Goal: Task Accomplishment & Management: Manage account settings

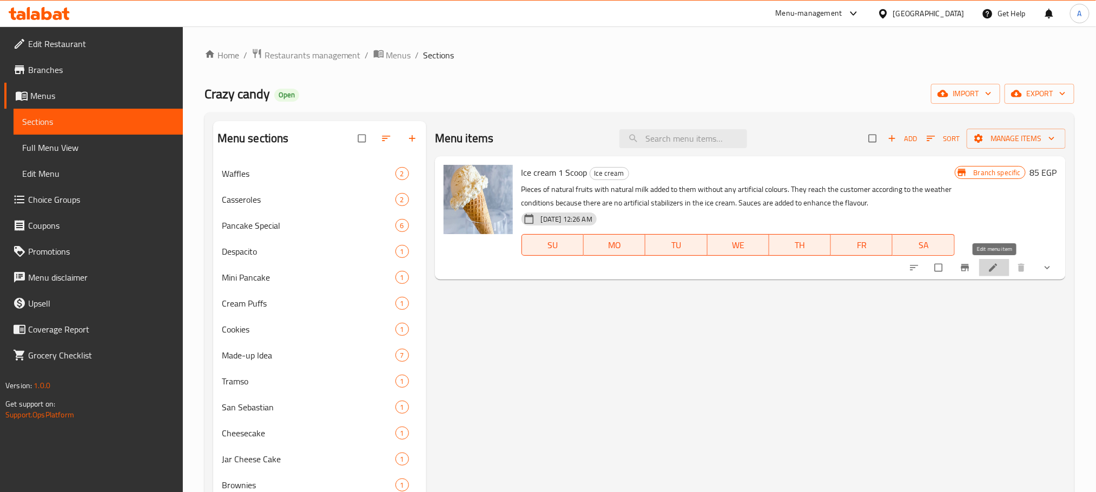
click at [990, 268] on icon at bounding box center [993, 267] width 11 height 11
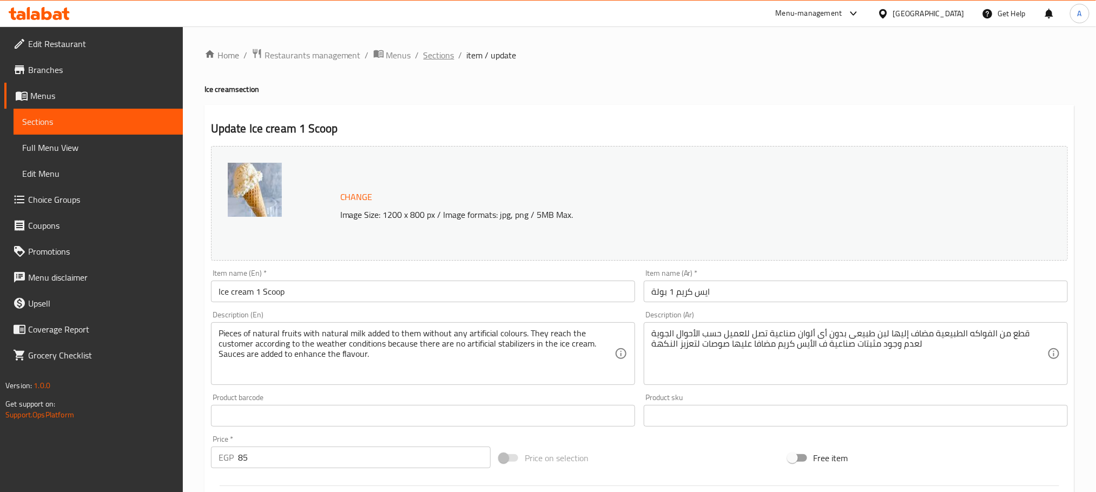
click at [446, 51] on span "Sections" at bounding box center [439, 55] width 31 height 13
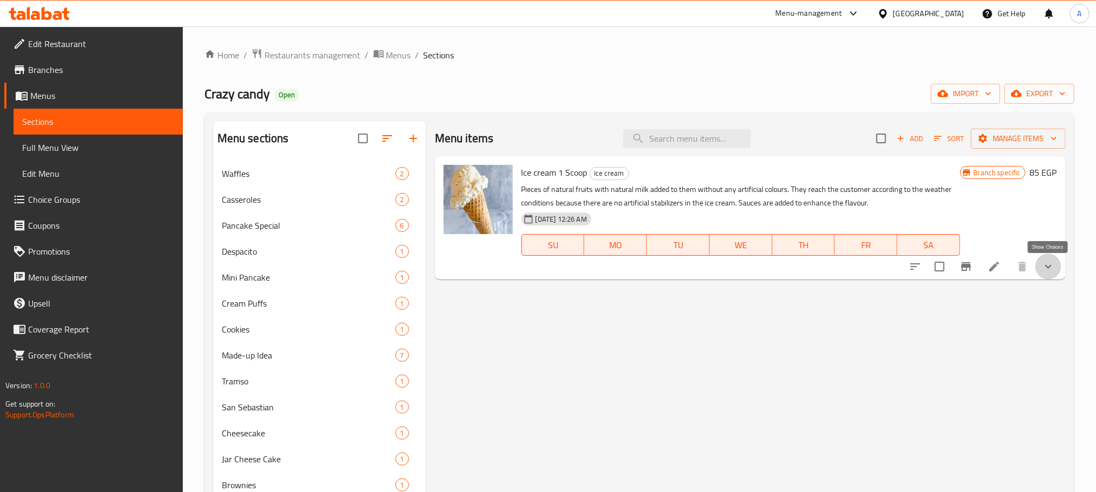
click at [1048, 272] on icon "show more" at bounding box center [1048, 266] width 13 height 13
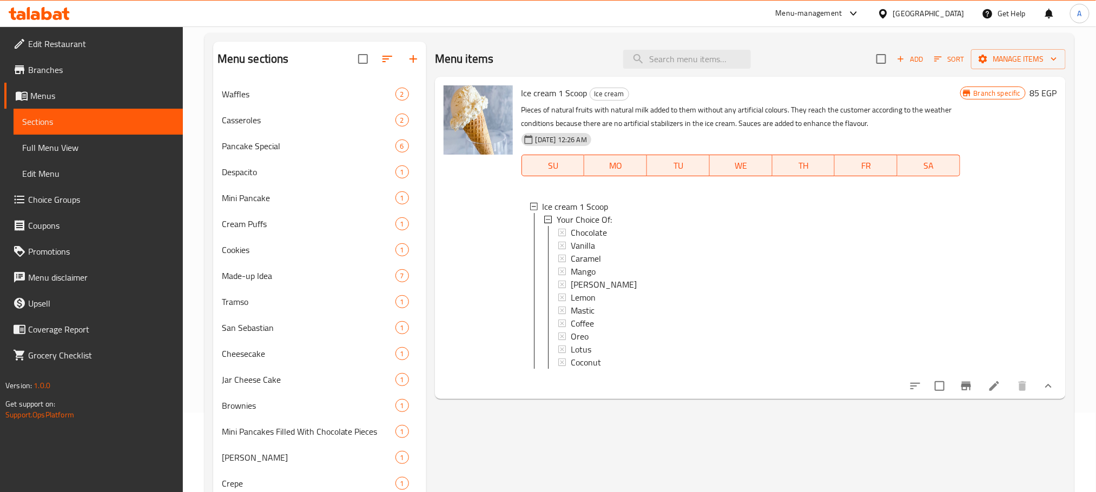
scroll to position [81, 0]
click at [989, 391] on icon at bounding box center [994, 384] width 13 height 13
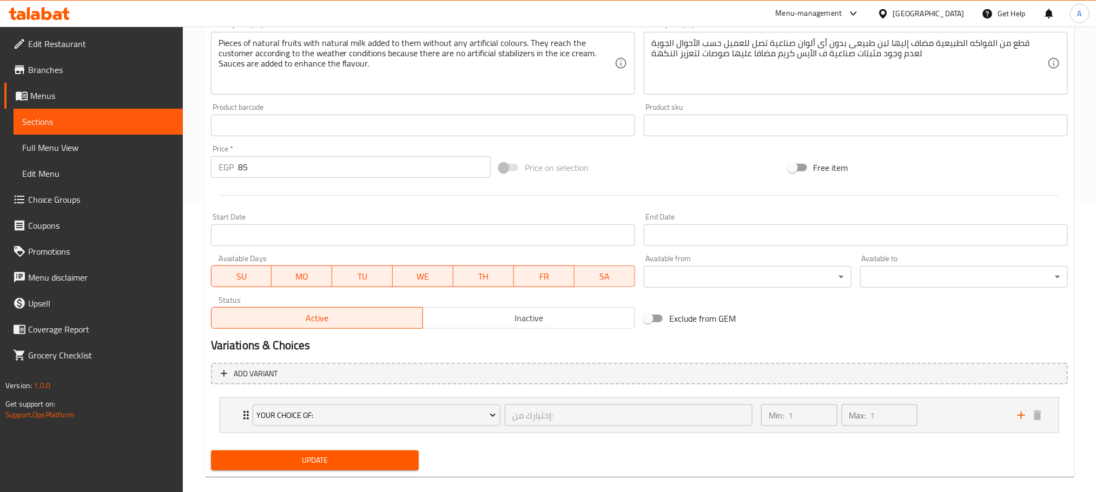
scroll to position [306, 0]
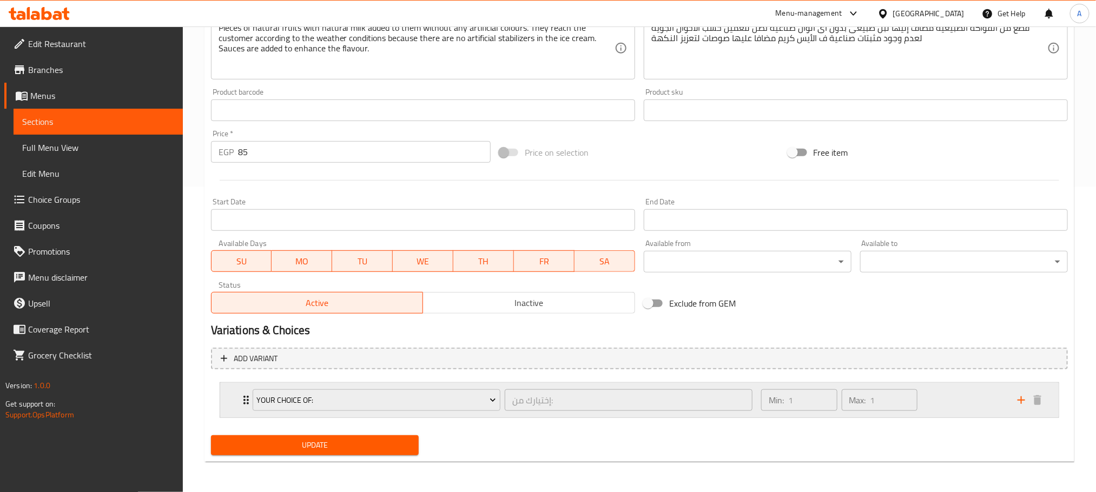
click at [245, 401] on icon "Expand" at bounding box center [246, 400] width 5 height 9
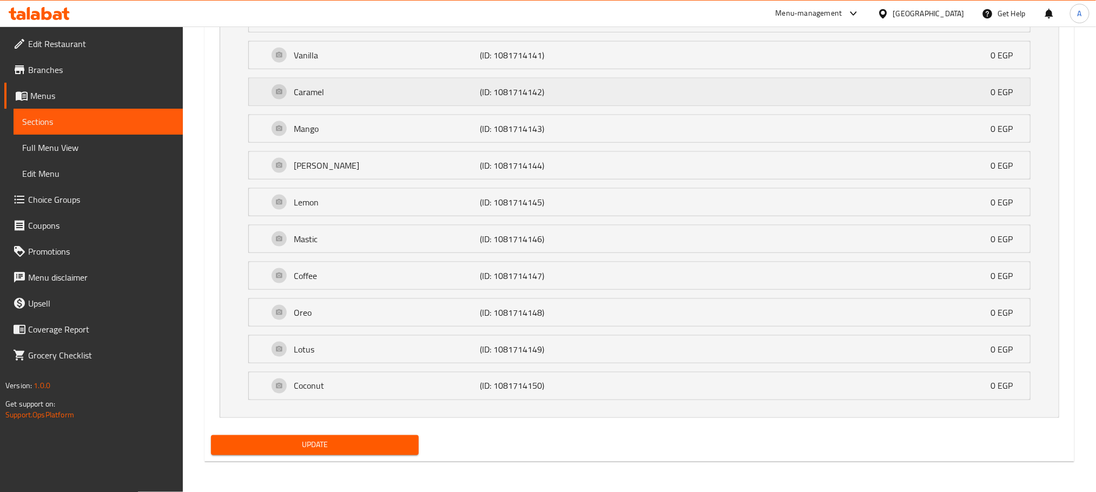
scroll to position [576, 0]
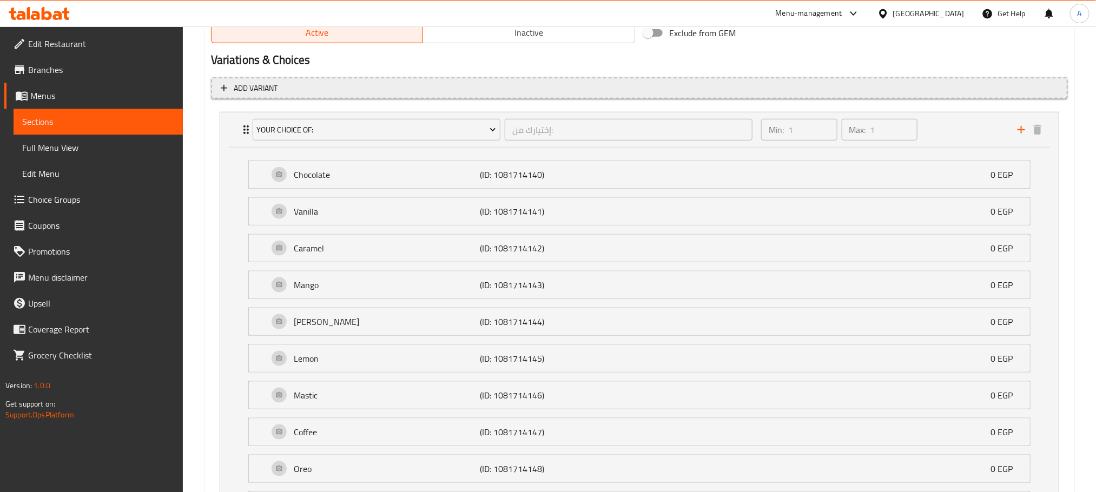
click at [351, 88] on span "Add variant" at bounding box center [640, 89] width 838 height 14
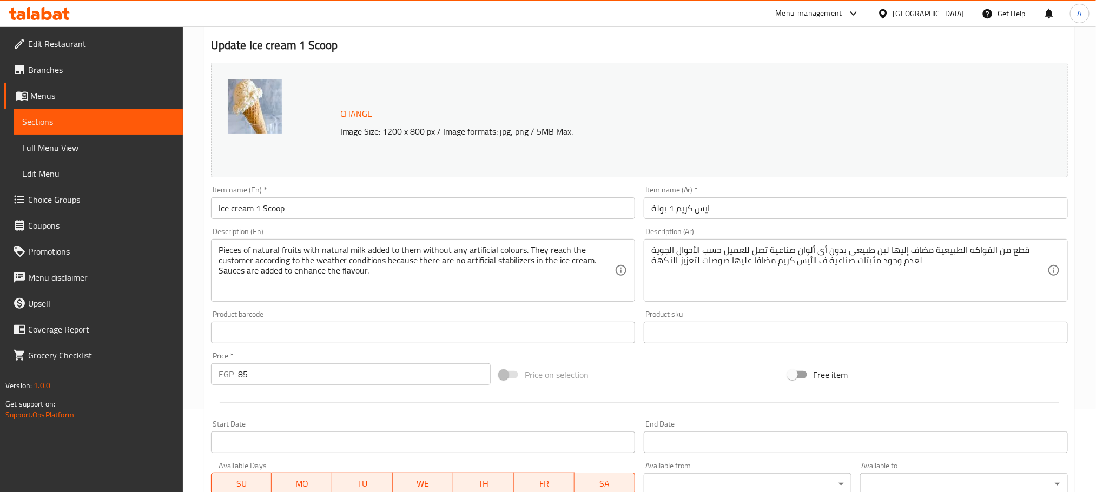
scroll to position [2, 0]
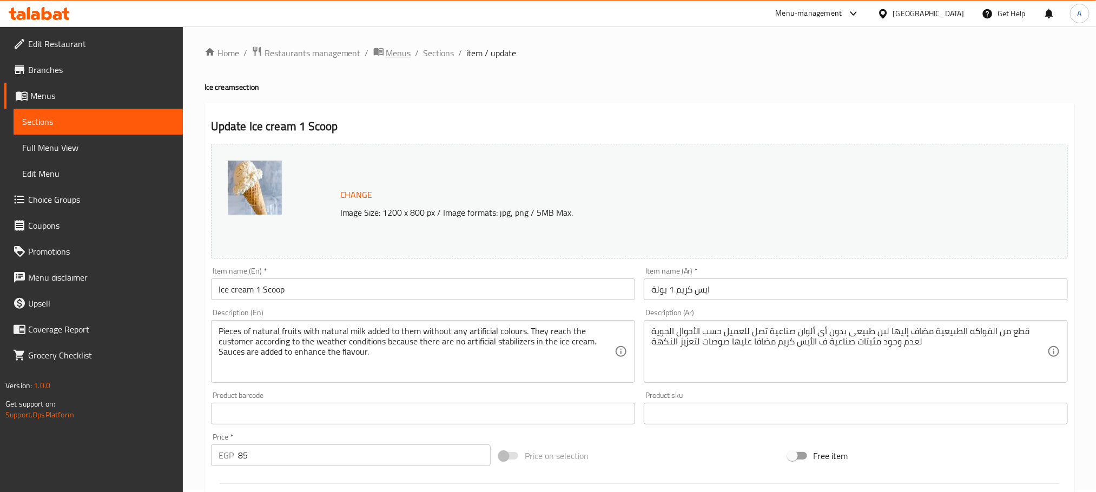
click at [393, 52] on span "Menus" at bounding box center [398, 53] width 25 height 13
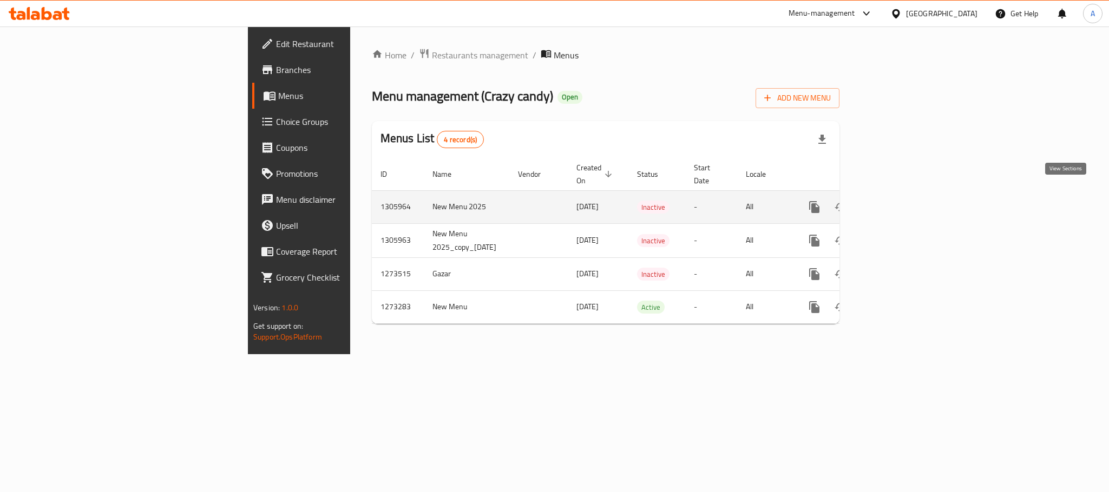
click at [897, 202] on icon "enhanced table" at bounding box center [893, 207] width 10 height 10
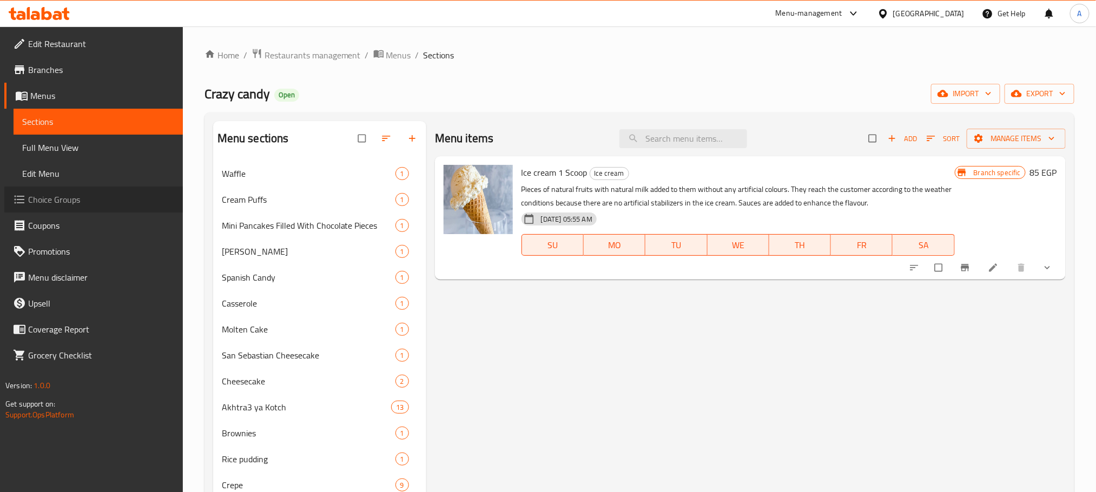
click at [93, 199] on span "Choice Groups" at bounding box center [101, 199] width 146 height 13
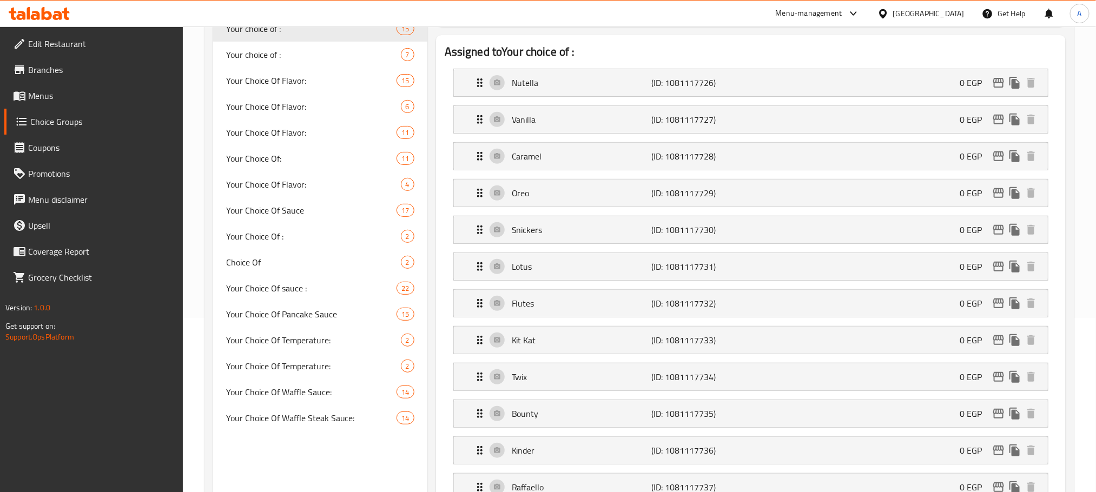
scroll to position [162, 0]
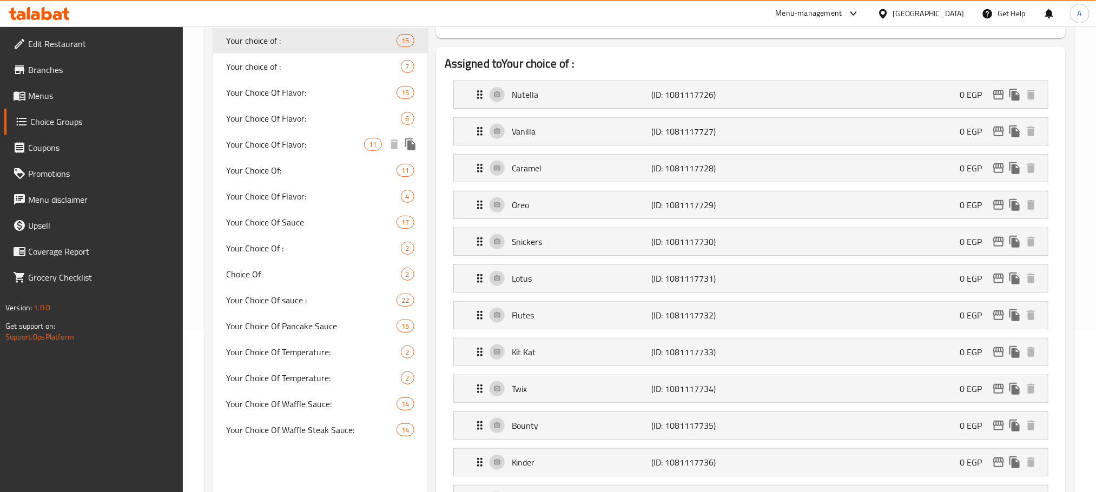
click at [271, 132] on div "Your Choice Of Flavor: 11" at bounding box center [320, 145] width 214 height 26
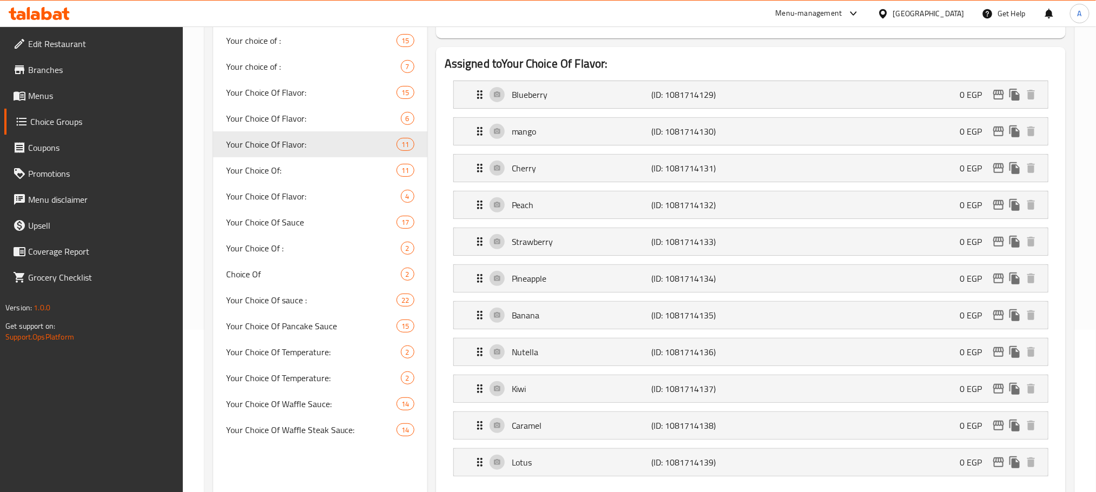
type input "Your Choice Of Flavor:"
type input "إختيارك من الفليفر:"
click at [231, 166] on span "Your Choice Of:" at bounding box center [295, 170] width 139 height 13
type input "Your Choice Of:"
type input "إختيارك من:"
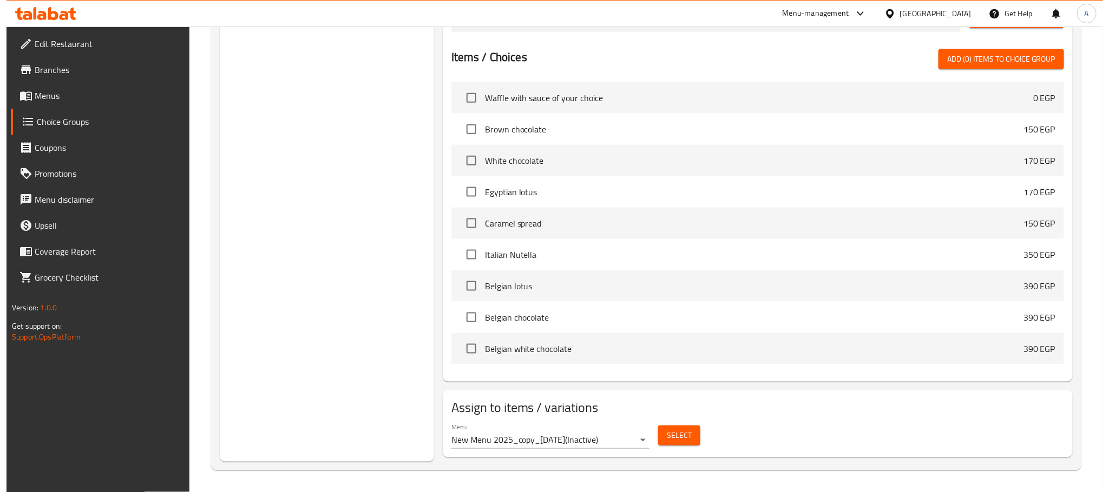
scroll to position [658, 0]
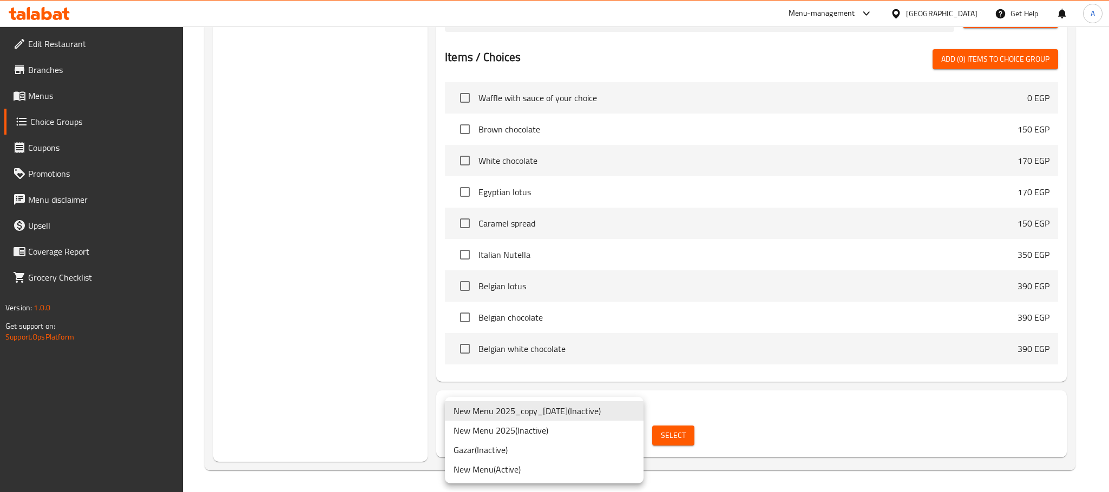
click at [515, 468] on li "New Menu ( Active )" at bounding box center [544, 469] width 199 height 19
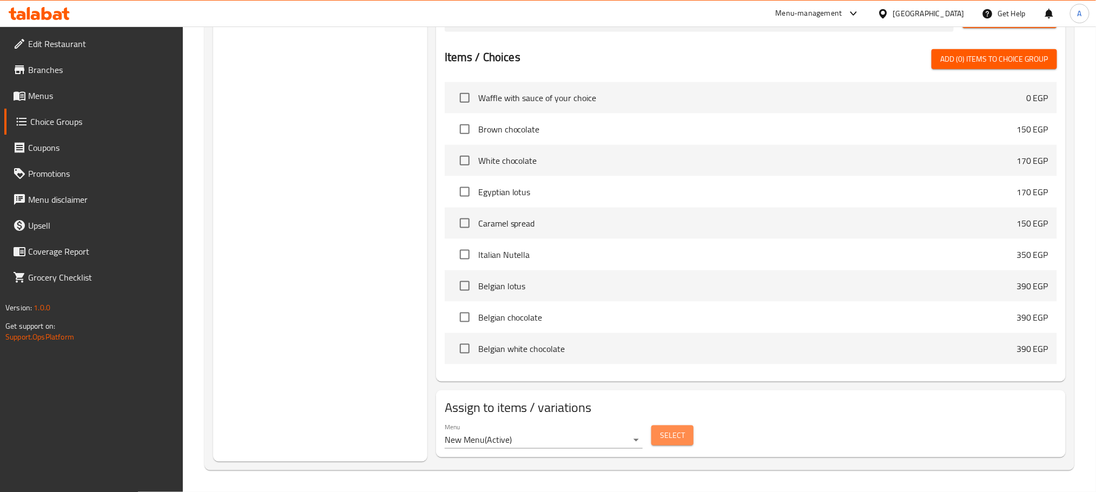
click at [679, 440] on span "Select" at bounding box center [672, 436] width 25 height 14
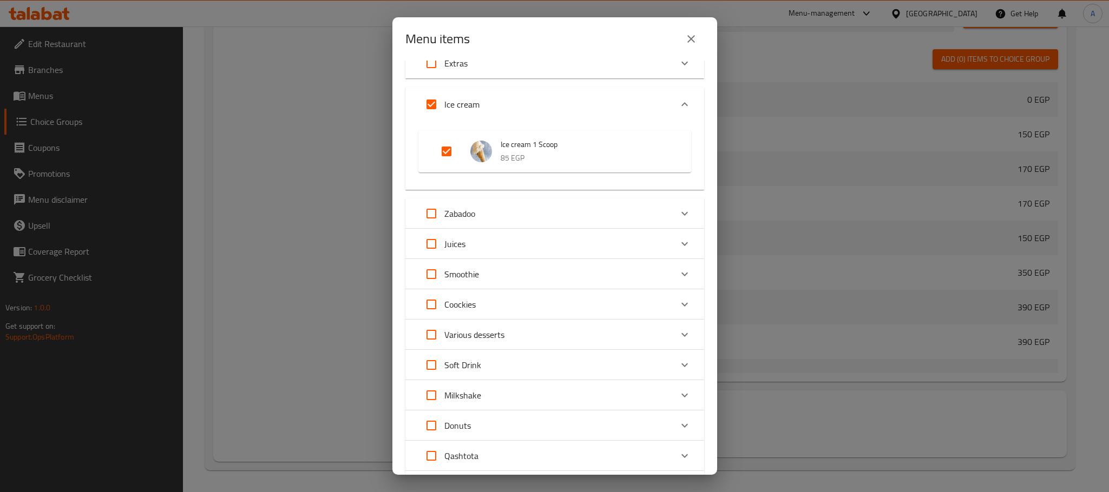
scroll to position [763, 0]
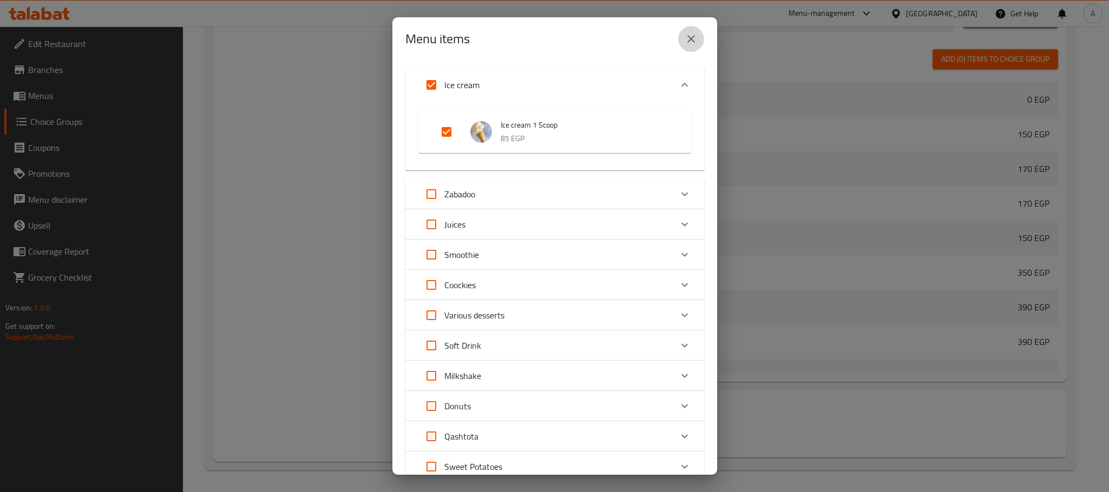
click at [689, 38] on icon "close" at bounding box center [691, 38] width 13 height 13
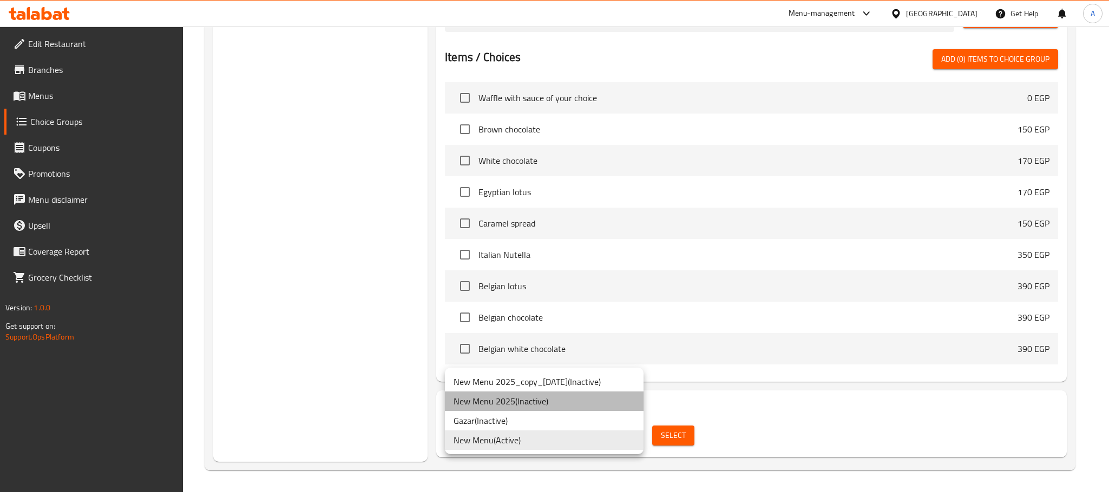
click at [601, 403] on li "New Menu 2025 ( Inactive )" at bounding box center [544, 401] width 199 height 19
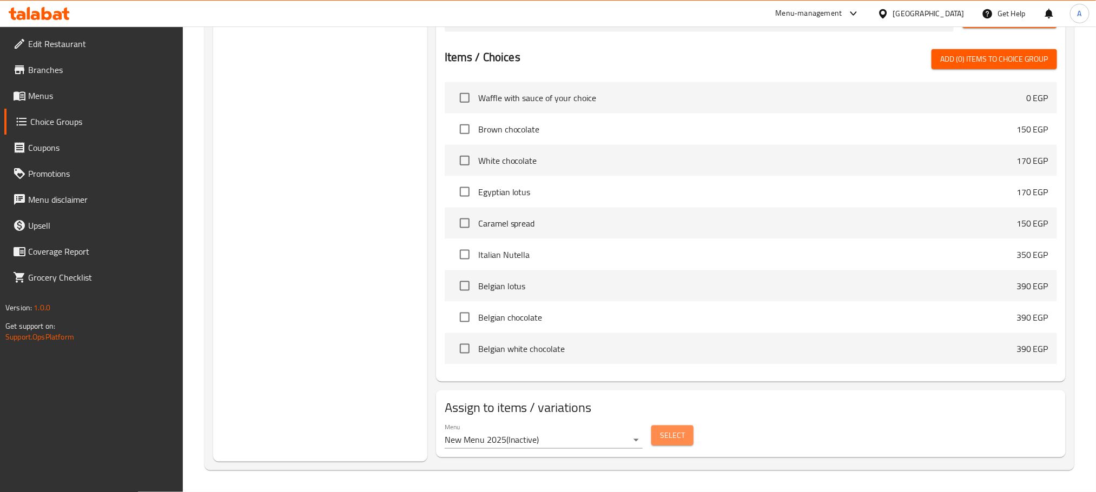
click at [671, 434] on span "Select" at bounding box center [672, 436] width 25 height 14
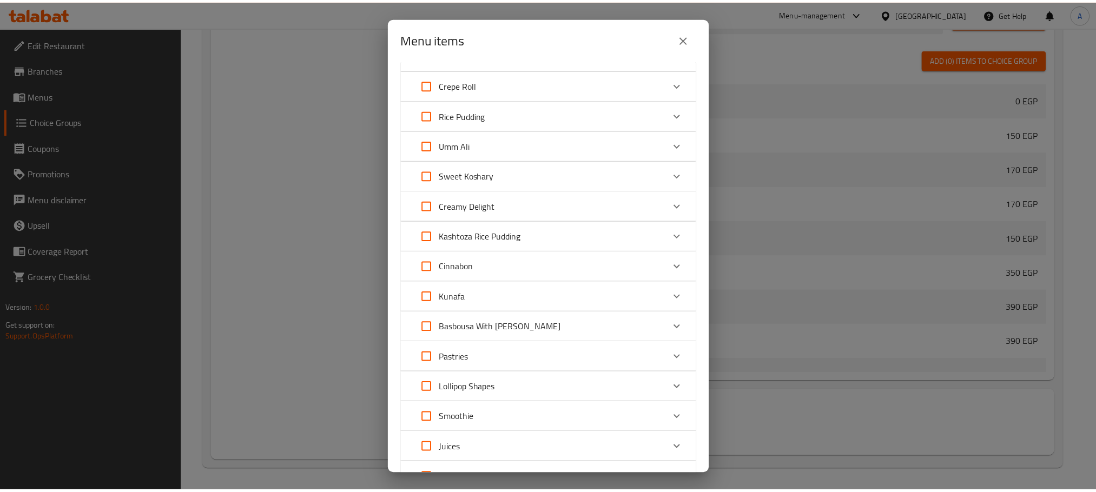
scroll to position [812, 0]
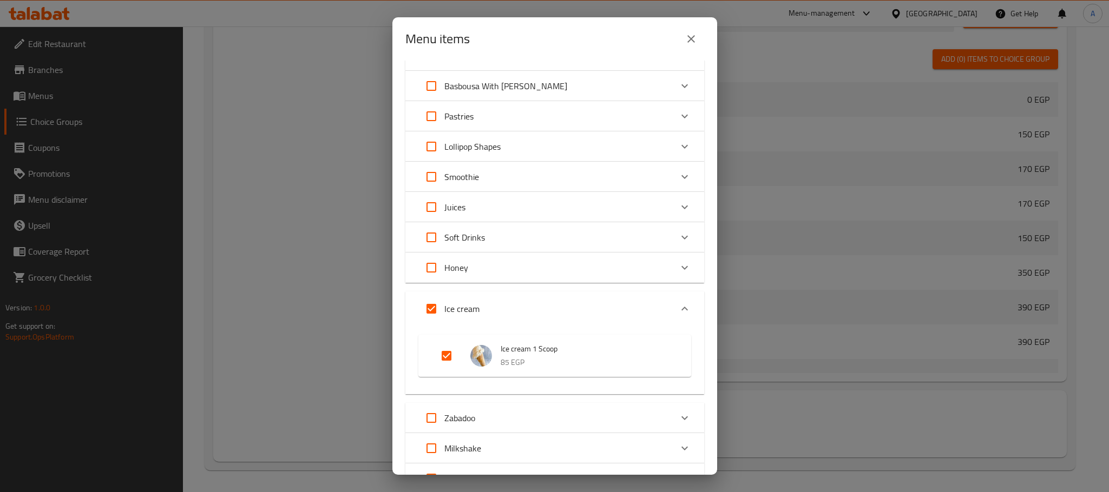
click at [682, 42] on button "close" at bounding box center [691, 39] width 26 height 26
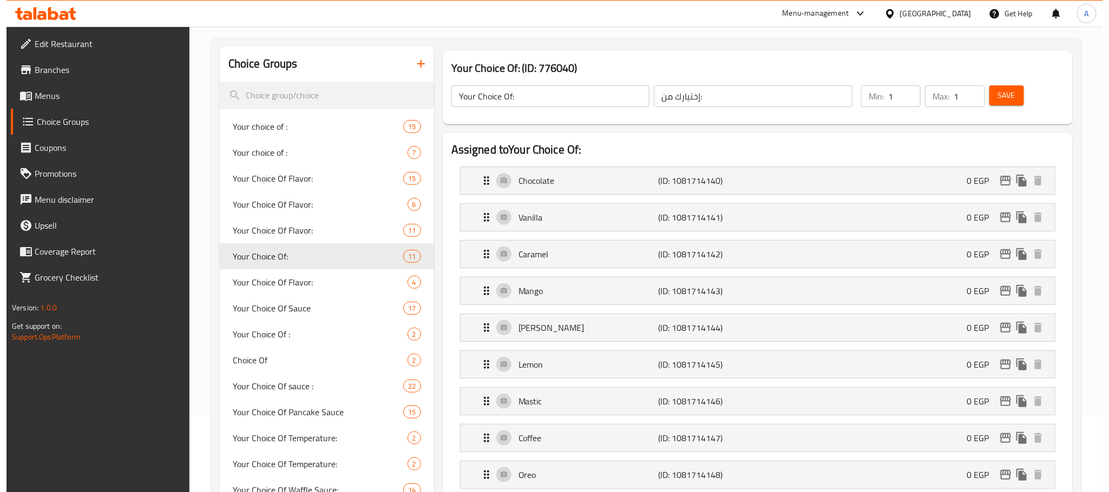
scroll to position [81, 0]
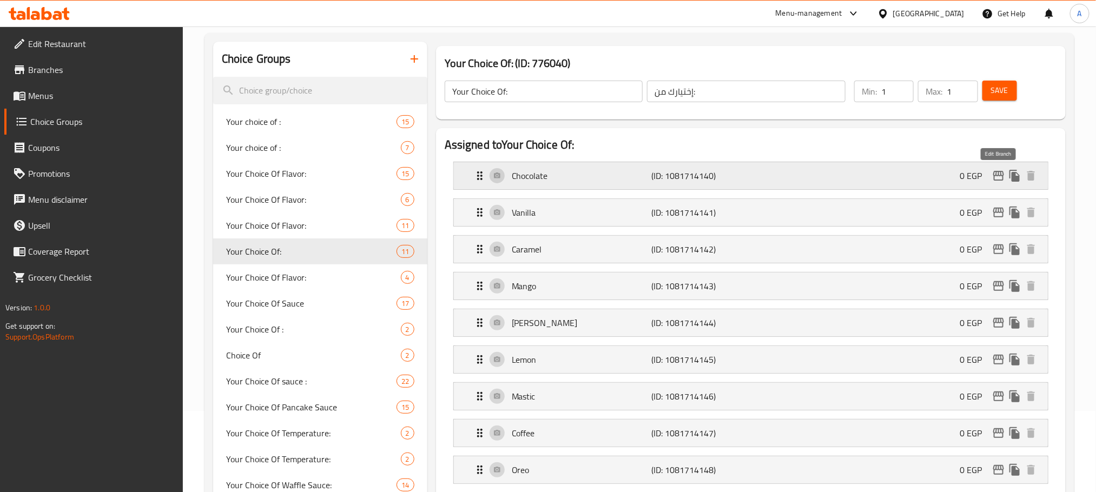
click at [997, 177] on icon "edit" at bounding box center [999, 175] width 13 height 13
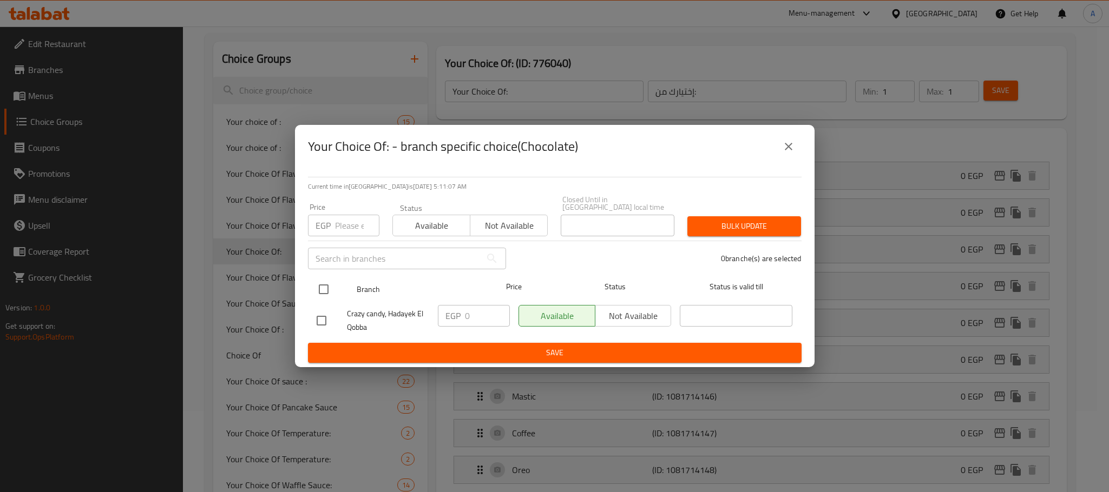
click at [323, 284] on input "checkbox" at bounding box center [323, 289] width 23 height 23
checkbox input "true"
click at [466, 311] on input "0" at bounding box center [487, 316] width 45 height 22
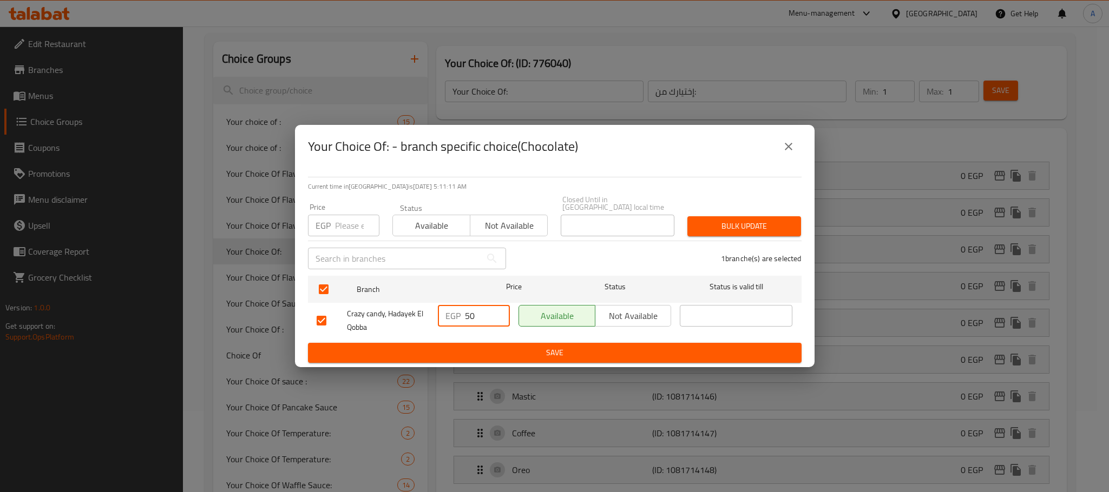
drag, startPoint x: 484, startPoint y: 310, endPoint x: 445, endPoint y: 314, distance: 39.1
click at [445, 314] on div "EGP 50 ​" at bounding box center [474, 316] width 72 height 22
type input "50"
click at [468, 357] on button "Save" at bounding box center [555, 353] width 494 height 20
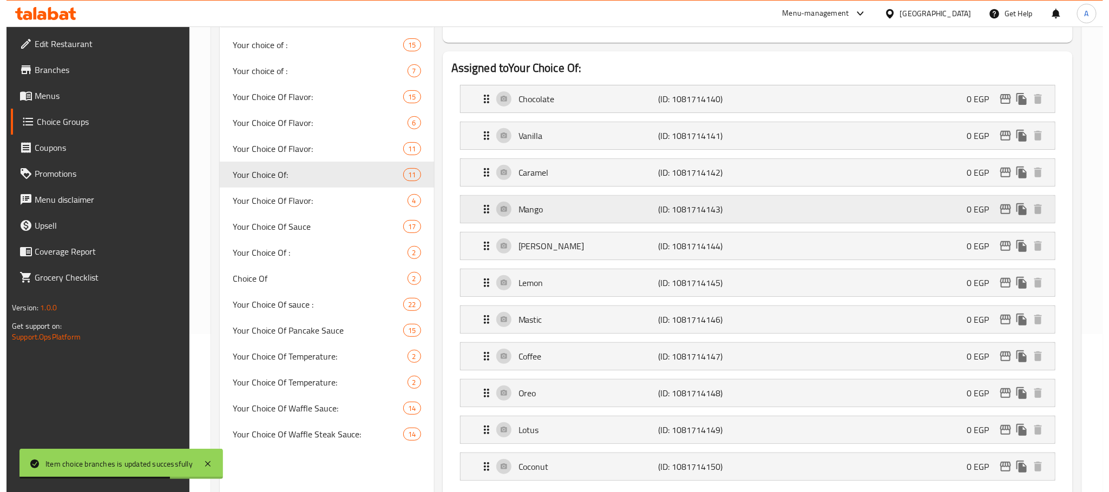
scroll to position [89, 0]
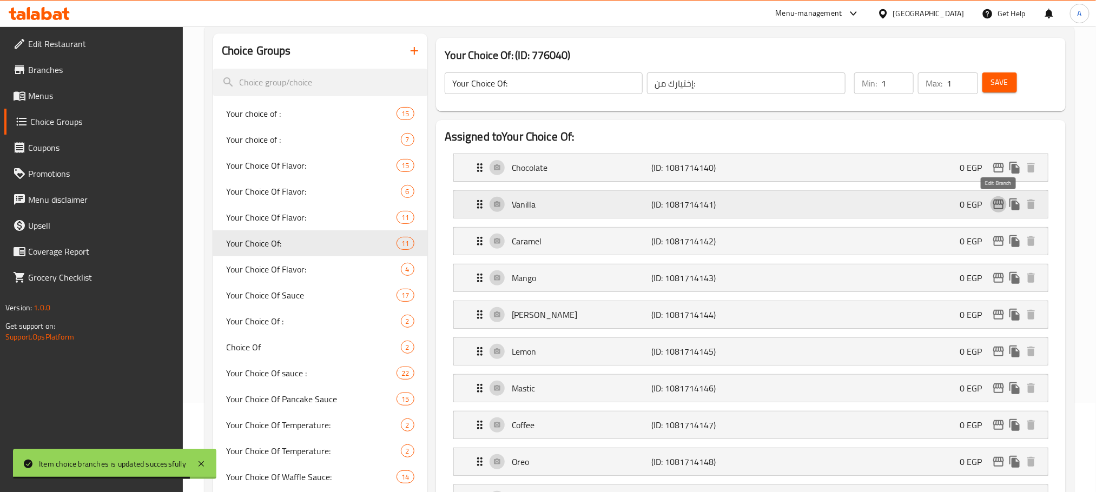
click at [998, 205] on icon "edit" at bounding box center [999, 205] width 11 height 10
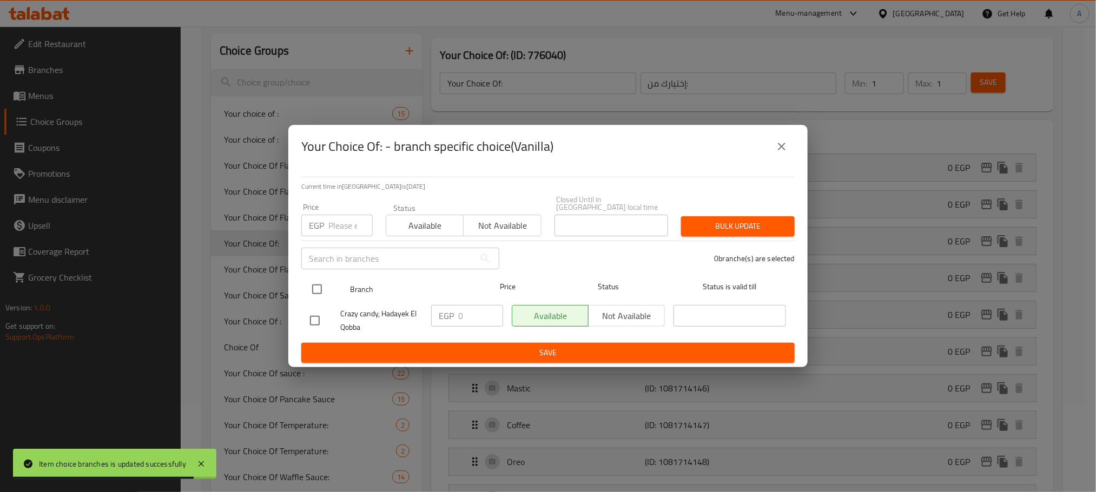
click at [325, 286] on input "checkbox" at bounding box center [317, 289] width 23 height 23
checkbox input "true"
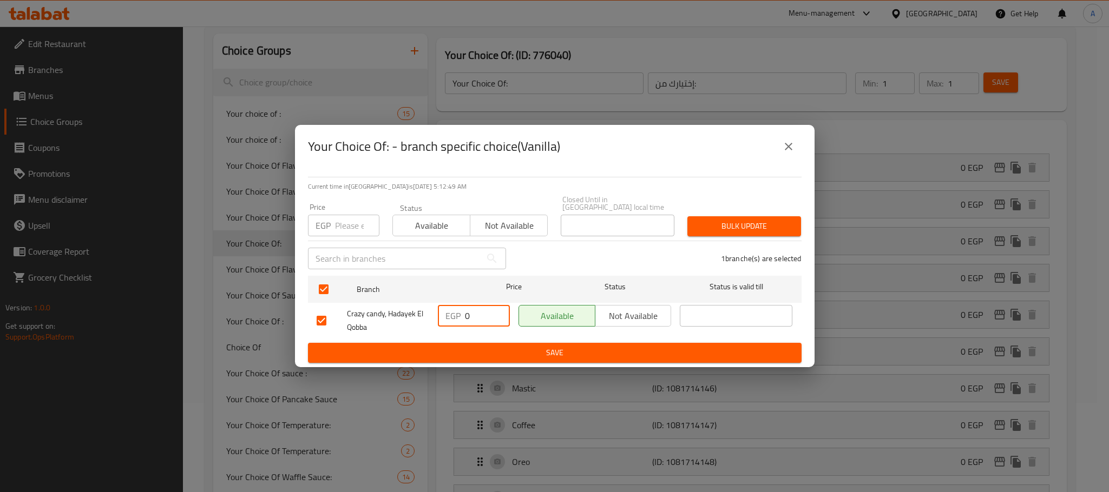
click at [465, 310] on input "0" at bounding box center [487, 316] width 45 height 22
type input "50"
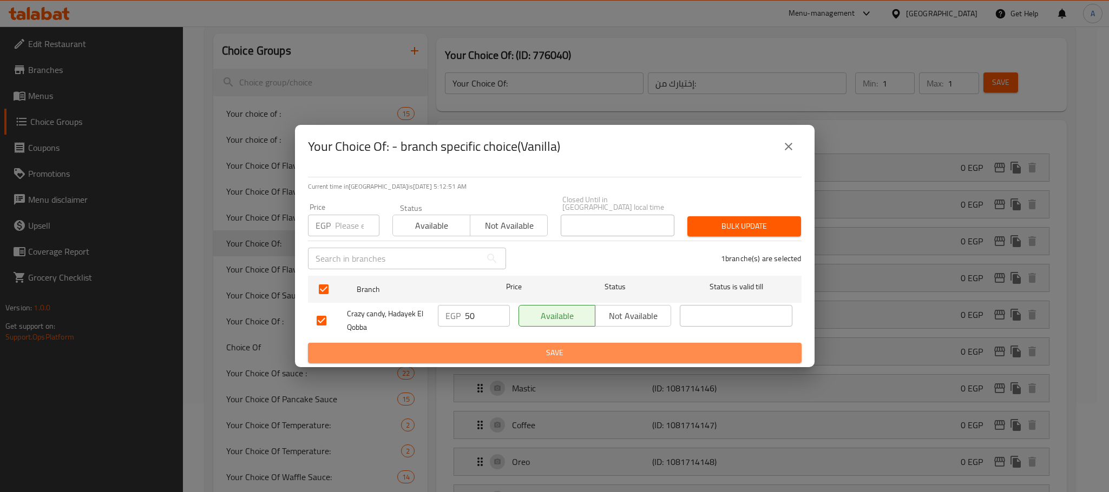
click at [500, 357] on button "Save" at bounding box center [555, 353] width 494 height 20
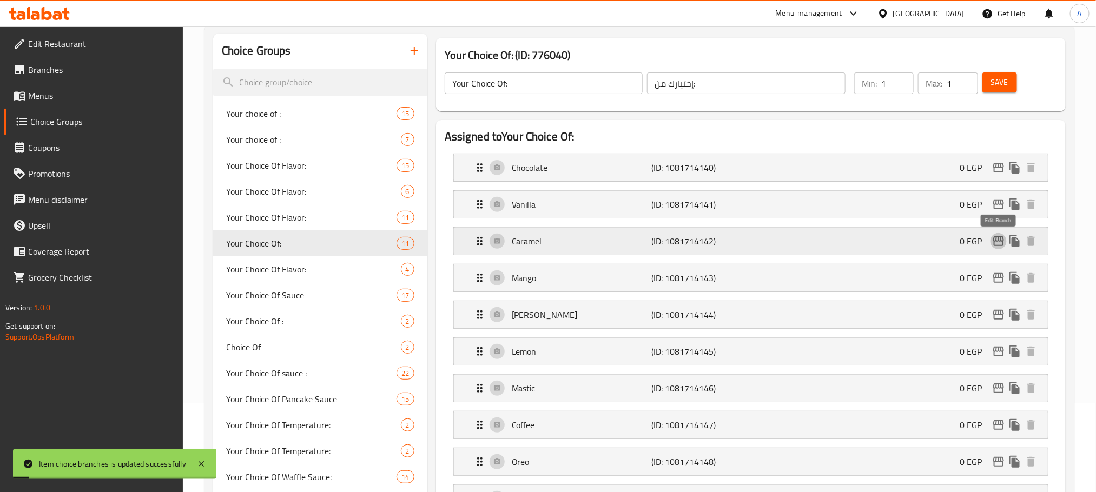
click at [997, 244] on icon "edit" at bounding box center [999, 241] width 13 height 13
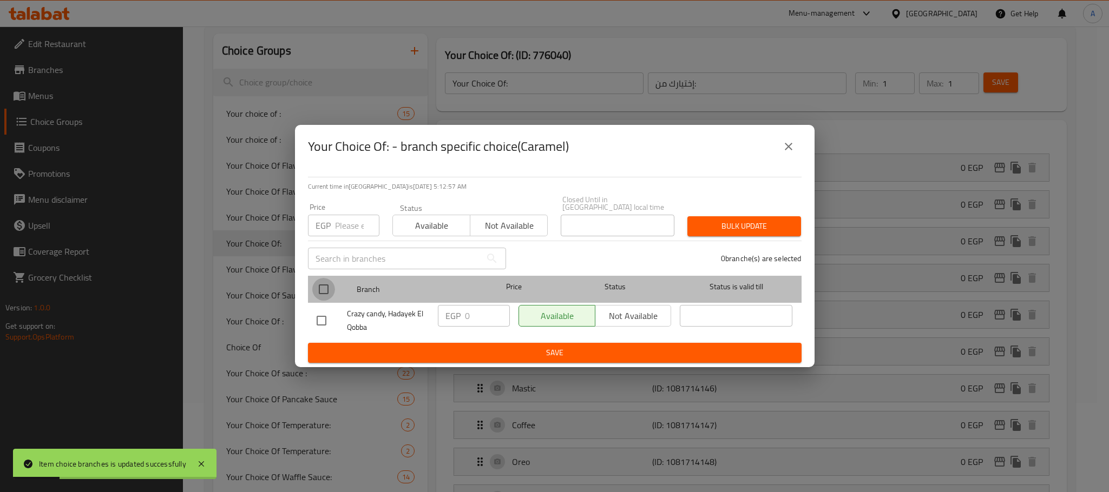
click at [324, 282] on input "checkbox" at bounding box center [323, 289] width 23 height 23
checkbox input "true"
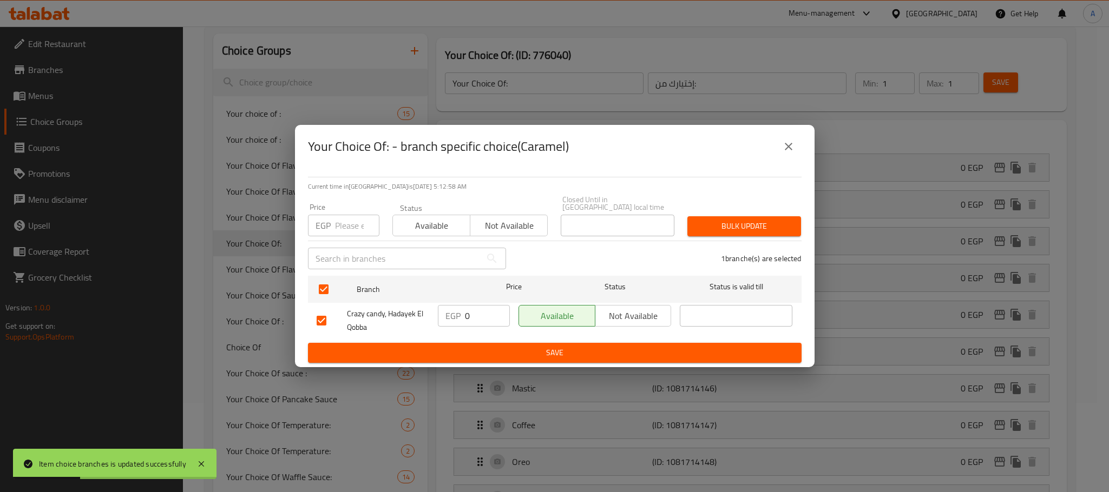
click at [466, 311] on input "0" at bounding box center [487, 316] width 45 height 22
type input "50"
click at [489, 360] on div "Current time in Egypt is 17 Aug 2025 5:13:00 AM Price EGP Price Status Availabl…" at bounding box center [555, 267] width 520 height 199
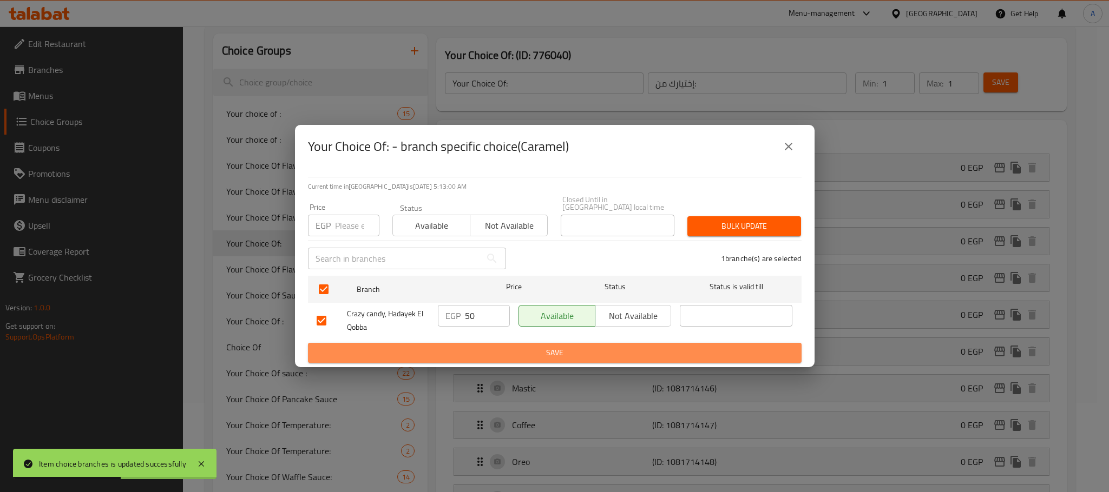
click at [494, 354] on span "Save" at bounding box center [555, 353] width 476 height 14
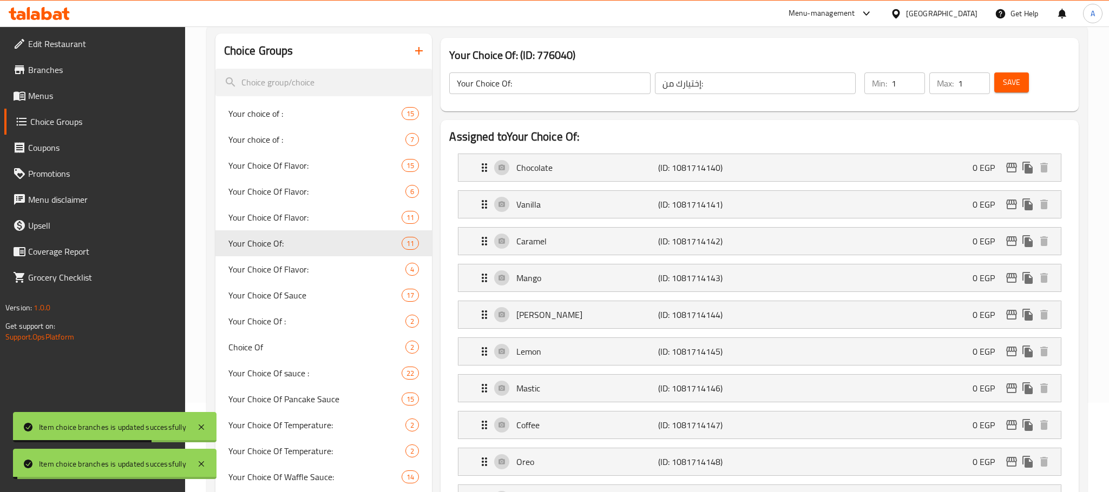
scroll to position [170, 0]
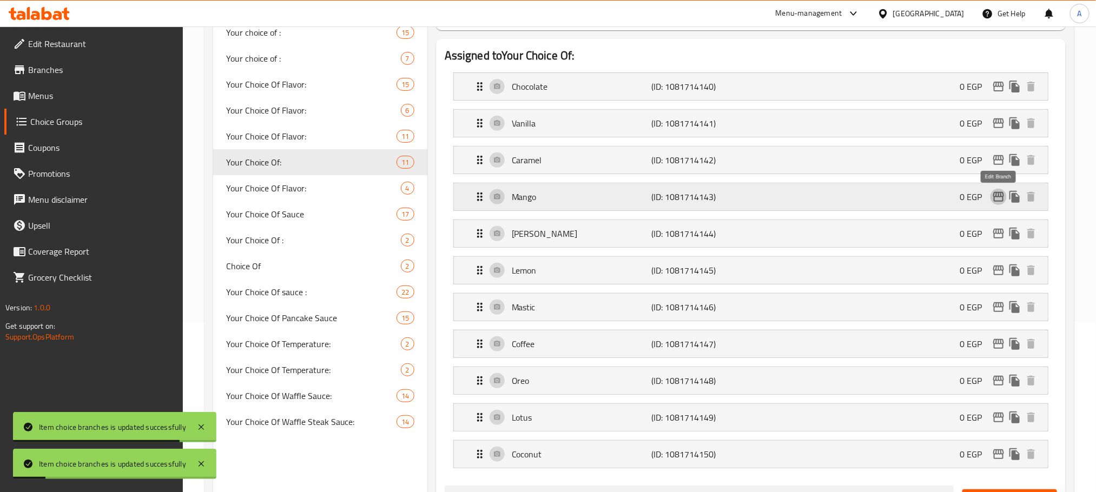
click at [1005, 196] on icon "edit" at bounding box center [999, 196] width 13 height 13
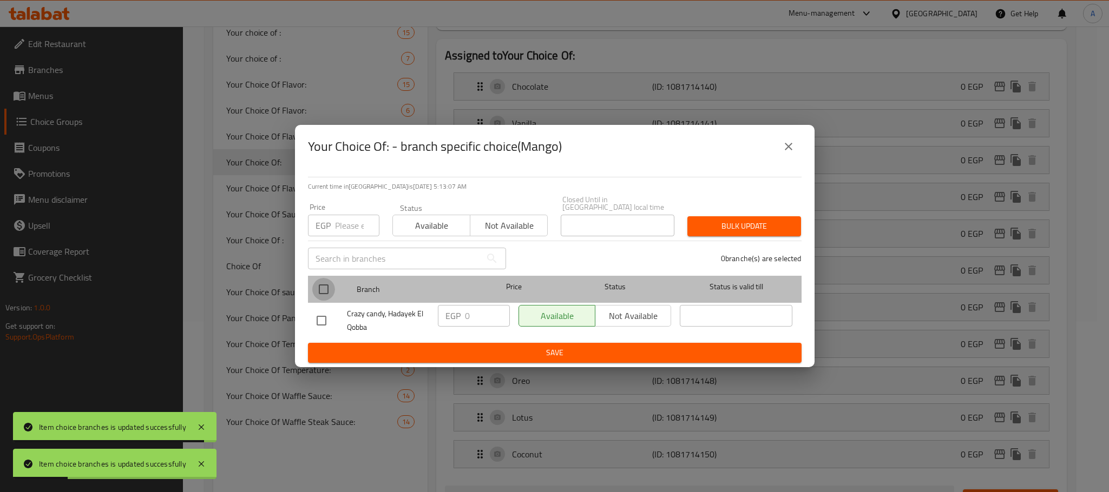
click at [327, 286] on input "checkbox" at bounding box center [323, 289] width 23 height 23
checkbox input "true"
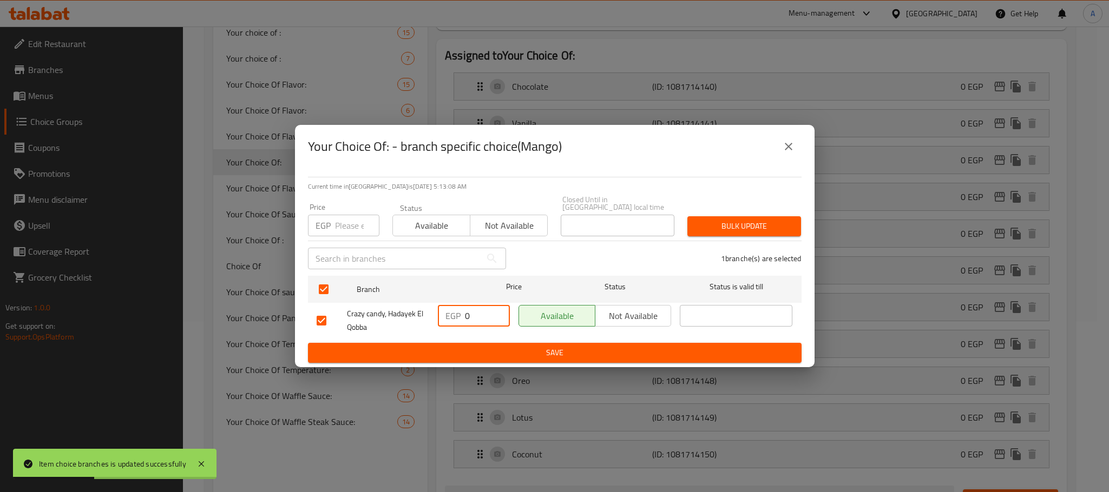
click at [466, 309] on input "0" at bounding box center [487, 316] width 45 height 22
type input "50"
click at [494, 346] on span "Save" at bounding box center [555, 353] width 476 height 14
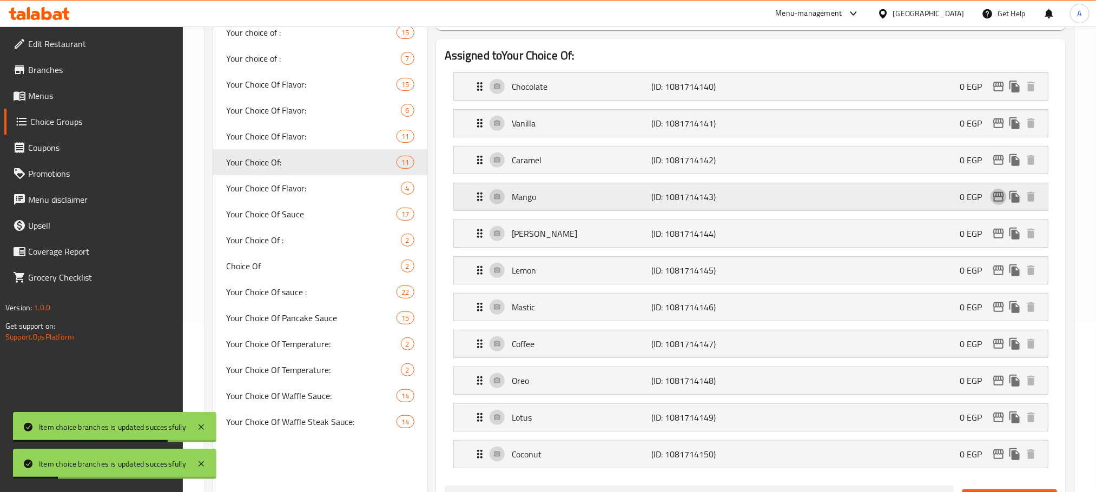
click at [1004, 196] on icon "edit" at bounding box center [999, 197] width 11 height 10
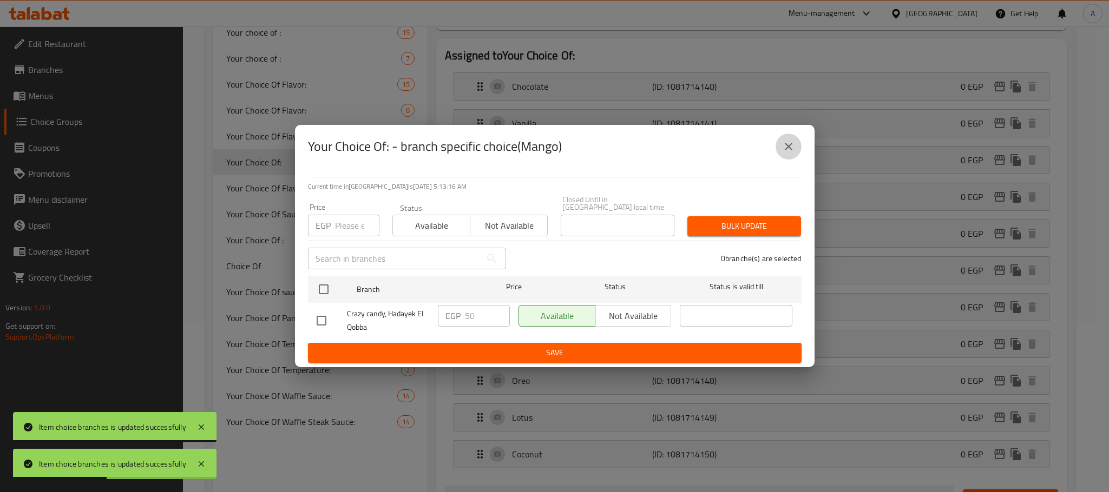
click at [785, 145] on icon "close" at bounding box center [788, 146] width 13 height 13
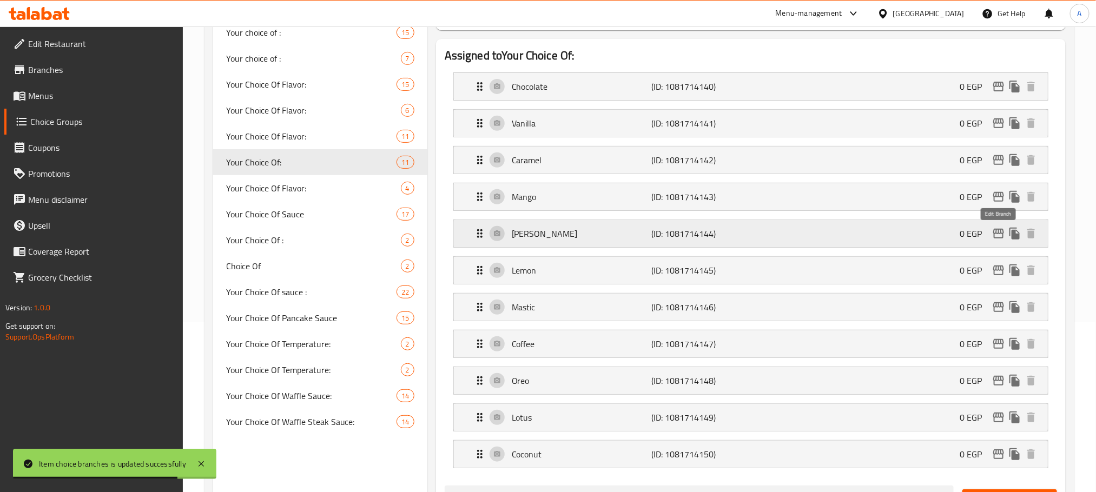
click at [997, 231] on icon "edit" at bounding box center [999, 233] width 13 height 13
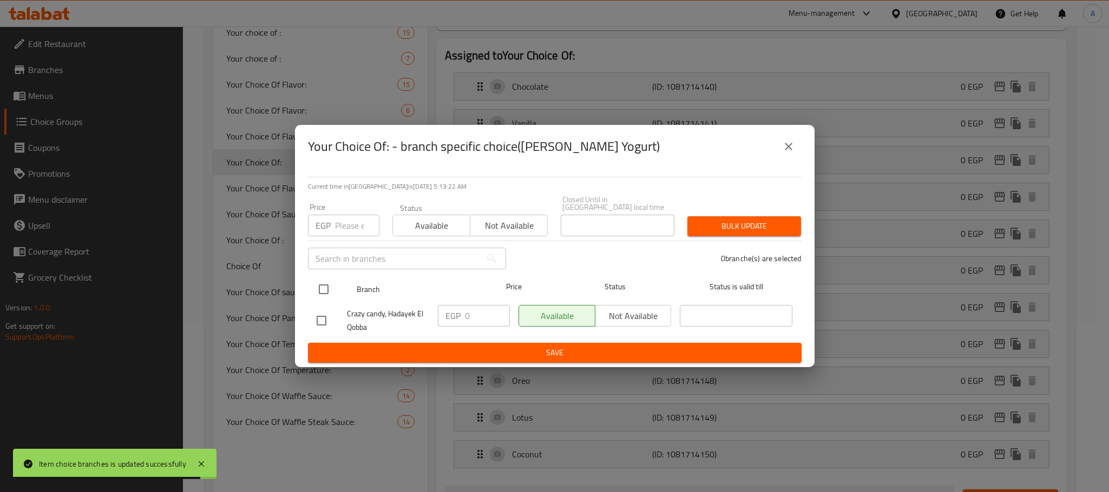
click at [324, 284] on input "checkbox" at bounding box center [323, 289] width 23 height 23
checkbox input "true"
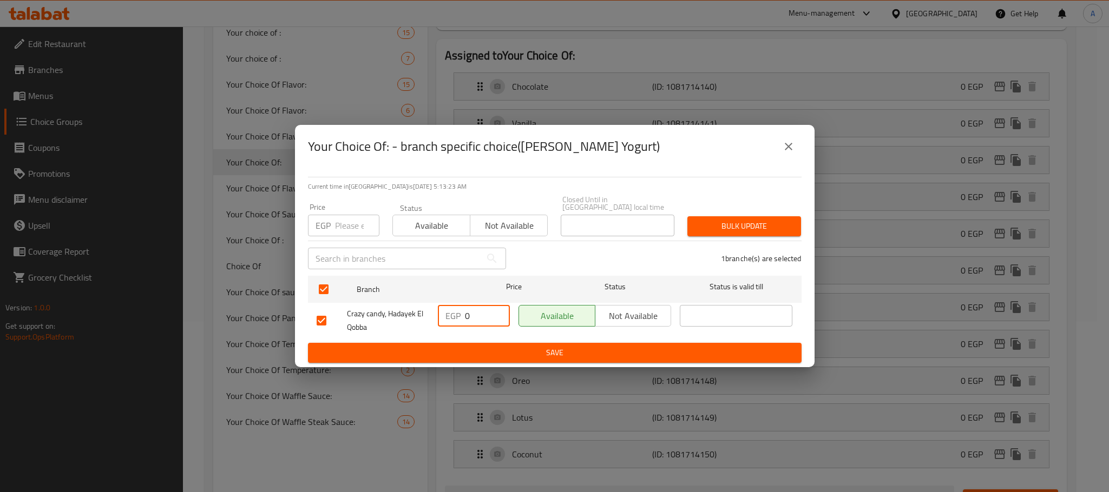
drag, startPoint x: 475, startPoint y: 310, endPoint x: 436, endPoint y: 311, distance: 39.0
click at [436, 311] on div "EGP 0 ​" at bounding box center [473, 321] width 81 height 40
paste input "5"
type input "50"
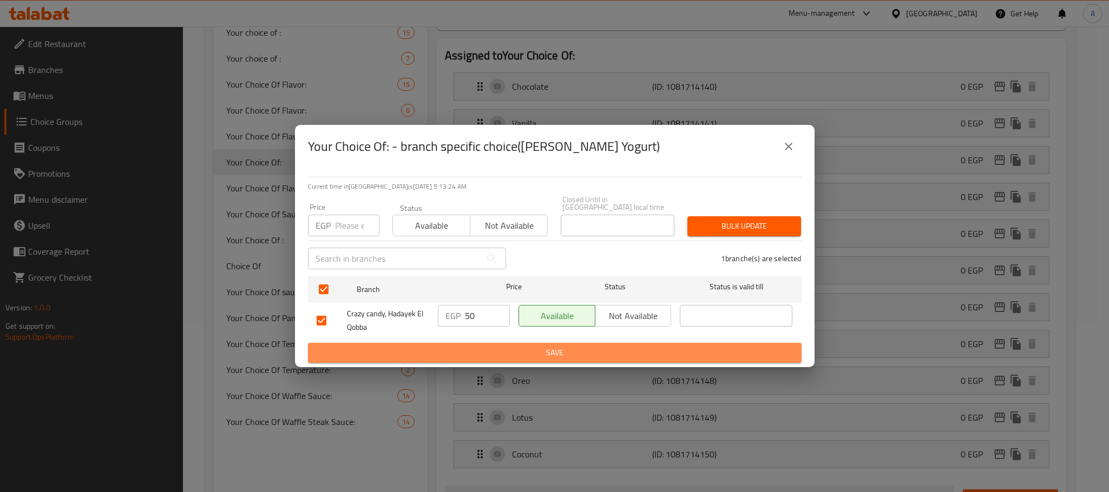
click at [457, 346] on span "Save" at bounding box center [555, 353] width 476 height 14
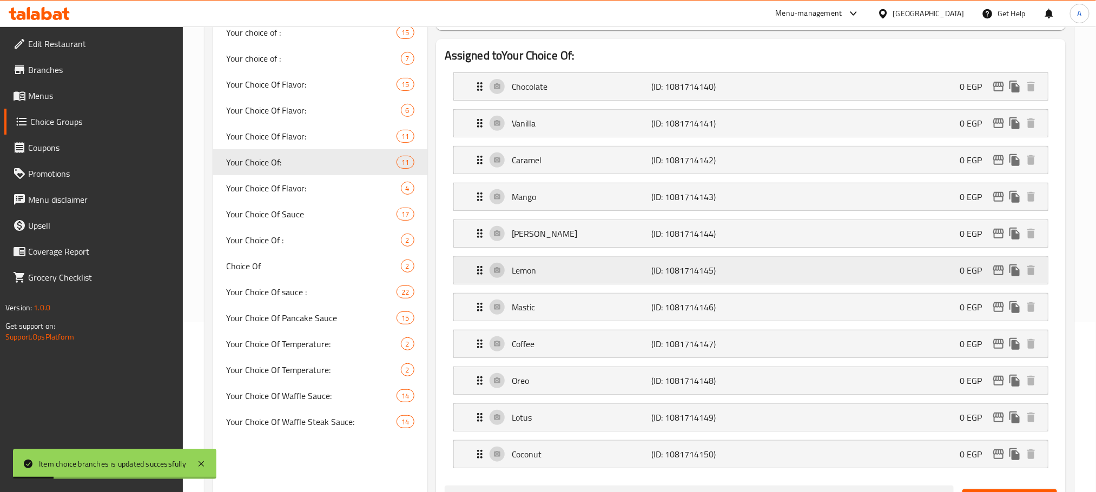
click at [997, 270] on icon "edit" at bounding box center [999, 270] width 13 height 13
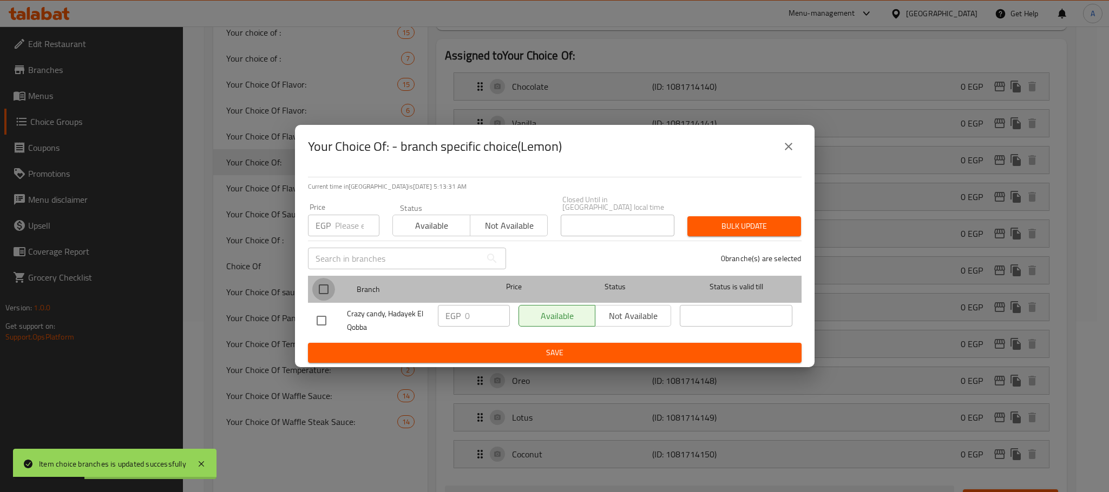
click at [328, 288] on input "checkbox" at bounding box center [323, 289] width 23 height 23
checkbox input "true"
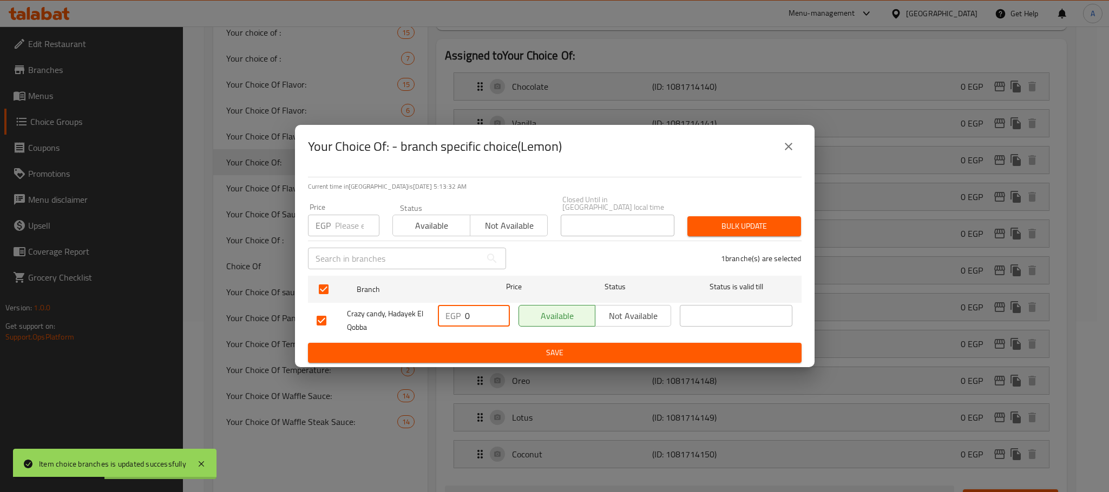
drag, startPoint x: 476, startPoint y: 312, endPoint x: 446, endPoint y: 312, distance: 29.2
click at [446, 312] on div "EGP 0 ​" at bounding box center [474, 316] width 72 height 22
paste input "5"
type input "50"
click at [471, 346] on span "Save" at bounding box center [555, 353] width 476 height 14
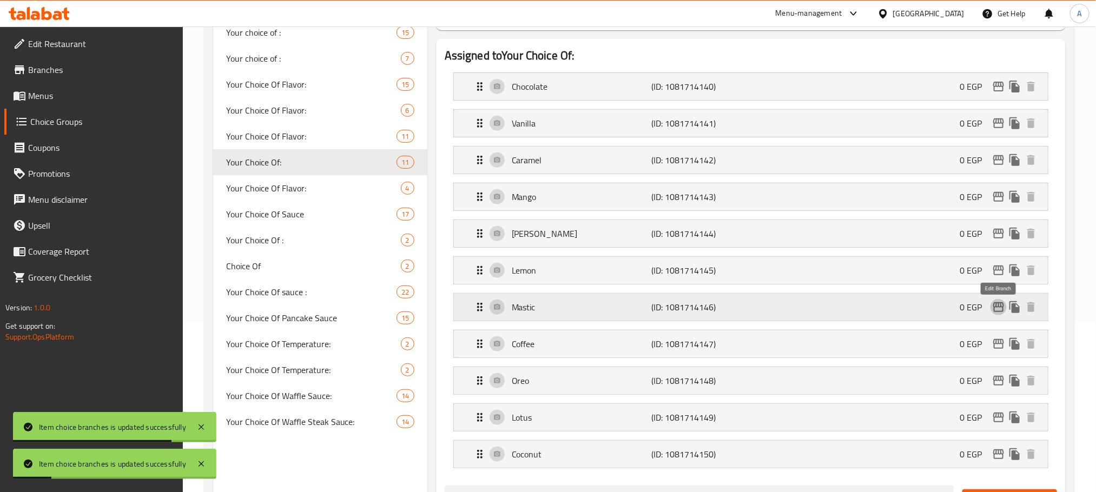
click at [997, 310] on icon "edit" at bounding box center [999, 308] width 11 height 10
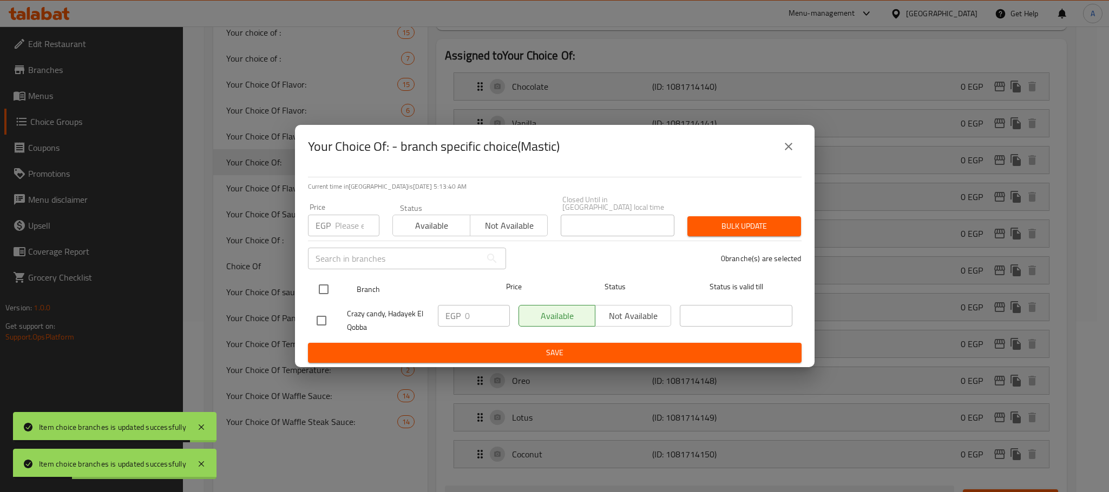
click at [322, 291] on input "checkbox" at bounding box center [323, 289] width 23 height 23
checkbox input "true"
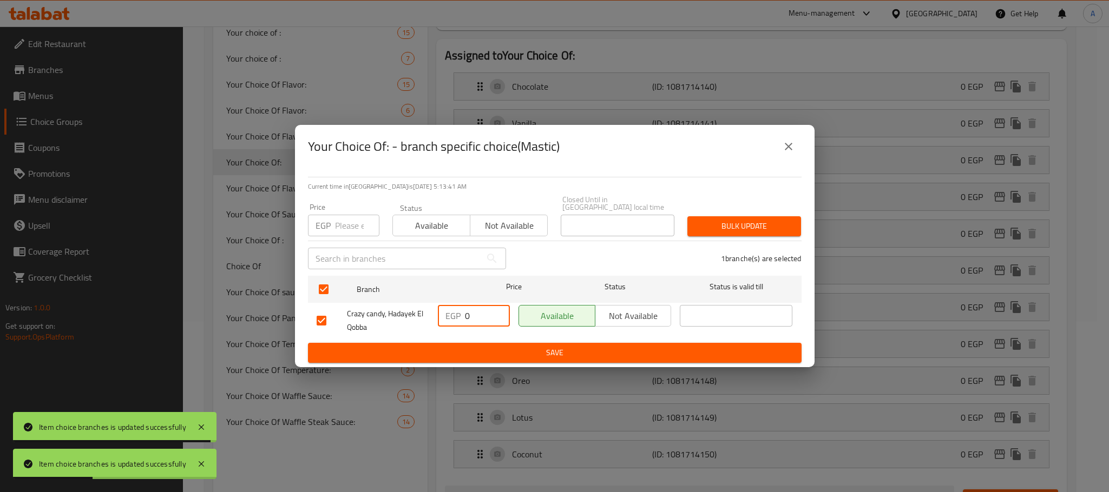
drag, startPoint x: 481, startPoint y: 318, endPoint x: 440, endPoint y: 320, distance: 41.2
click at [440, 320] on div "EGP 0 ​" at bounding box center [474, 316] width 72 height 22
paste input "5"
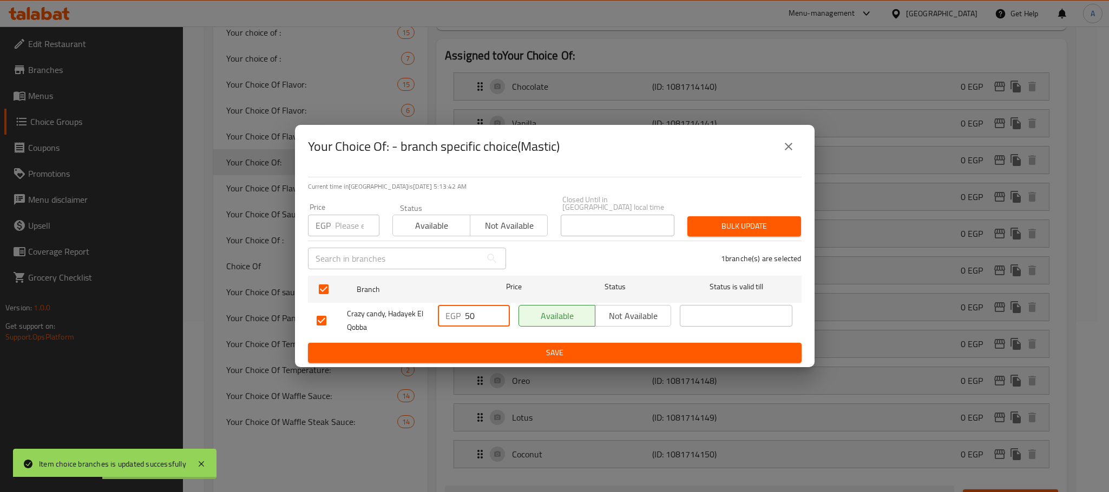
type input "50"
click at [451, 352] on span "Save" at bounding box center [555, 353] width 476 height 14
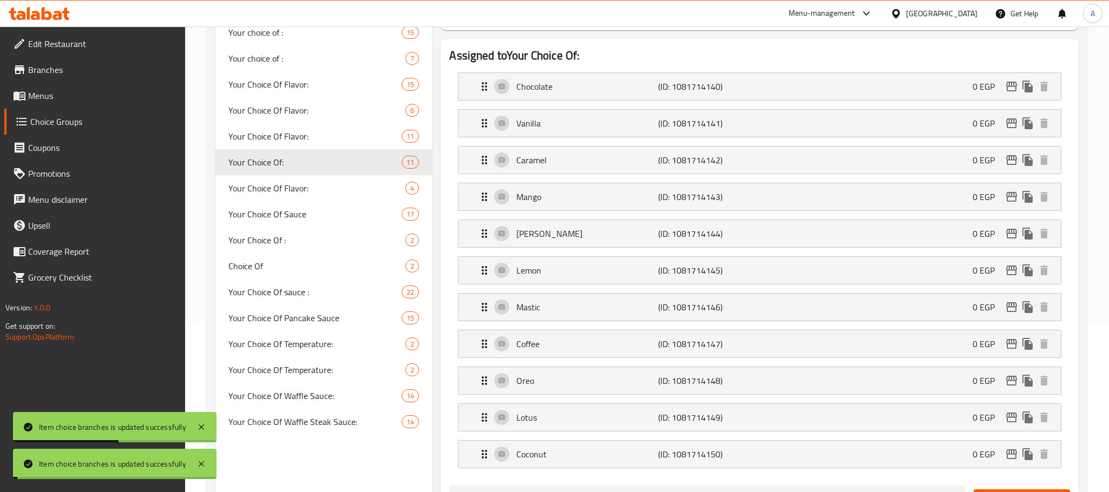
scroll to position [252, 0]
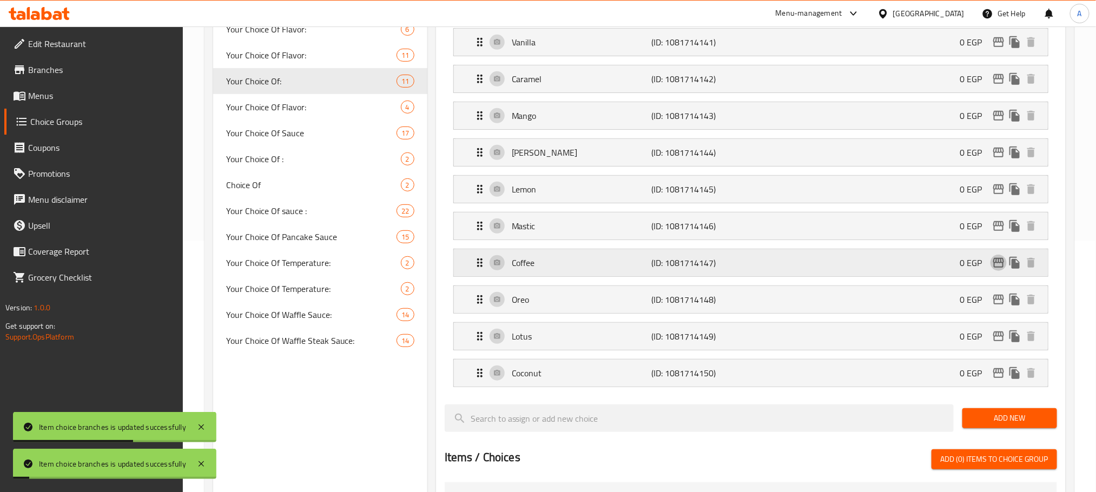
click at [999, 268] on icon "edit" at bounding box center [999, 263] width 13 height 13
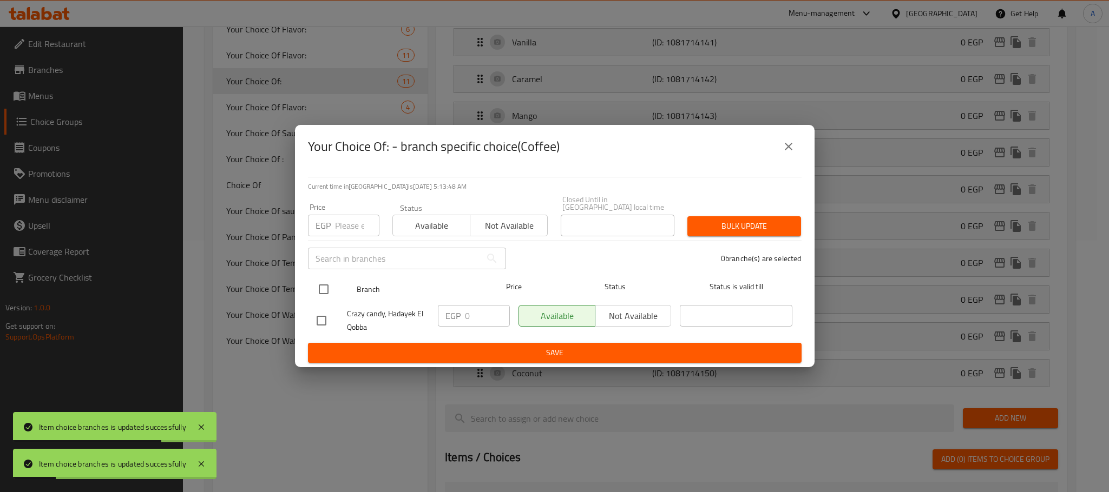
click at [326, 280] on input "checkbox" at bounding box center [323, 289] width 23 height 23
checkbox input "true"
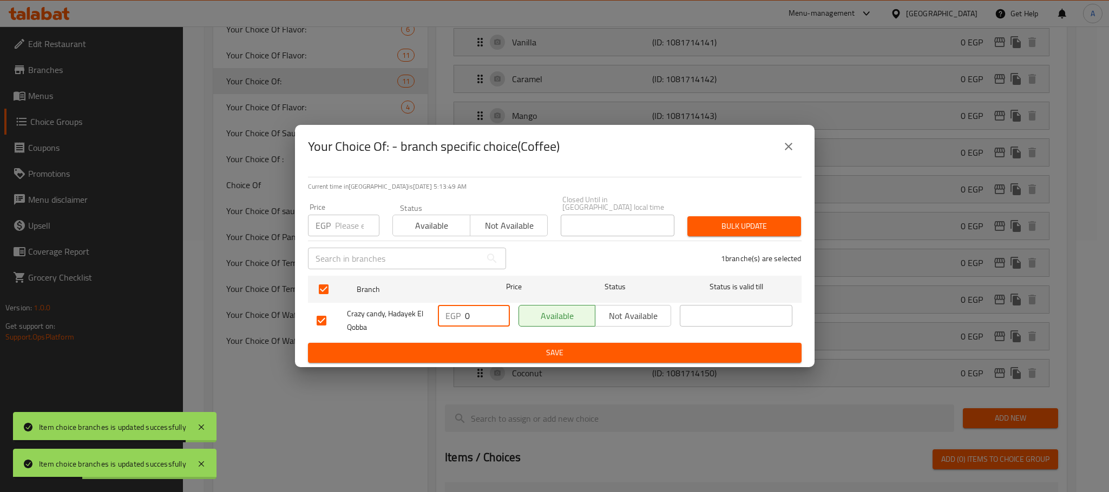
drag, startPoint x: 476, startPoint y: 311, endPoint x: 443, endPoint y: 311, distance: 33.0
click at [443, 311] on div "EGP 0 ​" at bounding box center [474, 316] width 72 height 22
paste input "5"
type input "50"
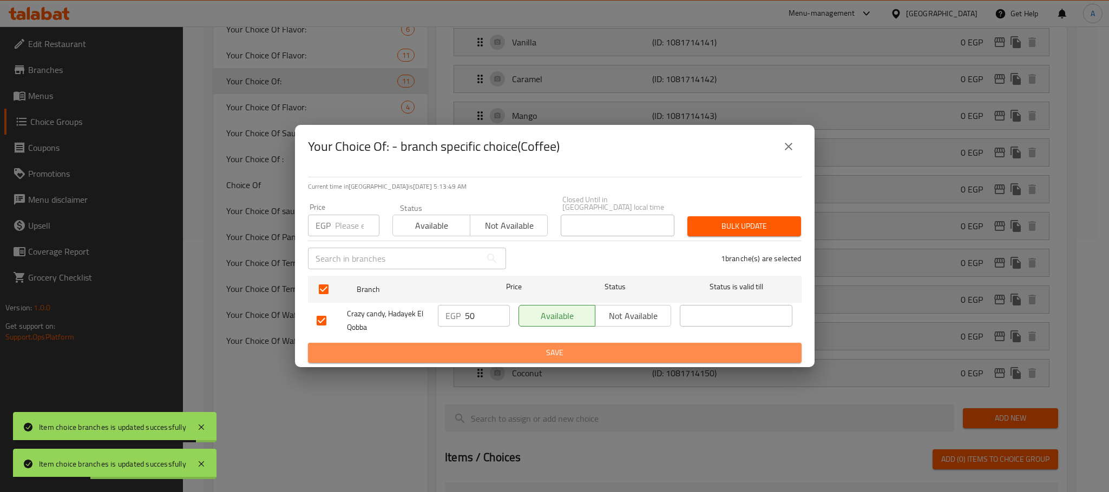
click at [460, 349] on span "Save" at bounding box center [555, 353] width 476 height 14
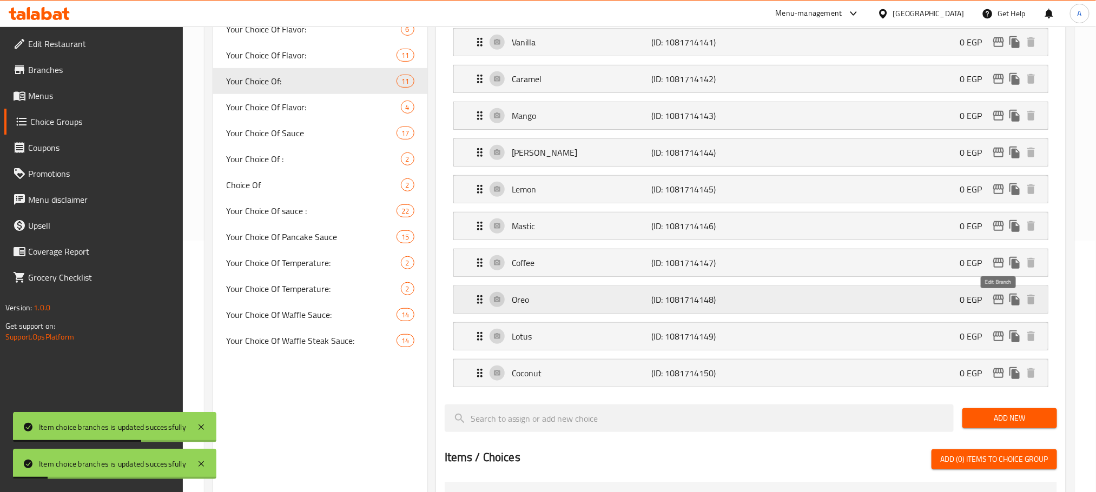
click at [998, 303] on icon "edit" at bounding box center [999, 299] width 13 height 13
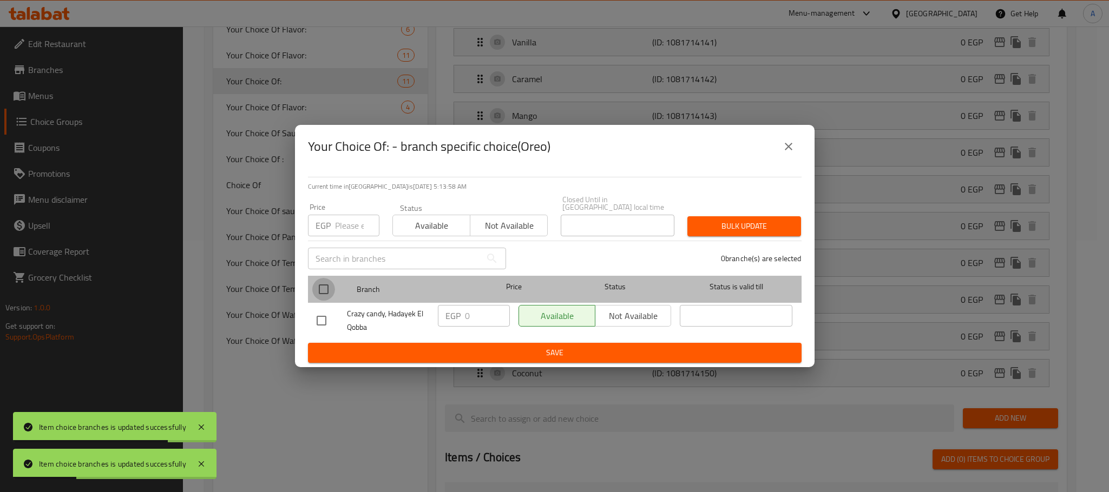
click at [315, 284] on input "checkbox" at bounding box center [323, 289] width 23 height 23
checkbox input "true"
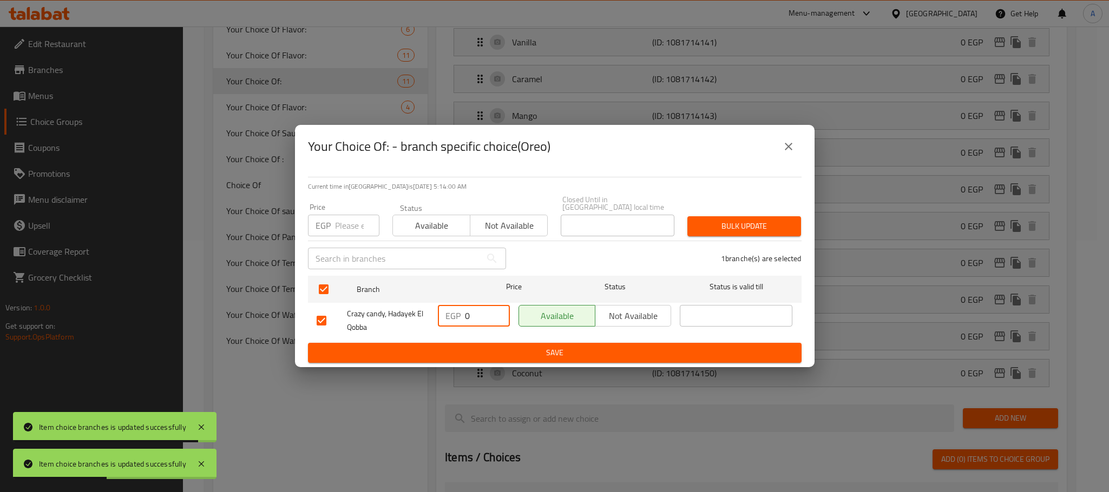
drag, startPoint x: 471, startPoint y: 309, endPoint x: 465, endPoint y: 341, distance: 33.1
click at [438, 309] on div "EGP 0 ​" at bounding box center [474, 316] width 72 height 22
paste input "5"
type input "50"
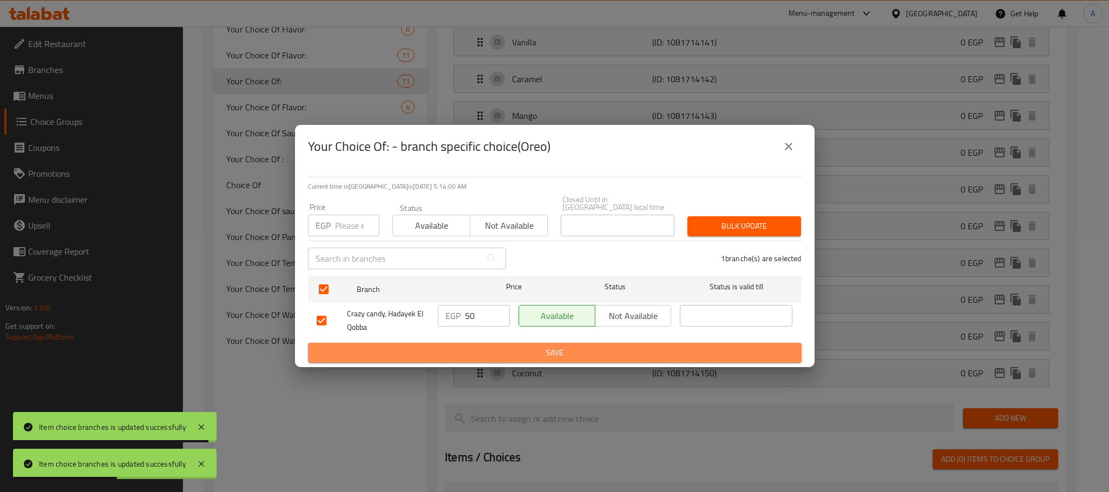
click at [476, 354] on span "Save" at bounding box center [555, 353] width 476 height 14
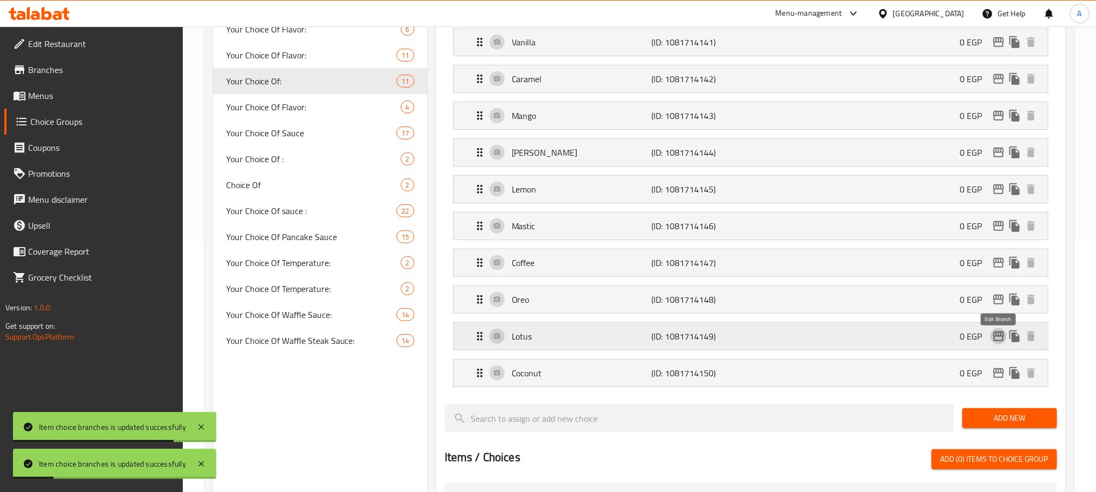
click at [997, 343] on icon "edit" at bounding box center [999, 336] width 13 height 13
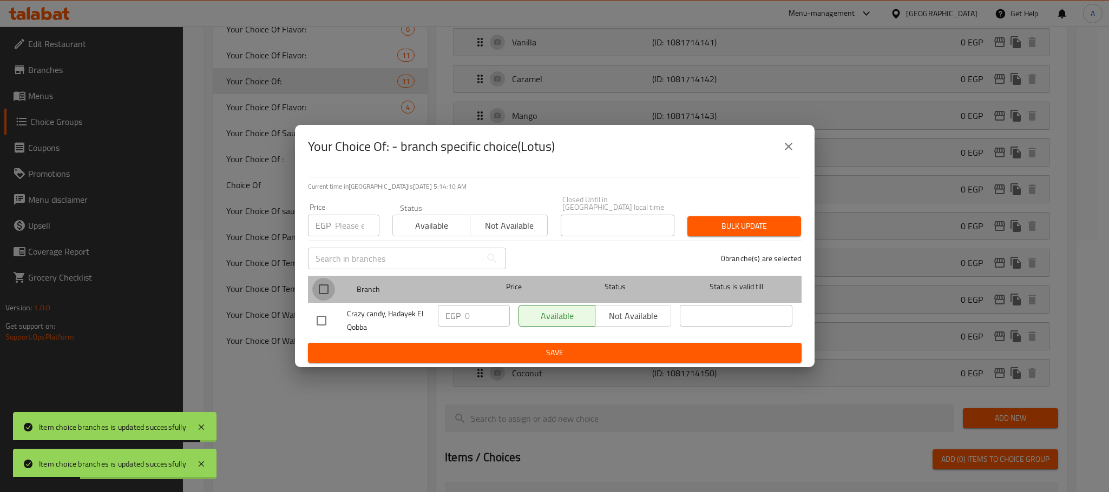
click at [319, 287] on input "checkbox" at bounding box center [323, 289] width 23 height 23
checkbox input "true"
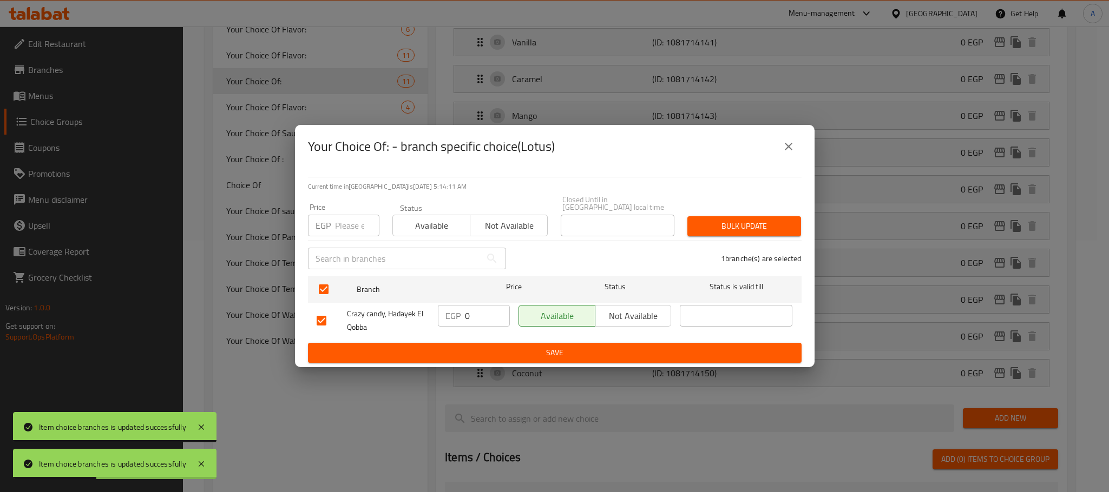
drag, startPoint x: 473, startPoint y: 309, endPoint x: 452, endPoint y: 309, distance: 21.1
click at [452, 309] on div "EGP 0 ​" at bounding box center [474, 316] width 72 height 22
paste input "5"
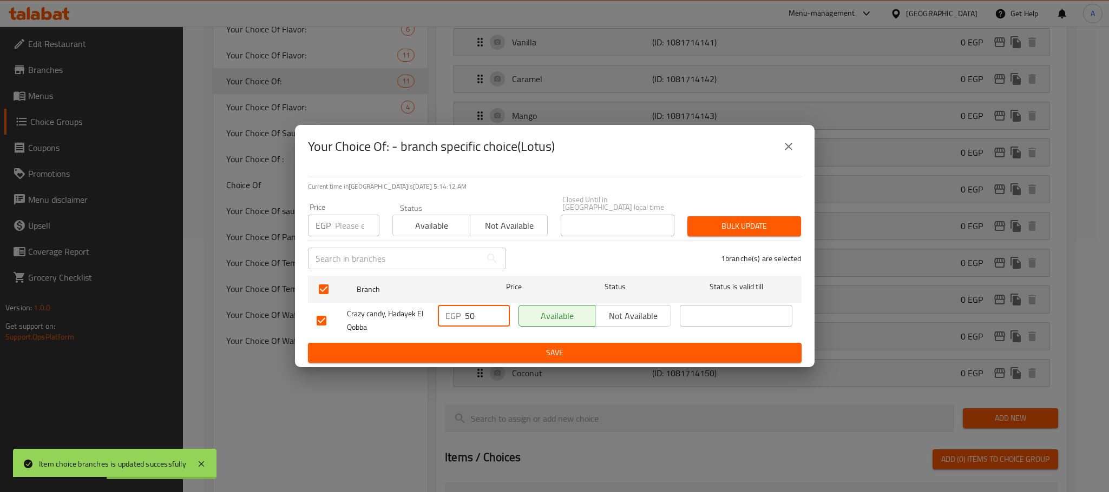
type input "50"
click at [458, 338] on ul "Branch Price Status Status is valid till Crazy candy, Hadayek El Qobba EGP 50 ​…" at bounding box center [555, 307] width 494 height 71
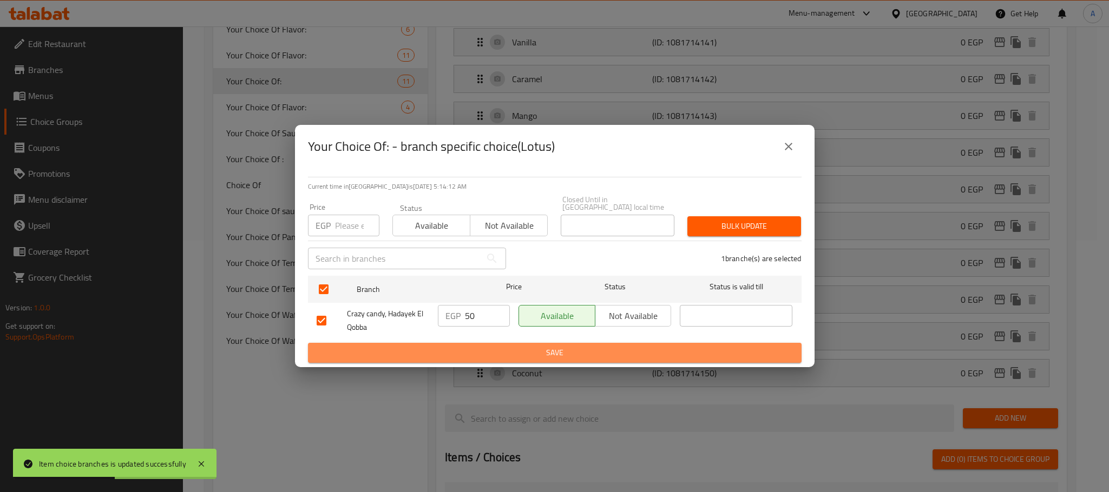
click at [460, 352] on span "Save" at bounding box center [555, 353] width 476 height 14
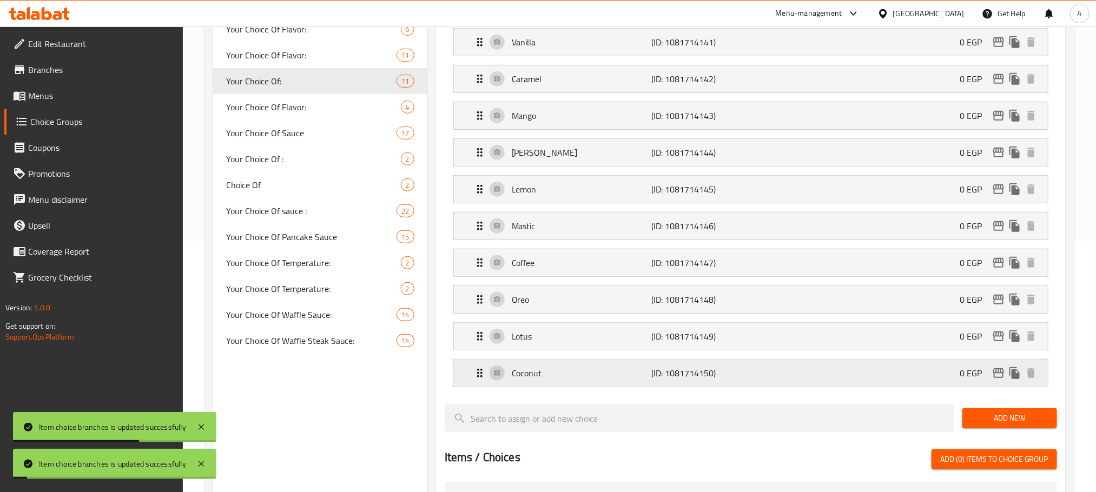
click at [988, 377] on p "0 EGP" at bounding box center [975, 373] width 31 height 13
click at [994, 377] on icon "edit" at bounding box center [999, 373] width 13 height 13
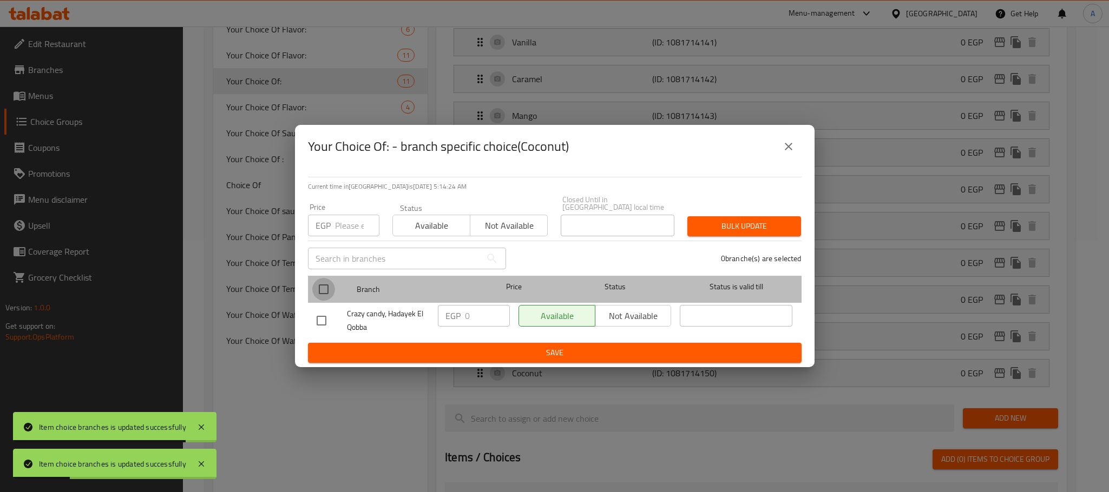
click at [320, 286] on input "checkbox" at bounding box center [323, 289] width 23 height 23
checkbox input "true"
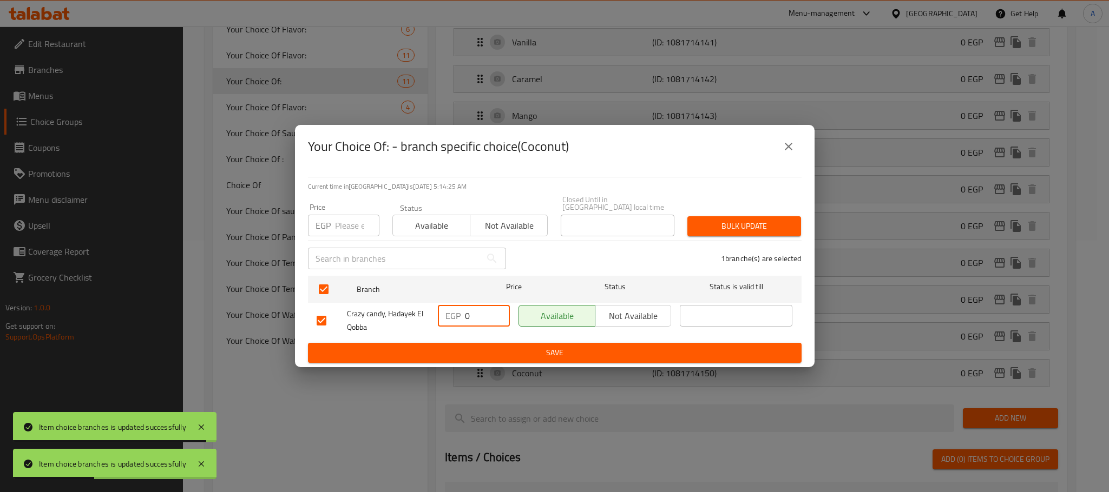
drag, startPoint x: 471, startPoint y: 308, endPoint x: 442, endPoint y: 310, distance: 29.3
click at [442, 310] on div "EGP 0 ​" at bounding box center [474, 316] width 72 height 22
paste input "5"
type input "50"
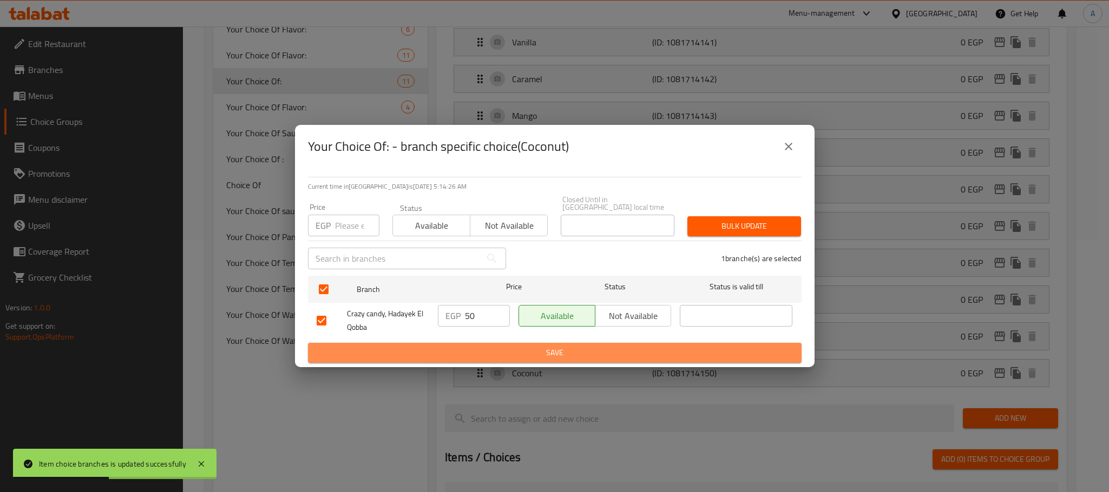
click at [462, 348] on span "Save" at bounding box center [555, 353] width 476 height 14
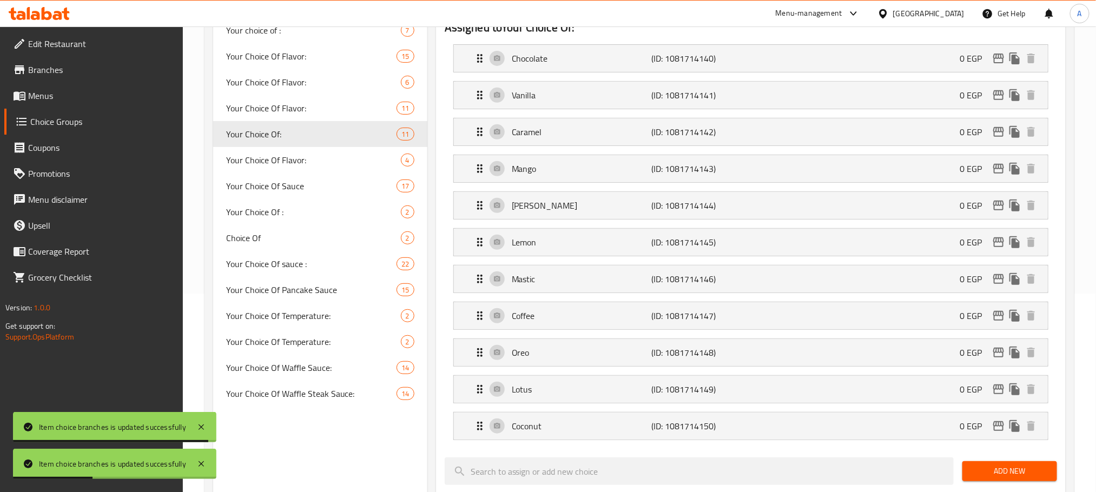
scroll to position [170, 0]
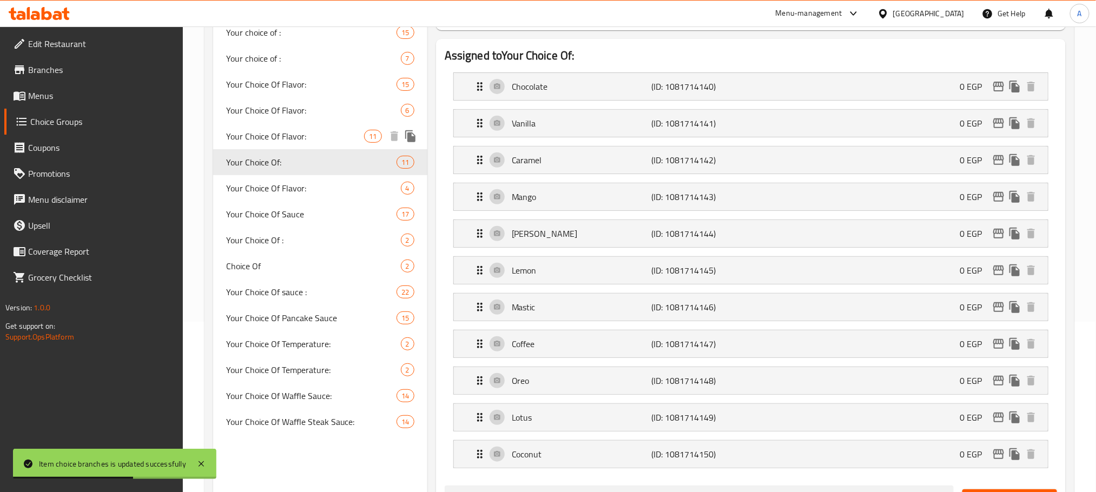
click at [339, 137] on span "Your Choice Of Flavor:" at bounding box center [295, 136] width 139 height 13
type input "Your Choice Of Flavor:"
type input "إختيارك من الفليفر:"
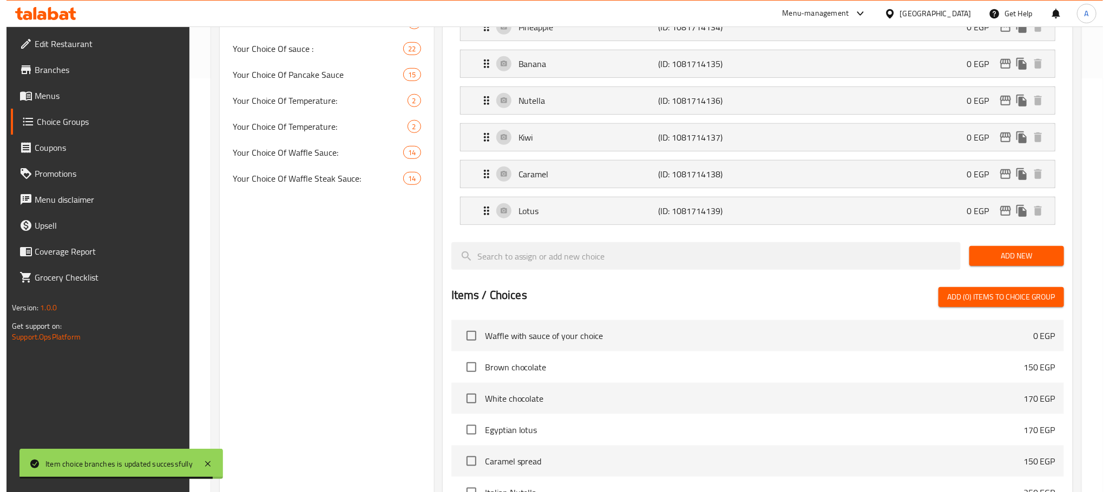
scroll to position [658, 0]
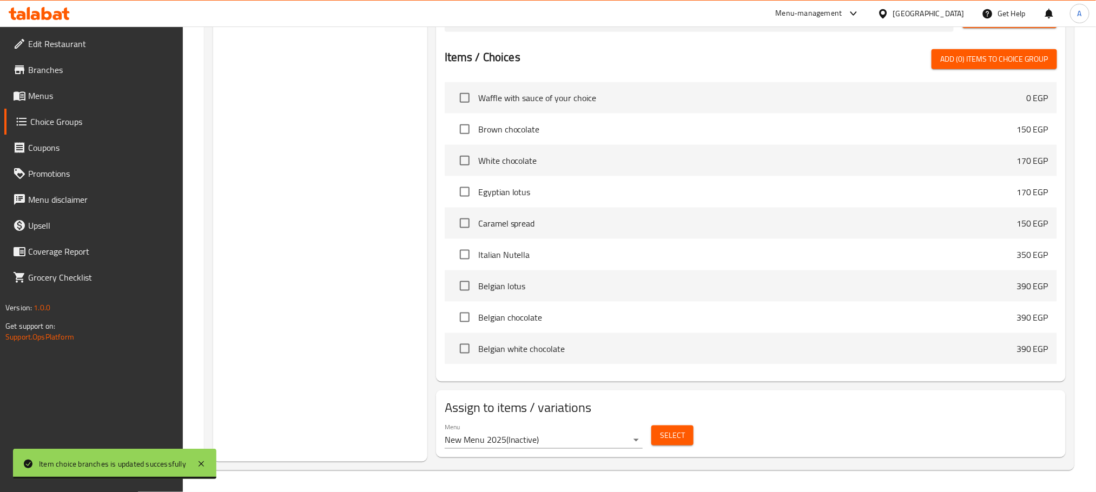
click at [669, 436] on span "Select" at bounding box center [672, 436] width 25 height 14
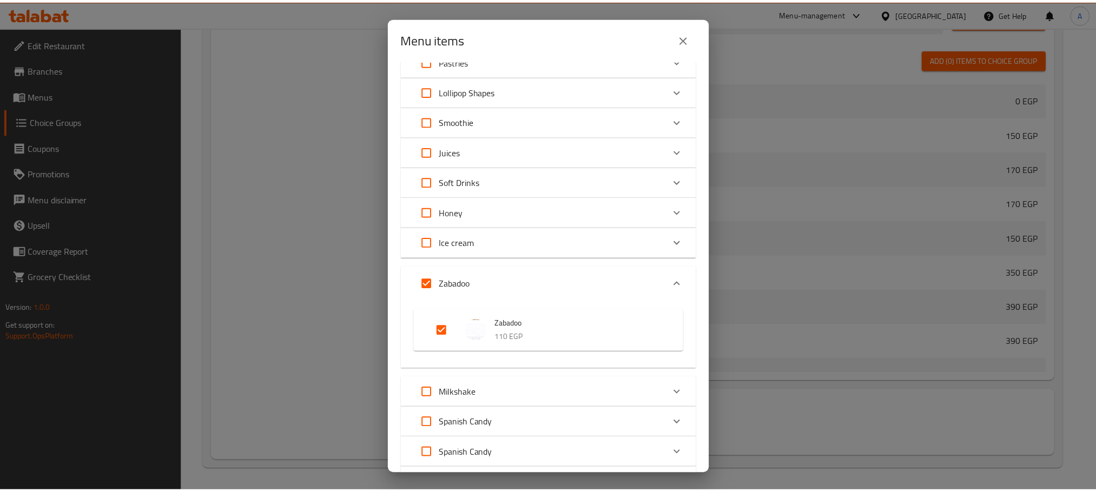
scroll to position [974, 0]
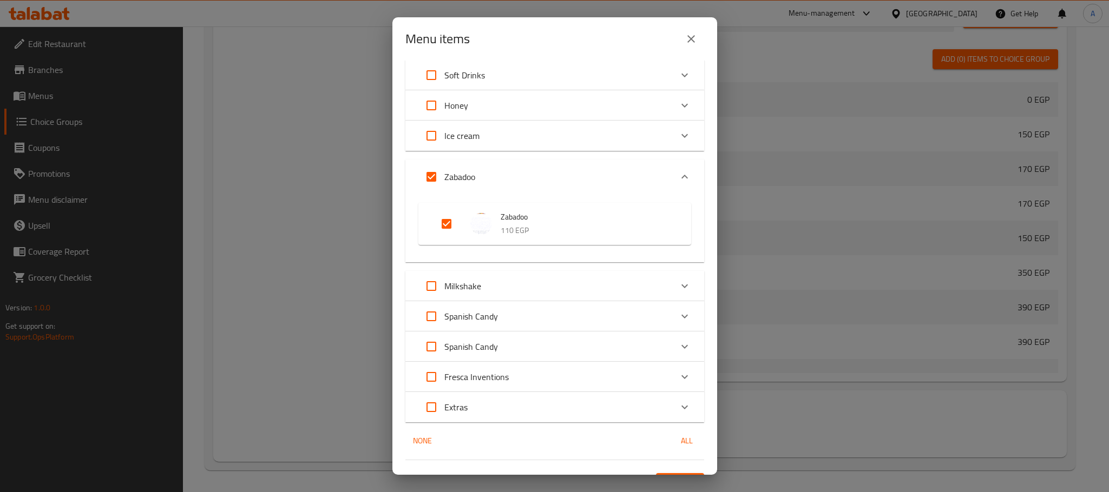
click at [692, 43] on icon "close" at bounding box center [691, 38] width 13 height 13
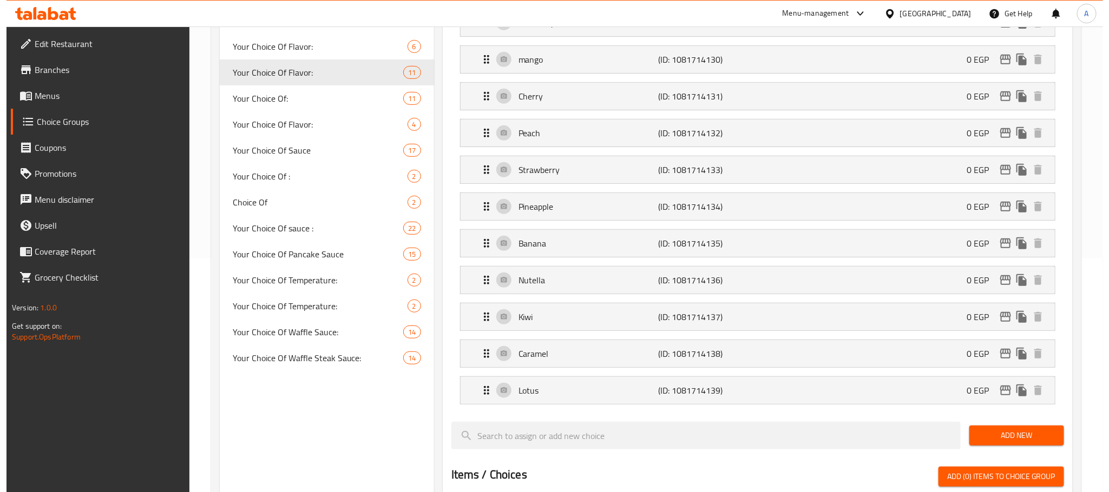
scroll to position [8, 0]
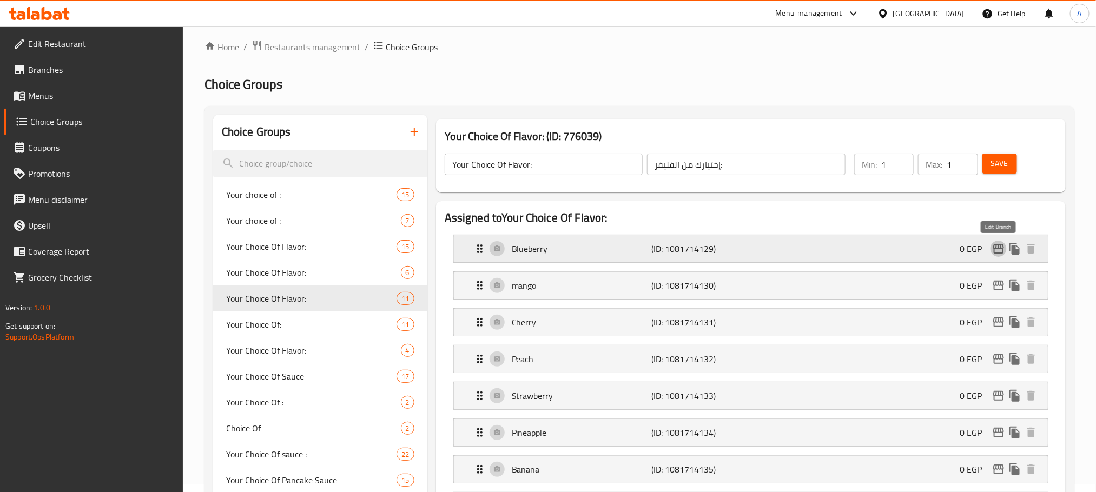
click at [993, 252] on icon "edit" at bounding box center [999, 248] width 13 height 13
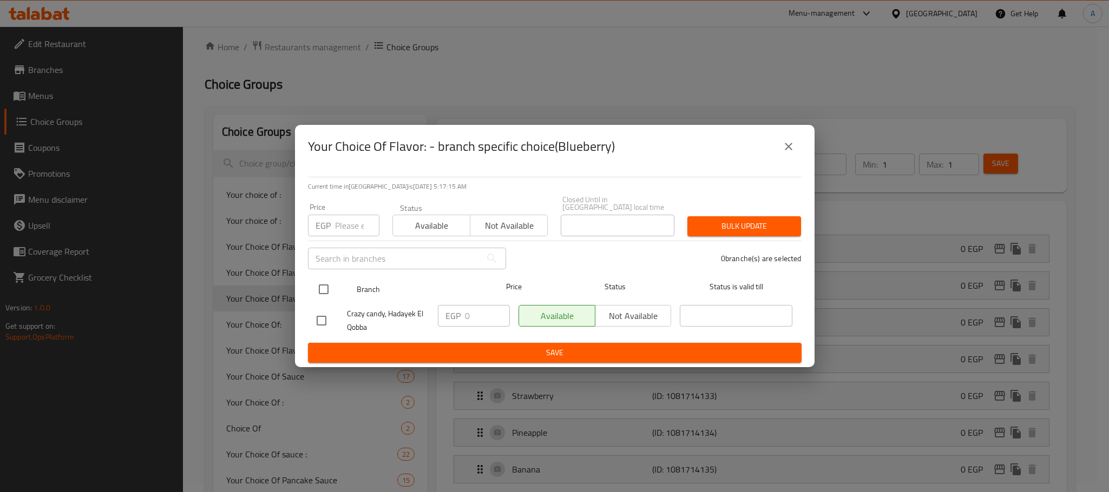
click at [325, 283] on input "checkbox" at bounding box center [323, 289] width 23 height 23
checkbox input "true"
click at [463, 314] on div "EGP 0 ​" at bounding box center [474, 316] width 72 height 22
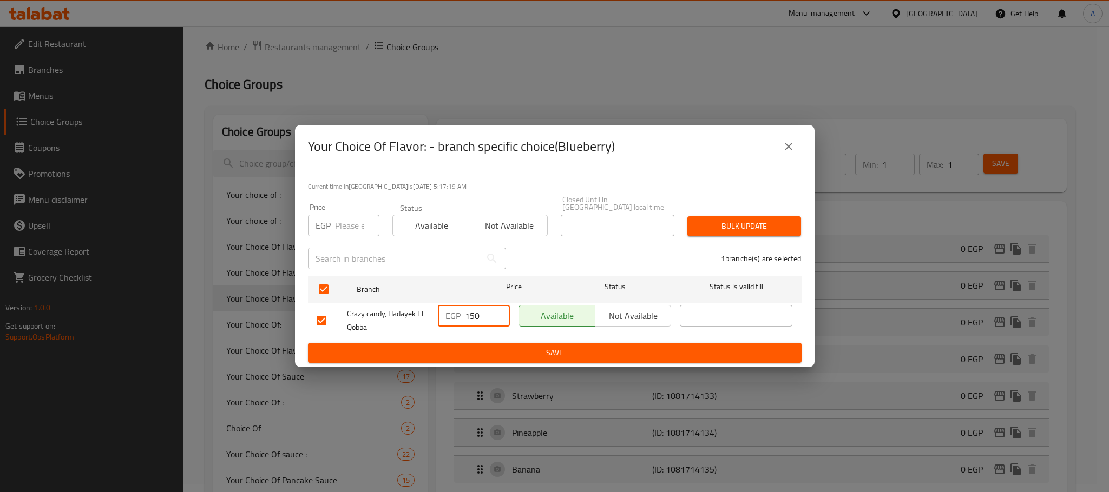
drag, startPoint x: 481, startPoint y: 307, endPoint x: 448, endPoint y: 312, distance: 32.8
click at [448, 312] on div "EGP 150 ​" at bounding box center [474, 316] width 72 height 22
type input "150"
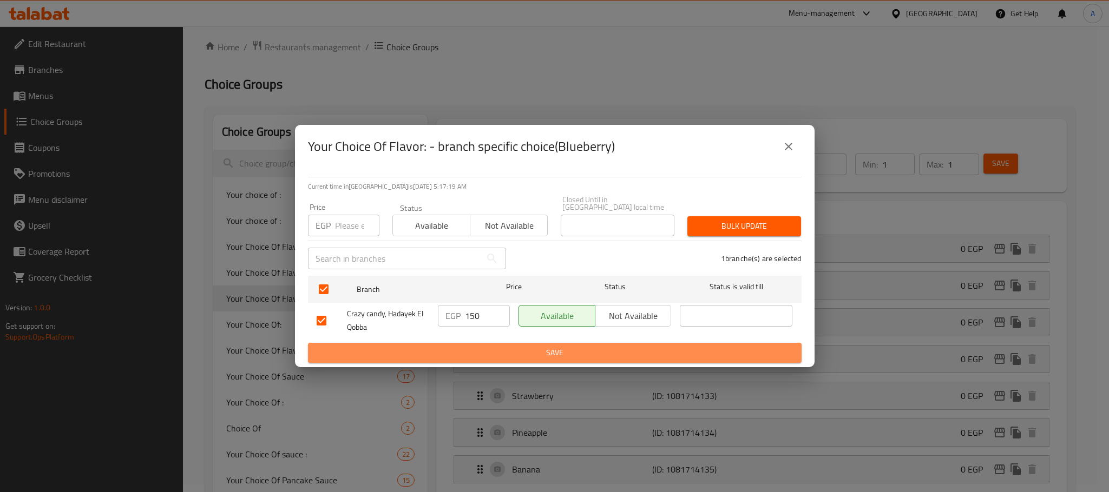
click at [473, 350] on span "Save" at bounding box center [555, 353] width 476 height 14
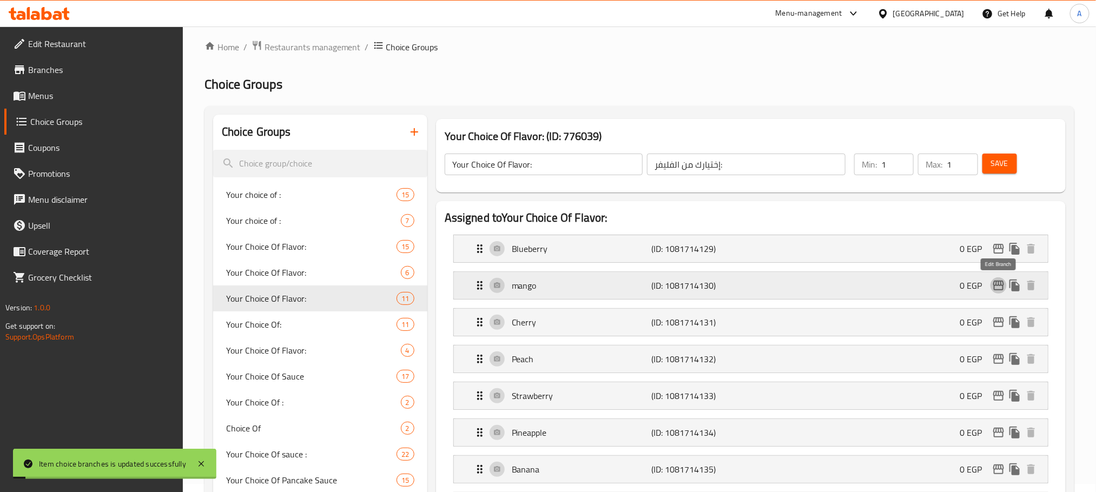
click at [997, 292] on icon "edit" at bounding box center [999, 285] width 13 height 13
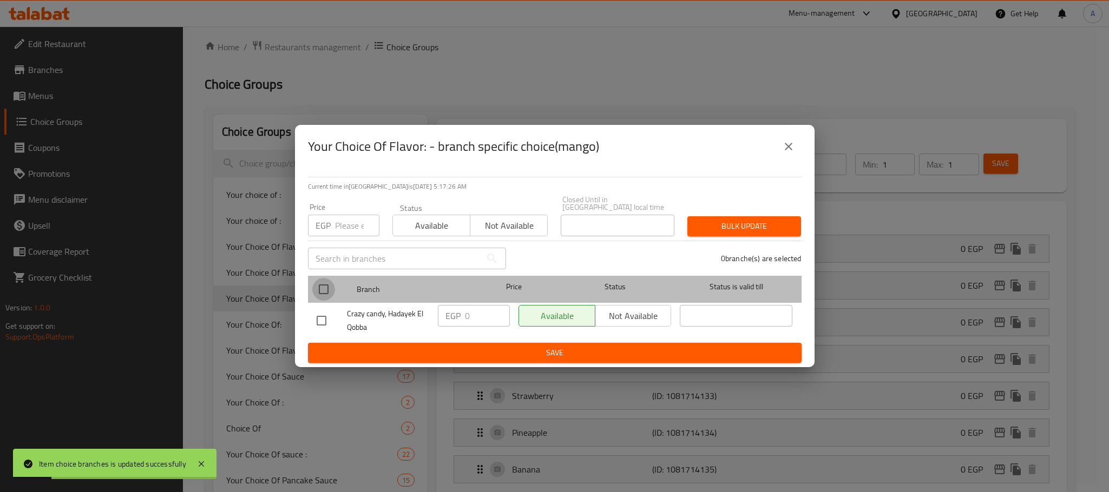
click at [324, 283] on input "checkbox" at bounding box center [323, 289] width 23 height 23
checkbox input "true"
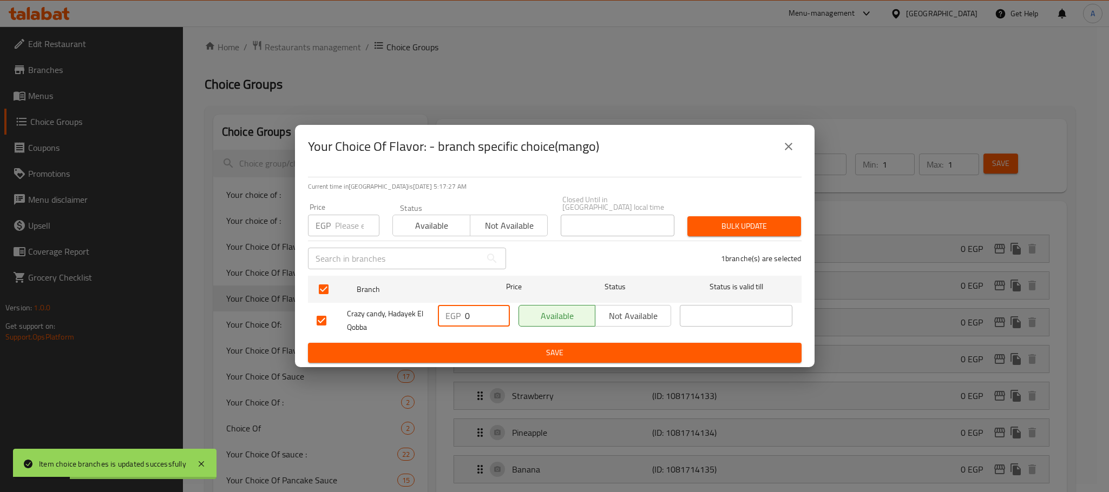
drag, startPoint x: 441, startPoint y: 312, endPoint x: 428, endPoint y: 312, distance: 13.0
click at [428, 312] on div "Crazy candy, Hadayek El Qobba EGP 0 ​ Available Not available ​" at bounding box center [554, 321] width 485 height 40
paste input "15"
type input "150"
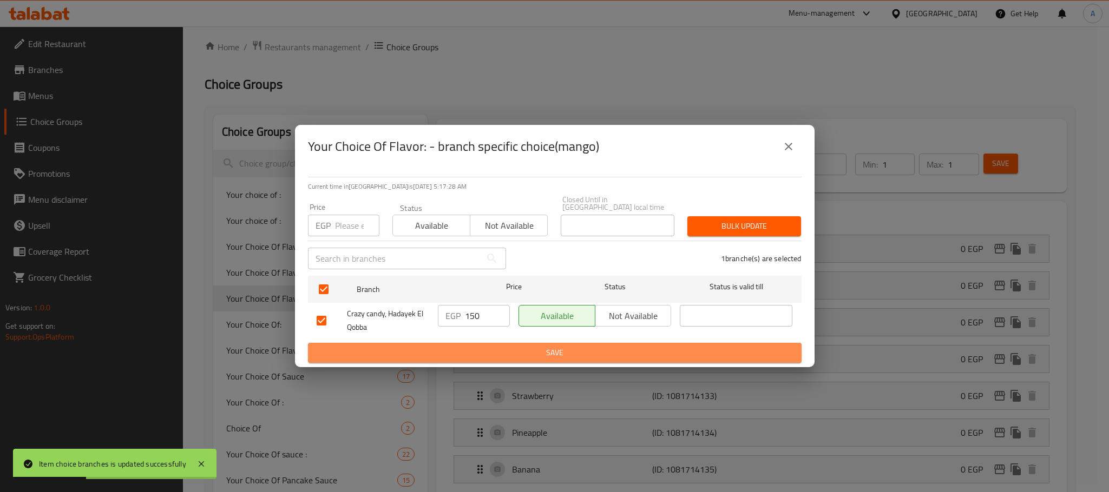
click at [445, 346] on span "Save" at bounding box center [555, 353] width 476 height 14
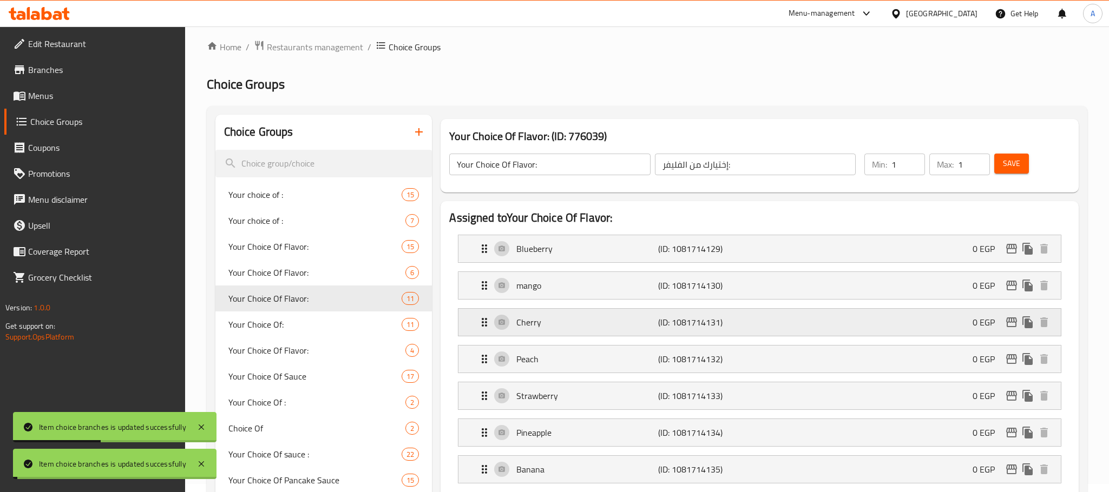
scroll to position [170, 0]
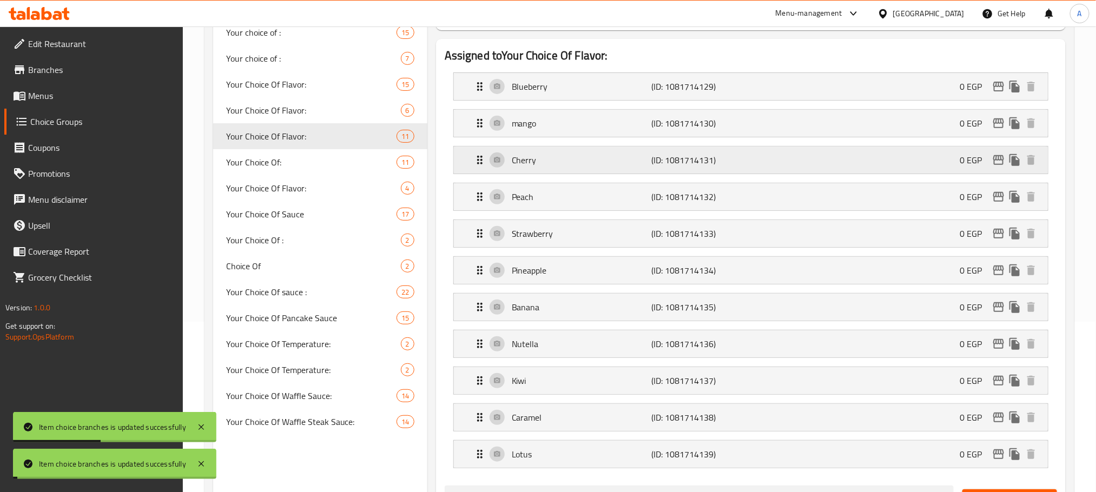
click at [1001, 164] on icon "edit" at bounding box center [999, 160] width 13 height 13
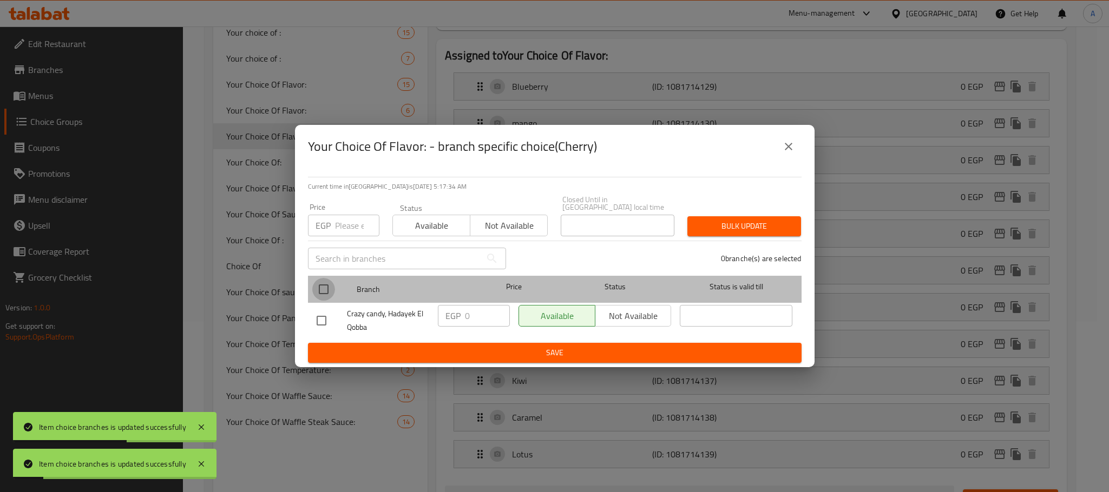
click at [330, 282] on input "checkbox" at bounding box center [323, 289] width 23 height 23
checkbox input "true"
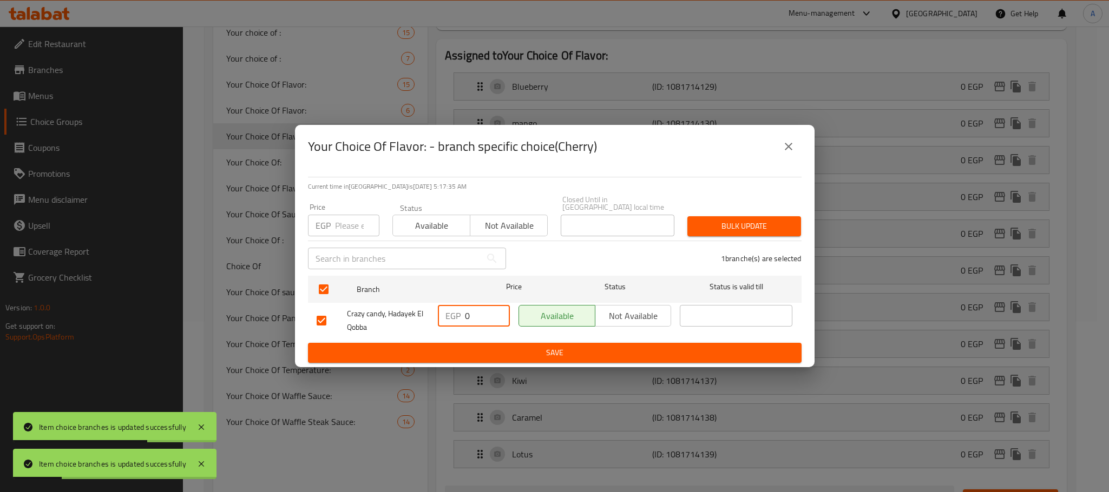
drag, startPoint x: 461, startPoint y: 314, endPoint x: 420, endPoint y: 314, distance: 40.6
click at [420, 314] on div "Crazy candy, Hadayek El Qobba EGP 0 ​ Available Not available ​" at bounding box center [554, 321] width 485 height 40
paste input "15"
type input "150"
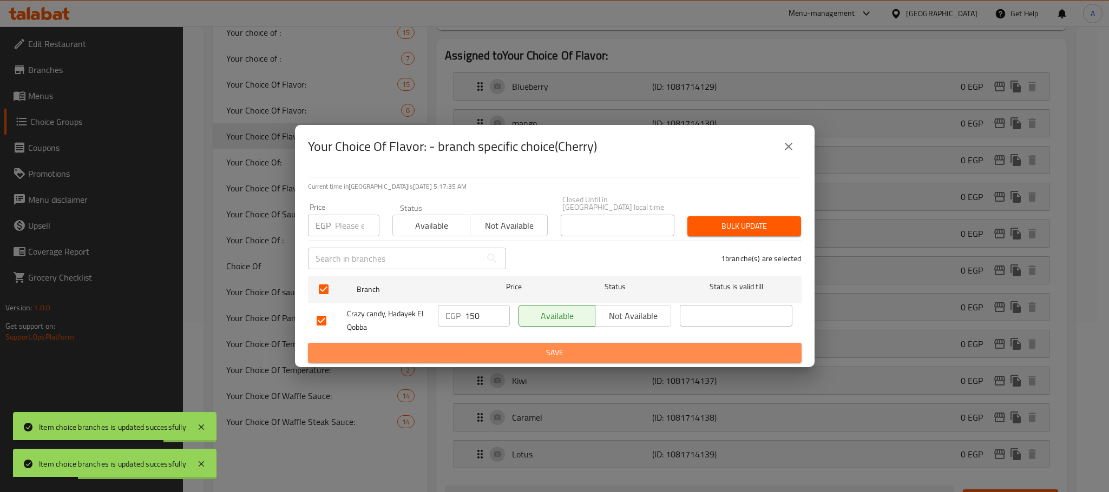
click at [448, 346] on span "Save" at bounding box center [555, 353] width 476 height 14
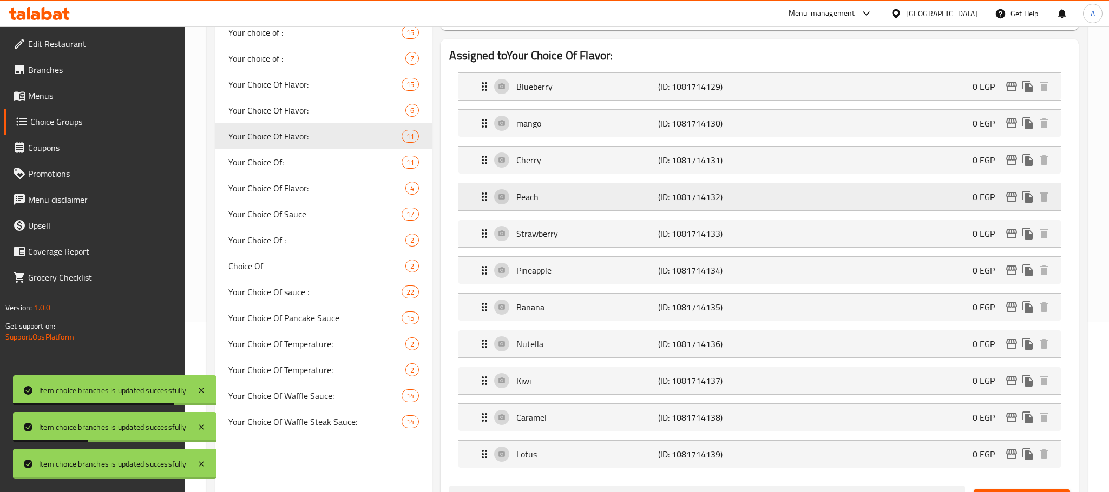
scroll to position [89, 0]
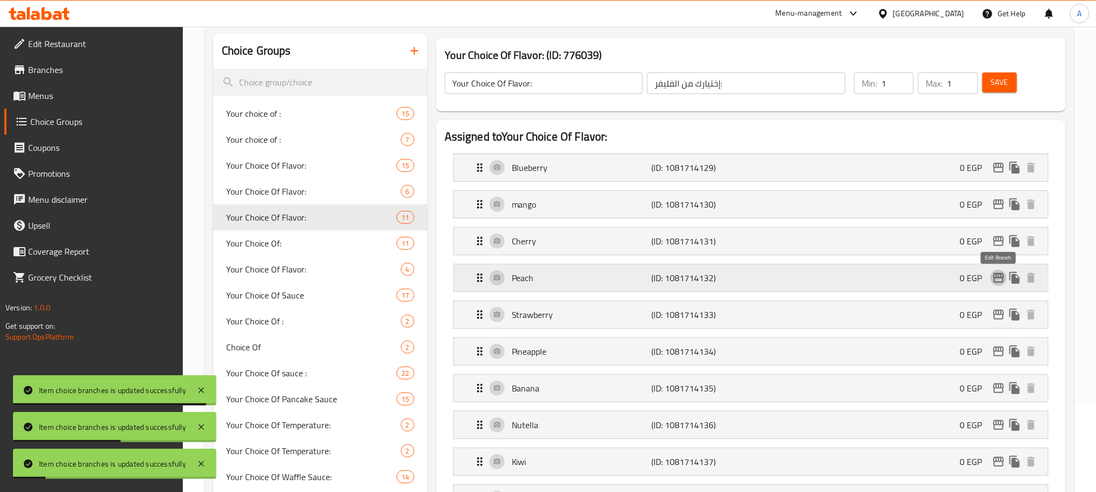
click at [995, 276] on icon "edit" at bounding box center [999, 278] width 11 height 10
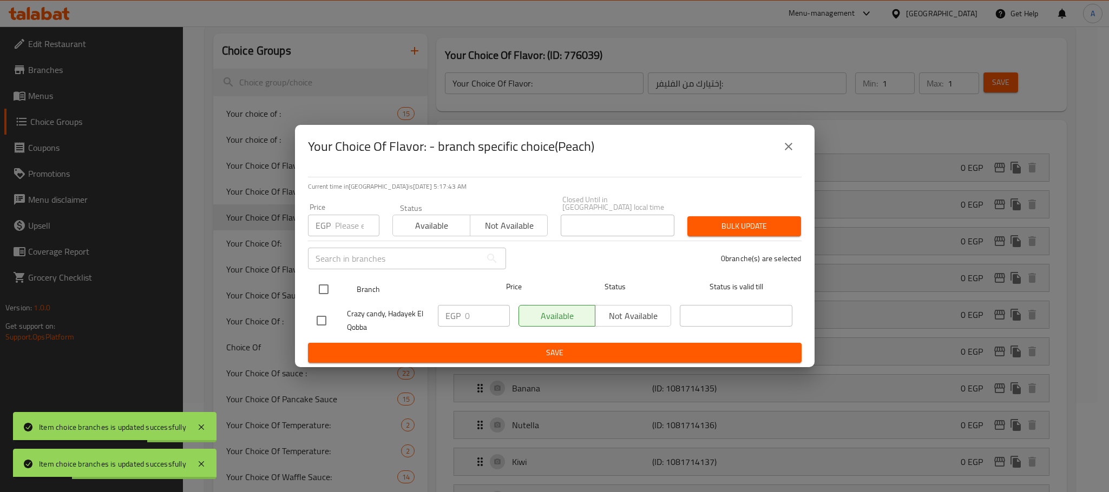
click at [322, 285] on input "checkbox" at bounding box center [323, 289] width 23 height 23
checkbox input "true"
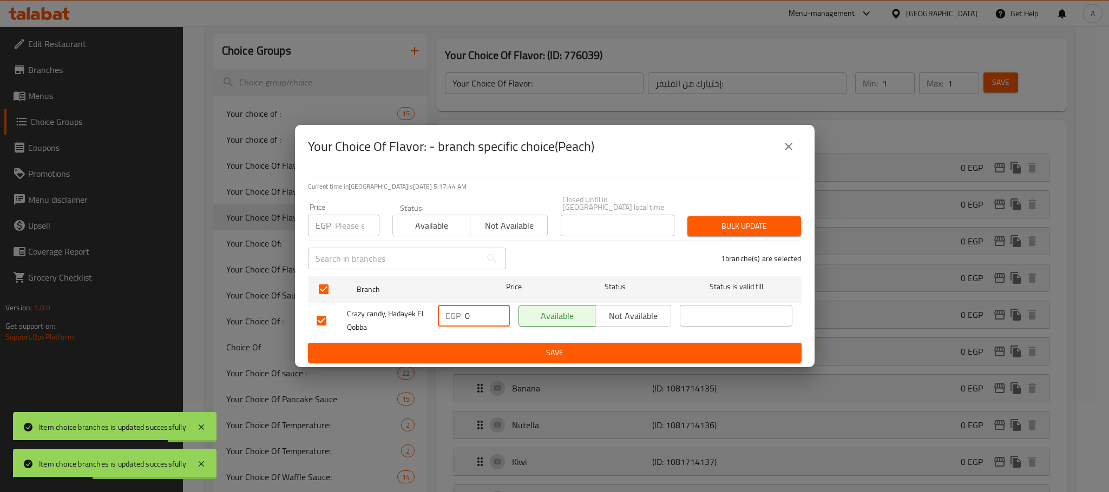
drag, startPoint x: 477, startPoint y: 313, endPoint x: 429, endPoint y: 313, distance: 48.7
click at [429, 313] on div "Crazy candy, Hadayek El Qobba EGP 0 ​ Available Not available ​" at bounding box center [554, 321] width 485 height 40
paste input "15"
type input "150"
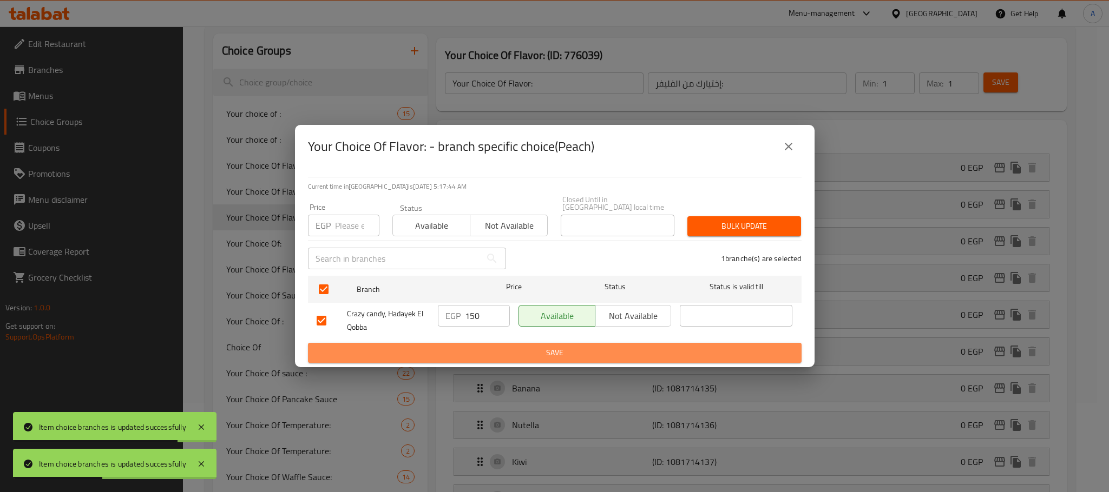
click at [449, 347] on span "Save" at bounding box center [555, 353] width 476 height 14
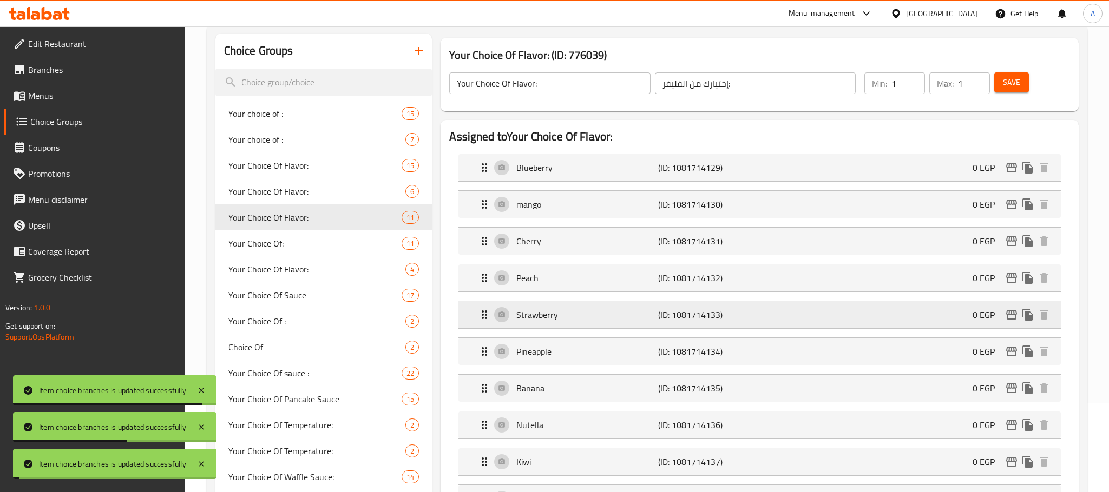
scroll to position [170, 0]
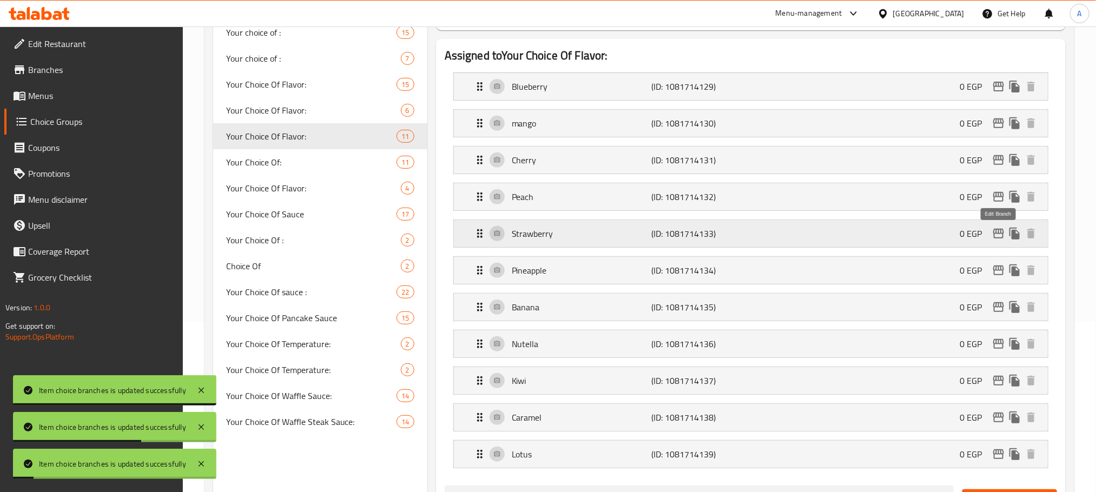
click at [997, 235] on icon "edit" at bounding box center [999, 233] width 13 height 13
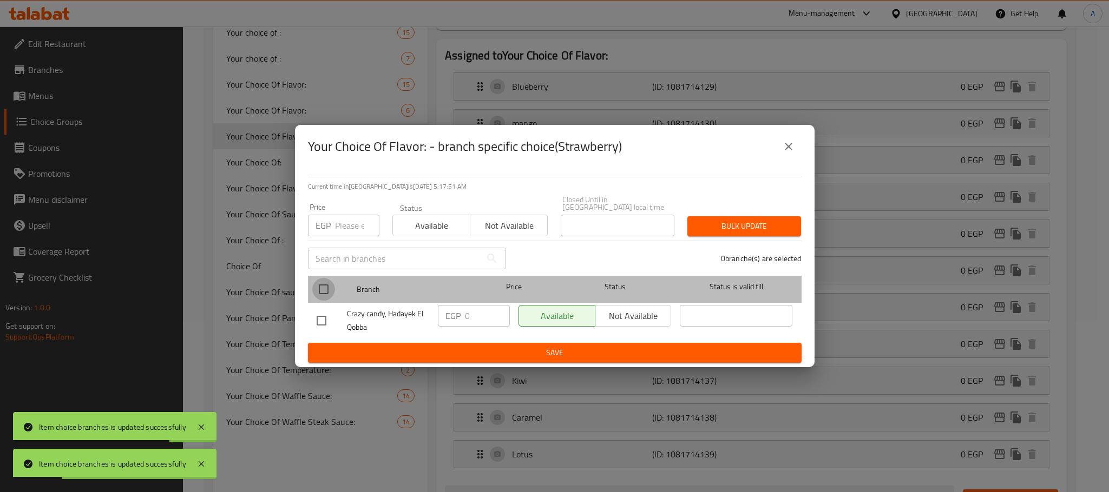
click at [322, 291] on input "checkbox" at bounding box center [323, 289] width 23 height 23
checkbox input "true"
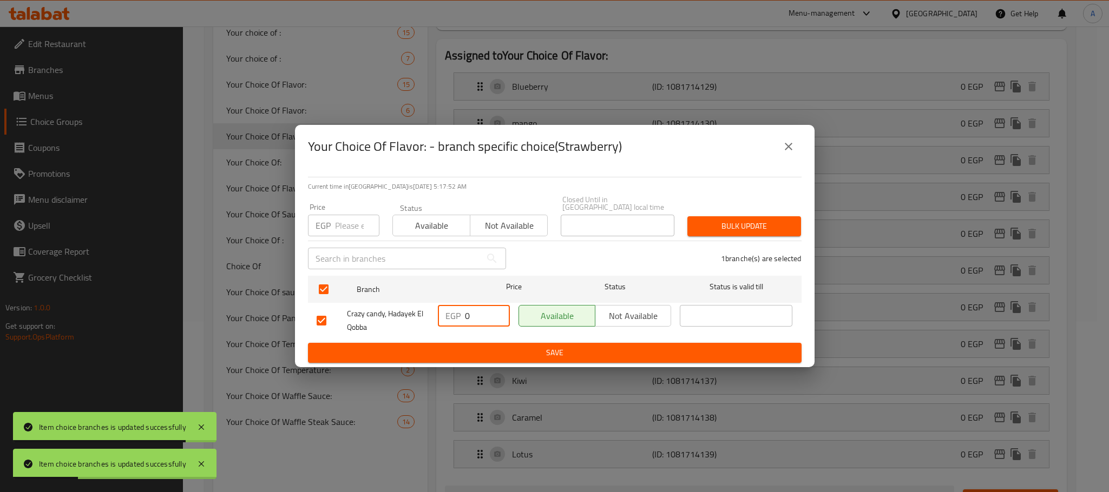
drag, startPoint x: 460, startPoint y: 306, endPoint x: 416, endPoint y: 307, distance: 44.4
click at [416, 307] on div "Crazy candy, Hadayek El Qobba EGP 0 ​ Available Not available ​" at bounding box center [554, 321] width 485 height 40
paste input "15"
type input "150"
click at [466, 354] on span "Save" at bounding box center [555, 353] width 476 height 14
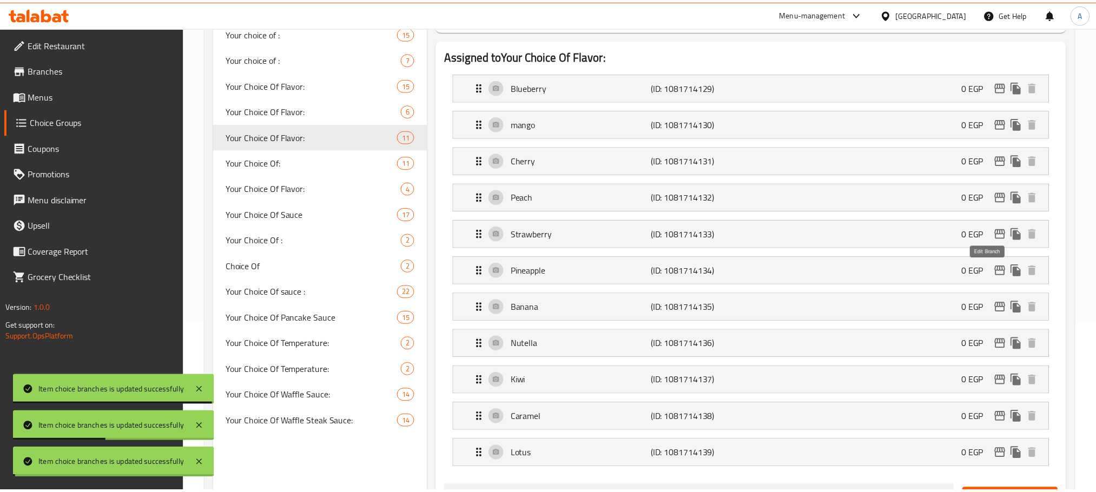
scroll to position [89, 0]
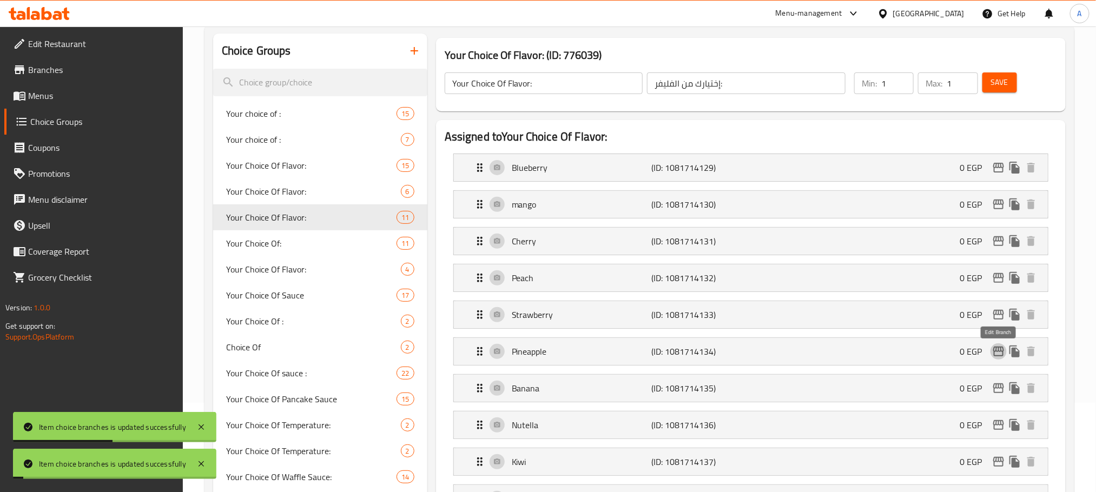
click at [1000, 354] on icon "edit" at bounding box center [999, 352] width 11 height 10
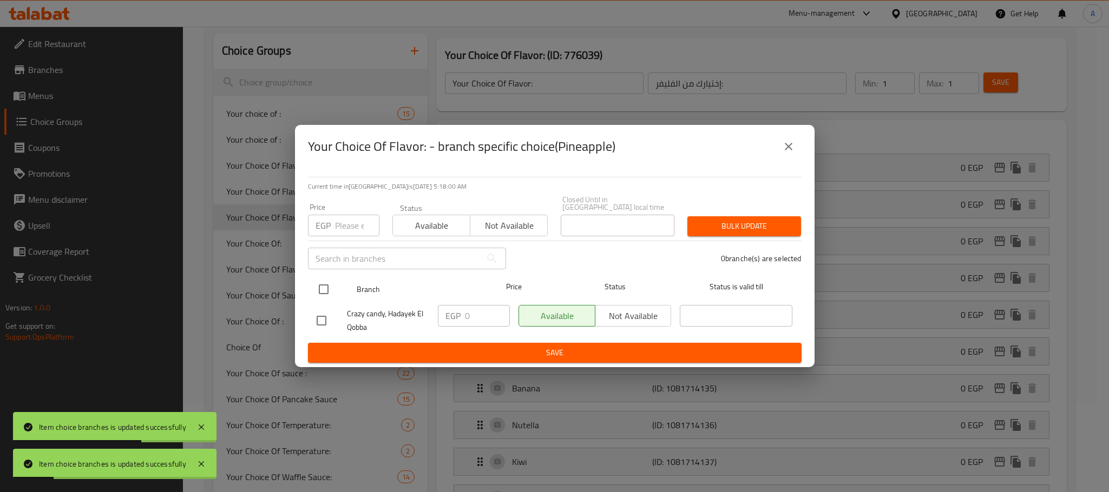
click at [321, 286] on input "checkbox" at bounding box center [323, 289] width 23 height 23
checkbox input "true"
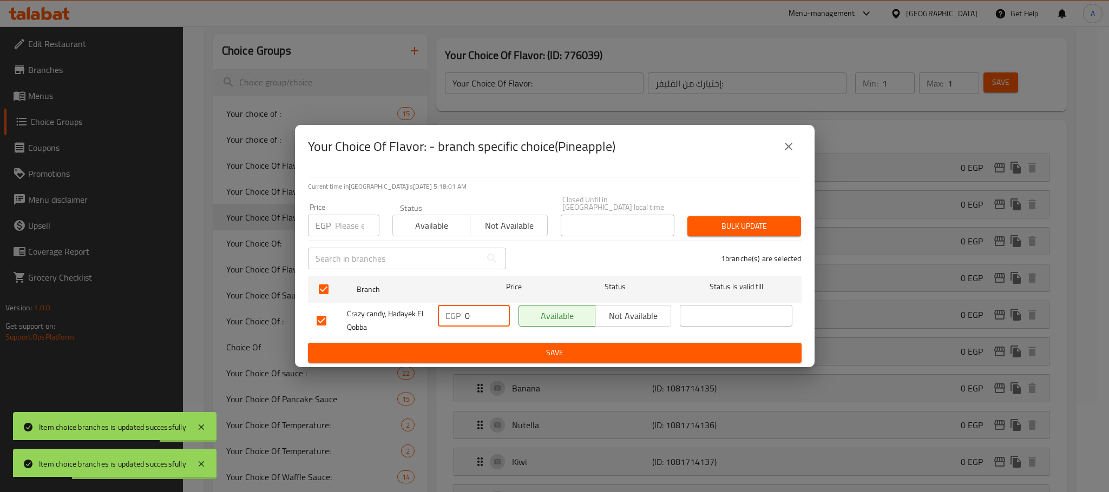
drag, startPoint x: 478, startPoint y: 312, endPoint x: 445, endPoint y: 318, distance: 33.1
click at [445, 318] on div "EGP 0 ​" at bounding box center [474, 316] width 72 height 22
paste input "15"
type input "150"
click at [458, 346] on span "Save" at bounding box center [555, 353] width 476 height 14
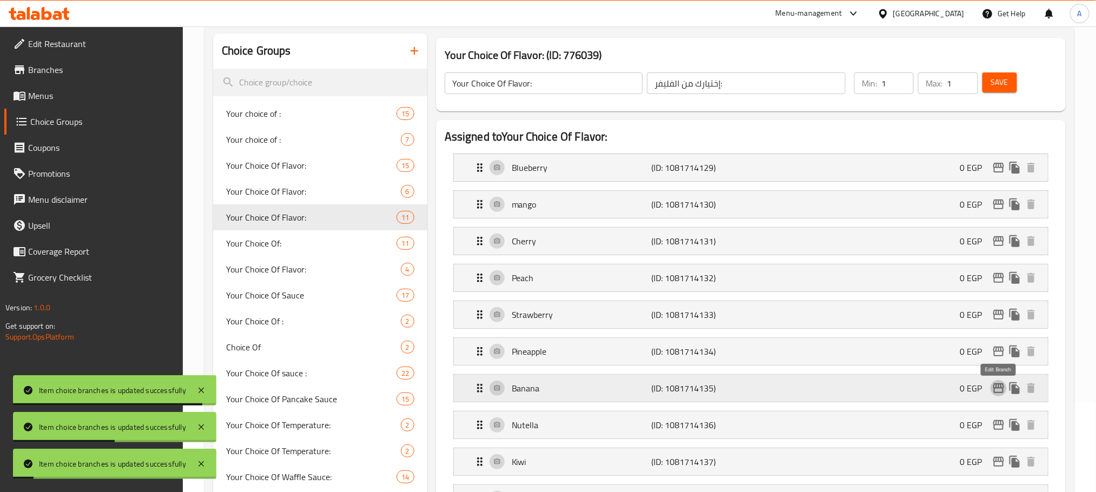
click at [998, 395] on icon "edit" at bounding box center [999, 388] width 13 height 13
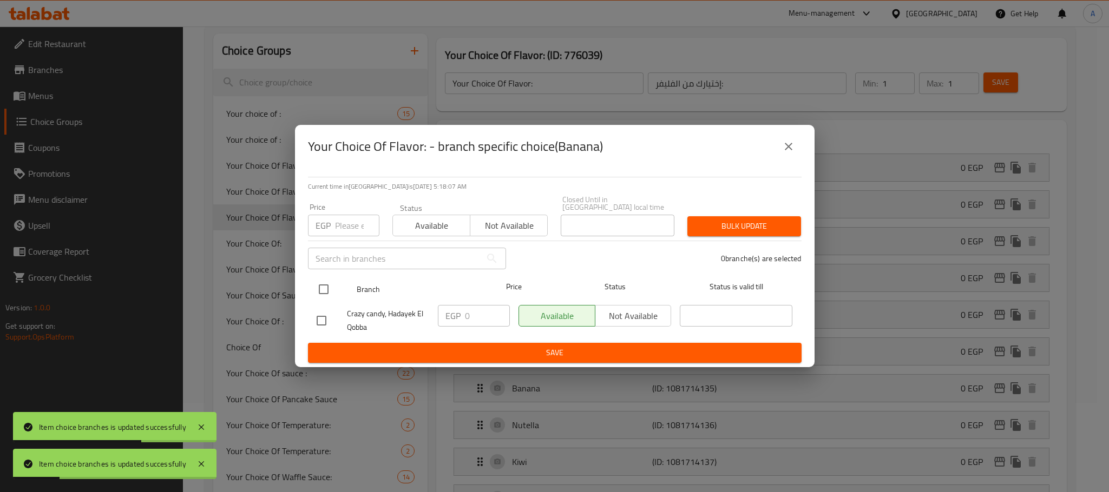
click at [325, 286] on input "checkbox" at bounding box center [323, 289] width 23 height 23
checkbox input "true"
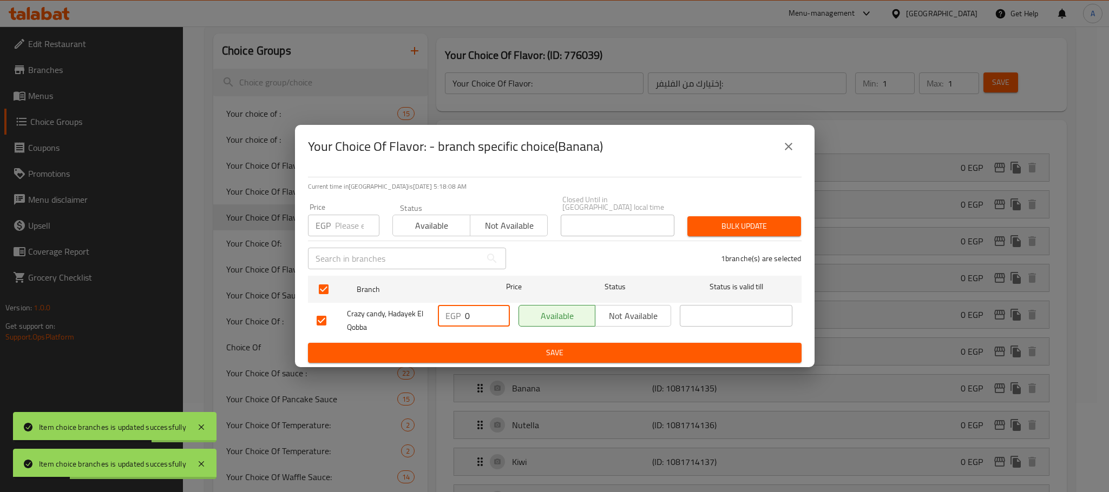
drag, startPoint x: 485, startPoint y: 316, endPoint x: 429, endPoint y: 316, distance: 56.8
click at [429, 316] on div "Crazy candy, Hadayek El Qobba EGP 0 ​ Available Not available ​" at bounding box center [554, 321] width 485 height 40
paste input "15"
type input "150"
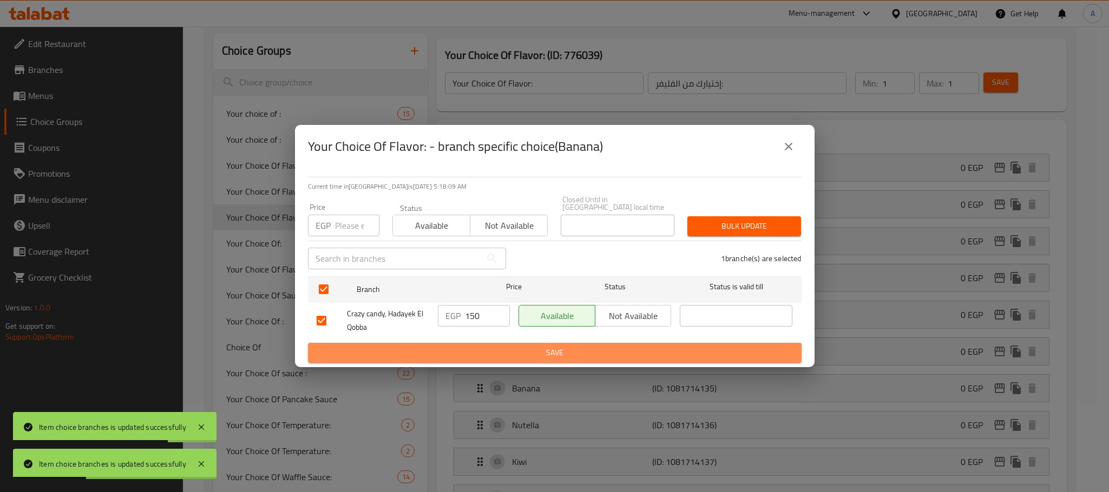
click at [445, 343] on button "Save" at bounding box center [555, 353] width 494 height 20
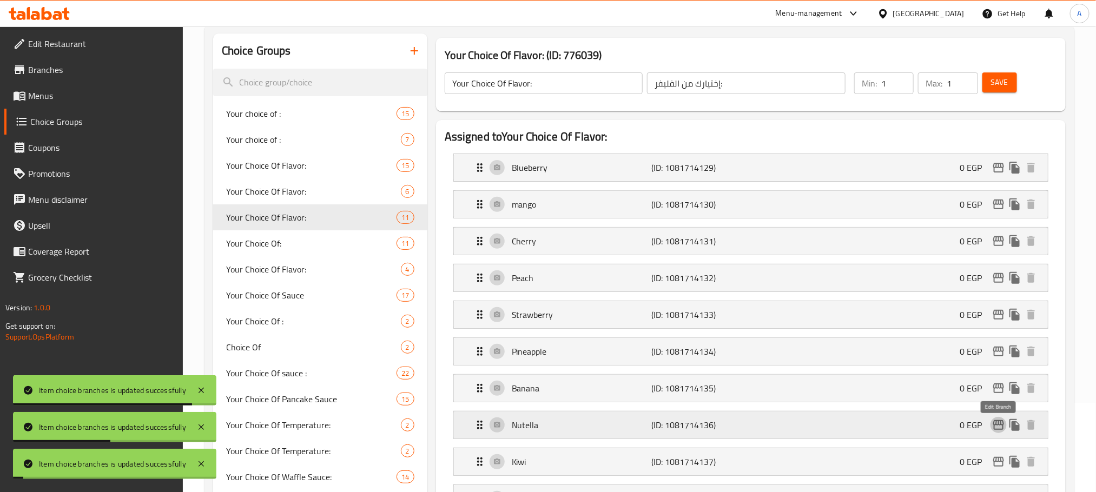
click at [1002, 426] on icon "edit" at bounding box center [999, 425] width 11 height 10
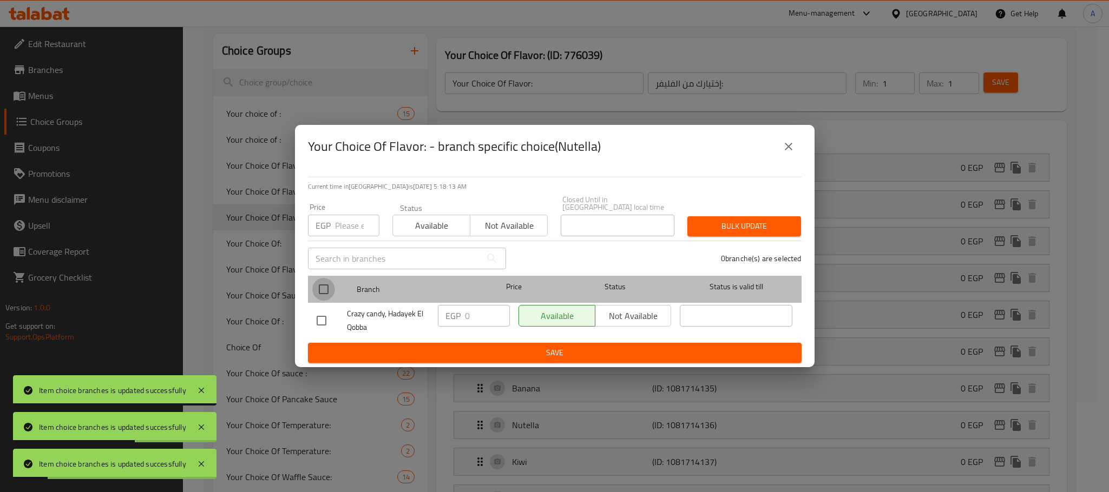
click at [328, 281] on input "checkbox" at bounding box center [323, 289] width 23 height 23
checkbox input "true"
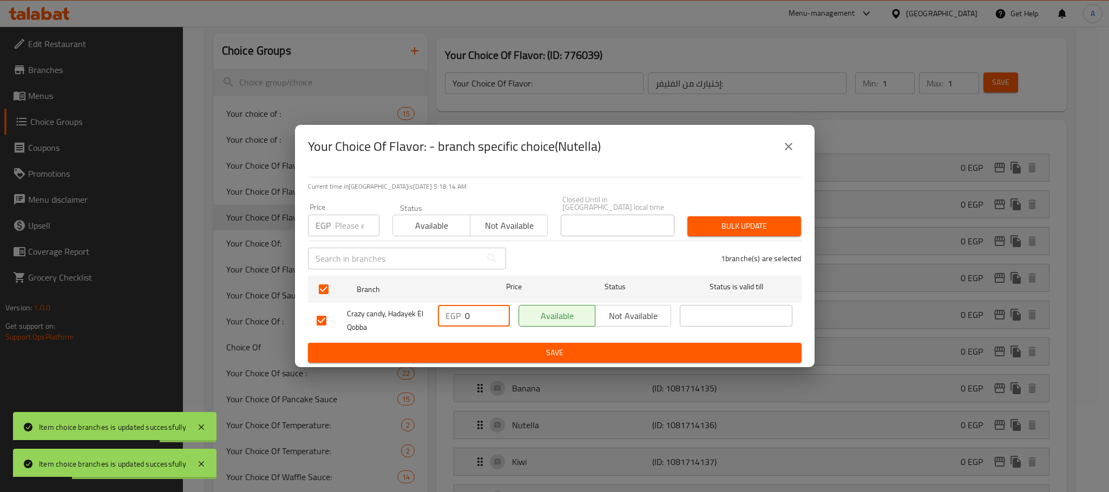
drag, startPoint x: 476, startPoint y: 313, endPoint x: 446, endPoint y: 310, distance: 29.4
click at [446, 310] on div "EGP 0 ​" at bounding box center [474, 316] width 72 height 22
paste input "15"
type input "150"
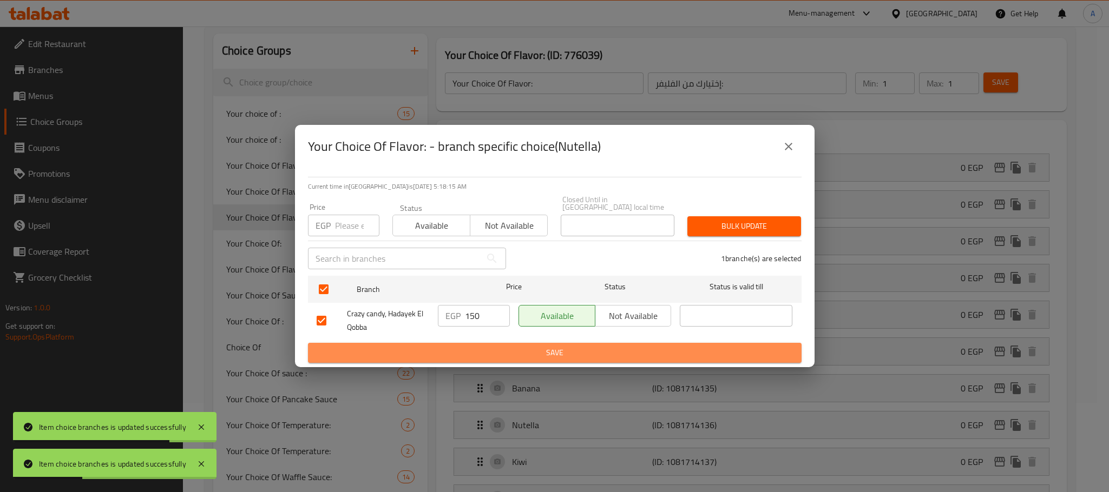
click at [471, 349] on span "Save" at bounding box center [555, 353] width 476 height 14
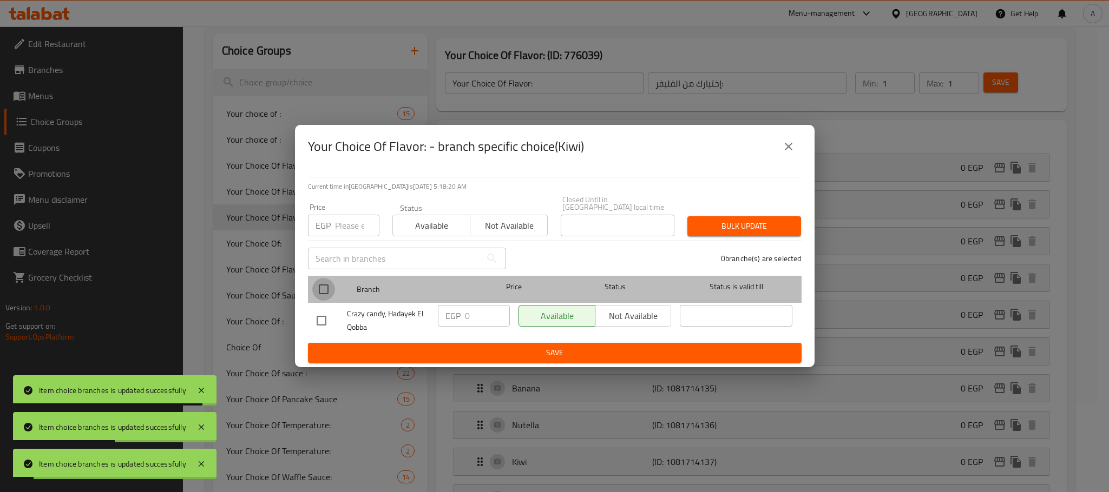
click at [325, 287] on input "checkbox" at bounding box center [323, 289] width 23 height 23
checkbox input "true"
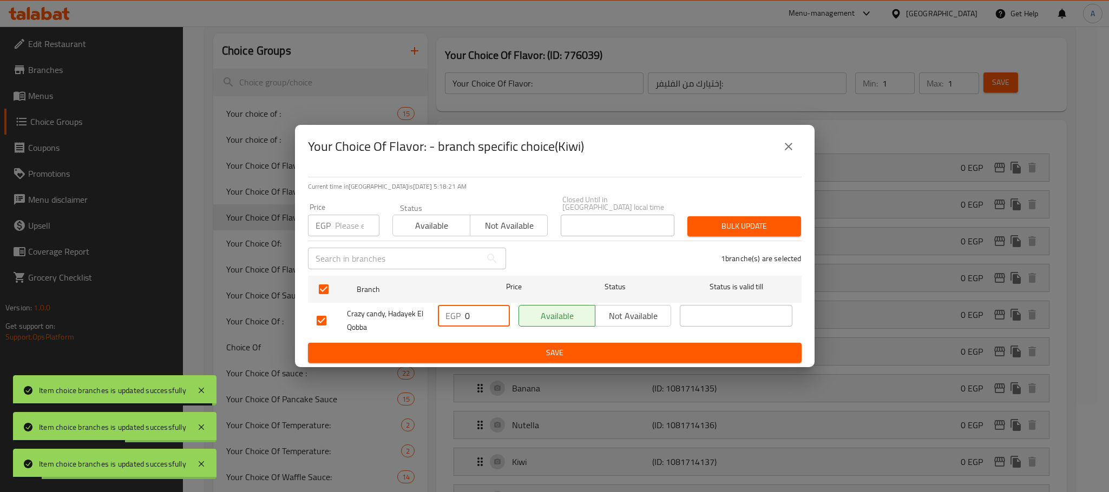
drag, startPoint x: 476, startPoint y: 309, endPoint x: 423, endPoint y: 310, distance: 53.0
click at [423, 310] on div "Crazy candy, Hadayek El Qobba EGP 0 ​ Available Not available ​" at bounding box center [554, 321] width 485 height 40
paste input "15"
type input "150"
click at [449, 346] on span "Save" at bounding box center [555, 353] width 476 height 14
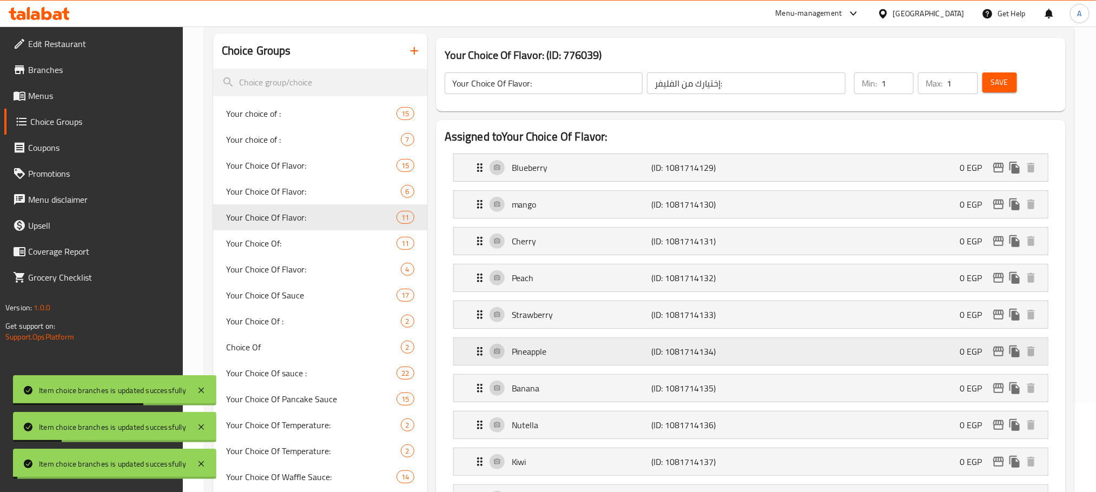
click at [999, 343] on nav "Blueberry (ID: 1081714129) 0 EGP Name (En) Blueberry Name (En) Name (Ar) توت أز…" at bounding box center [751, 351] width 613 height 413
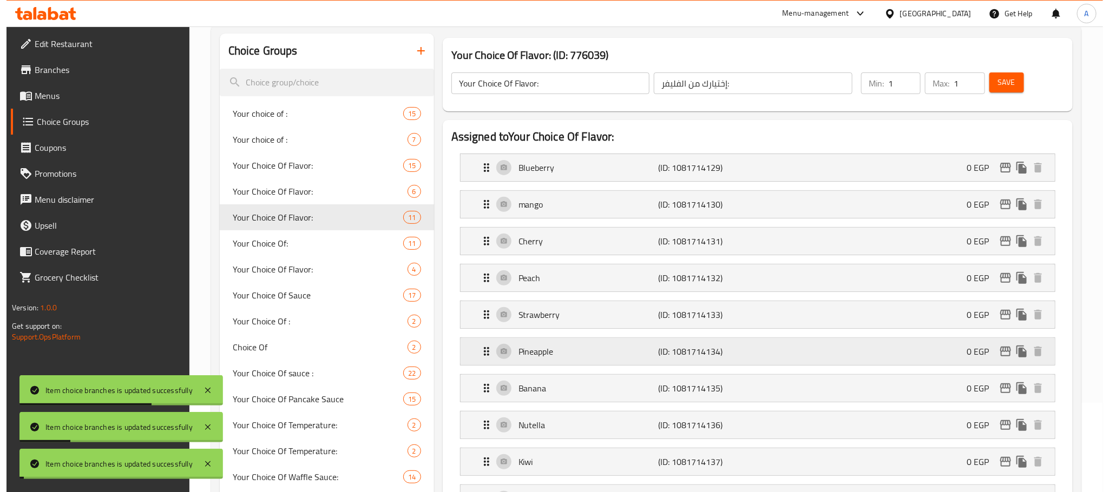
scroll to position [252, 0]
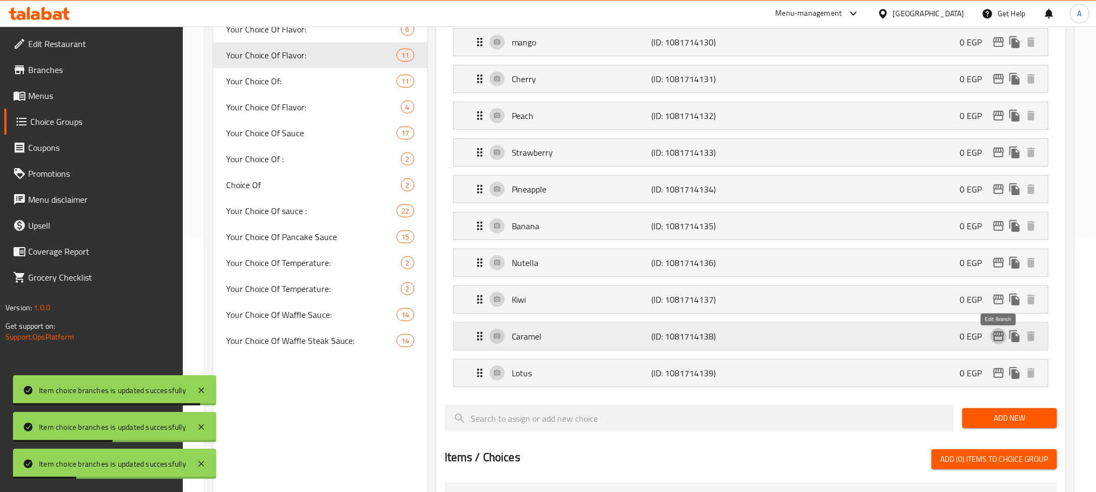
click at [998, 340] on icon "edit" at bounding box center [999, 336] width 13 height 13
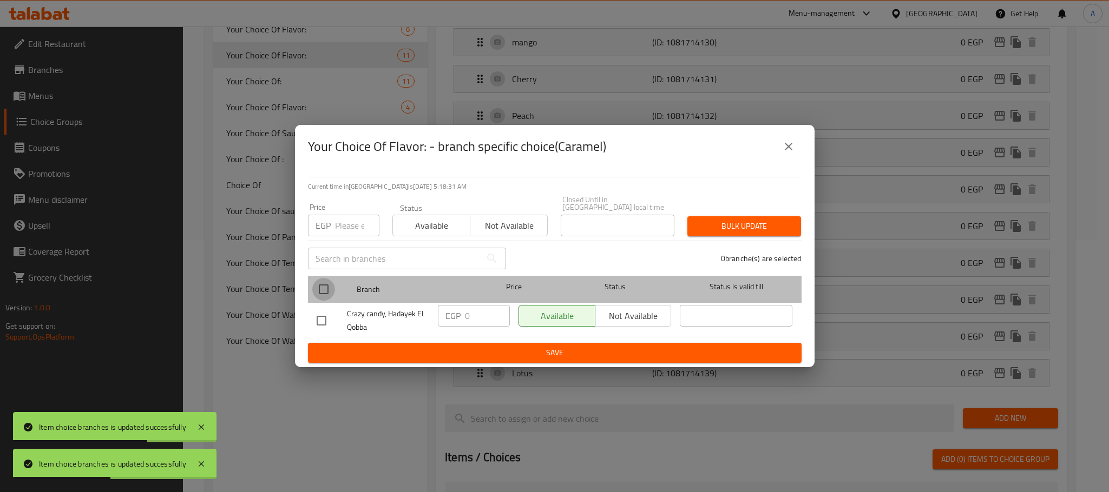
click at [322, 290] on input "checkbox" at bounding box center [323, 289] width 23 height 23
checkbox input "true"
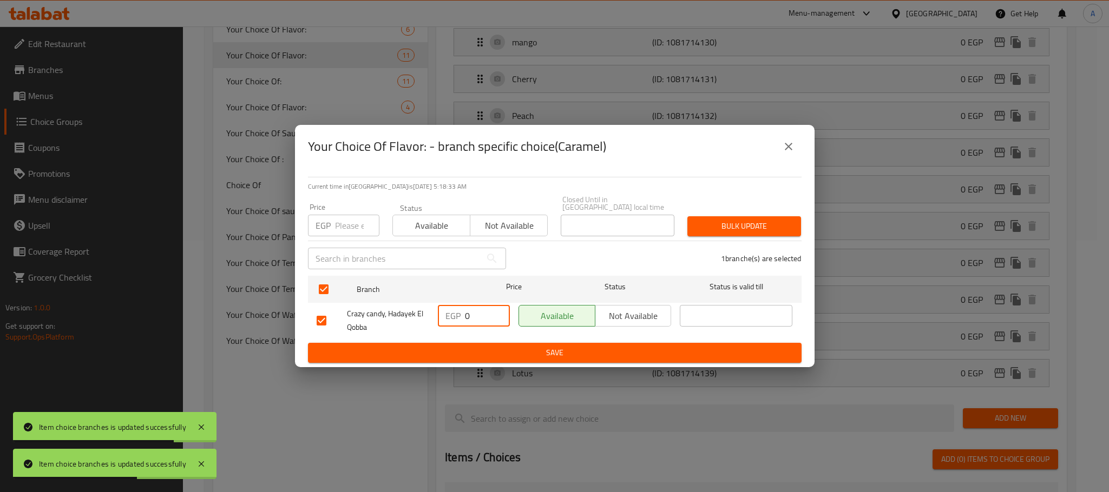
drag, startPoint x: 468, startPoint y: 317, endPoint x: 455, endPoint y: 317, distance: 13.0
click at [455, 317] on div "EGP 0 ​" at bounding box center [474, 316] width 72 height 22
paste input "15"
type input "150"
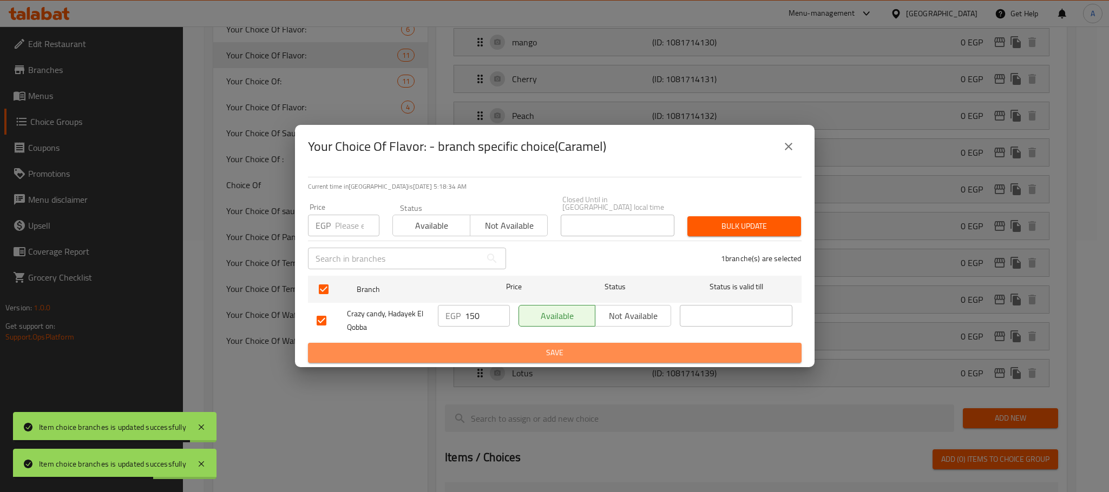
click at [458, 346] on span "Save" at bounding box center [555, 353] width 476 height 14
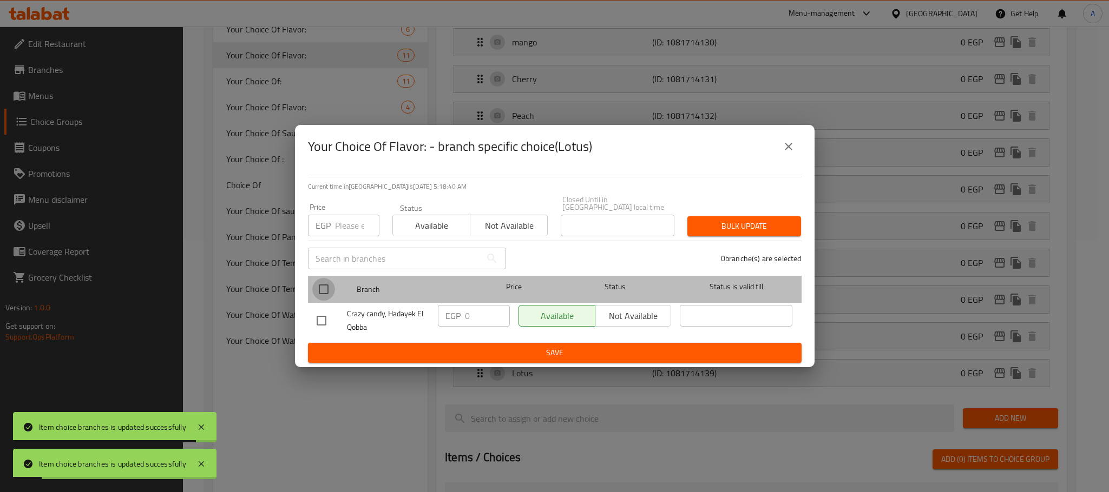
click at [317, 284] on input "checkbox" at bounding box center [323, 289] width 23 height 23
checkbox input "true"
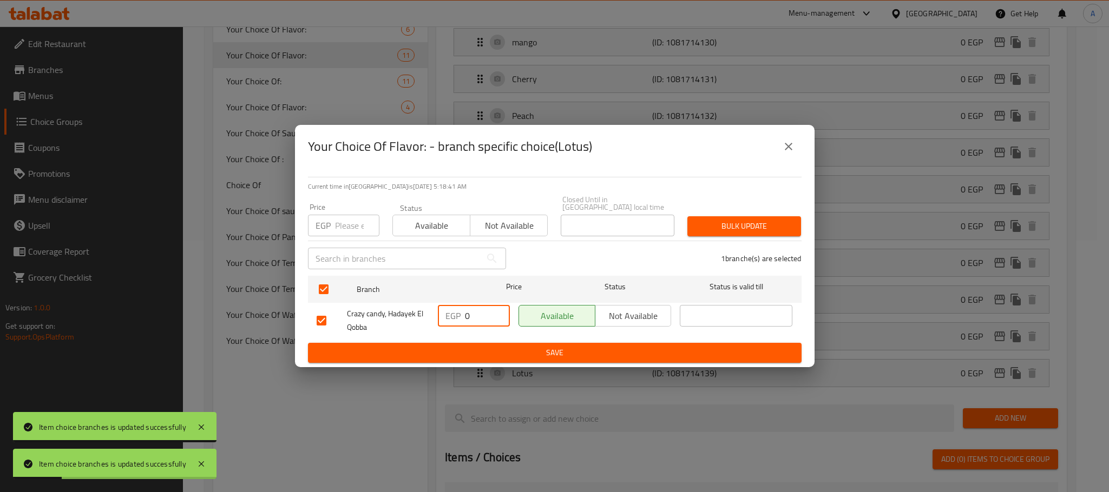
drag, startPoint x: 470, startPoint y: 307, endPoint x: 445, endPoint y: 307, distance: 24.9
click at [445, 307] on div "EGP 0 ​" at bounding box center [474, 316] width 72 height 22
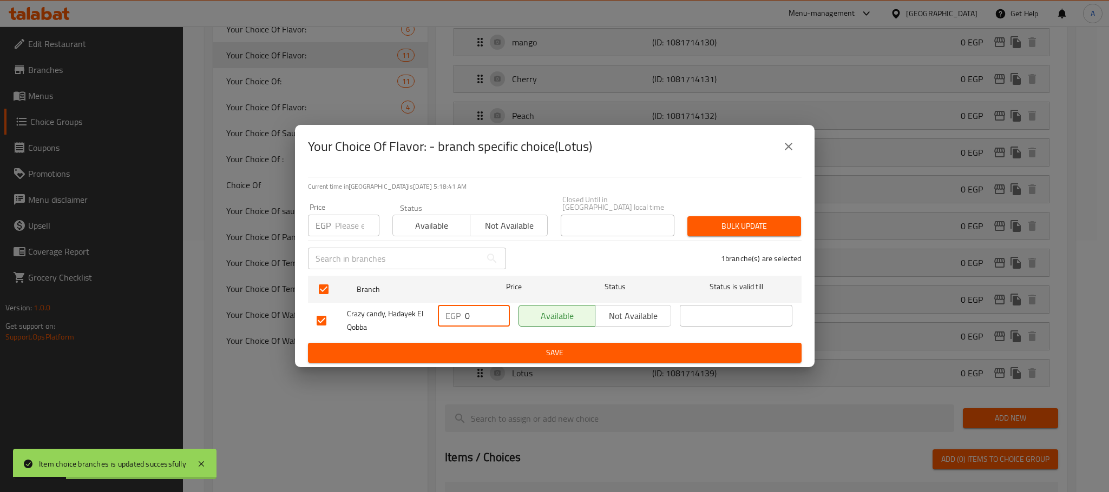
paste input "15"
type input "150"
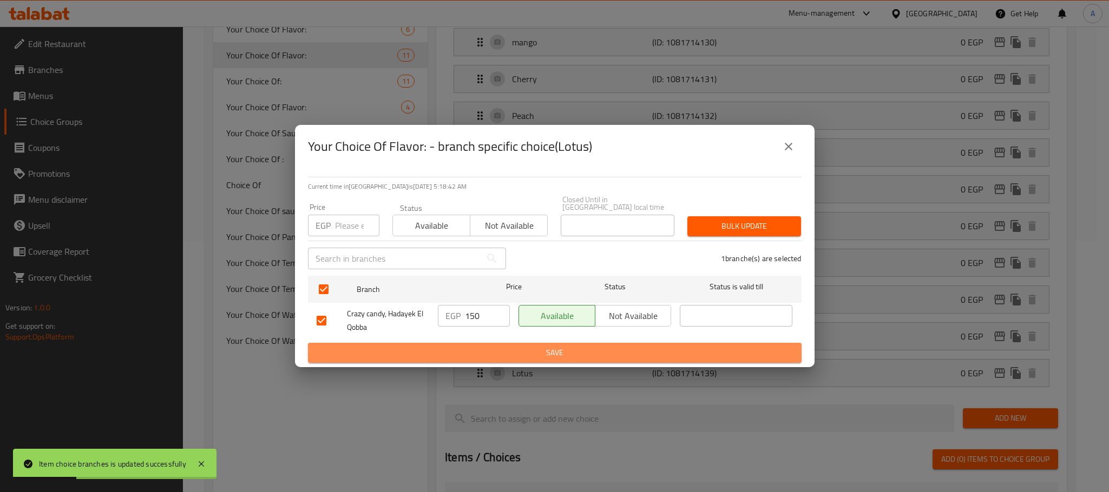
click at [481, 354] on span "Save" at bounding box center [555, 353] width 476 height 14
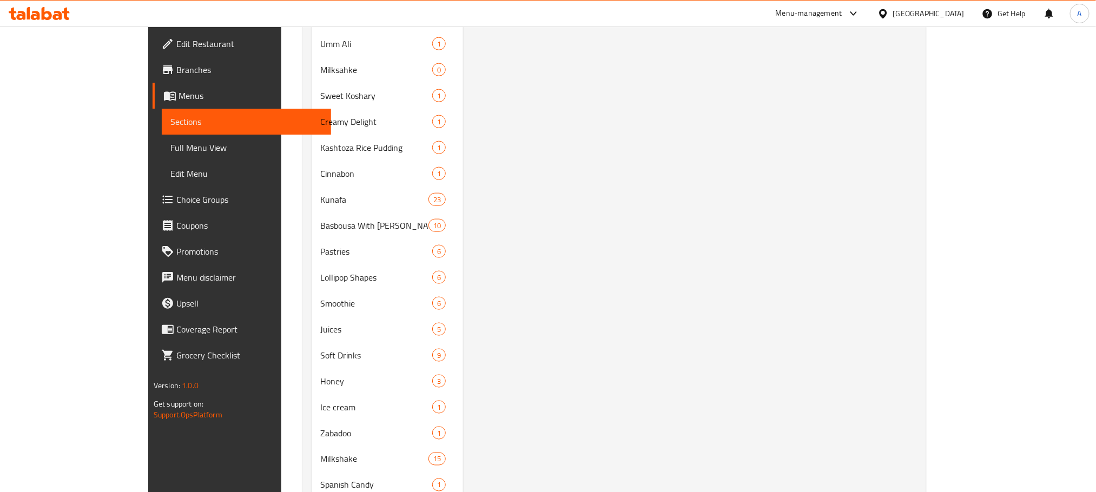
scroll to position [767, 0]
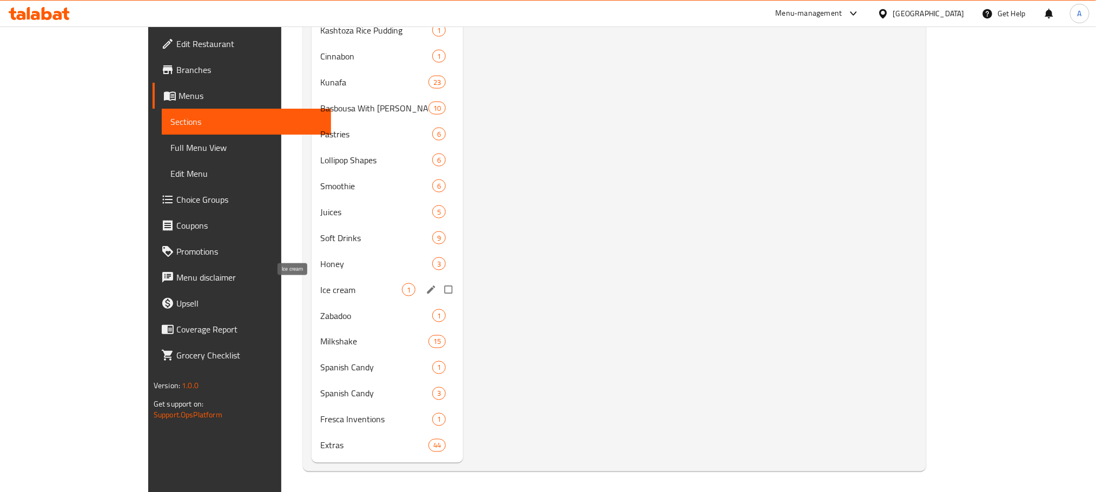
click at [320, 287] on span "Ice cream" at bounding box center [361, 290] width 82 height 13
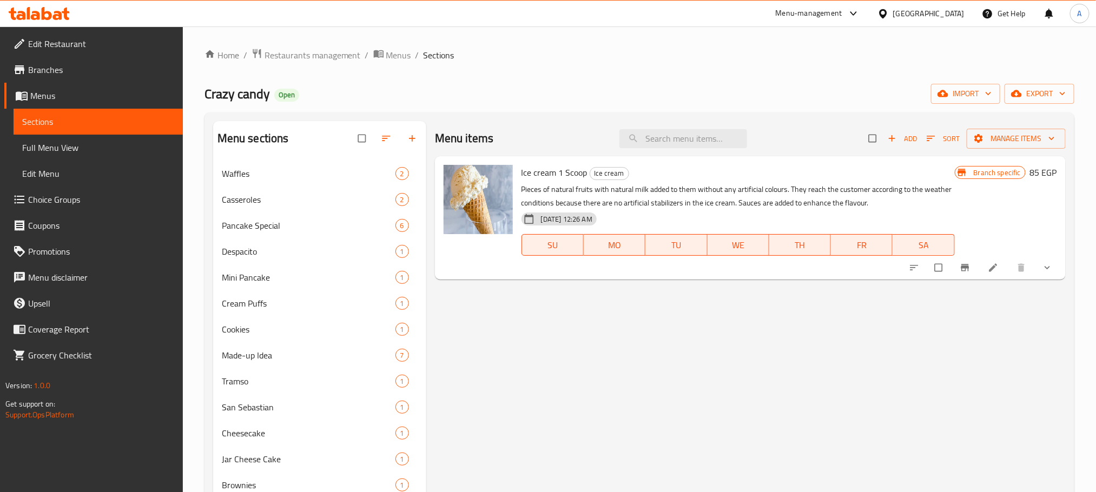
click at [1036, 174] on h6 "85 EGP" at bounding box center [1043, 172] width 27 height 15
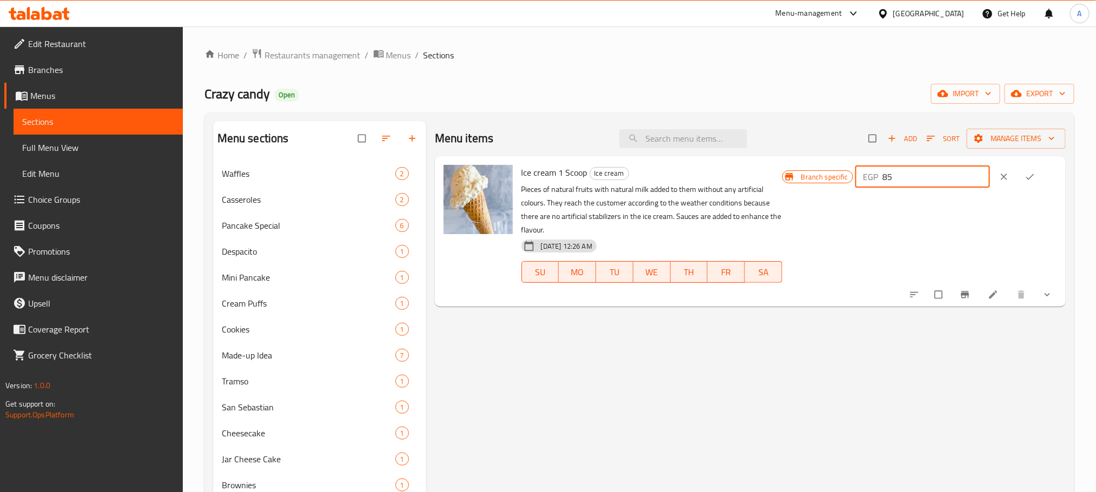
drag, startPoint x: 917, startPoint y: 180, endPoint x: 882, endPoint y: 181, distance: 35.7
click at [882, 181] on div "EGP 85 ​" at bounding box center [923, 177] width 135 height 22
type input "0"
click at [1031, 174] on icon "ok" at bounding box center [1030, 177] width 11 height 11
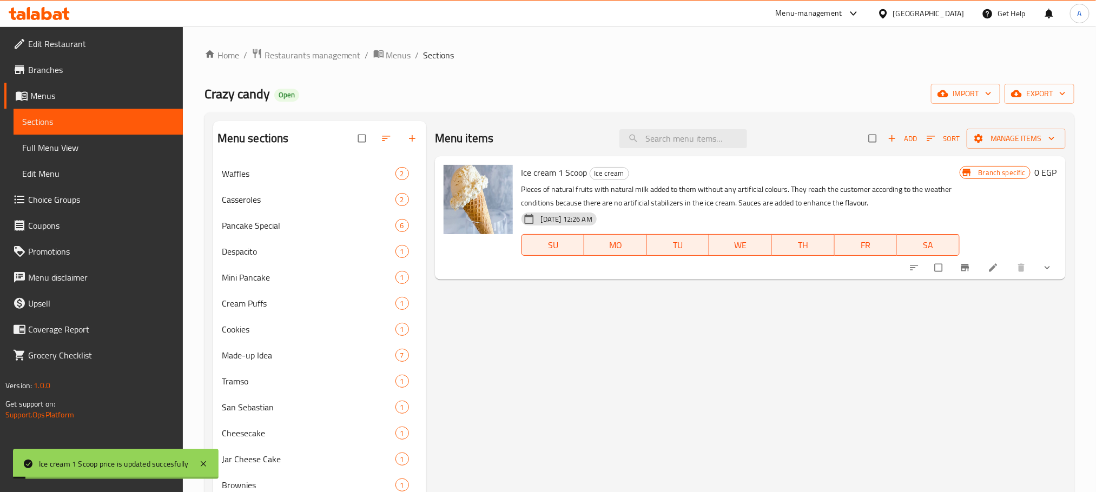
click at [967, 270] on icon "Branch-specific-item" at bounding box center [965, 267] width 11 height 11
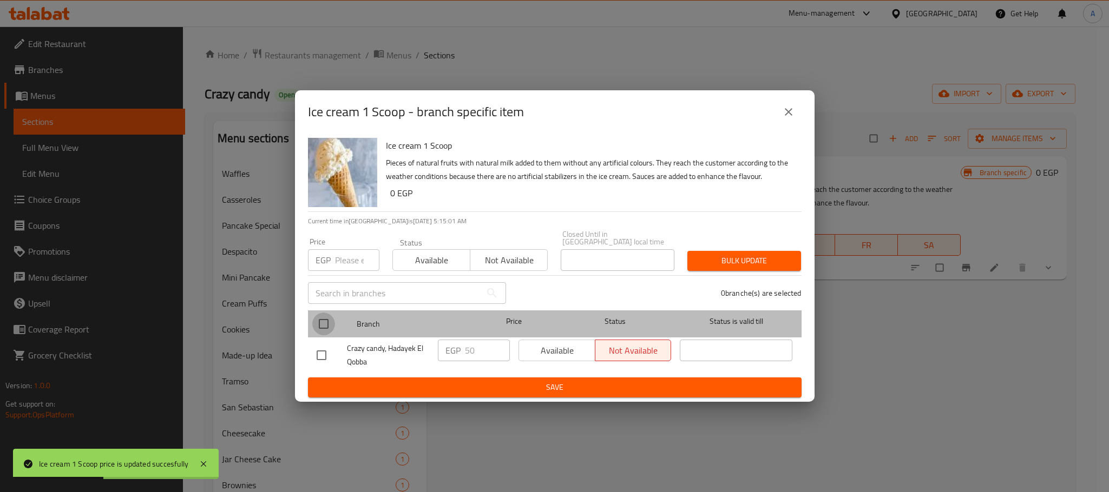
click at [328, 320] on input "checkbox" at bounding box center [323, 324] width 23 height 23
checkbox input "true"
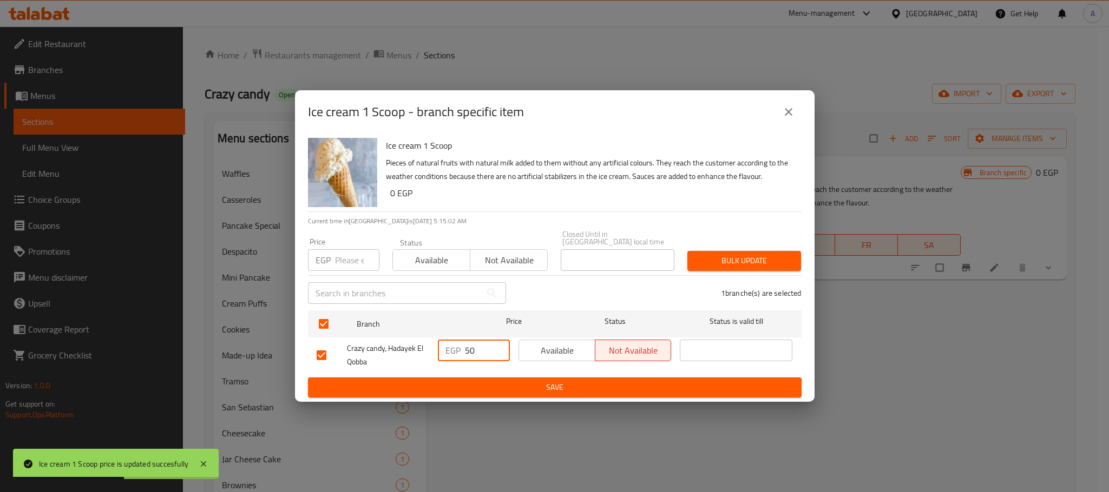
drag, startPoint x: 476, startPoint y: 343, endPoint x: 458, endPoint y: 346, distance: 17.5
click at [458, 346] on div "EGP 50 ​" at bounding box center [474, 351] width 72 height 22
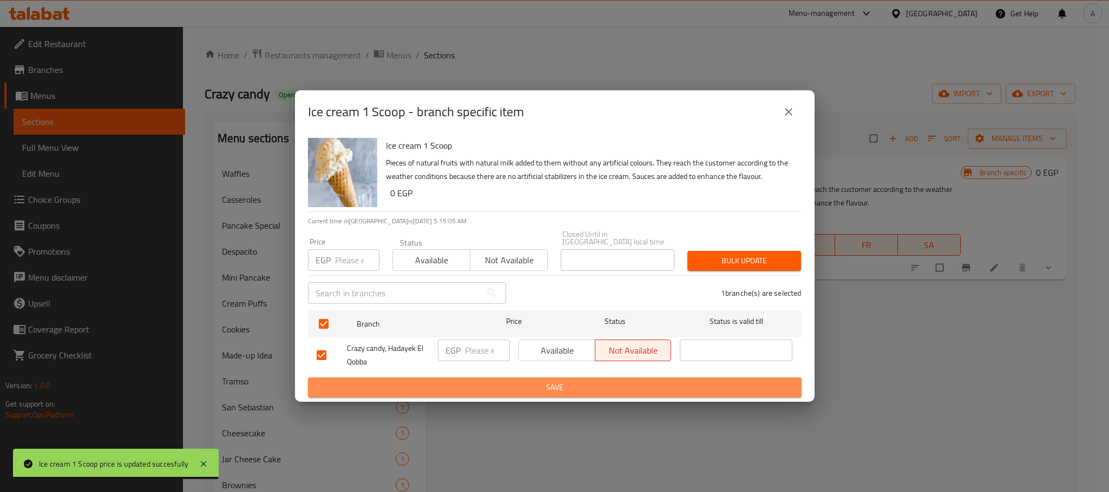
click at [481, 381] on span "Save" at bounding box center [555, 388] width 476 height 14
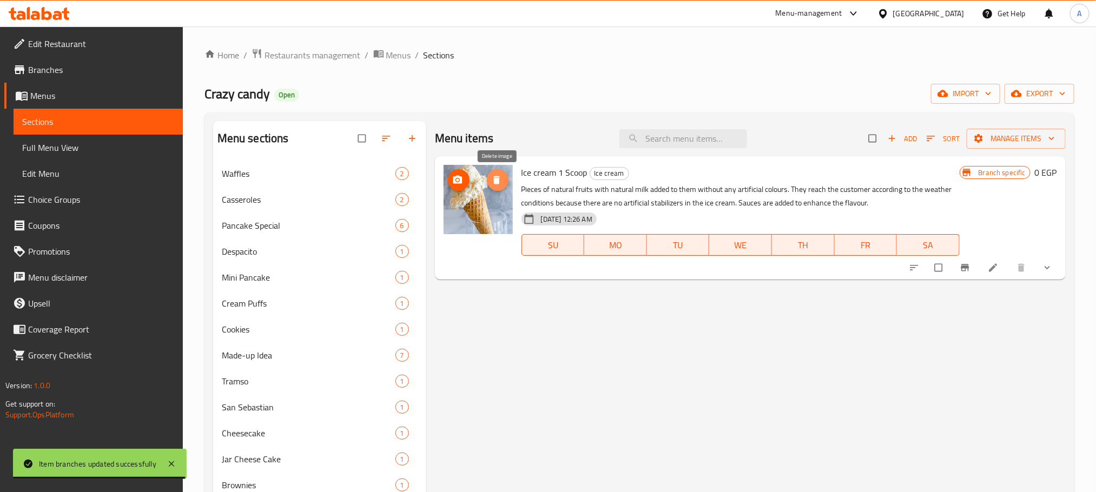
click at [502, 178] on span "delete image" at bounding box center [498, 180] width 22 height 11
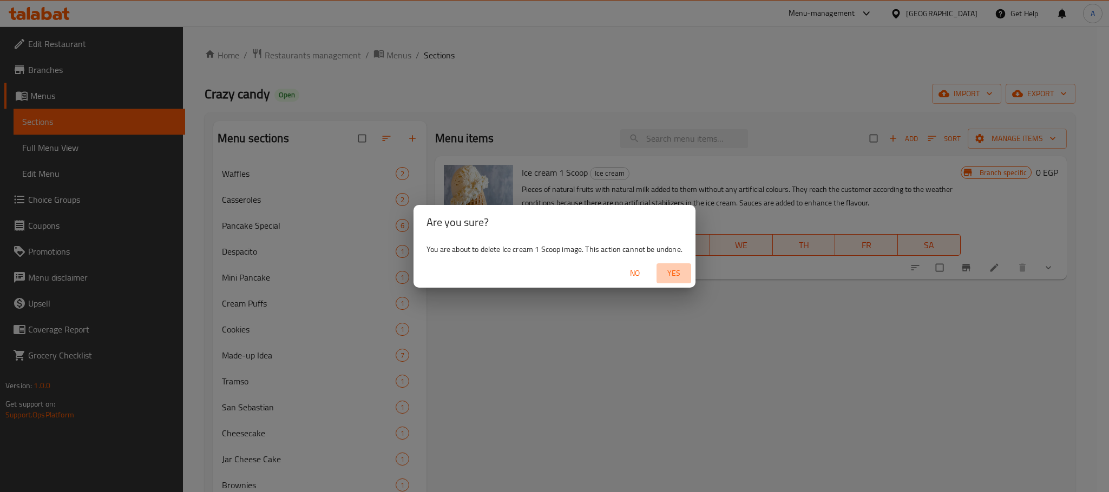
click at [671, 272] on span "Yes" at bounding box center [674, 274] width 26 height 14
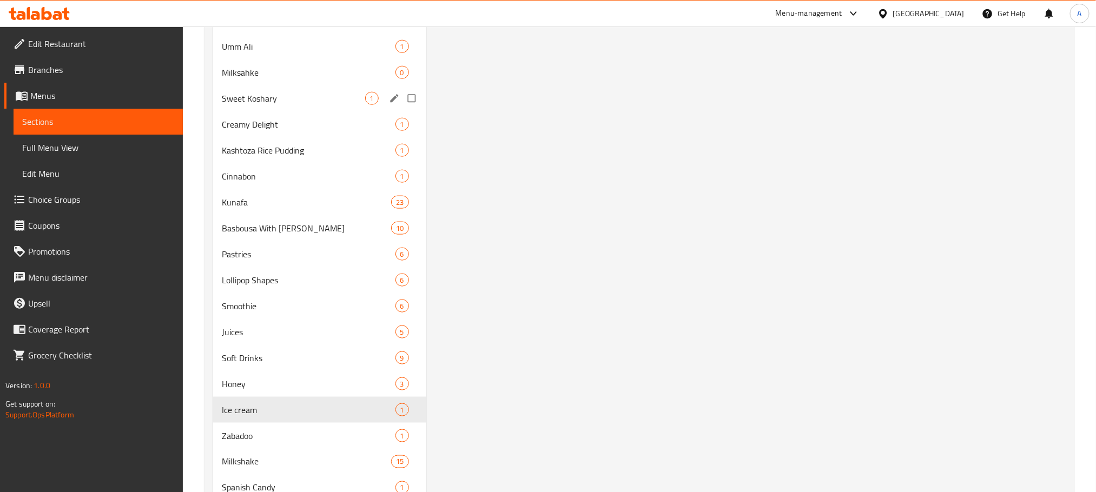
scroll to position [649, 0]
click at [257, 425] on div "Zabadoo 1" at bounding box center [319, 433] width 213 height 26
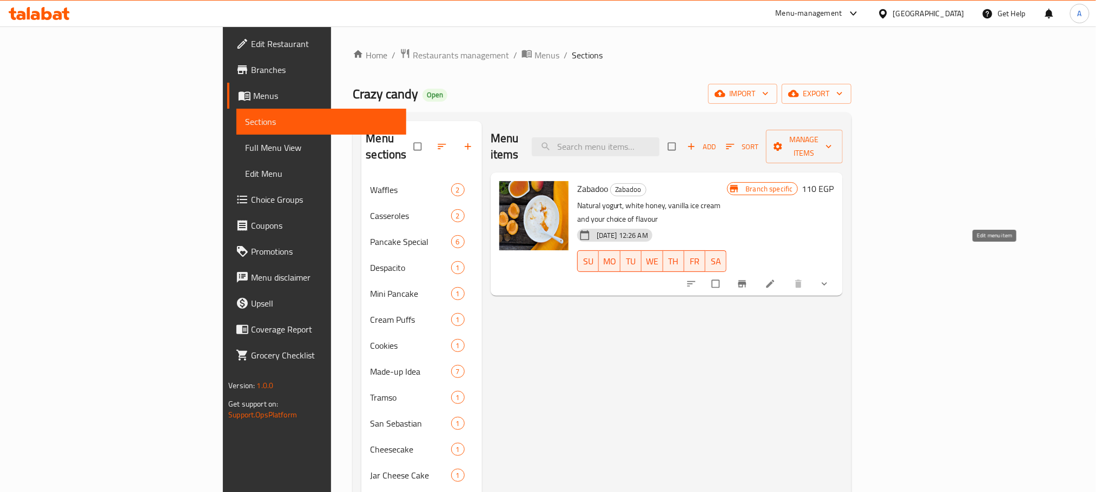
click at [774, 280] on icon at bounding box center [770, 284] width 8 height 8
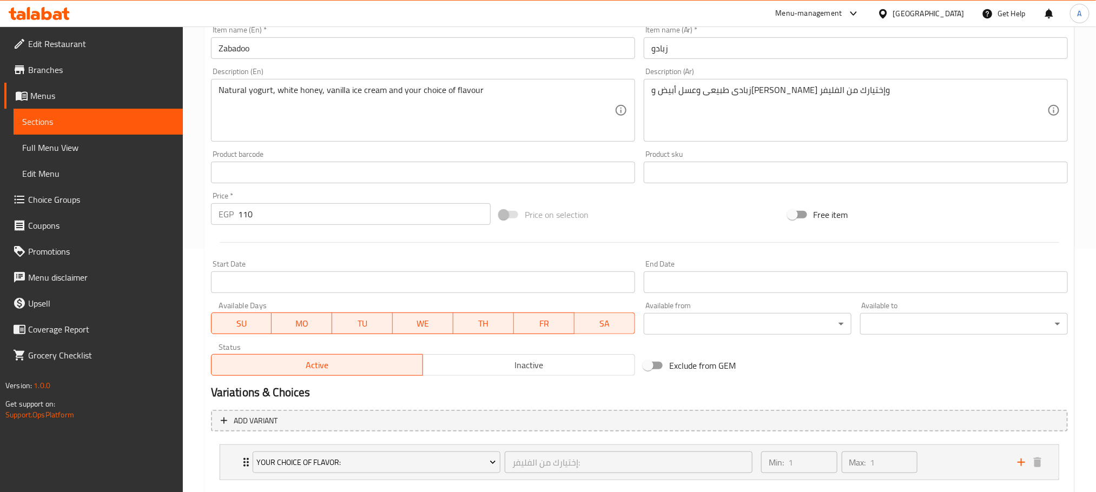
scroll to position [306, 0]
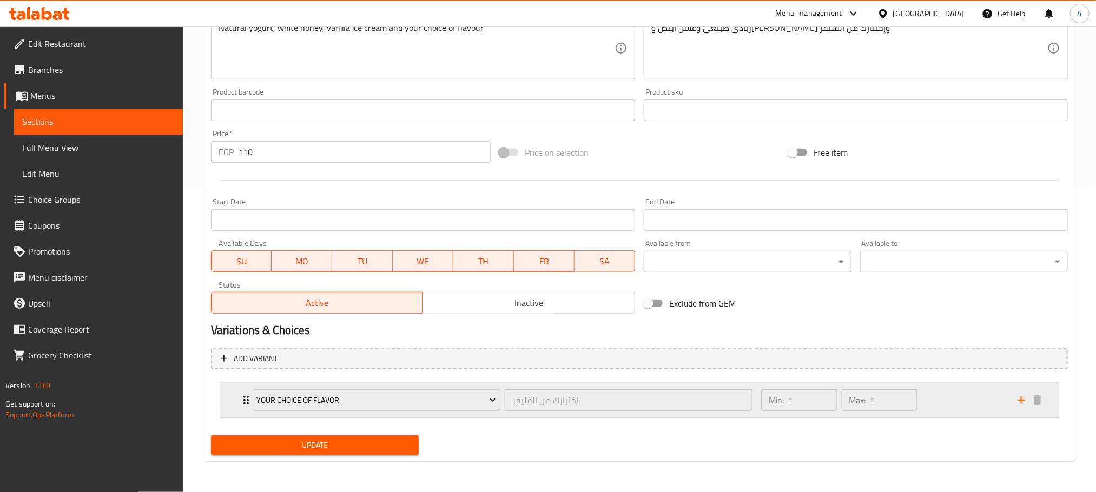
click at [244, 397] on icon "Expand" at bounding box center [246, 400] width 13 height 13
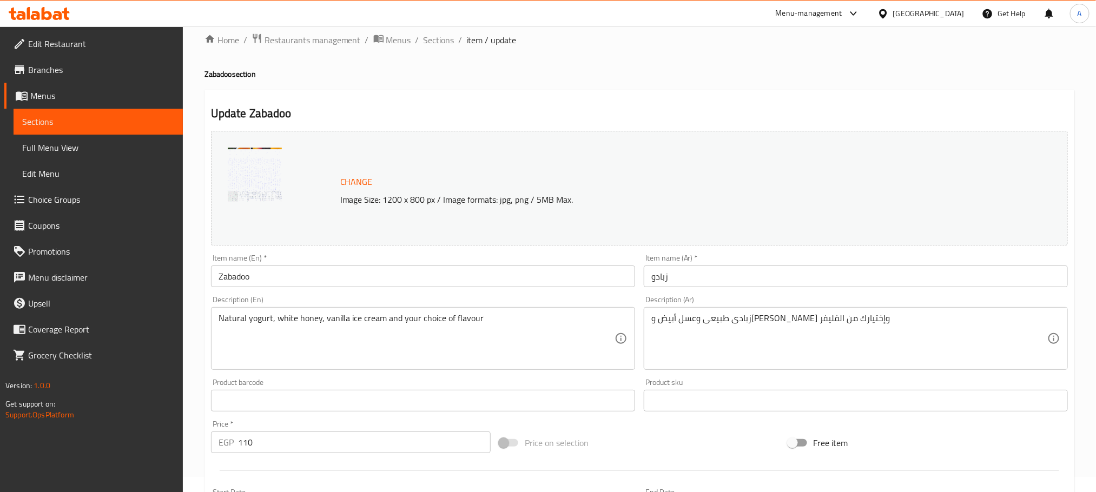
scroll to position [0, 0]
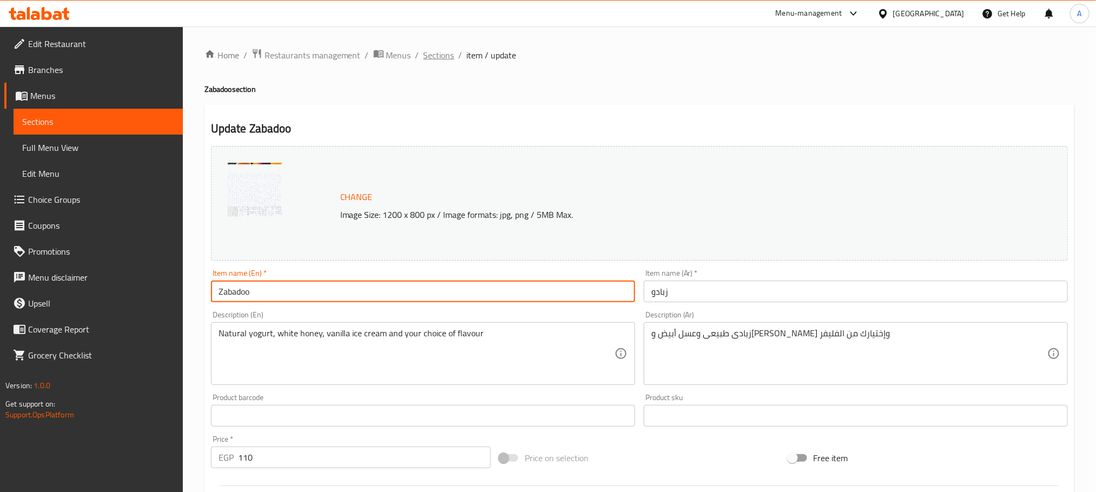
click at [448, 61] on span "Sections" at bounding box center [439, 55] width 31 height 13
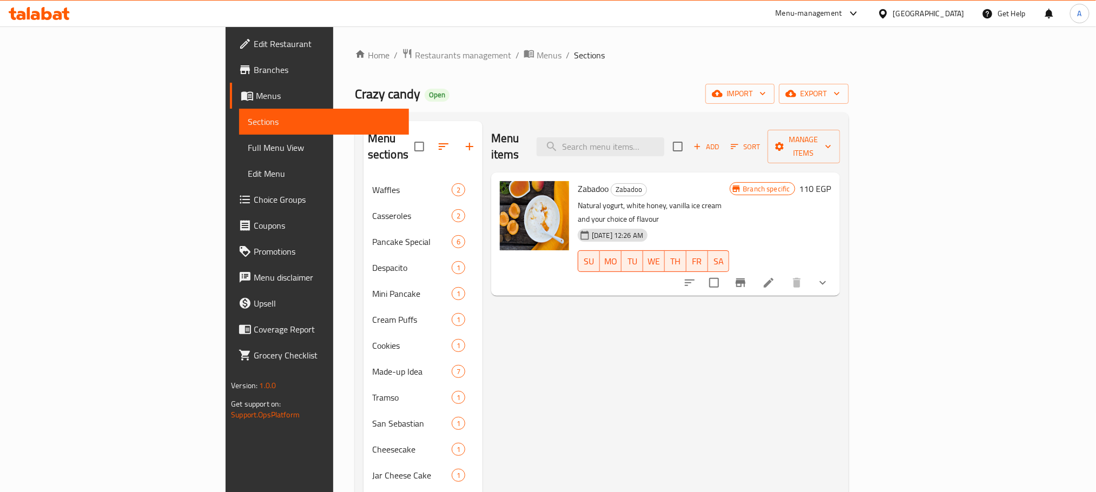
click at [832, 181] on h6 "110 EGP" at bounding box center [816, 188] width 32 height 15
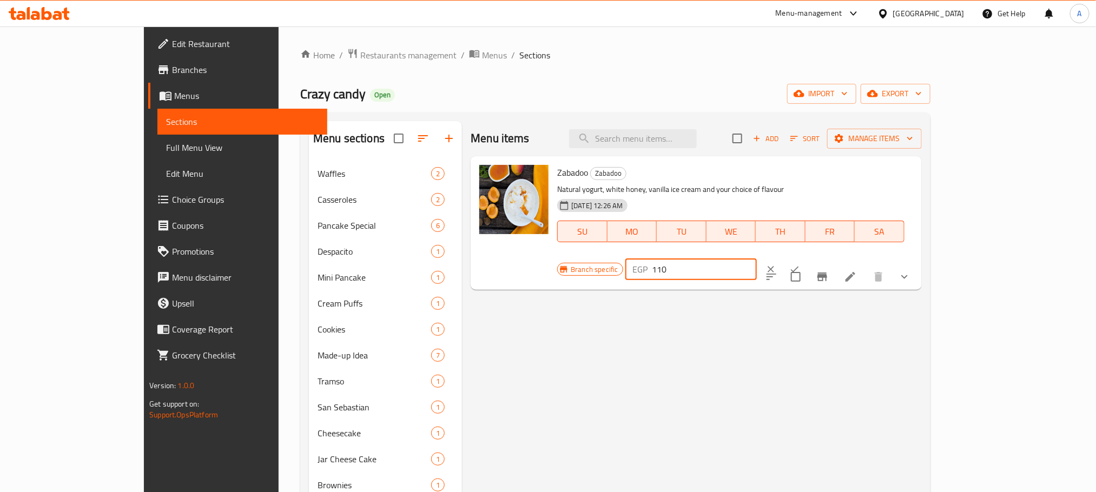
drag, startPoint x: 889, startPoint y: 176, endPoint x: 882, endPoint y: 176, distance: 6.5
click at [757, 259] on div "EGP 110 ​" at bounding box center [692, 270] width 132 height 22
click at [799, 267] on icon "ok" at bounding box center [795, 270] width 8 height 6
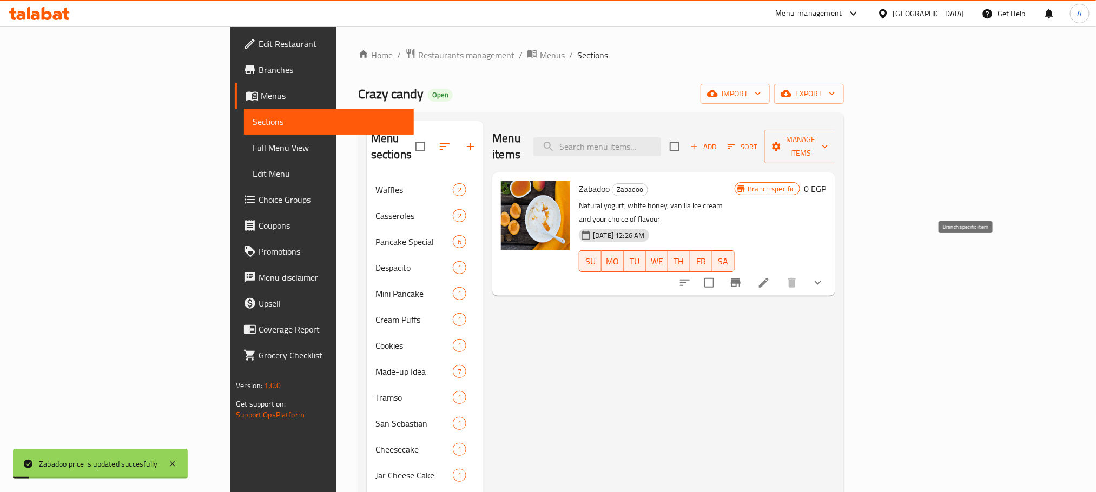
click at [742, 277] on icon "Branch-specific-item" at bounding box center [736, 283] width 13 height 13
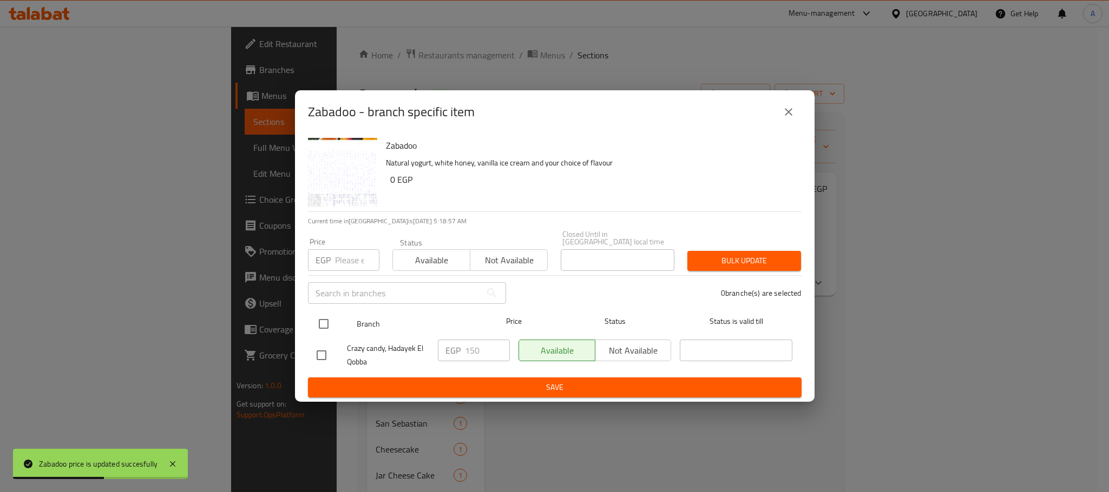
click at [327, 323] on input "checkbox" at bounding box center [323, 324] width 23 height 23
checkbox input "true"
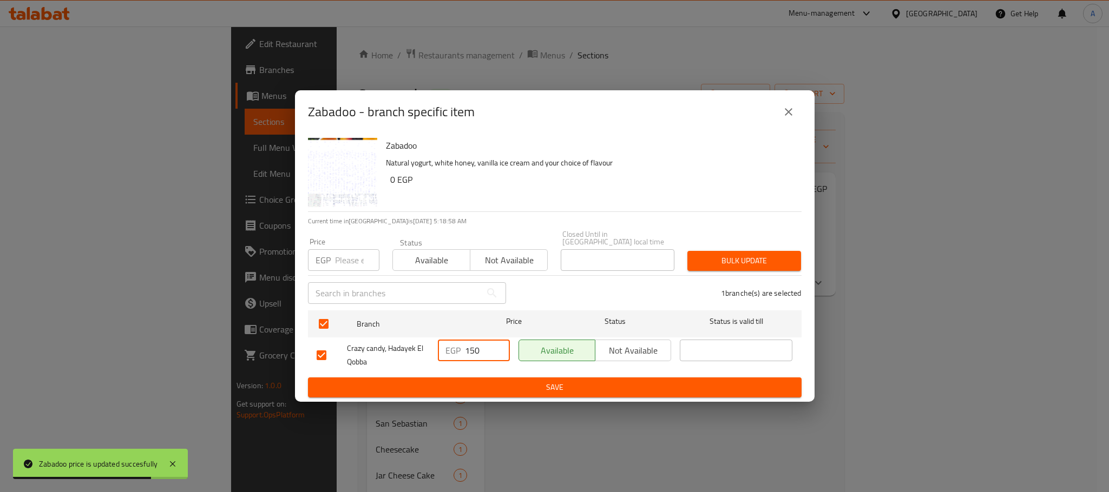
drag, startPoint x: 484, startPoint y: 341, endPoint x: 447, endPoint y: 341, distance: 37.3
click at [447, 341] on div "EGP 150 ​" at bounding box center [474, 351] width 72 height 22
click at [465, 382] on span "Save" at bounding box center [555, 388] width 476 height 14
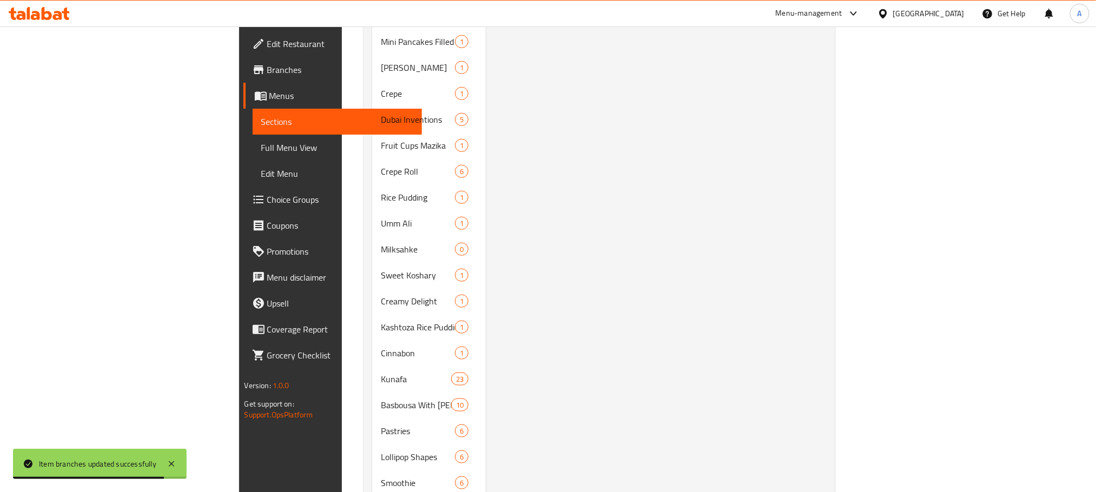
scroll to position [649, 0]
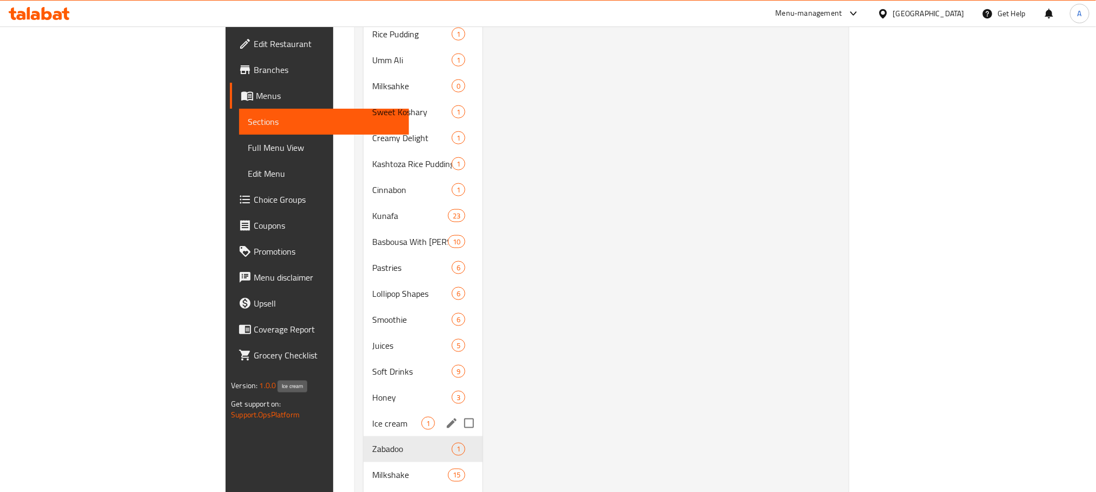
click at [372, 417] on span "Ice cream" at bounding box center [396, 423] width 49 height 13
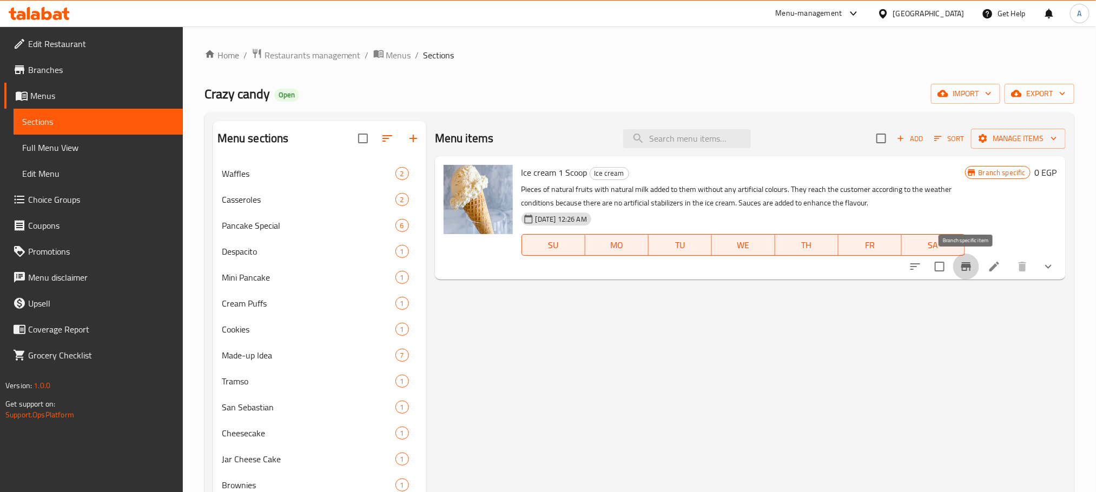
click at [970, 270] on icon "Branch-specific-item" at bounding box center [966, 266] width 13 height 13
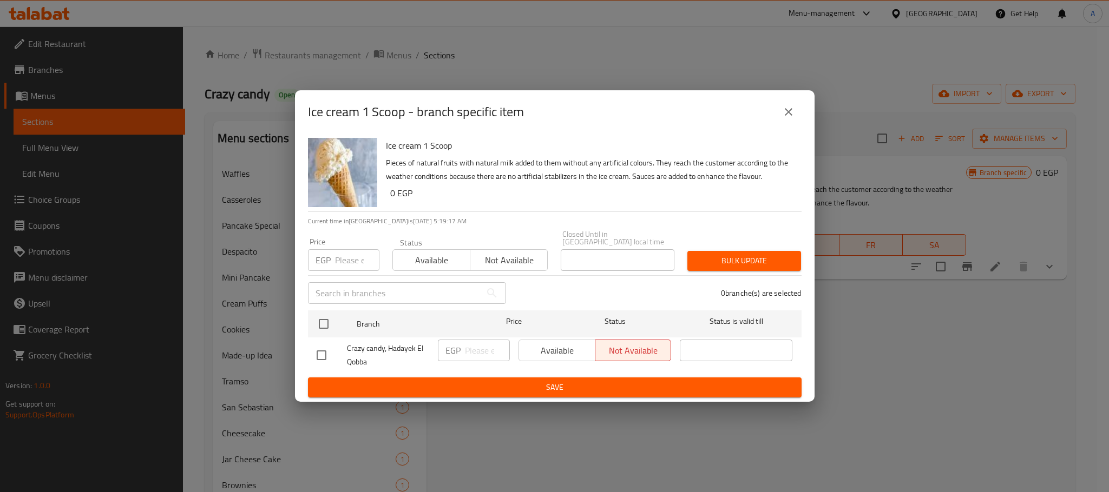
click at [326, 320] on input "checkbox" at bounding box center [323, 324] width 23 height 23
checkbox input "true"
click at [558, 351] on span "Available" at bounding box center [557, 351] width 68 height 16
click at [562, 395] on div "Ice cream 1 Scoop Pieces of natural fruits with natural milk added to them with…" at bounding box center [555, 268] width 520 height 268
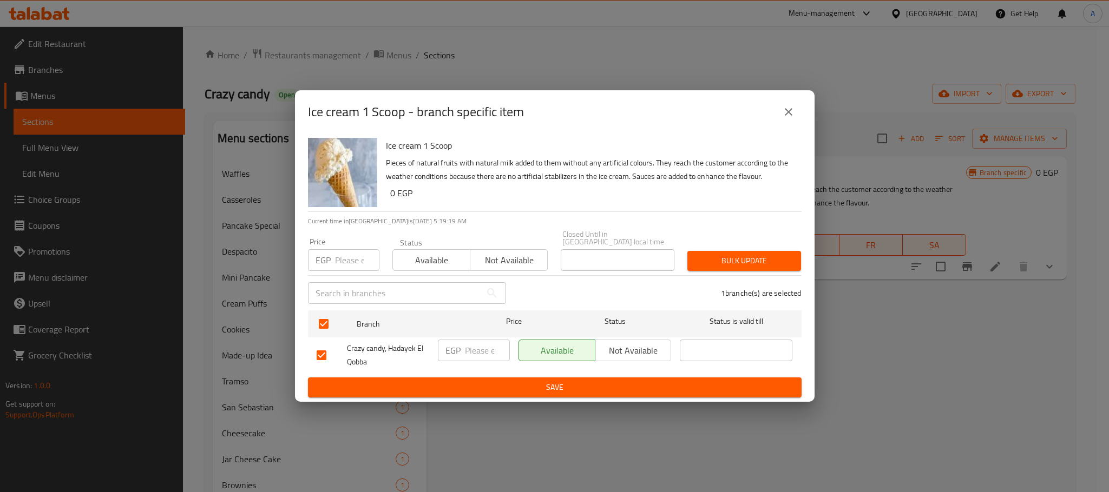
click at [562, 391] on button "Save" at bounding box center [555, 388] width 494 height 20
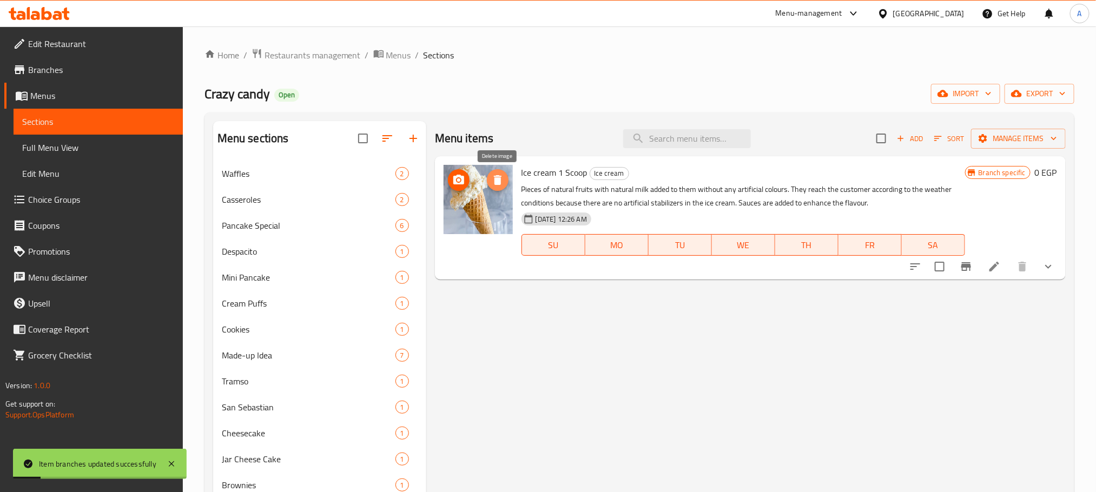
click at [495, 181] on icon "delete image" at bounding box center [498, 180] width 8 height 10
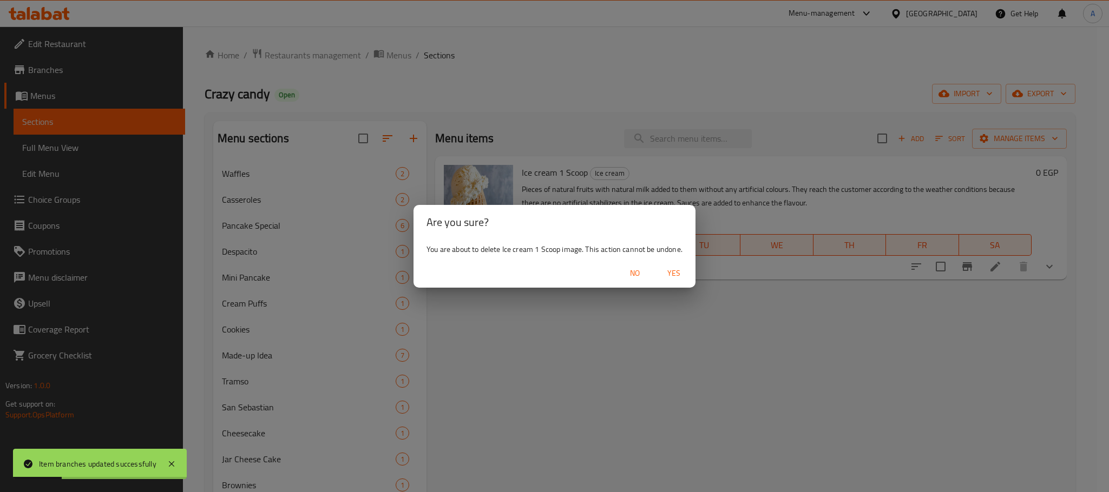
click at [674, 268] on span "Yes" at bounding box center [674, 274] width 26 height 14
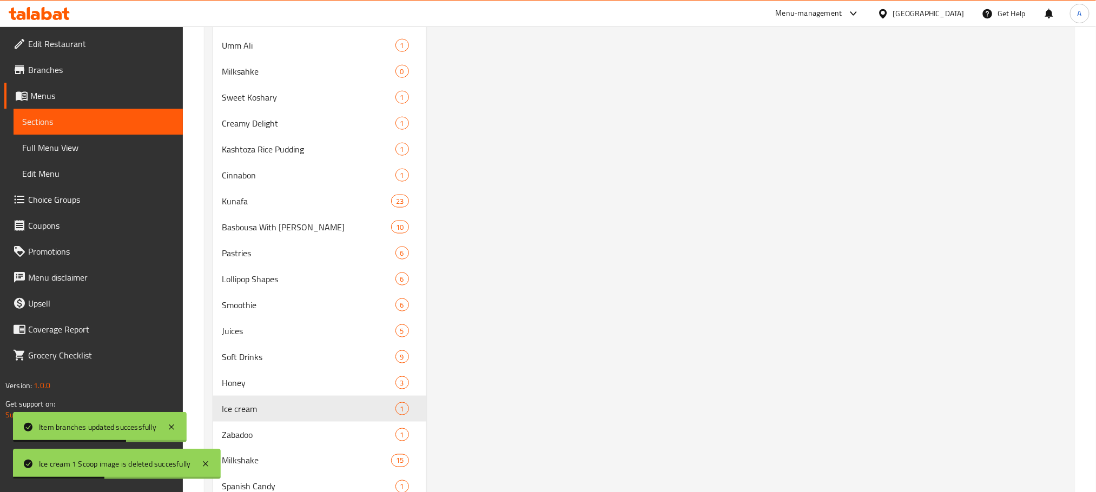
scroll to position [731, 0]
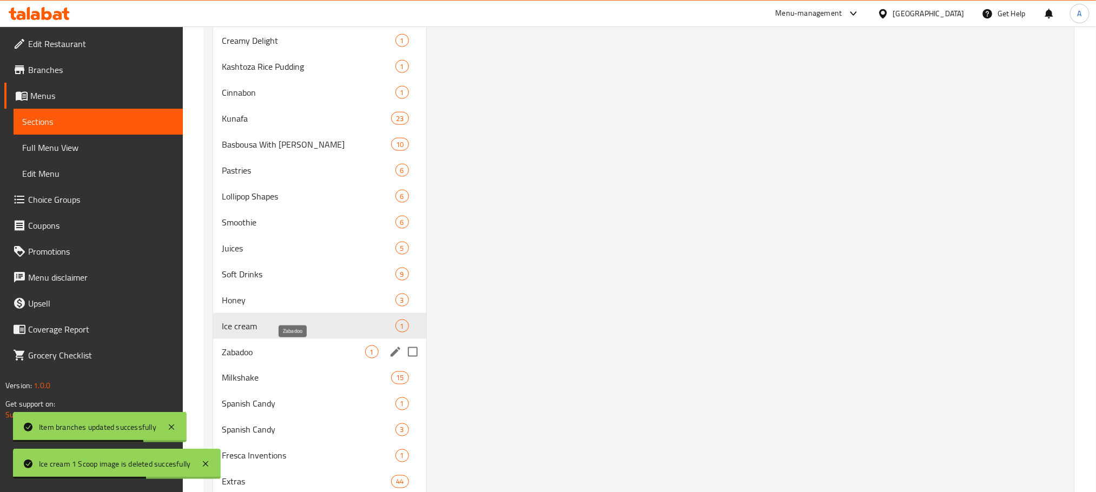
click at [271, 349] on span "Zabadoo" at bounding box center [293, 352] width 143 height 13
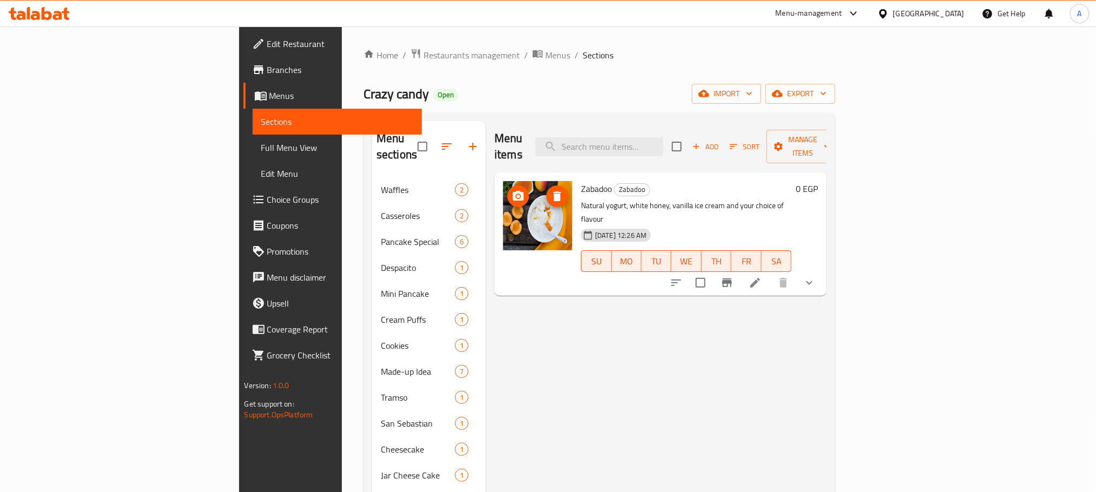
click at [554, 192] on icon "delete image" at bounding box center [558, 197] width 8 height 10
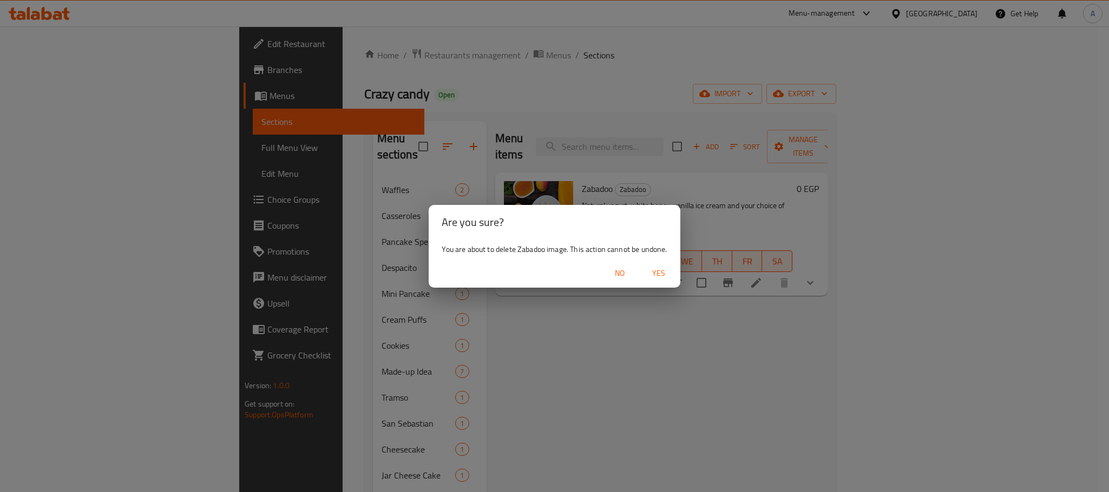
click at [658, 267] on span "Yes" at bounding box center [659, 274] width 26 height 14
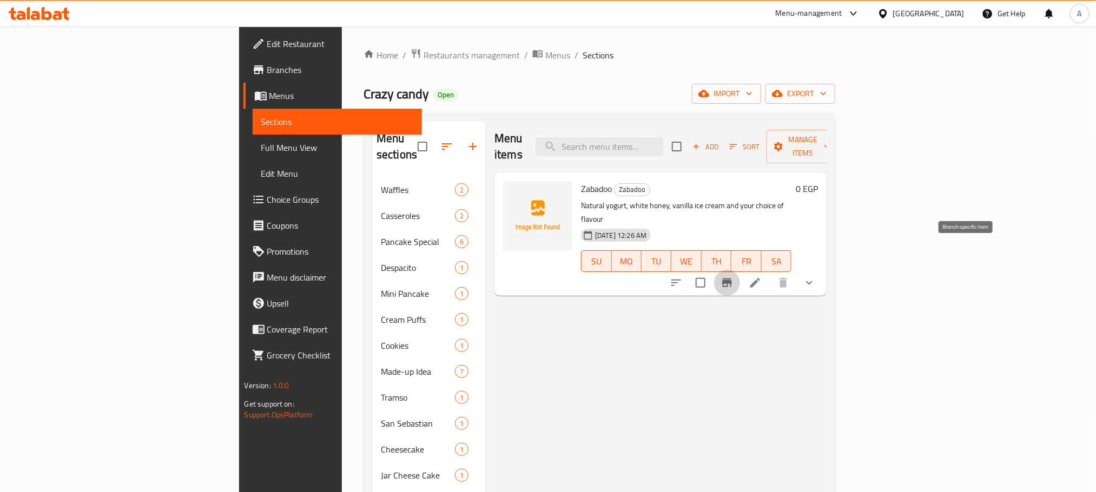
click at [740, 270] on button "Branch-specific-item" at bounding box center [727, 283] width 26 height 26
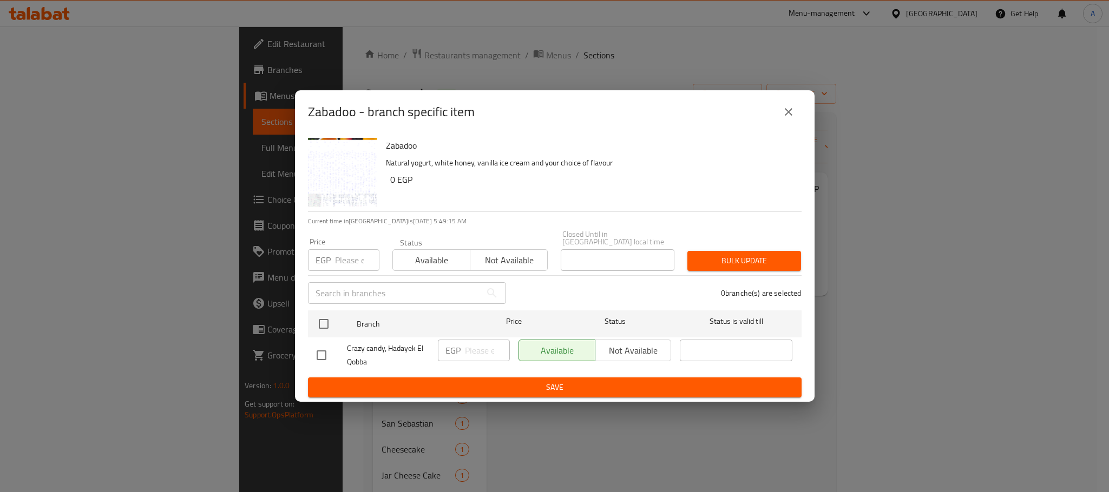
click at [789, 114] on icon "close" at bounding box center [788, 112] width 13 height 13
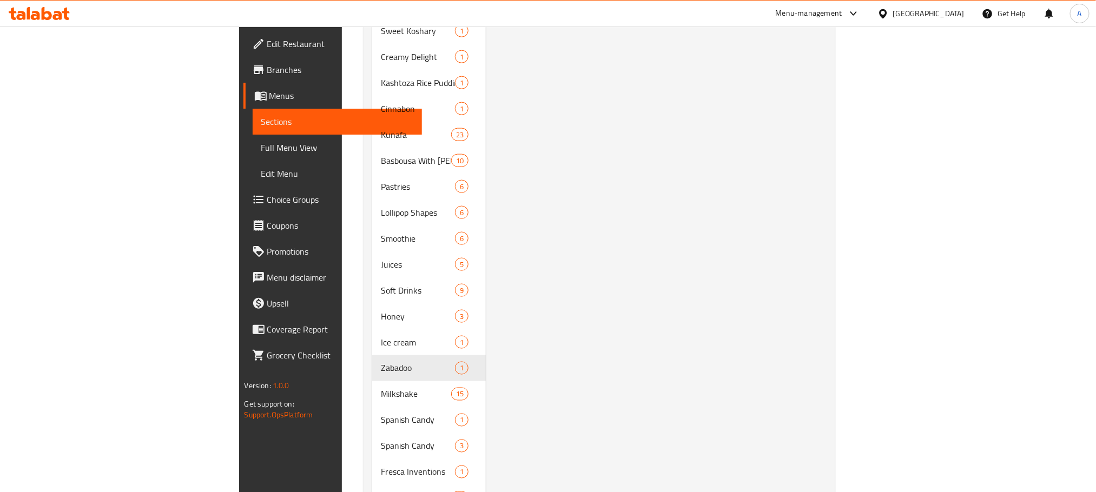
scroll to position [767, 0]
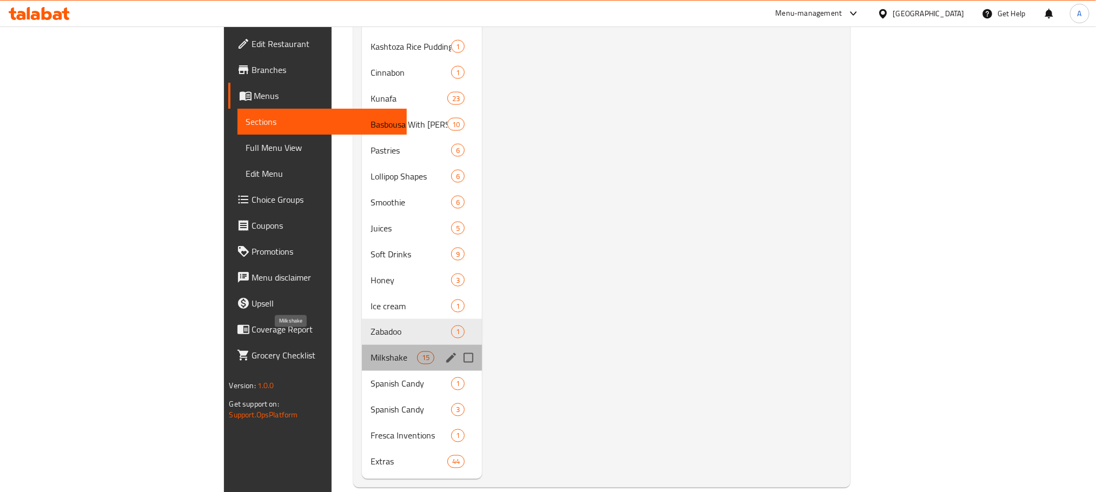
click at [371, 352] on span "Milkshake" at bounding box center [394, 358] width 46 height 13
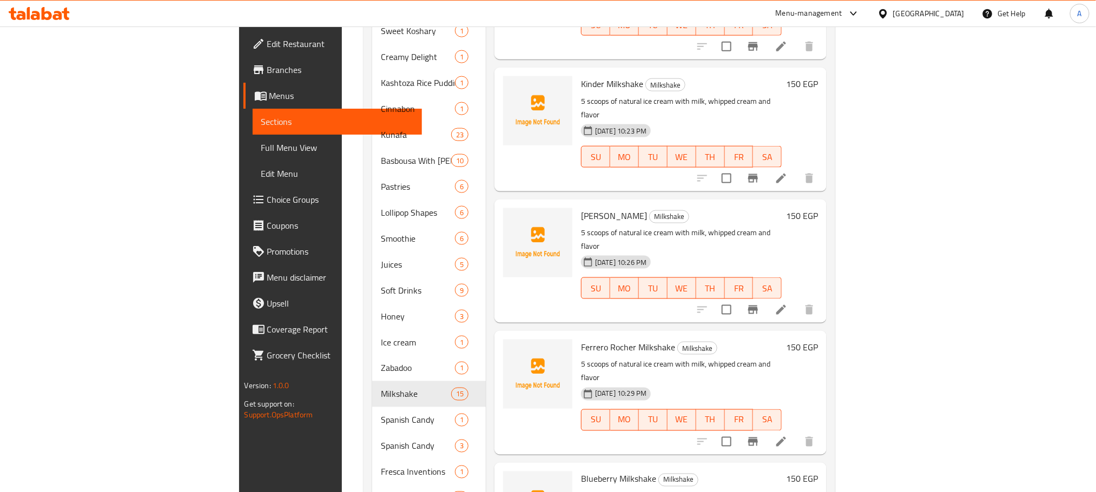
scroll to position [767, 0]
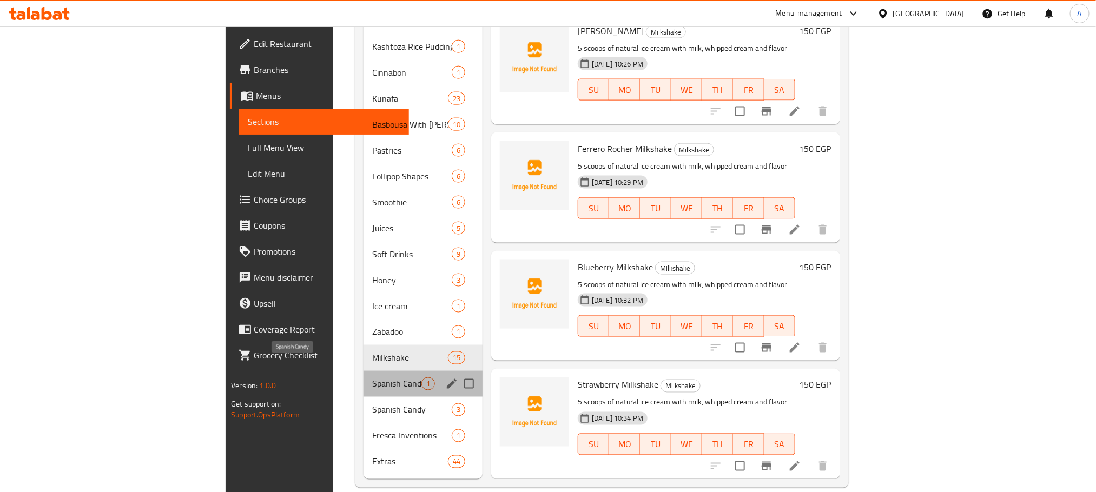
click at [372, 378] on span "Spanish Candy" at bounding box center [396, 384] width 49 height 13
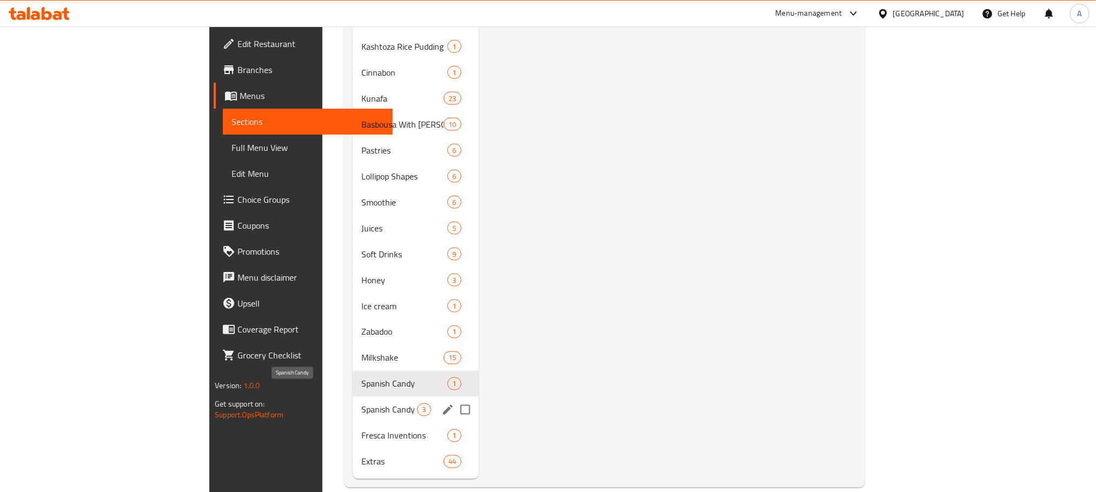
click at [362, 404] on span "Spanish Candy" at bounding box center [390, 410] width 56 height 13
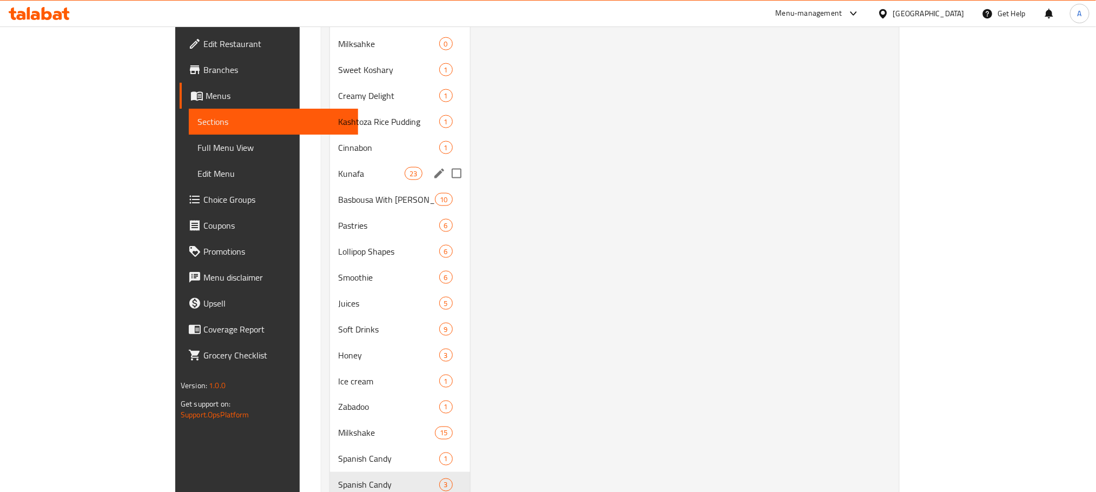
scroll to position [767, 0]
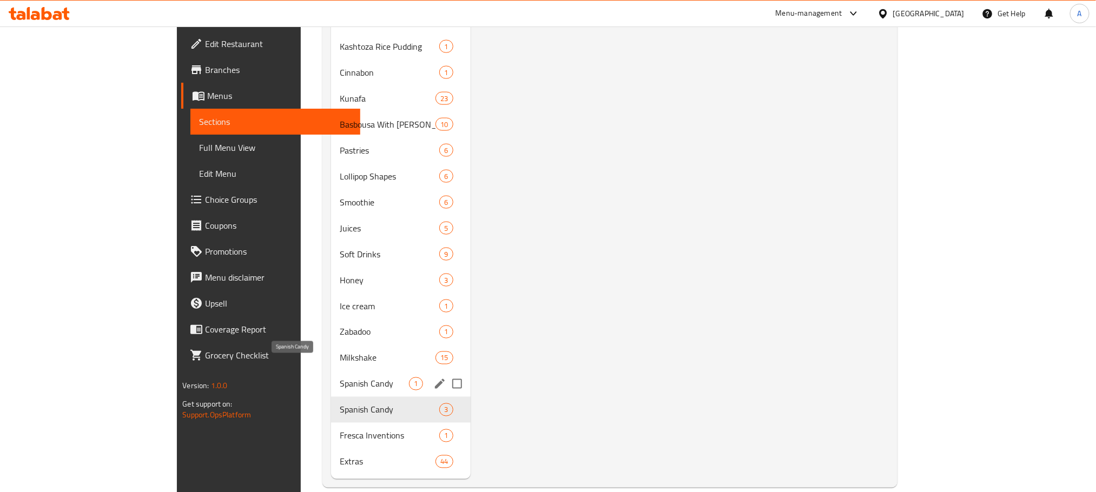
click at [340, 378] on span "Spanish Candy" at bounding box center [375, 384] width 70 height 13
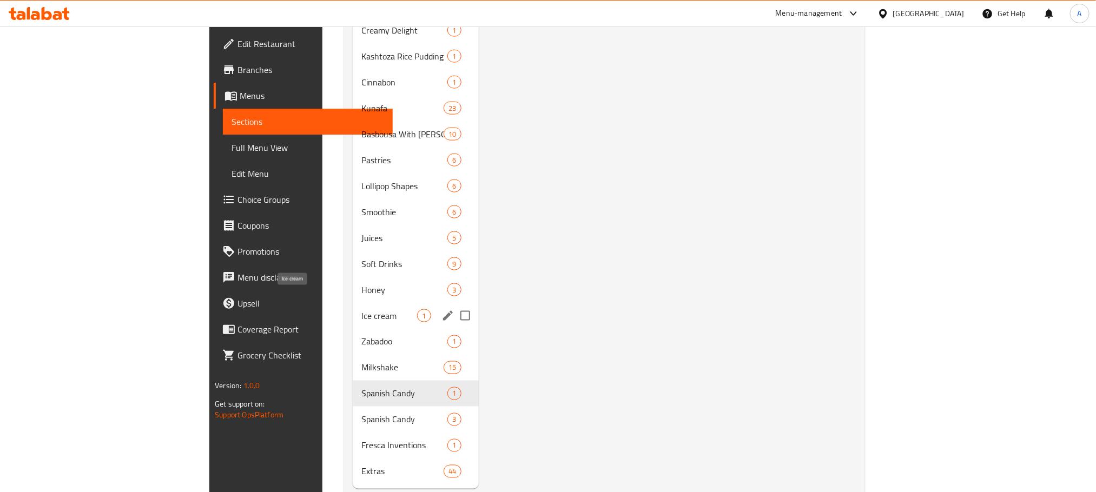
scroll to position [767, 0]
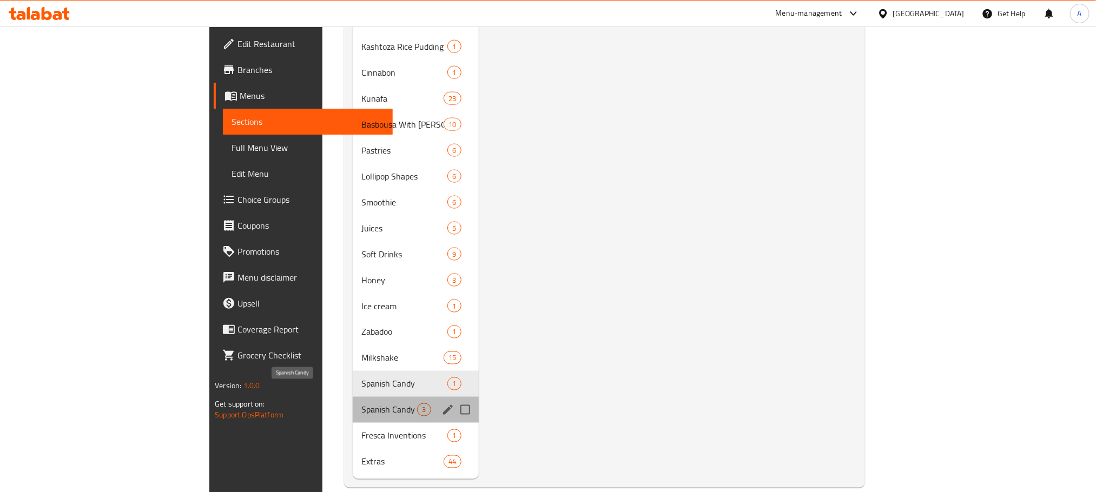
click at [362, 404] on span "Spanish Candy" at bounding box center [390, 410] width 56 height 13
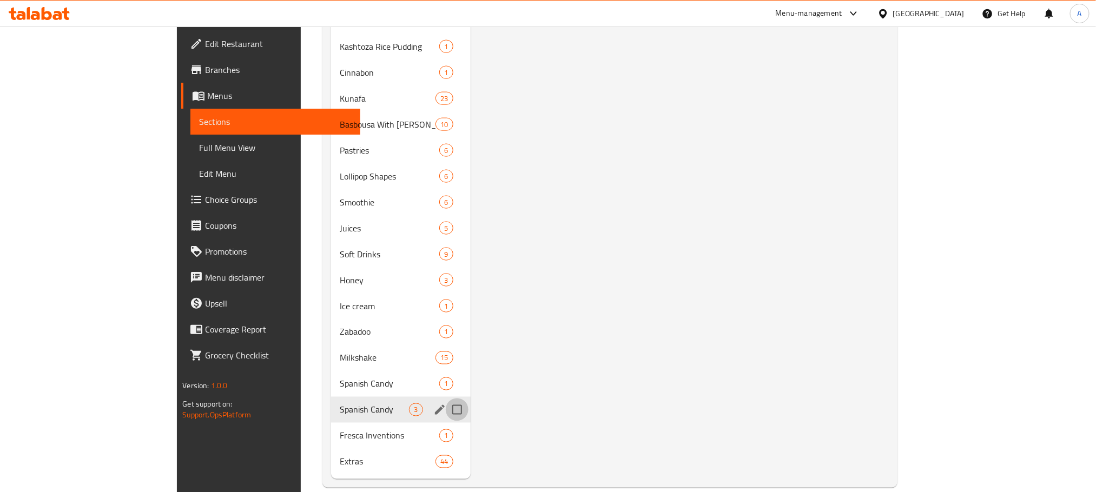
click at [446, 399] on input "Menu sections" at bounding box center [457, 410] width 23 height 23
checkbox input "true"
click at [435, 405] on icon "edit" at bounding box center [440, 410] width 10 height 10
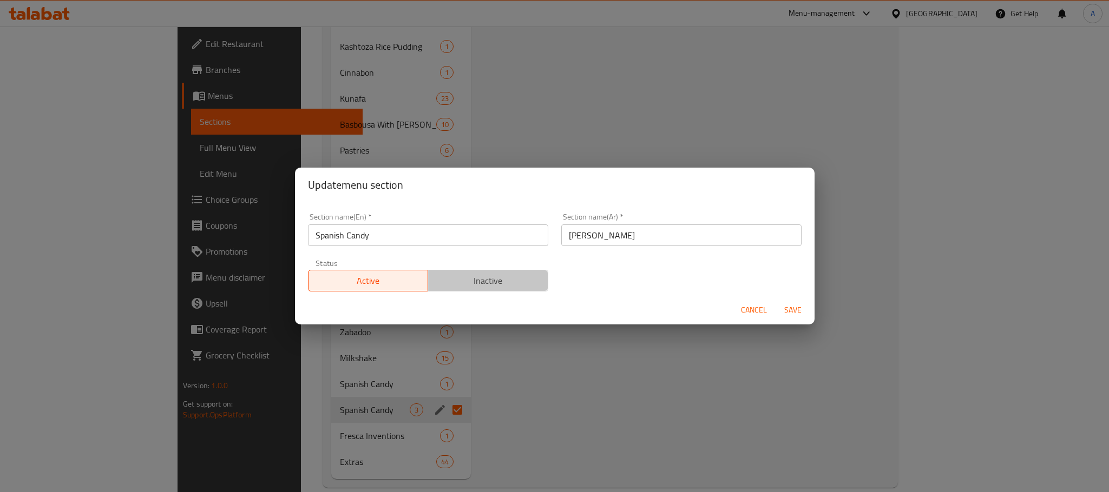
click at [502, 281] on span "Inactive" at bounding box center [487, 281] width 111 height 16
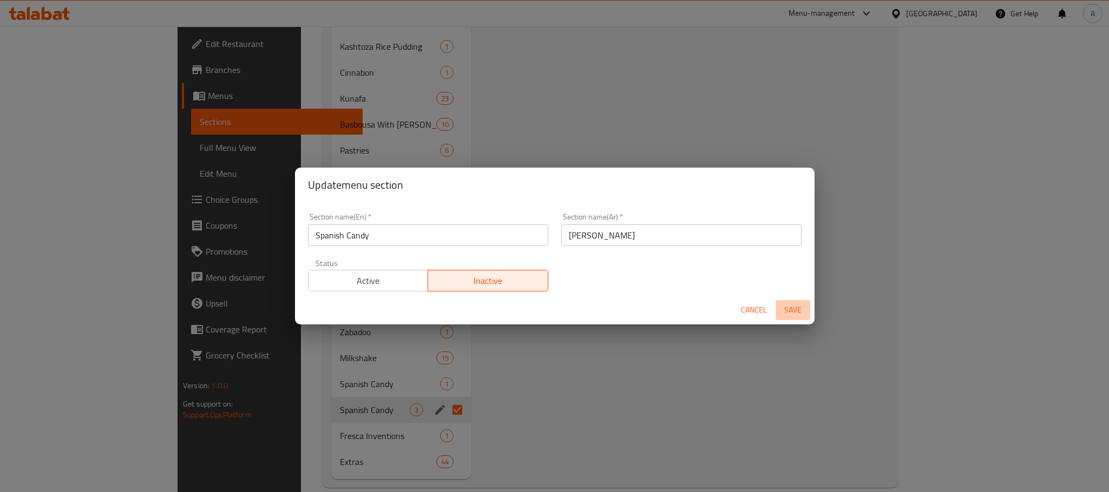
click at [791, 302] on button "Save" at bounding box center [793, 310] width 35 height 20
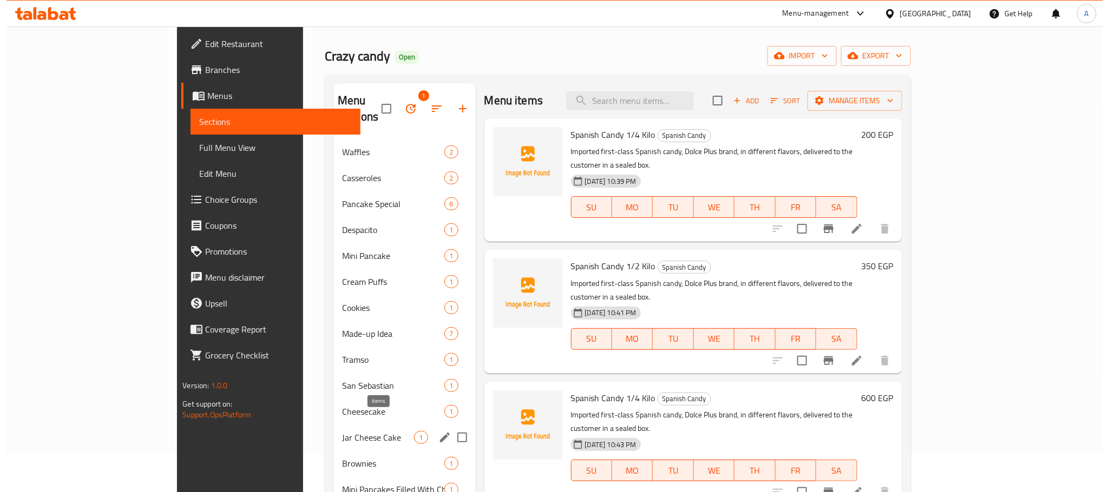
scroll to position [36, 0]
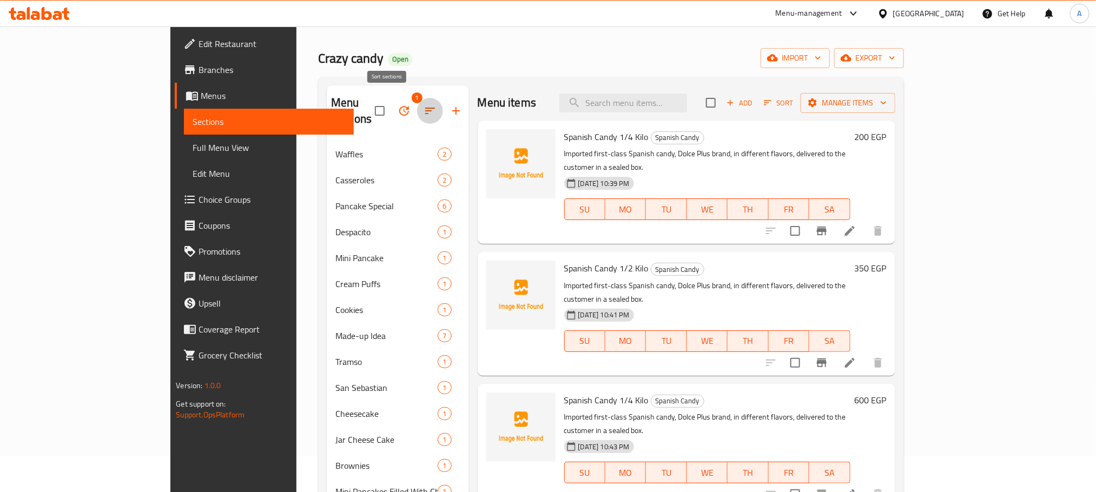
click at [424, 104] on icon "button" at bounding box center [430, 110] width 13 height 13
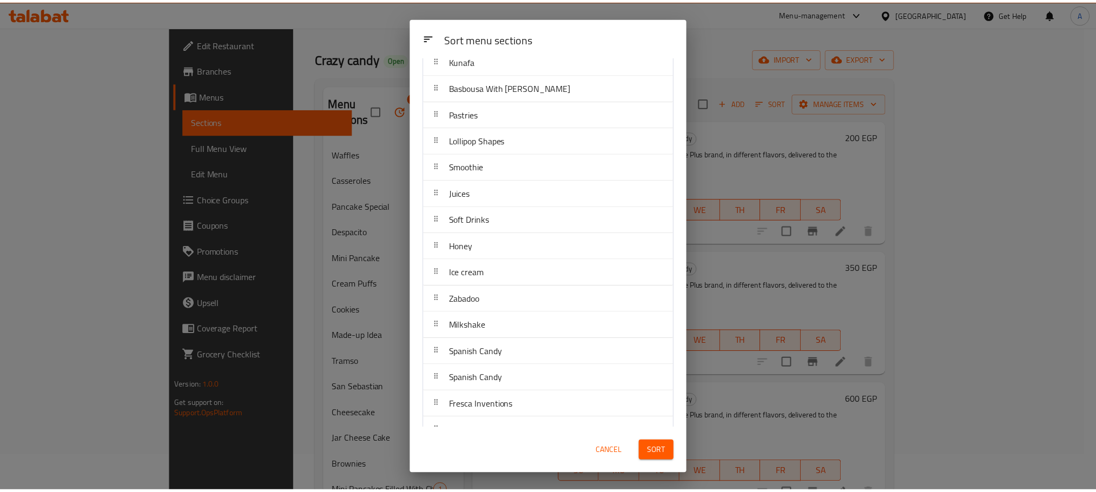
scroll to position [760, 0]
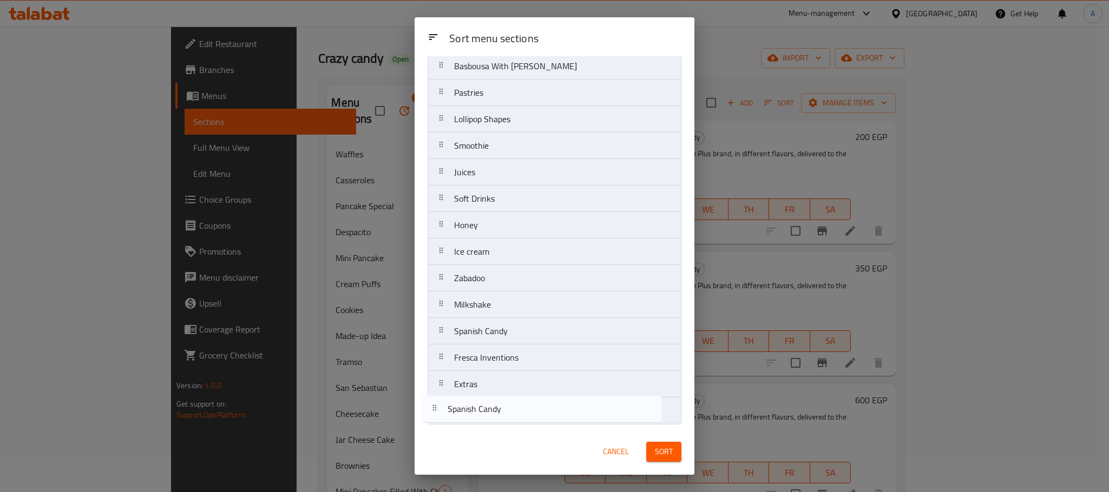
drag, startPoint x: 515, startPoint y: 361, endPoint x: 502, endPoint y: 455, distance: 95.1
click at [502, 455] on div "Sort menu sections Sort menu sections Waffles Casseroles Pancake Special Despac…" at bounding box center [555, 246] width 280 height 458
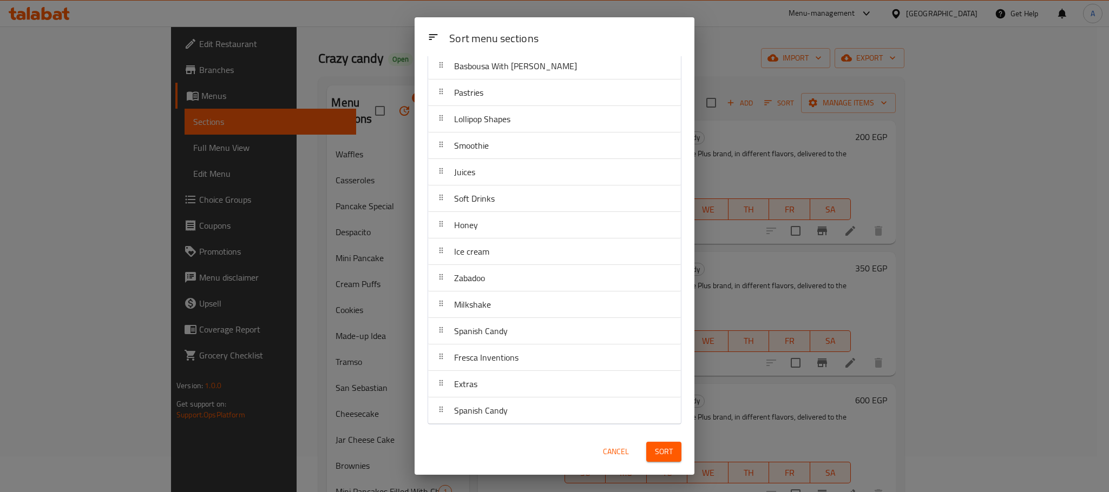
click at [656, 447] on span "Sort" at bounding box center [664, 452] width 18 height 14
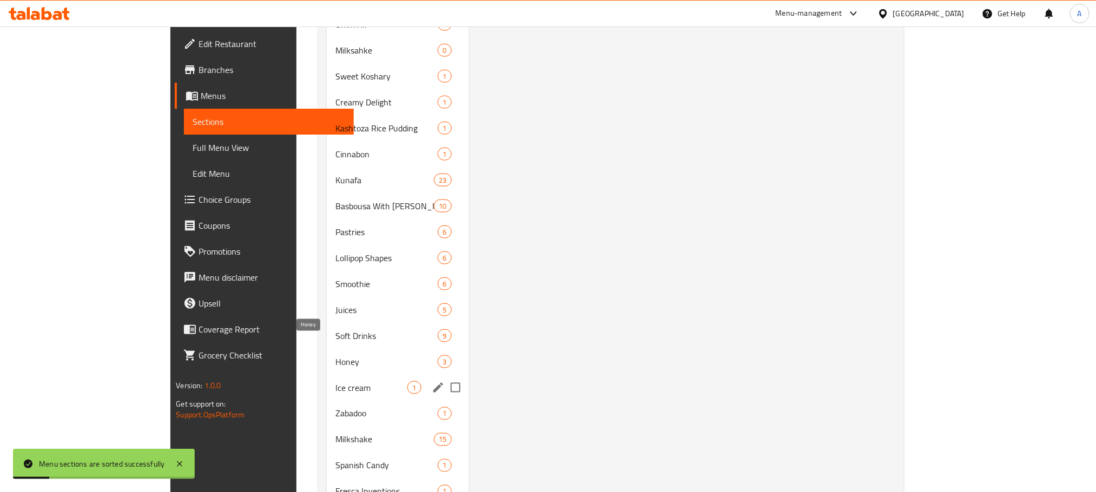
scroll to position [767, 0]
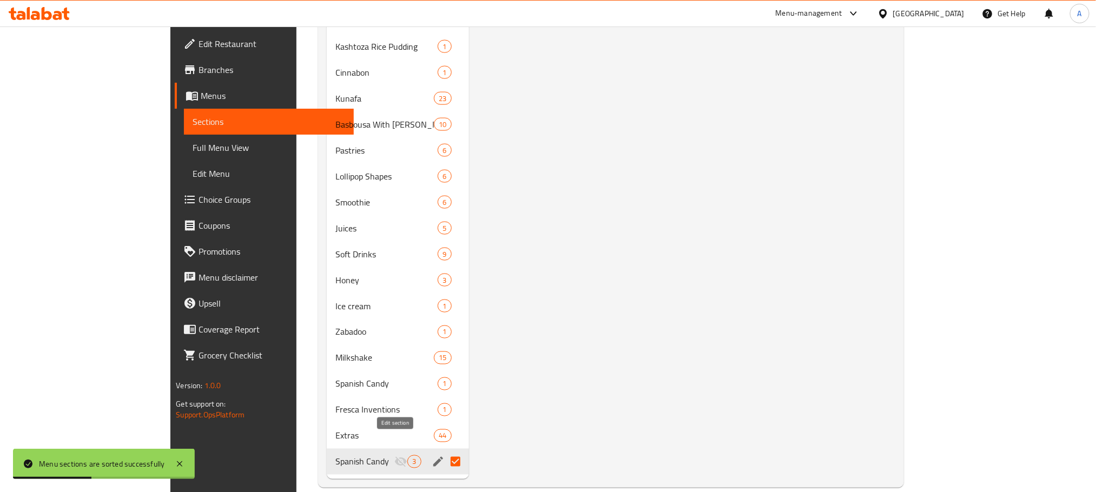
click at [432, 456] on icon "edit" at bounding box center [438, 462] width 13 height 13
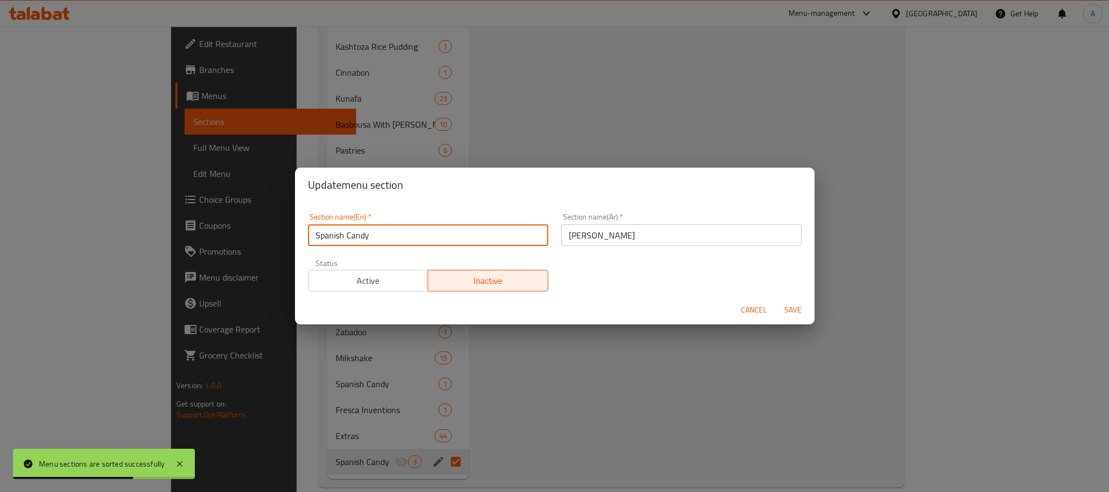
drag, startPoint x: 376, startPoint y: 236, endPoint x: 294, endPoint y: 237, distance: 81.7
click at [294, 237] on div "Update menu section Section name(En)   * Spanish Candy Section name(En) * Secti…" at bounding box center [554, 246] width 1109 height 492
click at [754, 306] on span "Cancel" at bounding box center [754, 311] width 26 height 14
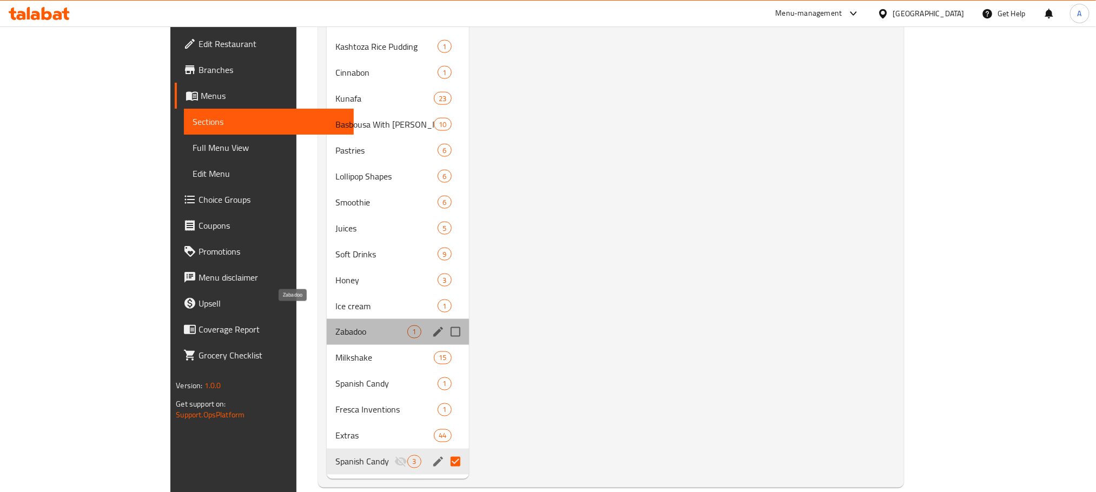
click at [336, 326] on span "Zabadoo" at bounding box center [372, 332] width 73 height 13
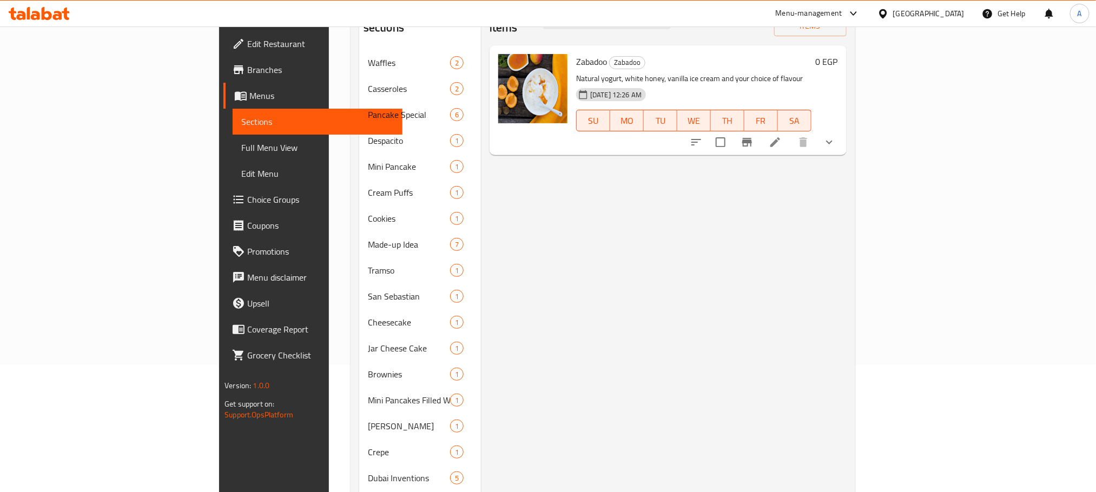
scroll to position [117, 0]
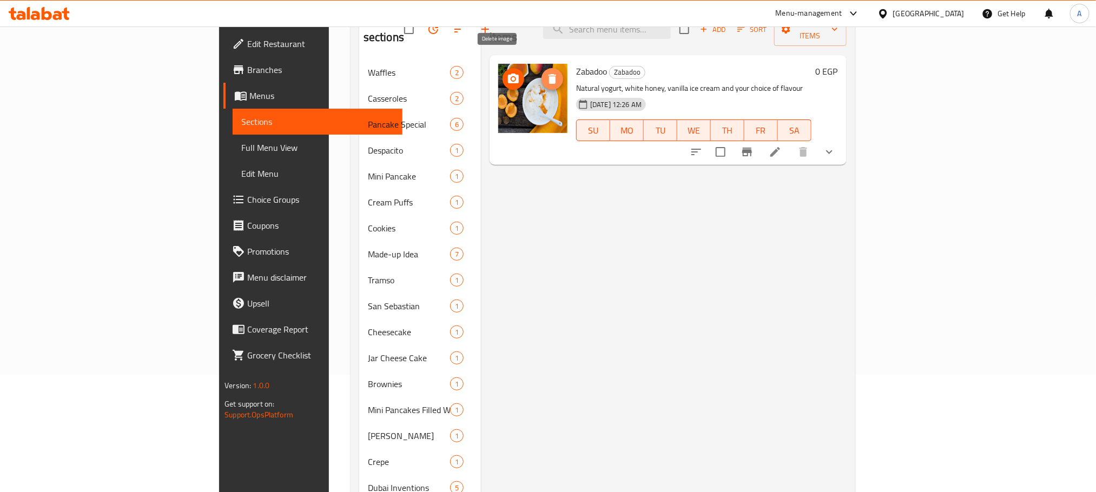
click at [549, 74] on icon "delete image" at bounding box center [553, 79] width 8 height 10
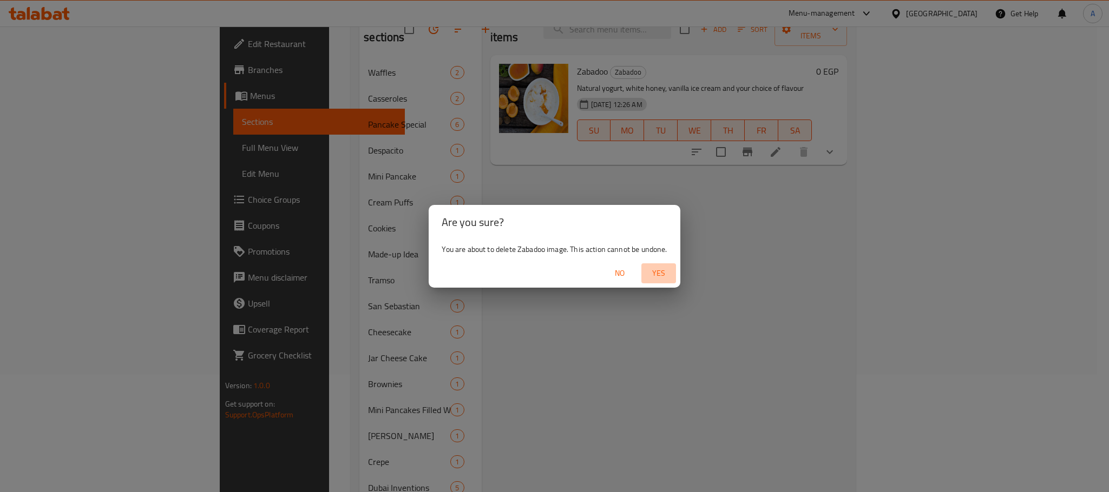
click at [661, 277] on span "Yes" at bounding box center [659, 274] width 26 height 14
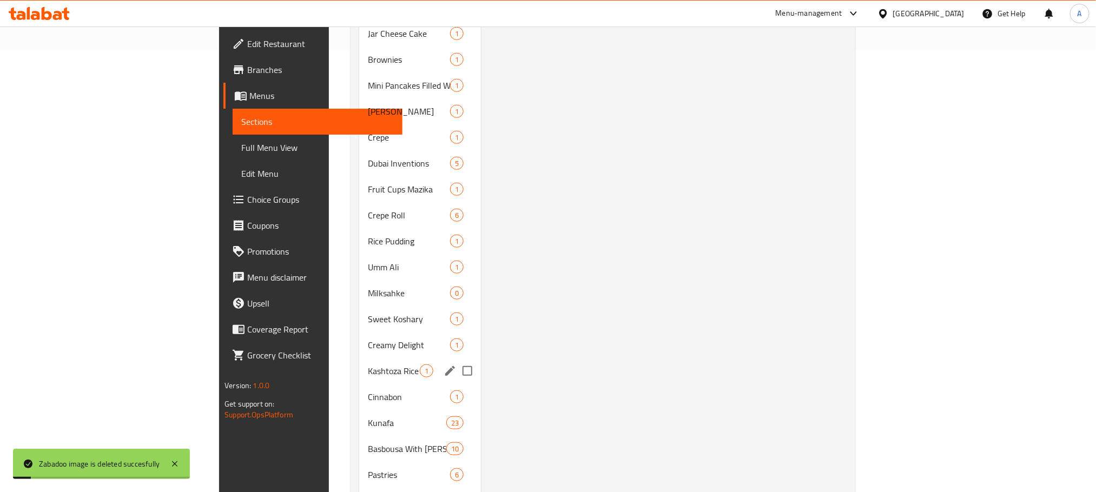
scroll to position [686, 0]
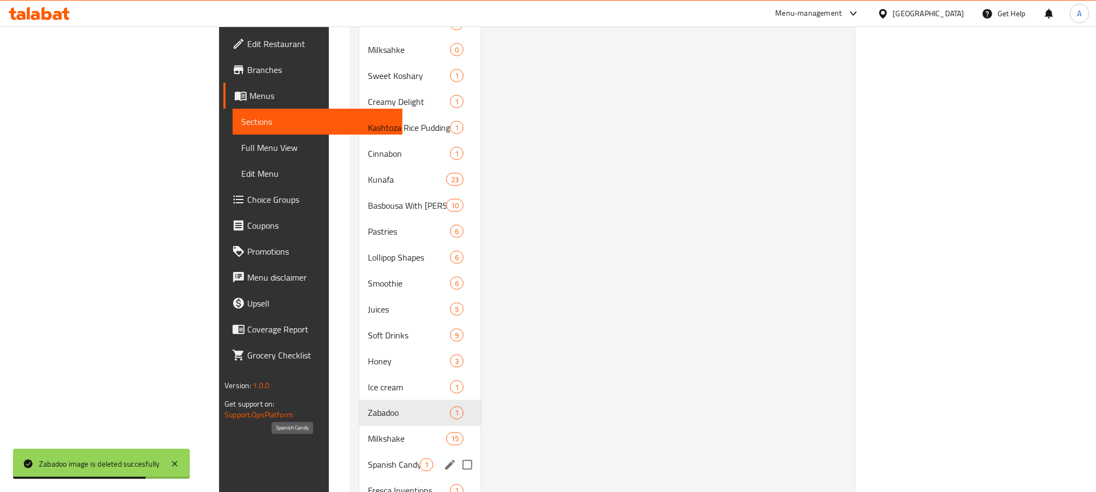
click at [368, 459] on span "Spanish Candy" at bounding box center [394, 465] width 52 height 13
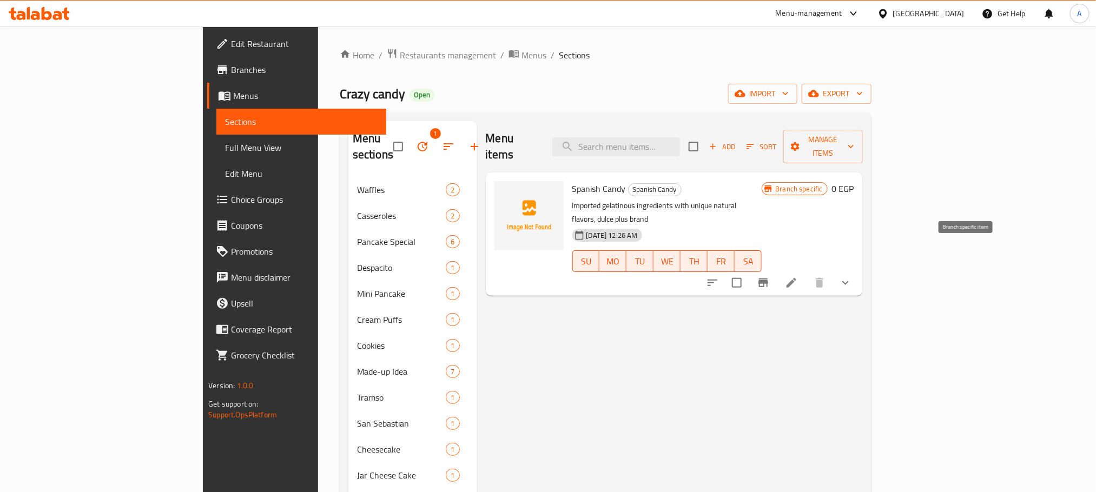
click at [770, 277] on icon "Branch-specific-item" at bounding box center [763, 283] width 13 height 13
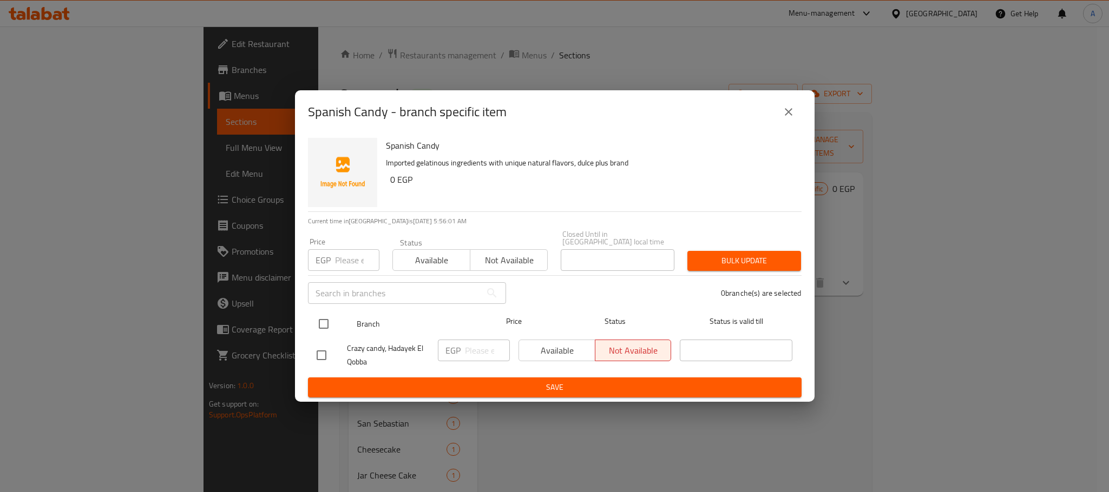
click at [324, 320] on input "checkbox" at bounding box center [323, 324] width 23 height 23
checkbox input "true"
click at [560, 347] on span "Available" at bounding box center [557, 351] width 68 height 16
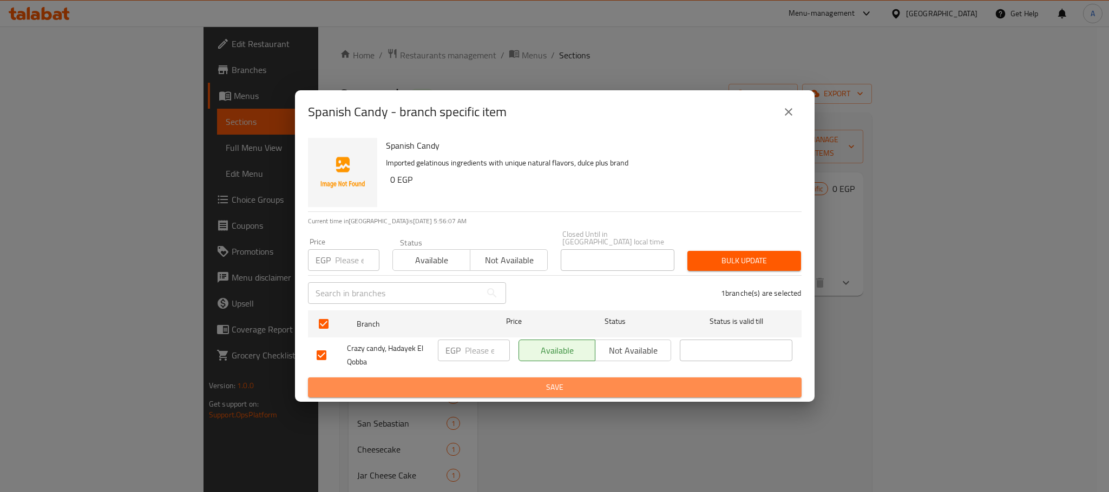
click at [560, 385] on span "Save" at bounding box center [555, 388] width 476 height 14
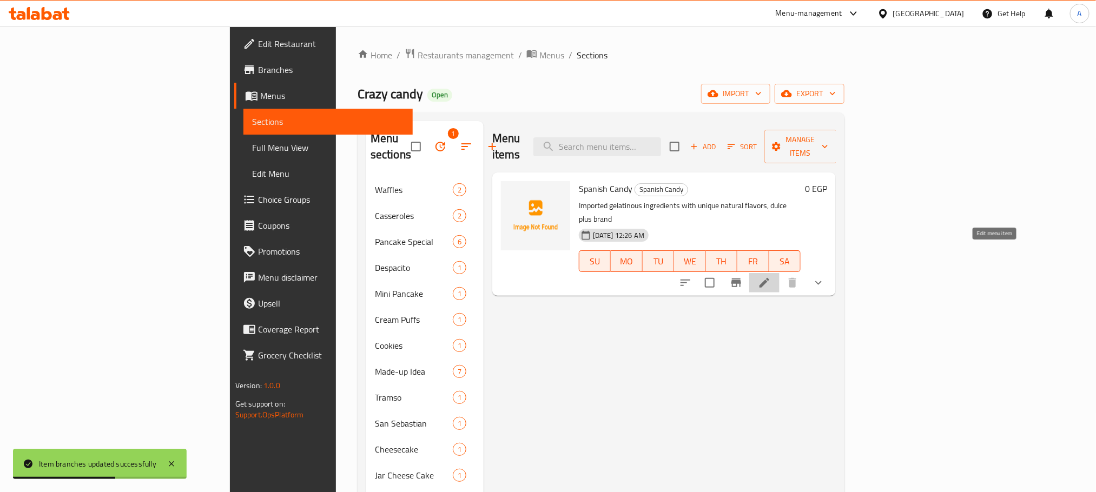
click at [771, 277] on icon at bounding box center [764, 283] width 13 height 13
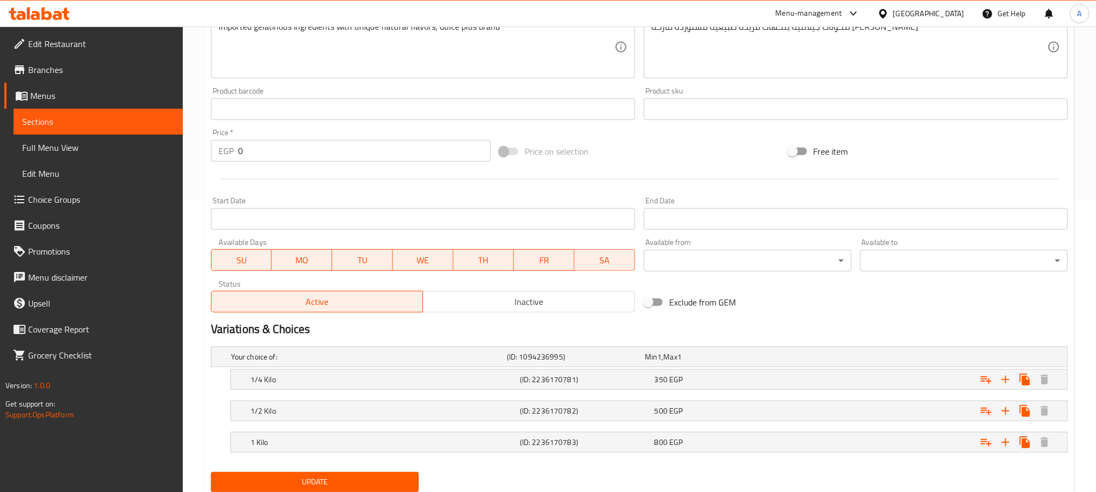
scroll to position [330, 0]
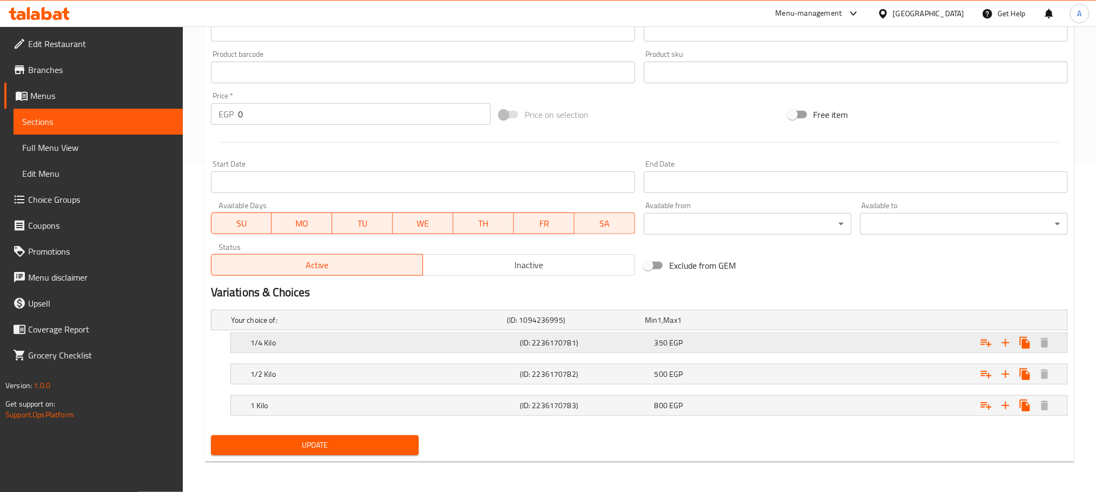
click at [694, 326] on div "350 EGP" at bounding box center [712, 320] width 134 height 11
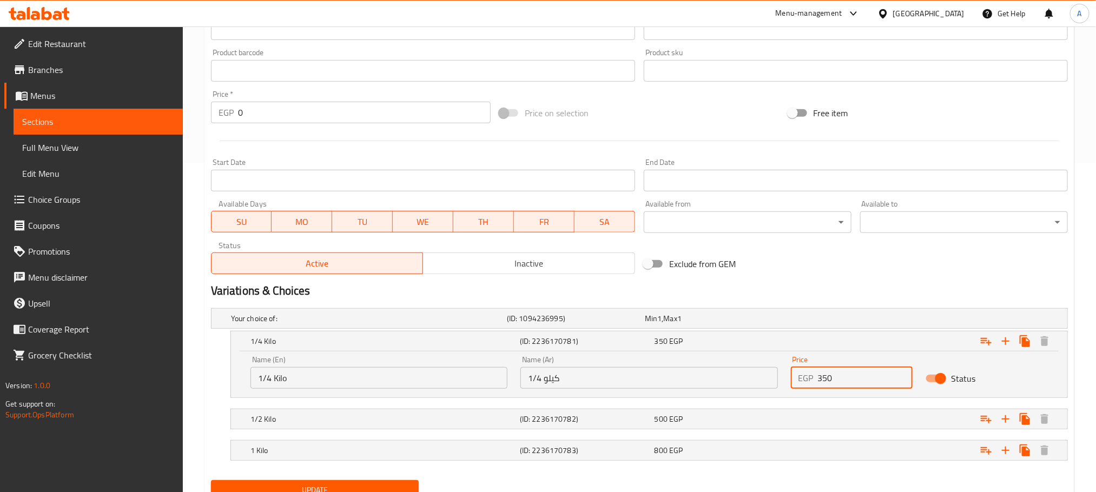
drag, startPoint x: 828, startPoint y: 380, endPoint x: 800, endPoint y: 380, distance: 27.6
click at [800, 380] on div "EGP 350 Price" at bounding box center [852, 378] width 122 height 22
type input "200"
click at [739, 324] on div "500 EGP" at bounding box center [712, 318] width 134 height 11
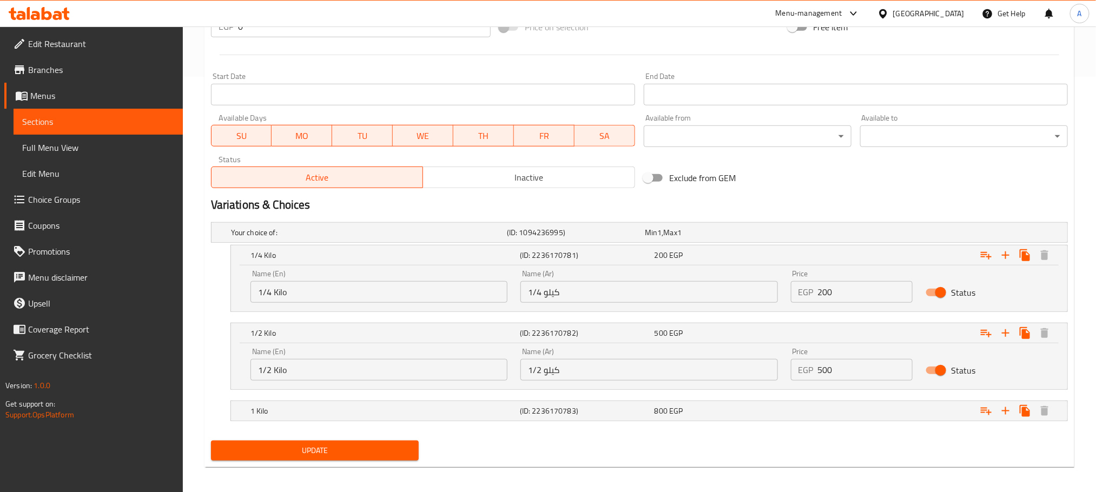
scroll to position [423, 0]
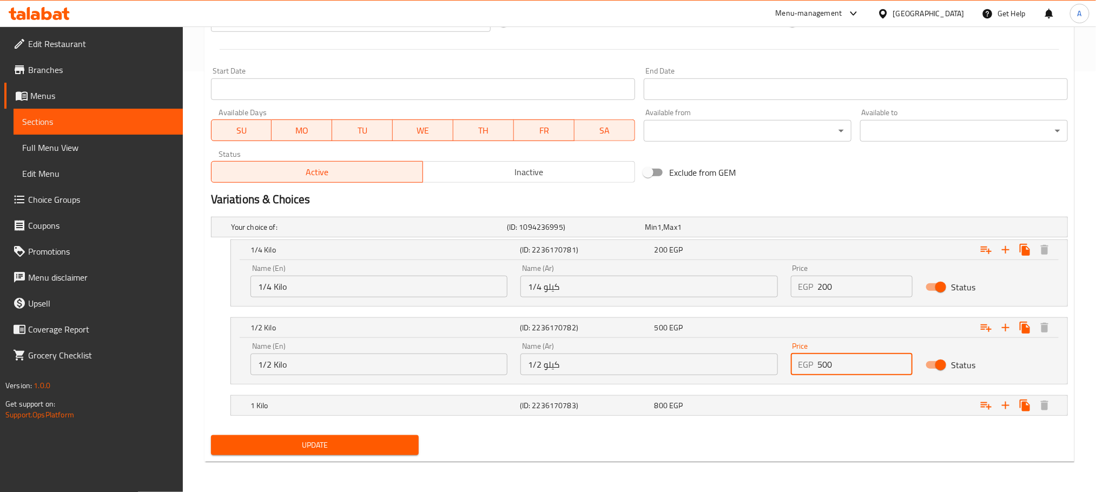
drag, startPoint x: 826, startPoint y: 359, endPoint x: 809, endPoint y: 362, distance: 18.1
click at [809, 362] on div "EGP 500 Price" at bounding box center [852, 365] width 122 height 22
type input "350"
click at [762, 233] on div "800 EGP" at bounding box center [712, 227] width 134 height 11
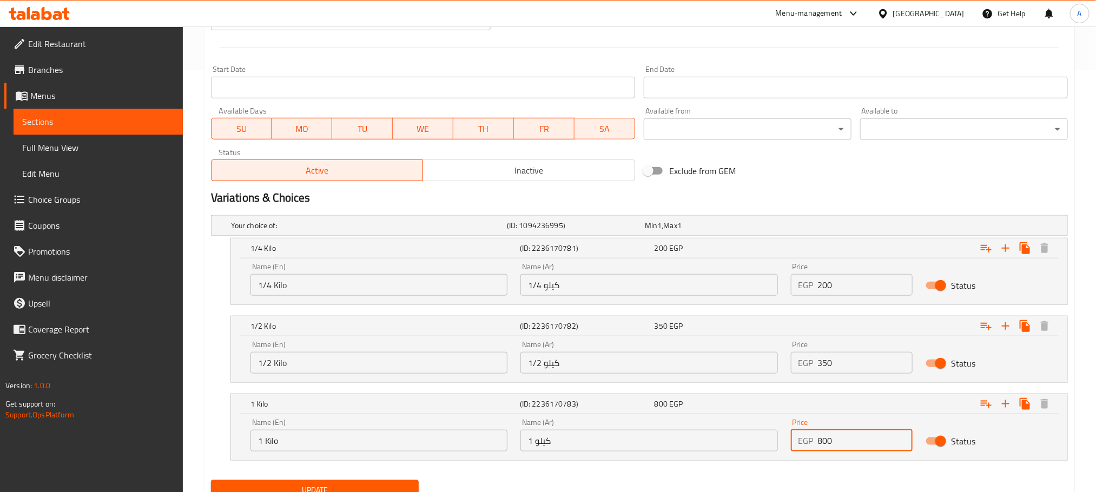
drag, startPoint x: 822, startPoint y: 442, endPoint x: 812, endPoint y: 443, distance: 9.8
click at [812, 443] on div "EGP 800 Price" at bounding box center [852, 441] width 122 height 22
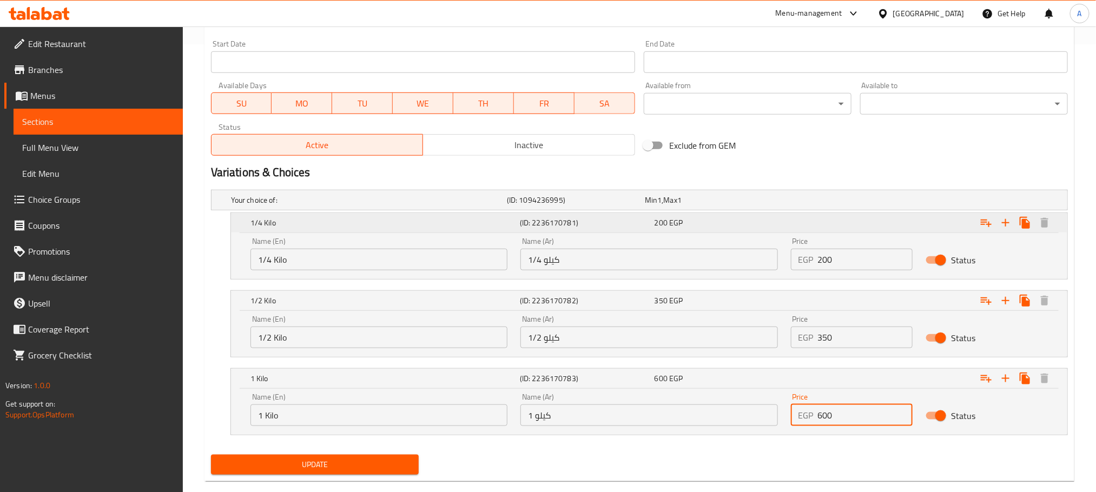
scroll to position [469, 0]
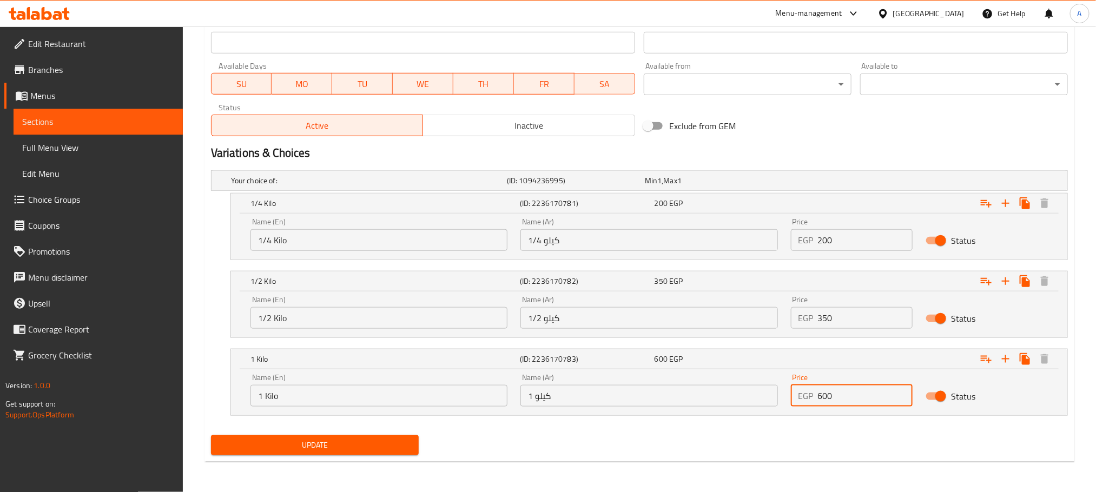
type input "600"
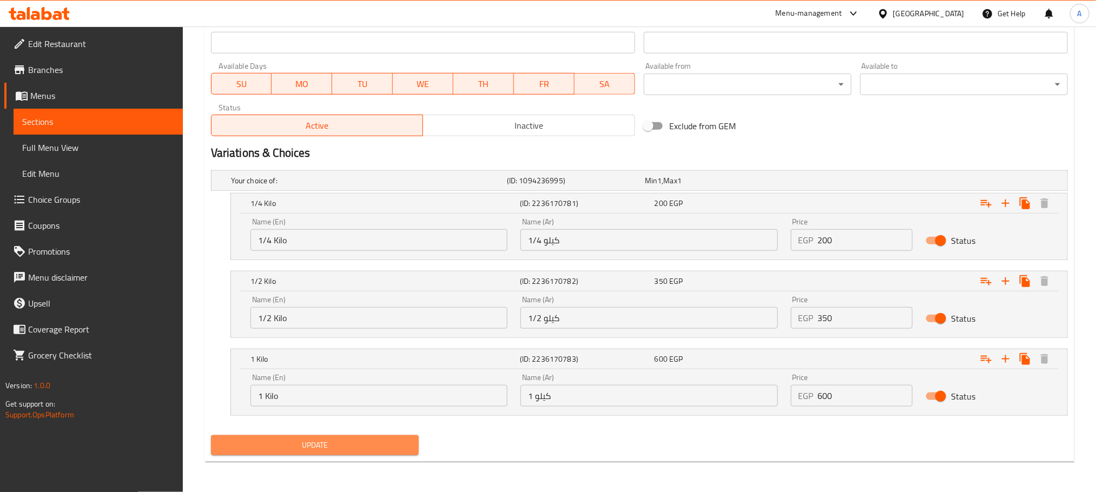
click at [365, 437] on button "Update" at bounding box center [315, 446] width 208 height 20
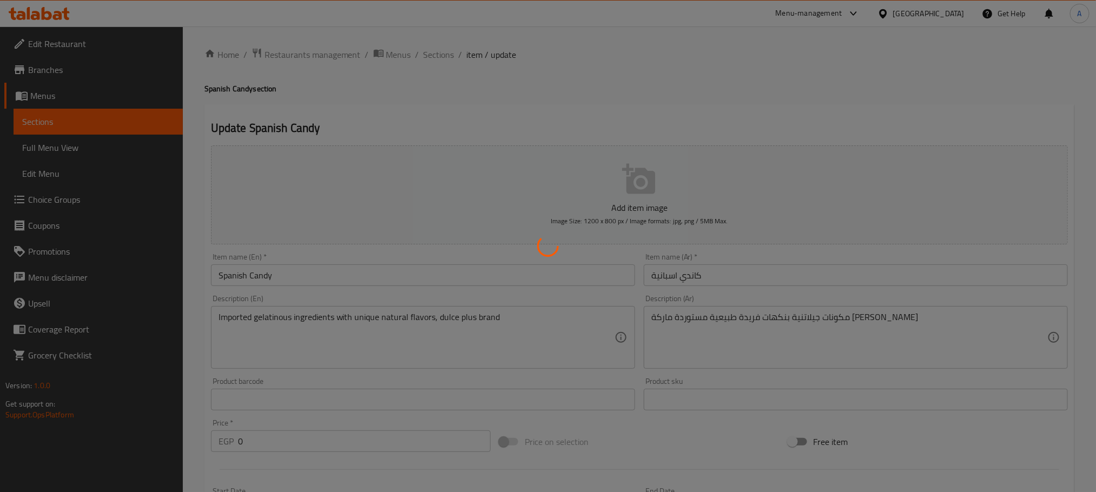
scroll to position [0, 0]
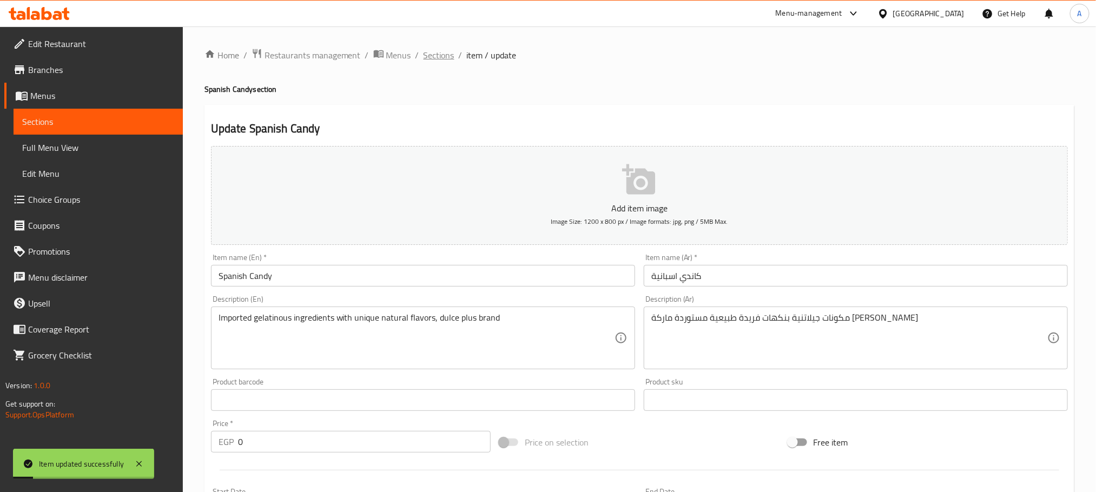
click at [442, 56] on span "Sections" at bounding box center [439, 55] width 31 height 13
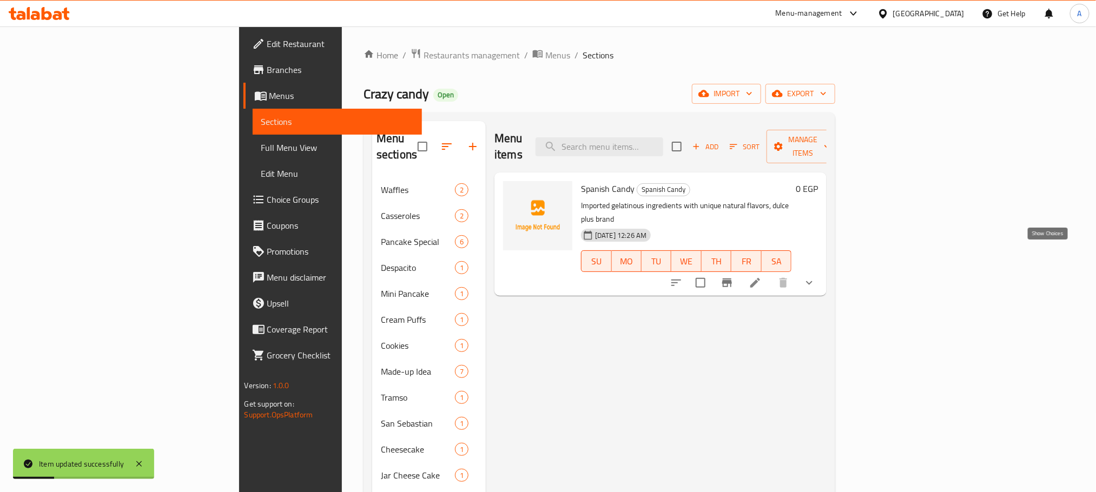
click at [816, 277] on icon "show more" at bounding box center [809, 283] width 13 height 13
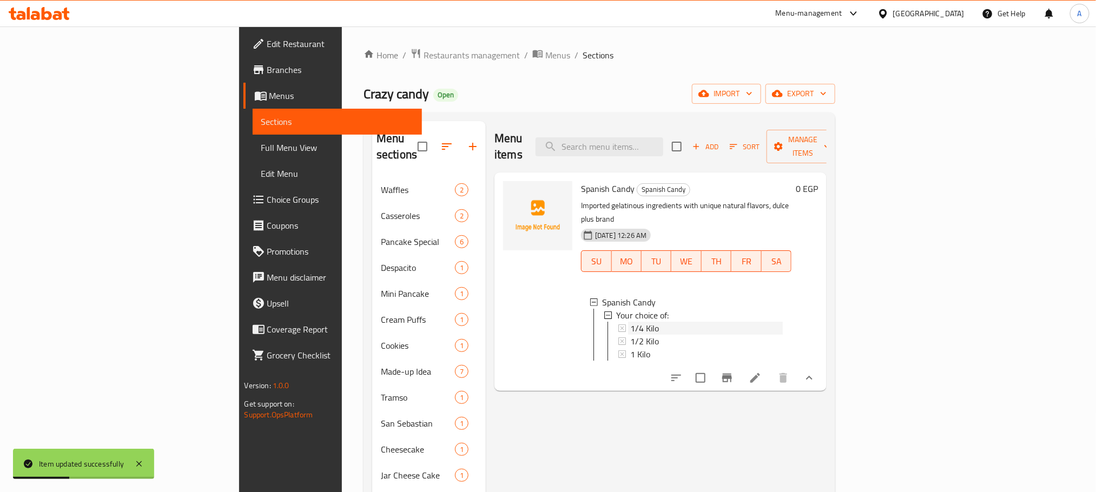
click at [630, 322] on span "1/4 Kilo" at bounding box center [644, 328] width 29 height 13
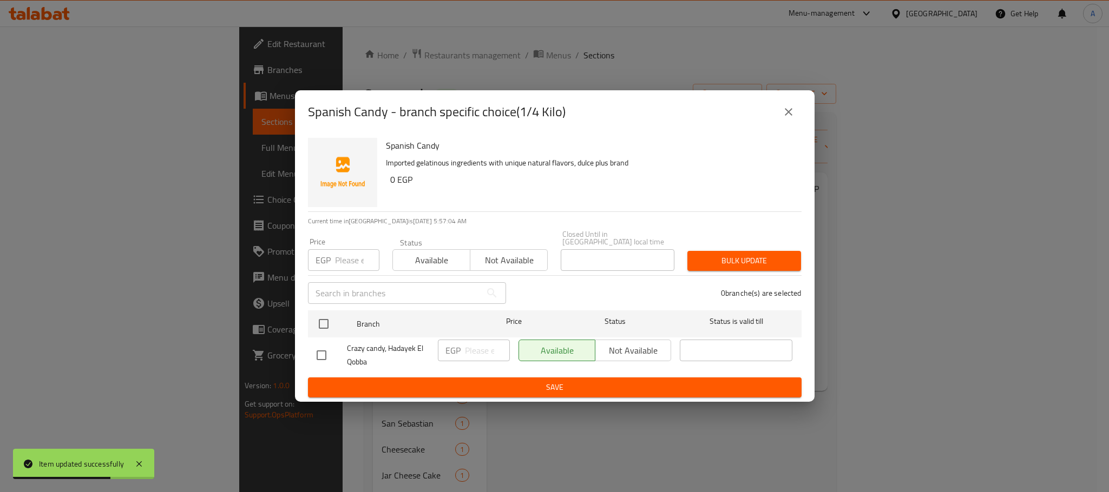
click at [786, 119] on icon "close" at bounding box center [788, 112] width 13 height 13
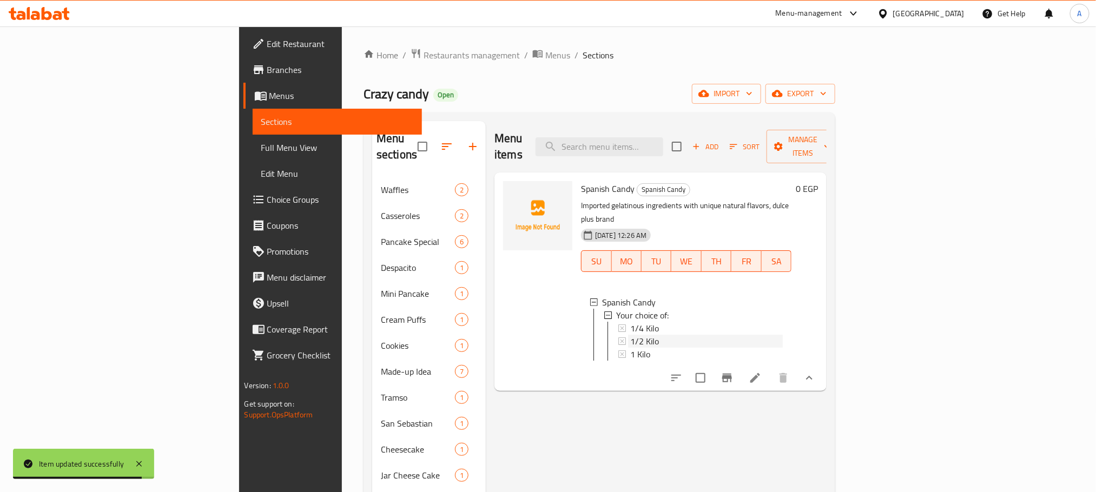
click at [640, 335] on div "1/2 Kilo" at bounding box center [706, 341] width 153 height 13
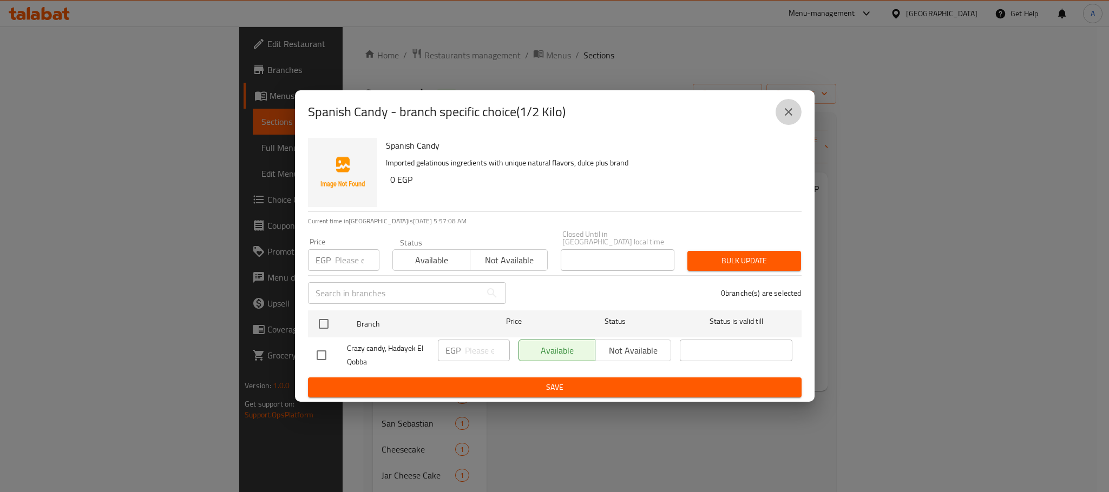
click at [794, 117] on icon "close" at bounding box center [788, 112] width 13 height 13
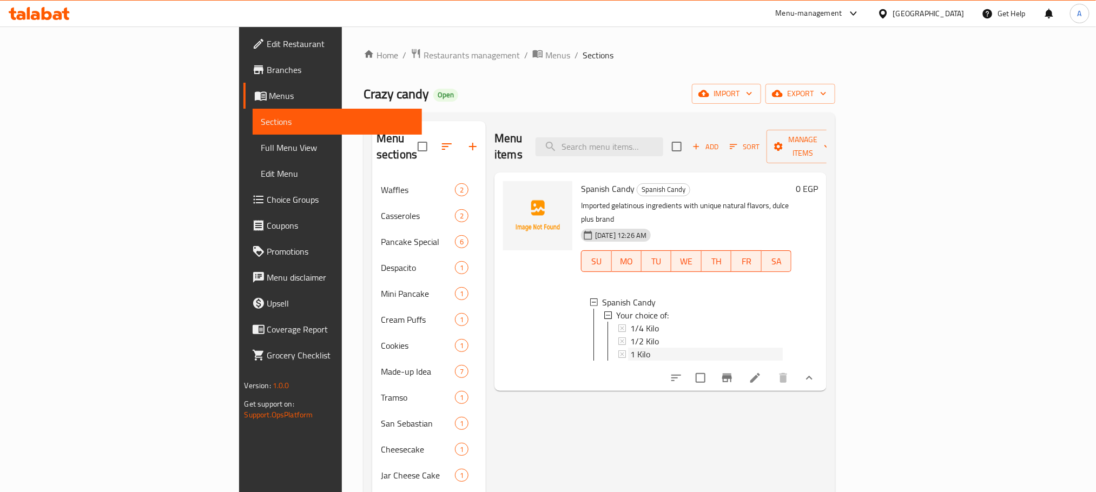
click at [635, 348] on div "1 Kilo" at bounding box center [706, 354] width 153 height 13
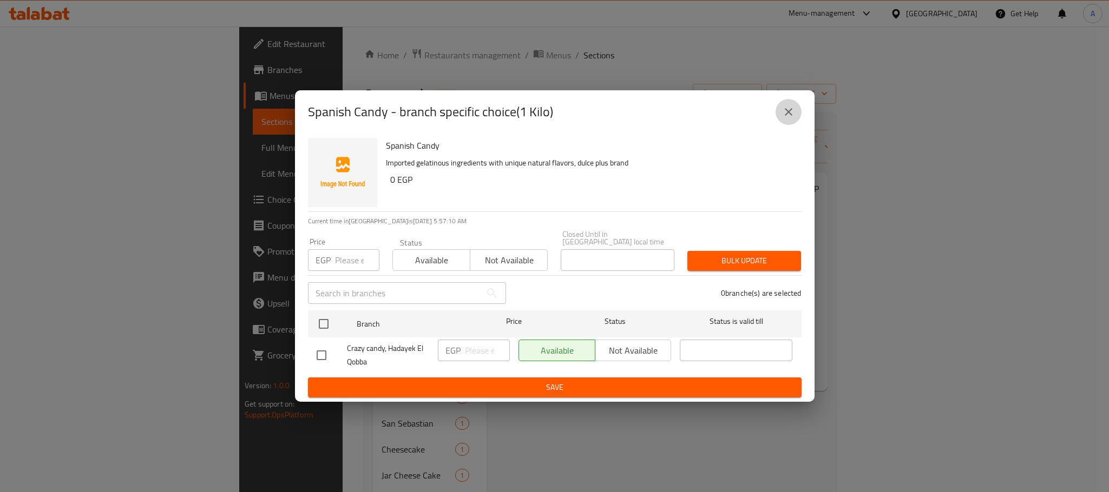
click at [785, 113] on icon "close" at bounding box center [789, 112] width 8 height 8
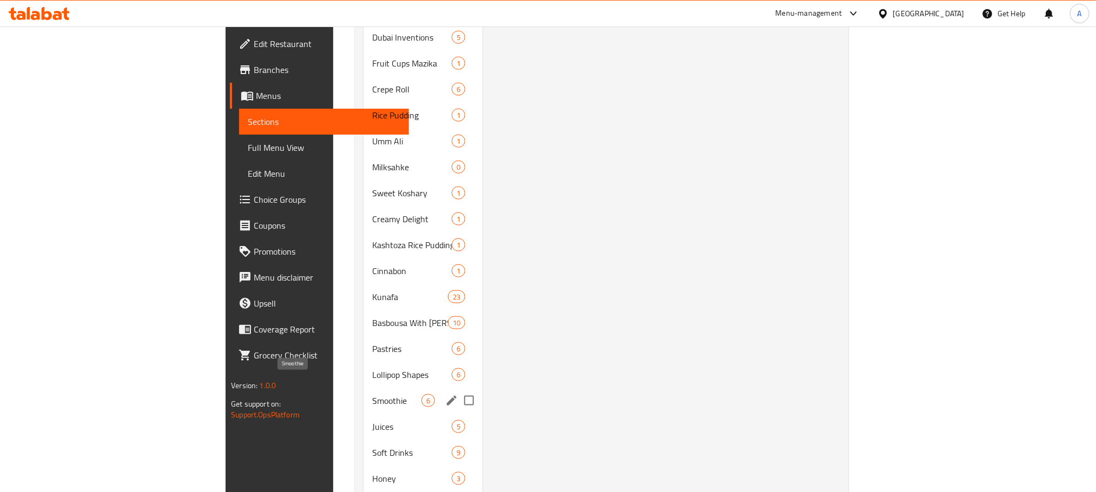
scroll to position [741, 0]
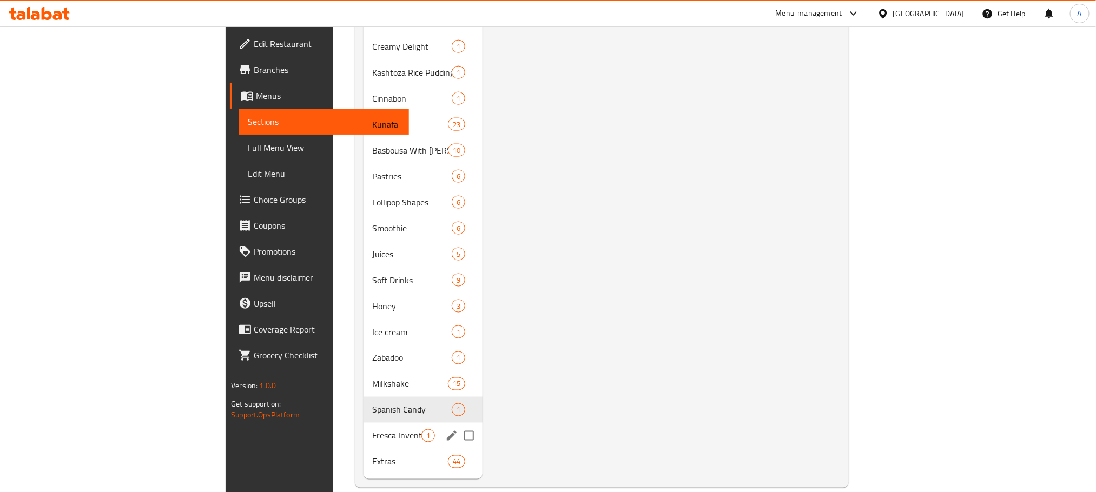
click at [458, 425] on input "Menu sections" at bounding box center [469, 436] width 23 height 23
checkbox input "true"
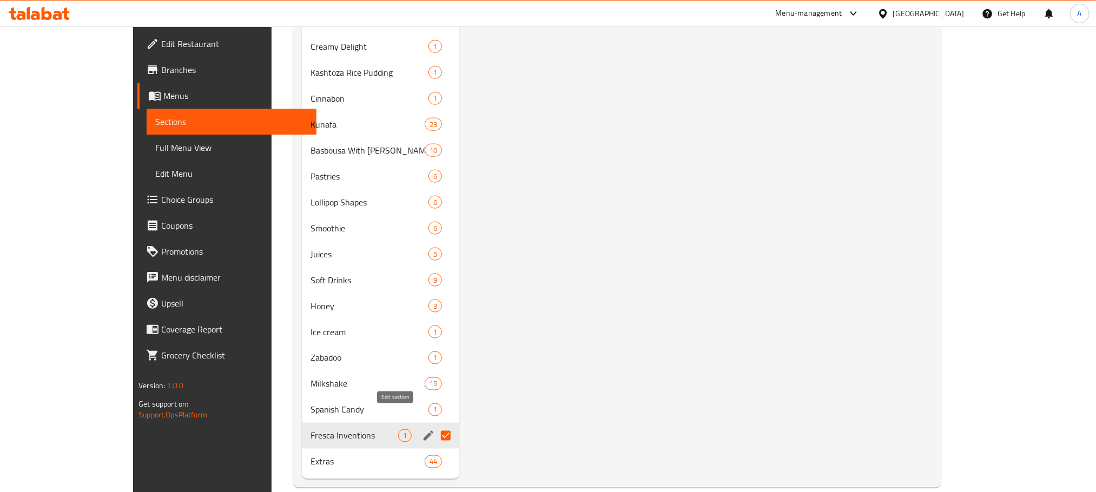
click at [424, 431] on icon "edit" at bounding box center [429, 436] width 10 height 10
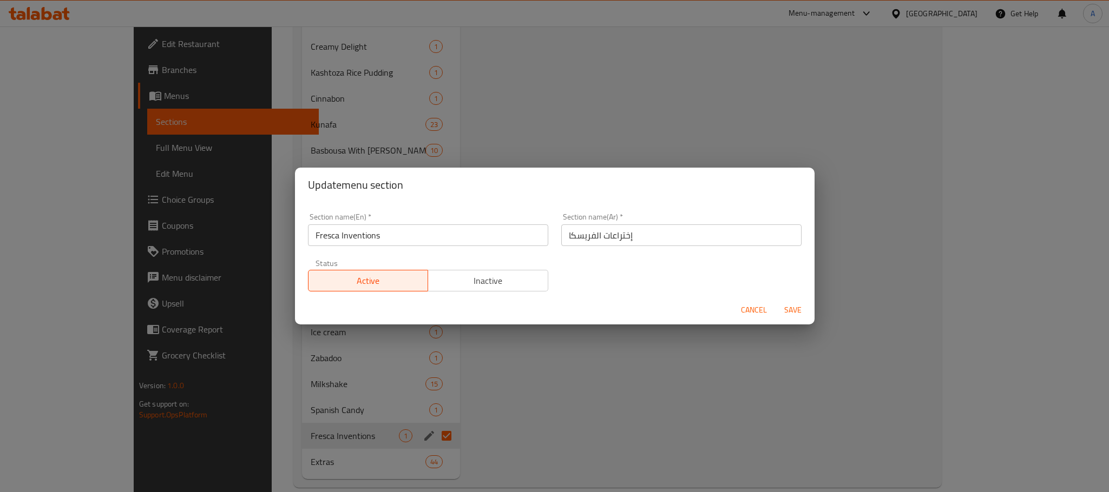
click at [369, 231] on input "Fresca Inventions" at bounding box center [428, 236] width 240 height 22
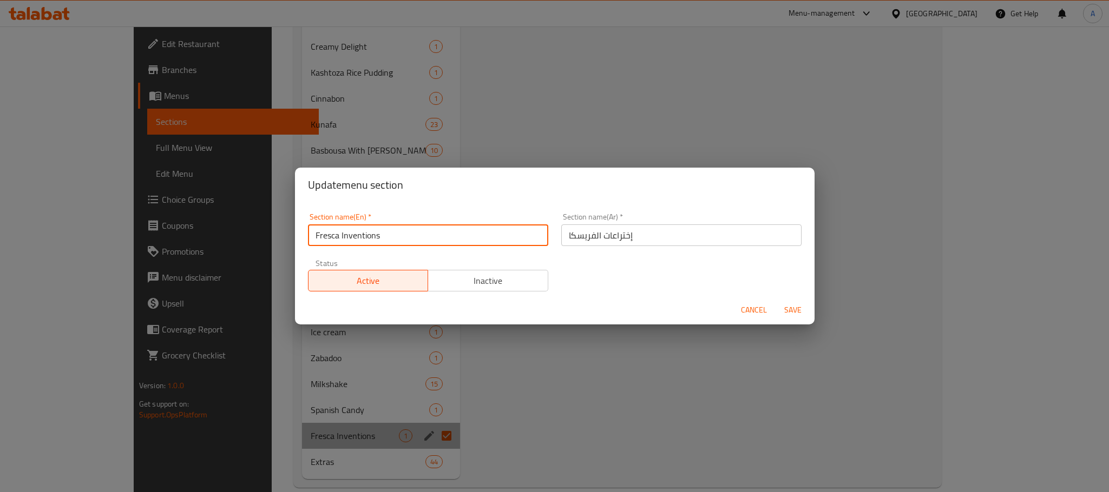
click at [369, 231] on input "Fresca Inventions" at bounding box center [428, 236] width 240 height 22
type input "Fresca"
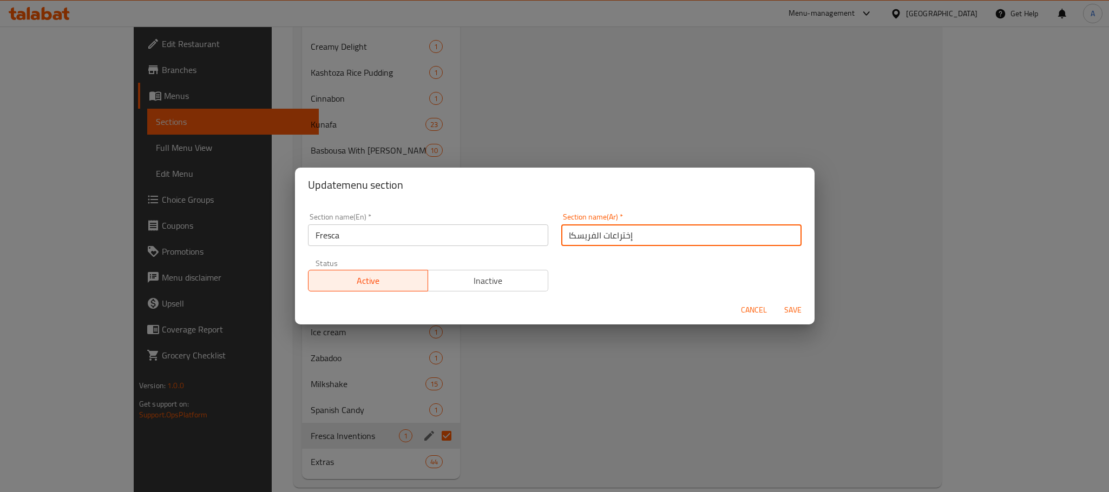
click at [613, 236] on input "إختراعات الفريسكا" at bounding box center [681, 236] width 240 height 22
type input "الفريسكا"
click at [786, 305] on span "Save" at bounding box center [793, 311] width 26 height 14
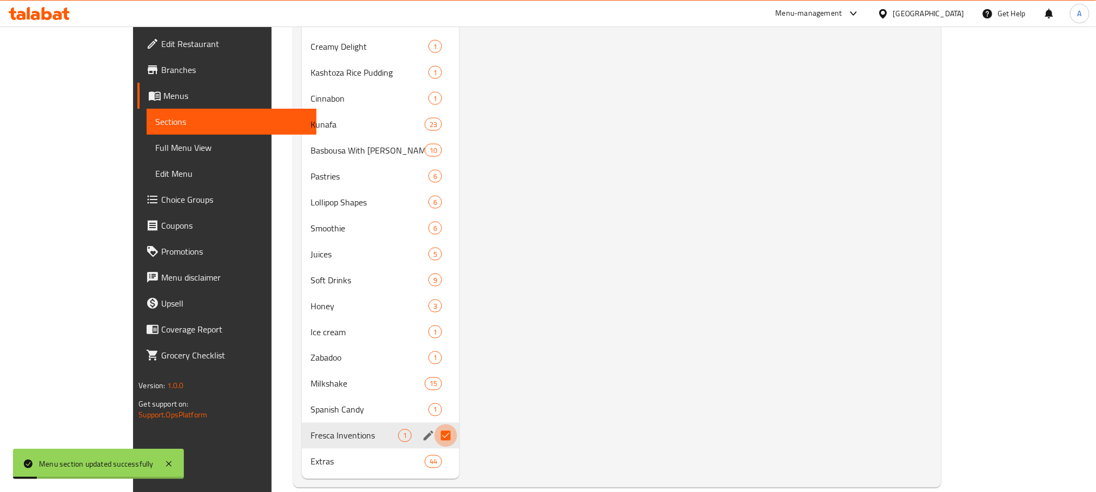
click at [435, 425] on input "Menu sections" at bounding box center [446, 436] width 23 height 23
checkbox input "false"
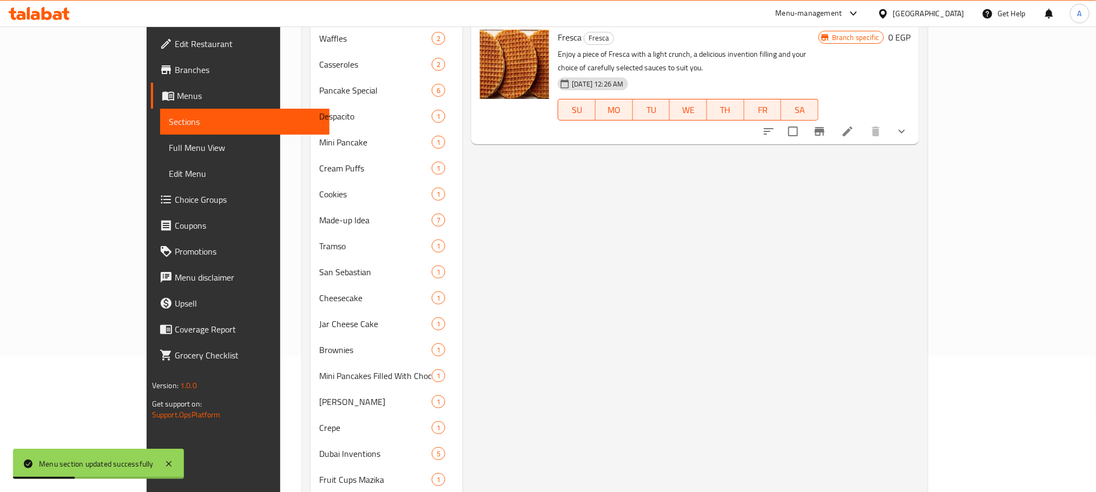
scroll to position [10, 0]
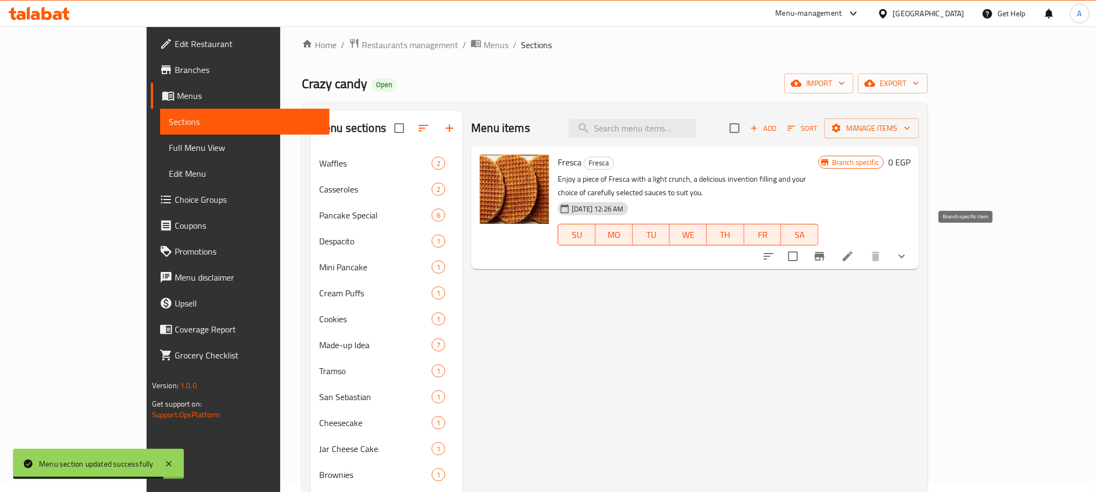
click at [825, 252] on icon "Branch-specific-item" at bounding box center [820, 256] width 10 height 9
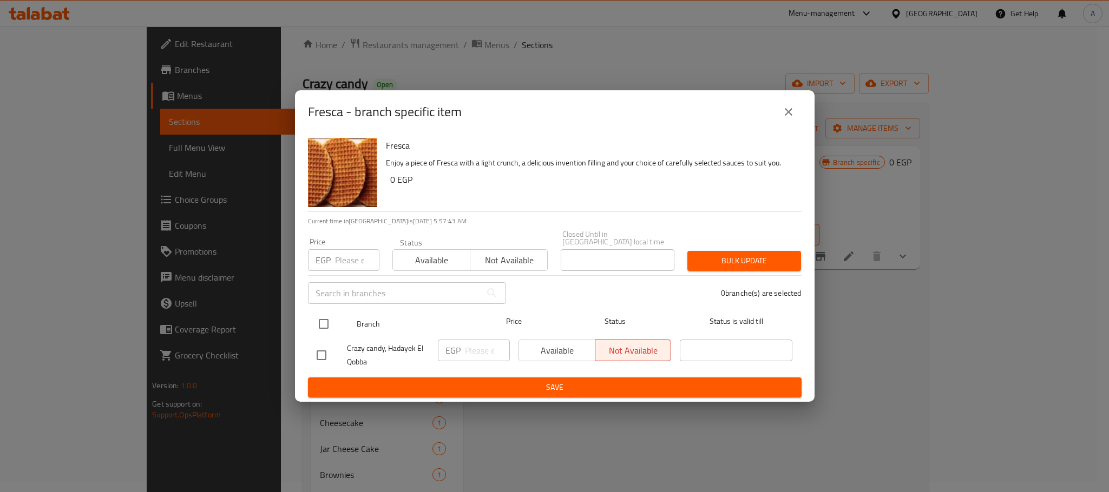
click at [324, 318] on input "checkbox" at bounding box center [323, 324] width 23 height 23
checkbox input "true"
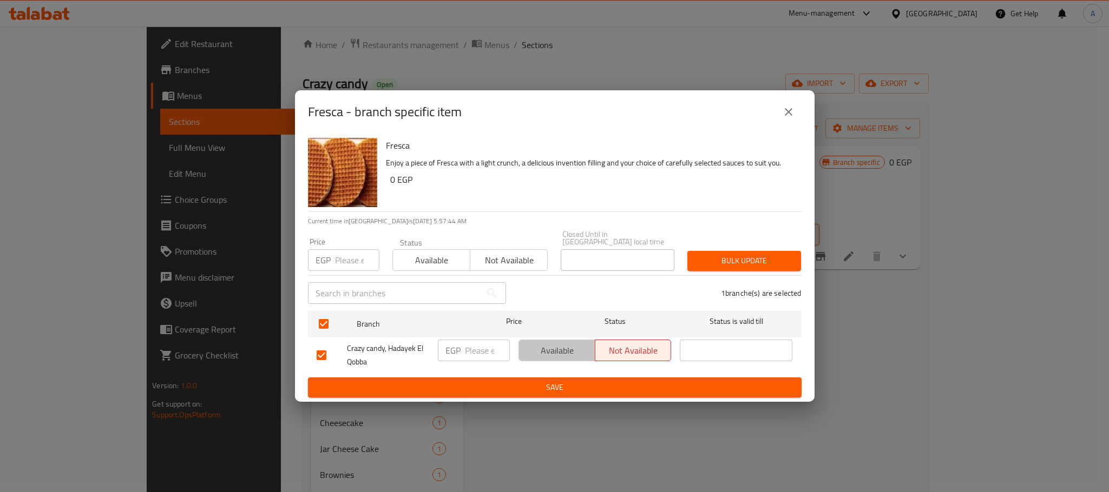
click at [567, 345] on span "Available" at bounding box center [557, 351] width 68 height 16
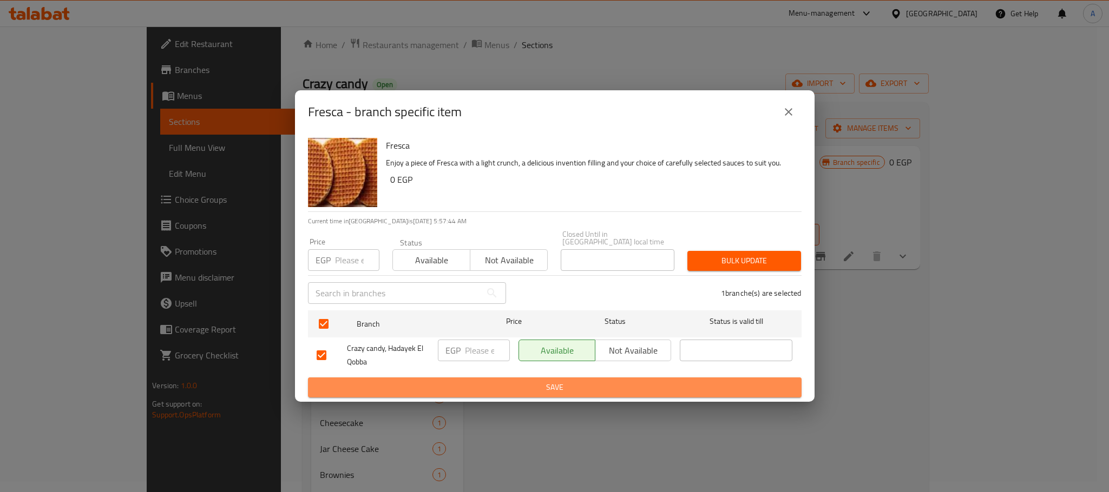
click at [568, 381] on span "Save" at bounding box center [555, 388] width 476 height 14
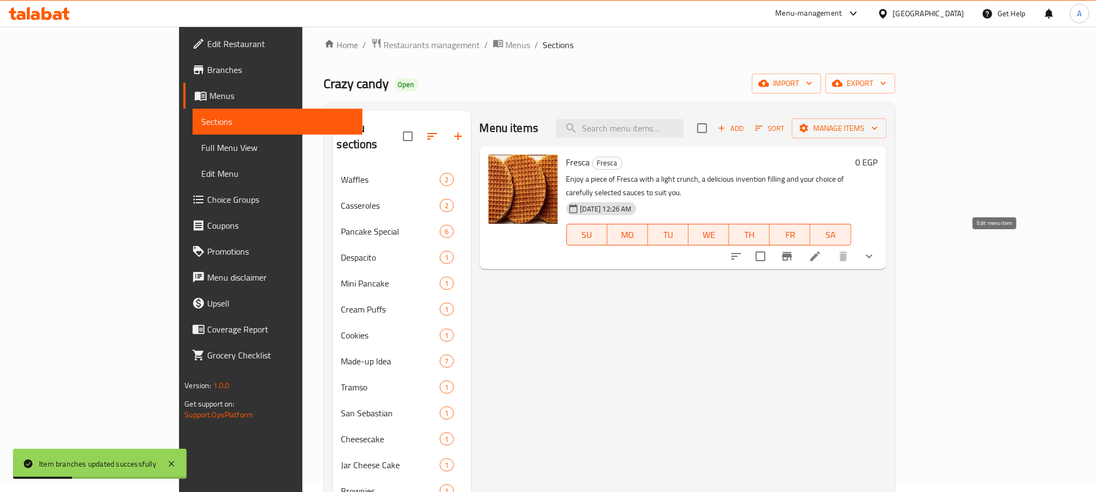
click at [822, 250] on icon at bounding box center [815, 256] width 13 height 13
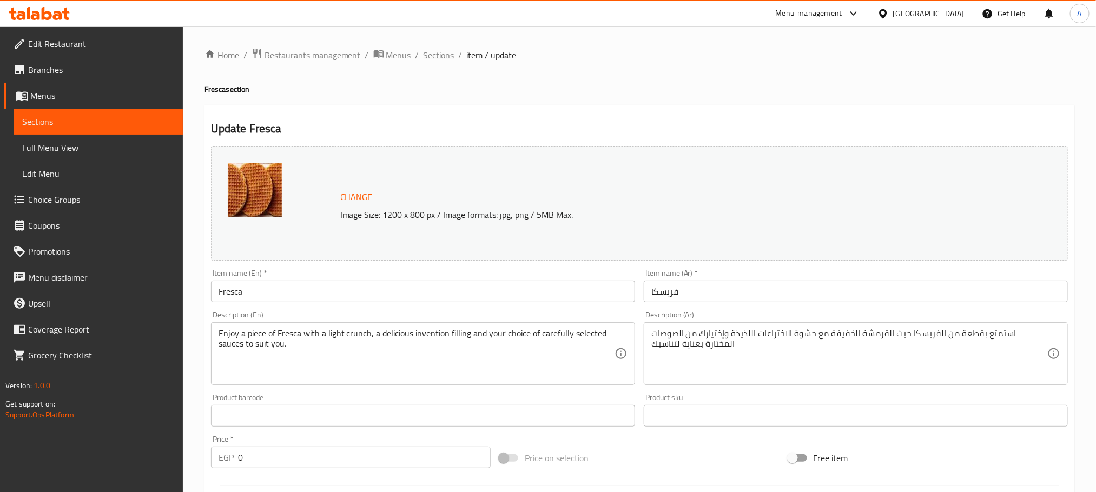
click at [438, 54] on span "Sections" at bounding box center [439, 55] width 31 height 13
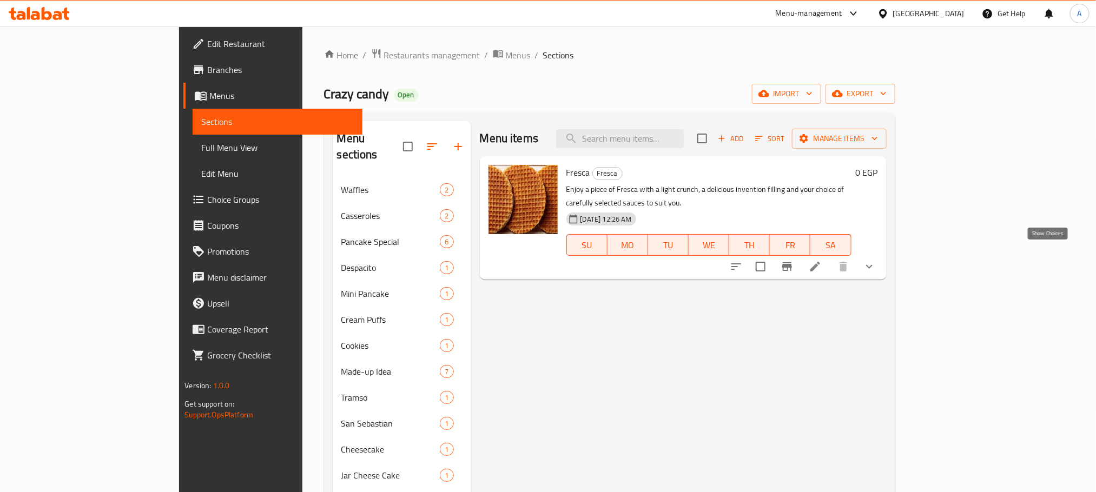
click at [876, 260] on icon "show more" at bounding box center [869, 266] width 13 height 13
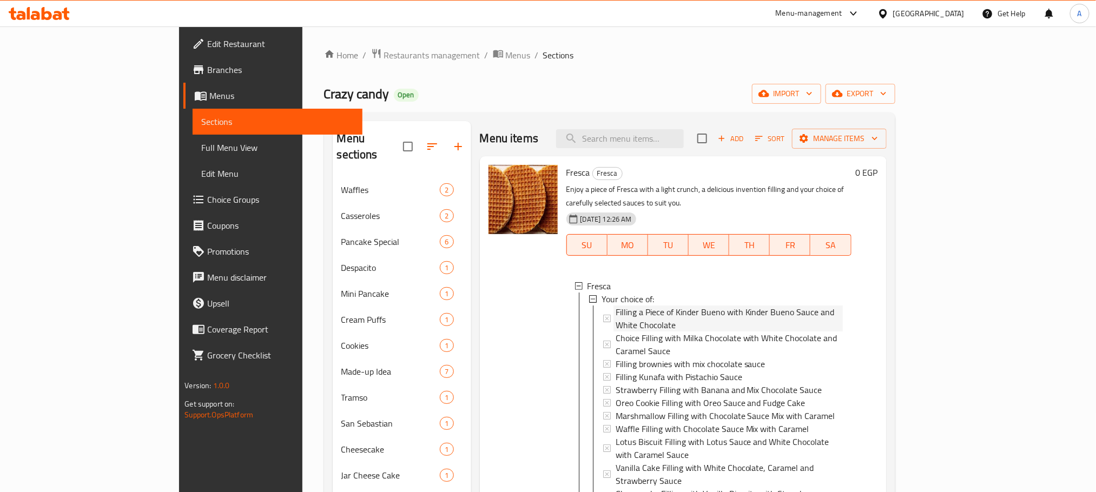
click at [661, 306] on span "Filling a Piece of Kinder Bueno with Kinder Bueno Sauce and White Chocolate" at bounding box center [729, 319] width 227 height 26
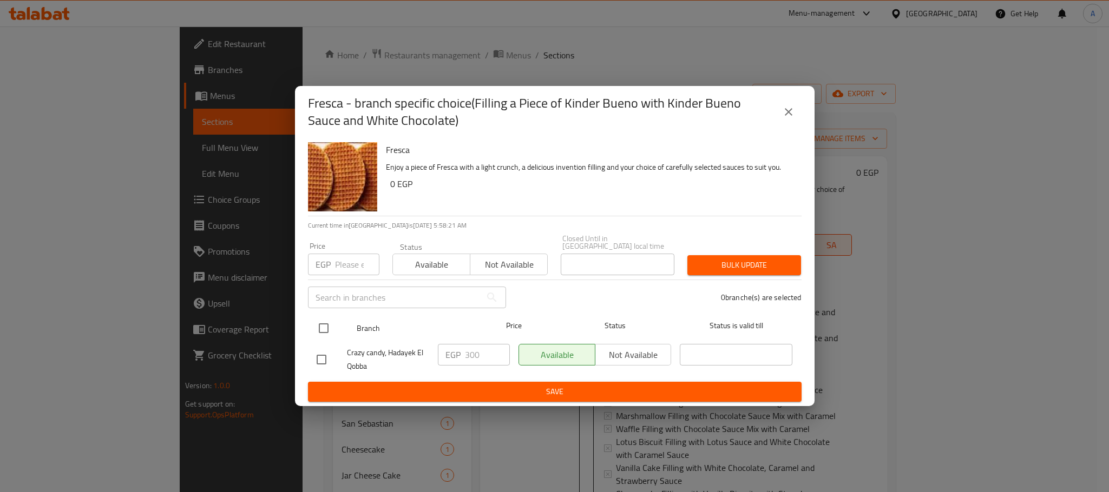
click at [328, 322] on input "checkbox" at bounding box center [323, 328] width 23 height 23
checkbox input "true"
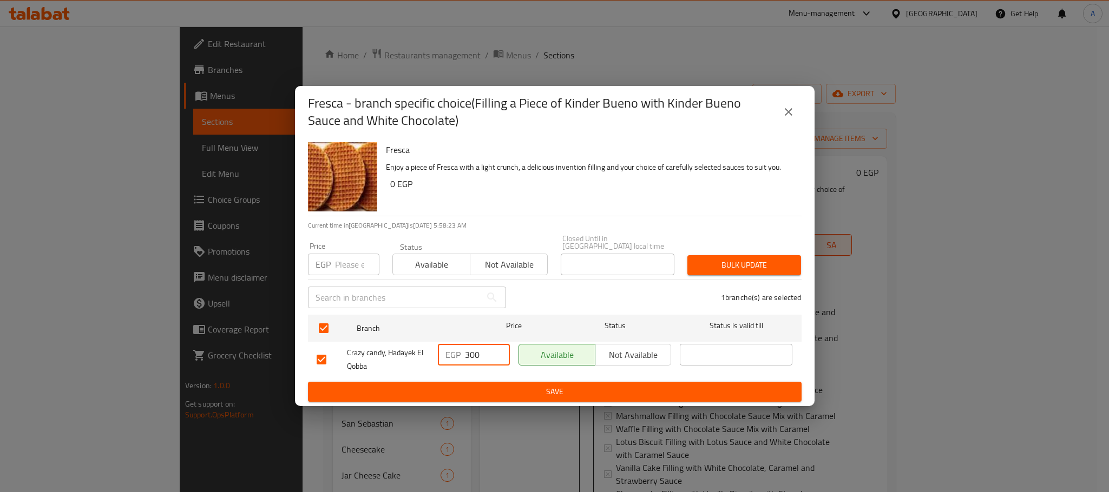
drag, startPoint x: 474, startPoint y: 353, endPoint x: 458, endPoint y: 353, distance: 16.2
click at [458, 353] on div "EGP 300 ​" at bounding box center [474, 355] width 72 height 22
drag, startPoint x: 481, startPoint y: 351, endPoint x: 463, endPoint y: 351, distance: 17.9
click at [463, 351] on div "EGP 250 ​" at bounding box center [474, 355] width 72 height 22
type input "250"
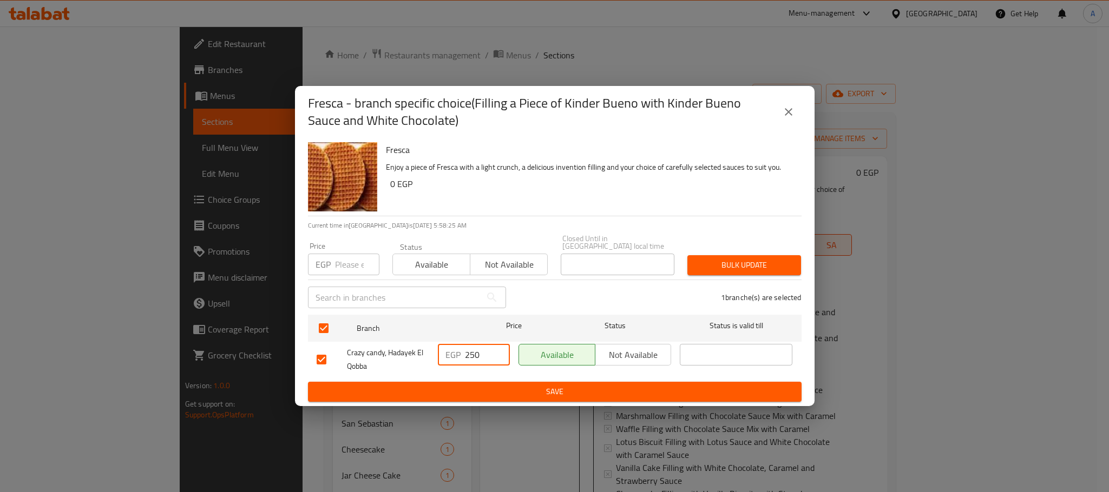
click at [474, 385] on span "Save" at bounding box center [555, 392] width 476 height 14
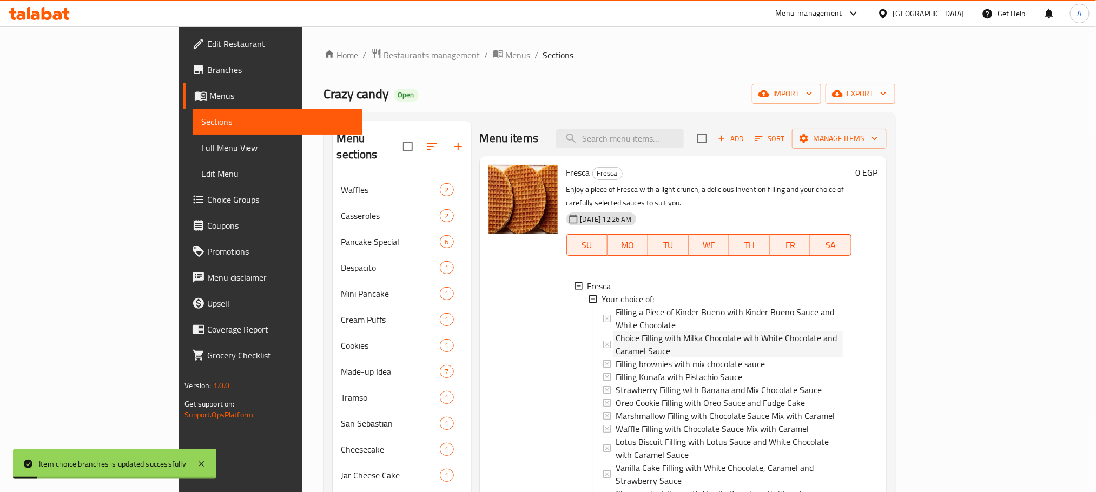
click at [740, 332] on span "Choice Filling with Milka Chocolate with White Chocolate and Caramel Sauce" at bounding box center [729, 345] width 227 height 26
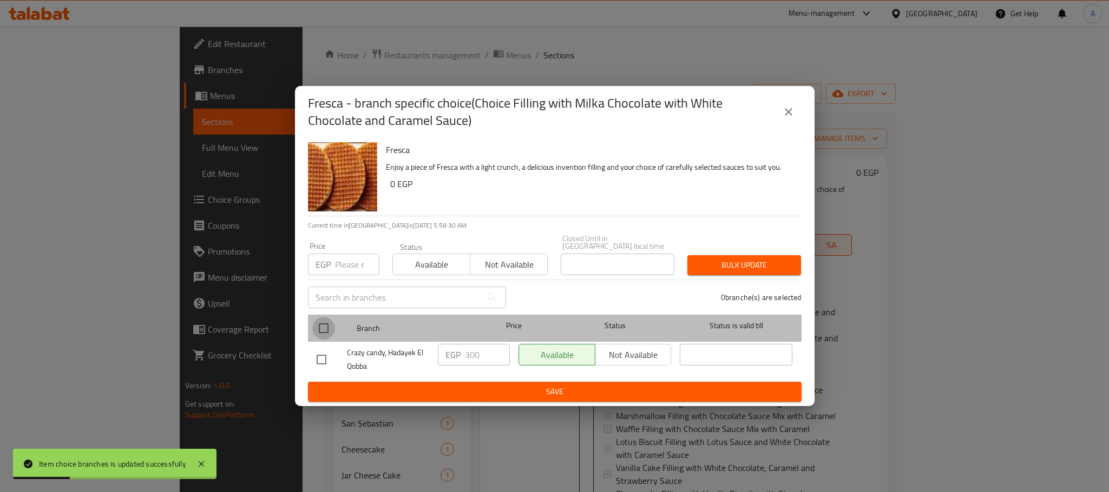
click at [323, 324] on input "checkbox" at bounding box center [323, 328] width 23 height 23
checkbox input "true"
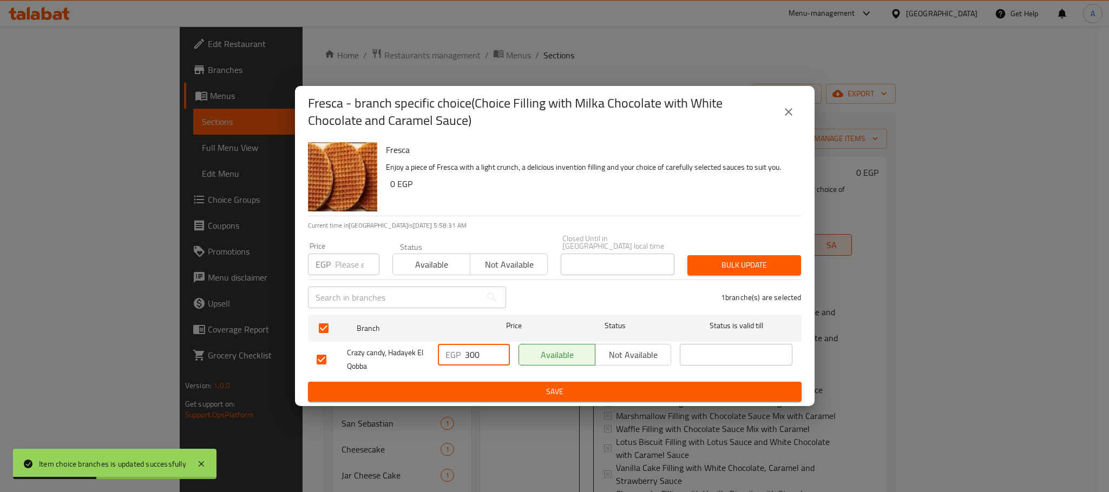
drag, startPoint x: 482, startPoint y: 353, endPoint x: 447, endPoint y: 353, distance: 35.2
click at [447, 353] on div "EGP 300 ​" at bounding box center [474, 355] width 72 height 22
paste input "25"
type input "250"
click at [464, 391] on span "Save" at bounding box center [555, 392] width 476 height 14
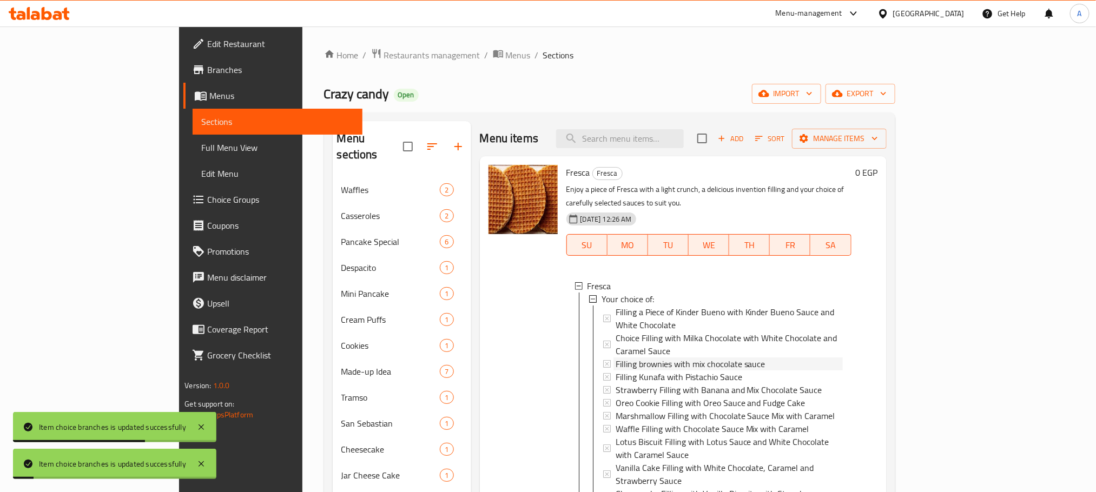
click at [634, 358] on span "Filling brownies with mix chocolate sauce" at bounding box center [691, 364] width 150 height 13
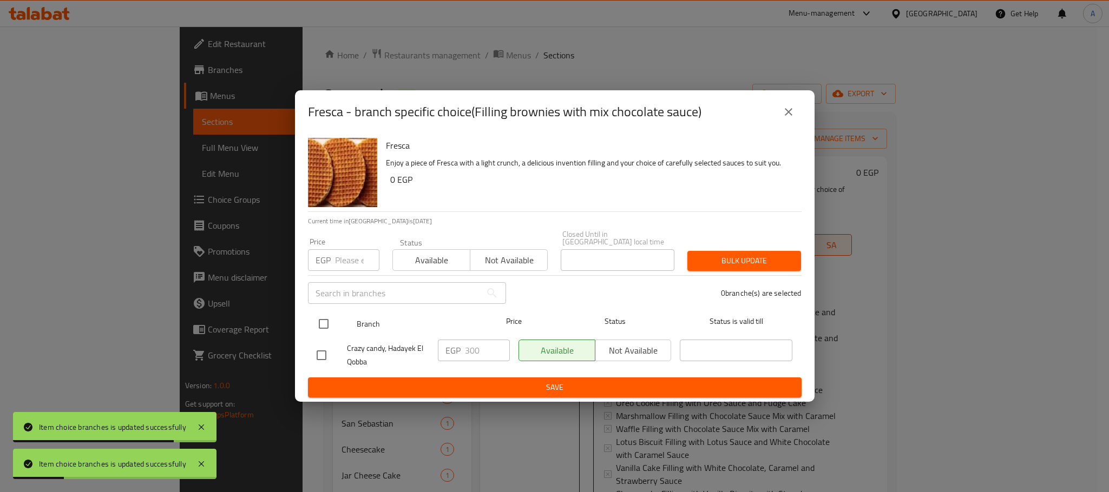
click at [327, 325] on input "checkbox" at bounding box center [323, 324] width 23 height 23
checkbox input "true"
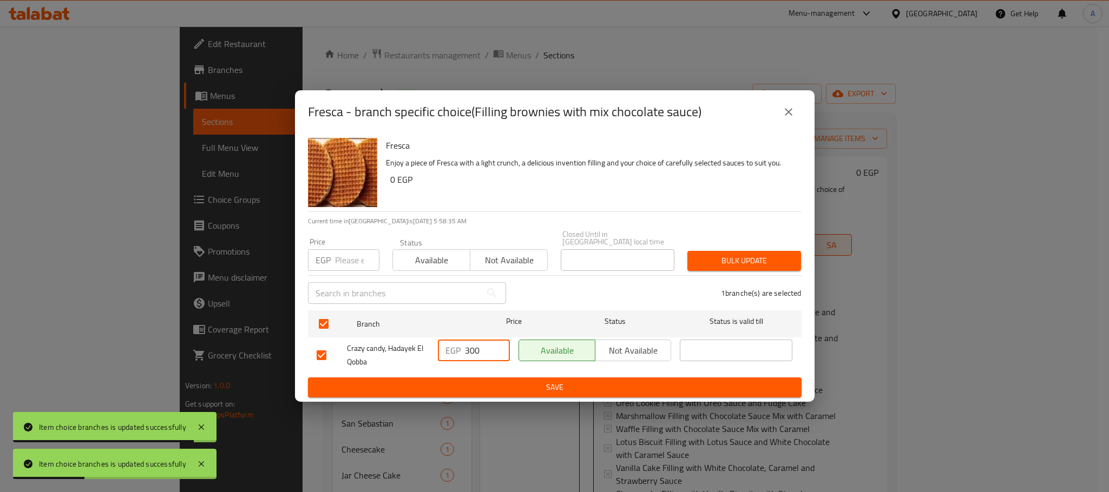
drag, startPoint x: 484, startPoint y: 351, endPoint x: 437, endPoint y: 346, distance: 47.4
click at [438, 346] on div "EGP 300 ​" at bounding box center [474, 351] width 72 height 22
paste input "25"
type input "250"
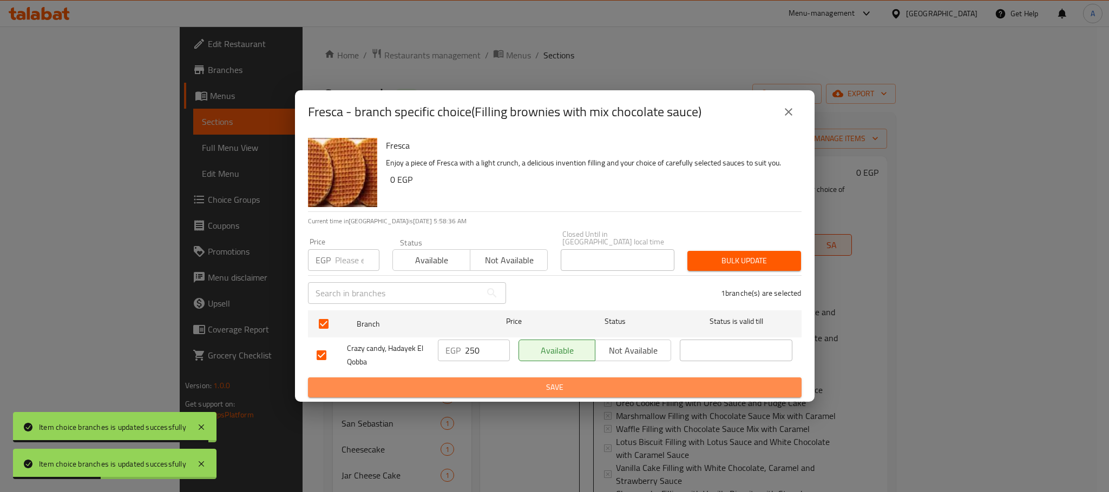
click at [458, 383] on span "Save" at bounding box center [555, 388] width 476 height 14
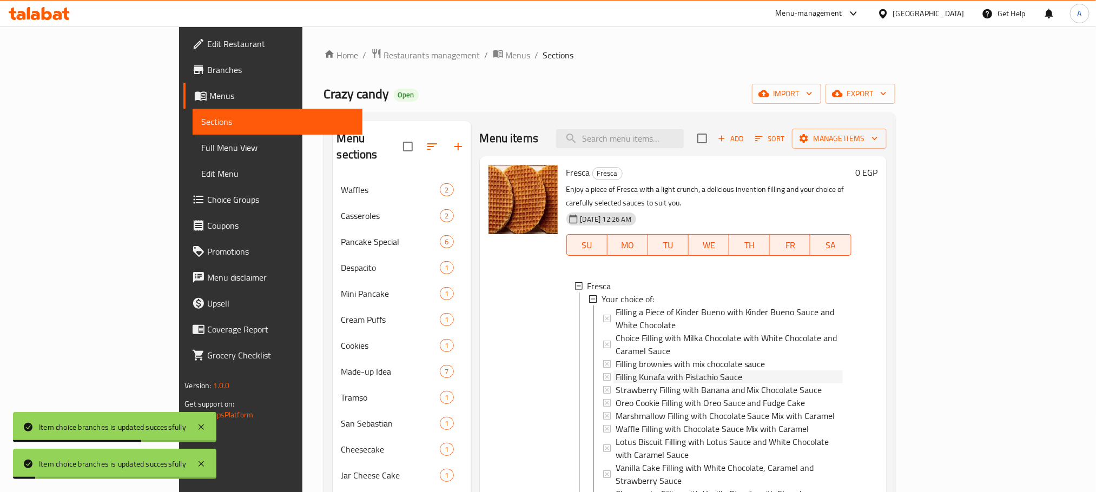
click at [655, 371] on span "Filling Kunafa with Pistachio Sauce" at bounding box center [679, 377] width 127 height 13
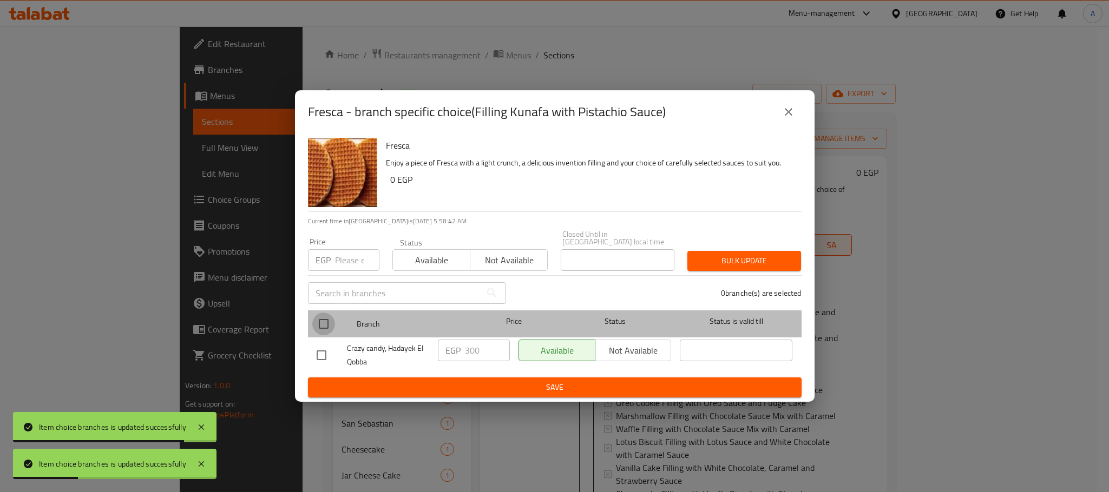
click at [322, 320] on input "checkbox" at bounding box center [323, 324] width 23 height 23
checkbox input "true"
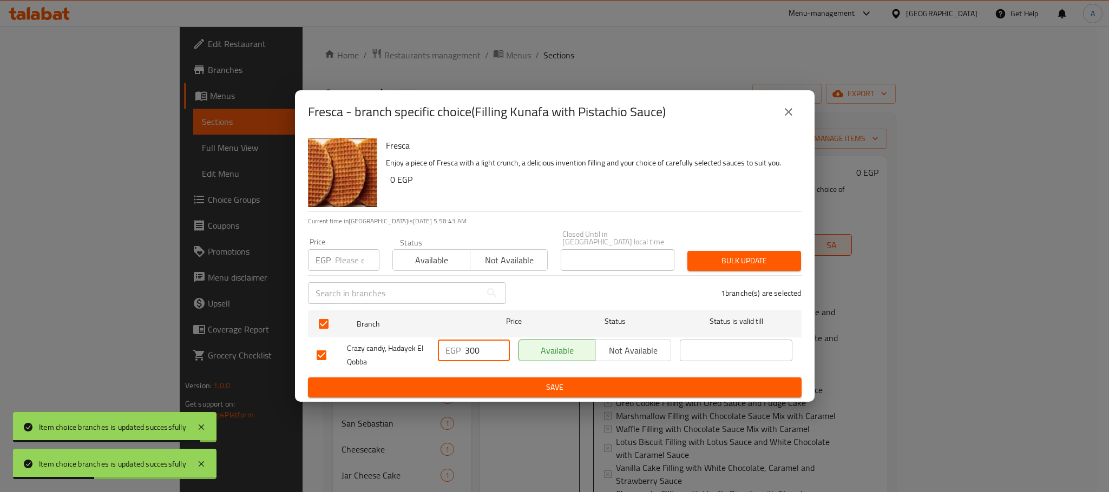
drag, startPoint x: 481, startPoint y: 348, endPoint x: 451, endPoint y: 348, distance: 29.2
click at [451, 348] on div "EGP 300 ​" at bounding box center [474, 351] width 72 height 22
paste input "25"
type input "250"
click at [468, 387] on span "Save" at bounding box center [555, 388] width 476 height 14
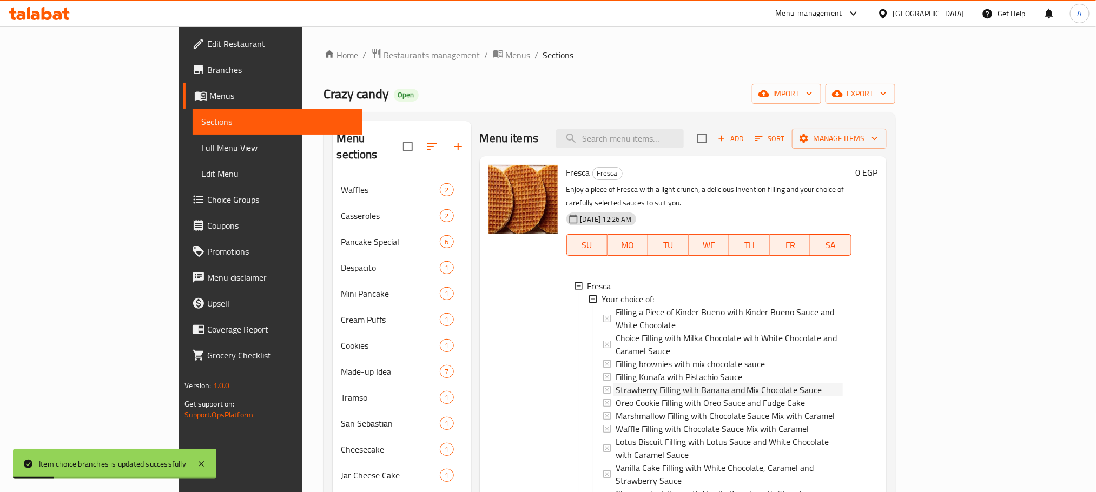
click at [671, 384] on span "Strawberry Filling with Banana and Mix Chocolate Sauce" at bounding box center [719, 390] width 207 height 13
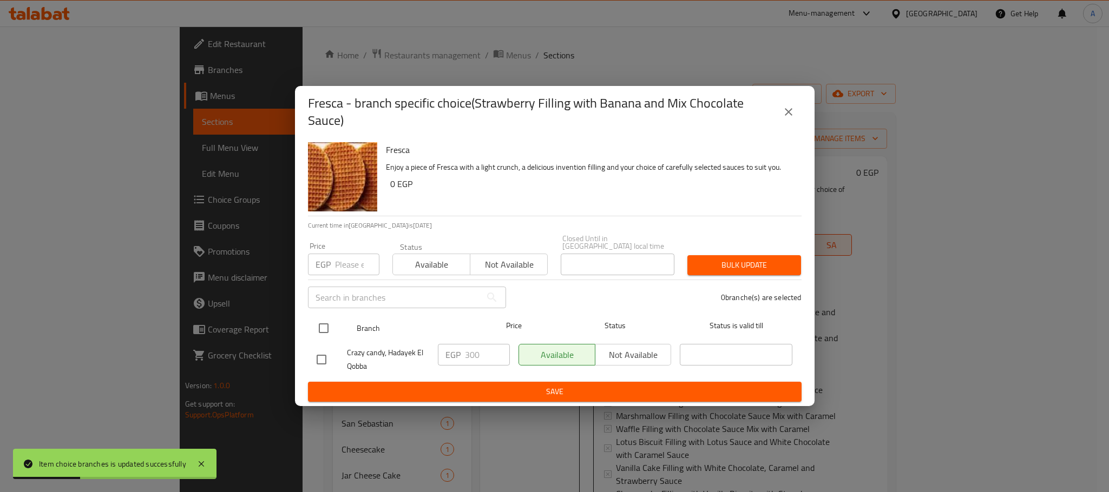
click at [321, 325] on input "checkbox" at bounding box center [323, 328] width 23 height 23
checkbox input "true"
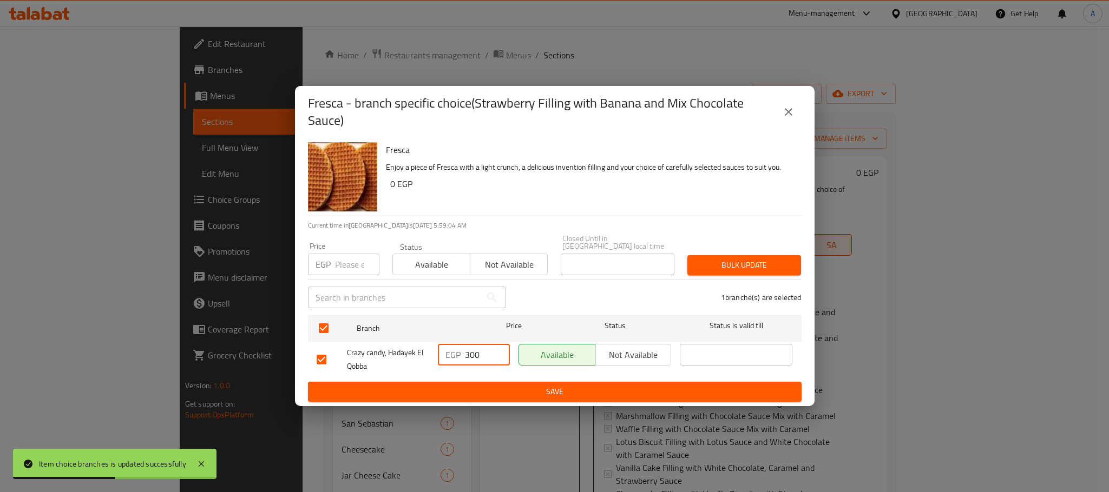
drag, startPoint x: 481, startPoint y: 345, endPoint x: 445, endPoint y: 350, distance: 36.6
click at [445, 350] on div "EGP 300 ​" at bounding box center [474, 355] width 72 height 22
click at [476, 350] on input "300" at bounding box center [487, 355] width 45 height 22
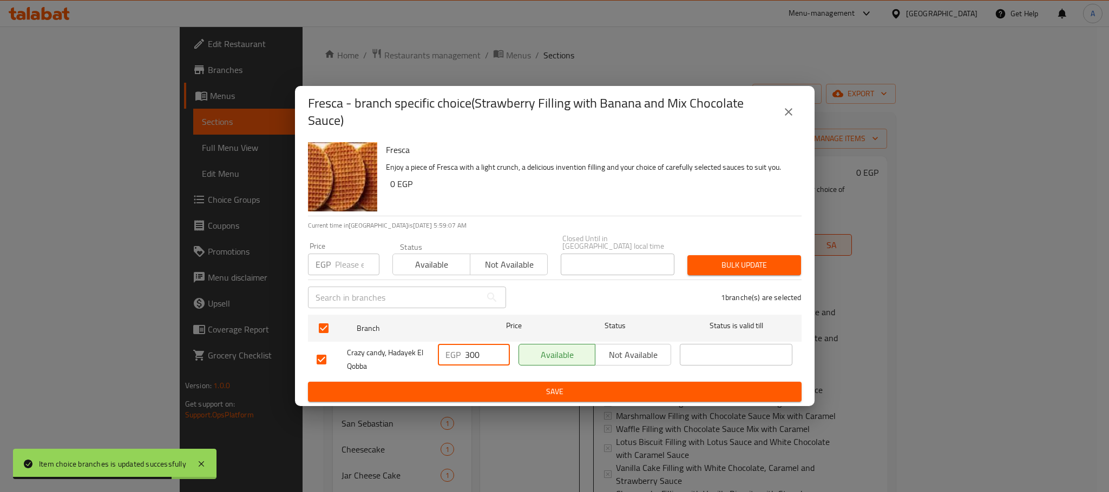
paste input "2"
click at [476, 350] on input "300" at bounding box center [487, 355] width 45 height 22
click at [475, 350] on input "250" at bounding box center [487, 355] width 45 height 22
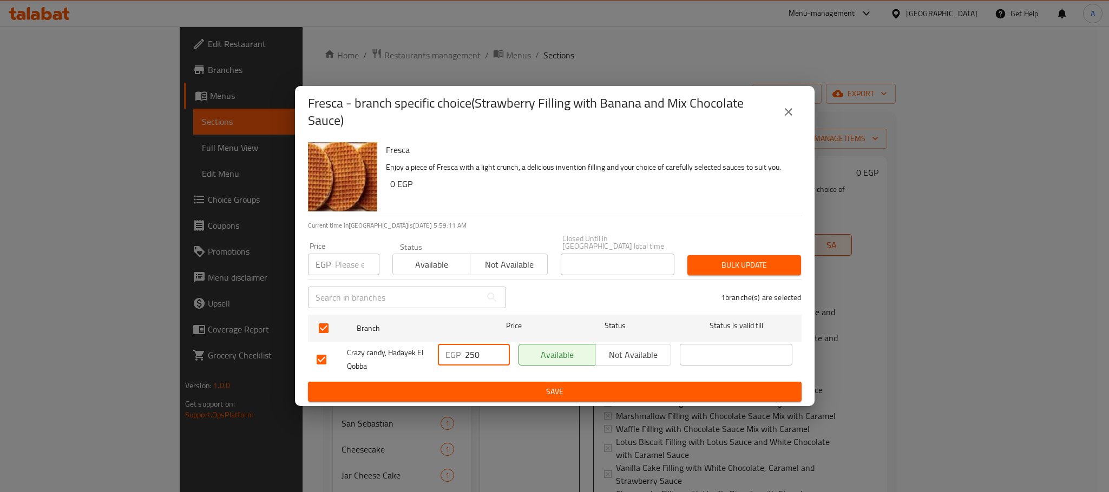
type input "250"
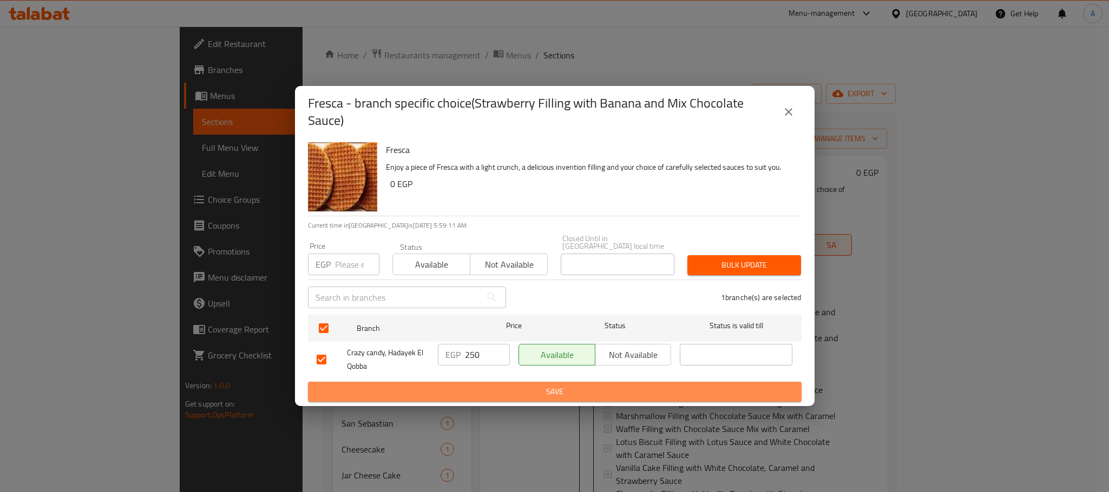
click at [469, 385] on span "Save" at bounding box center [555, 392] width 476 height 14
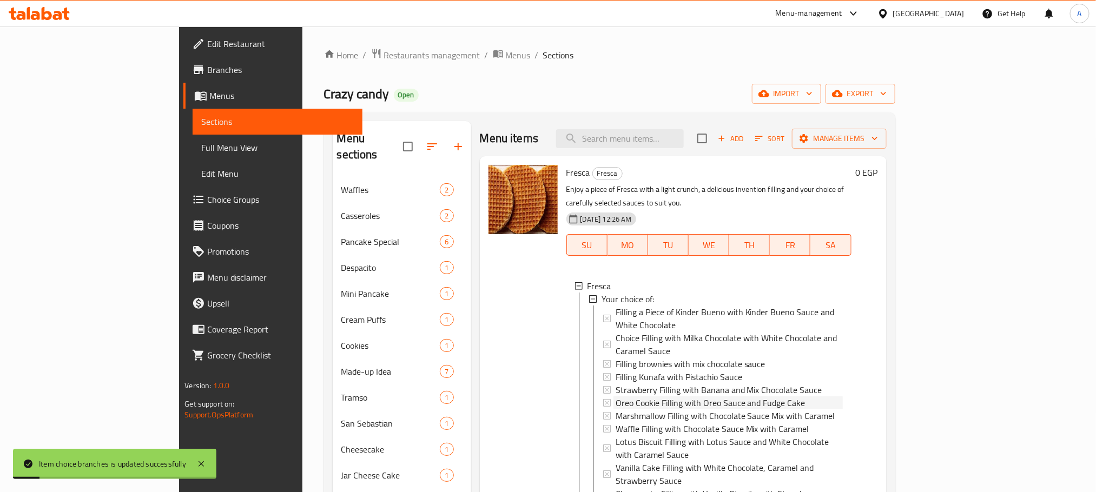
click at [687, 397] on span "Oreo Cookie Filling with Oreo Sauce and Fudge Cake" at bounding box center [711, 403] width 190 height 13
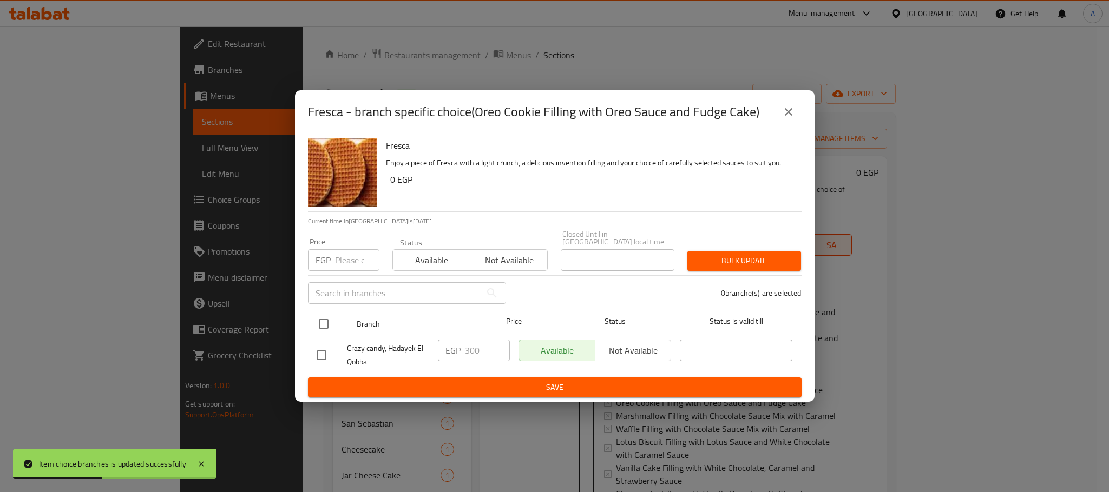
click at [326, 322] on input "checkbox" at bounding box center [323, 324] width 23 height 23
checkbox input "true"
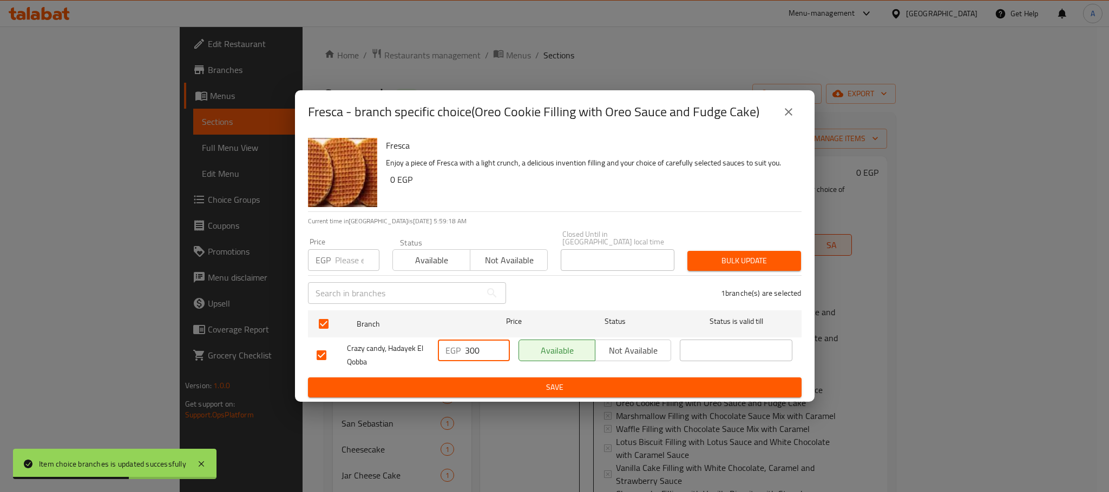
drag, startPoint x: 483, startPoint y: 341, endPoint x: 442, endPoint y: 343, distance: 41.1
click at [442, 343] on div "EGP 300 ​" at bounding box center [474, 351] width 72 height 22
paste input "25"
type input "250"
click at [464, 385] on span "Save" at bounding box center [555, 388] width 476 height 14
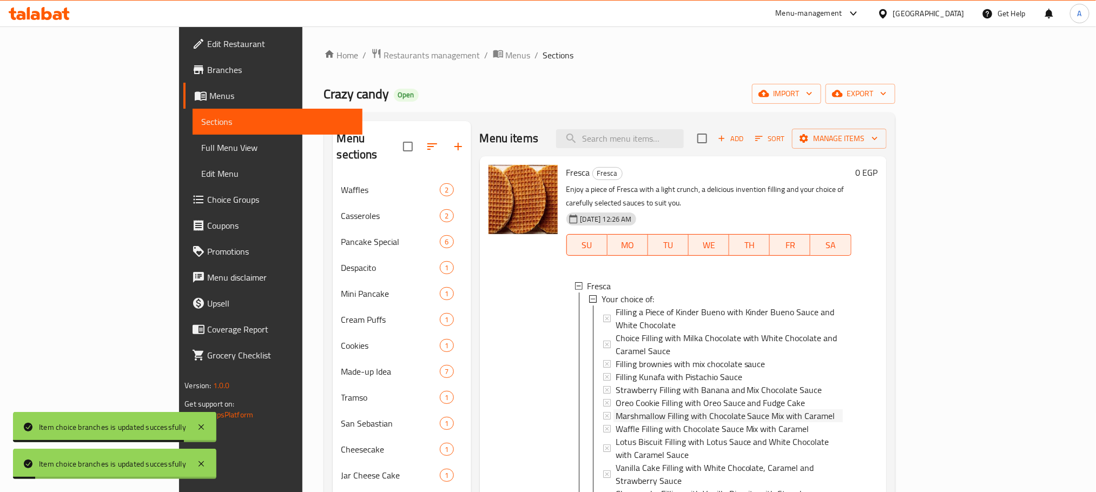
click at [640, 410] on span "Marshmallow Filling with Chocolate Sauce Mix with Caramel" at bounding box center [726, 416] width 220 height 13
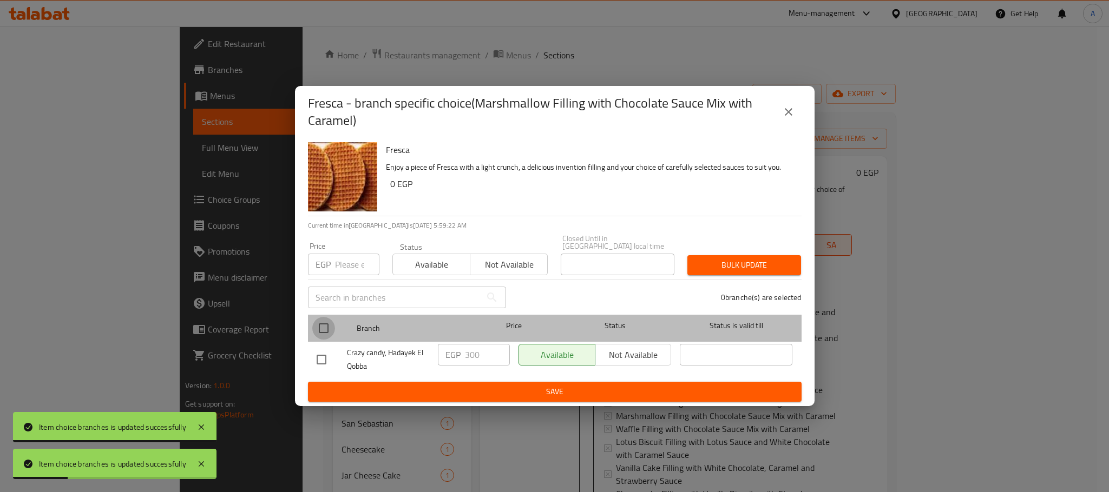
click at [323, 330] on input "checkbox" at bounding box center [323, 328] width 23 height 23
checkbox input "true"
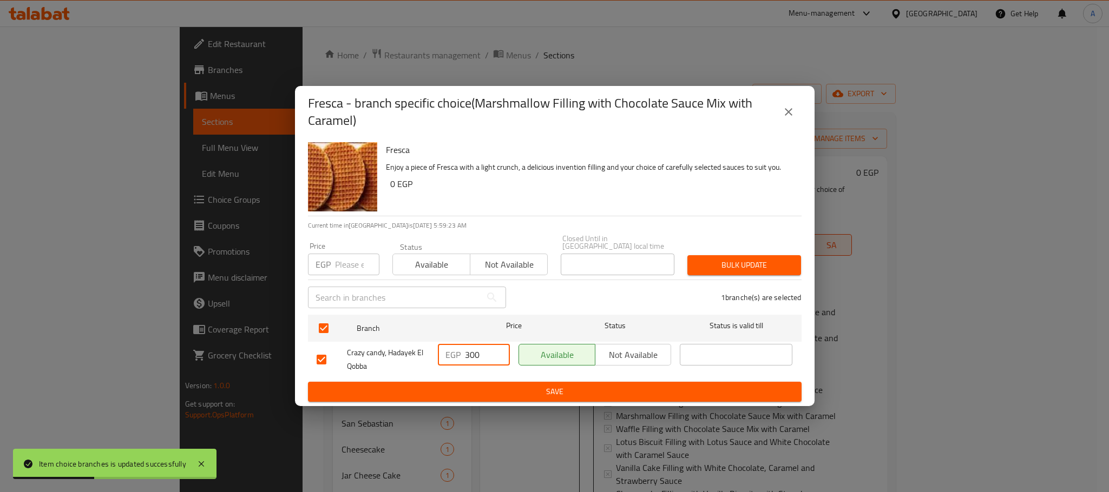
drag, startPoint x: 483, startPoint y: 344, endPoint x: 438, endPoint y: 351, distance: 44.8
click at [438, 351] on div "EGP 300 ​" at bounding box center [474, 355] width 72 height 22
paste input "25"
type input "250"
click at [444, 388] on span "Save" at bounding box center [555, 392] width 476 height 14
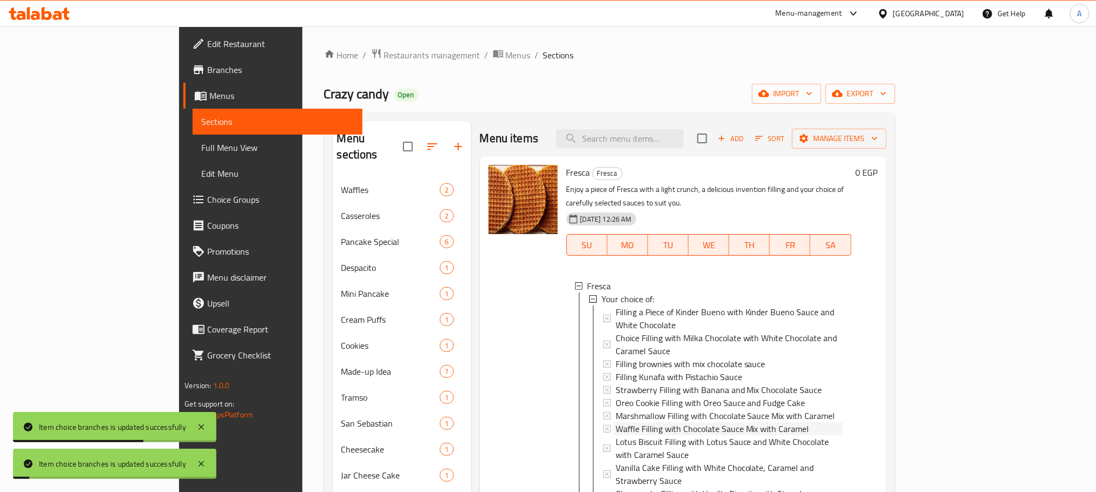
click at [616, 423] on span "Waffle Filling with Chocolate Sauce Mix with Caramel" at bounding box center [713, 429] width 194 height 13
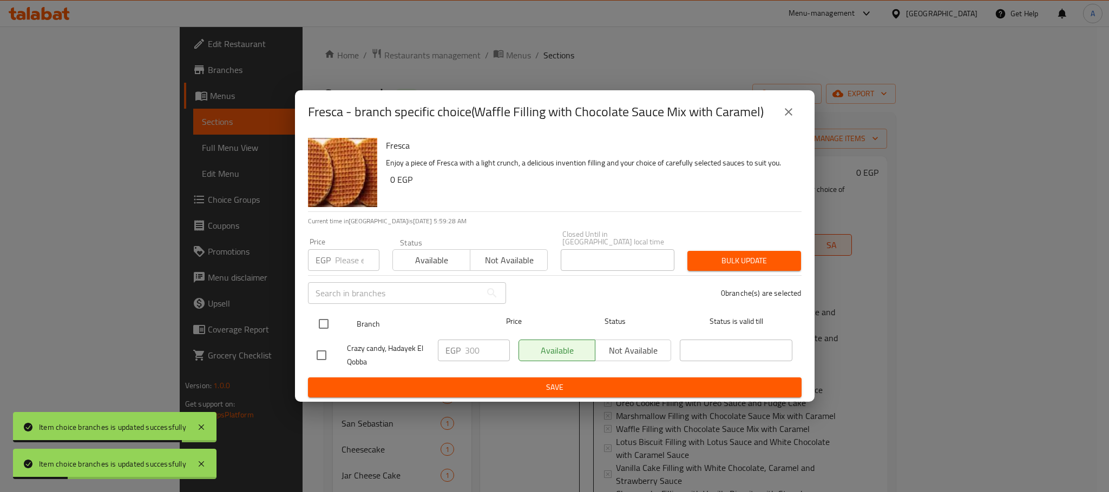
click at [325, 318] on input "checkbox" at bounding box center [323, 324] width 23 height 23
checkbox input "true"
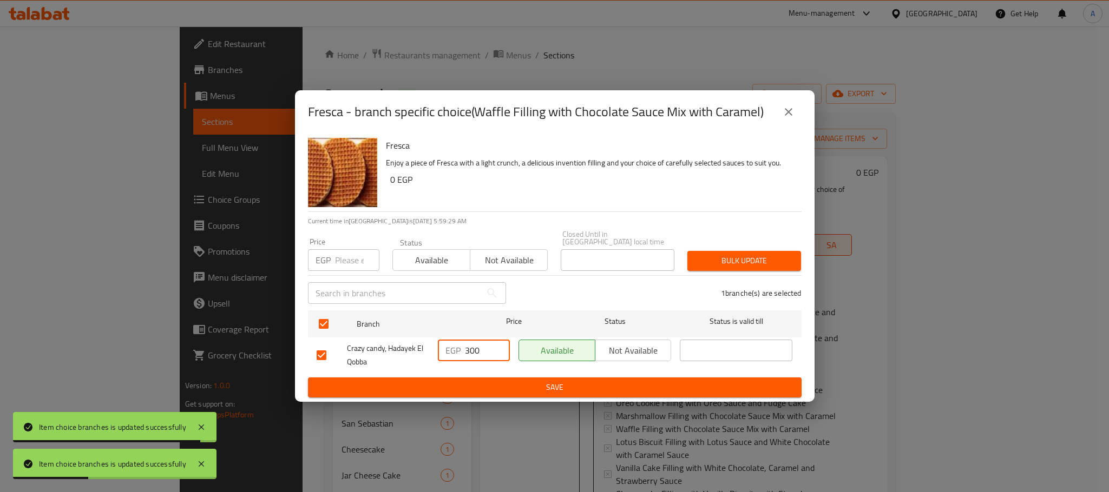
click at [450, 348] on div "EGP 300 ​" at bounding box center [474, 351] width 72 height 22
paste input "25"
type input "250"
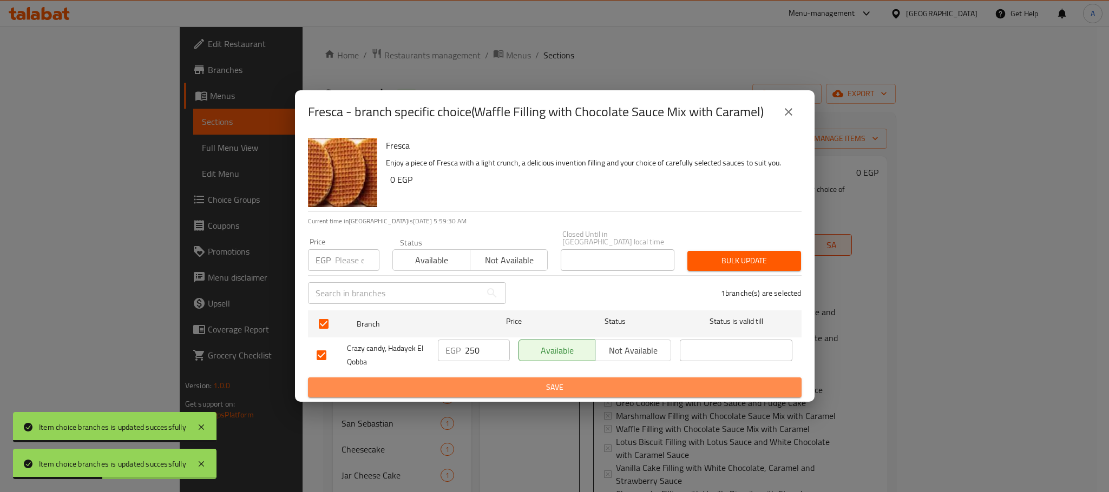
click at [462, 385] on span "Save" at bounding box center [555, 388] width 476 height 14
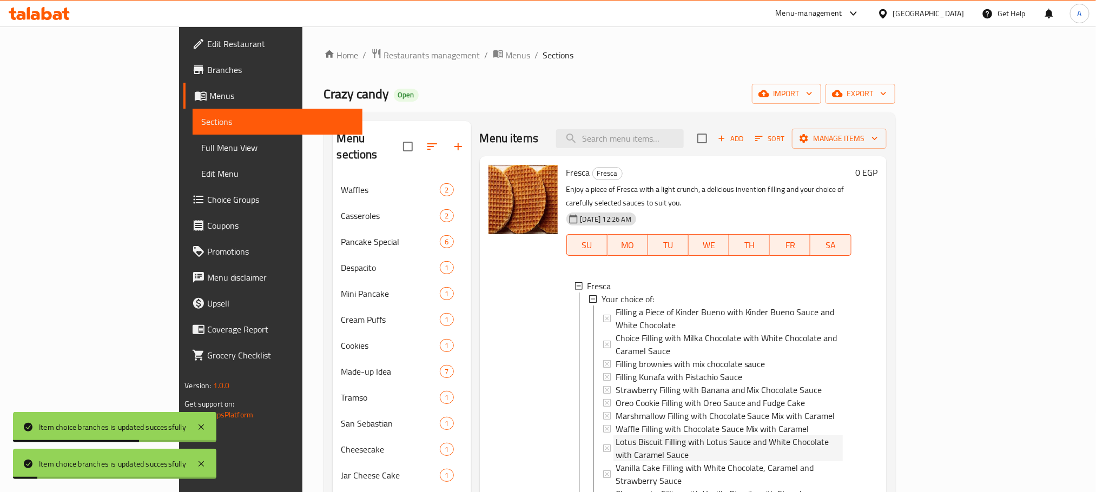
click at [647, 436] on span "Lotus Biscuit Filling with Lotus Sauce and White Chocolate with Caramel Sauce" at bounding box center [729, 449] width 227 height 26
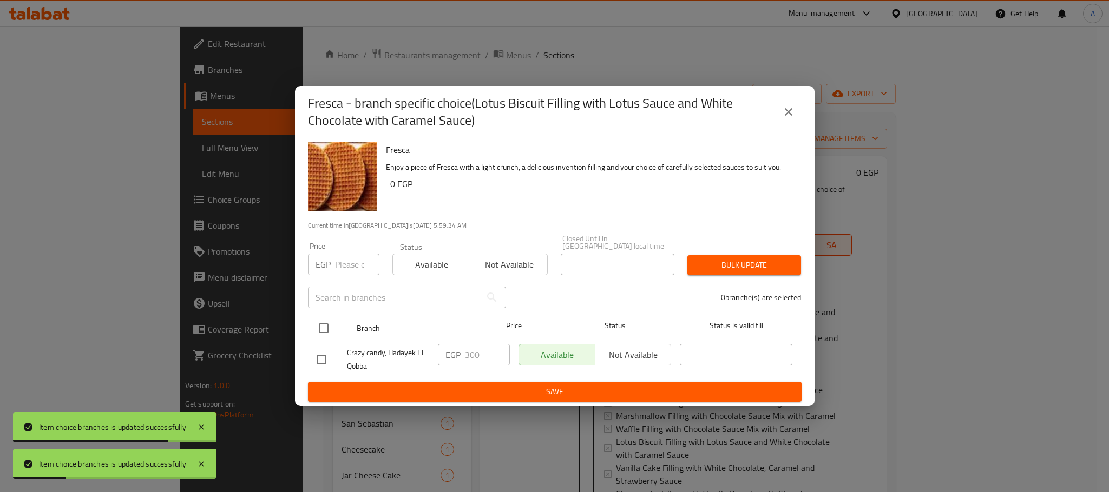
click at [324, 328] on input "checkbox" at bounding box center [323, 328] width 23 height 23
checkbox input "true"
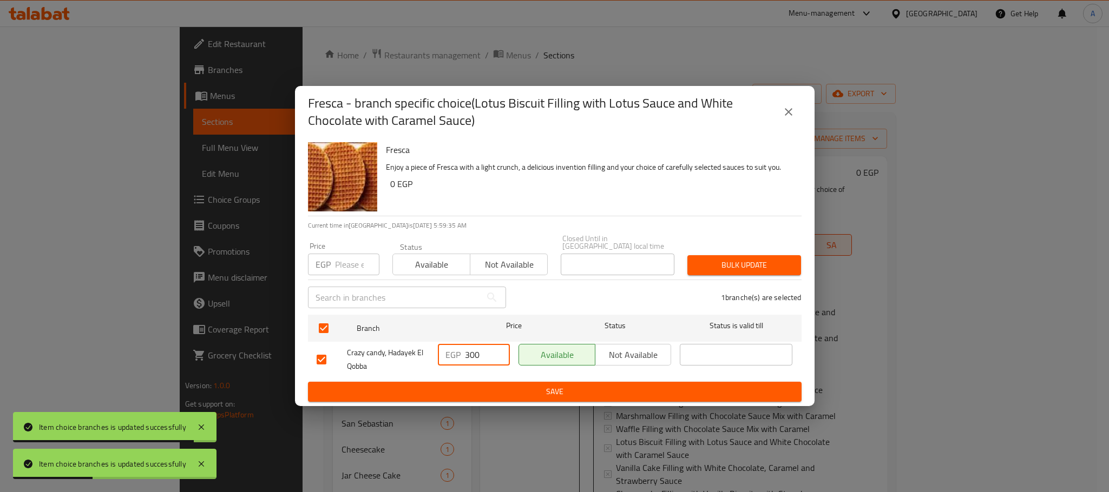
drag, startPoint x: 481, startPoint y: 350, endPoint x: 443, endPoint y: 351, distance: 37.9
click at [443, 351] on div "EGP 300 ​" at bounding box center [474, 355] width 72 height 22
paste input "25"
type input "250"
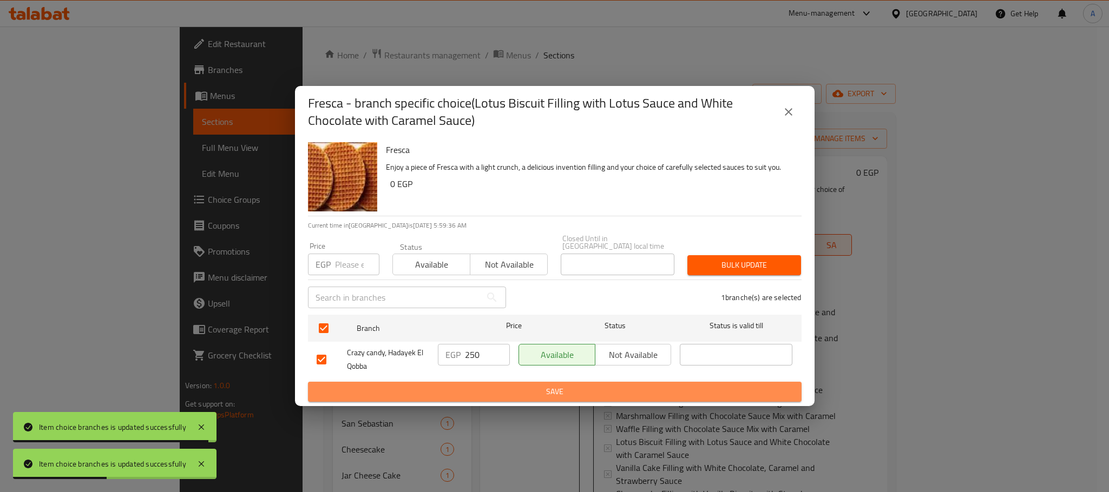
click at [457, 386] on span "Save" at bounding box center [555, 392] width 476 height 14
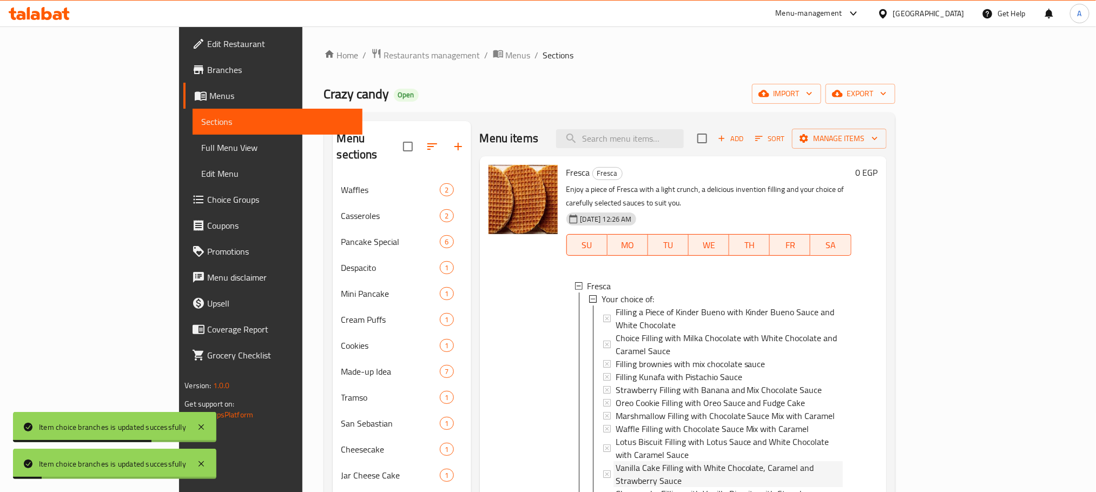
click at [666, 462] on span "Vanilla Cake Filling with White Chocolate, Caramel and Strawberry Sauce" at bounding box center [729, 475] width 227 height 26
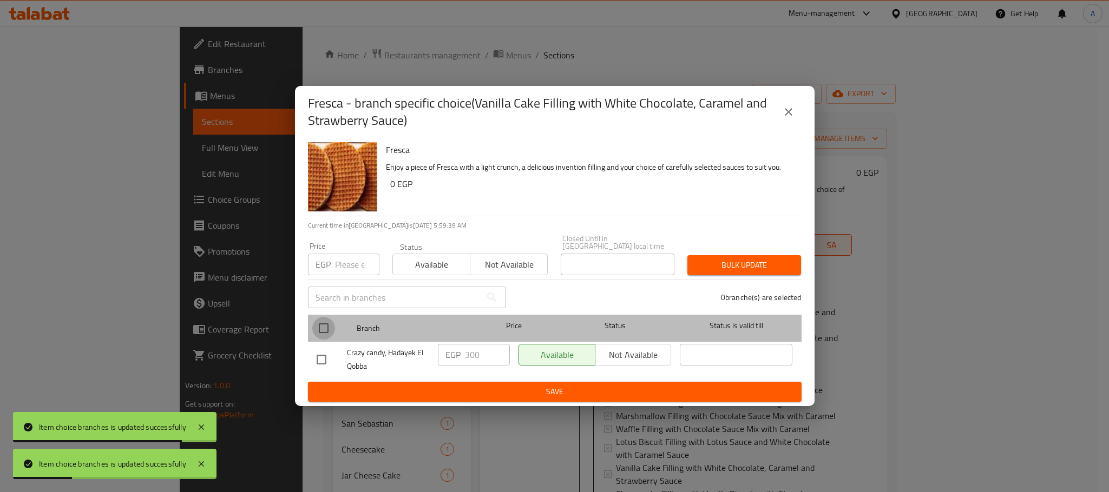
click at [323, 324] on input "checkbox" at bounding box center [323, 328] width 23 height 23
checkbox input "true"
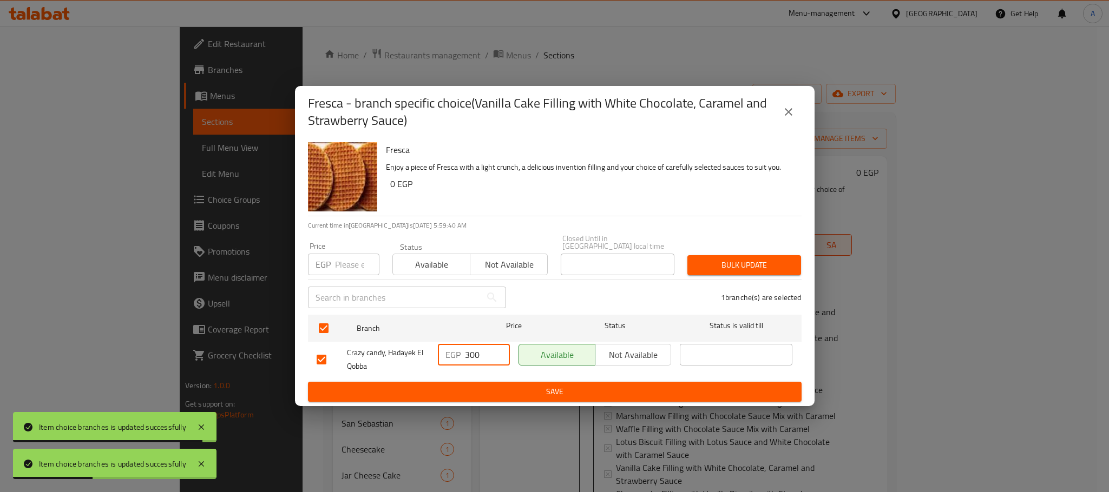
drag, startPoint x: 479, startPoint y: 354, endPoint x: 450, endPoint y: 354, distance: 29.2
click at [450, 354] on div "EGP 300 ​" at bounding box center [474, 355] width 72 height 22
paste input "25"
type input "250"
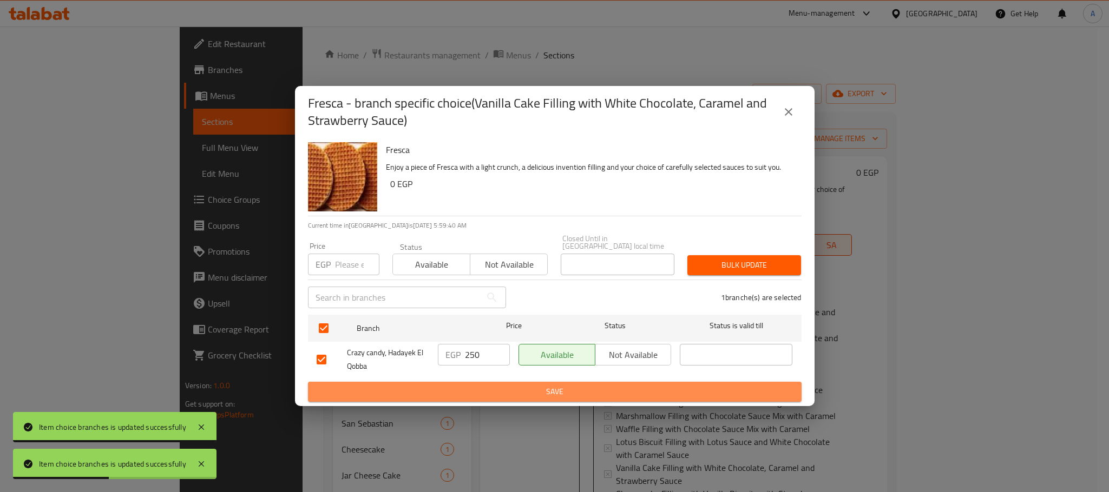
click at [462, 385] on span "Save" at bounding box center [555, 392] width 476 height 14
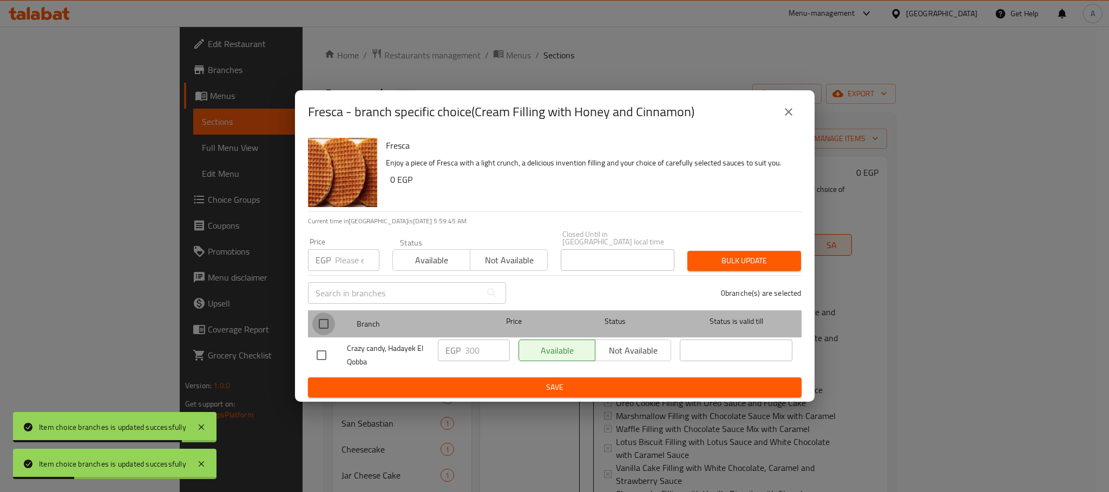
drag, startPoint x: 325, startPoint y: 317, endPoint x: 444, endPoint y: 338, distance: 120.4
click at [325, 318] on input "checkbox" at bounding box center [323, 324] width 23 height 23
checkbox input "true"
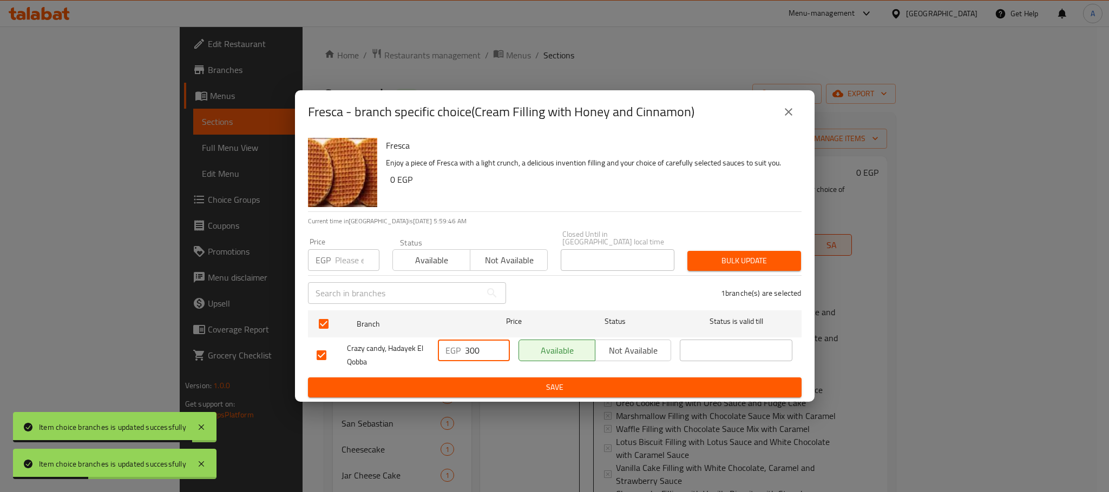
drag, startPoint x: 479, startPoint y: 347, endPoint x: 450, endPoint y: 347, distance: 29.2
click at [450, 347] on div "EGP 300 ​" at bounding box center [474, 351] width 72 height 22
paste input "25"
type input "250"
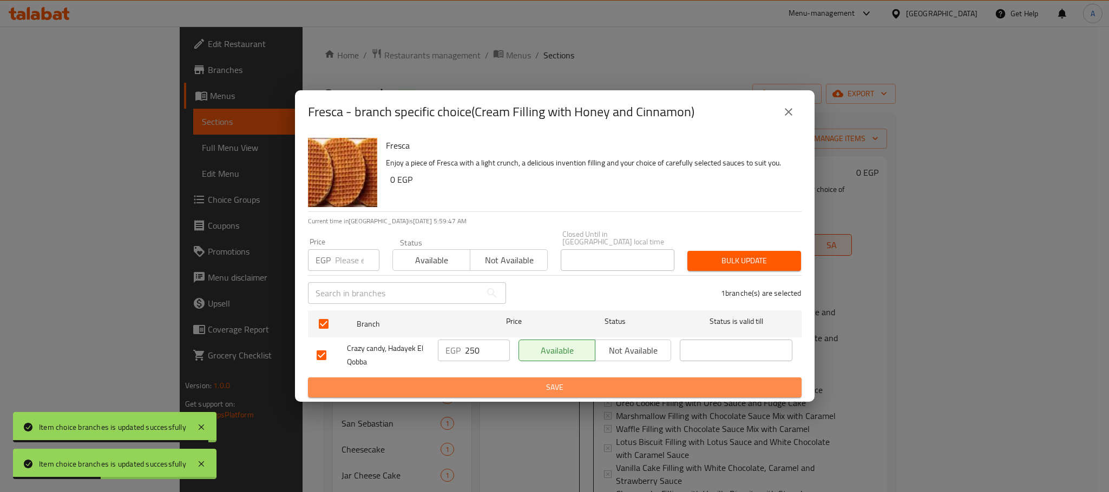
click at [468, 381] on span "Save" at bounding box center [555, 388] width 476 height 14
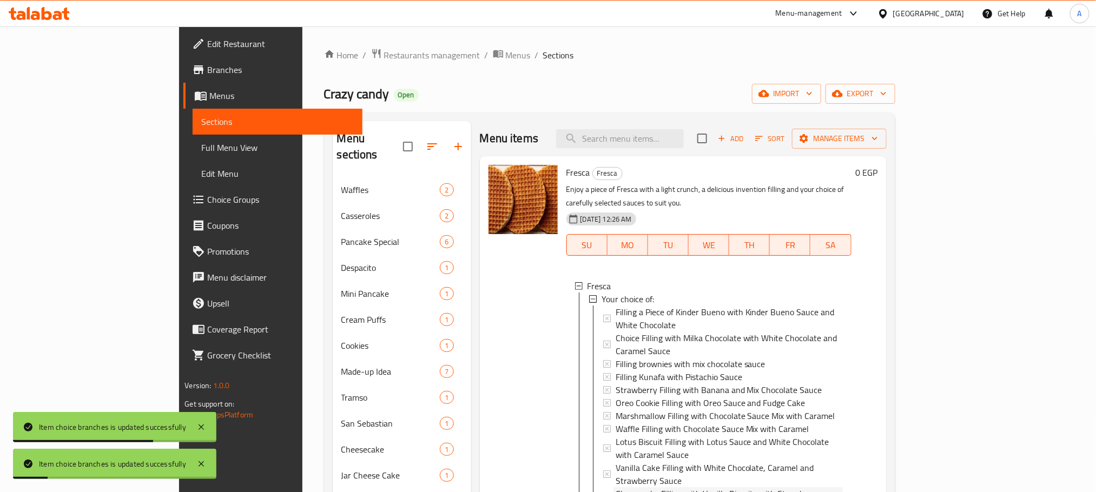
click at [710, 488] on span "Cheesecake Filling with Vanilla Biscuits with Strawberry Sauce and Banana Slices" at bounding box center [729, 501] width 227 height 26
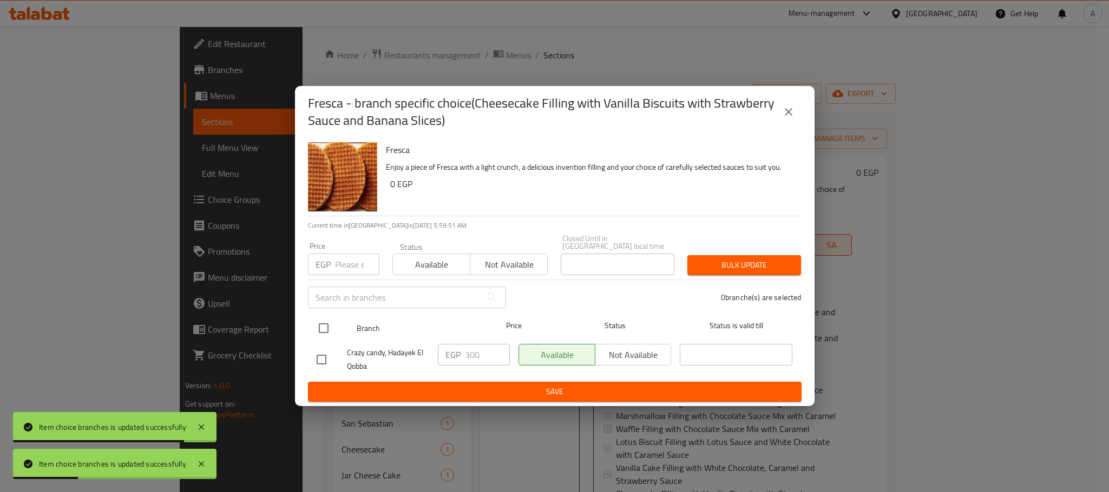
click at [320, 328] on input "checkbox" at bounding box center [323, 328] width 23 height 23
checkbox input "true"
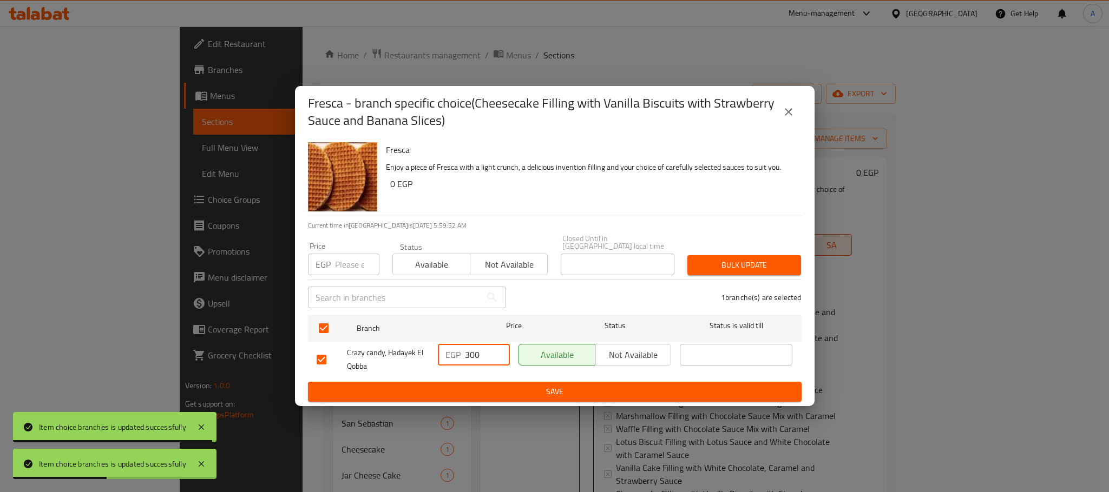
drag, startPoint x: 469, startPoint y: 351, endPoint x: 437, endPoint y: 351, distance: 31.9
click at [438, 351] on div "EGP 300 ​" at bounding box center [474, 355] width 72 height 22
paste input "25"
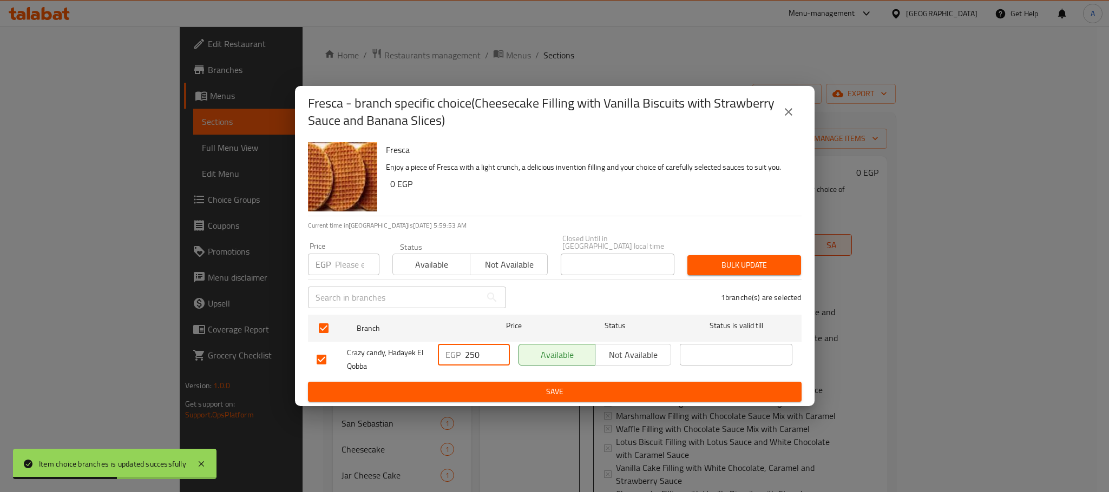
type input "250"
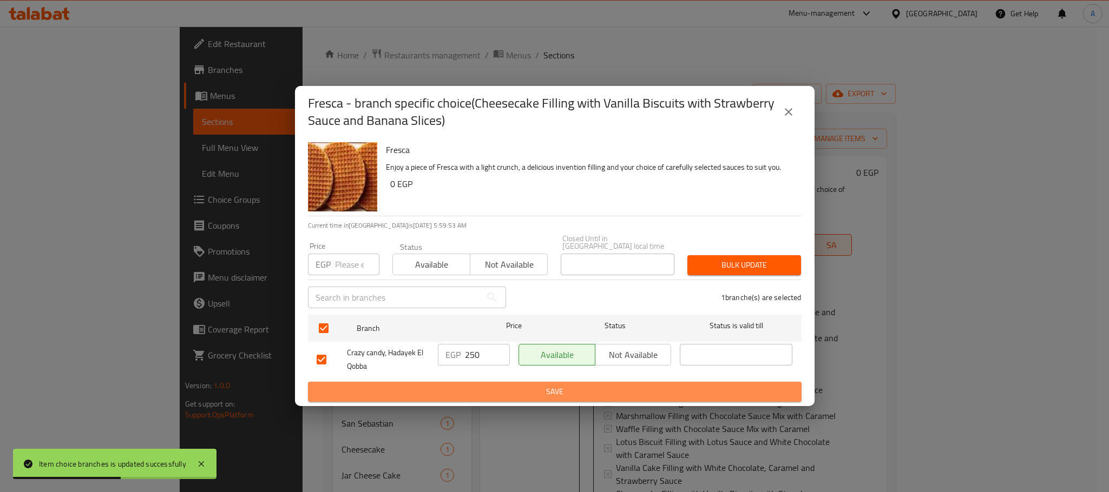
click at [437, 385] on span "Save" at bounding box center [555, 392] width 476 height 14
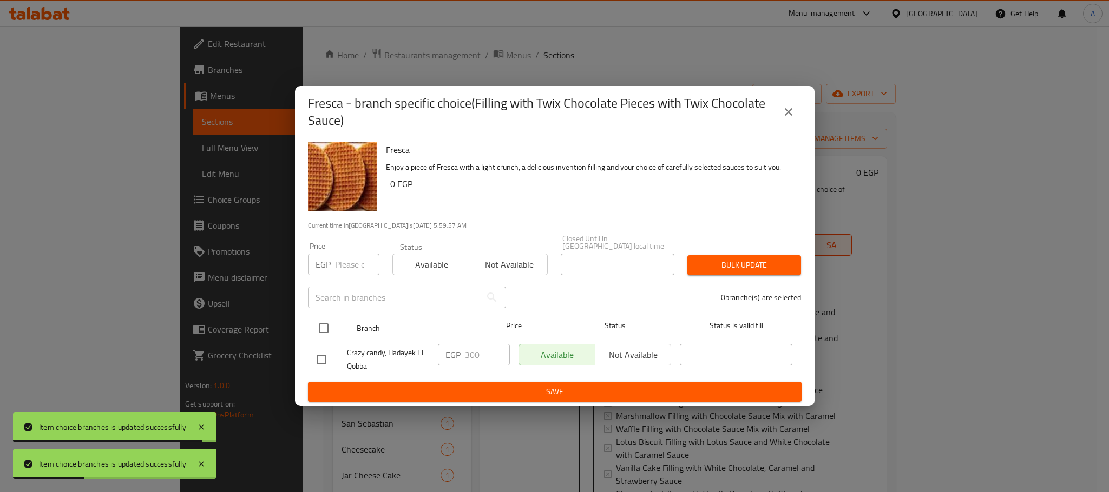
click at [325, 328] on input "checkbox" at bounding box center [323, 328] width 23 height 23
checkbox input "true"
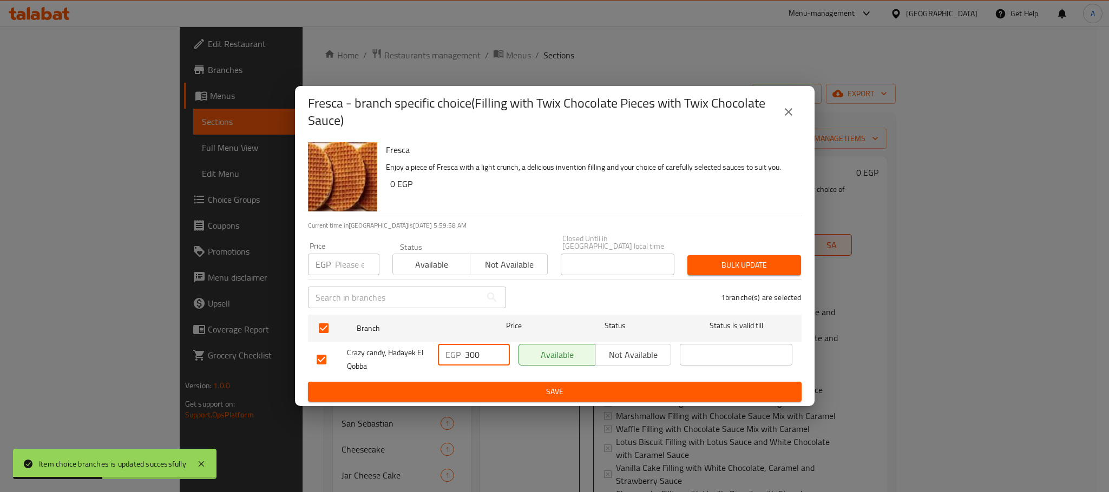
drag, startPoint x: 487, startPoint y: 357, endPoint x: 454, endPoint y: 357, distance: 33.6
click at [454, 357] on div "EGP 300 ​" at bounding box center [474, 355] width 72 height 22
paste input "25"
type input "250"
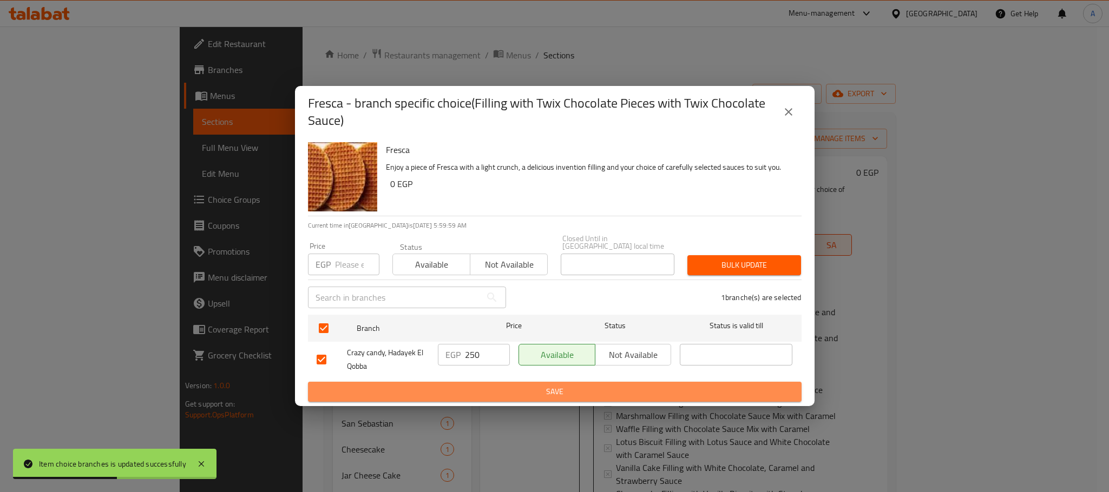
click at [466, 385] on span "Save" at bounding box center [555, 392] width 476 height 14
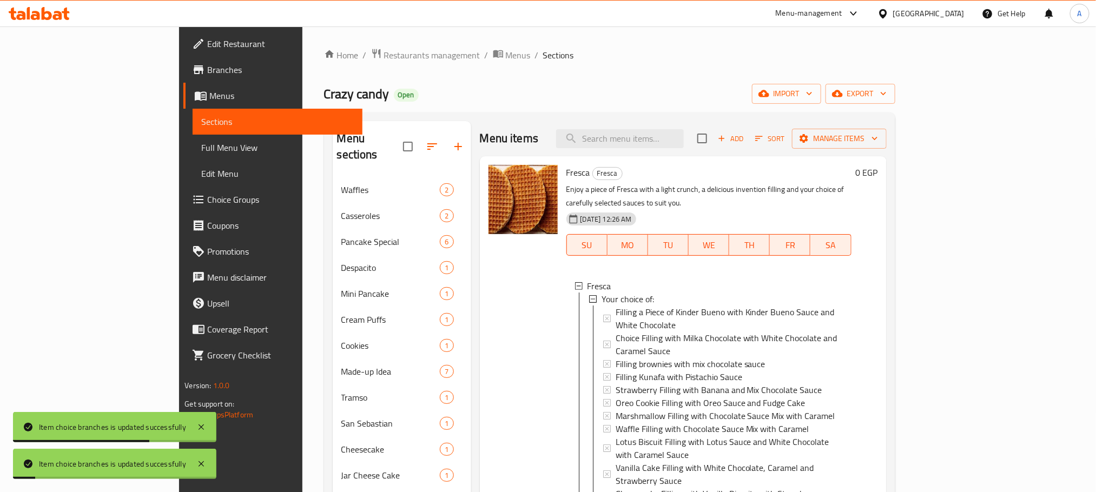
scroll to position [244, 0]
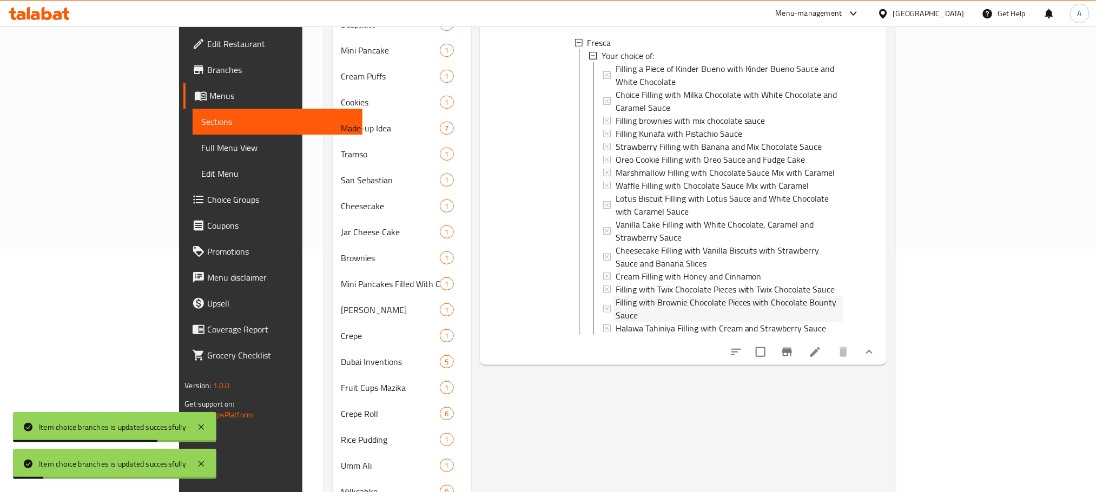
click at [746, 296] on span "Filling with Brownie Chocolate Pieces with Chocolate Bounty Sauce" at bounding box center [729, 309] width 227 height 26
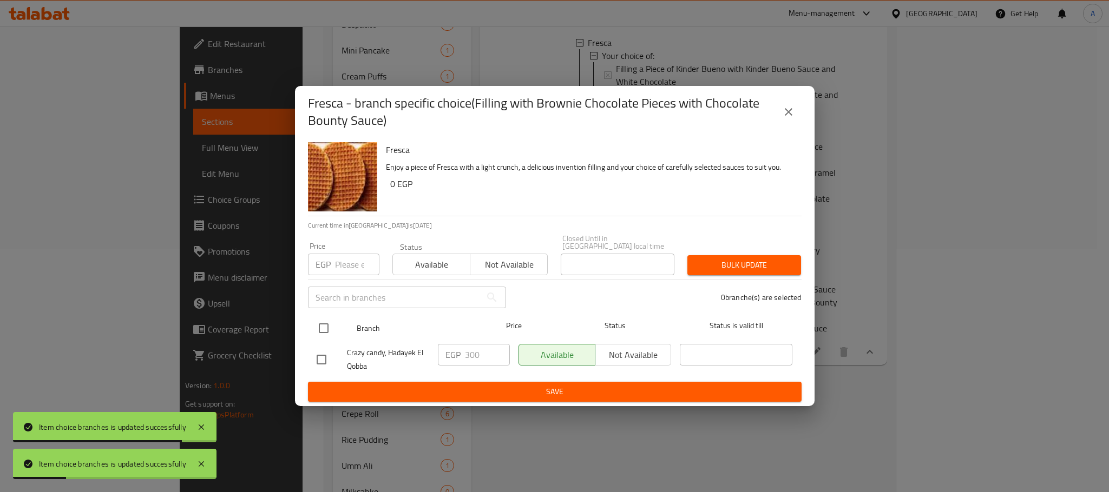
click at [328, 325] on input "checkbox" at bounding box center [323, 328] width 23 height 23
checkbox input "true"
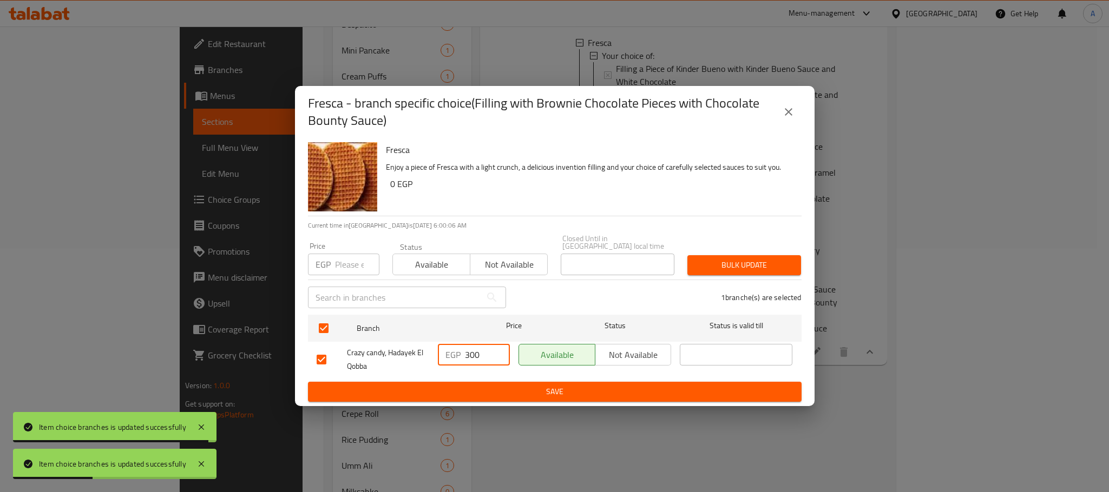
drag, startPoint x: 483, startPoint y: 348, endPoint x: 427, endPoint y: 349, distance: 55.8
click at [427, 349] on div "Crazy candy, Hadayek El Qobba EGP 300 ​ Available Not available ​" at bounding box center [554, 360] width 485 height 40
paste input "25"
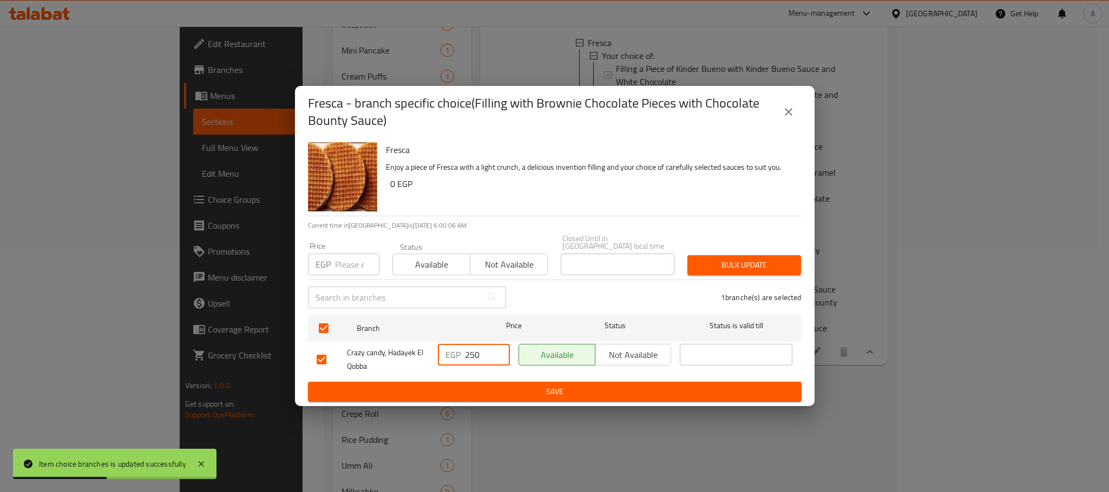
type input "250"
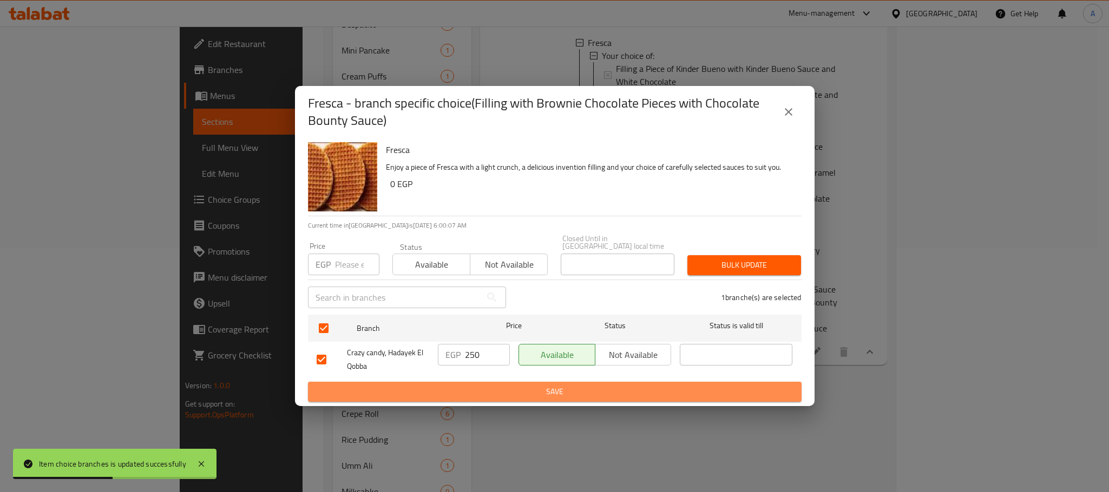
click at [450, 385] on span "Save" at bounding box center [555, 392] width 476 height 14
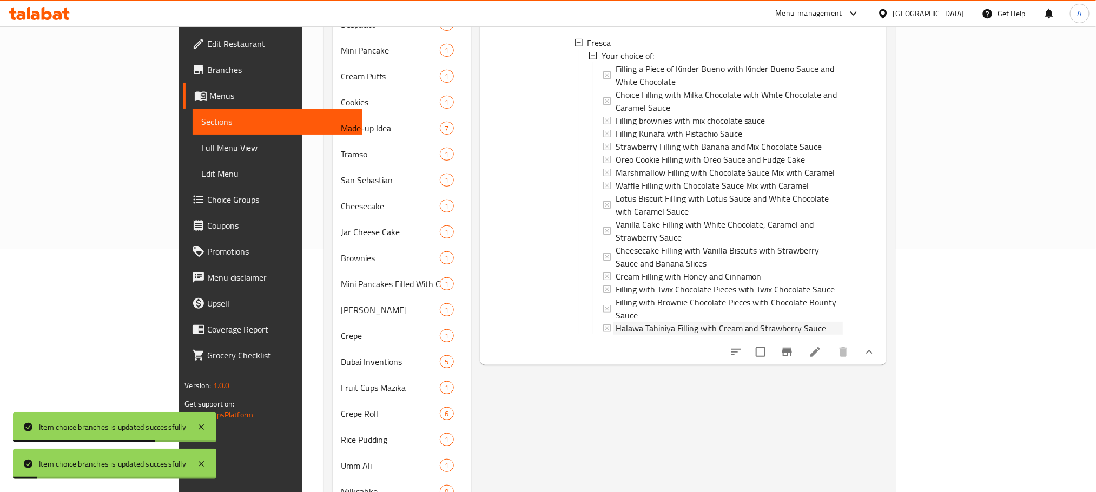
click at [633, 322] on span "Halawa Tahiniya Filling with Cream and Strawberry Sauce" at bounding box center [721, 328] width 211 height 13
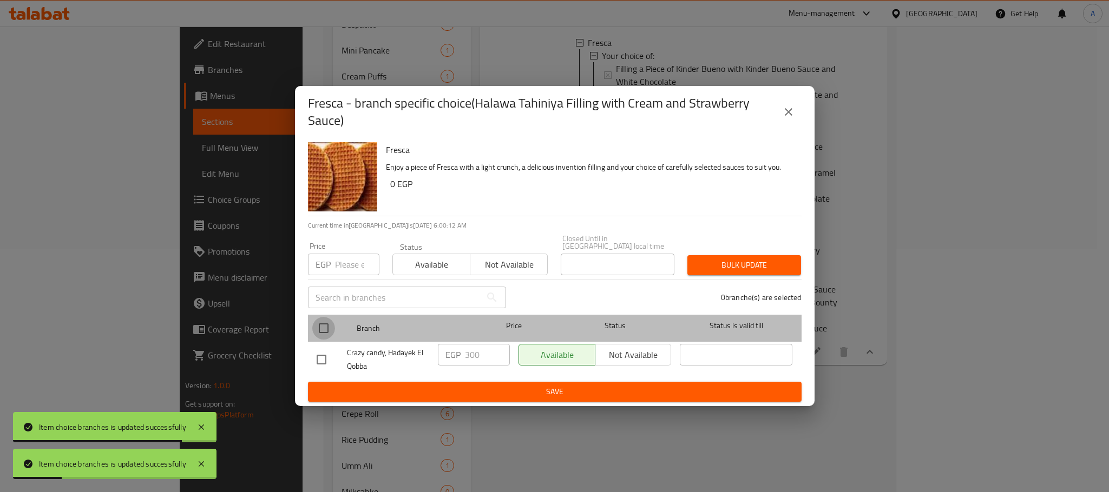
click at [323, 325] on input "checkbox" at bounding box center [323, 328] width 23 height 23
checkbox input "true"
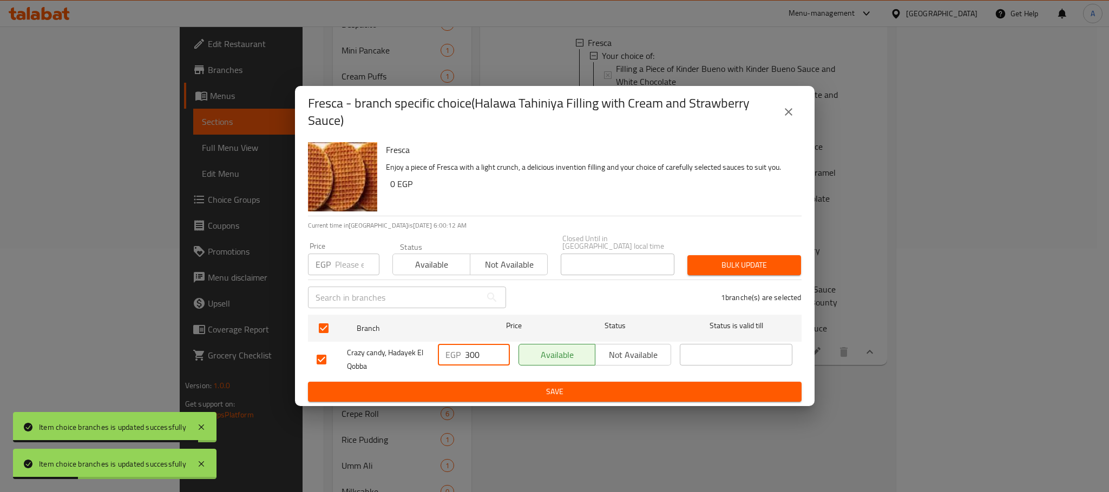
drag, startPoint x: 490, startPoint y: 351, endPoint x: 424, endPoint y: 352, distance: 66.0
click at [424, 352] on div "Crazy candy, Hadayek El Qobba EGP 300 ​ Available Not available ​" at bounding box center [554, 360] width 485 height 40
paste input "25"
type input "250"
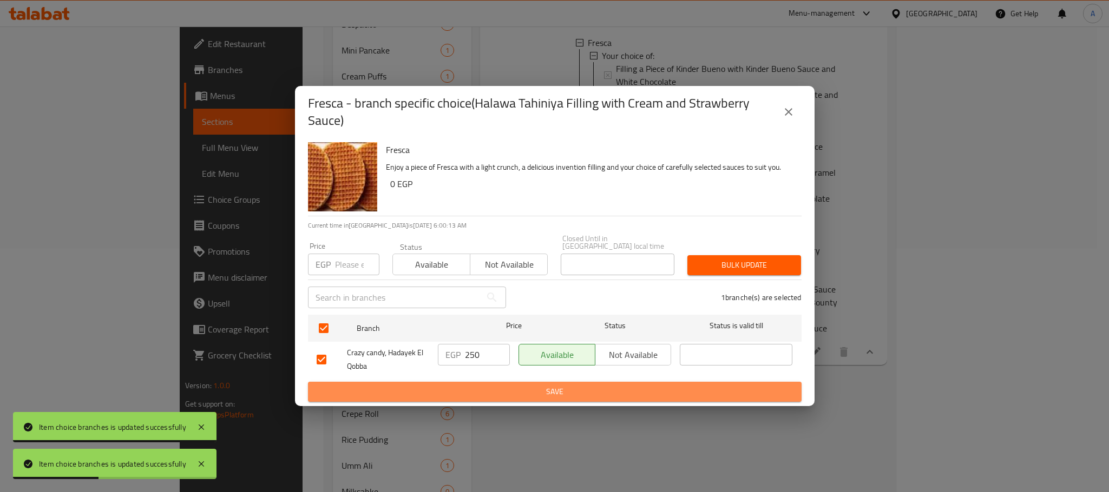
click at [448, 385] on span "Save" at bounding box center [555, 392] width 476 height 14
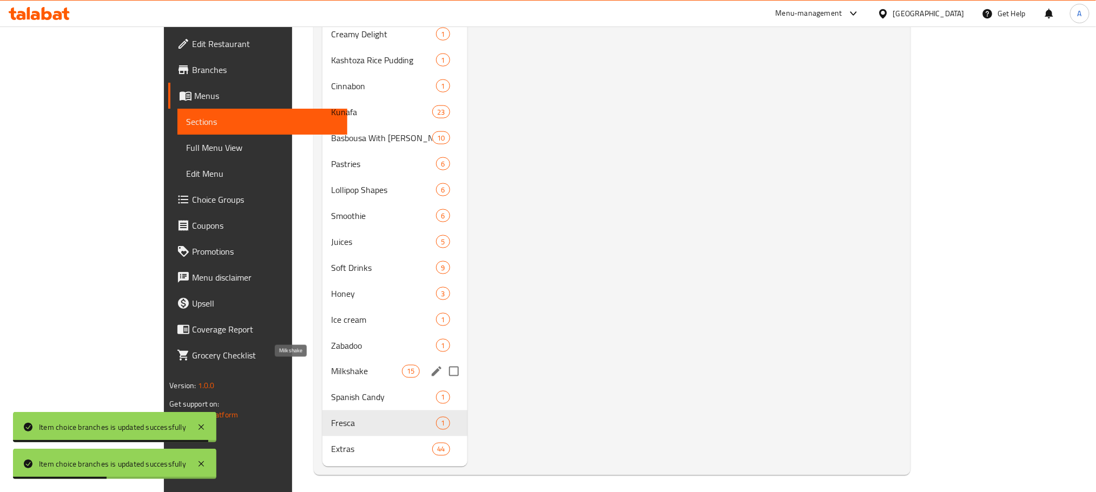
scroll to position [741, 0]
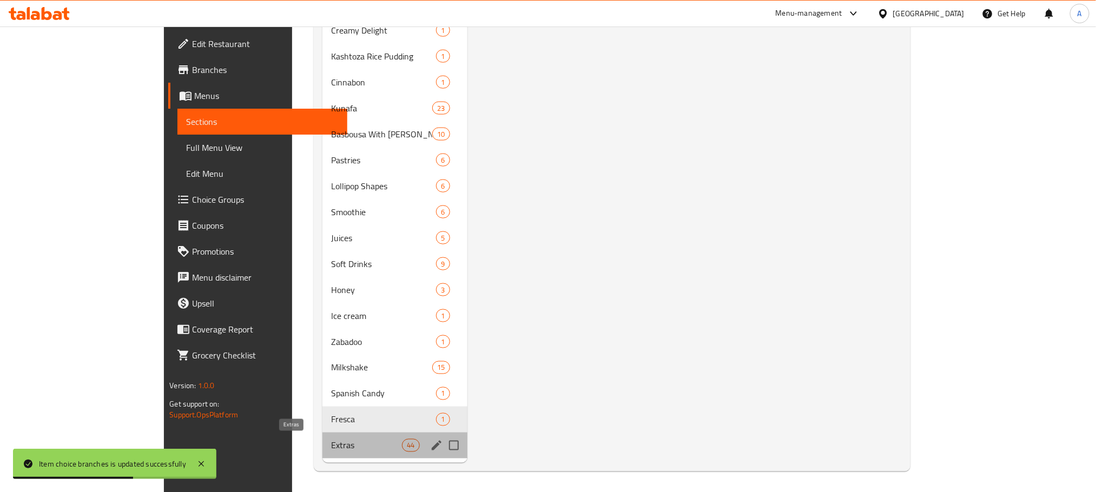
click at [331, 439] on span "Extras" at bounding box center [366, 445] width 71 height 13
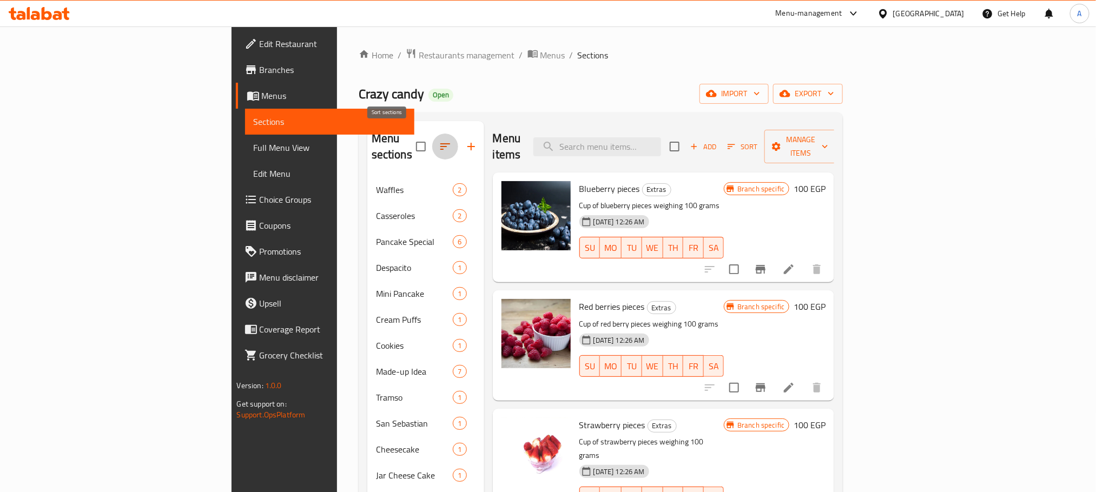
click at [441, 143] on icon "button" at bounding box center [446, 146] width 10 height 6
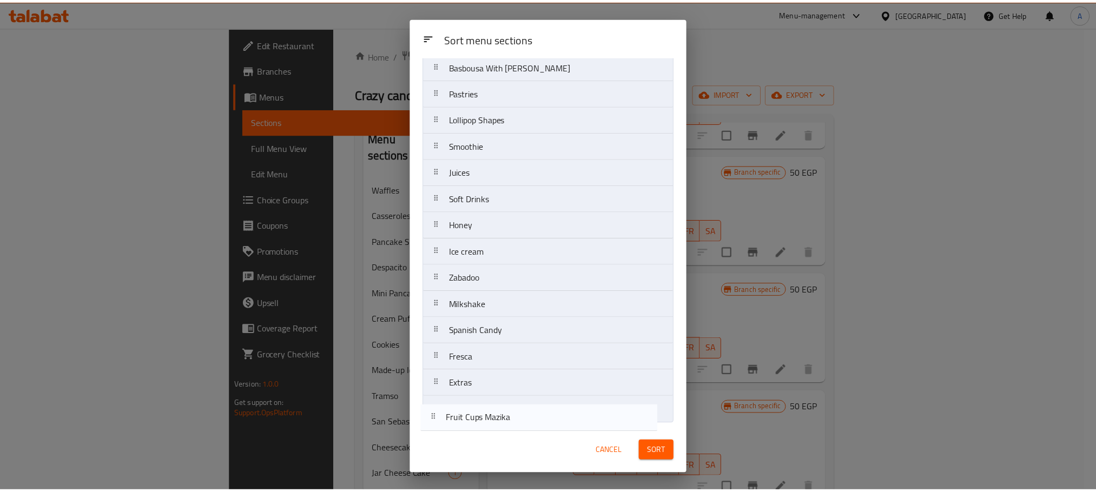
scroll to position [734, 0]
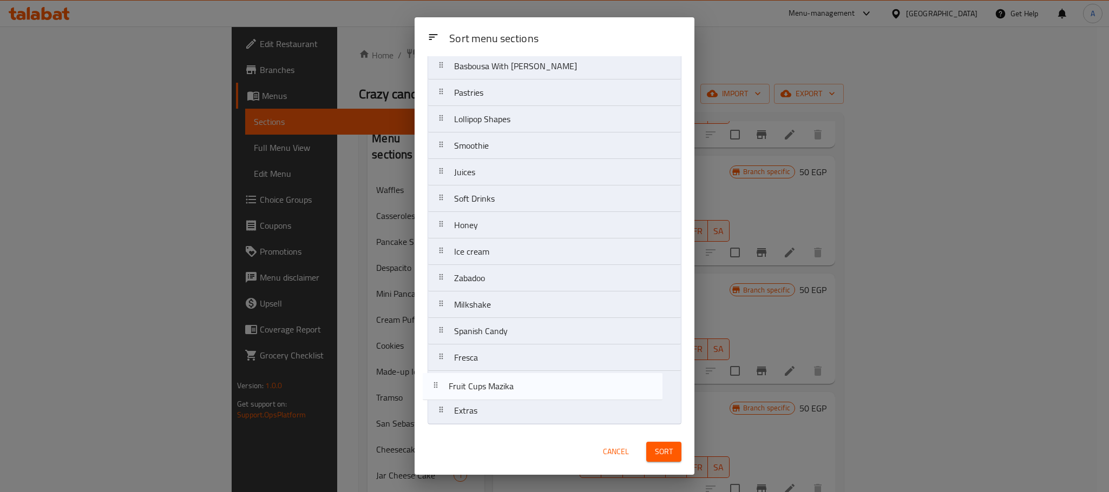
drag, startPoint x: 529, startPoint y: 139, endPoint x: 523, endPoint y: 393, distance: 254.4
click at [663, 455] on span "Sort" at bounding box center [664, 452] width 18 height 14
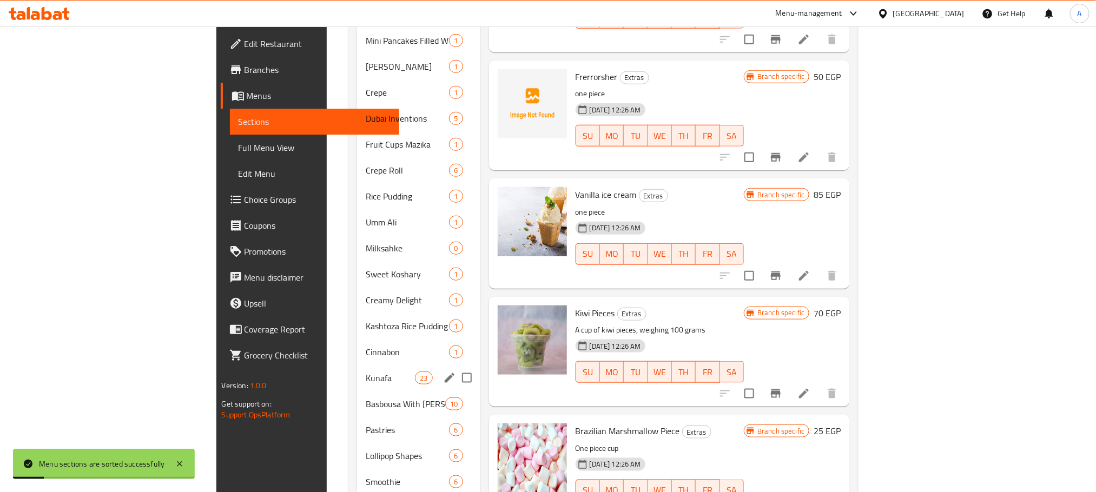
scroll to position [731, 0]
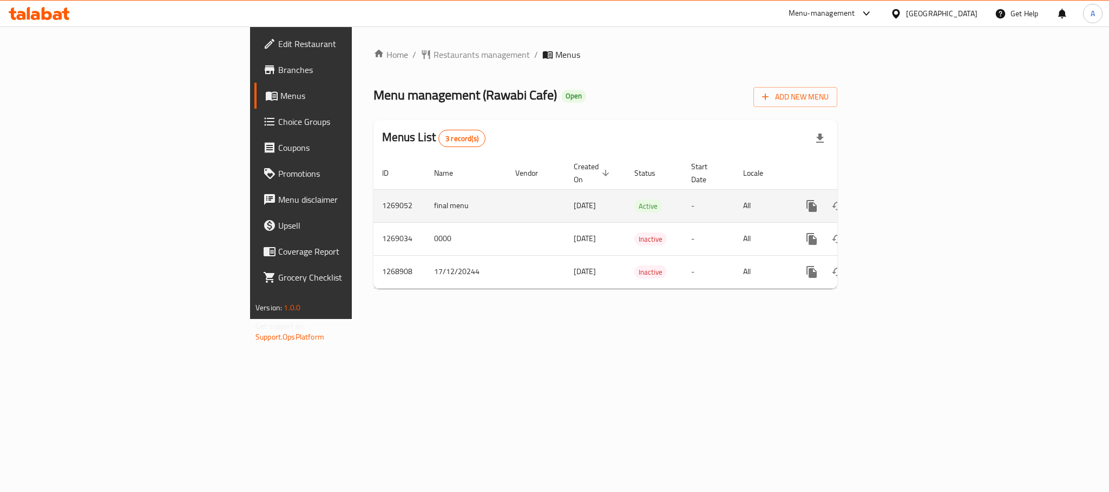
click at [896, 200] on icon "enhanced table" at bounding box center [889, 206] width 13 height 13
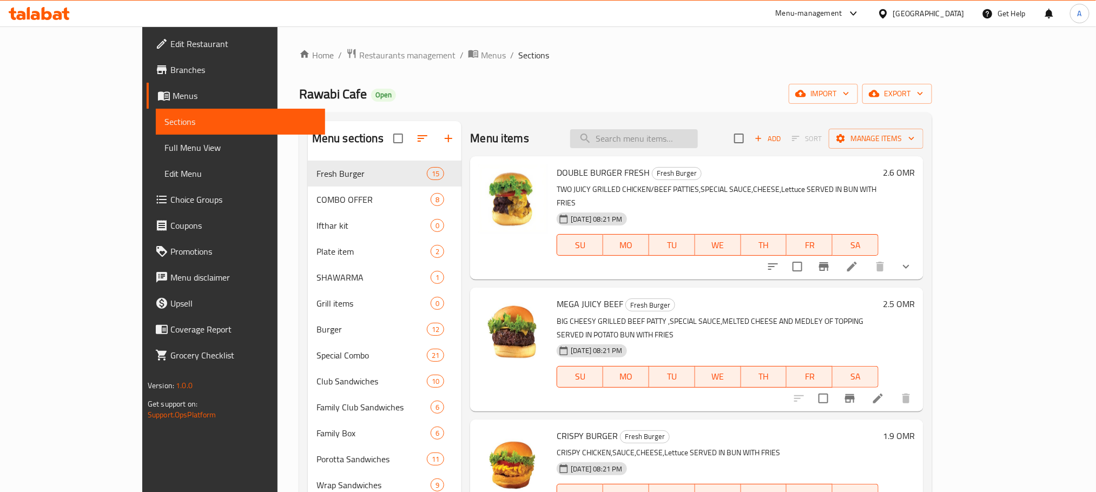
click at [677, 134] on input "search" at bounding box center [634, 138] width 128 height 19
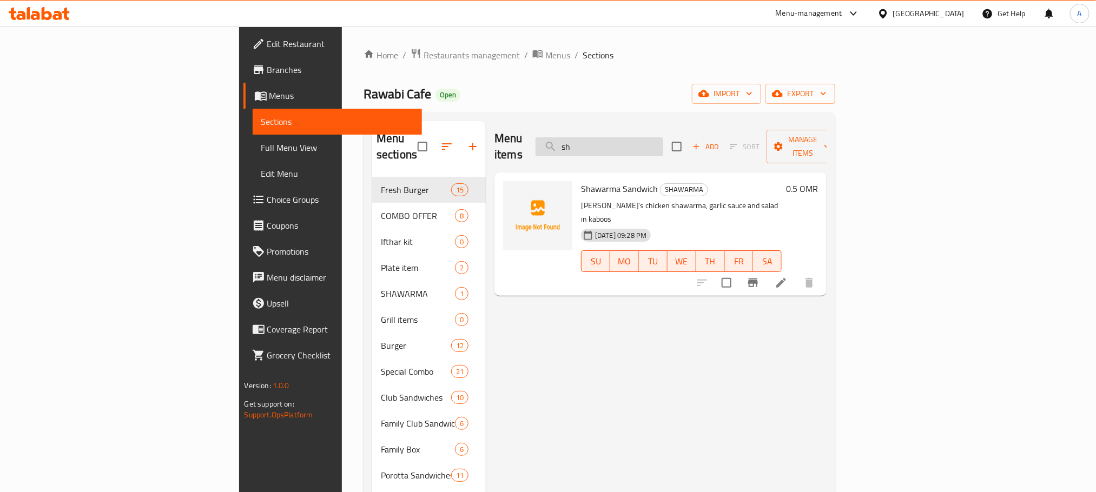
type input "s"
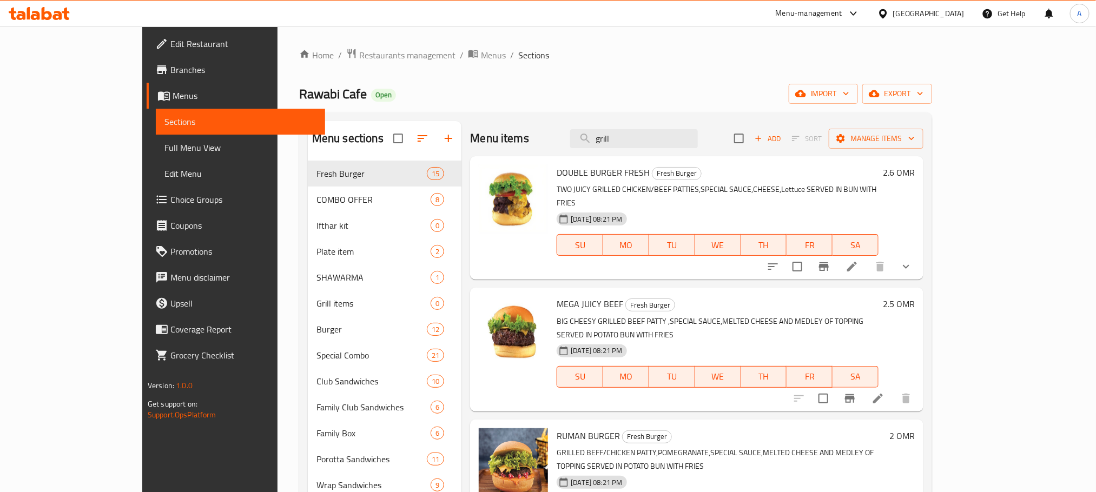
type input "grill"
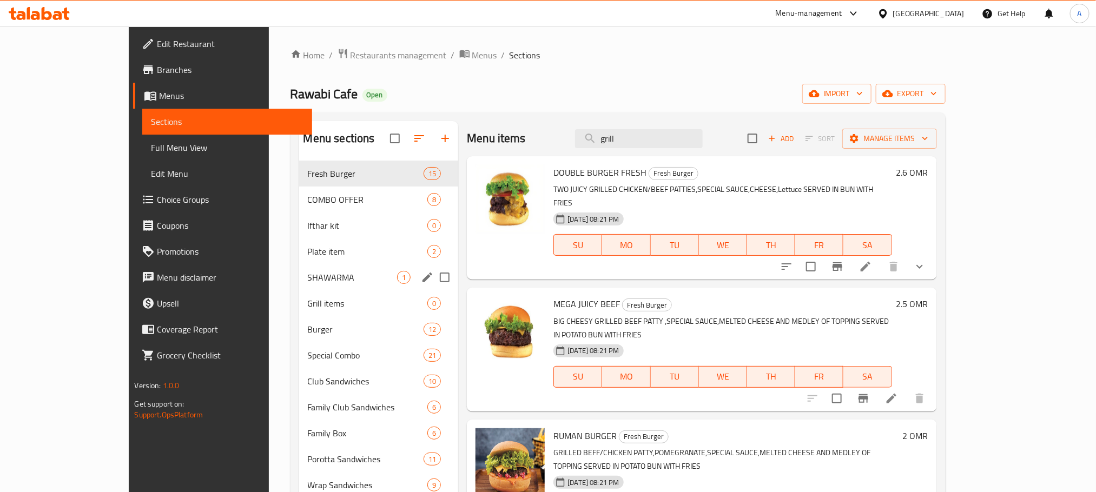
click at [304, 270] on div "SHAWARMA 1" at bounding box center [379, 278] width 160 height 26
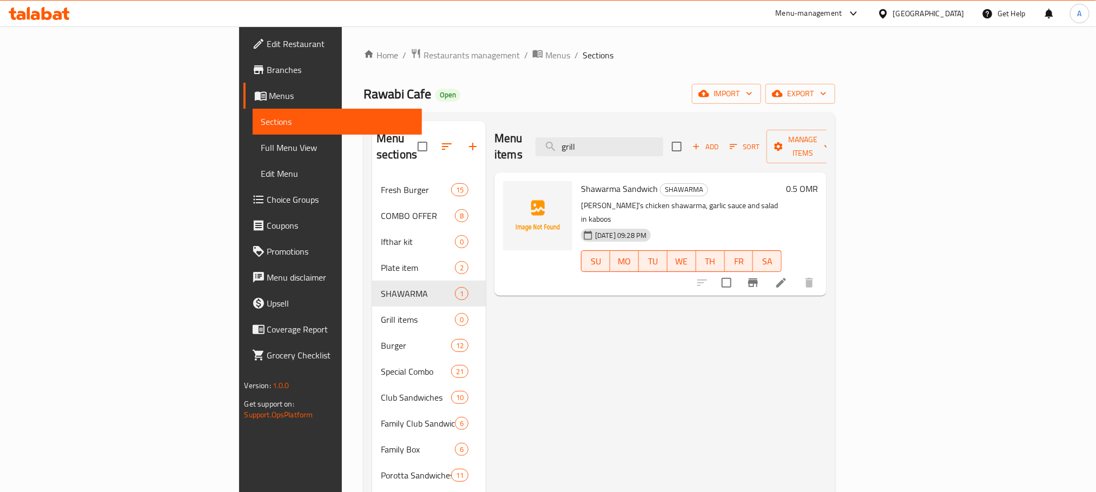
drag, startPoint x: 688, startPoint y: 137, endPoint x: 593, endPoint y: 137, distance: 95.2
click at [593, 137] on div "Menu items grill Add Sort Manage items" at bounding box center [661, 146] width 332 height 51
click at [786, 278] on icon at bounding box center [782, 283] width 10 height 10
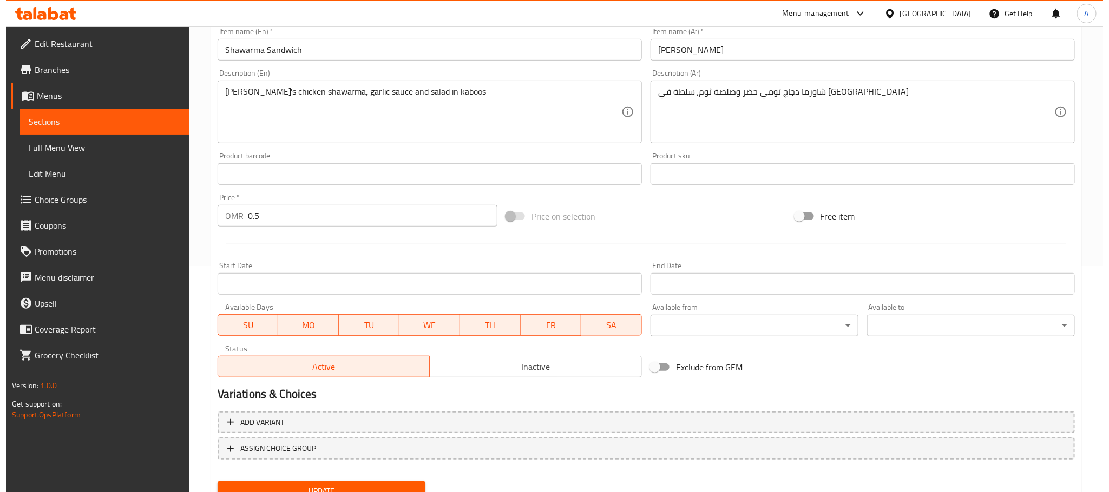
scroll to position [271, 0]
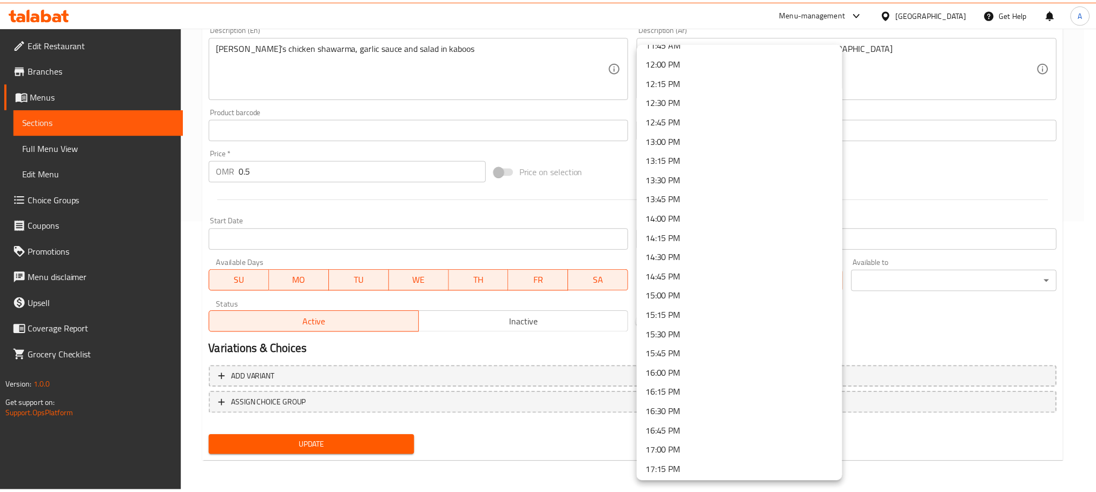
scroll to position [954, 0]
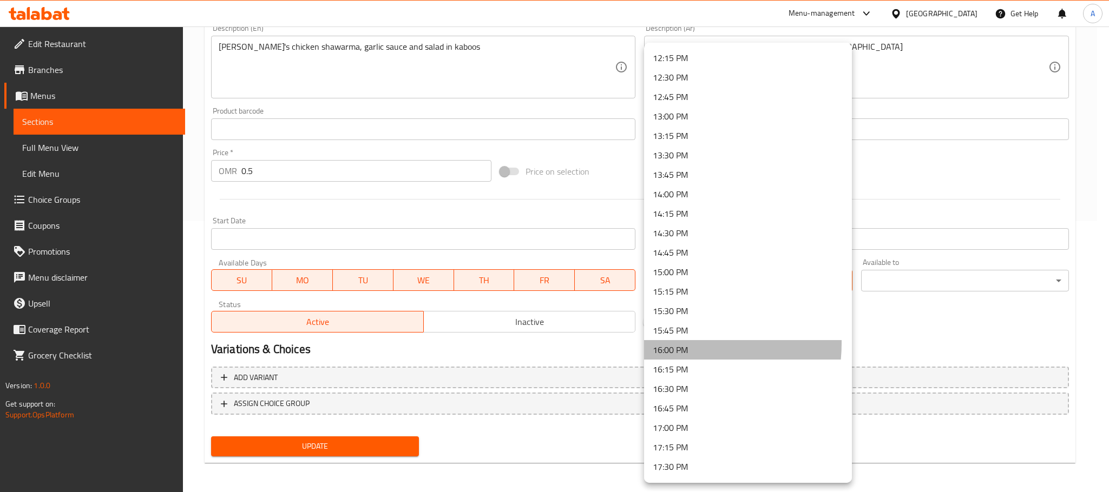
click at [675, 343] on li "16:00 PM" at bounding box center [748, 349] width 208 height 19
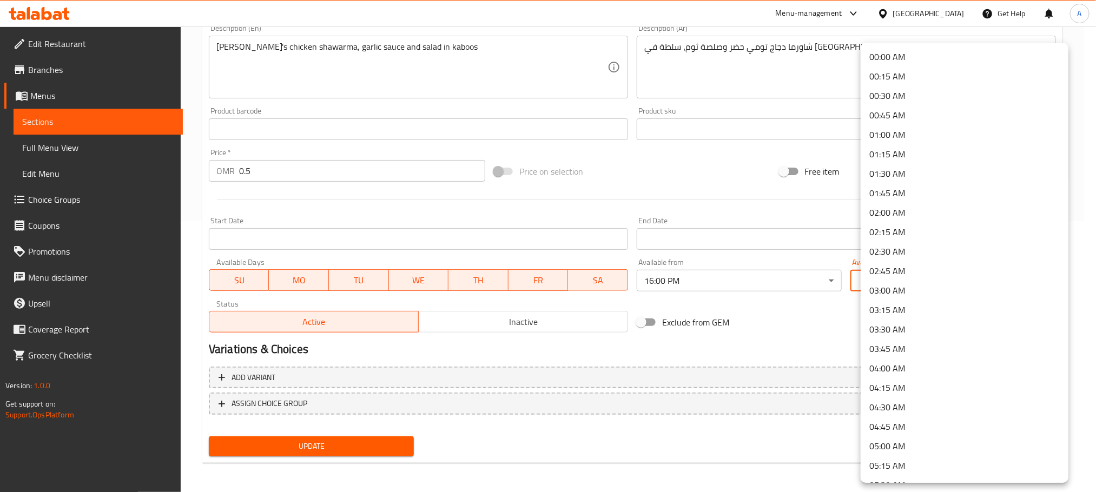
click at [912, 130] on li "01:00 AM" at bounding box center [965, 134] width 208 height 19
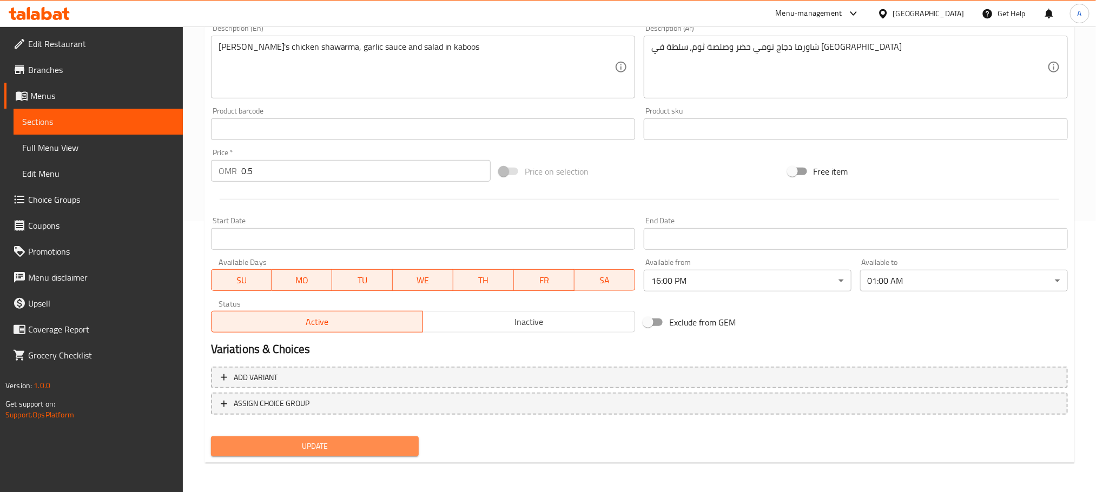
click at [396, 455] on button "Update" at bounding box center [315, 447] width 208 height 20
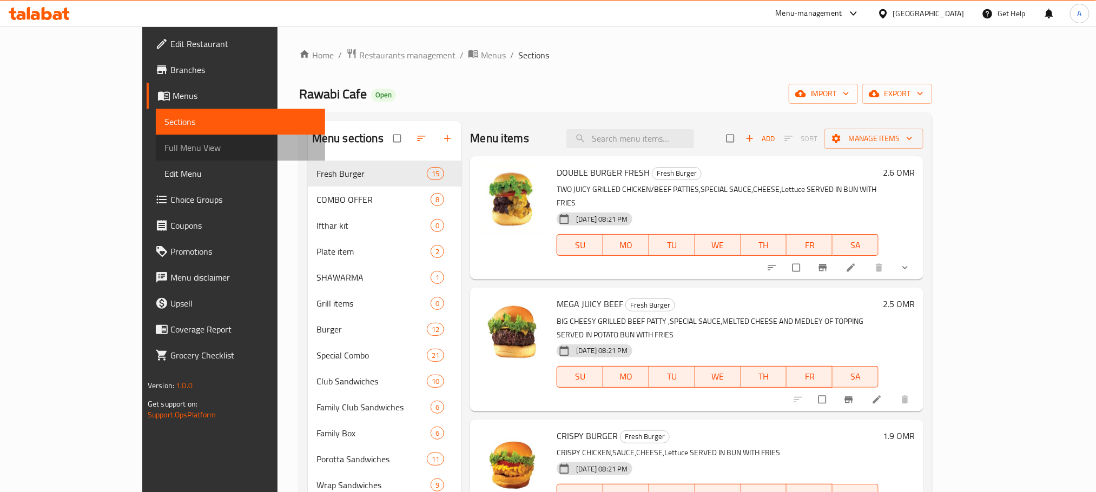
click at [165, 146] on span "Full Menu View" at bounding box center [241, 147] width 152 height 13
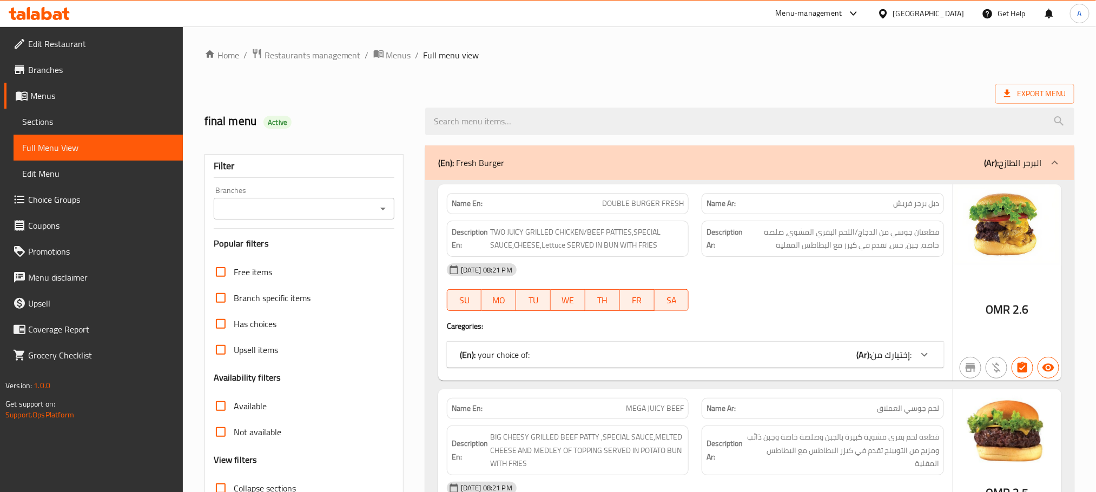
click at [221, 476] on input "Collapse sections" at bounding box center [221, 489] width 26 height 26
checkbox input "true"
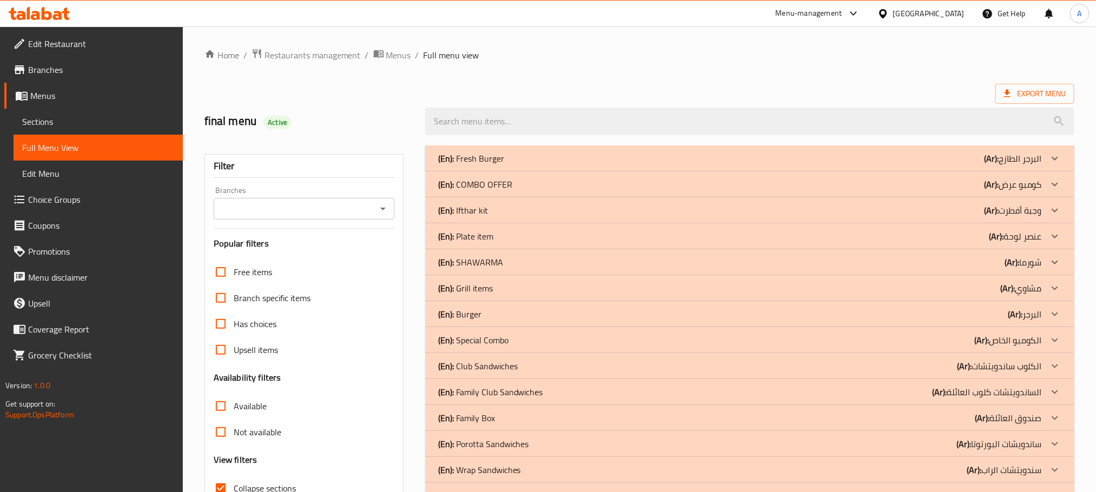
scroll to position [162, 0]
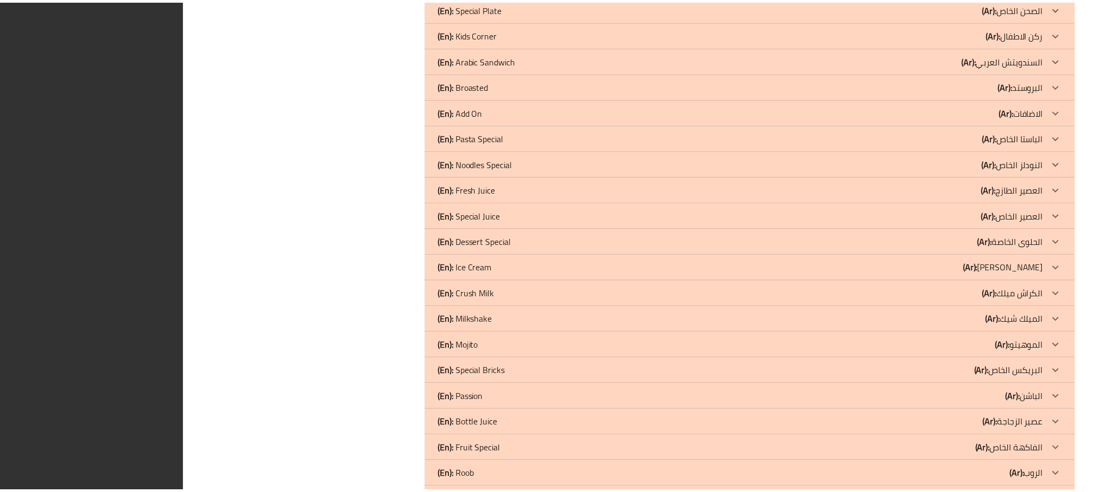
scroll to position [863, 0]
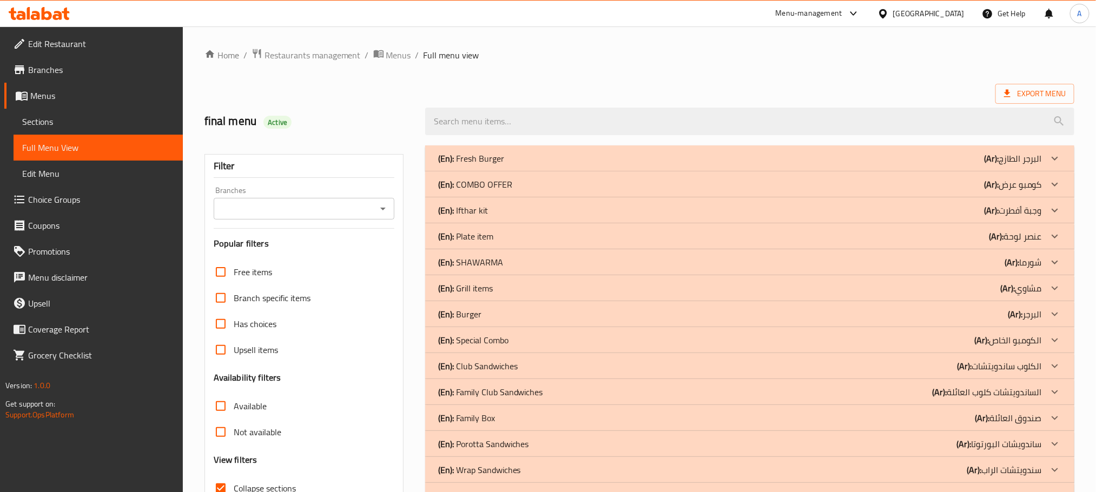
click at [476, 165] on p "(En): Grill items" at bounding box center [471, 158] width 66 height 13
click at [479, 165] on p "(En): SHAWARMA" at bounding box center [471, 158] width 66 height 13
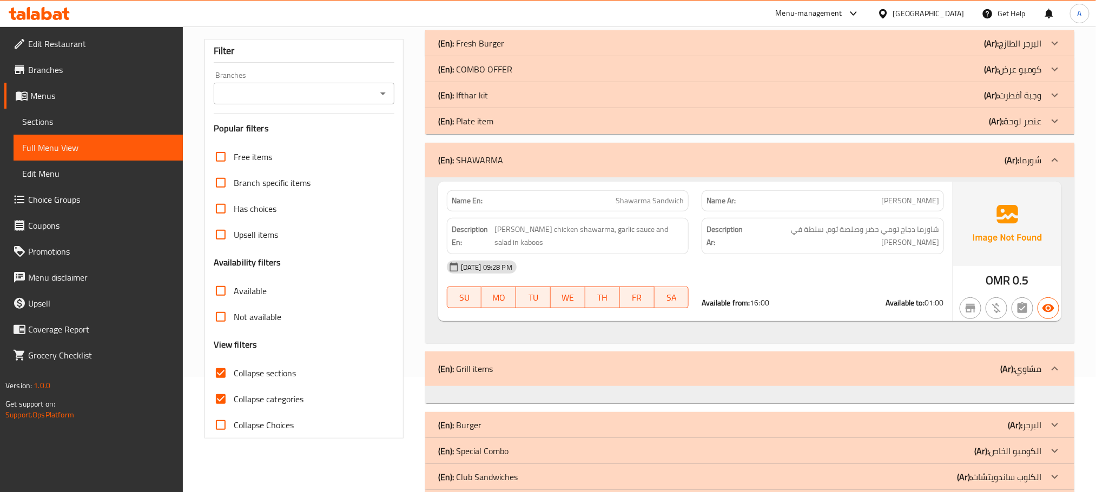
scroll to position [81, 0]
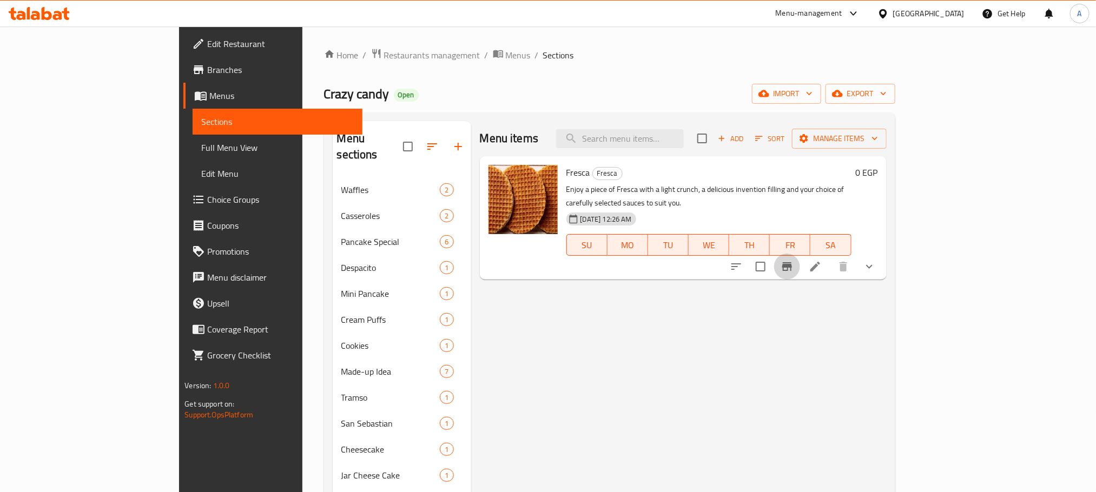
click at [794, 260] on icon "Branch-specific-item" at bounding box center [787, 266] width 13 height 13
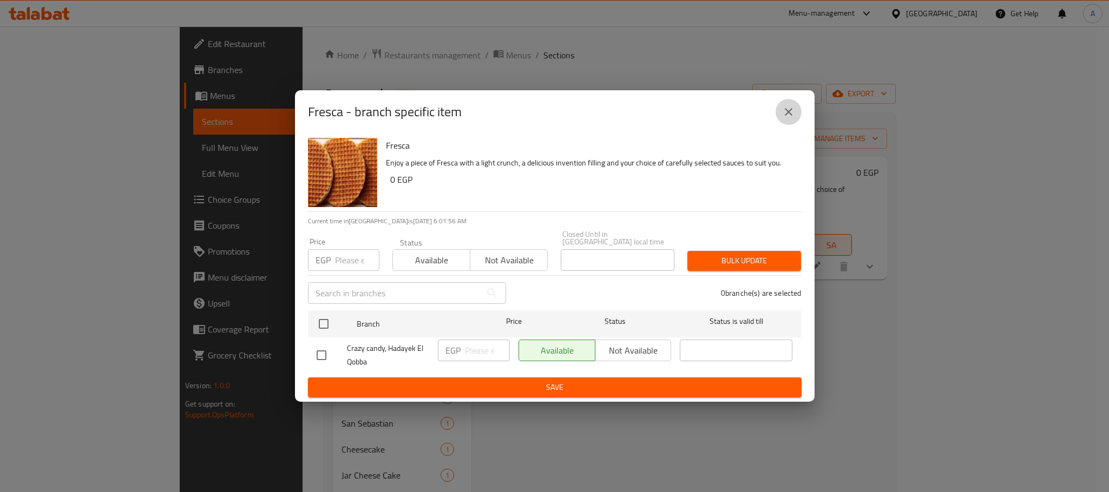
click at [782, 115] on icon "close" at bounding box center [788, 112] width 13 height 13
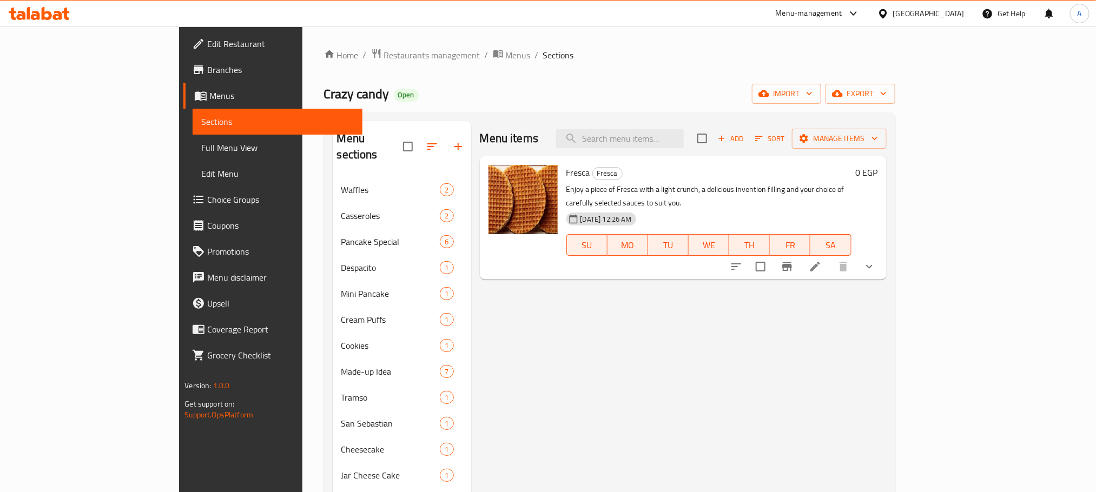
click at [822, 260] on icon at bounding box center [815, 266] width 13 height 13
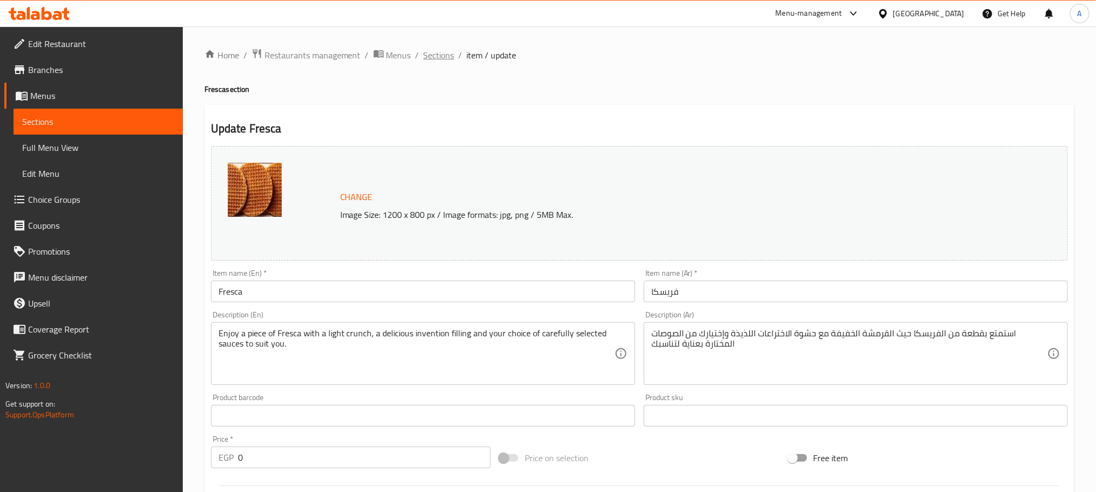
click at [434, 55] on span "Sections" at bounding box center [439, 55] width 31 height 13
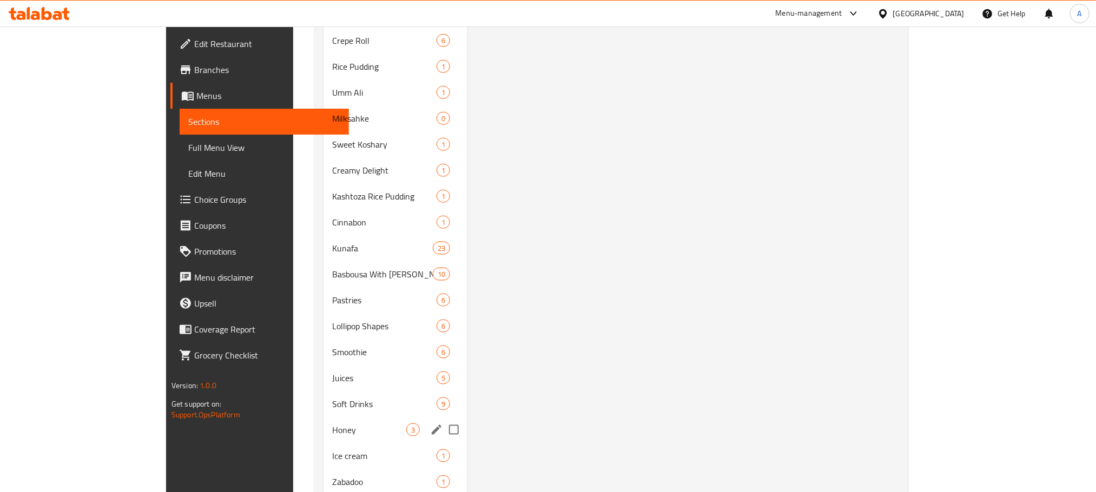
scroll to position [731, 0]
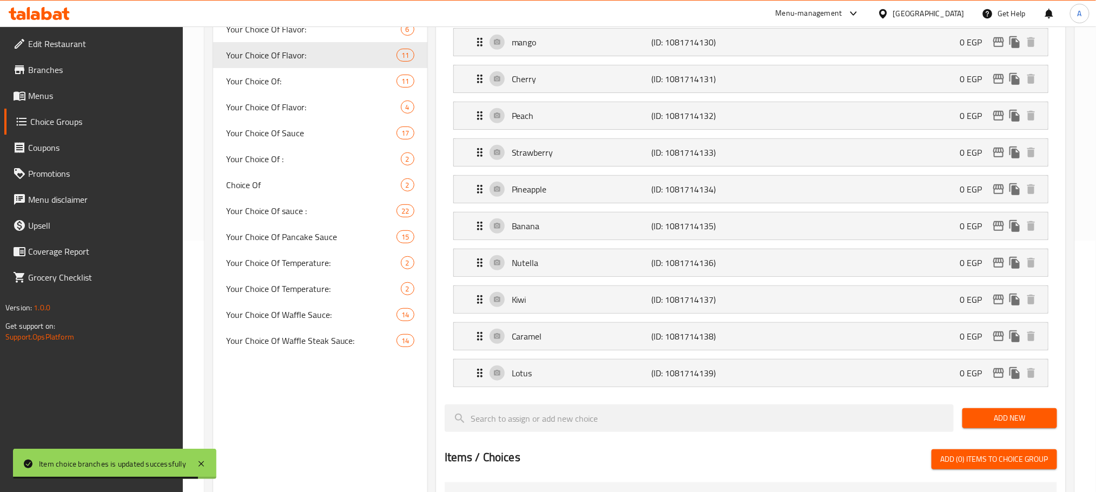
scroll to position [8, 0]
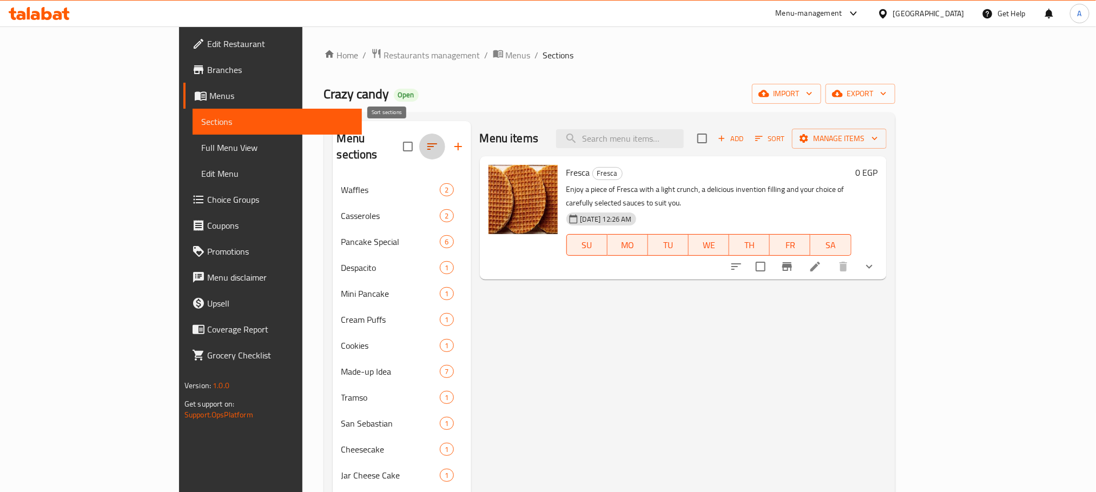
click at [419, 134] on button "button" at bounding box center [432, 147] width 26 height 26
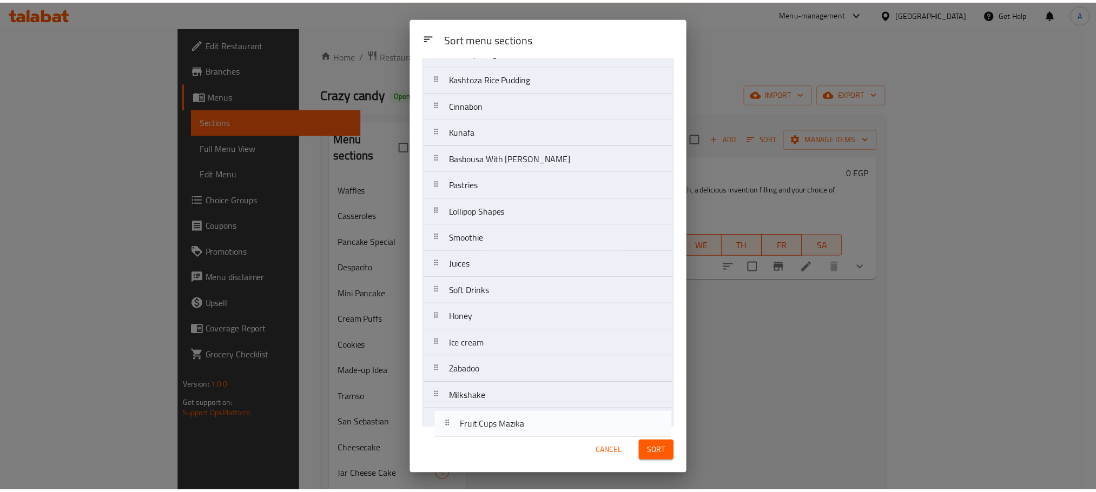
scroll to position [734, 0]
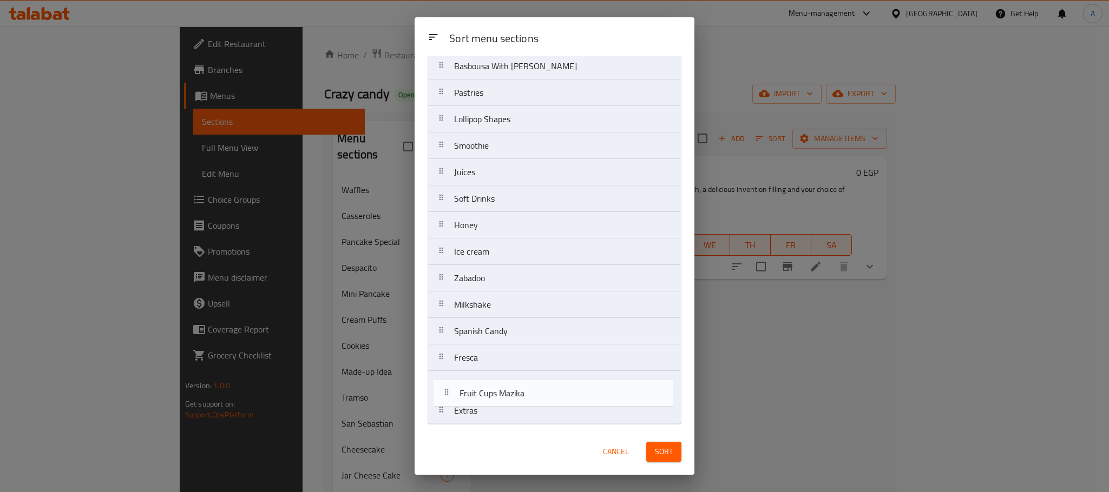
drag, startPoint x: 527, startPoint y: 249, endPoint x: 531, endPoint y: 402, distance: 152.7
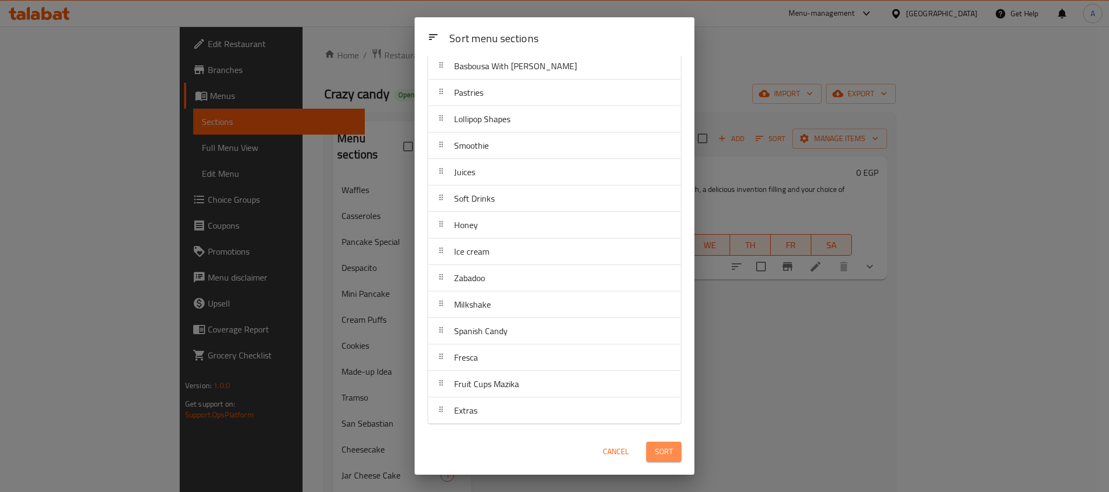
click at [660, 454] on span "Sort" at bounding box center [664, 452] width 18 height 14
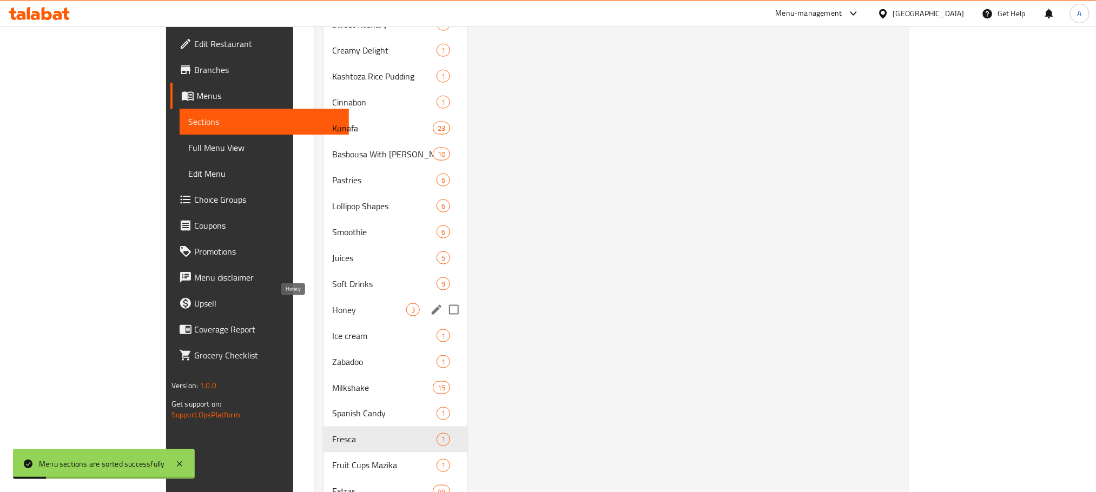
scroll to position [741, 0]
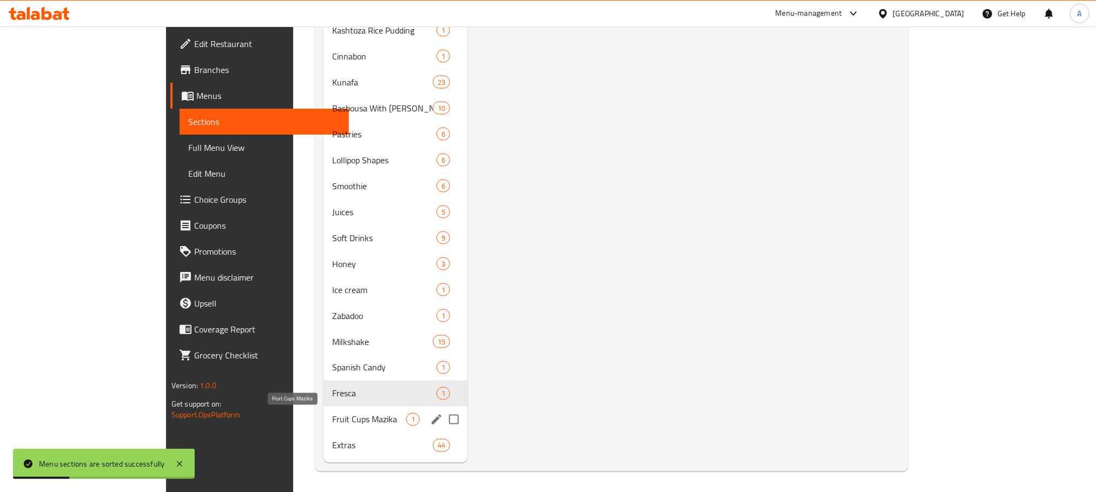
click at [332, 420] on span "Fruit Cups Mazika" at bounding box center [369, 419] width 74 height 13
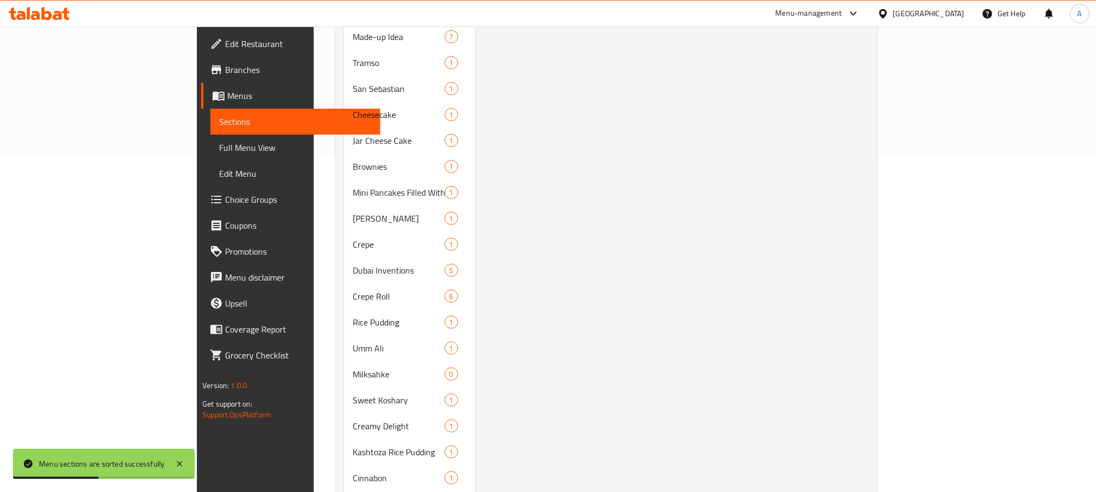
scroll to position [10, 0]
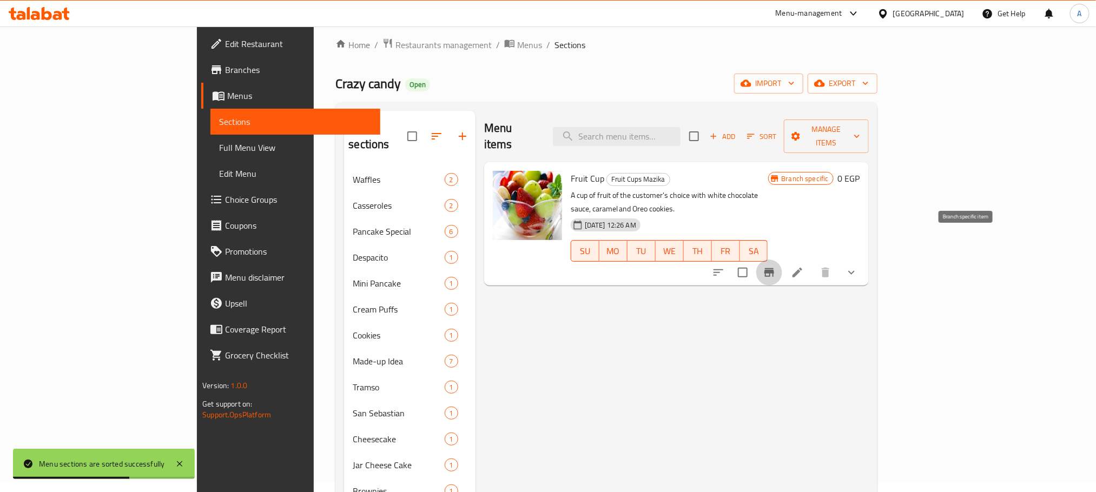
click at [783, 260] on button "Branch-specific-item" at bounding box center [770, 273] width 26 height 26
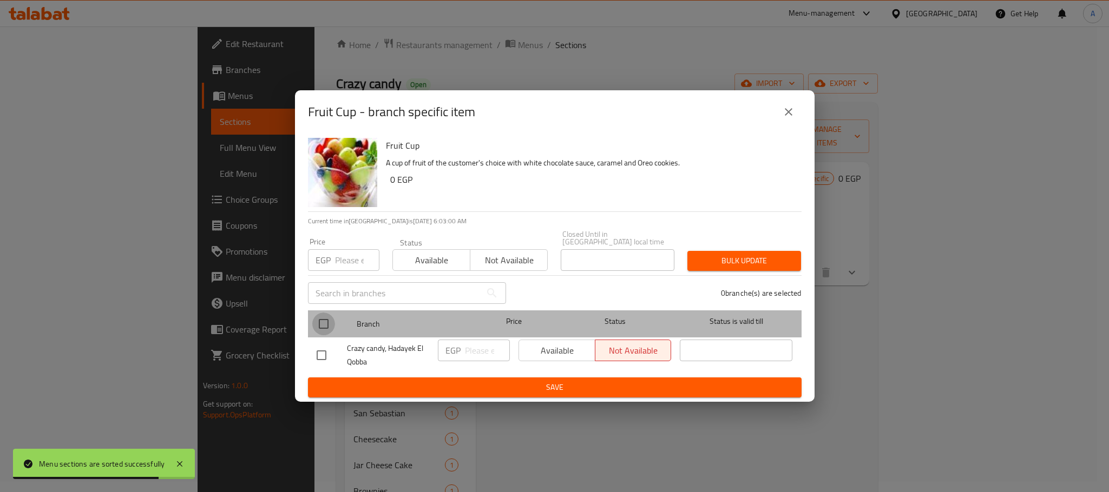
drag, startPoint x: 324, startPoint y: 316, endPoint x: 573, endPoint y: 350, distance: 251.8
click at [341, 319] on div at bounding box center [332, 323] width 41 height 31
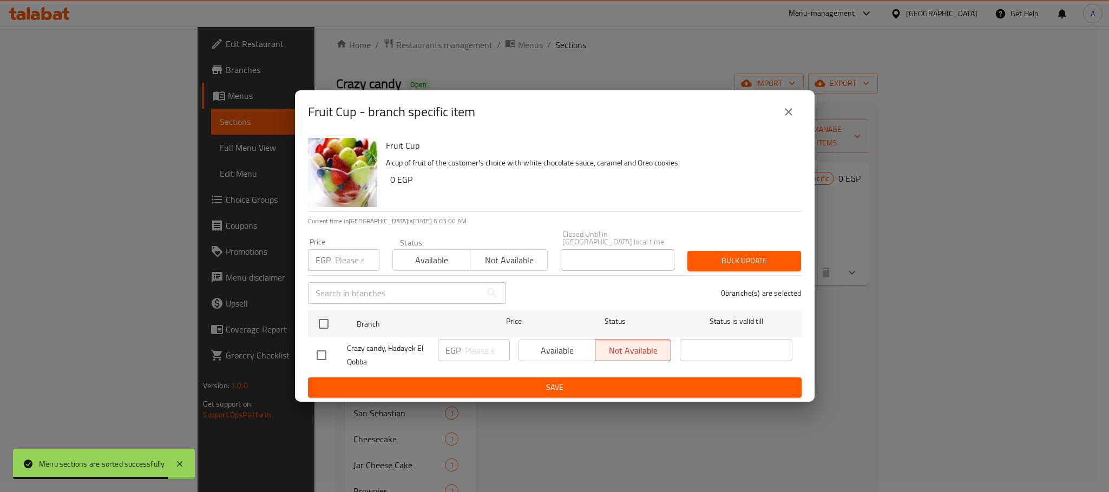
click at [573, 350] on div "Available Not available" at bounding box center [594, 351] width 153 height 22
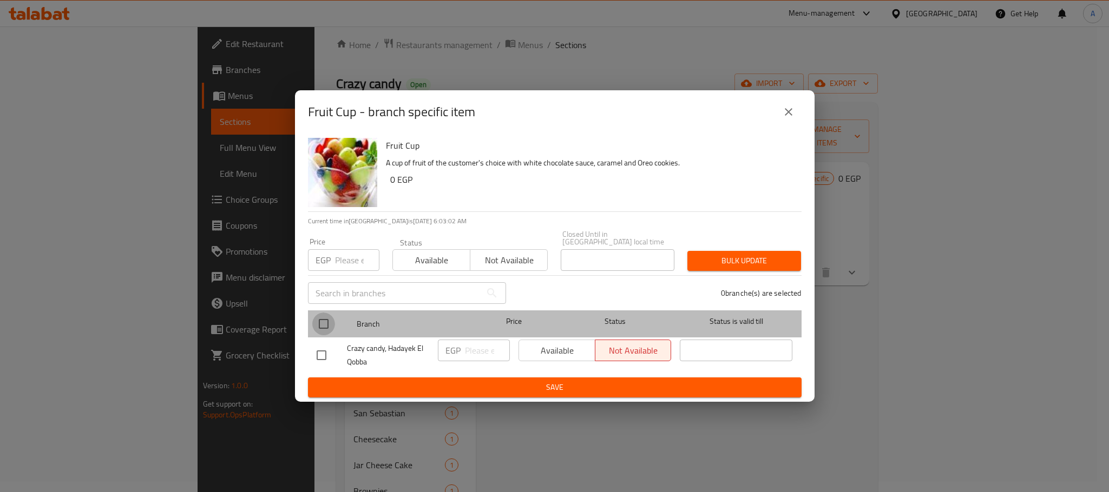
click at [325, 320] on input "checkbox" at bounding box center [323, 324] width 23 height 23
checkbox input "true"
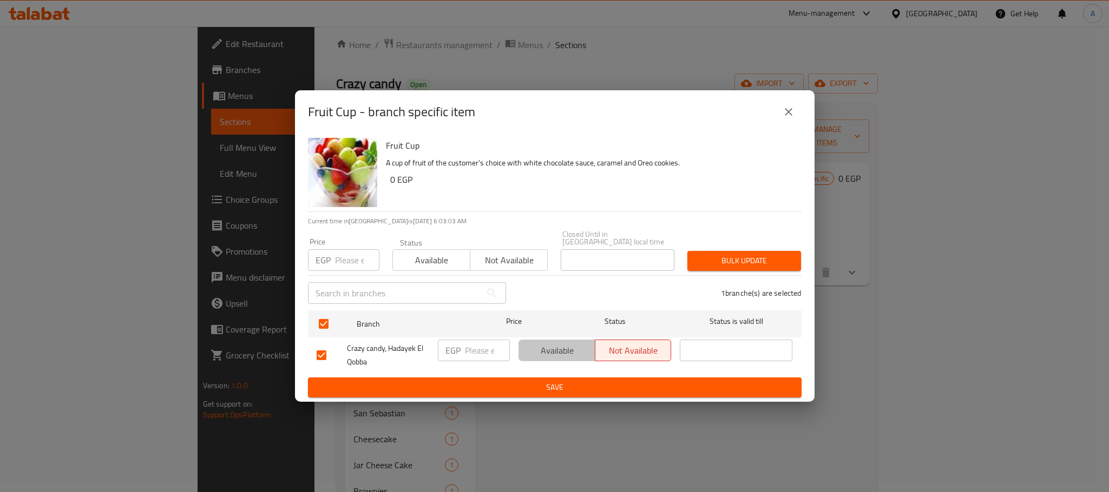
click at [535, 343] on span "Available" at bounding box center [557, 351] width 68 height 16
click at [555, 397] on div "Fruit Cup A cup of fruit of the customer's choice with white chocolate sauce, c…" at bounding box center [555, 268] width 520 height 268
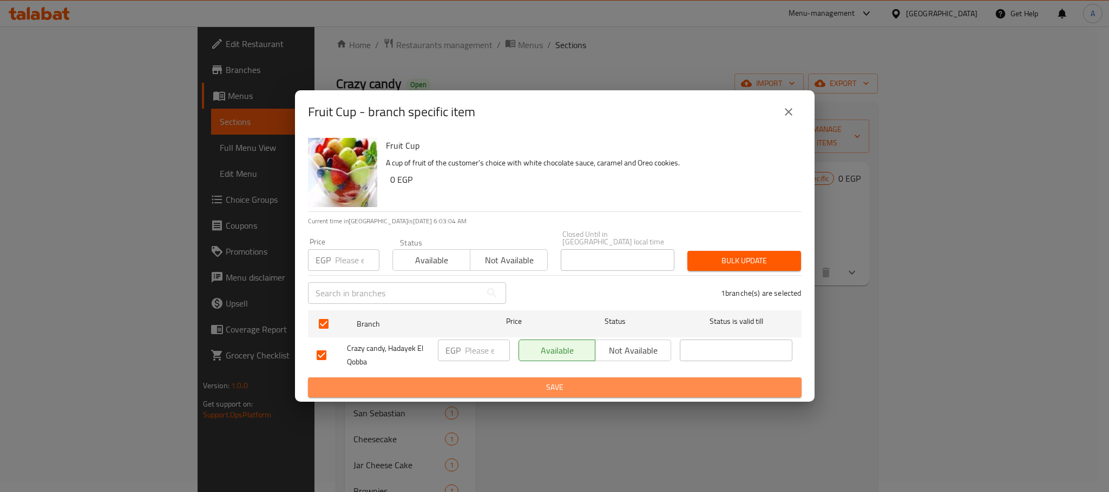
click at [562, 387] on span "Save" at bounding box center [555, 388] width 476 height 14
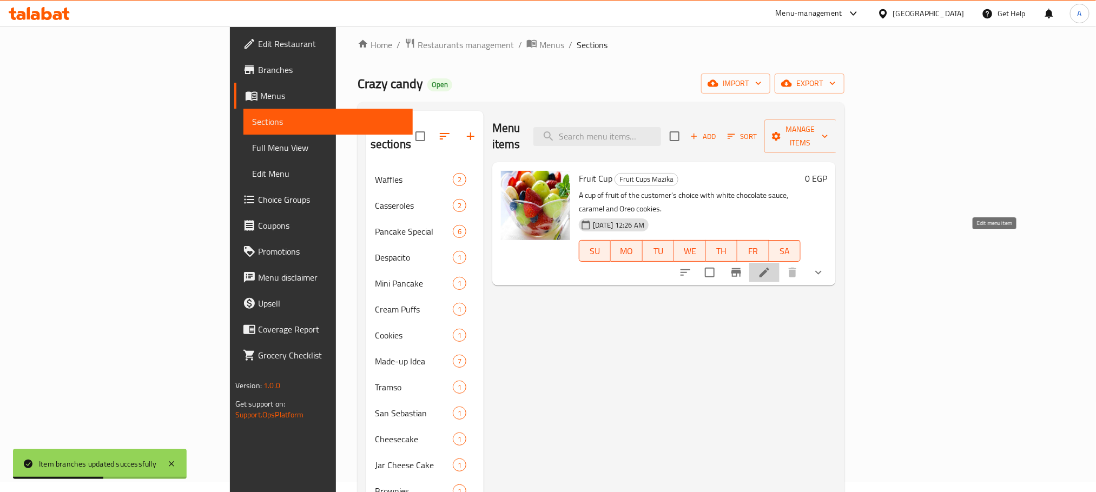
click at [771, 266] on icon at bounding box center [764, 272] width 13 height 13
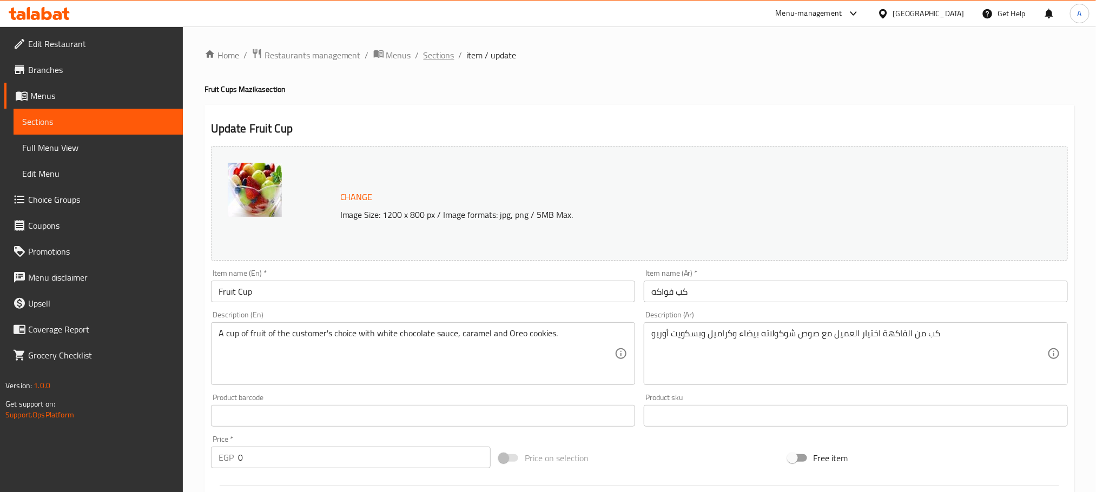
click at [442, 54] on span "Sections" at bounding box center [439, 55] width 31 height 13
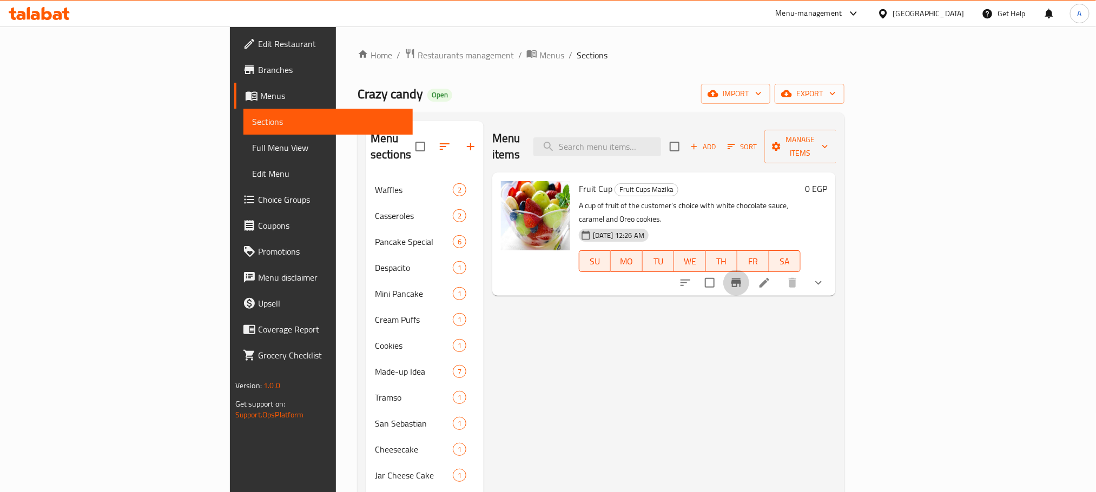
click at [741, 279] on icon "Branch-specific-item" at bounding box center [737, 283] width 10 height 9
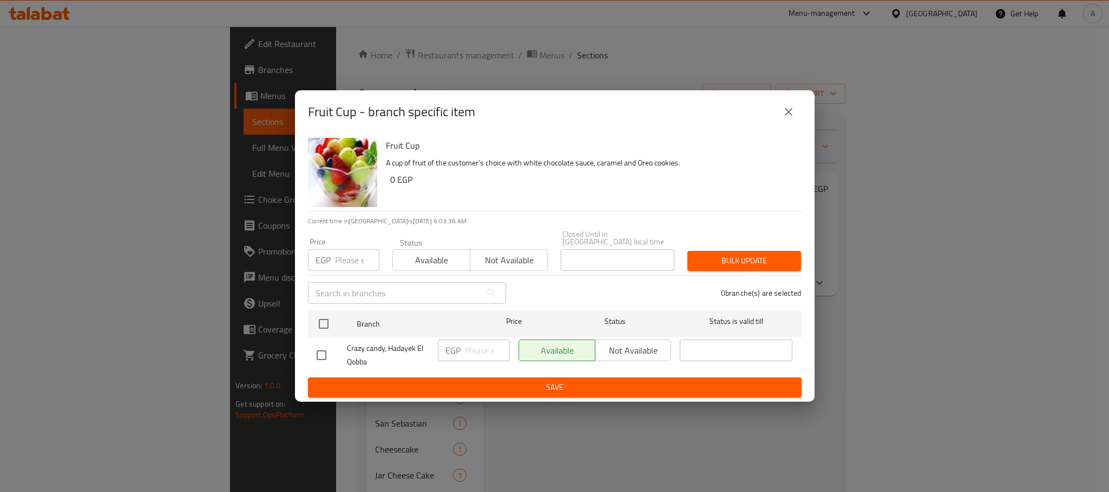
click at [781, 110] on button "close" at bounding box center [789, 112] width 26 height 26
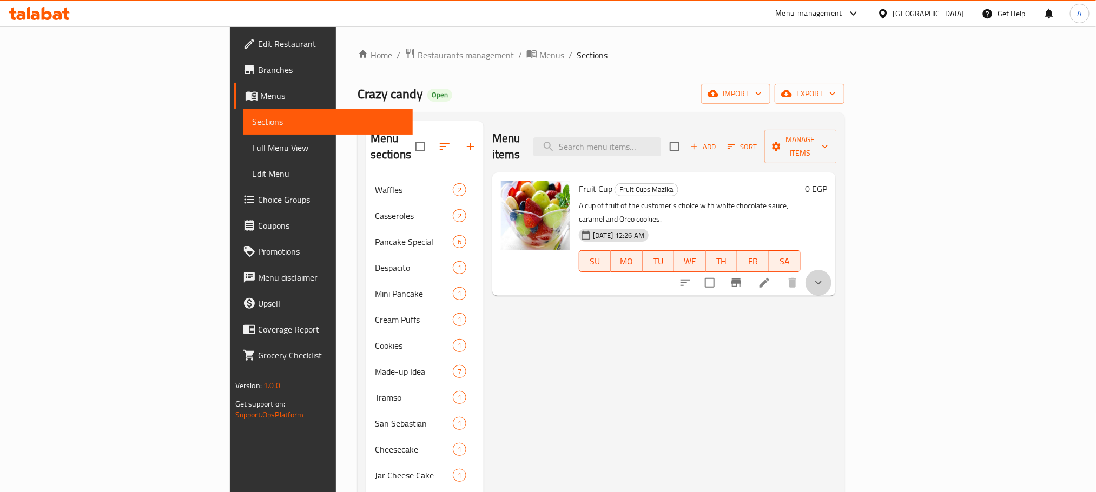
click at [832, 270] on button "show more" at bounding box center [819, 283] width 26 height 26
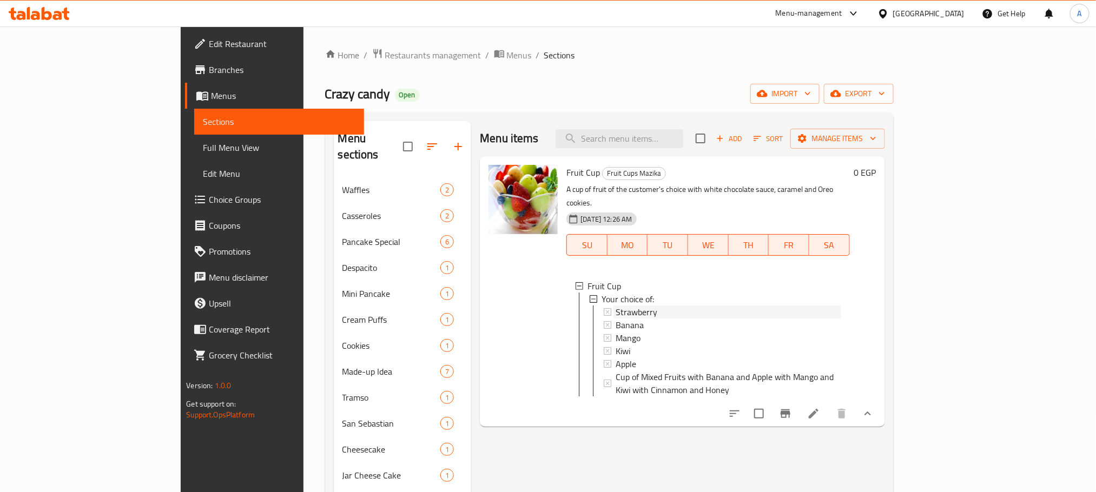
click at [616, 306] on span "Strawberry" at bounding box center [637, 312] width 42 height 13
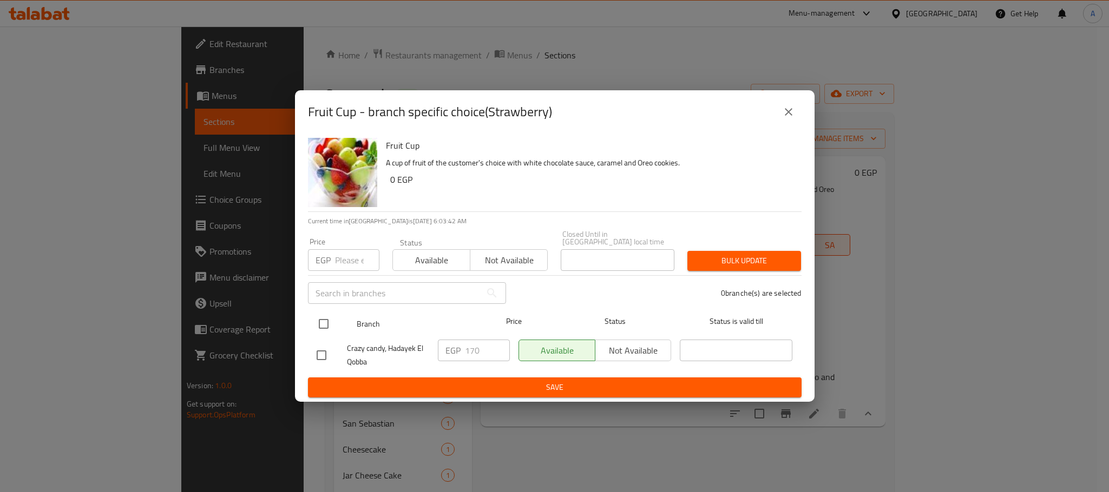
click at [323, 325] on input "checkbox" at bounding box center [323, 324] width 23 height 23
checkbox input "true"
click at [475, 346] on input "170" at bounding box center [487, 351] width 45 height 22
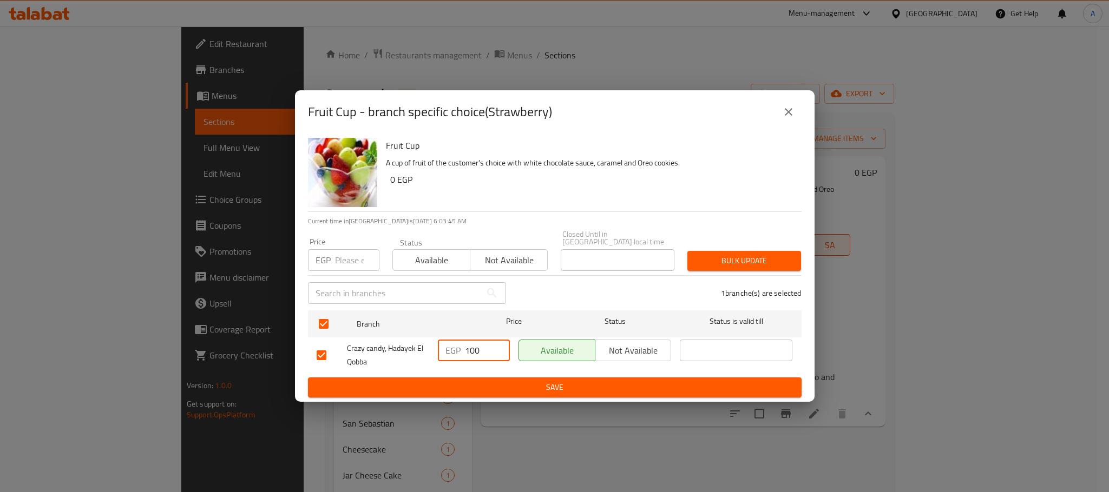
type input "100"
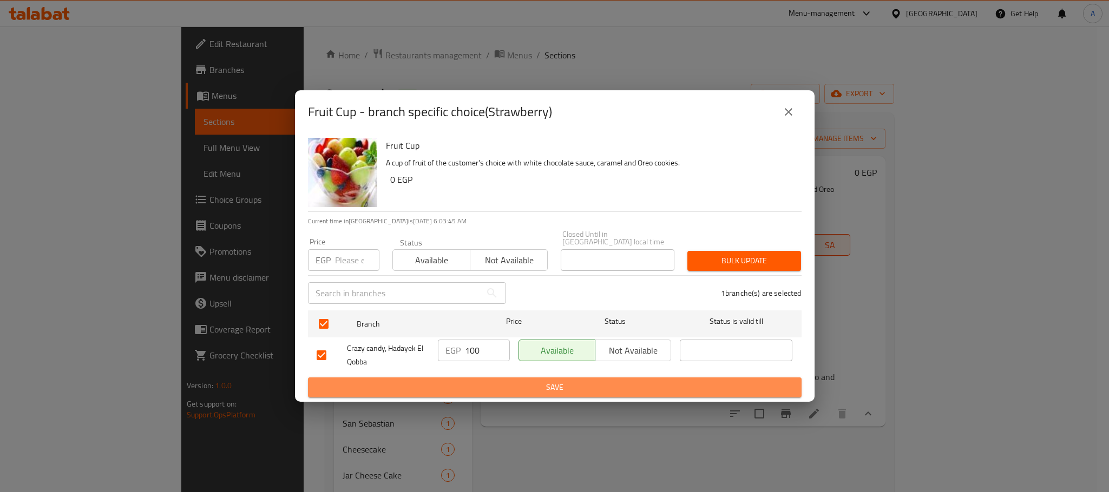
click at [491, 385] on span "Save" at bounding box center [555, 388] width 476 height 14
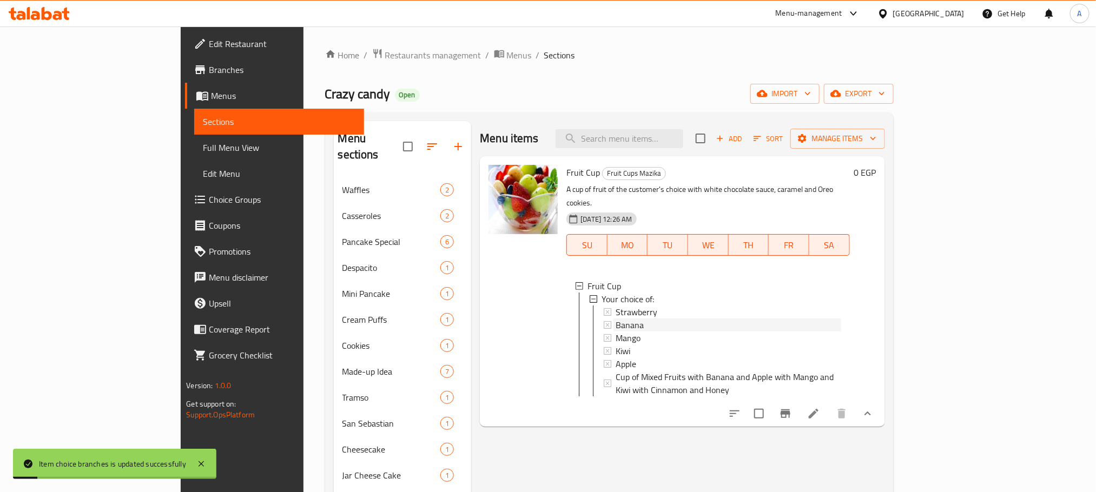
click at [616, 319] on span "Banana" at bounding box center [630, 325] width 28 height 13
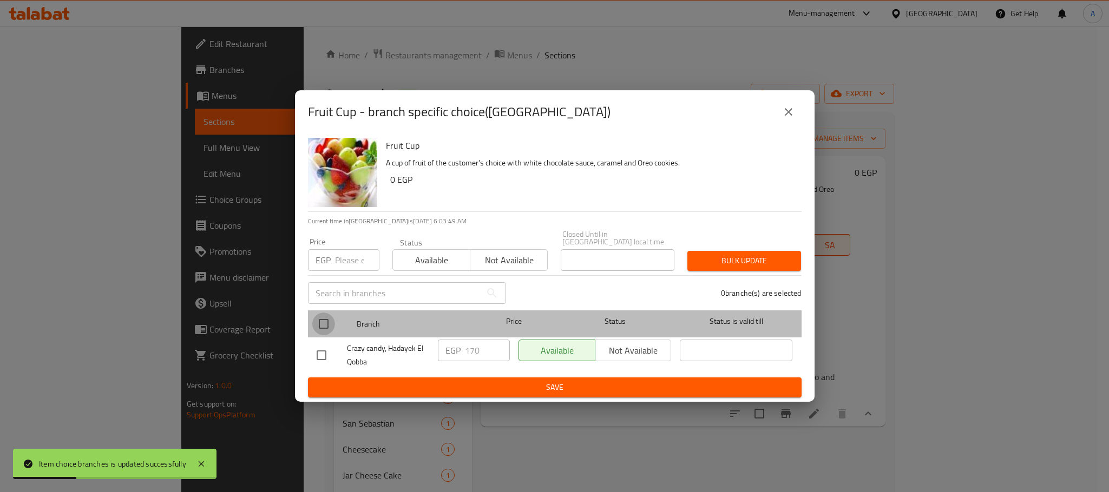
click at [325, 322] on input "checkbox" at bounding box center [323, 324] width 23 height 23
checkbox input "true"
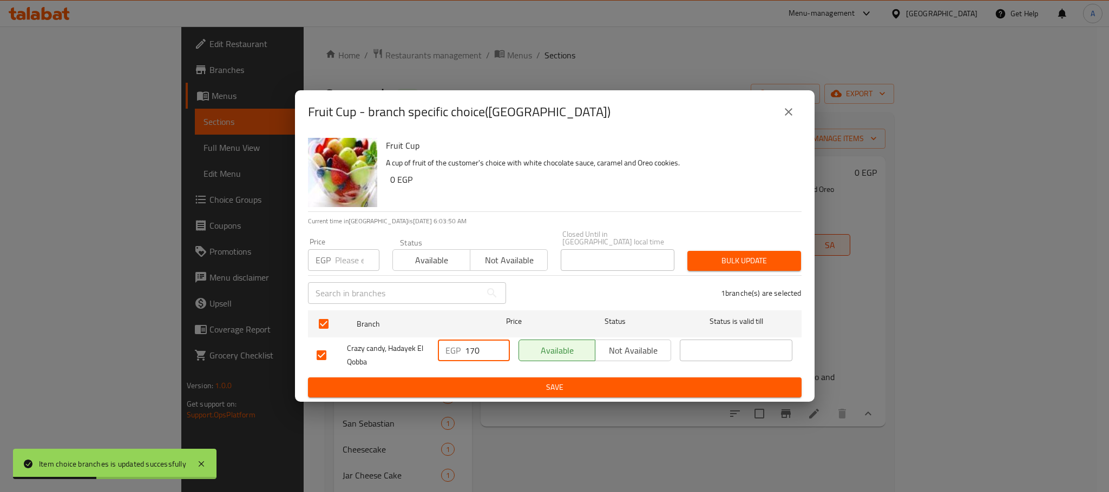
click at [474, 344] on input "170" at bounding box center [487, 351] width 45 height 22
type input "100"
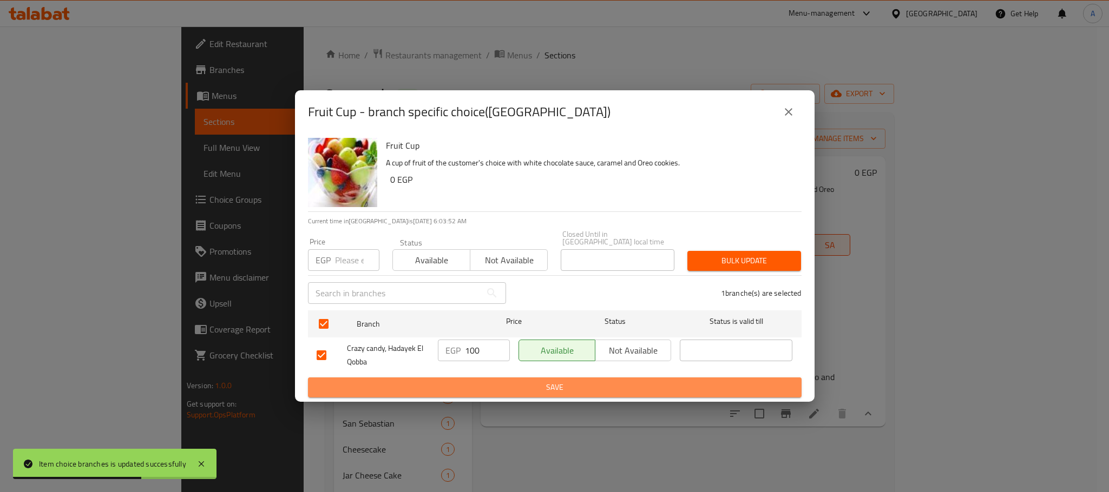
click at [477, 385] on span "Save" at bounding box center [555, 388] width 476 height 14
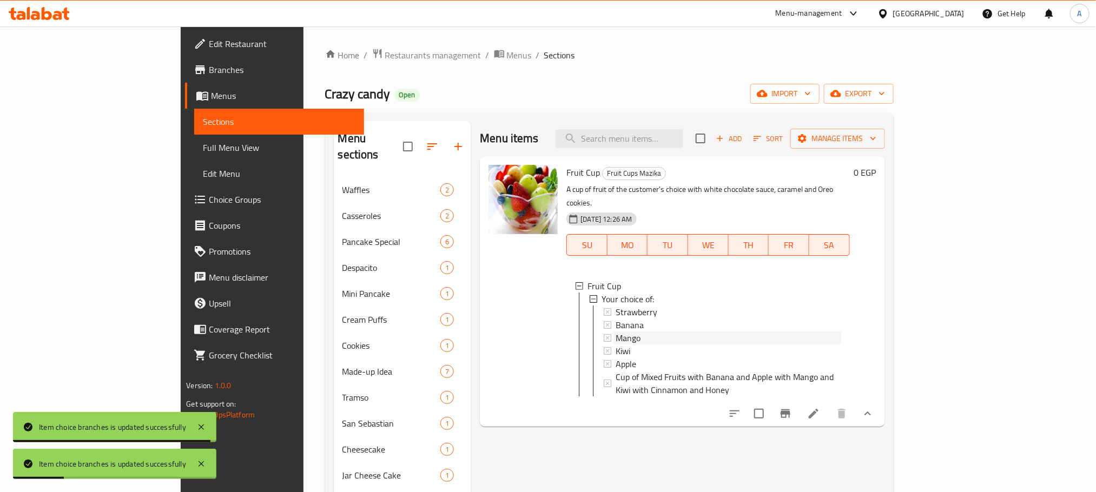
click at [616, 332] on span "Mango" at bounding box center [628, 338] width 25 height 13
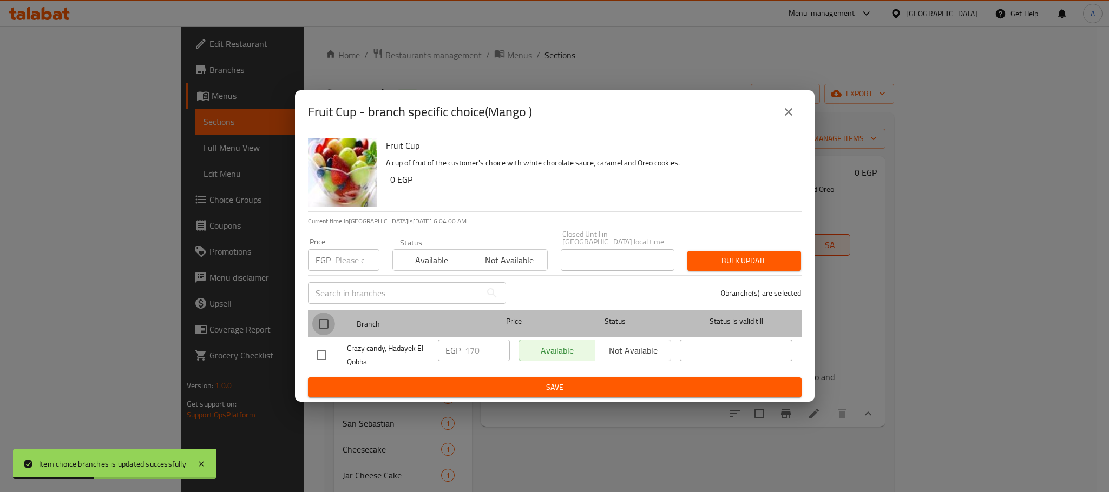
click at [323, 322] on input "checkbox" at bounding box center [323, 324] width 23 height 23
checkbox input "true"
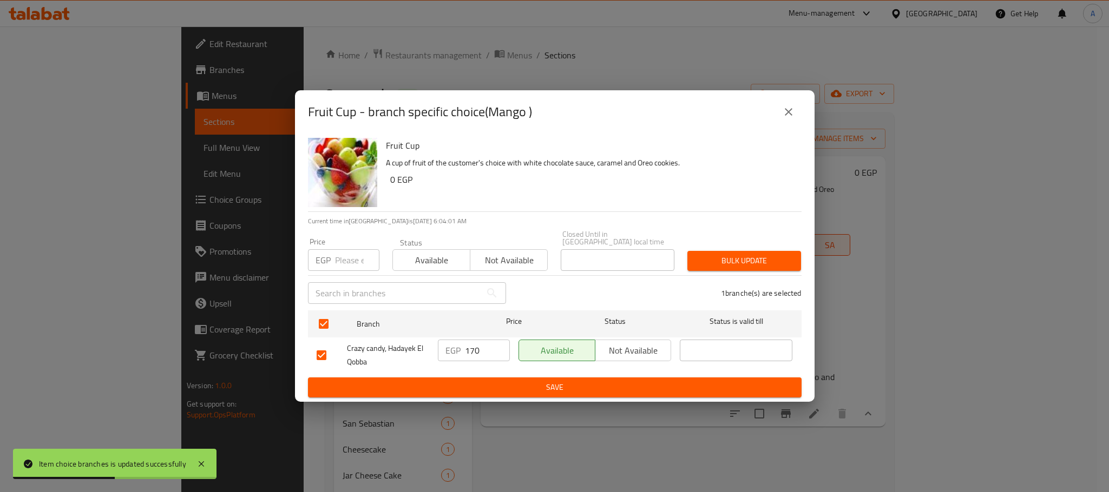
click at [472, 346] on input "170" at bounding box center [487, 351] width 45 height 22
type input "100"
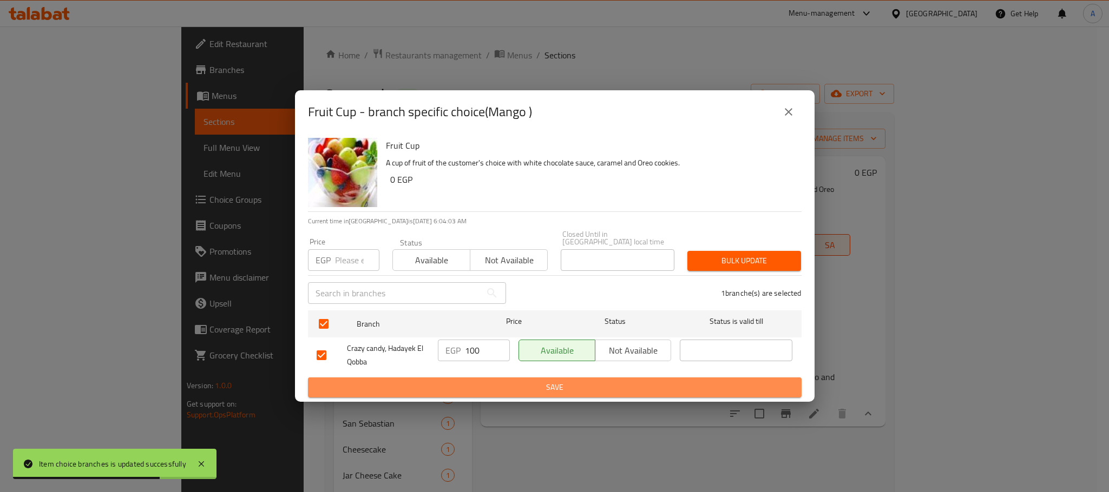
click at [492, 390] on span "Save" at bounding box center [555, 388] width 476 height 14
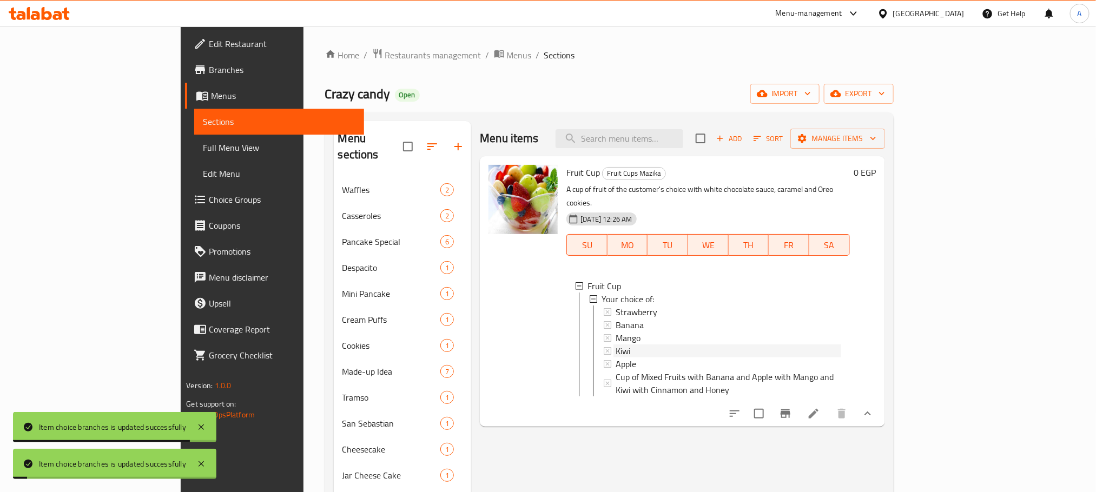
click at [616, 345] on span "Kiwi" at bounding box center [623, 351] width 15 height 13
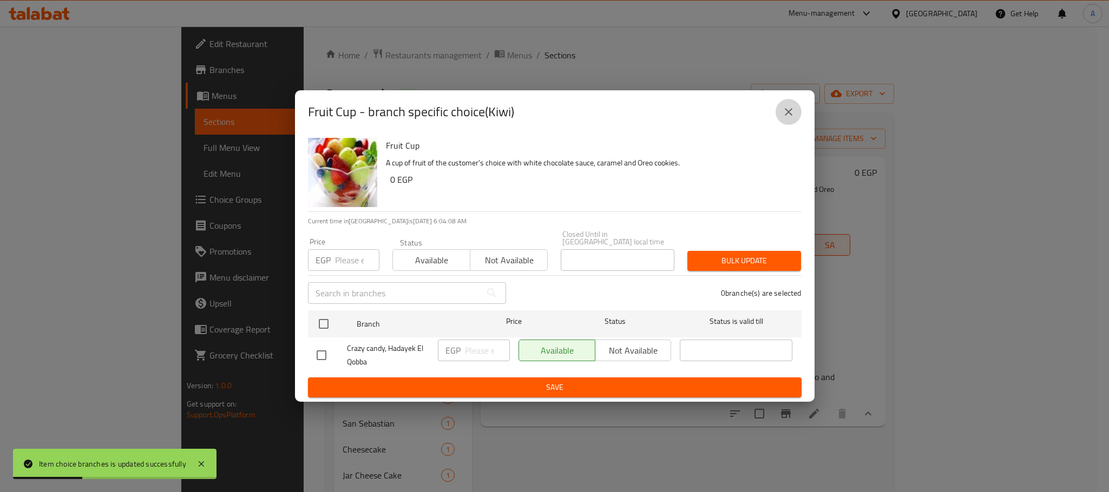
click at [791, 116] on icon "close" at bounding box center [789, 112] width 8 height 8
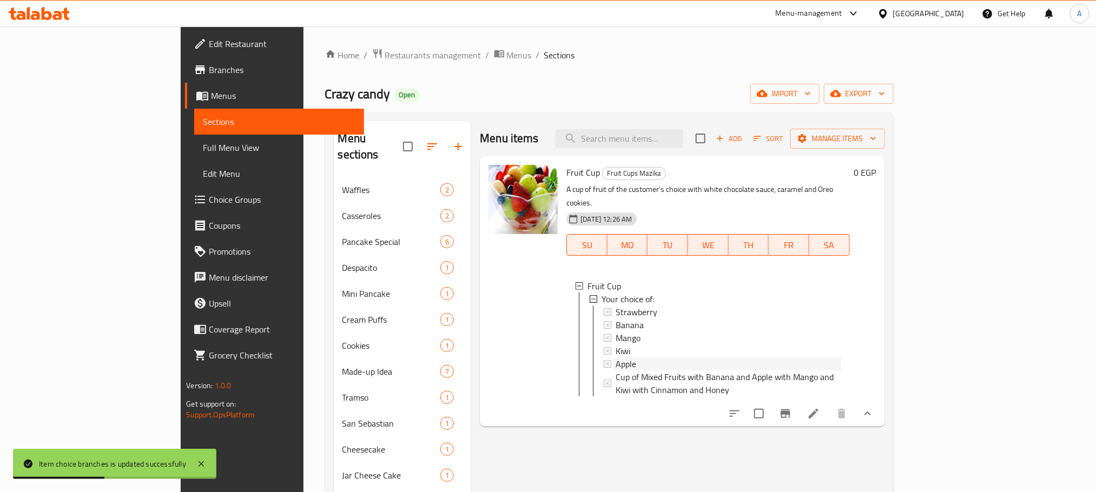
click at [616, 358] on div "Apple" at bounding box center [728, 364] width 225 height 13
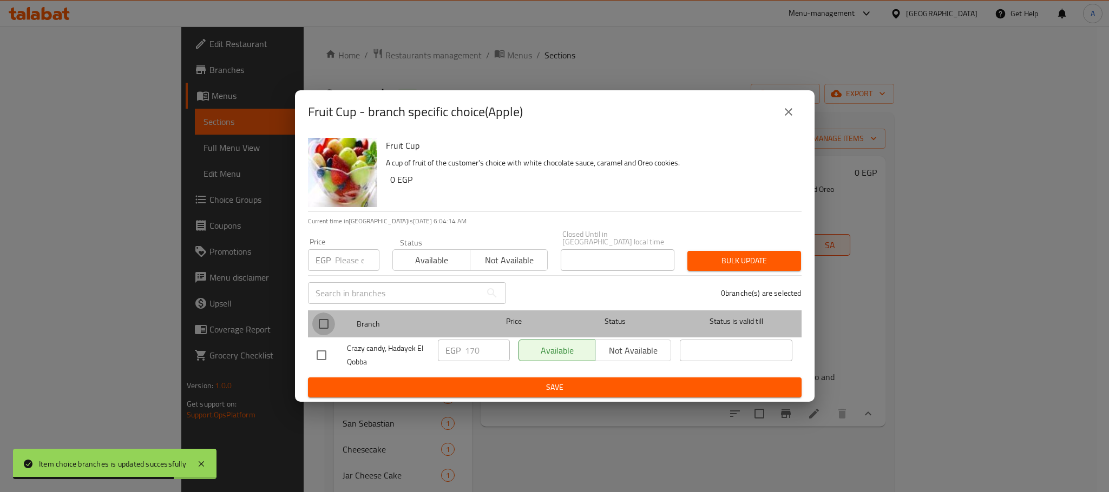
click at [326, 317] on input "checkbox" at bounding box center [323, 324] width 23 height 23
checkbox input "true"
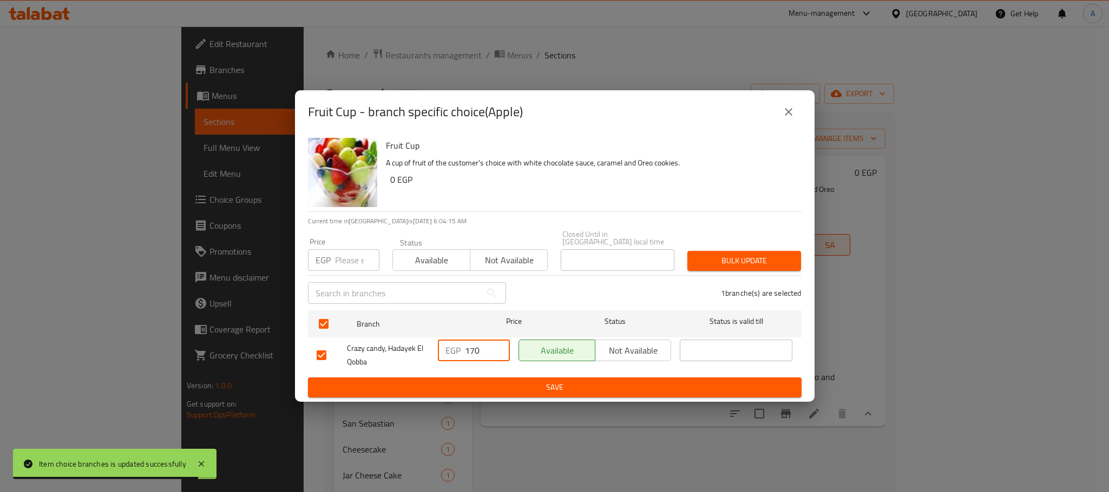
click at [474, 343] on input "170" at bounding box center [487, 351] width 45 height 22
type input "100"
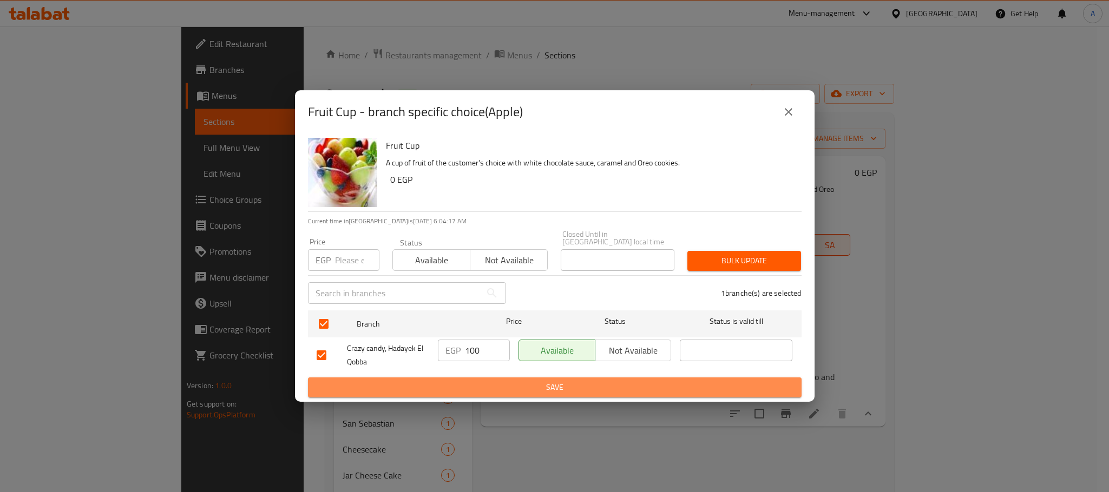
click at [476, 381] on span "Save" at bounding box center [555, 388] width 476 height 14
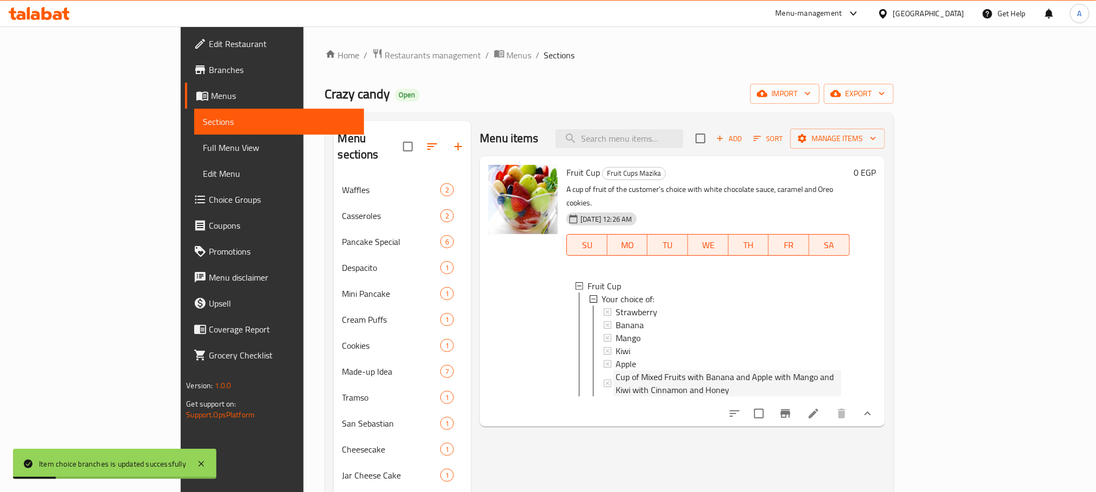
click at [616, 371] on span "Cup of Mixed Fruits with Banana and Apple with Mango and Kiwi with Cinnamon and…" at bounding box center [728, 384] width 225 height 26
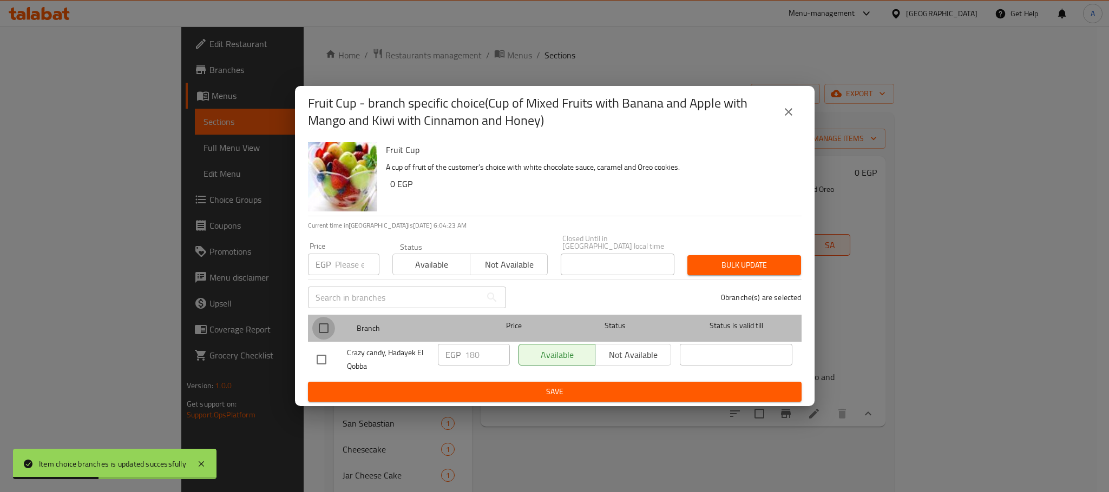
click at [327, 321] on input "checkbox" at bounding box center [323, 328] width 23 height 23
checkbox input "true"
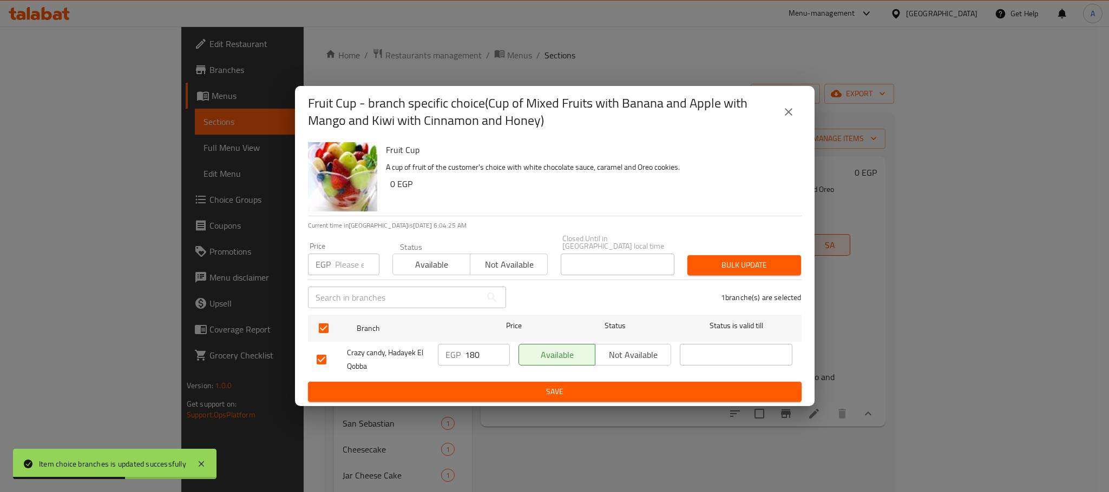
click at [475, 349] on input "180" at bounding box center [487, 355] width 45 height 22
type input "120"
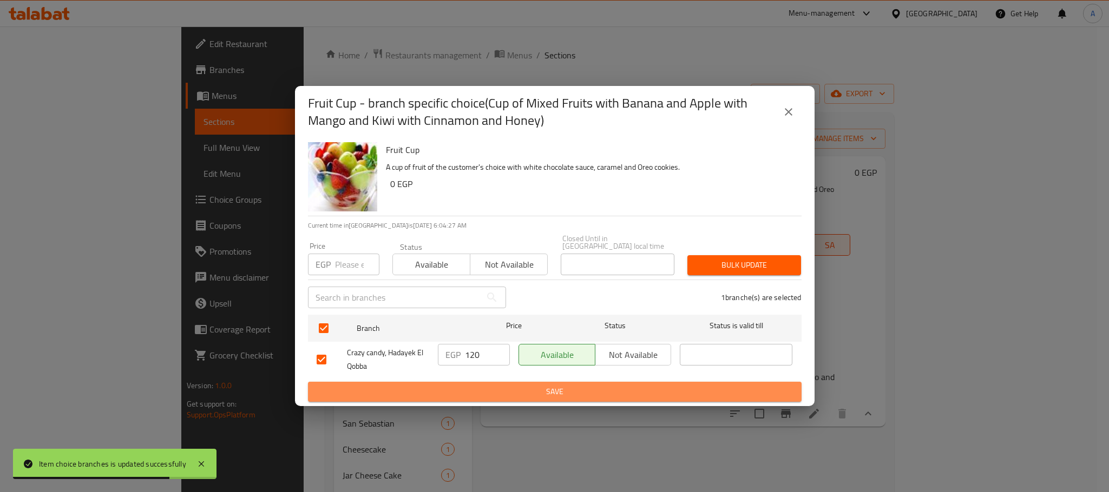
click at [478, 385] on span "Save" at bounding box center [555, 392] width 476 height 14
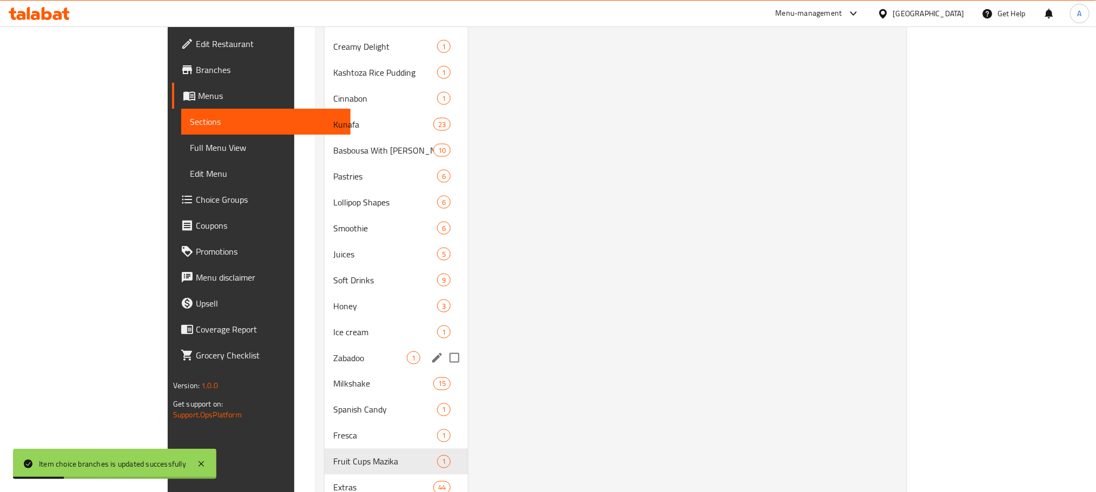
scroll to position [741, 0]
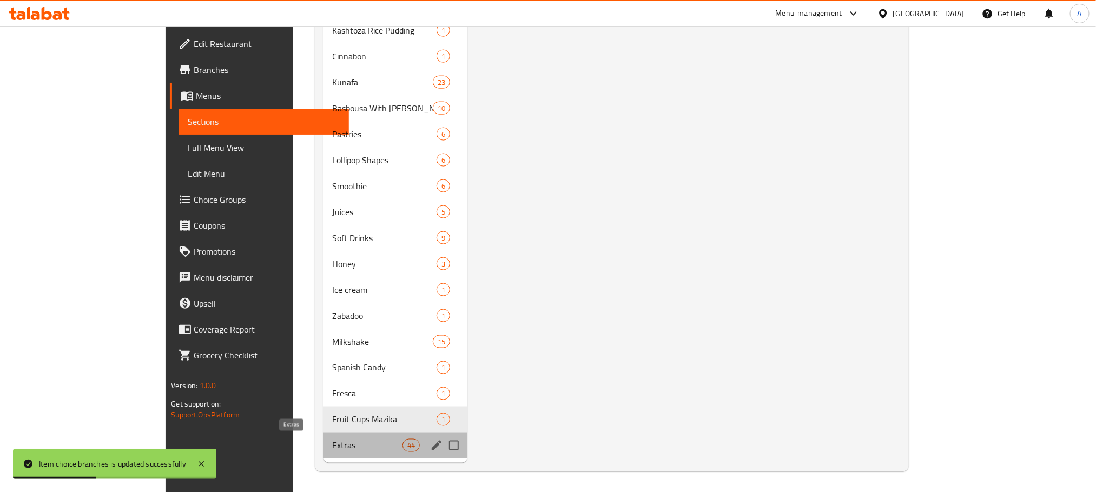
click at [332, 444] on span "Extras" at bounding box center [367, 445] width 70 height 13
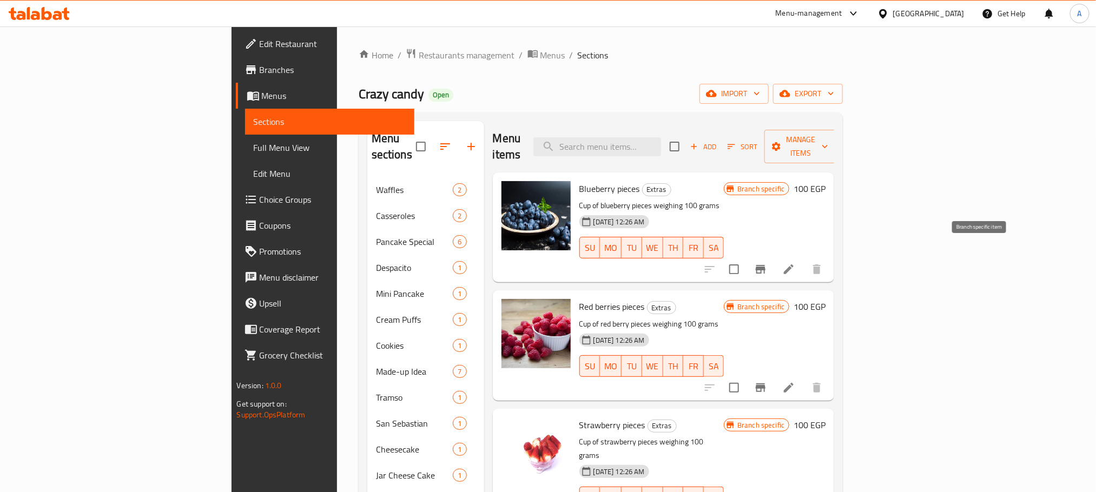
click at [767, 263] on icon "Branch-specific-item" at bounding box center [760, 269] width 13 height 13
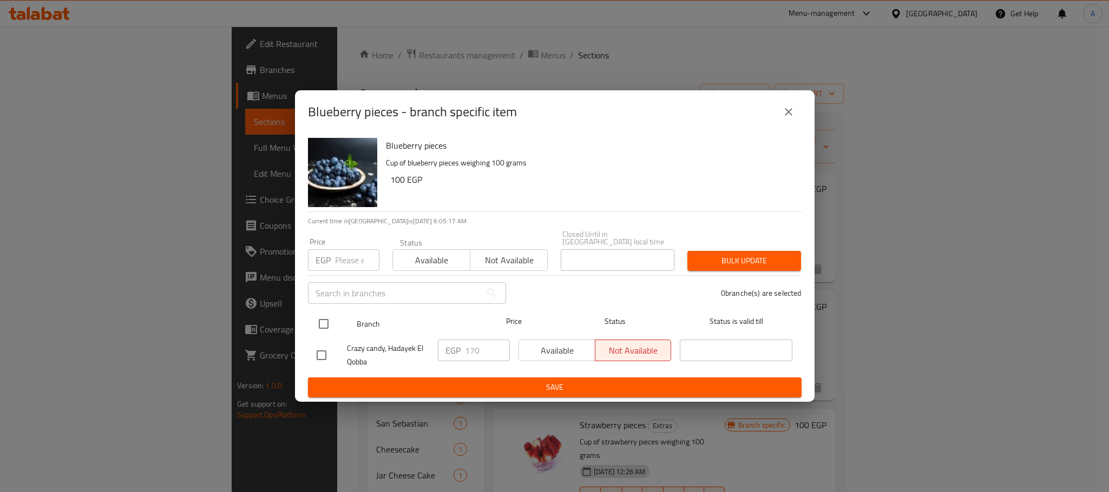
click at [325, 322] on input "checkbox" at bounding box center [323, 324] width 23 height 23
checkbox input "true"
click at [475, 344] on input "170" at bounding box center [487, 351] width 45 height 22
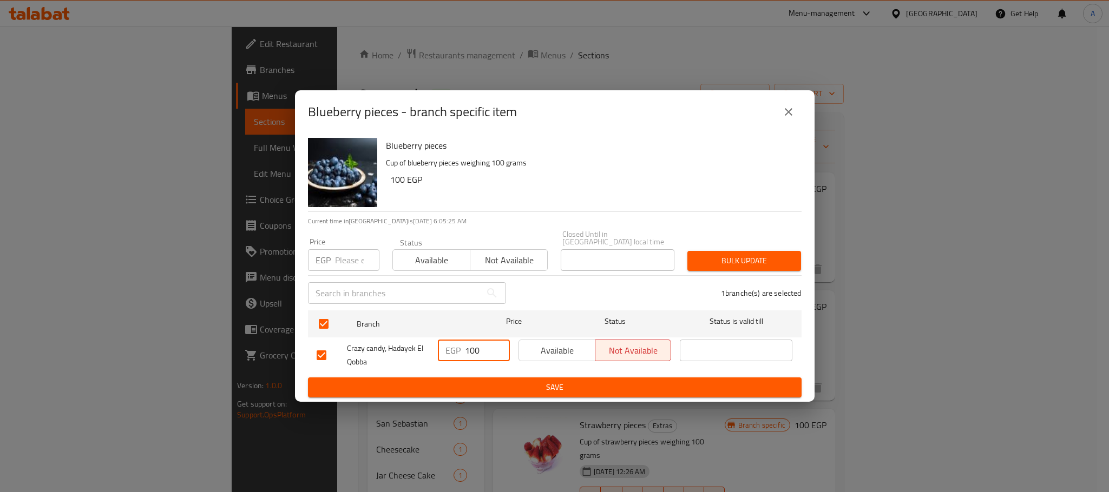
type input "100"
click at [573, 344] on span "Available" at bounding box center [557, 351] width 68 height 16
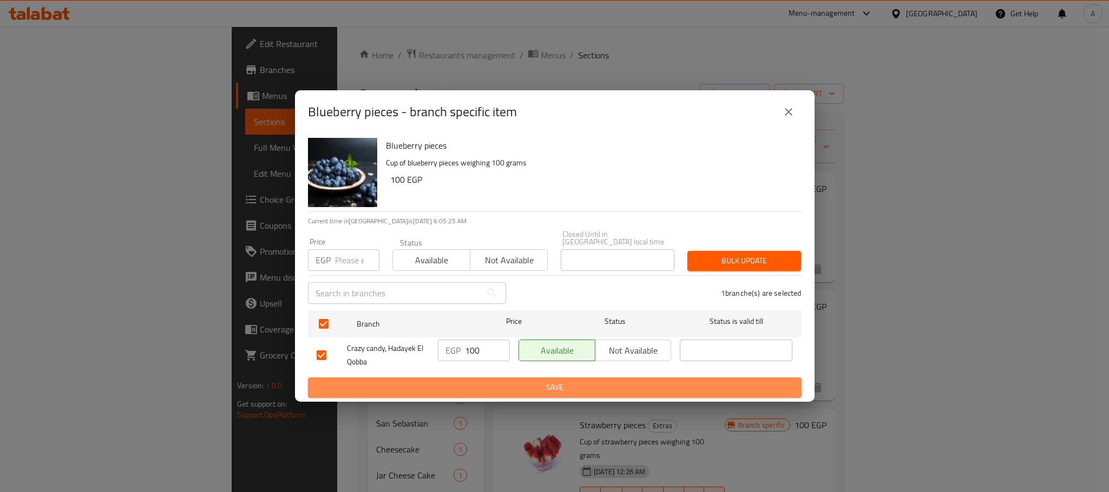
click at [563, 385] on span "Save" at bounding box center [555, 388] width 476 height 14
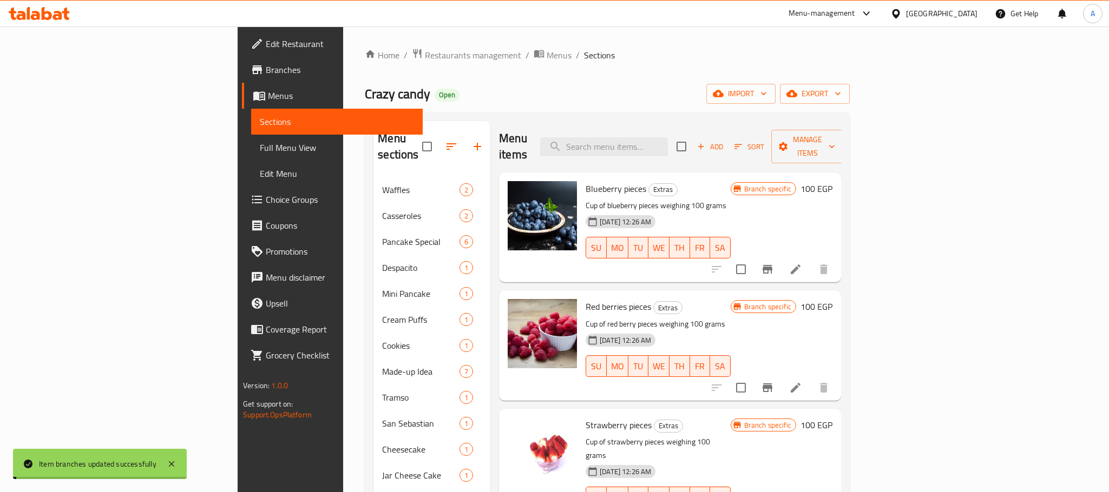
click at [774, 382] on icon "Branch-specific-item" at bounding box center [767, 388] width 13 height 13
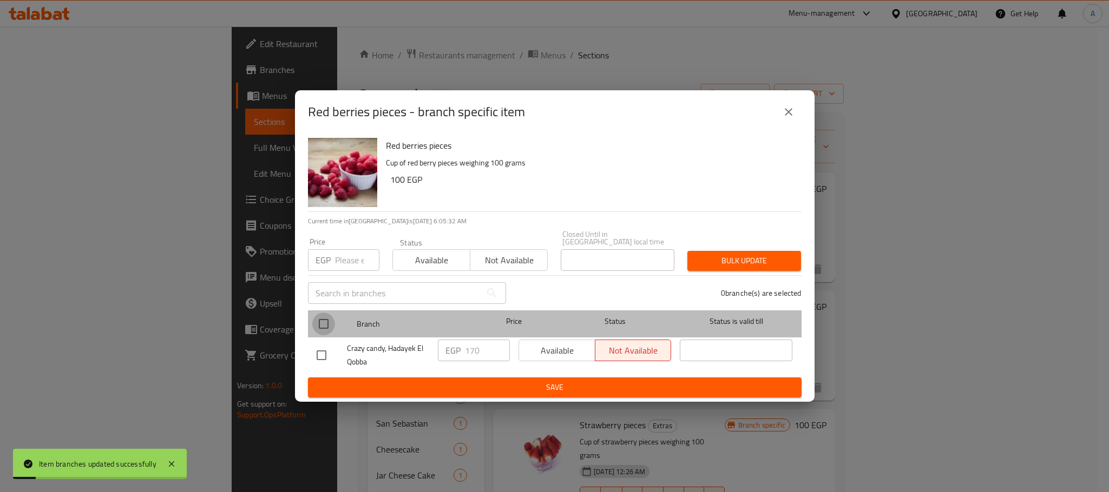
click at [325, 324] on input "checkbox" at bounding box center [323, 324] width 23 height 23
checkbox input "true"
click at [535, 343] on span "Available" at bounding box center [557, 351] width 68 height 16
checkbox input "true"
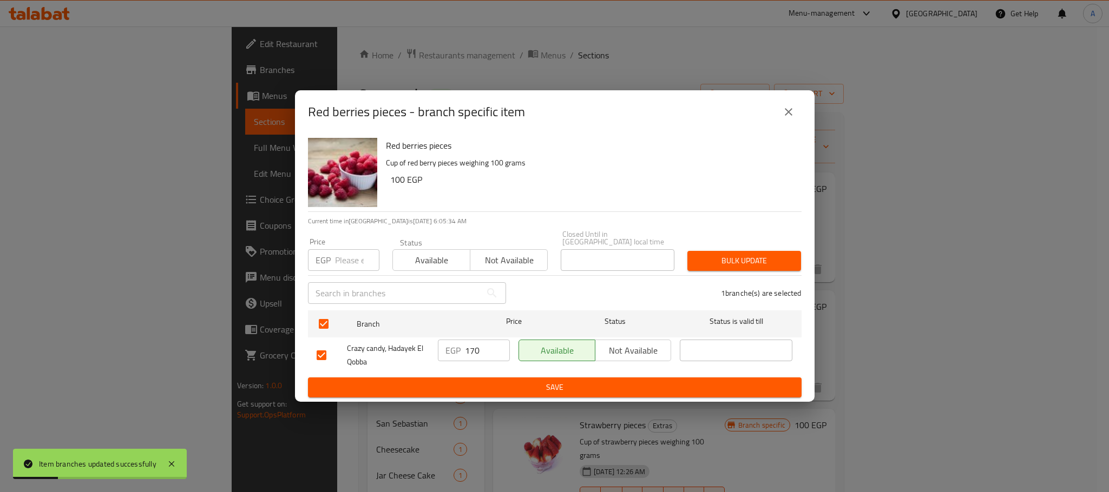
click at [472, 346] on input "170" at bounding box center [487, 351] width 45 height 22
type input "100"
click at [488, 382] on span "Save" at bounding box center [555, 388] width 476 height 14
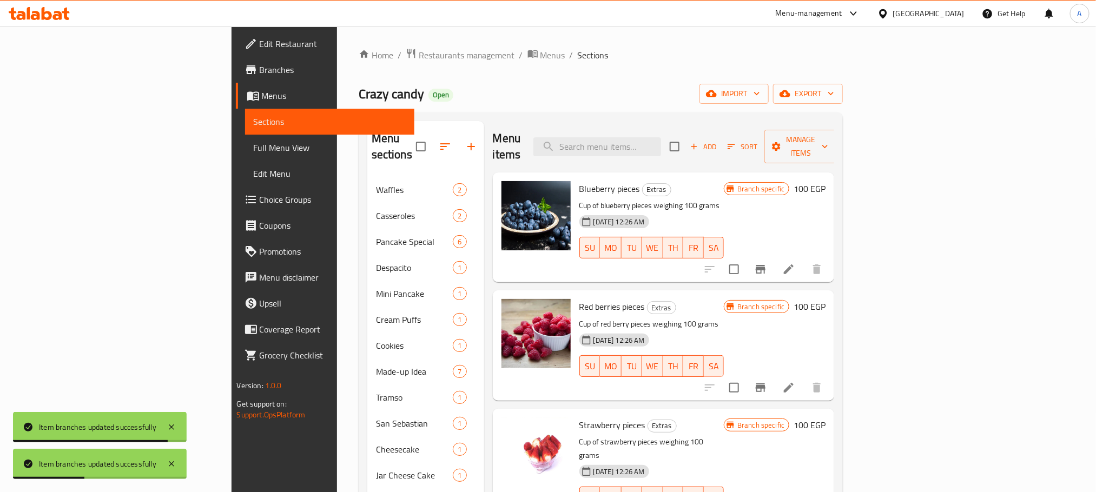
scroll to position [162, 0]
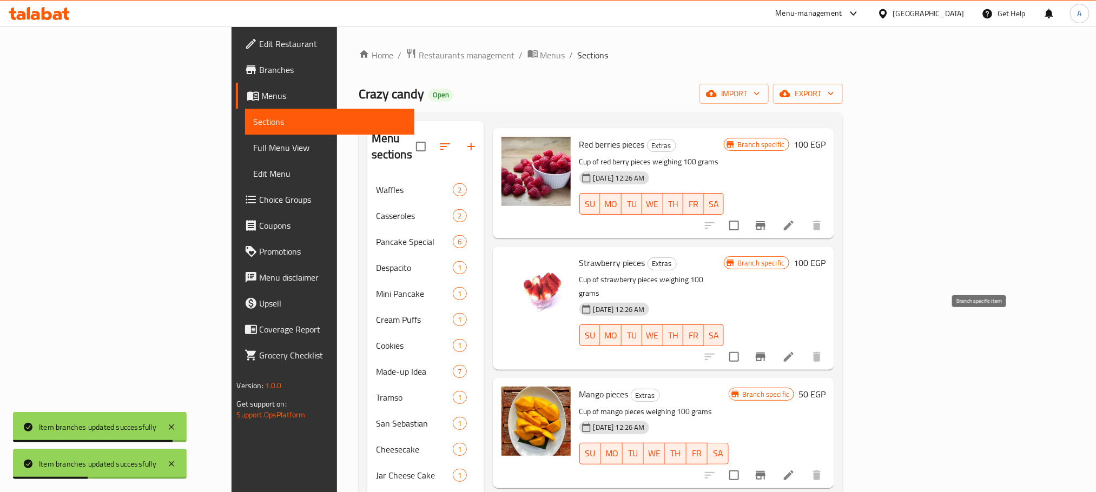
click at [767, 351] on icon "Branch-specific-item" at bounding box center [760, 357] width 13 height 13
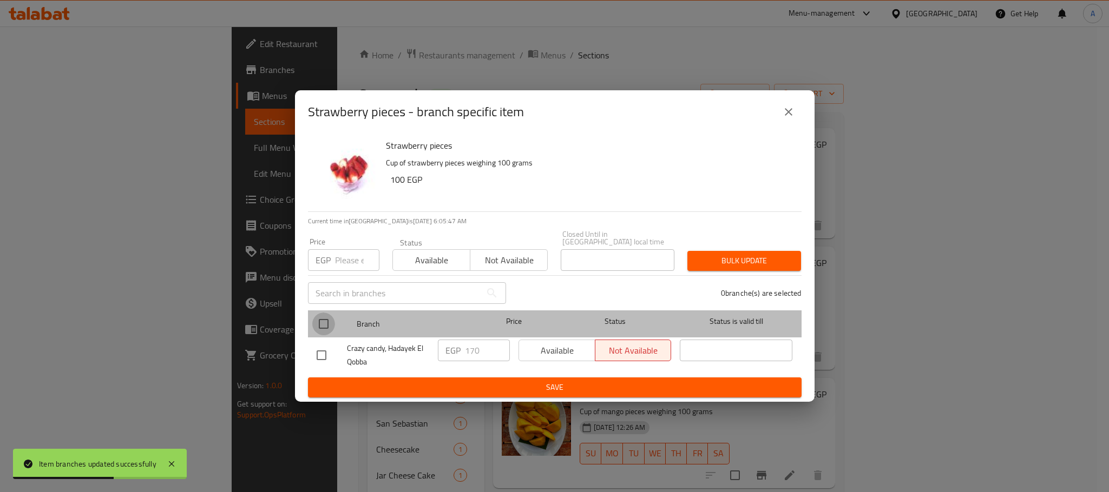
click at [326, 322] on input "checkbox" at bounding box center [323, 324] width 23 height 23
checkbox input "true"
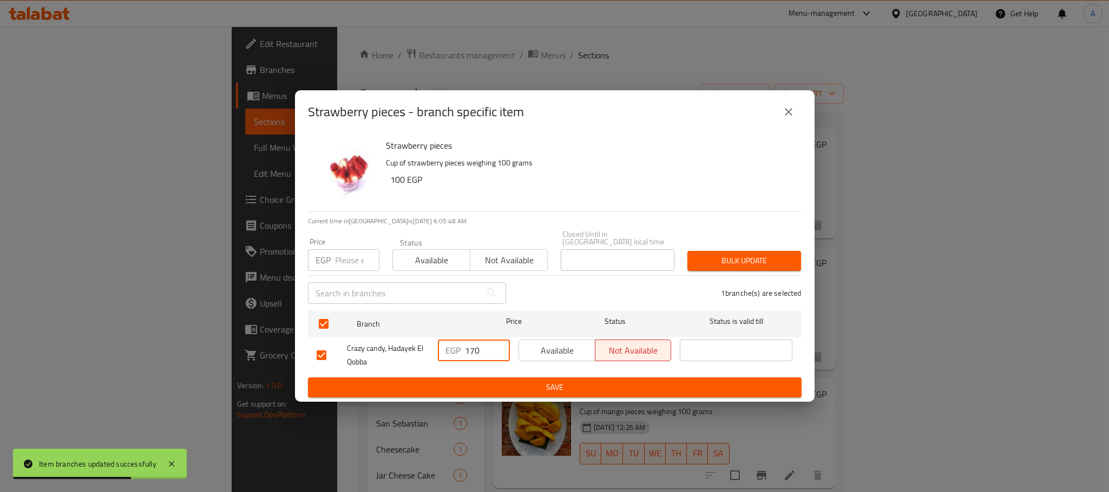
click at [474, 344] on input "170" at bounding box center [487, 351] width 45 height 22
type input "100"
click at [492, 387] on span "Save" at bounding box center [555, 388] width 476 height 14
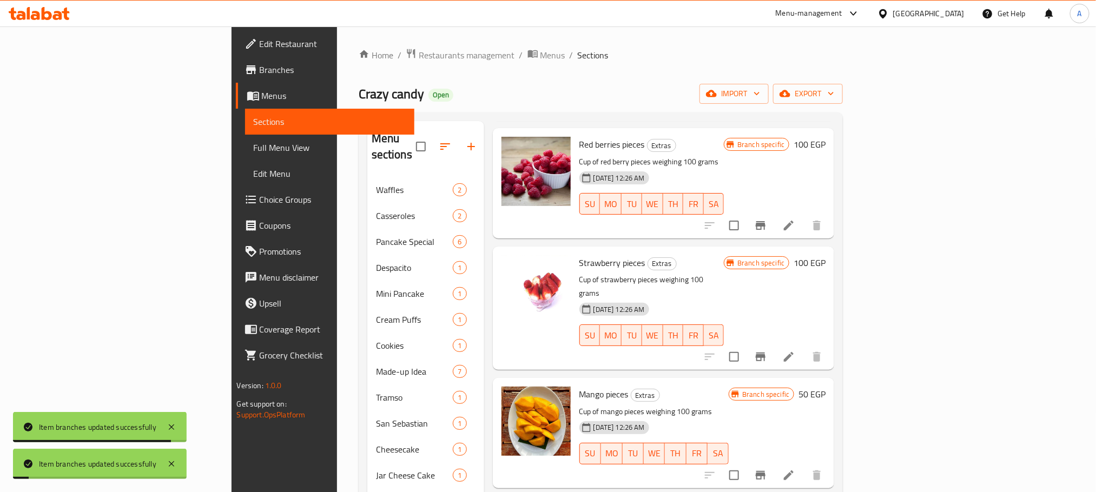
click at [767, 351] on icon "Branch-specific-item" at bounding box center [760, 357] width 13 height 13
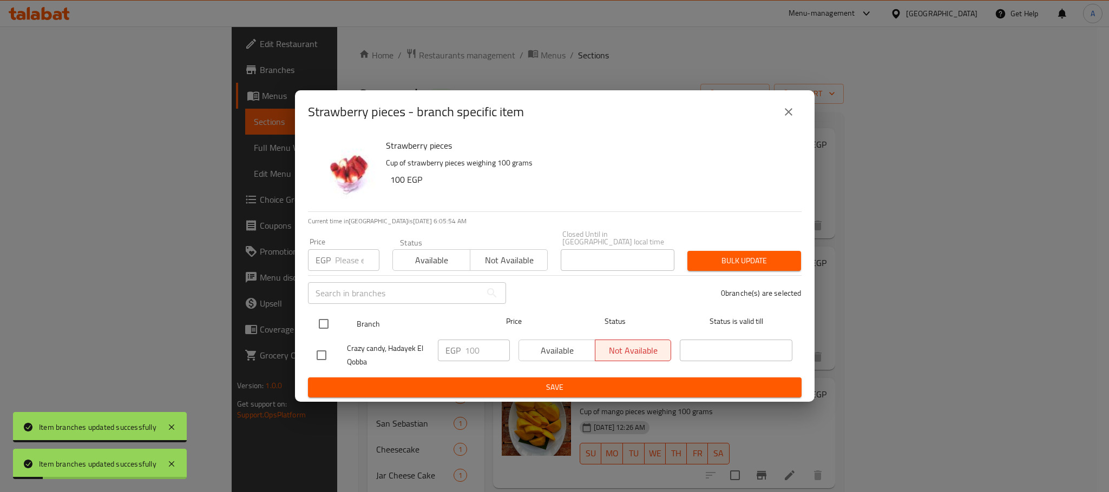
click at [317, 319] on input "checkbox" at bounding box center [323, 324] width 23 height 23
checkbox input "true"
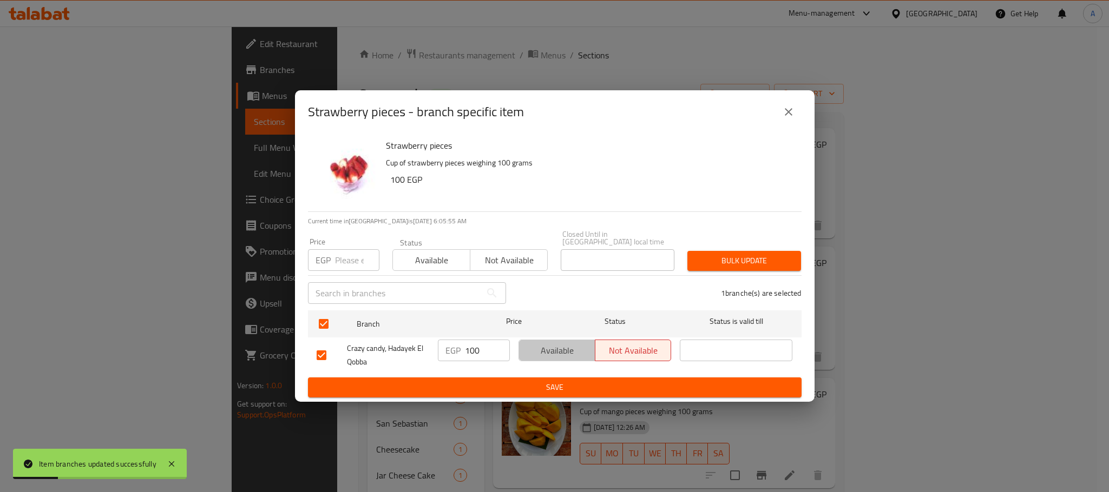
click at [566, 346] on span "Available" at bounding box center [557, 351] width 68 height 16
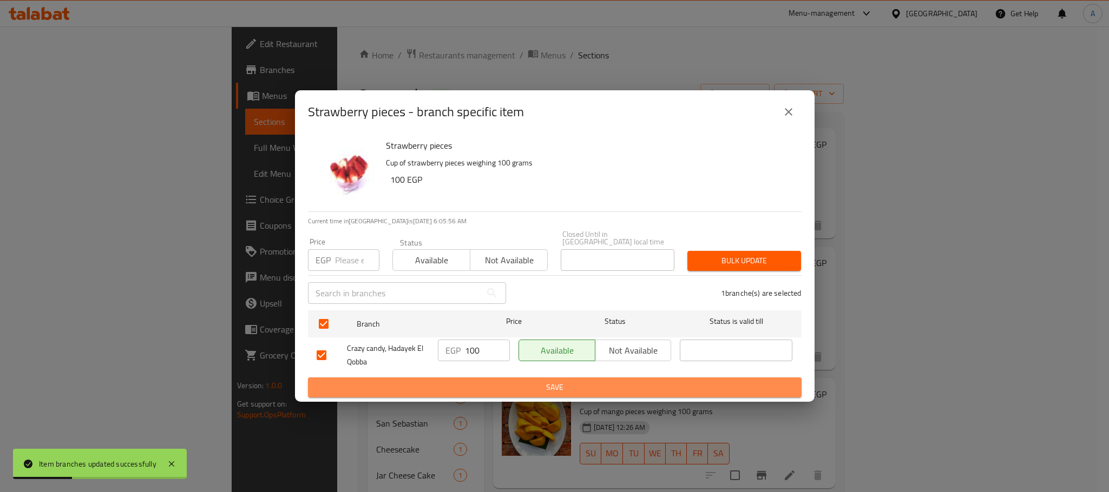
click at [556, 389] on span "Save" at bounding box center [555, 388] width 476 height 14
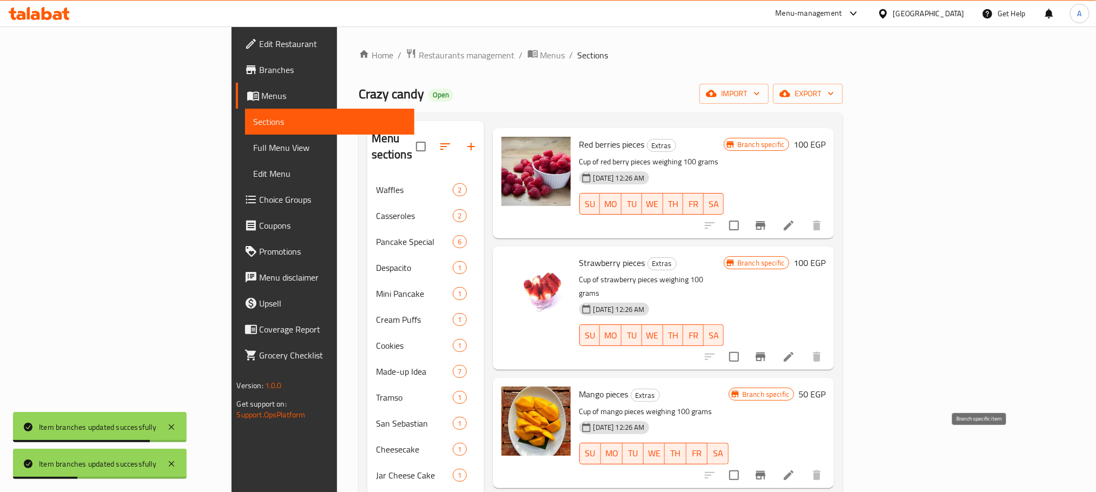
click at [767, 469] on icon "Branch-specific-item" at bounding box center [760, 475] width 13 height 13
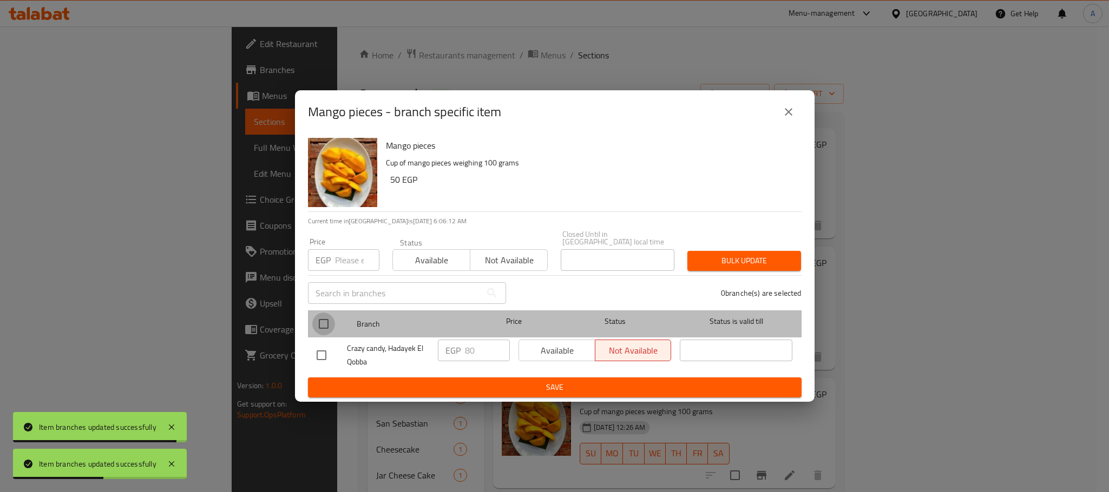
click at [320, 319] on input "checkbox" at bounding box center [323, 324] width 23 height 23
checkbox input "true"
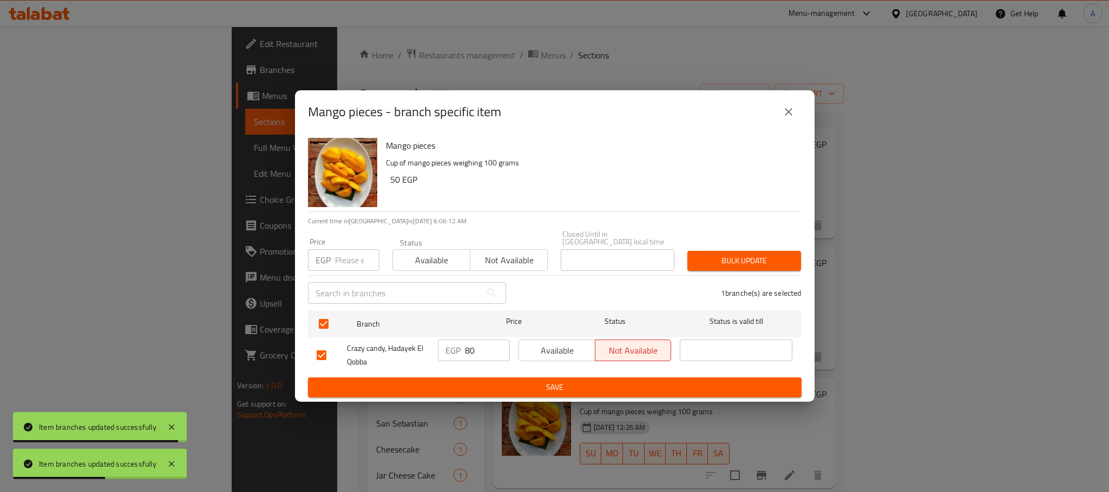
click at [548, 350] on span "Available" at bounding box center [557, 351] width 68 height 16
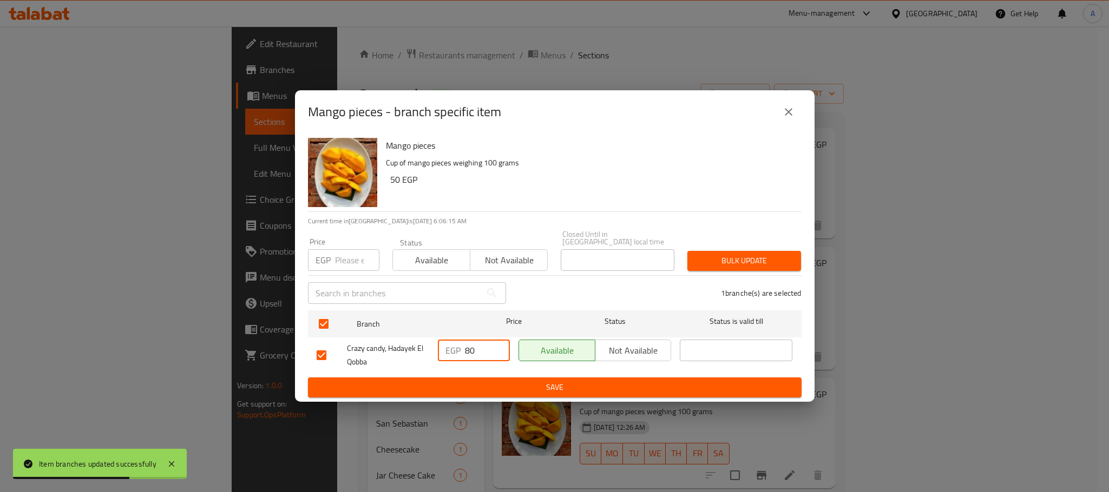
drag, startPoint x: 469, startPoint y: 348, endPoint x: 461, endPoint y: 348, distance: 8.1
click at [461, 348] on div "EGP 80 ​" at bounding box center [474, 351] width 72 height 22
type input "50"
click at [463, 390] on span "Save" at bounding box center [555, 388] width 476 height 14
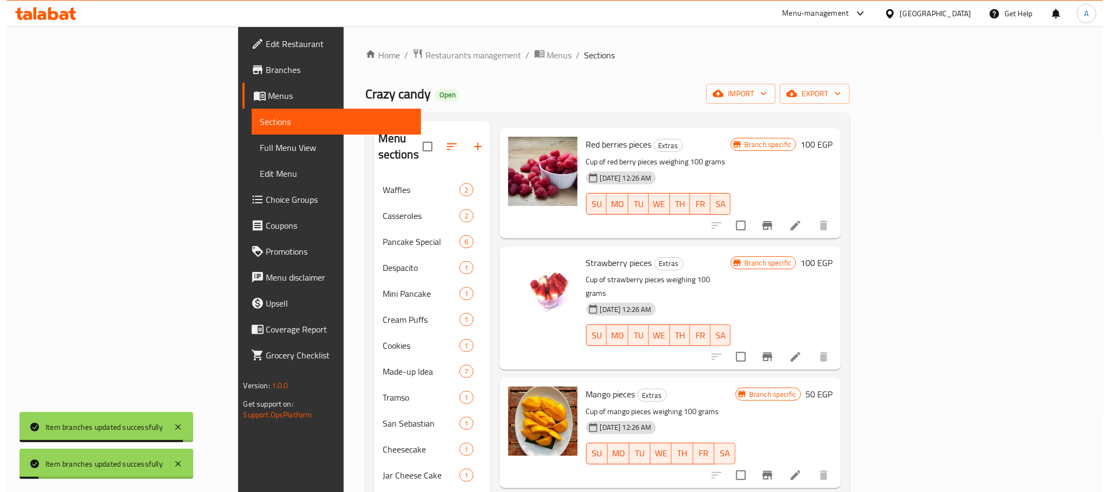
scroll to position [325, 0]
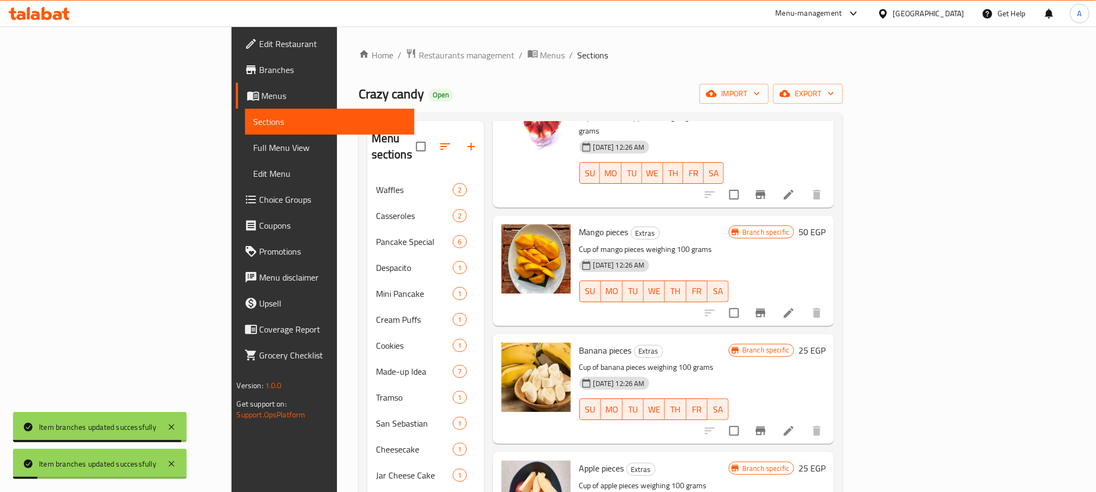
click at [766, 427] on icon "Branch-specific-item" at bounding box center [761, 431] width 10 height 9
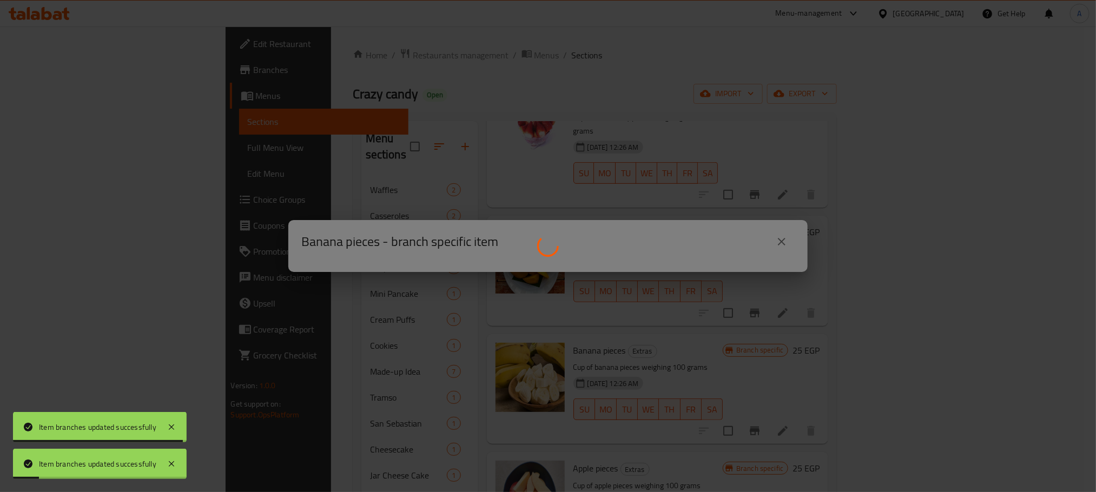
scroll to position [406, 0]
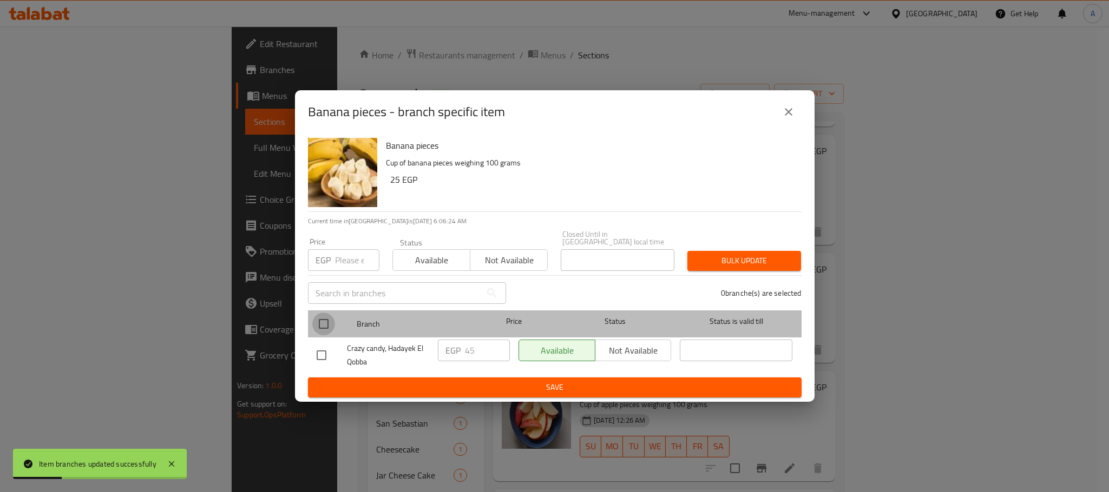
click at [328, 319] on input "checkbox" at bounding box center [323, 324] width 23 height 23
checkbox input "true"
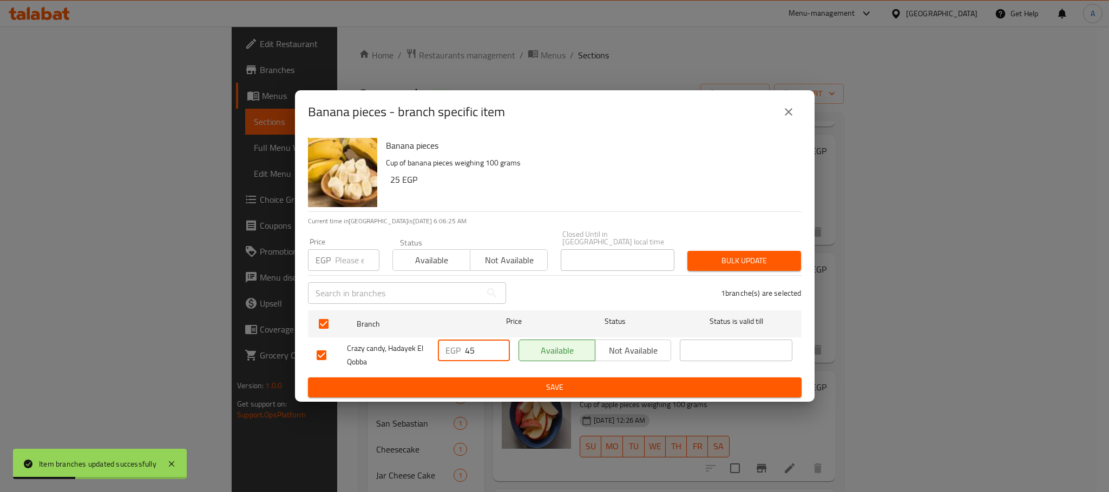
drag, startPoint x: 469, startPoint y: 343, endPoint x: 461, endPoint y: 346, distance: 8.6
click at [461, 346] on div "EGP 45 ​" at bounding box center [474, 351] width 72 height 22
type input "25"
click at [494, 383] on span "Save" at bounding box center [555, 388] width 476 height 14
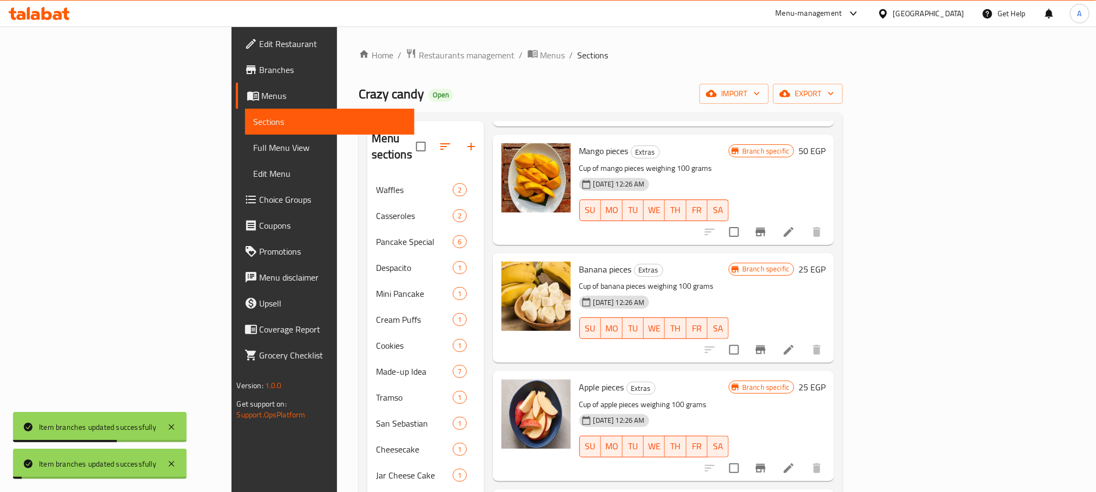
click at [766, 464] on icon "Branch-specific-item" at bounding box center [761, 468] width 10 height 9
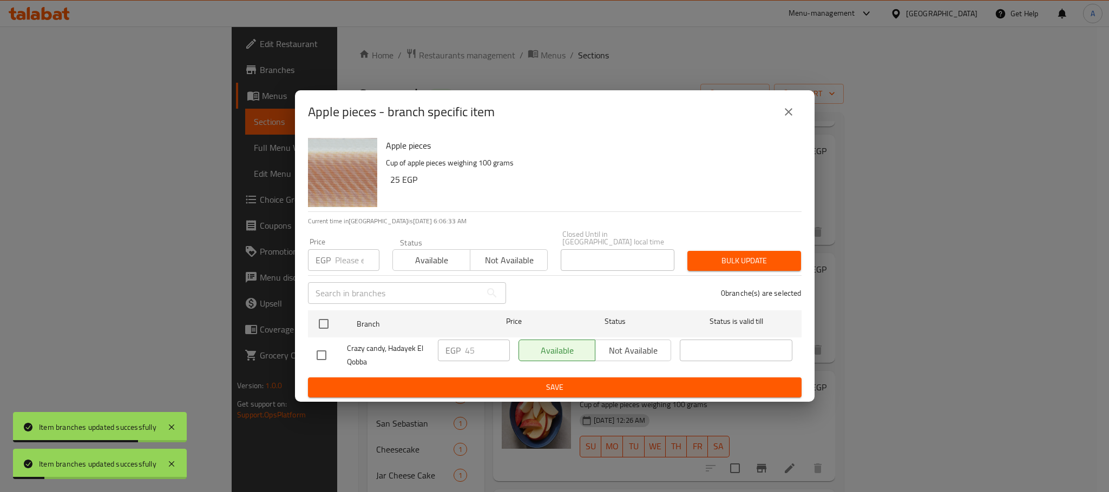
drag, startPoint x: 322, startPoint y: 318, endPoint x: 468, endPoint y: 343, distance: 148.2
click at [334, 321] on input "checkbox" at bounding box center [323, 324] width 23 height 23
checkbox input "true"
drag, startPoint x: 470, startPoint y: 346, endPoint x: 463, endPoint y: 346, distance: 7.0
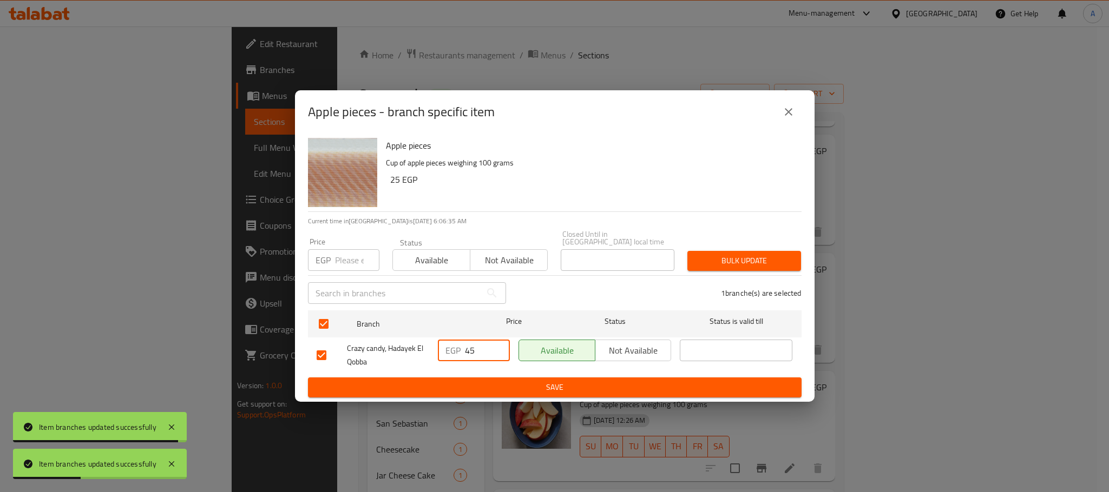
click at [463, 346] on div "EGP 45 ​" at bounding box center [474, 351] width 72 height 22
type input "25"
click at [490, 382] on span "Save" at bounding box center [555, 388] width 476 height 14
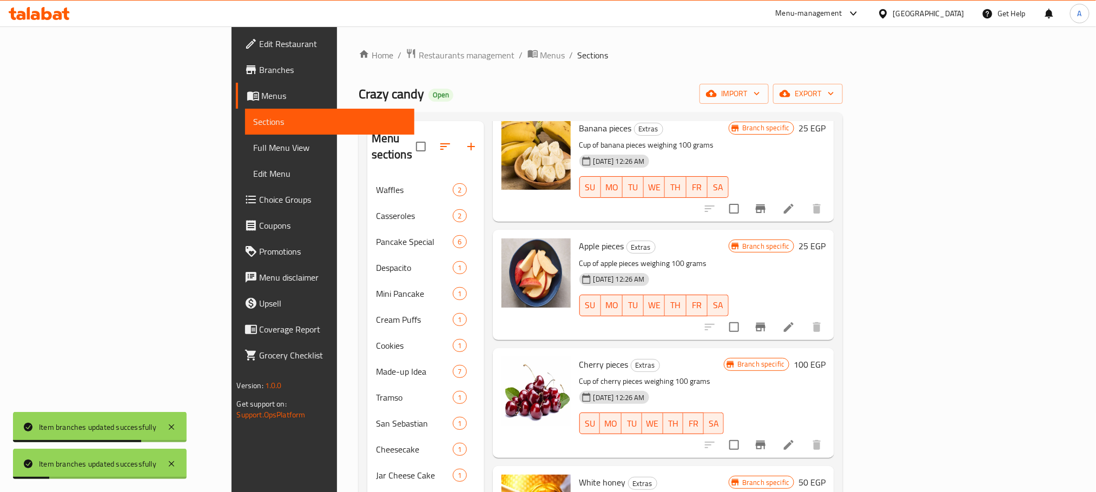
scroll to position [568, 0]
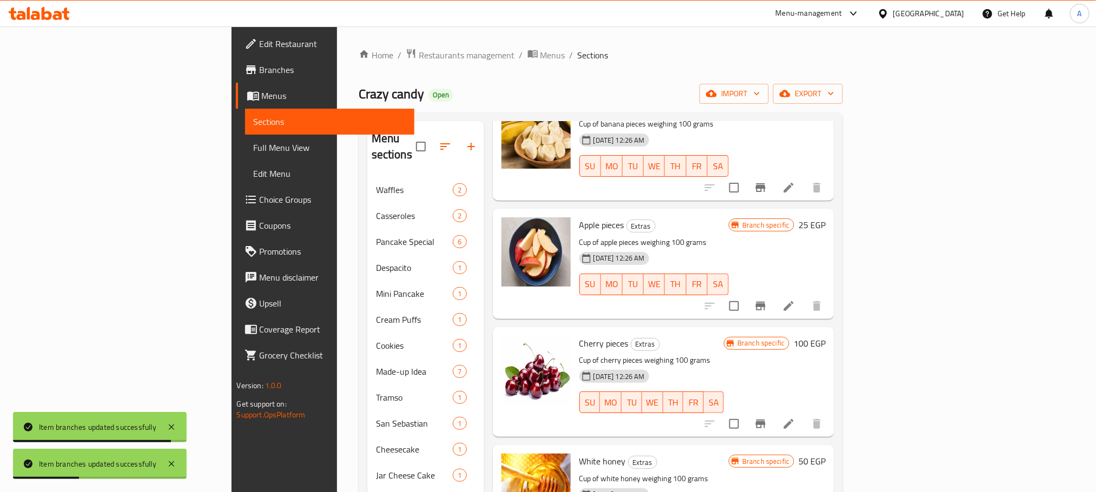
click at [826, 336] on h6 "100 EGP" at bounding box center [810, 343] width 32 height 15
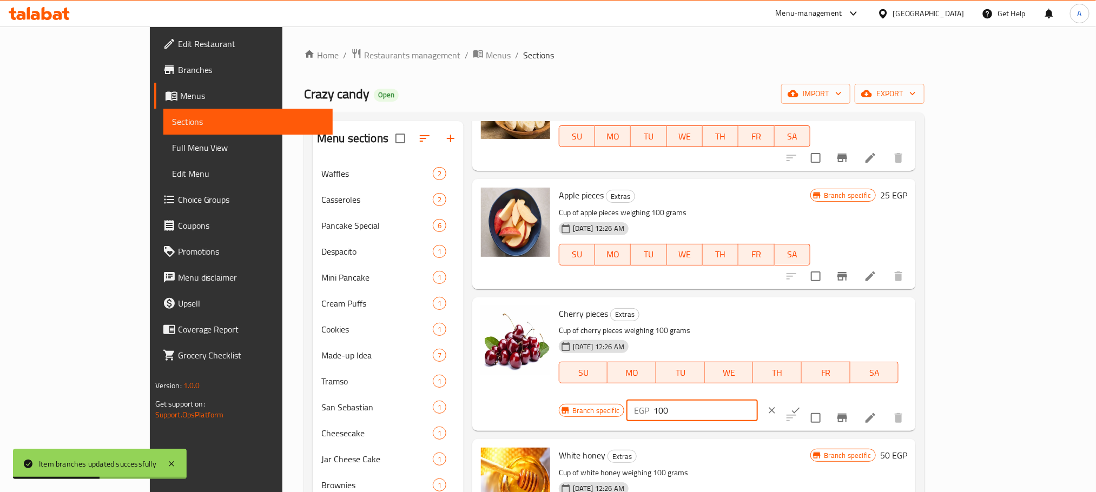
drag, startPoint x: 903, startPoint y: 317, endPoint x: 885, endPoint y: 320, distance: 18.1
click at [758, 400] on div "EGP 100 ​" at bounding box center [693, 411] width 132 height 22
type input "70"
click at [801, 405] on icon "ok" at bounding box center [796, 410] width 11 height 11
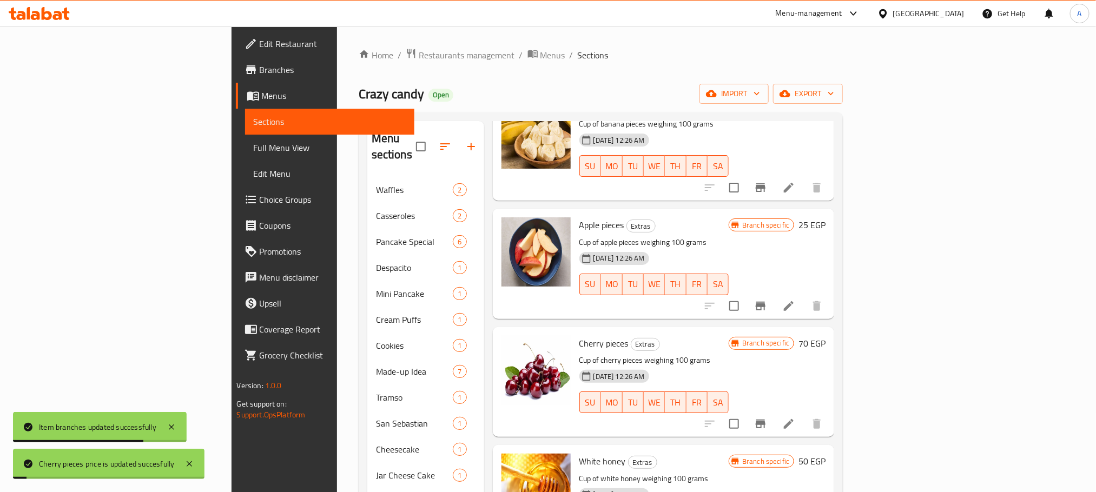
click at [766, 420] on icon "Branch-specific-item" at bounding box center [761, 424] width 10 height 9
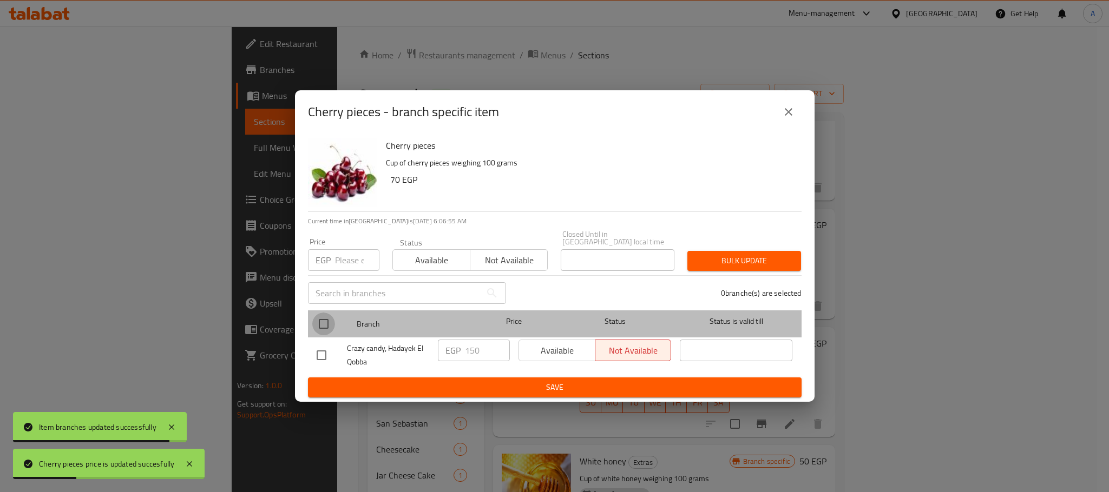
click at [320, 317] on input "checkbox" at bounding box center [323, 324] width 23 height 23
checkbox input "true"
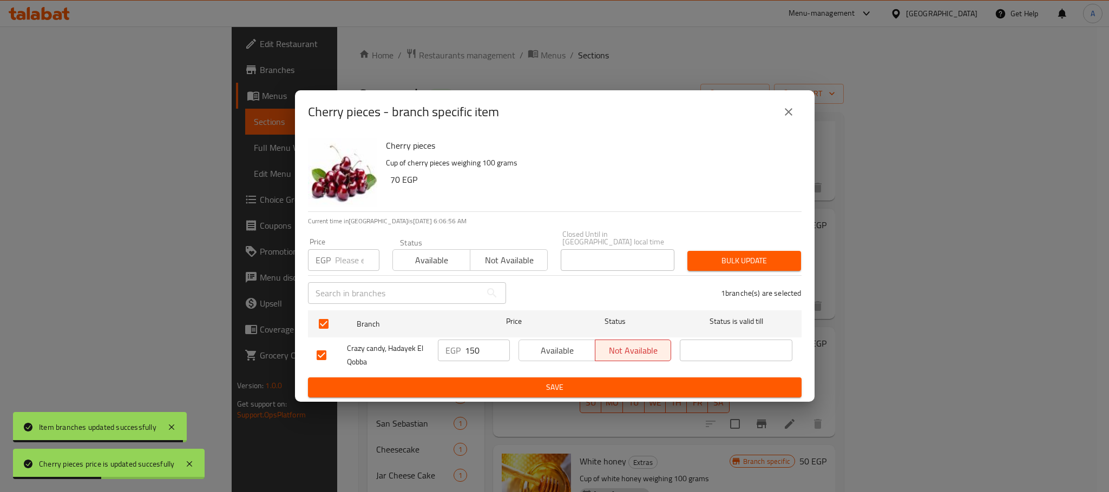
click at [538, 354] on span "Available" at bounding box center [557, 351] width 68 height 16
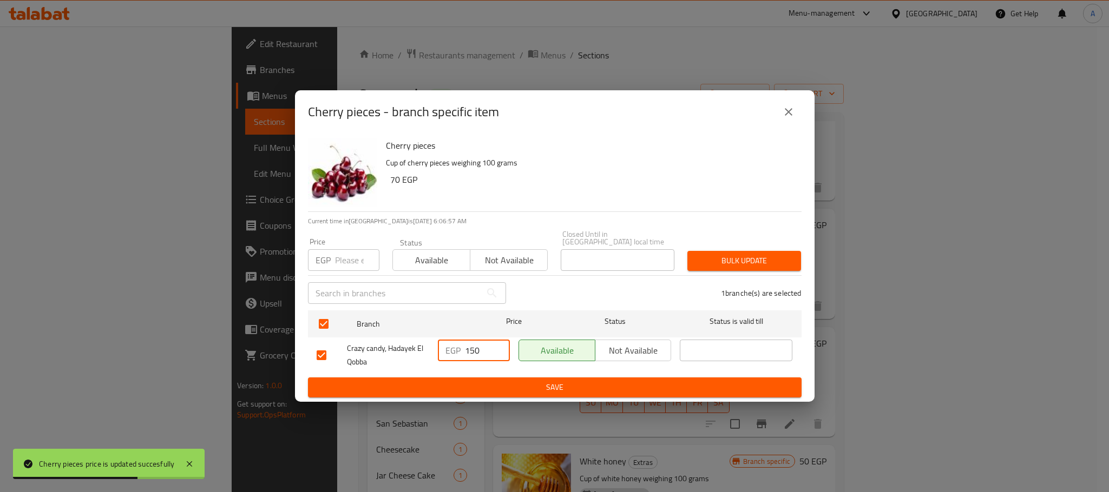
drag, startPoint x: 474, startPoint y: 351, endPoint x: 462, endPoint y: 351, distance: 12.4
click at [462, 351] on div "EGP 150 ​" at bounding box center [474, 351] width 72 height 22
type input "70"
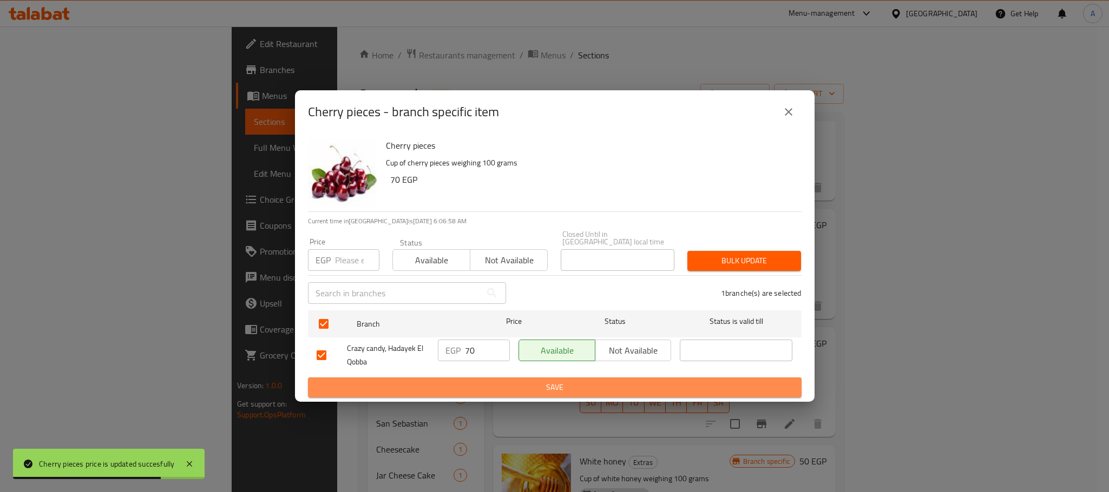
click at [468, 390] on span "Save" at bounding box center [555, 388] width 476 height 14
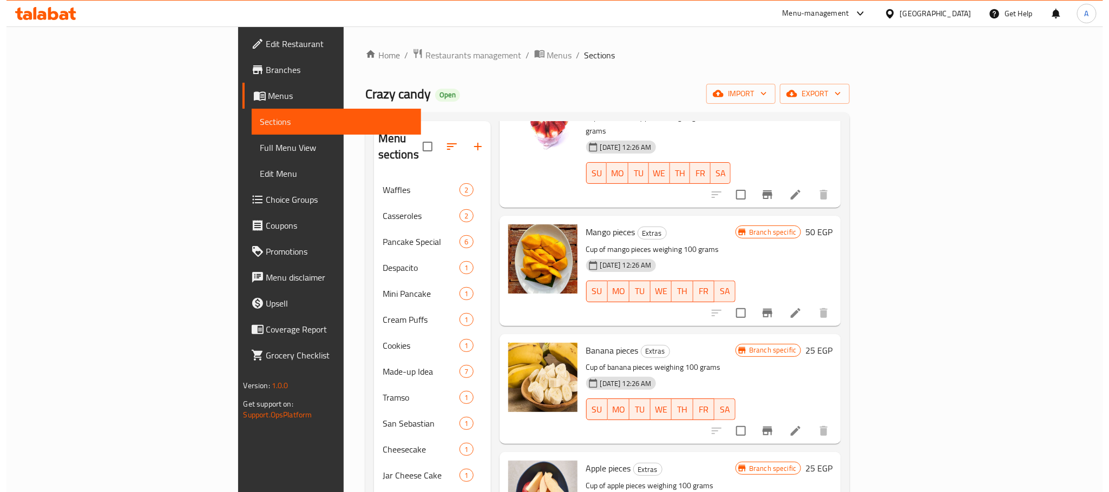
scroll to position [0, 0]
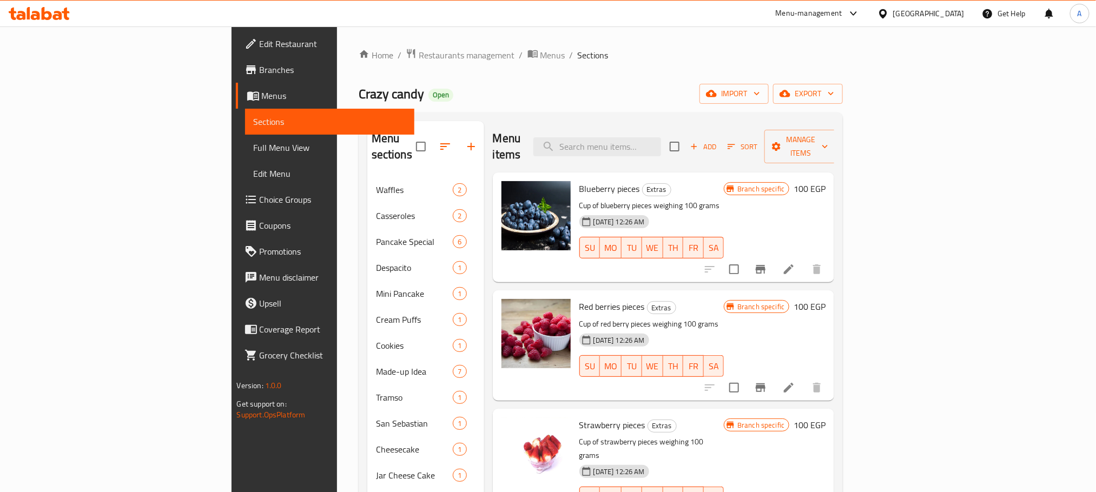
click at [758, 141] on span "Sort" at bounding box center [743, 147] width 30 height 12
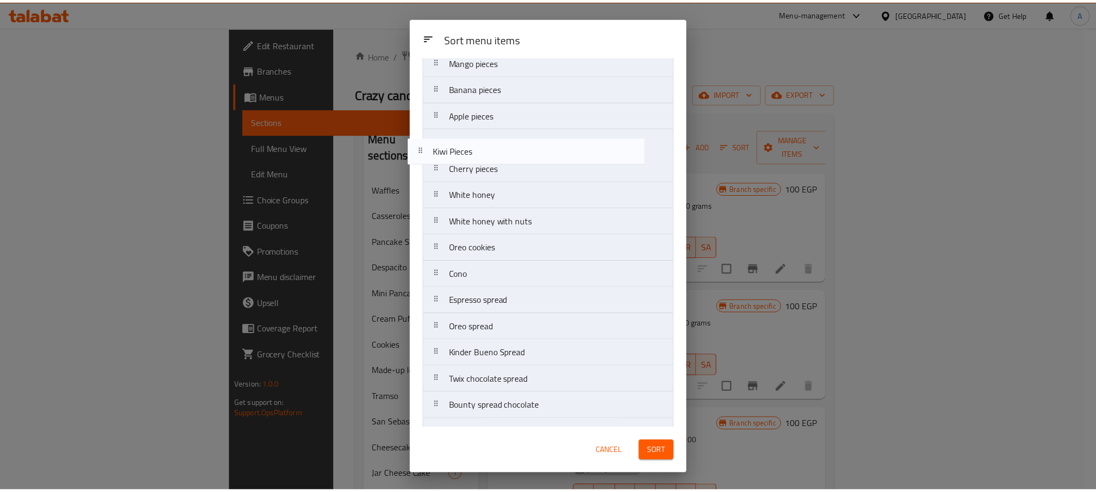
scroll to position [114, 0]
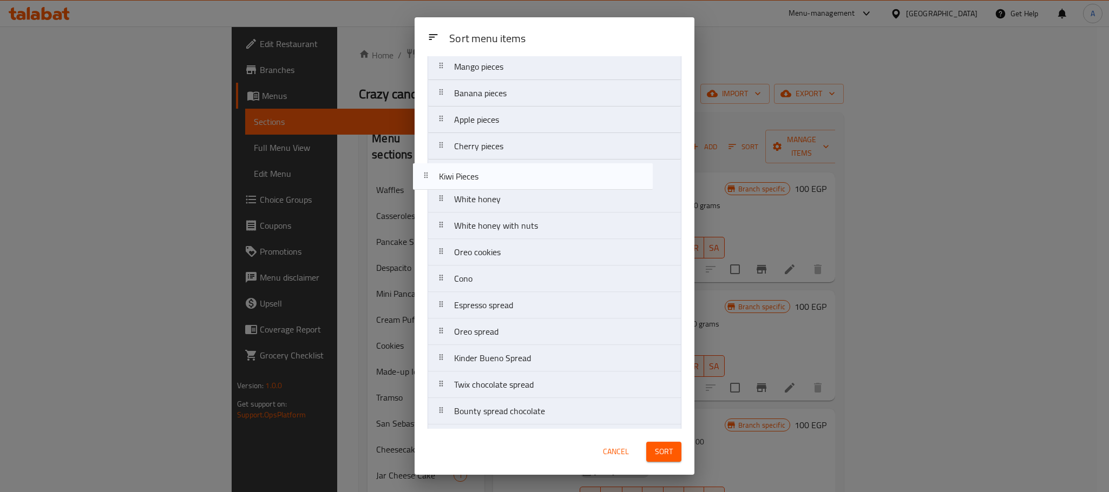
drag, startPoint x: 513, startPoint y: 326, endPoint x: 497, endPoint y: 166, distance: 161.5
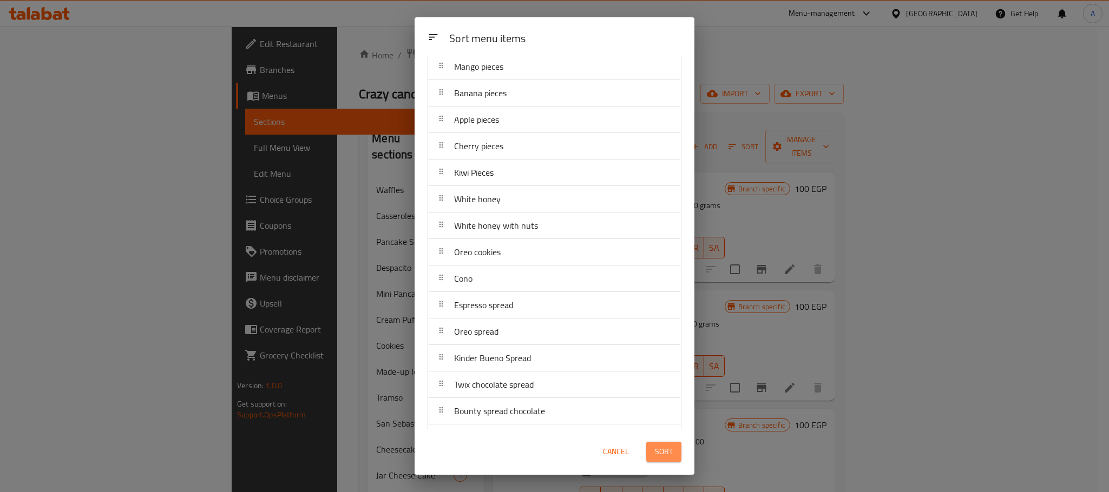
click at [651, 451] on button "Sort" at bounding box center [663, 452] width 35 height 20
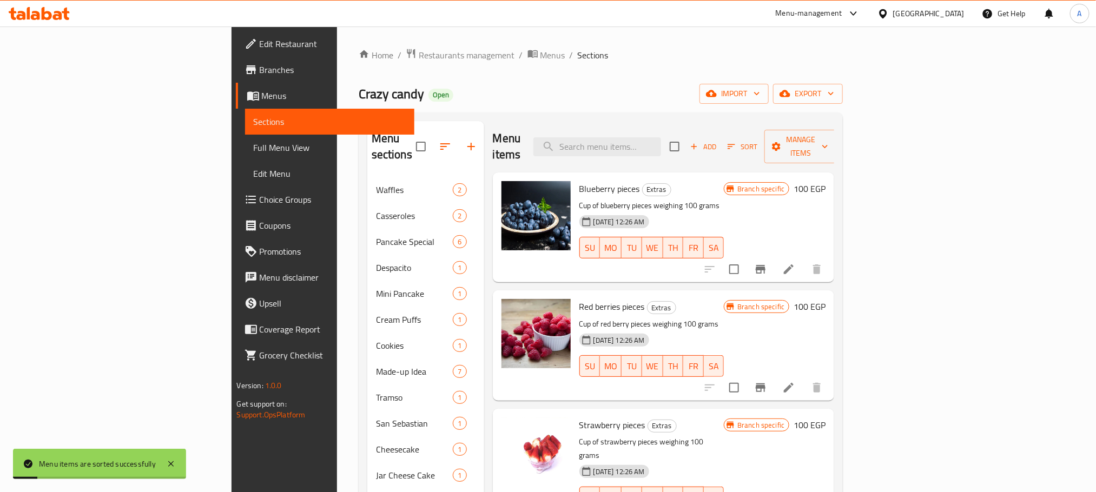
scroll to position [741, 0]
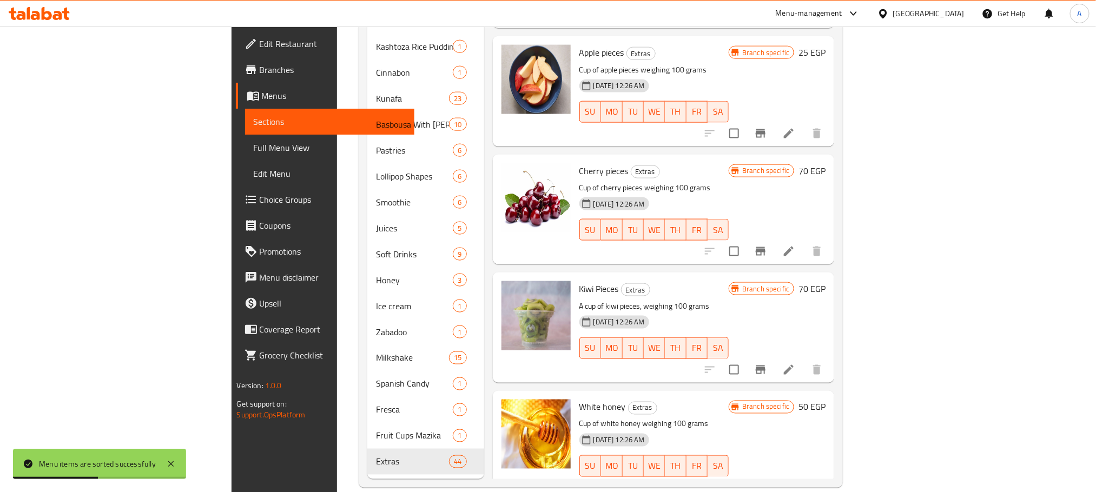
click at [766, 366] on icon "Branch-specific-item" at bounding box center [761, 370] width 10 height 9
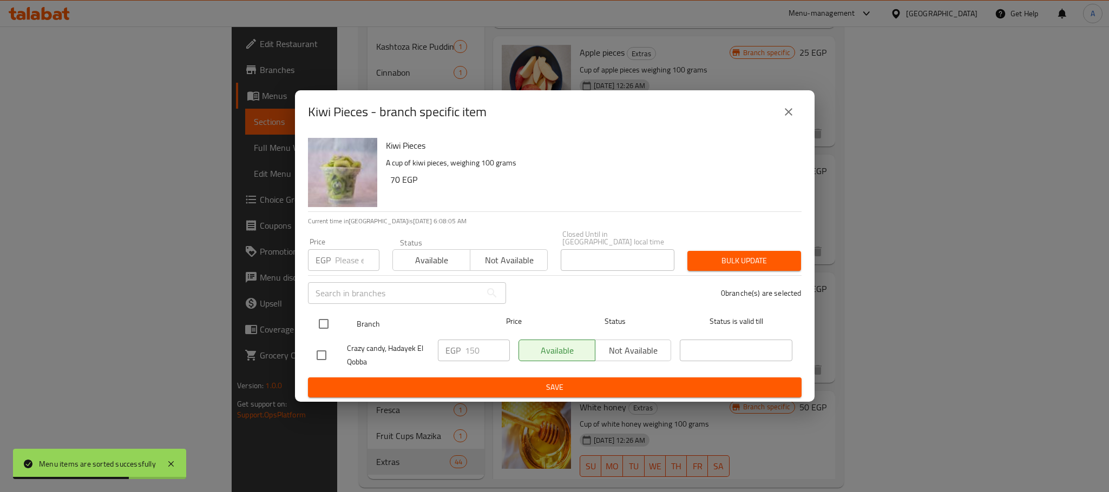
click at [324, 319] on input "checkbox" at bounding box center [323, 324] width 23 height 23
checkbox input "true"
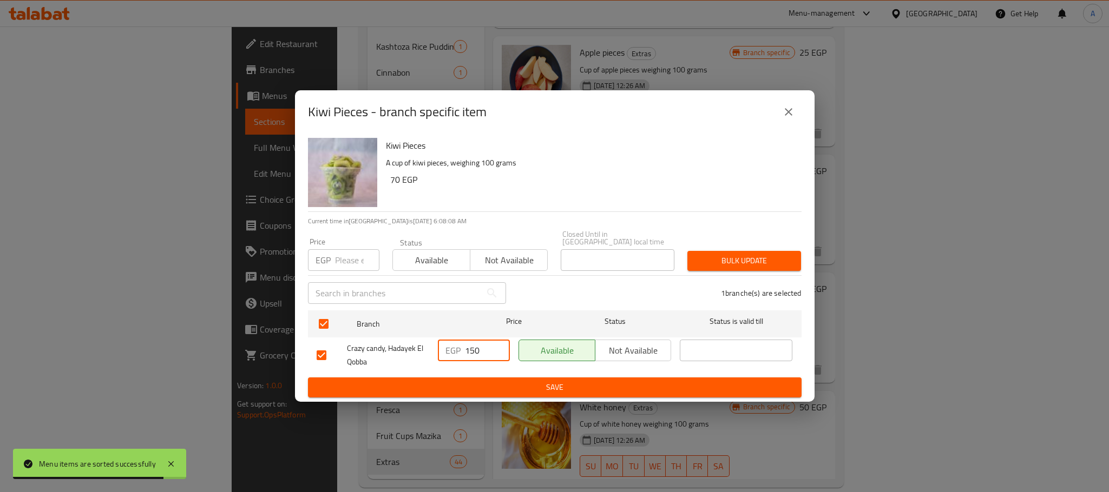
drag, startPoint x: 475, startPoint y: 346, endPoint x: 453, endPoint y: 346, distance: 21.6
click at [453, 346] on div "EGP 150 ​" at bounding box center [474, 351] width 72 height 22
type input "70"
click at [475, 381] on span "Save" at bounding box center [555, 388] width 476 height 14
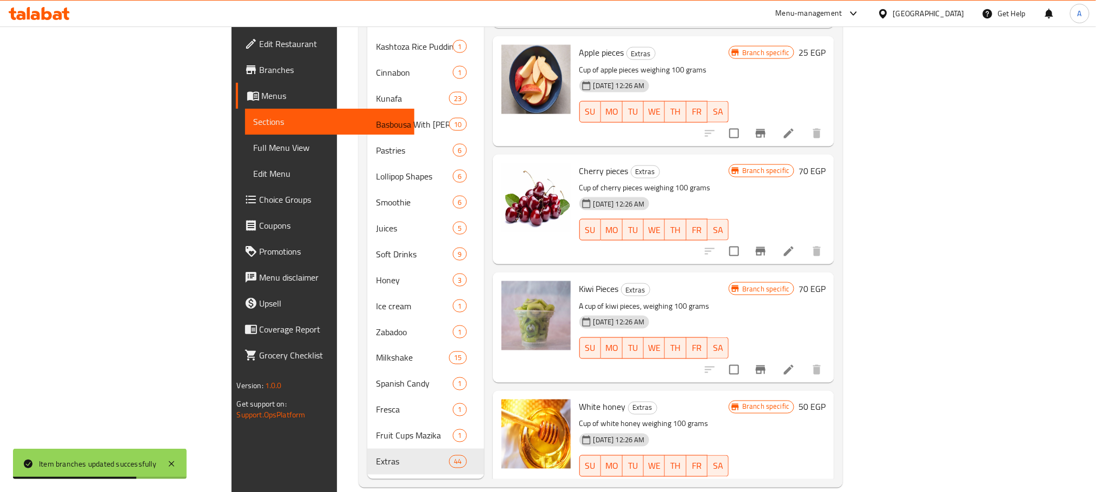
scroll to position [162, 0]
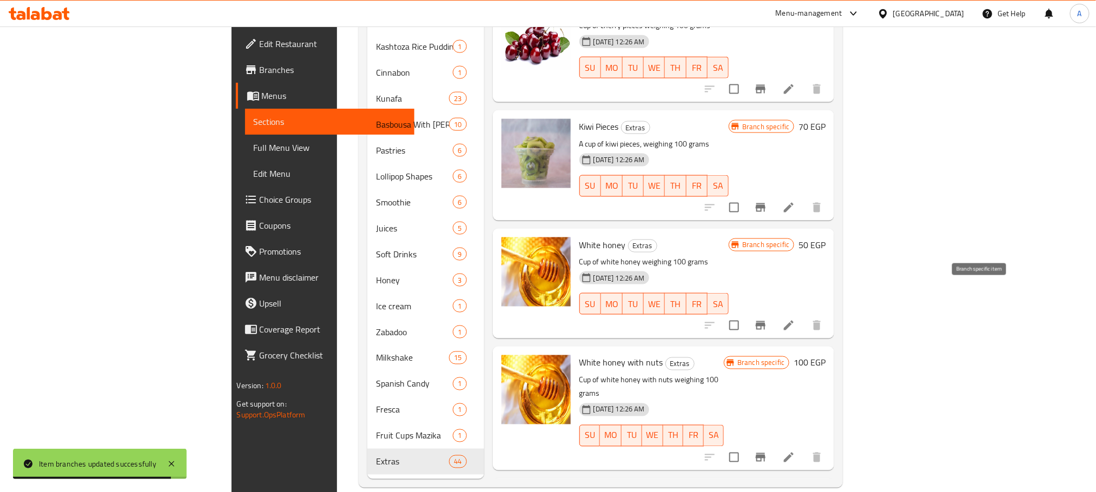
click at [767, 319] on icon "Branch-specific-item" at bounding box center [760, 325] width 13 height 13
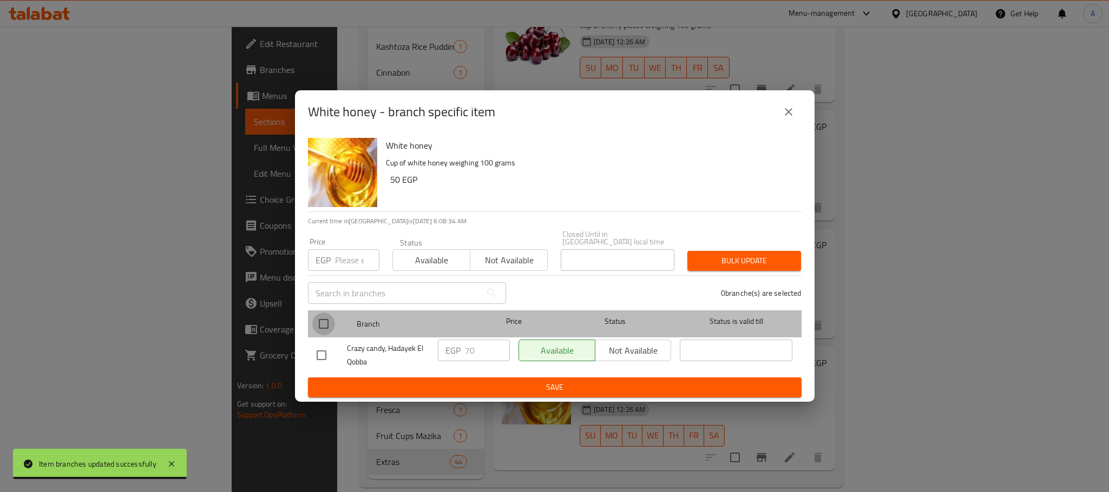
click at [324, 319] on input "checkbox" at bounding box center [323, 324] width 23 height 23
checkbox input "true"
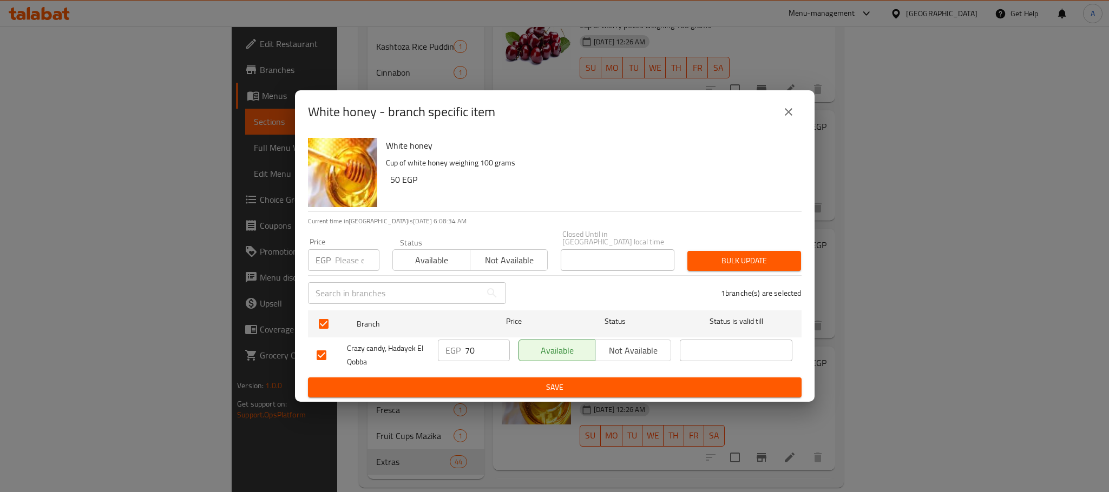
checkbox input "true"
drag, startPoint x: 474, startPoint y: 348, endPoint x: 455, endPoint y: 348, distance: 19.5
click at [455, 348] on div "EGP 70 ​" at bounding box center [474, 351] width 72 height 22
type input "25"
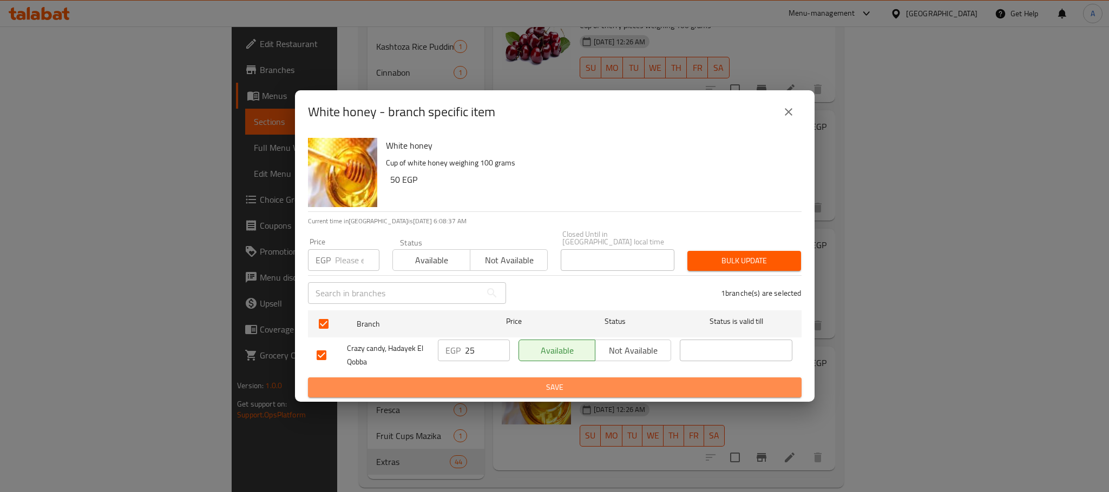
click at [488, 383] on span "Save" at bounding box center [555, 388] width 476 height 14
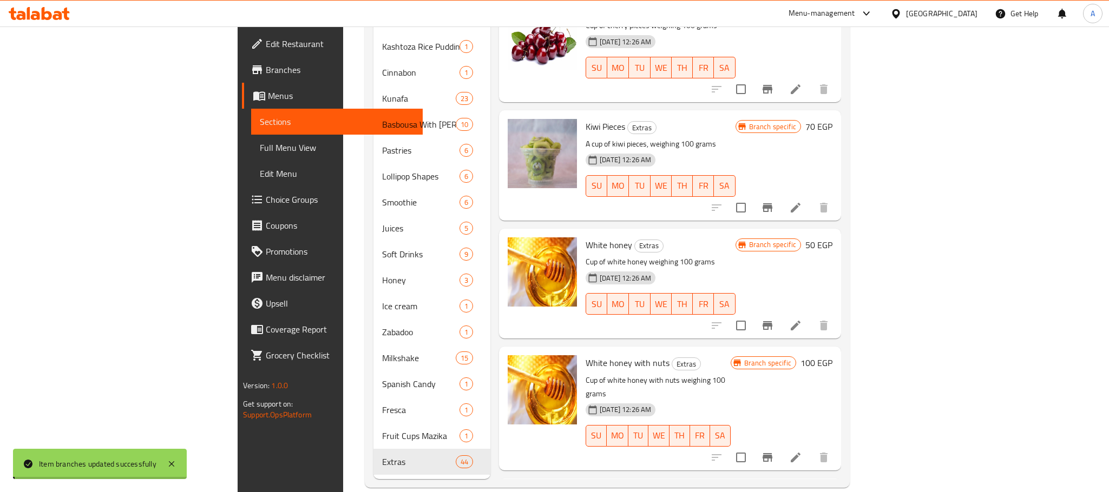
click at [832, 238] on h6 "50 EGP" at bounding box center [818, 245] width 27 height 15
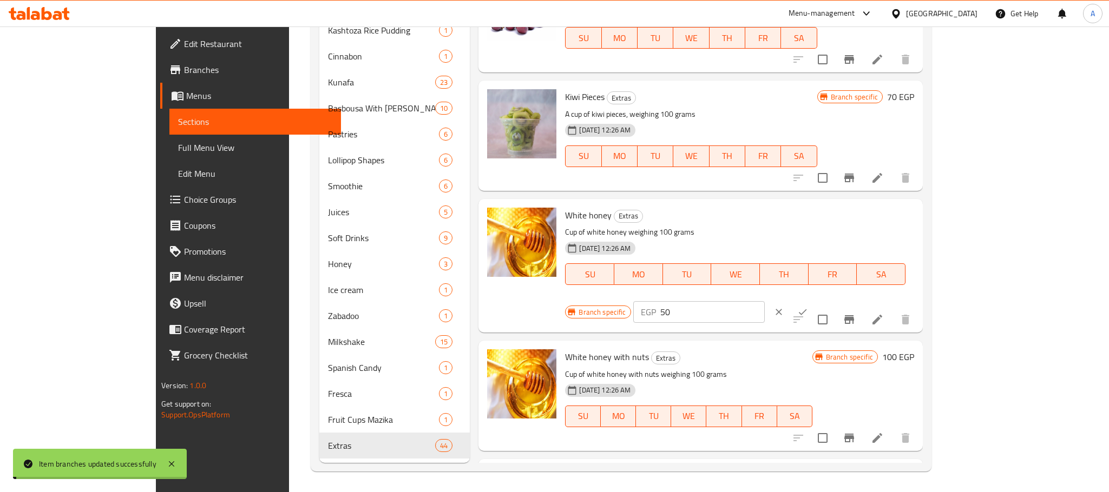
click at [830, 300] on div "Branch specific EGP 50 ​" at bounding box center [697, 312] width 265 height 24
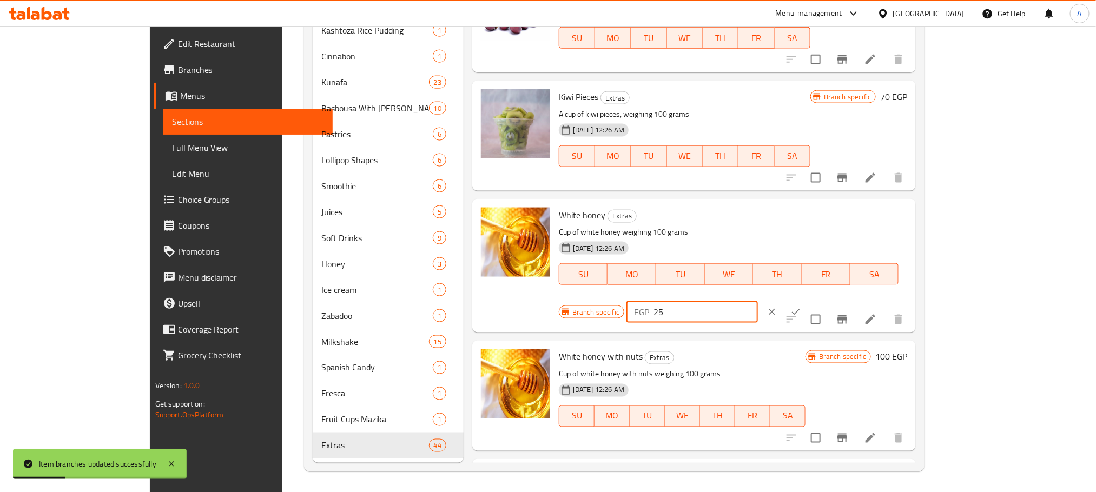
type input "25"
click at [801, 307] on icon "ok" at bounding box center [796, 312] width 11 height 11
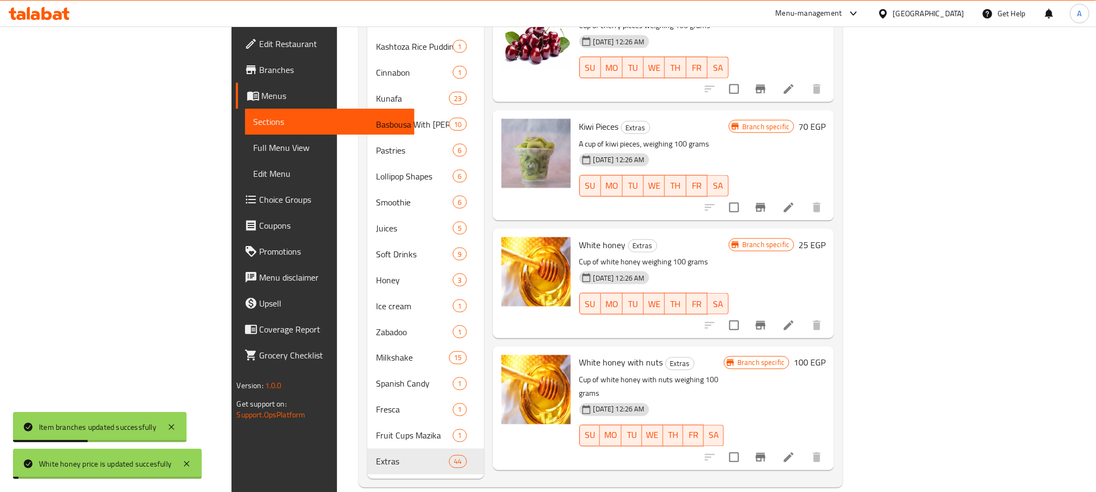
click at [766, 321] on icon "Branch-specific-item" at bounding box center [761, 325] width 10 height 9
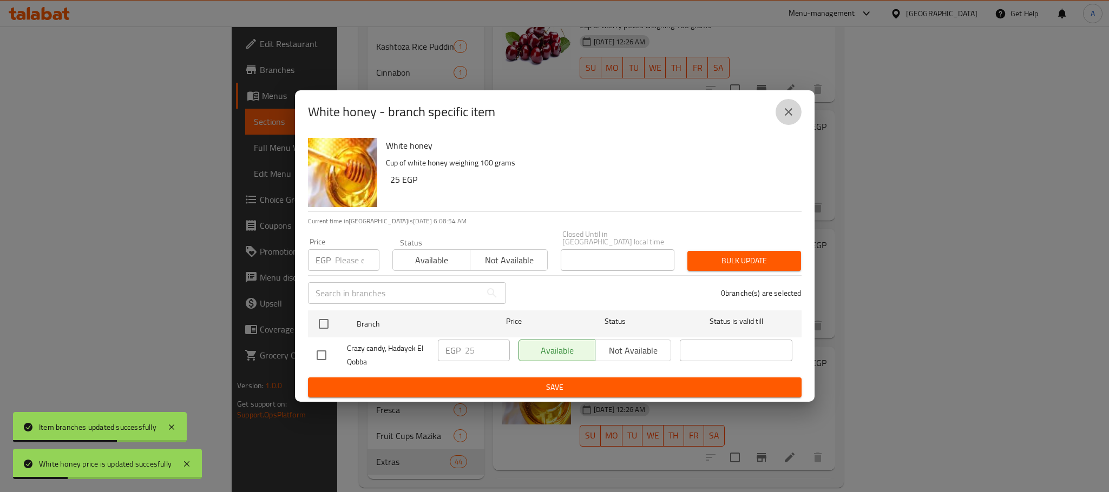
click at [784, 116] on icon "close" at bounding box center [788, 112] width 13 height 13
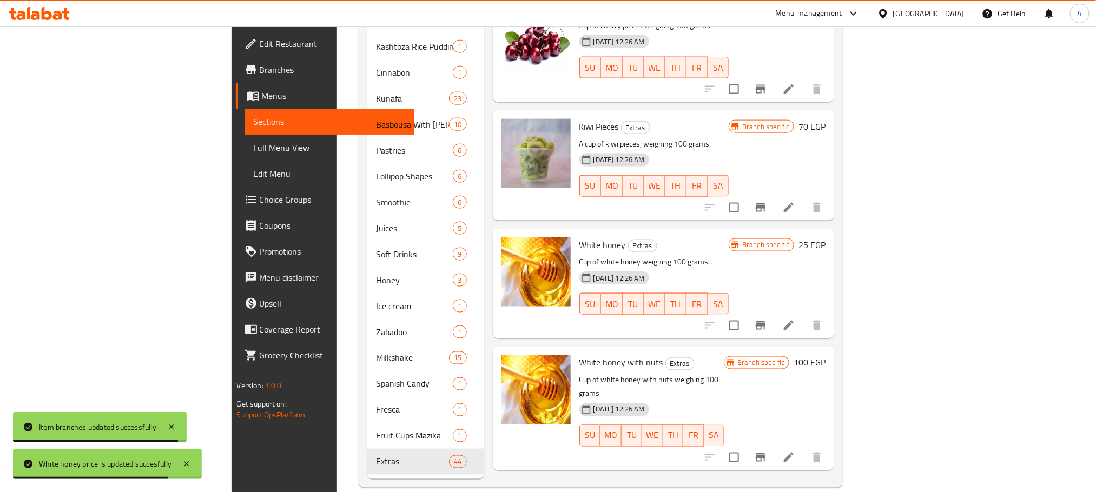
click at [826, 356] on h6 "100 EGP" at bounding box center [810, 363] width 32 height 15
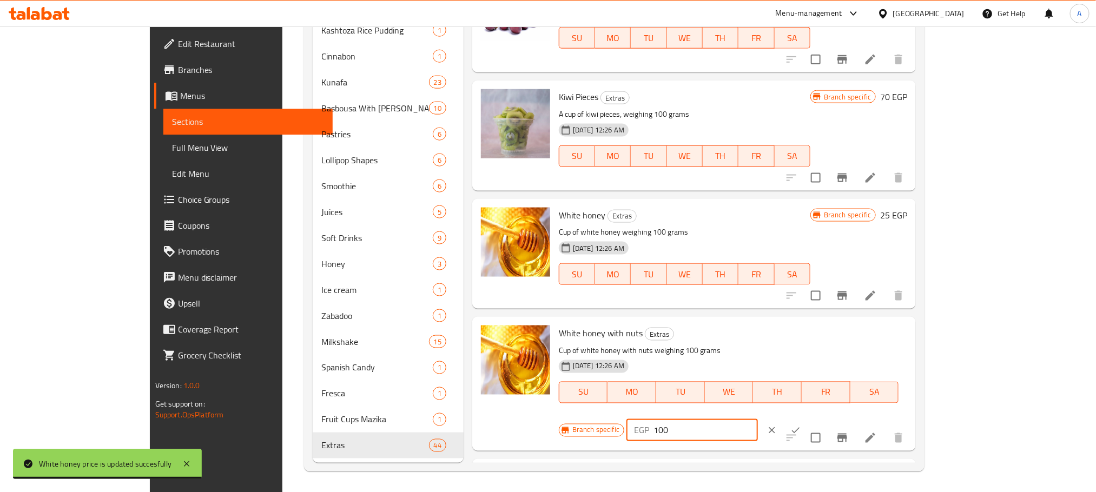
drag, startPoint x: 903, startPoint y: 336, endPoint x: 887, endPoint y: 338, distance: 15.8
click at [758, 420] on div "EGP 100 ​" at bounding box center [693, 431] width 132 height 22
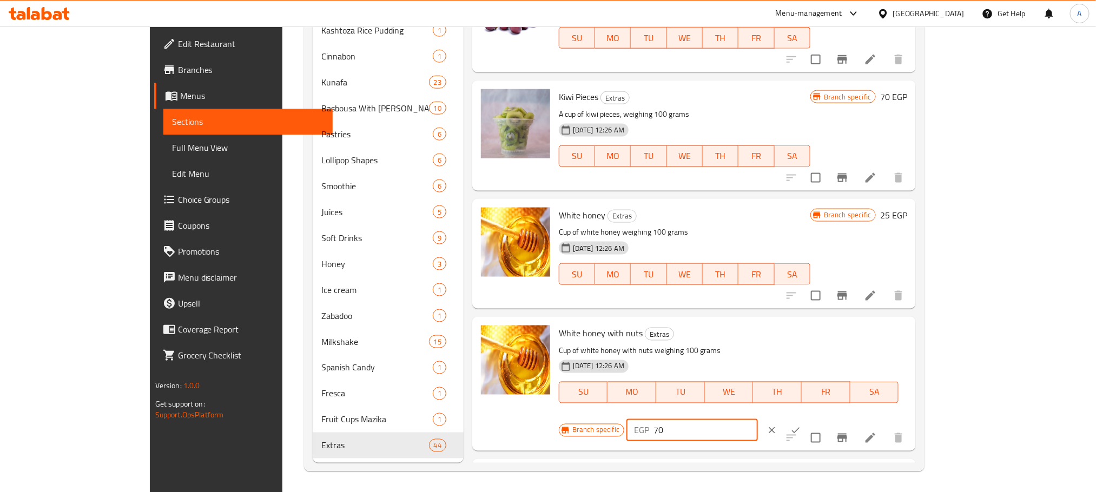
type input "70"
click at [801, 425] on icon "ok" at bounding box center [796, 430] width 11 height 11
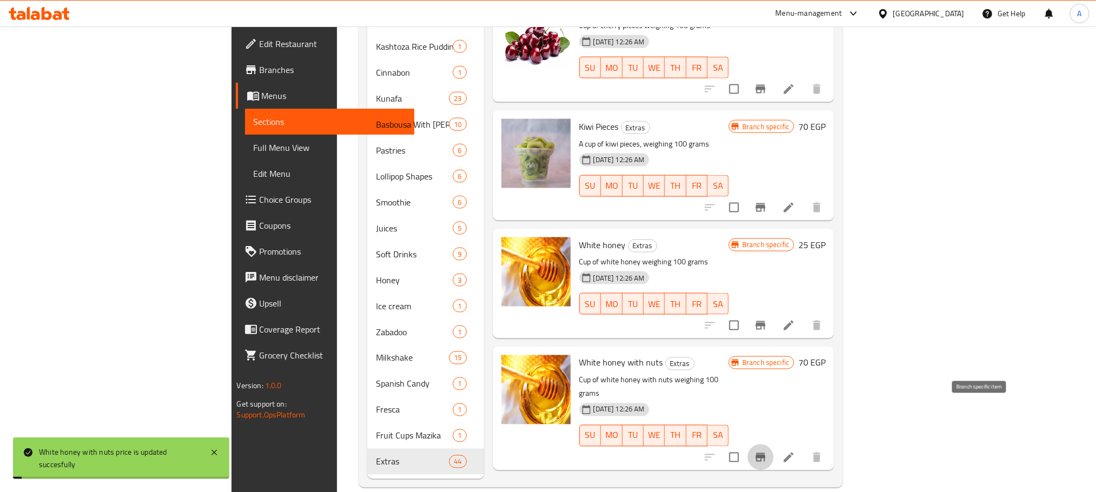
click at [774, 445] on button "Branch-specific-item" at bounding box center [761, 458] width 26 height 26
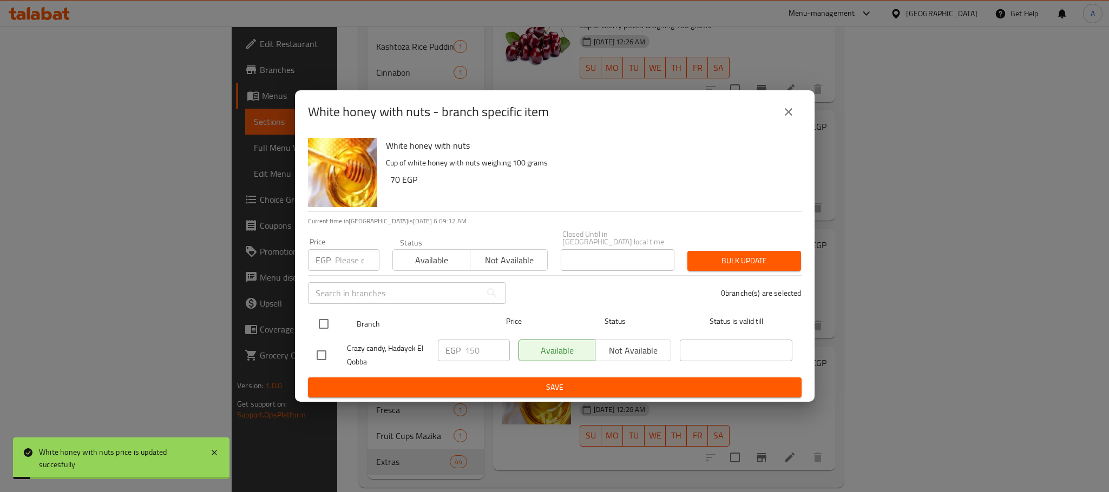
click at [318, 320] on input "checkbox" at bounding box center [323, 324] width 23 height 23
checkbox input "true"
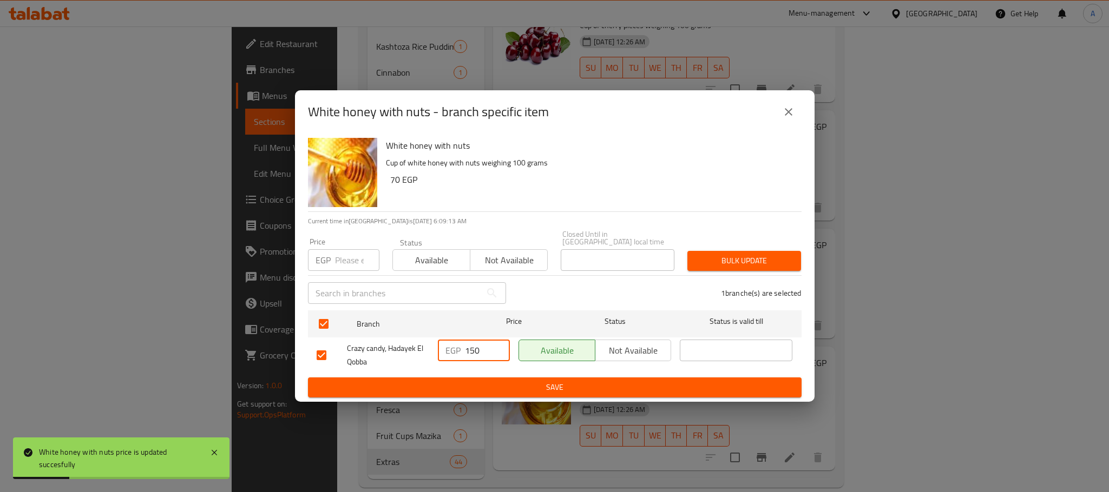
drag, startPoint x: 474, startPoint y: 341, endPoint x: 455, endPoint y: 346, distance: 19.6
click at [455, 346] on div "EGP 150 ​" at bounding box center [474, 351] width 72 height 22
type input "70"
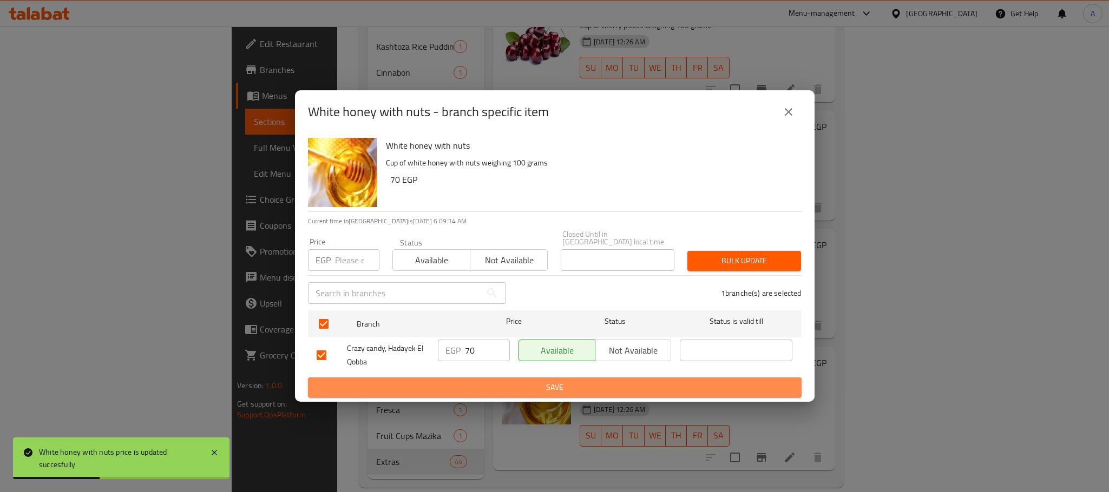
click at [486, 389] on span "Save" at bounding box center [555, 388] width 476 height 14
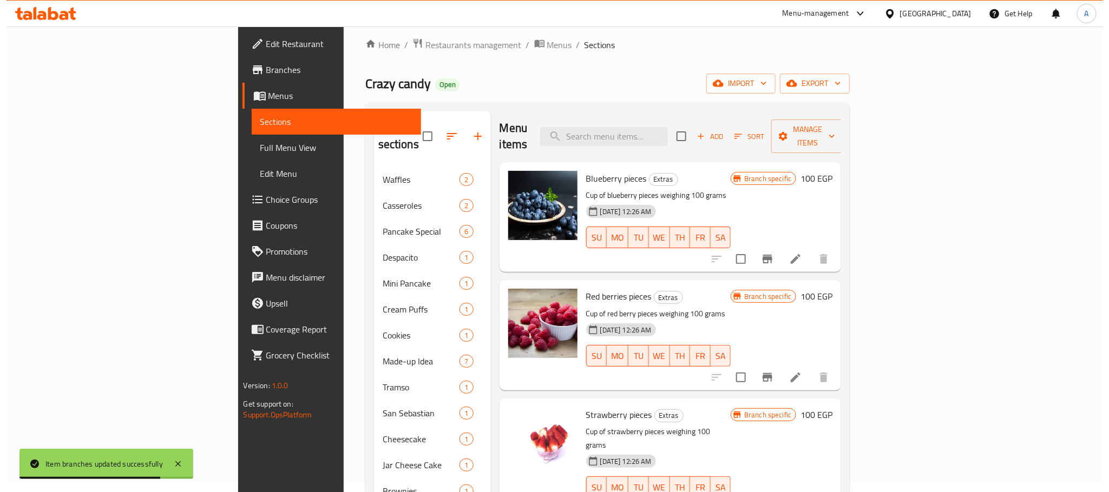
scroll to position [0, 0]
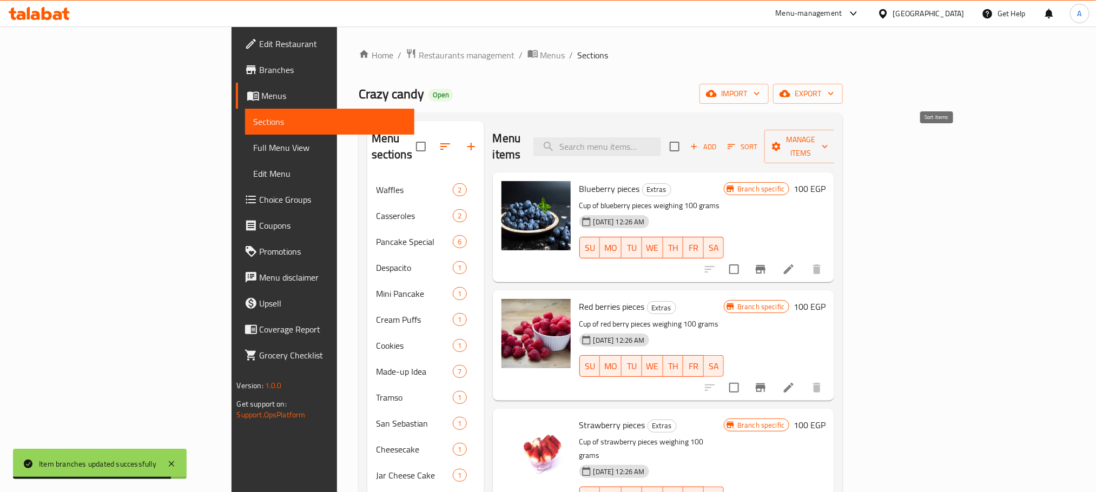
click at [758, 141] on span "Sort" at bounding box center [743, 147] width 30 height 12
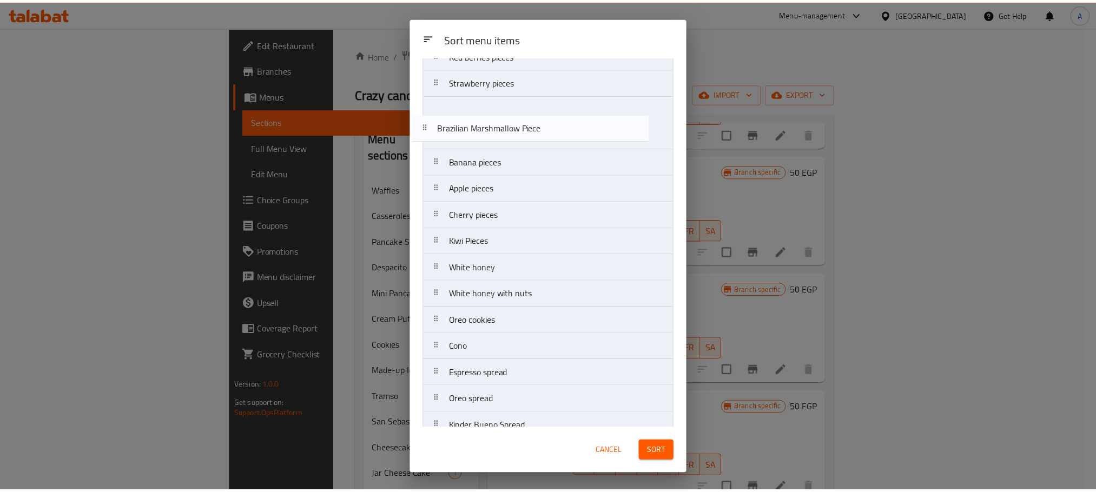
scroll to position [59, 0]
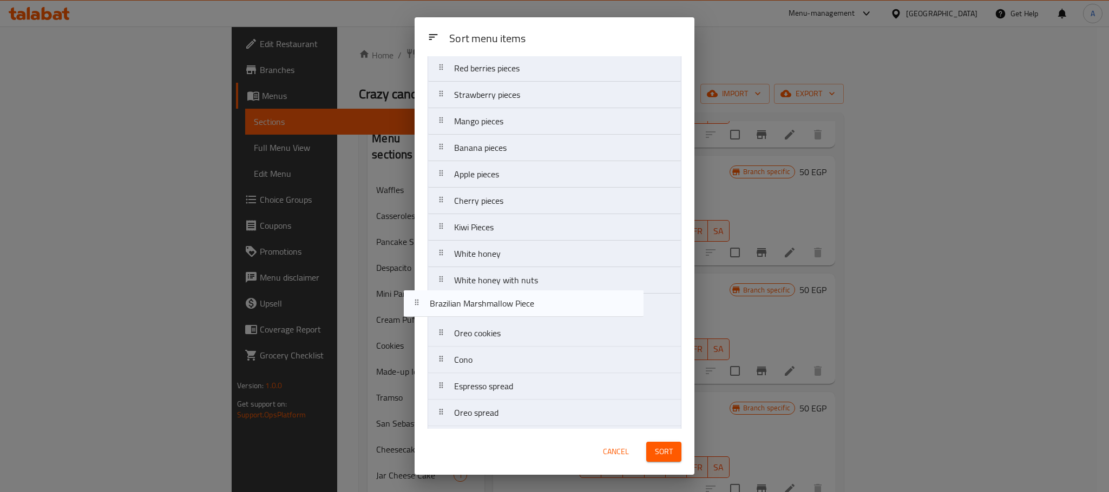
drag, startPoint x: 527, startPoint y: 359, endPoint x: 503, endPoint y: 299, distance: 64.4
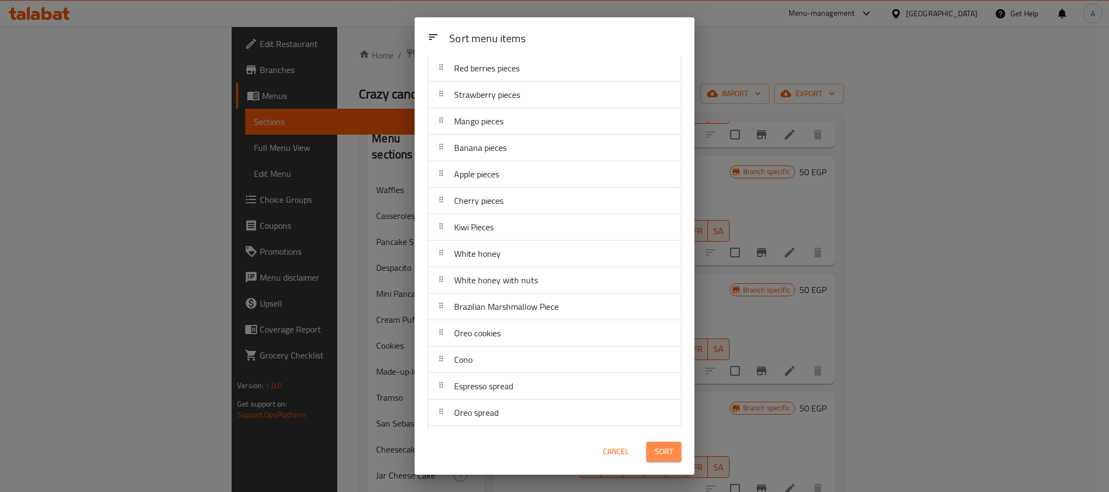
click at [660, 450] on span "Sort" at bounding box center [664, 452] width 18 height 14
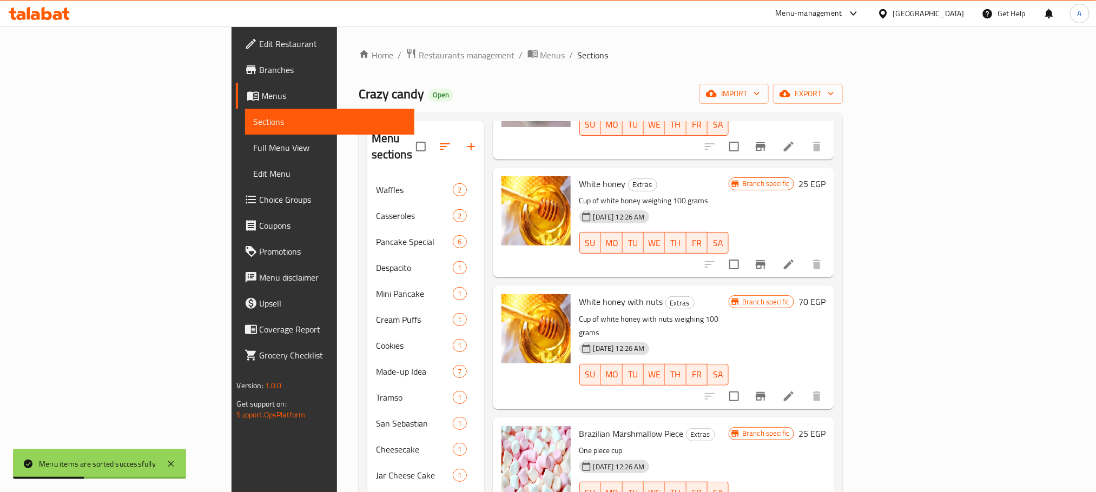
scroll to position [1055, 0]
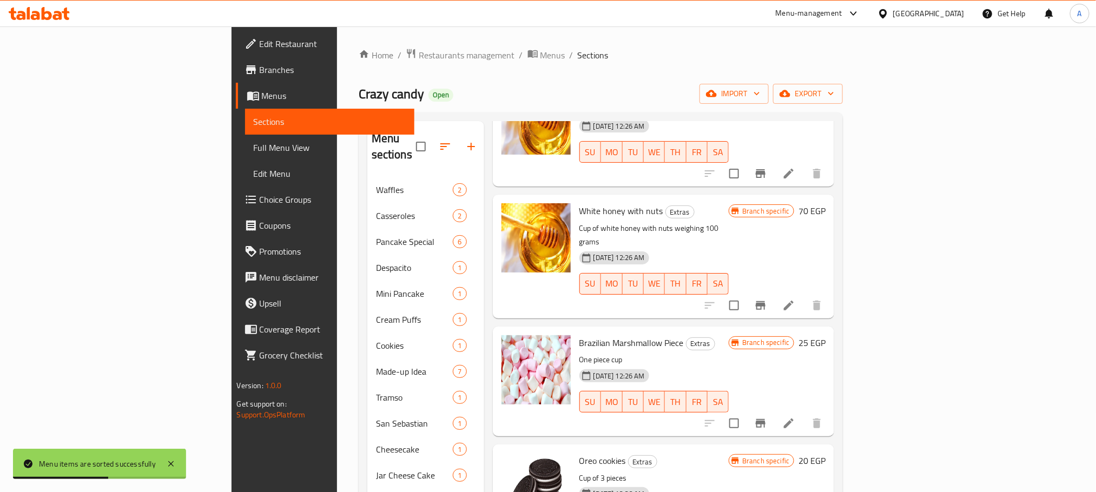
click at [766, 419] on icon "Branch-specific-item" at bounding box center [761, 423] width 10 height 9
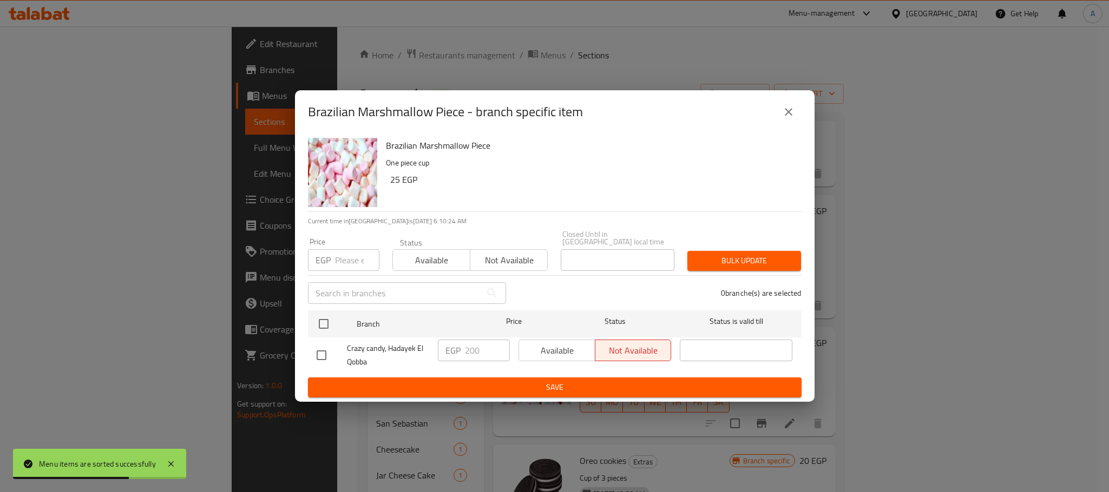
click at [324, 319] on input "checkbox" at bounding box center [323, 324] width 23 height 23
checkbox input "true"
click at [568, 347] on span "Available" at bounding box center [557, 351] width 68 height 16
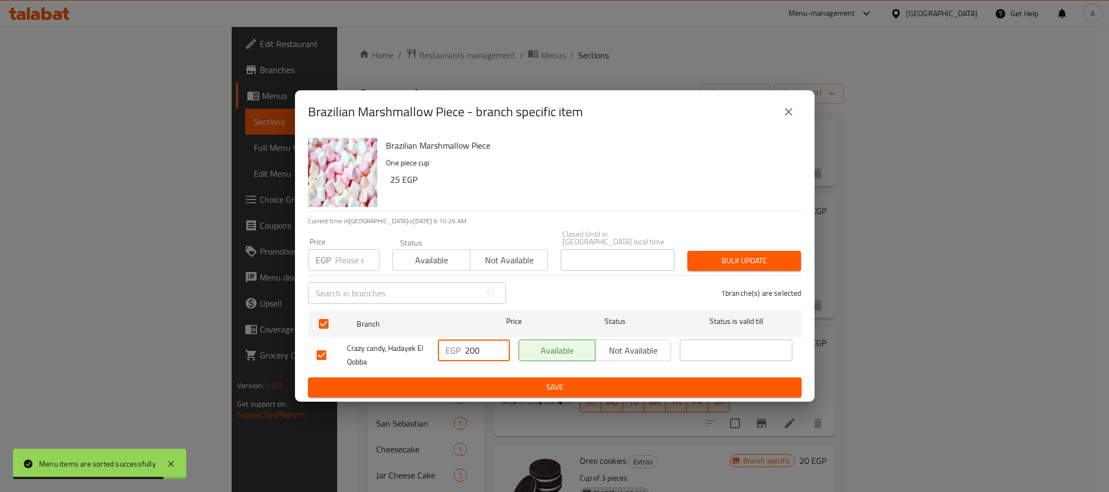
drag, startPoint x: 481, startPoint y: 346, endPoint x: 453, endPoint y: 346, distance: 27.6
click at [453, 346] on div "EGP 200 ​" at bounding box center [474, 351] width 72 height 22
type input "25"
click at [505, 387] on span "Save" at bounding box center [555, 388] width 476 height 14
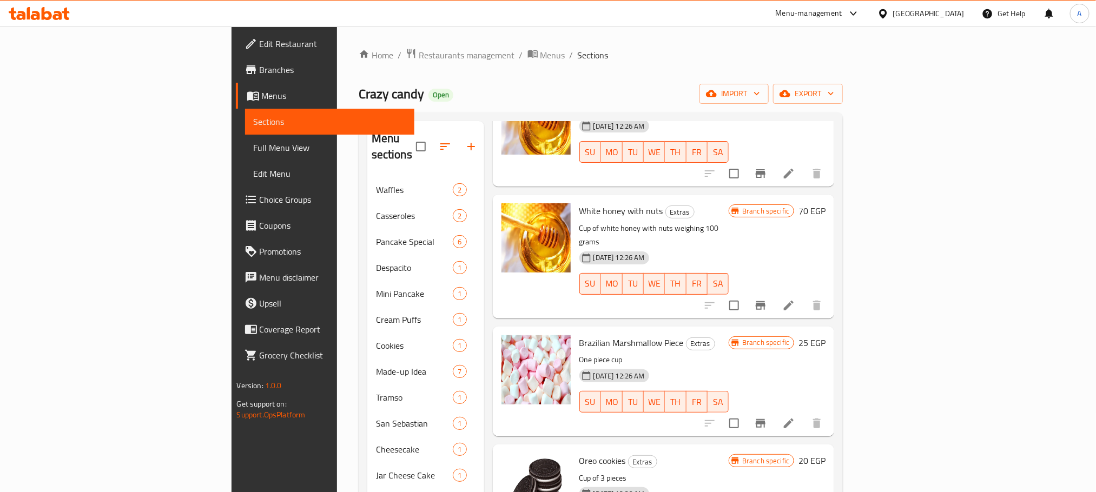
scroll to position [1136, 0]
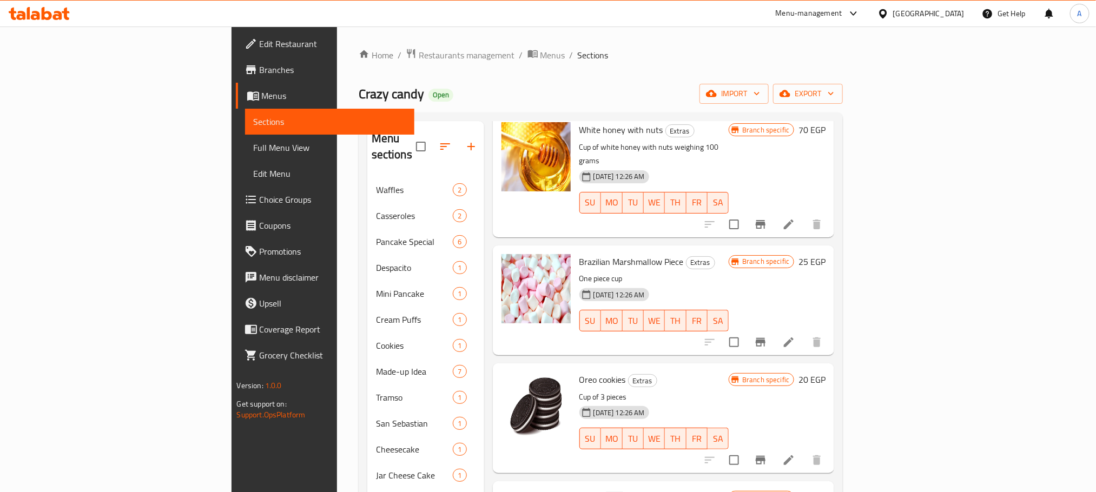
click at [826, 372] on h6 "20 EGP" at bounding box center [812, 379] width 27 height 15
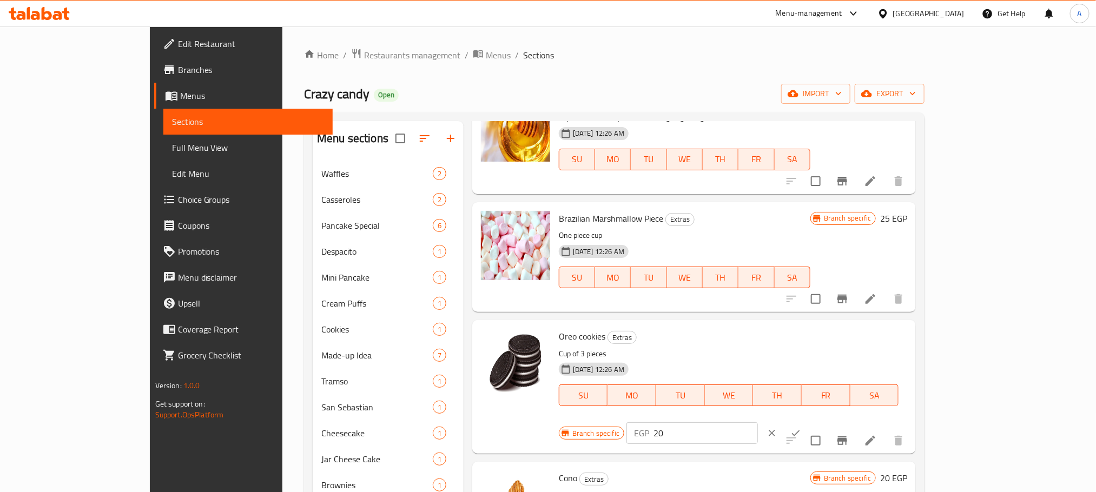
drag, startPoint x: 921, startPoint y: 341, endPoint x: 809, endPoint y: 338, distance: 112.1
click at [809, 422] on div "Branch specific EGP 20 ​" at bounding box center [691, 434] width 265 height 24
type input "15"
click at [801, 428] on icon "ok" at bounding box center [796, 433] width 11 height 11
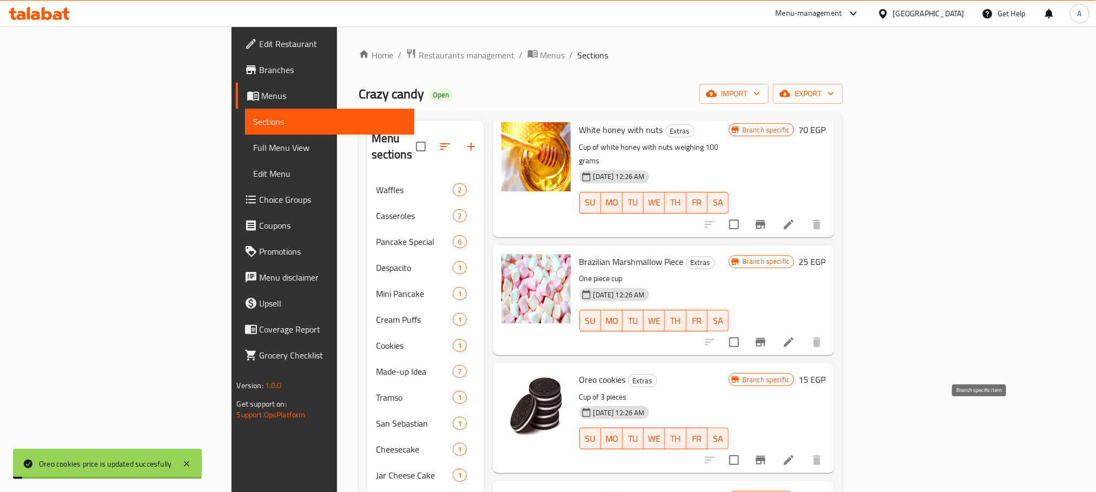
click at [766, 456] on icon "Branch-specific-item" at bounding box center [761, 460] width 10 height 9
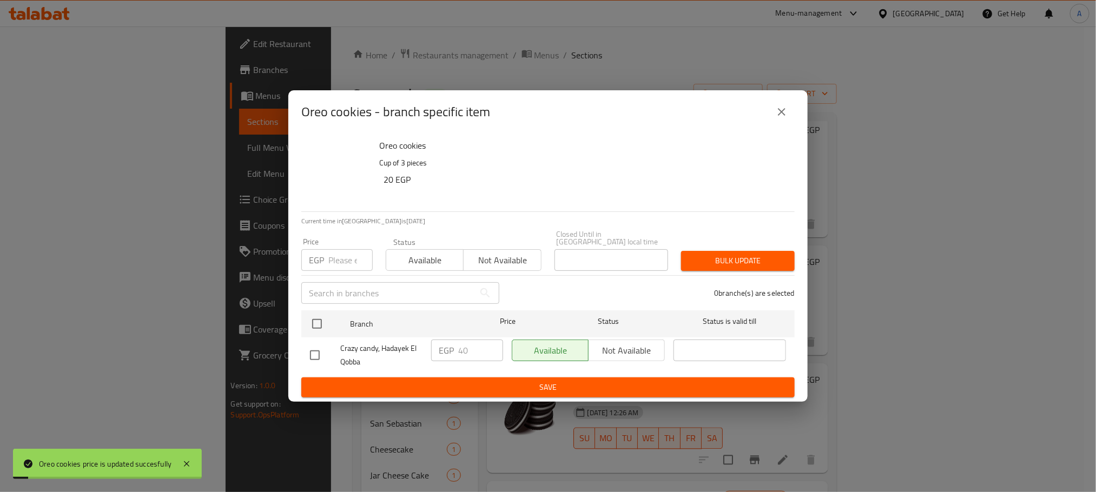
click at [320, 317] on input "checkbox" at bounding box center [317, 324] width 23 height 23
checkbox input "true"
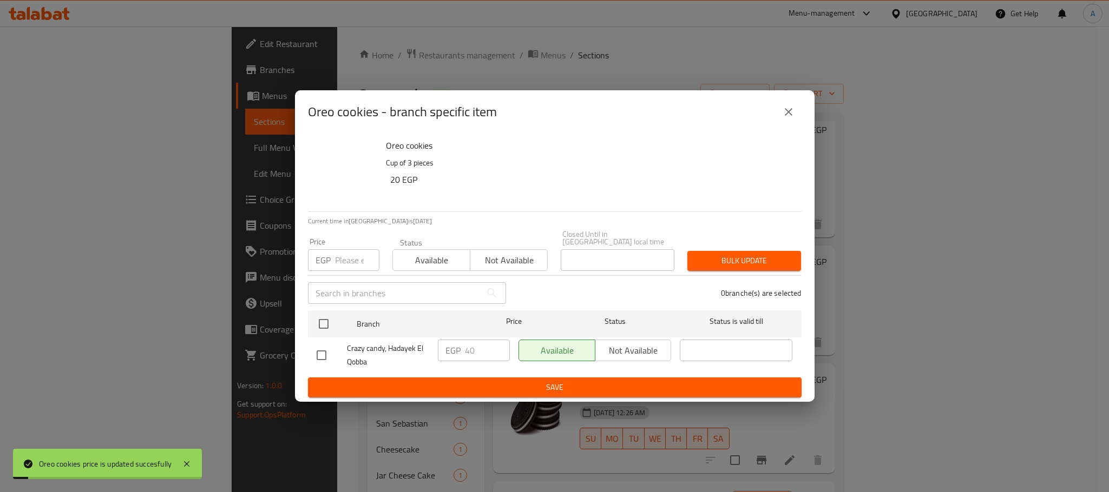
checkbox input "true"
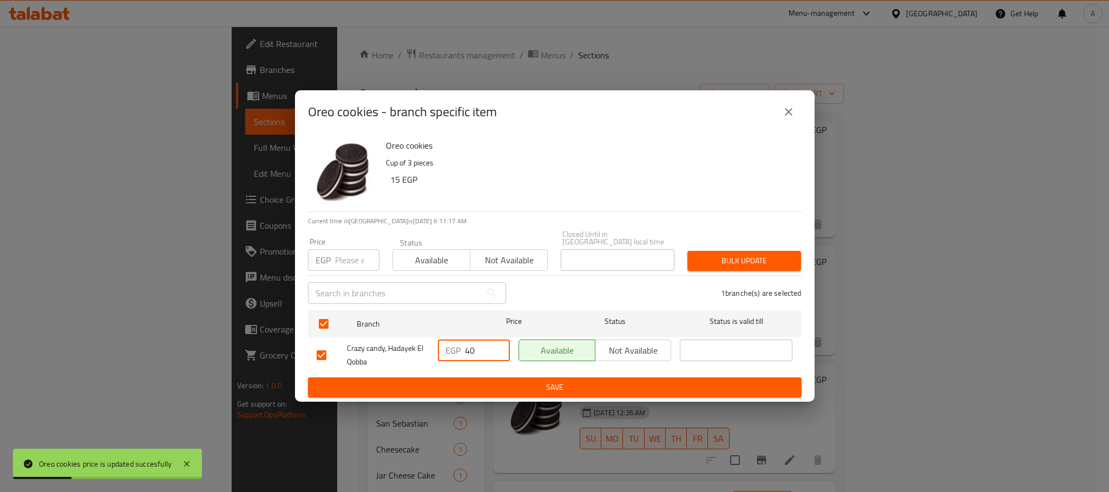
drag, startPoint x: 476, startPoint y: 346, endPoint x: 460, endPoint y: 350, distance: 16.0
click at [460, 350] on div "EGP 40 ​" at bounding box center [474, 351] width 72 height 22
type input "15"
click at [494, 383] on span "Save" at bounding box center [555, 388] width 476 height 14
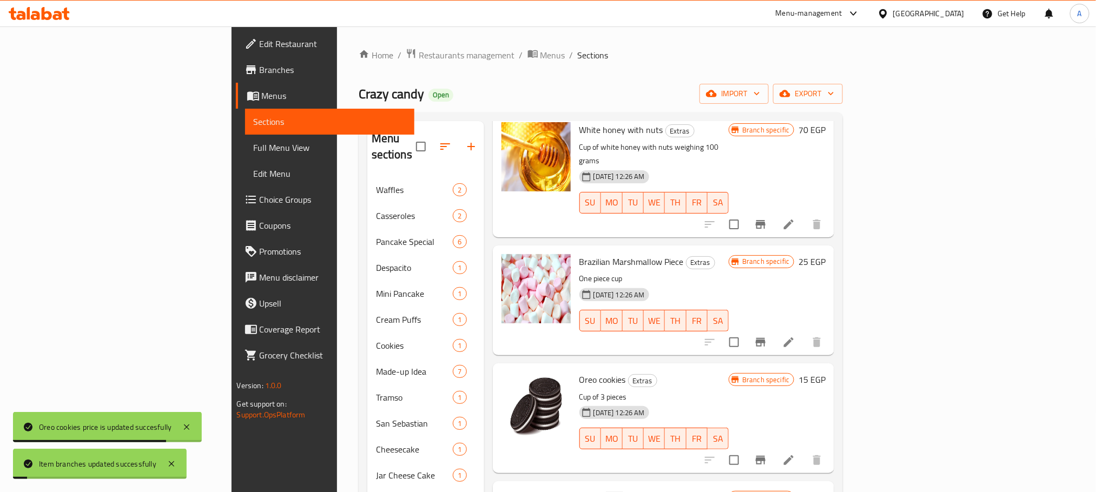
scroll to position [1218, 0]
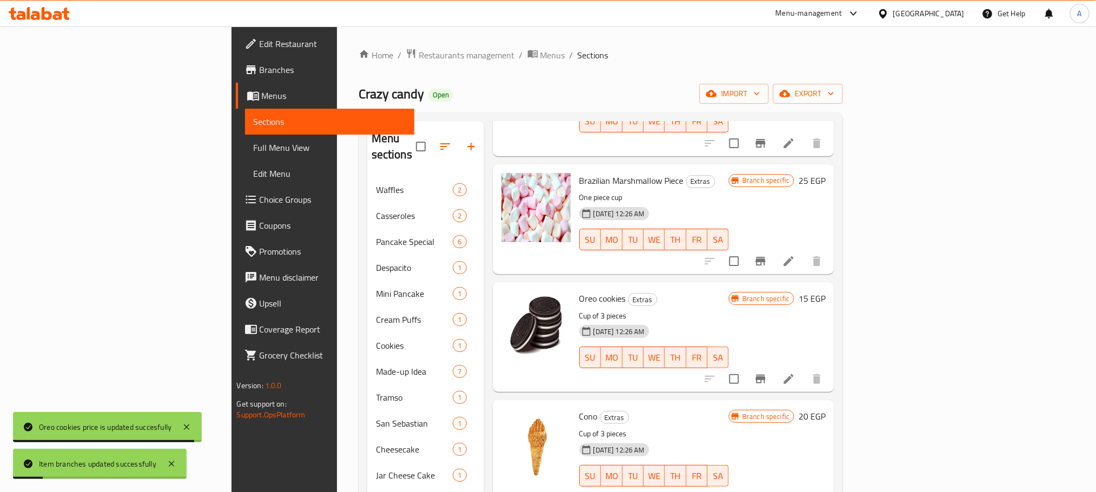
click at [826, 409] on h6 "20 EGP" at bounding box center [812, 416] width 27 height 15
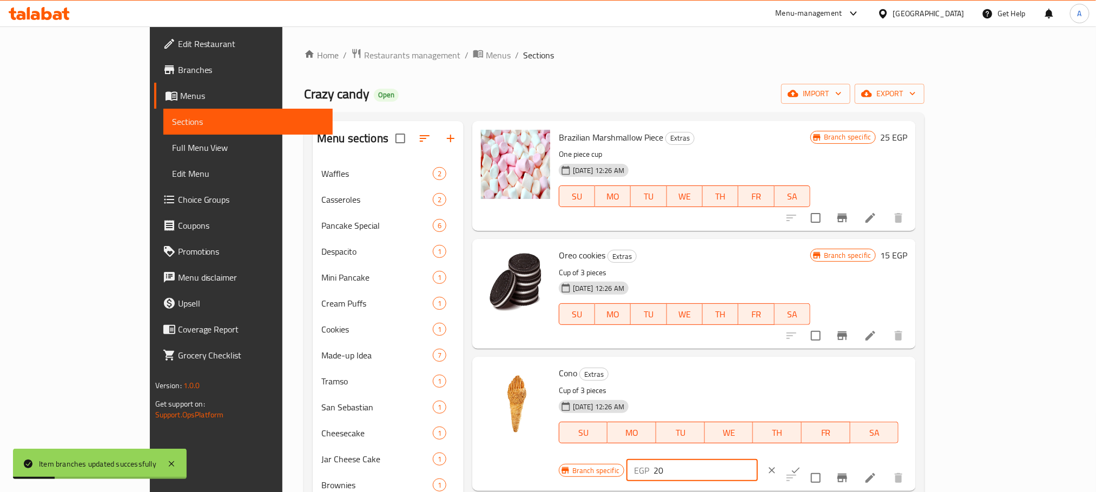
drag, startPoint x: 932, startPoint y: 373, endPoint x: 841, endPoint y: 373, distance: 90.9
click at [824, 459] on div "Branch specific EGP 20 ​" at bounding box center [691, 471] width 265 height 24
type input "15"
click at [801, 465] on icon "ok" at bounding box center [796, 470] width 11 height 11
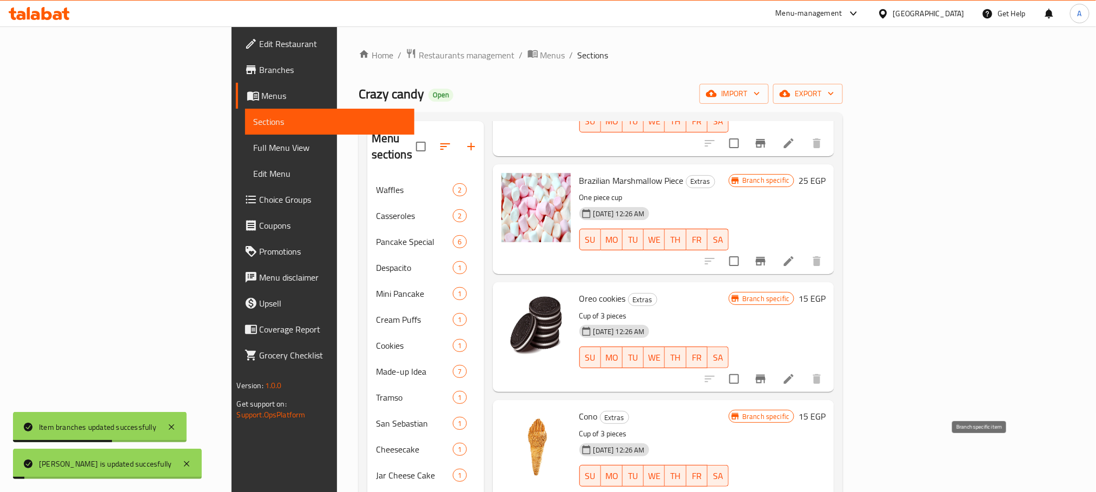
click at [767, 491] on icon "Branch-specific-item" at bounding box center [760, 497] width 13 height 13
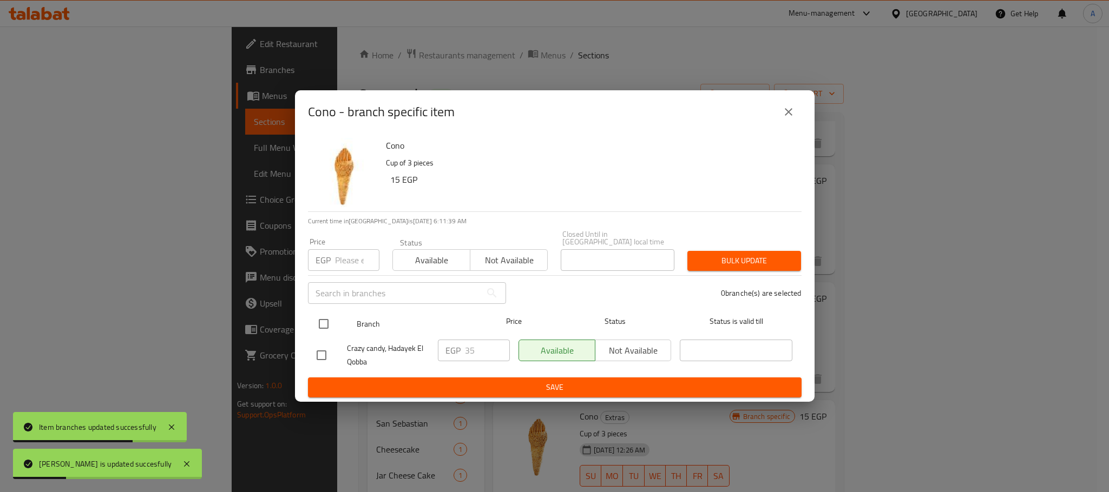
click at [318, 321] on input "checkbox" at bounding box center [323, 324] width 23 height 23
checkbox input "true"
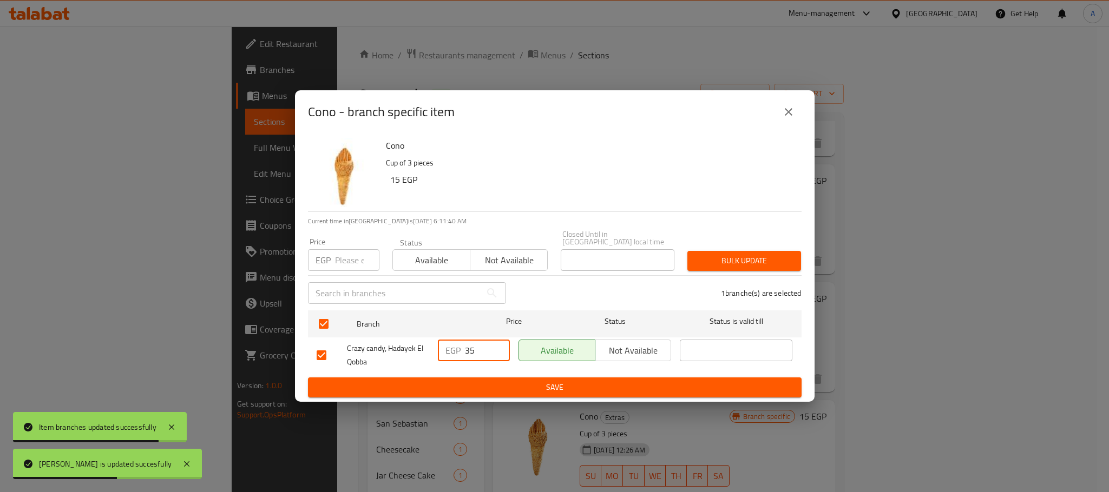
drag, startPoint x: 468, startPoint y: 339, endPoint x: 457, endPoint y: 344, distance: 12.4
click at [457, 344] on div "EGP 35 ​" at bounding box center [474, 351] width 72 height 22
type input "15"
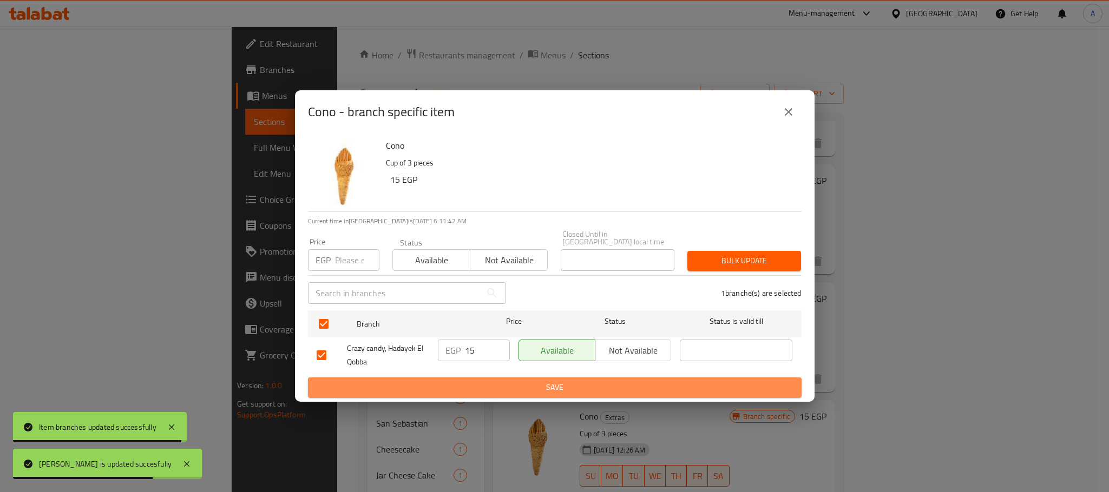
click at [484, 385] on span "Save" at bounding box center [555, 388] width 476 height 14
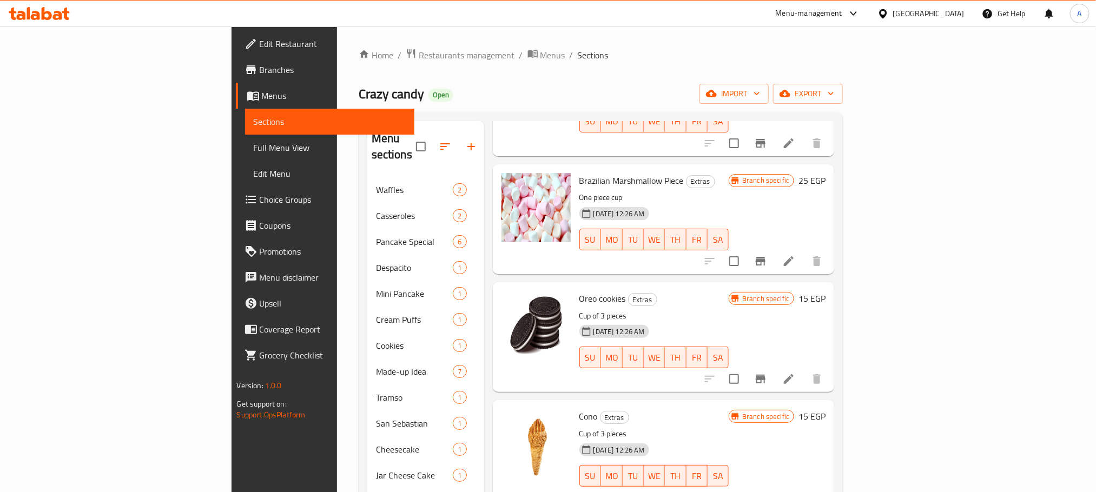
scroll to position [1380, 0]
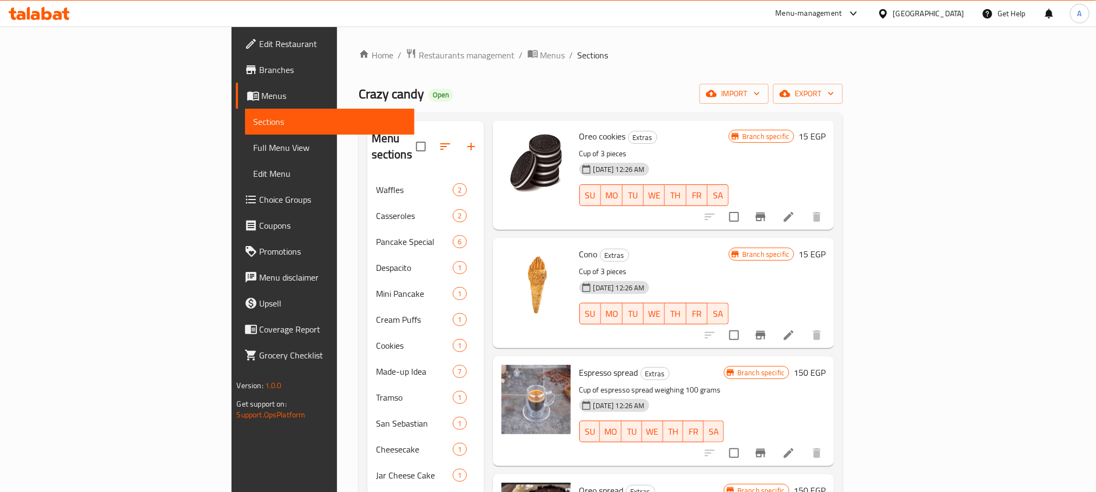
click at [766, 331] on icon "Branch-specific-item" at bounding box center [761, 335] width 10 height 9
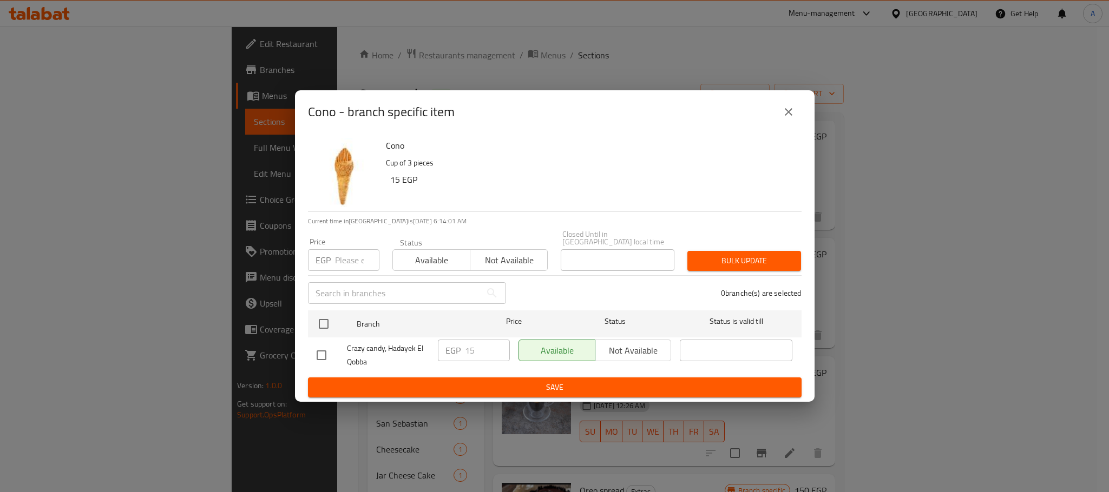
click at [787, 110] on icon "close" at bounding box center [788, 112] width 13 height 13
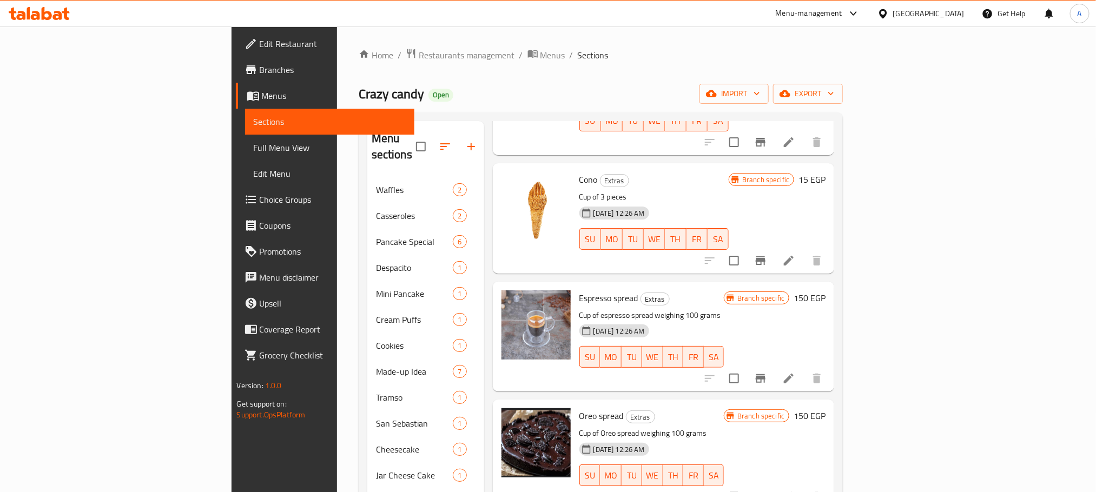
scroll to position [1461, 0]
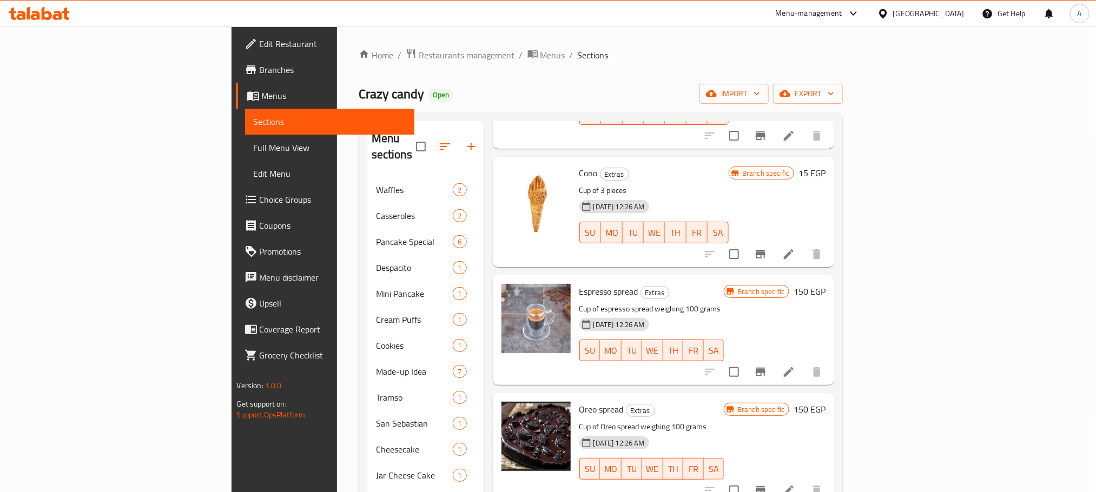
click at [826, 284] on h6 "150 EGP" at bounding box center [810, 291] width 32 height 15
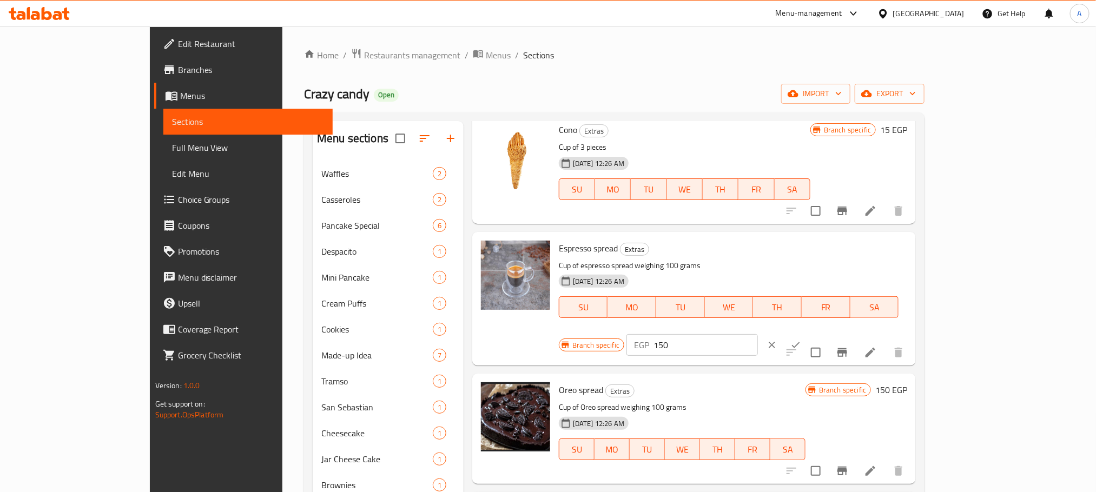
click at [758, 334] on input "150" at bounding box center [706, 345] width 104 height 22
drag, startPoint x: 913, startPoint y: 252, endPoint x: 885, endPoint y: 257, distance: 28.6
click at [758, 334] on div "EGP 100 ​" at bounding box center [693, 345] width 132 height 22
type input "100"
click at [808, 333] on button "ok" at bounding box center [796, 345] width 24 height 24
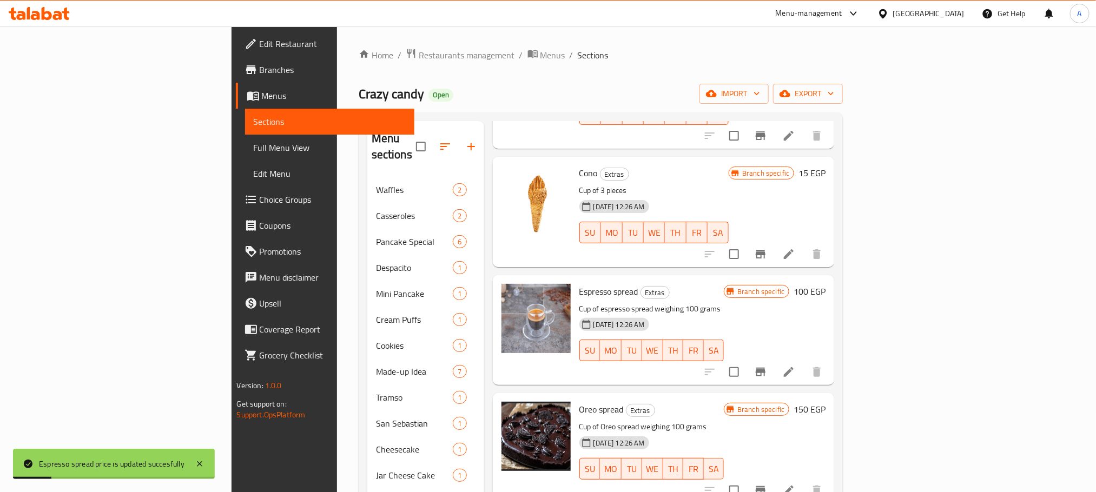
click at [767, 366] on icon "Branch-specific-item" at bounding box center [760, 372] width 13 height 13
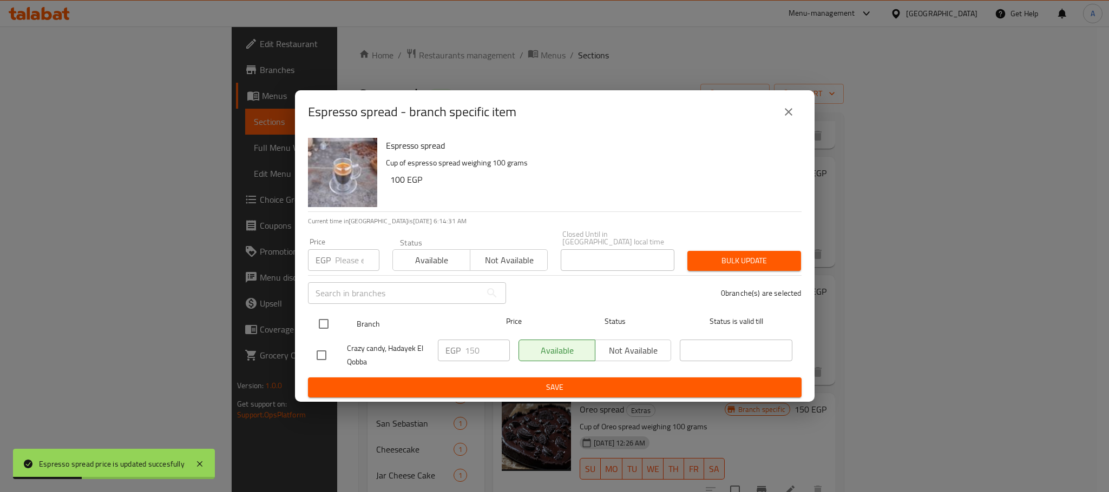
click at [326, 318] on input "checkbox" at bounding box center [323, 324] width 23 height 23
checkbox input "true"
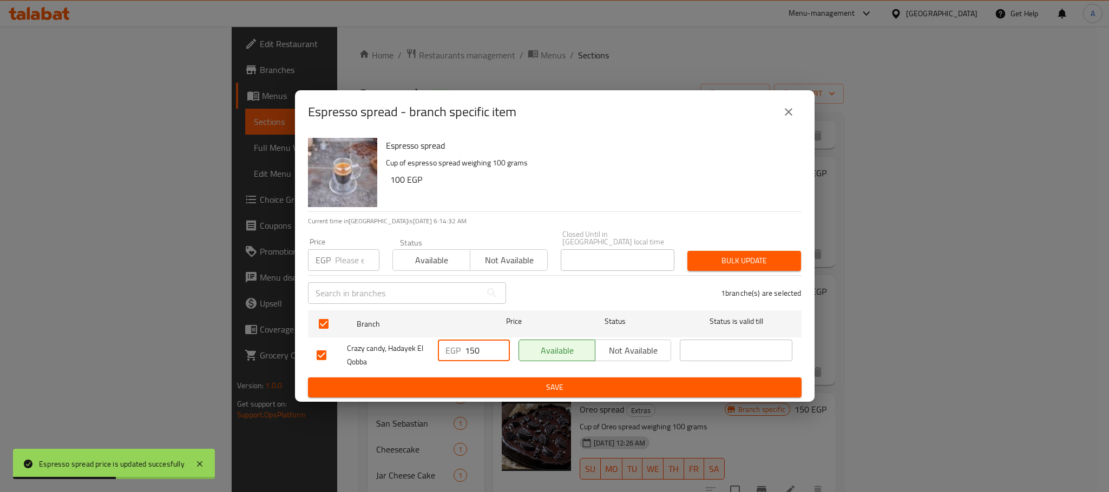
drag, startPoint x: 481, startPoint y: 348, endPoint x: 450, endPoint y: 352, distance: 31.1
click at [450, 352] on div "EGP 150 ​" at bounding box center [474, 351] width 72 height 22
paste input "0"
type input "100"
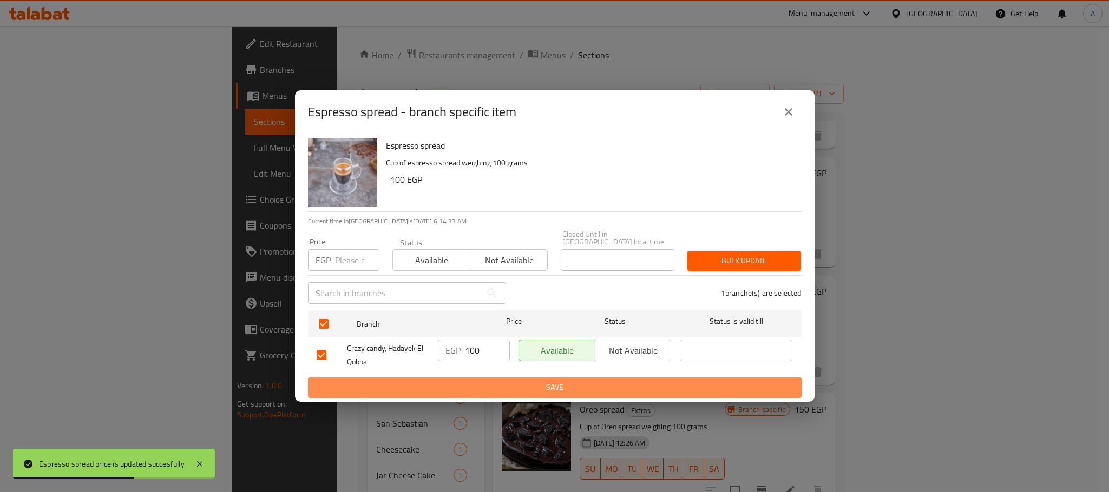
click at [479, 387] on span "Save" at bounding box center [555, 388] width 476 height 14
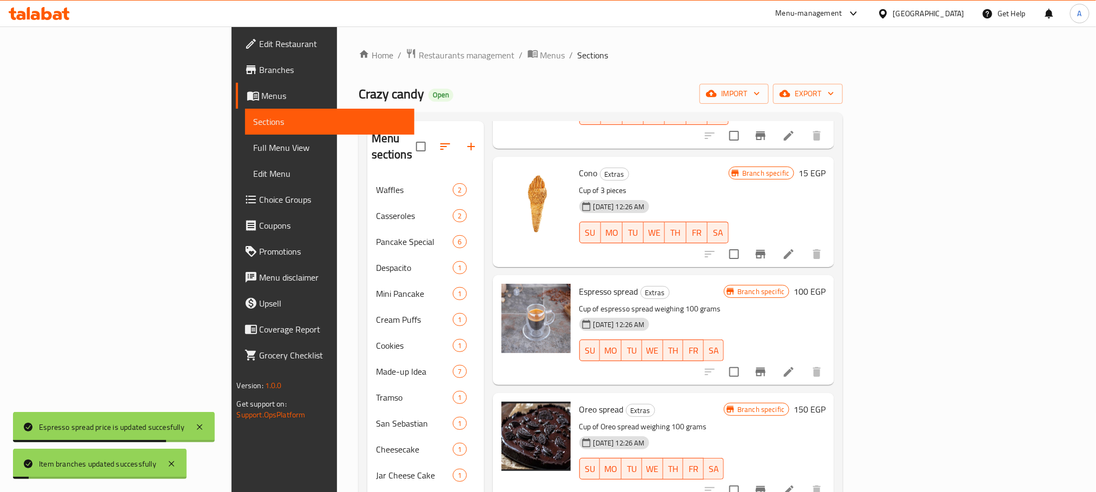
click at [826, 402] on h6 "150 EGP" at bounding box center [810, 409] width 32 height 15
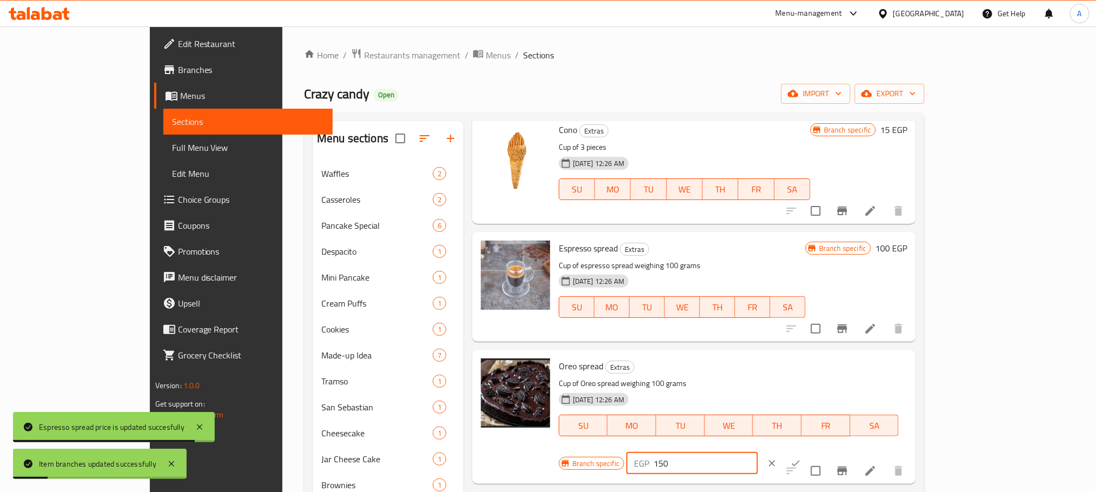
drag, startPoint x: 926, startPoint y: 369, endPoint x: 1028, endPoint y: 369, distance: 102.3
click at [824, 452] on div "Branch specific EGP 150 ​" at bounding box center [691, 464] width 265 height 24
paste input "0"
type input "100"
click at [801, 458] on icon "ok" at bounding box center [796, 463] width 11 height 11
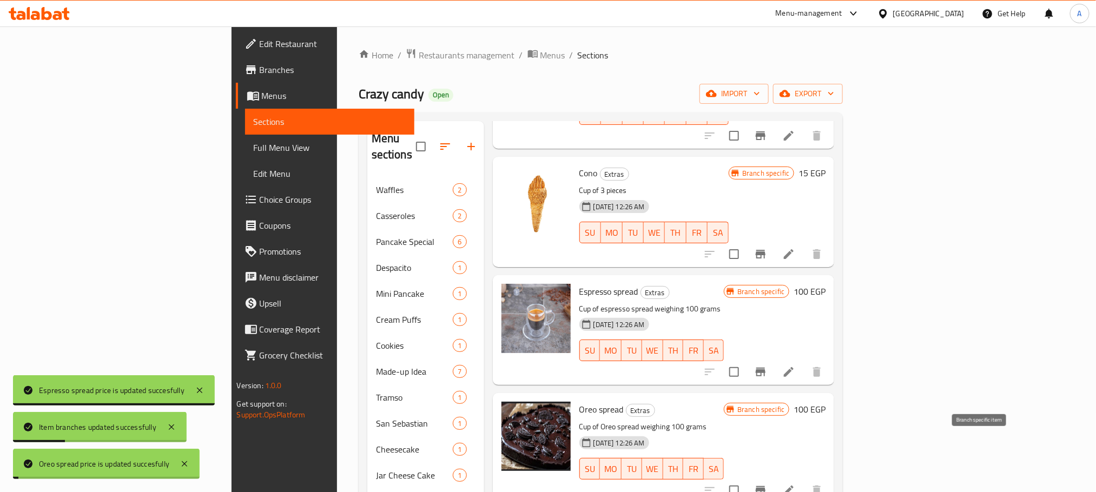
click at [767, 484] on icon "Branch-specific-item" at bounding box center [760, 490] width 13 height 13
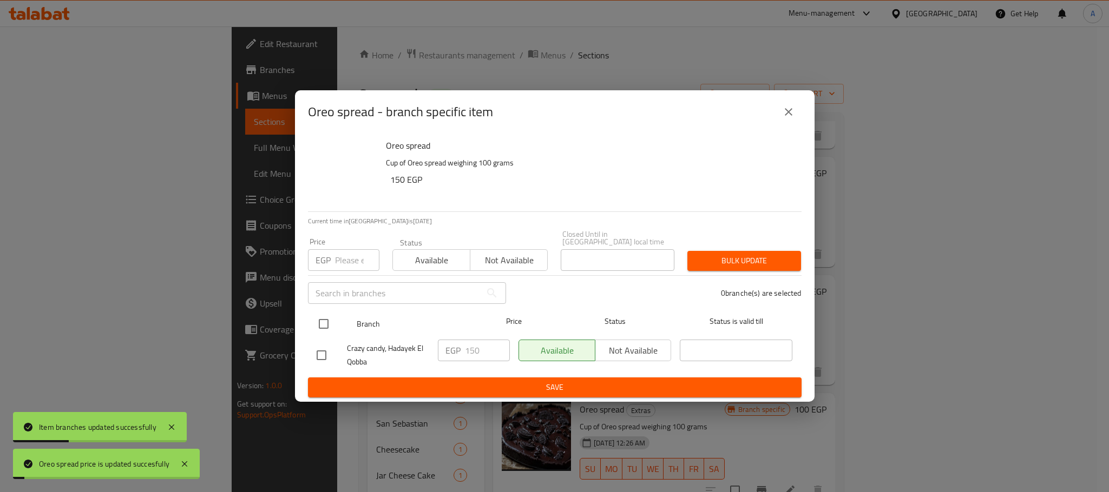
click at [325, 318] on input "checkbox" at bounding box center [323, 324] width 23 height 23
checkbox input "true"
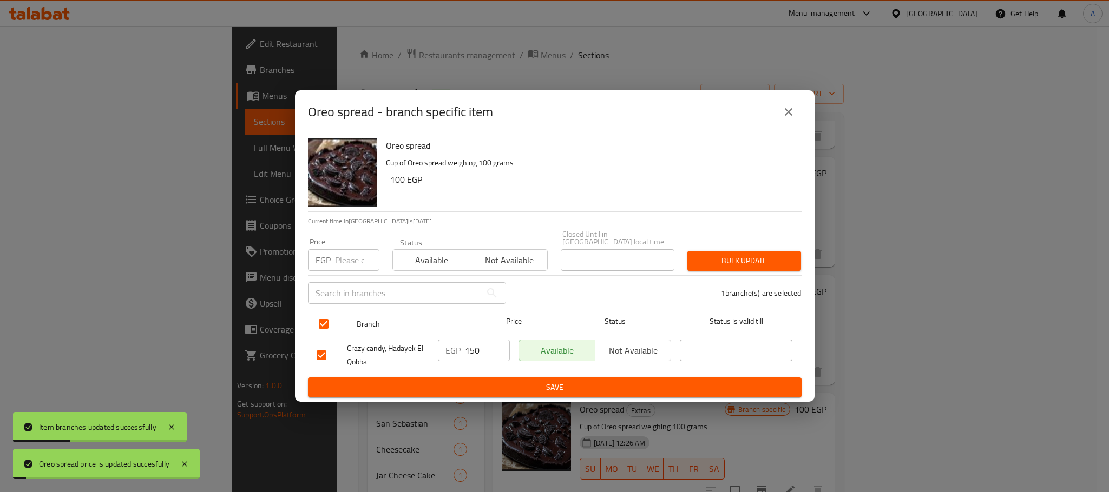
checkbox input "true"
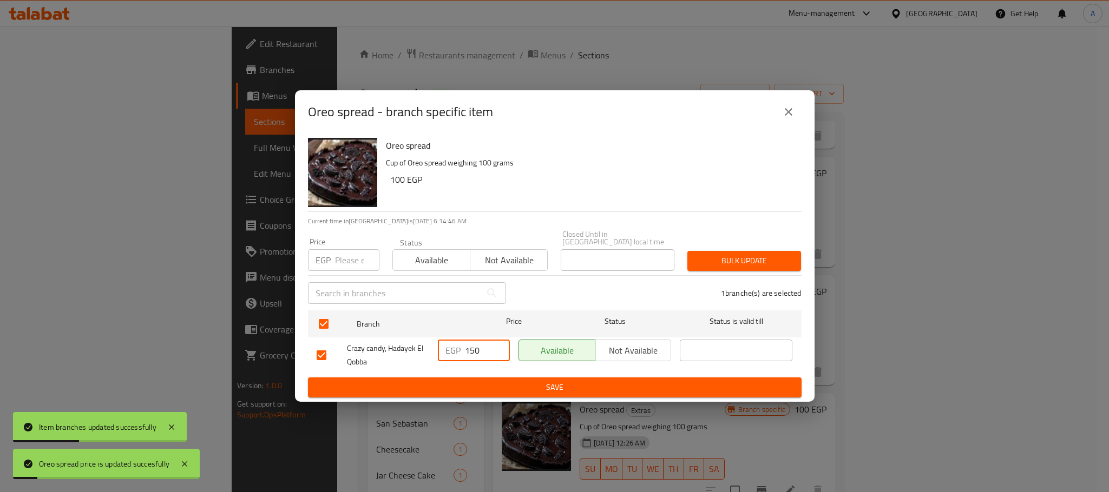
drag, startPoint x: 483, startPoint y: 345, endPoint x: 454, endPoint y: 345, distance: 29.2
click at [454, 345] on div "EGP 150 ​" at bounding box center [474, 351] width 72 height 22
paste input "0"
type input "100"
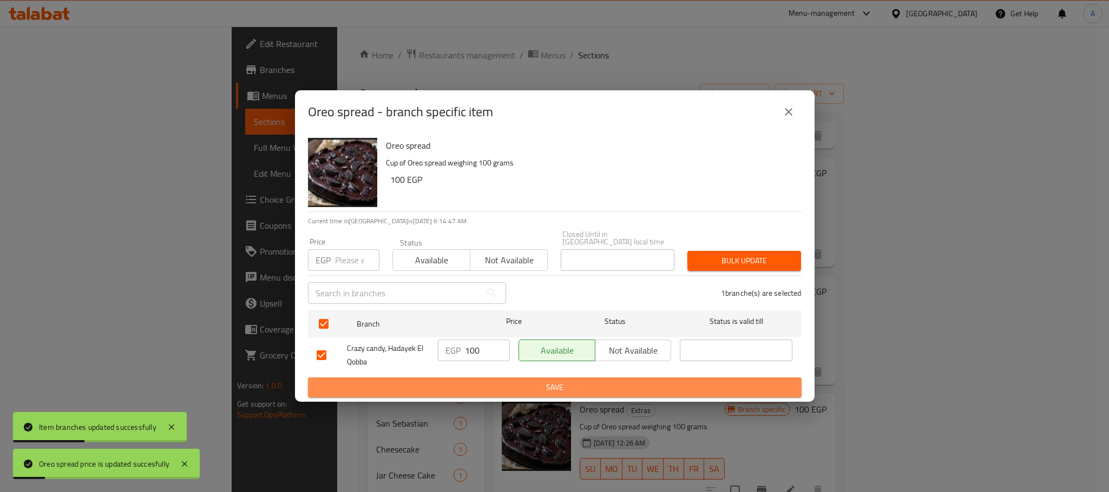
click at [473, 378] on button "Save" at bounding box center [555, 388] width 494 height 20
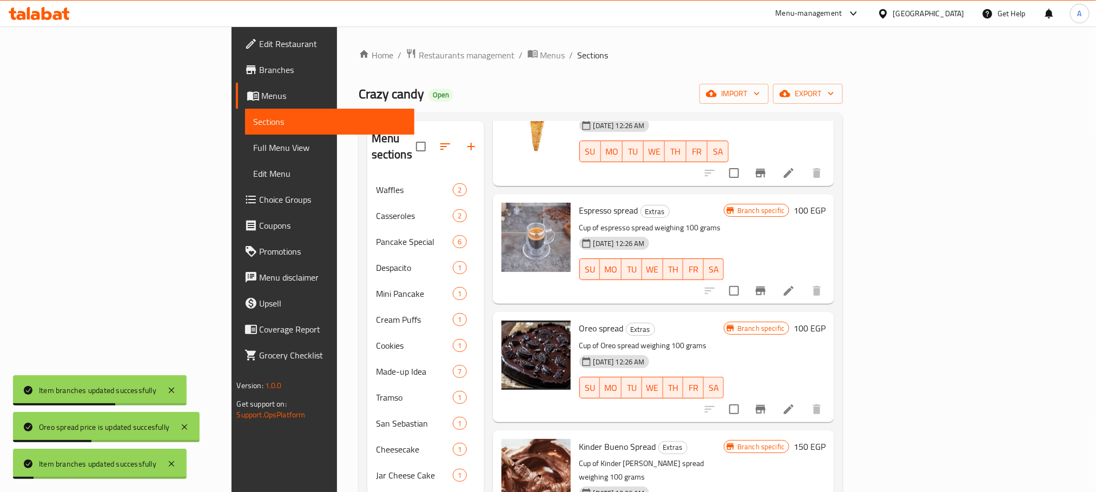
scroll to position [1624, 0]
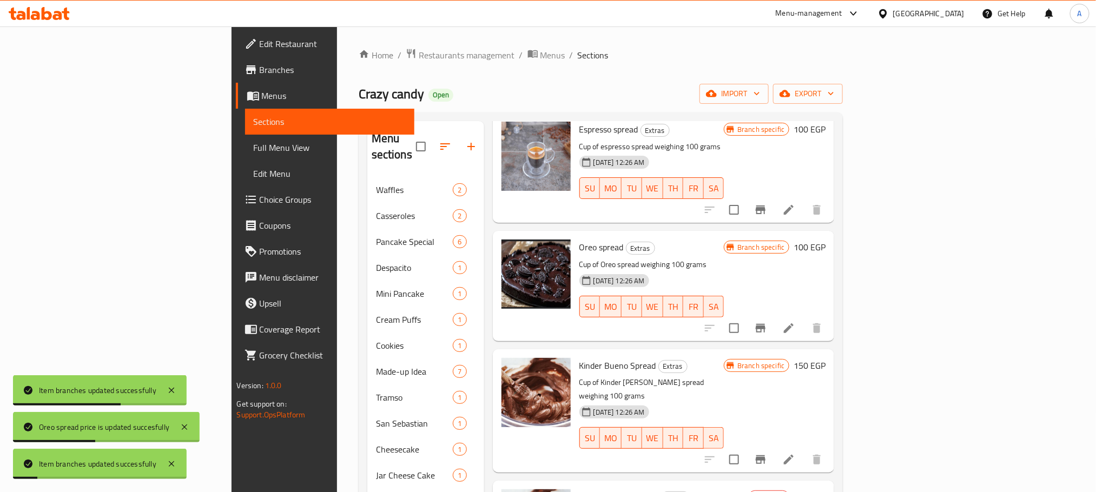
click at [826, 358] on h6 "150 EGP" at bounding box center [810, 365] width 32 height 15
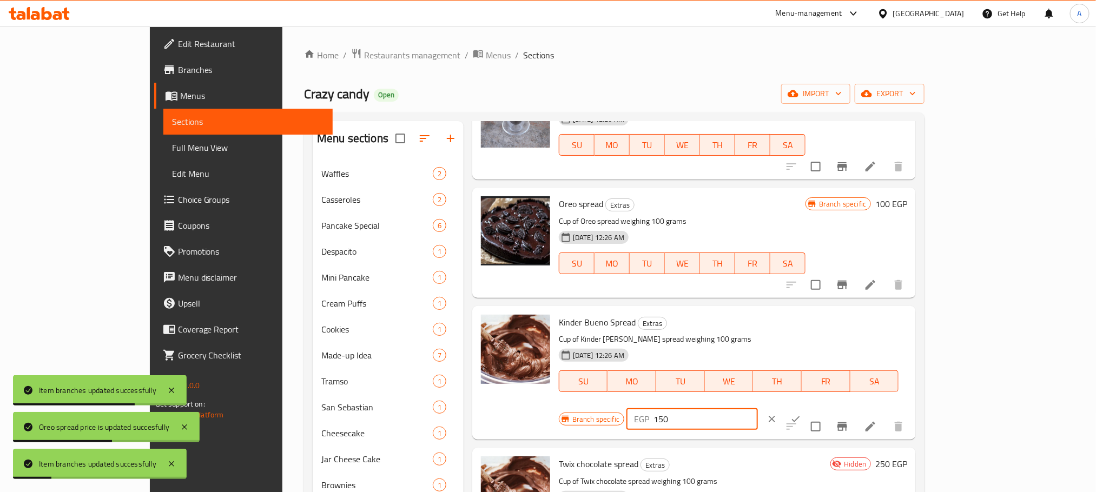
drag, startPoint x: 906, startPoint y: 332, endPoint x: 842, endPoint y: 332, distance: 64.9
click at [824, 408] on div "Branch specific EGP 150 ​" at bounding box center [691, 420] width 265 height 24
paste input "0"
type input "100"
click at [801, 414] on icon "ok" at bounding box center [796, 419] width 11 height 11
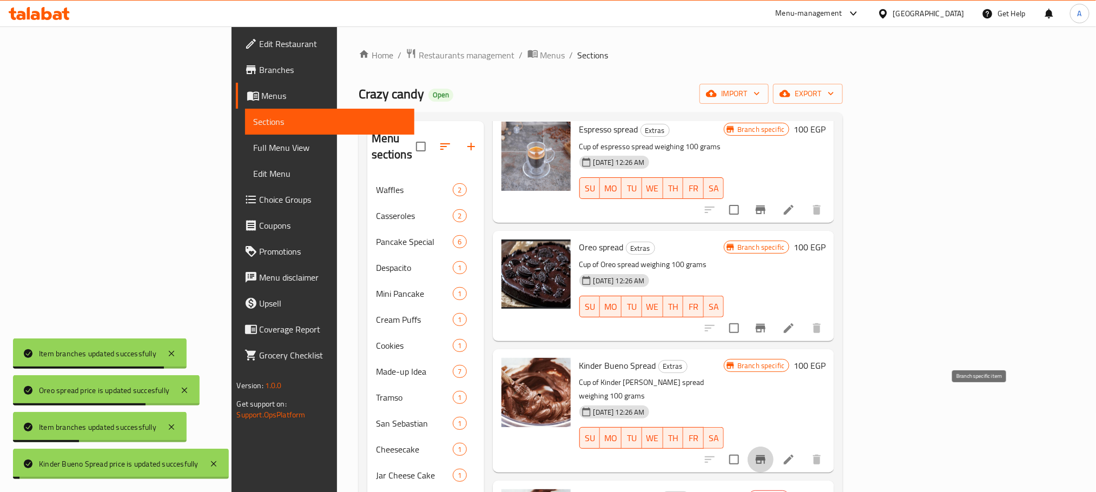
click at [766, 456] on icon "Branch-specific-item" at bounding box center [761, 460] width 10 height 9
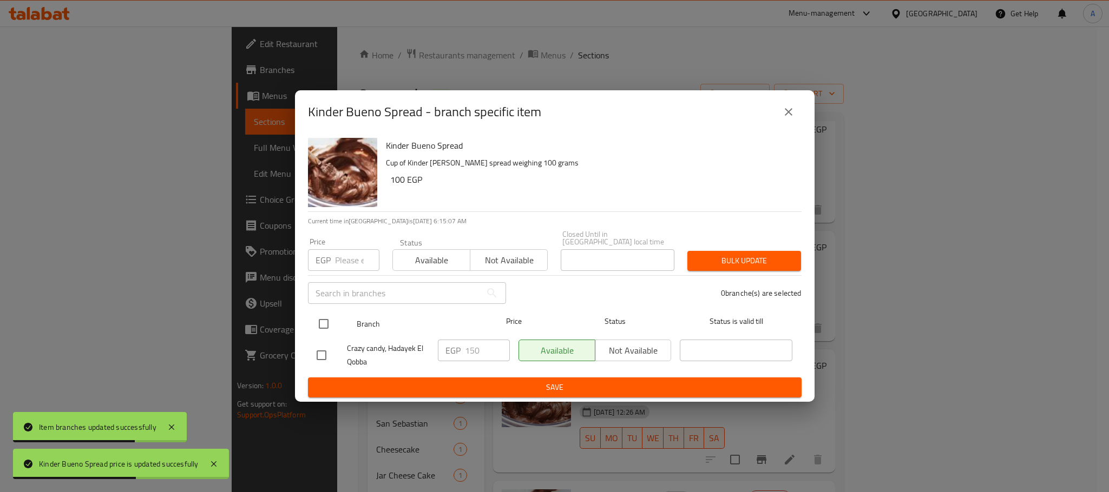
click at [322, 316] on input "checkbox" at bounding box center [323, 324] width 23 height 23
checkbox input "true"
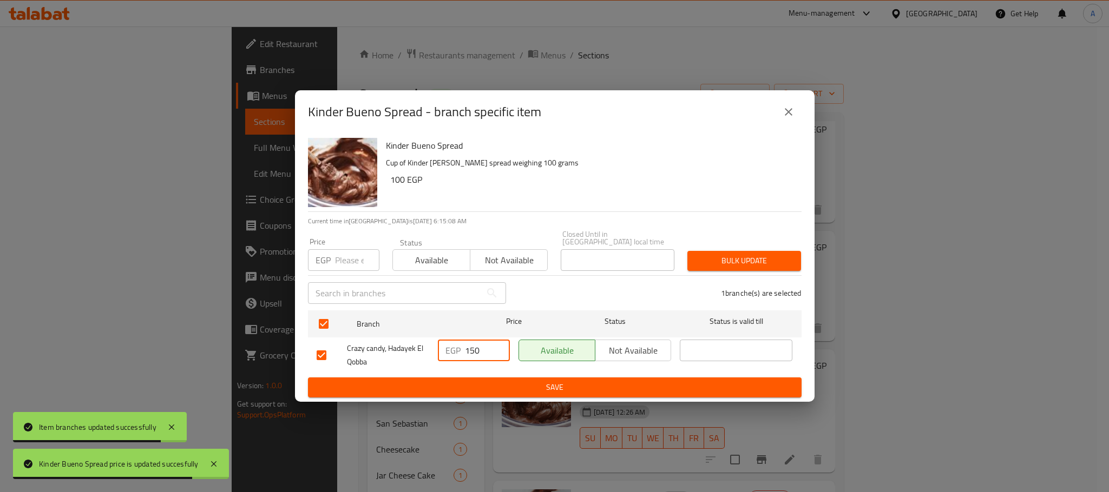
drag, startPoint x: 484, startPoint y: 350, endPoint x: 444, endPoint y: 343, distance: 40.6
click at [444, 343] on div "EGP 150 ​" at bounding box center [474, 351] width 72 height 22
paste input "0"
type input "100"
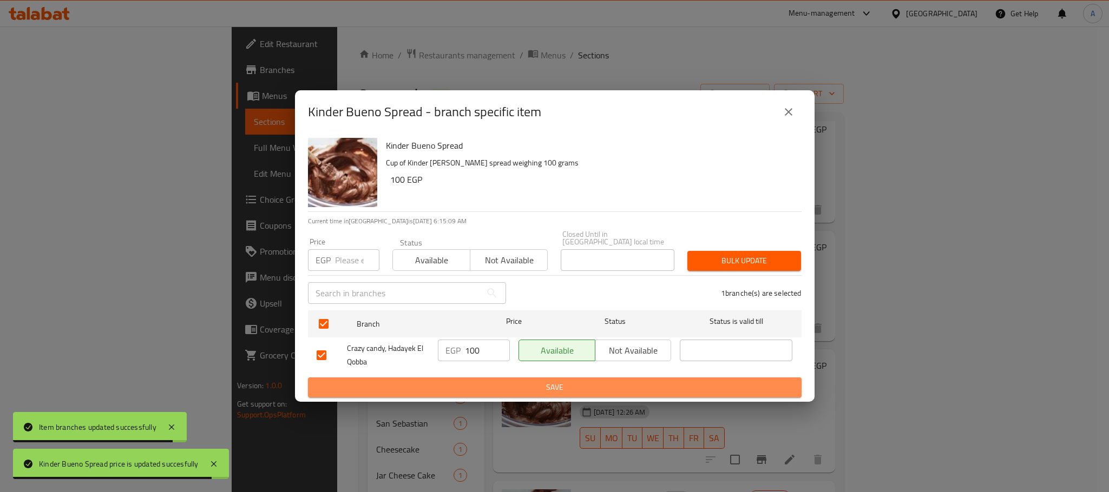
click at [468, 384] on span "Save" at bounding box center [555, 388] width 476 height 14
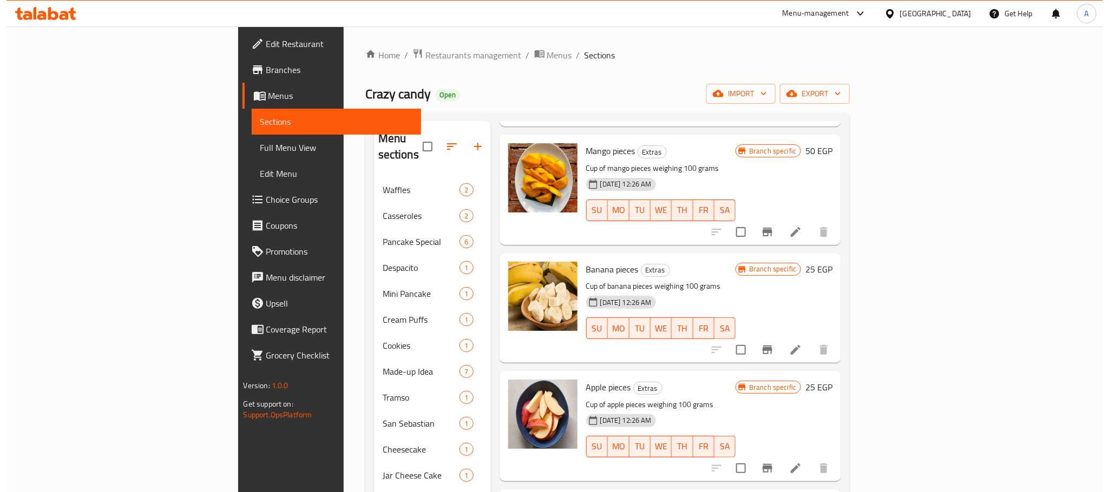
scroll to position [0, 0]
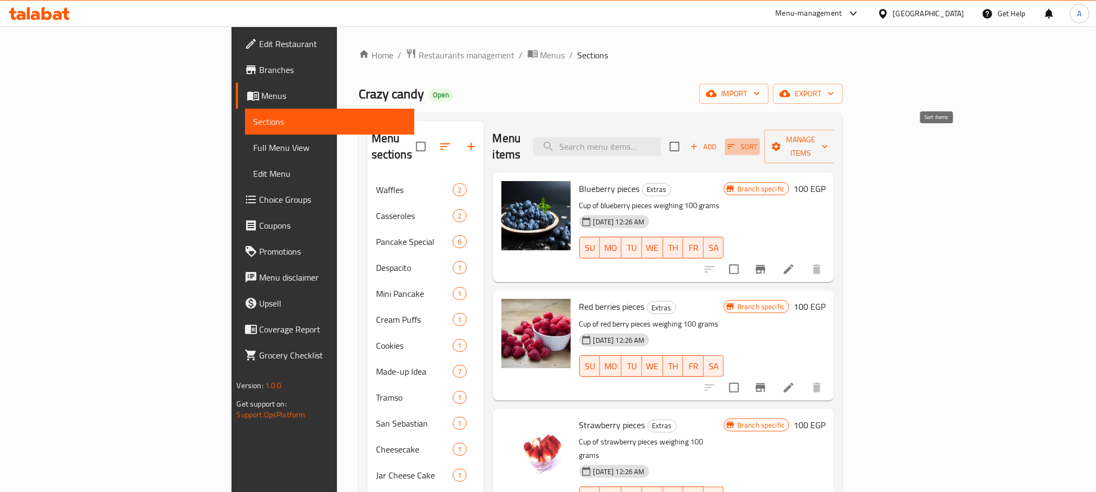
click at [758, 141] on span "Sort" at bounding box center [743, 147] width 30 height 12
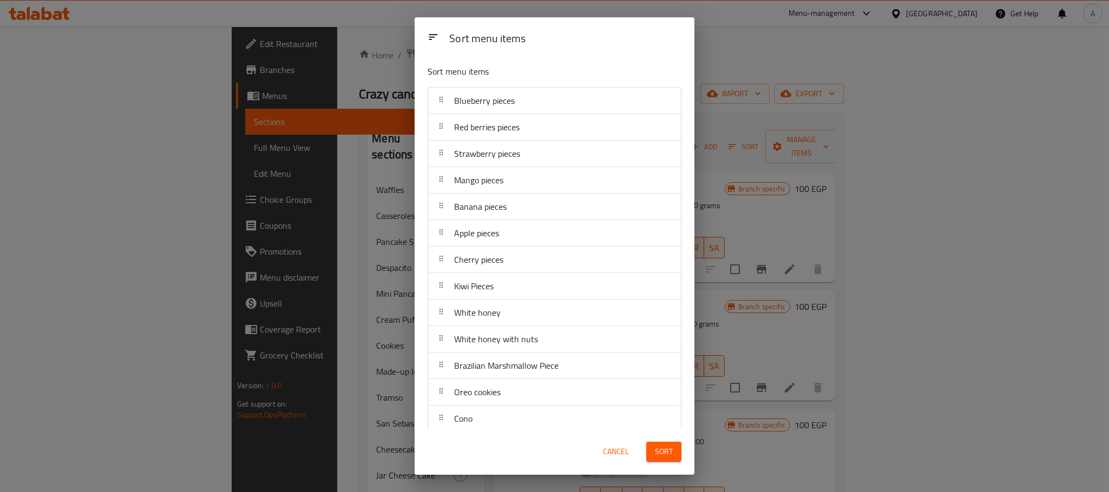
scroll to position [393, 0]
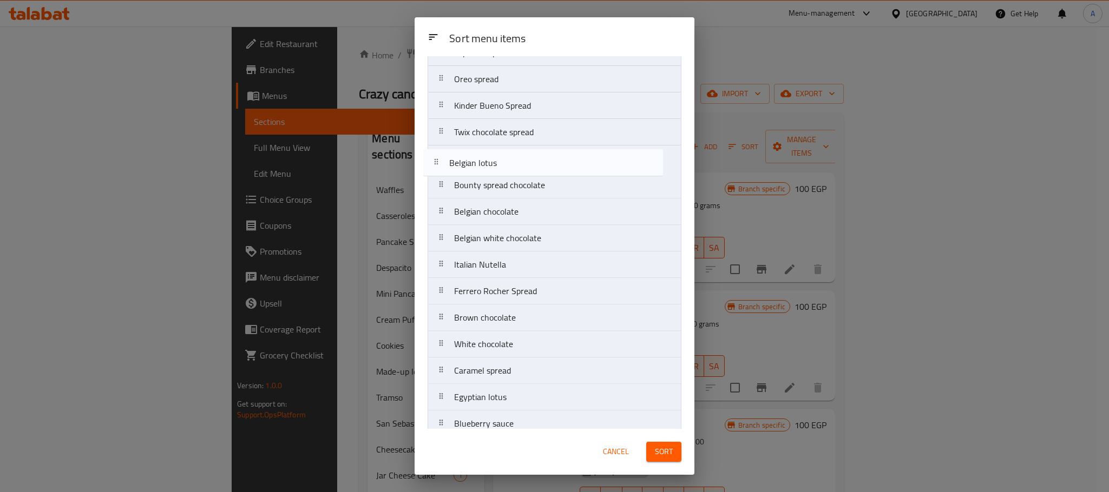
drag, startPoint x: 521, startPoint y: 239, endPoint x: 515, endPoint y: 155, distance: 84.7
click at [515, 155] on nav "Blueberry pieces Red berries pieces Strawberry pieces Mango pieces Banana piece…" at bounding box center [555, 278] width 254 height 1168
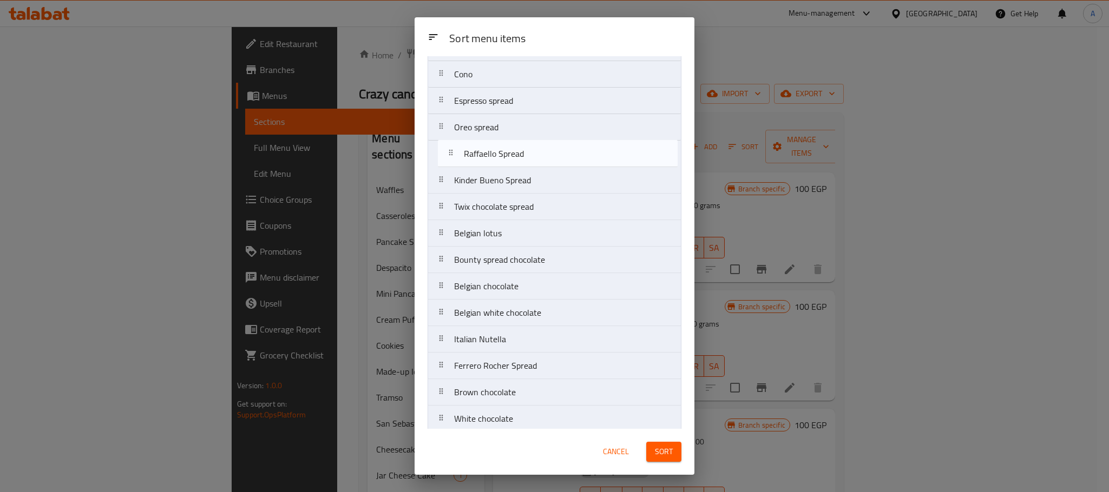
scroll to position [345, 0]
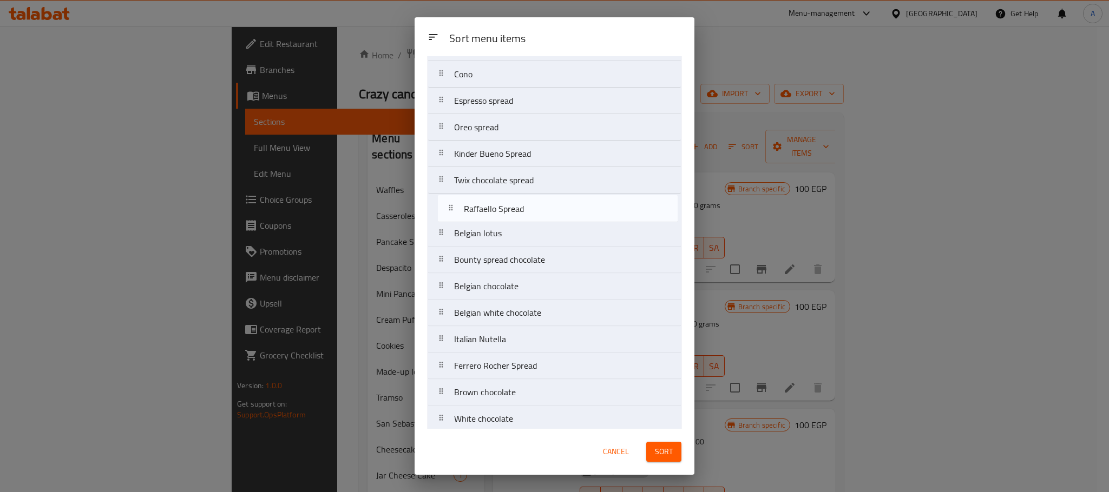
drag, startPoint x: 487, startPoint y: 392, endPoint x: 502, endPoint y: 186, distance: 206.7
click at [502, 186] on nav "Blueberry pieces Red berries pieces Strawberry pieces Mango pieces Banana piece…" at bounding box center [555, 326] width 254 height 1168
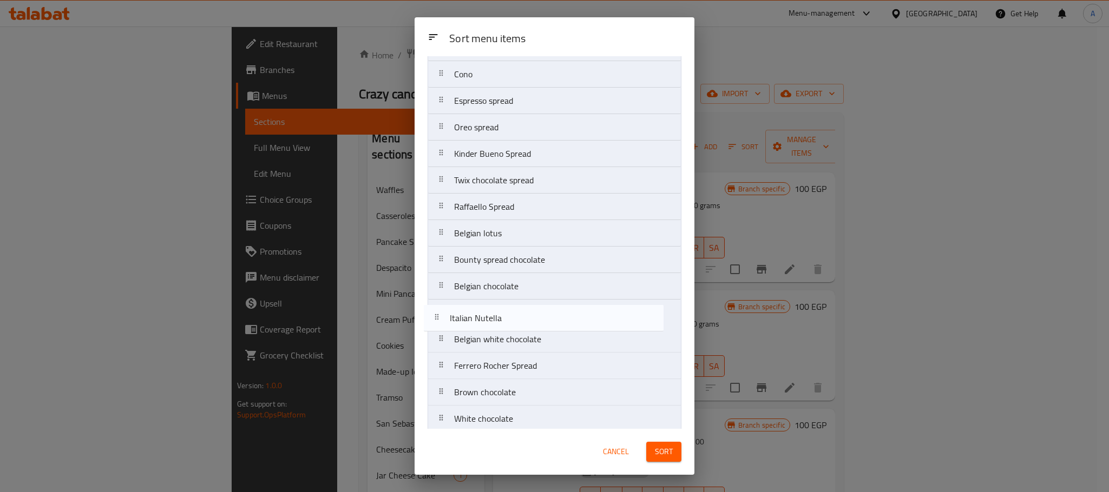
scroll to position [346, 0]
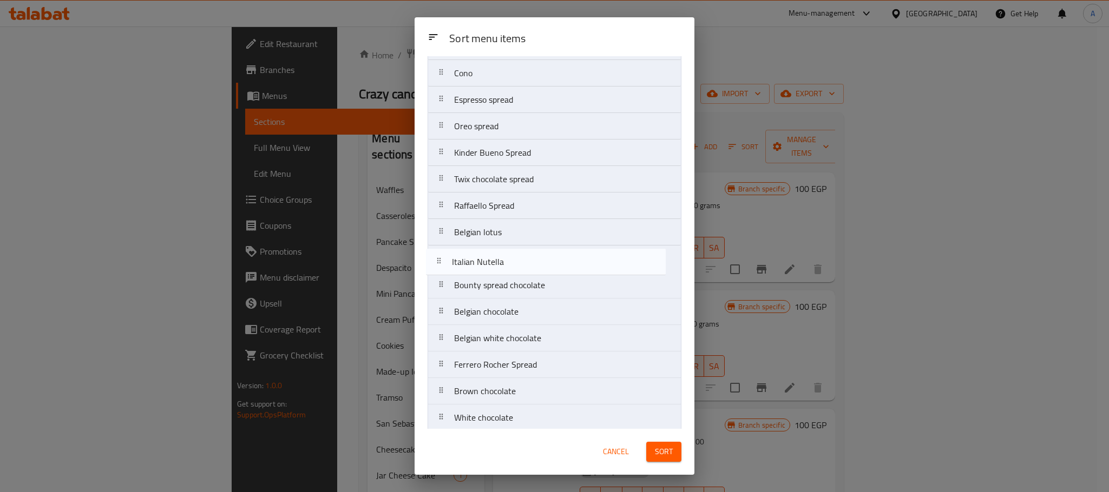
drag, startPoint x: 509, startPoint y: 356, endPoint x: 505, endPoint y: 268, distance: 87.2
click at [505, 268] on nav "Blueberry pieces Red berries pieces Strawberry pieces Mango pieces Banana piece…" at bounding box center [555, 325] width 254 height 1168
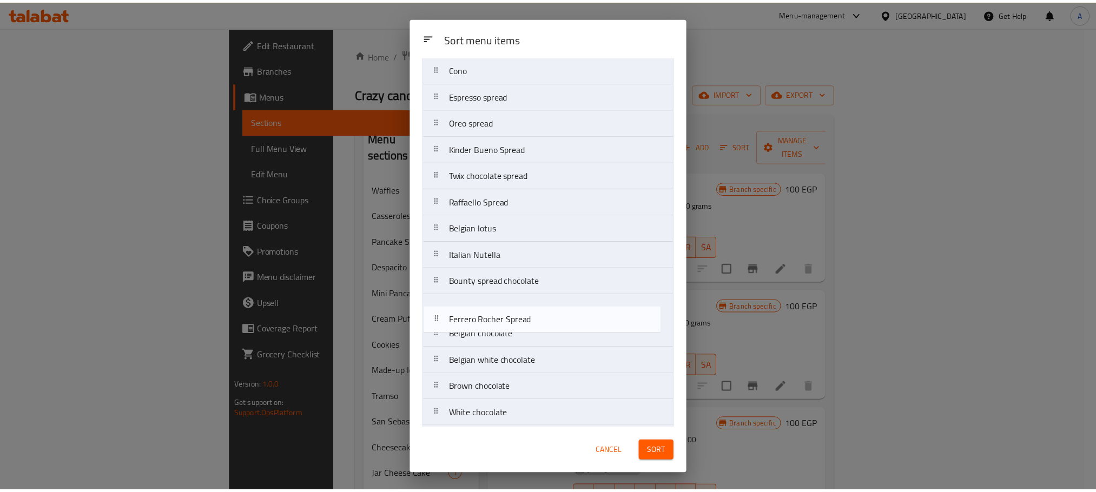
scroll to position [352, 0]
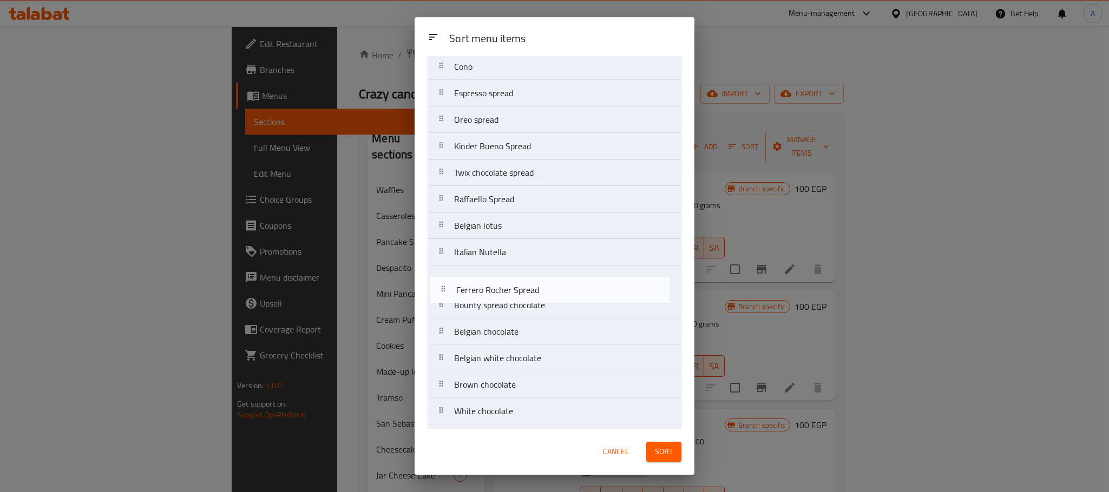
drag, startPoint x: 504, startPoint y: 370, endPoint x: 505, endPoint y: 285, distance: 85.5
click at [505, 285] on nav "Blueberry pieces Red berries pieces Strawberry pieces Mango pieces Banana piece…" at bounding box center [555, 319] width 254 height 1168
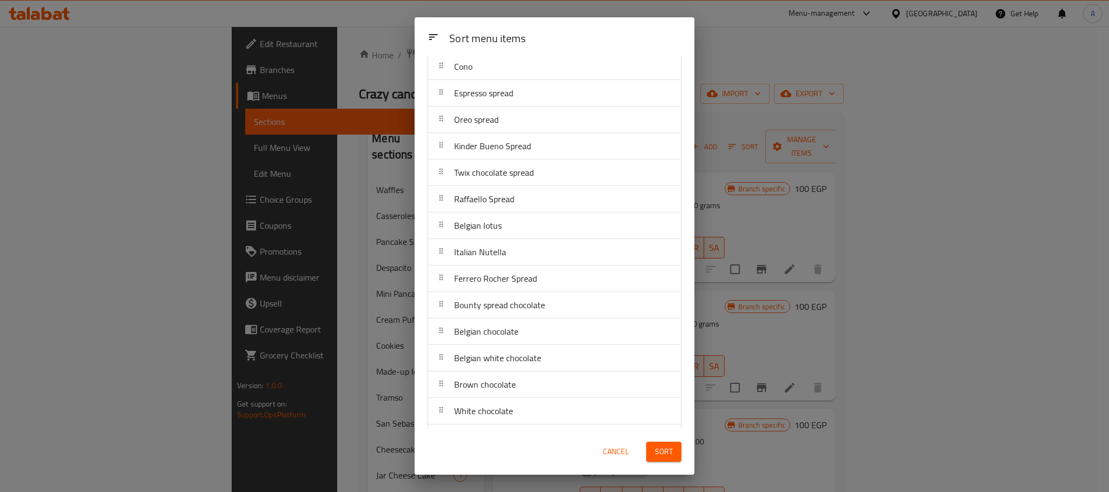
click at [663, 460] on button "Sort" at bounding box center [663, 452] width 35 height 20
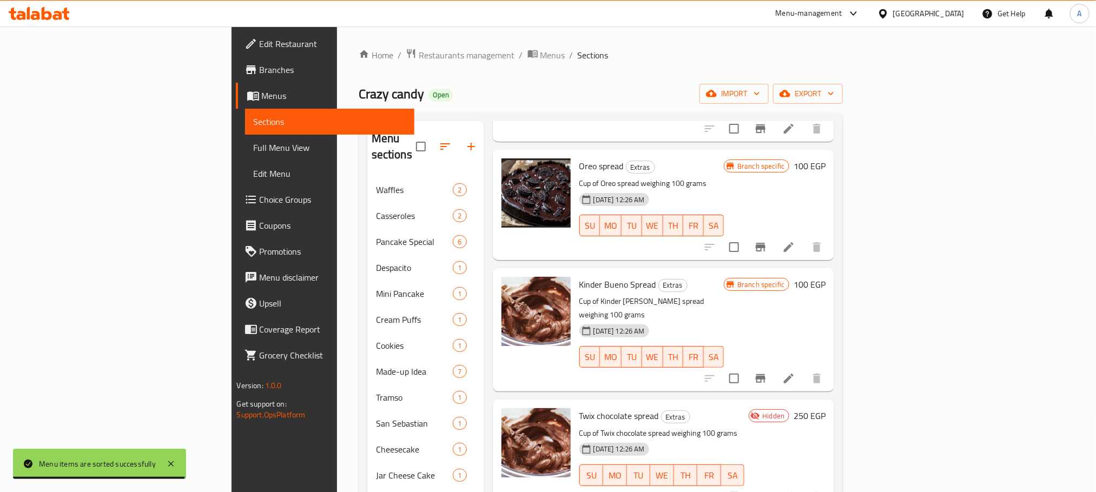
scroll to position [1624, 0]
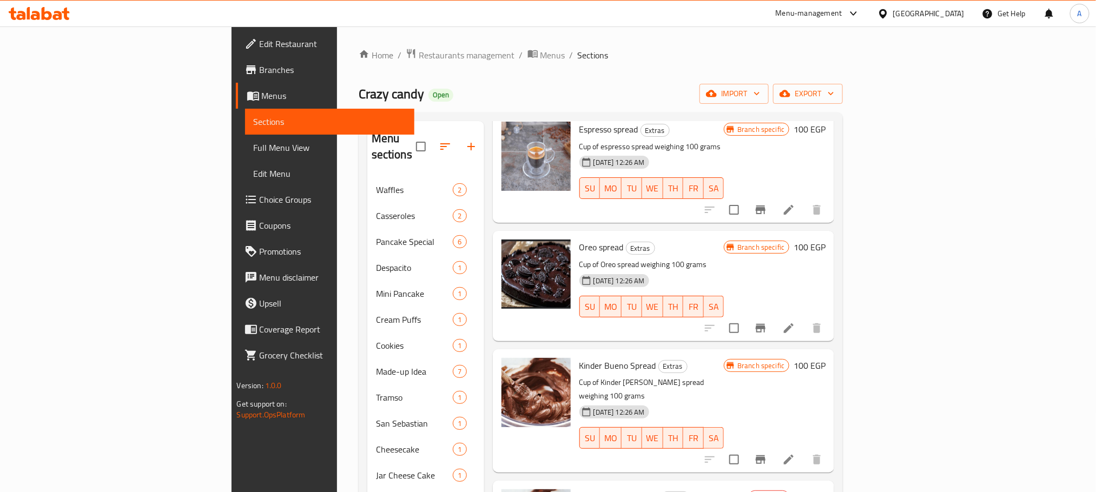
click at [766, 456] on icon "Branch-specific-item" at bounding box center [761, 460] width 10 height 9
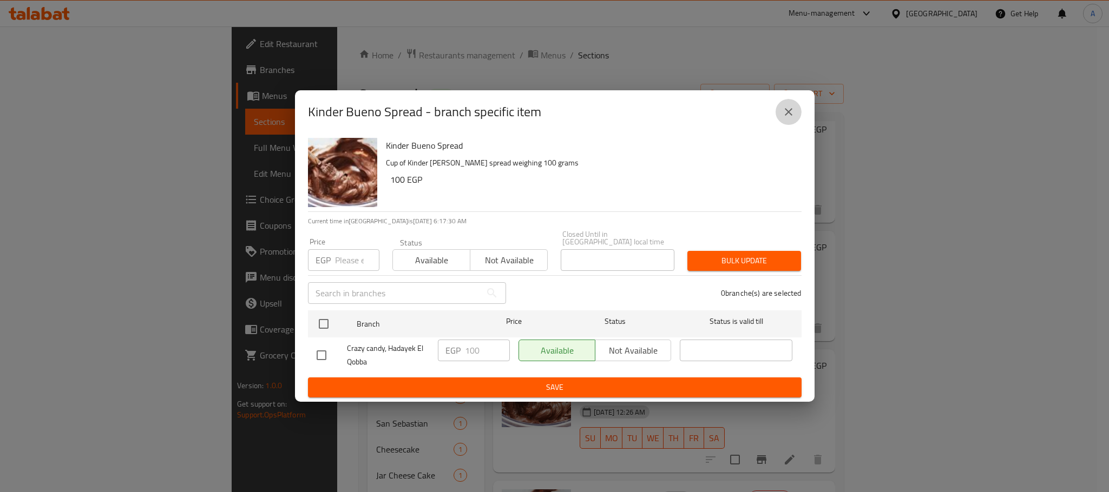
click at [793, 115] on icon "close" at bounding box center [788, 112] width 13 height 13
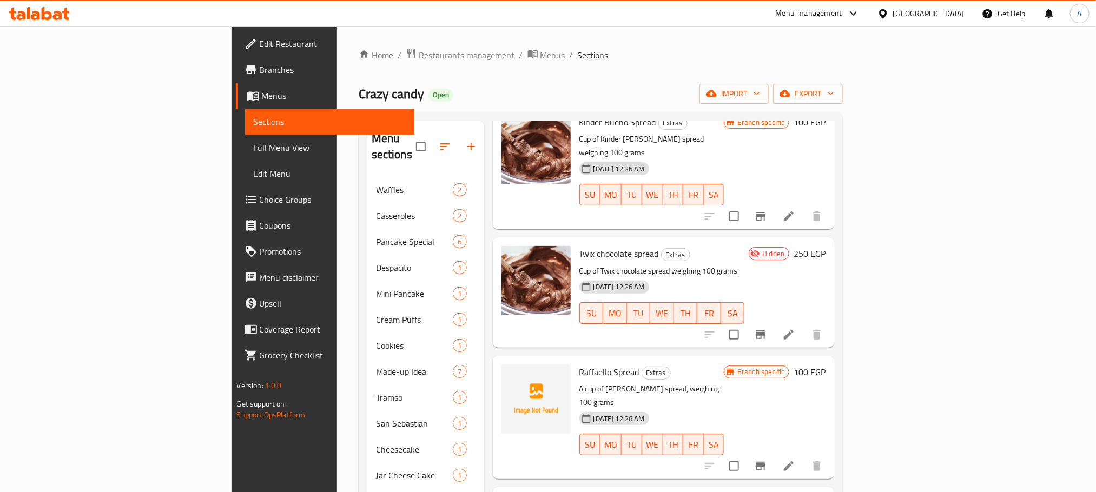
scroll to position [1948, 0]
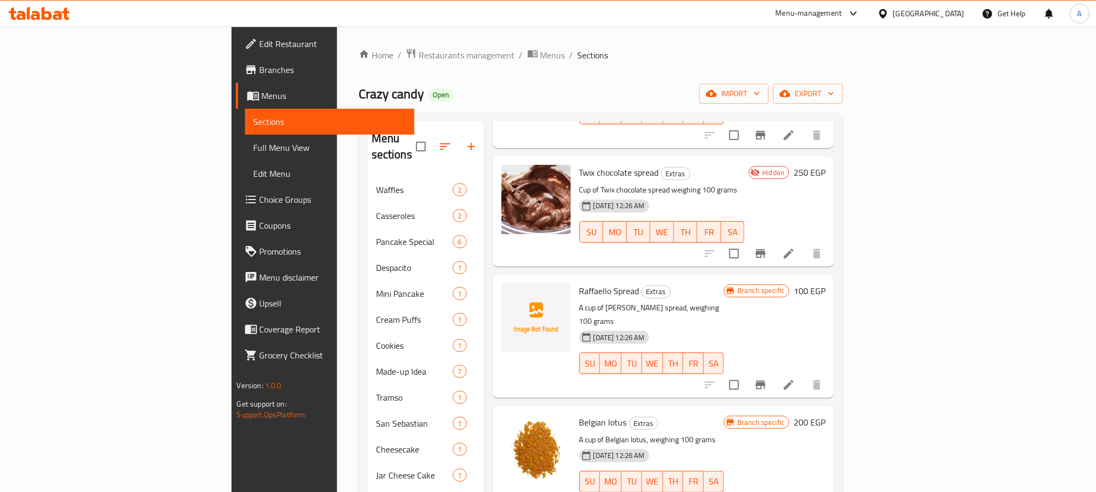
click at [767, 379] on icon "Branch-specific-item" at bounding box center [760, 385] width 13 height 13
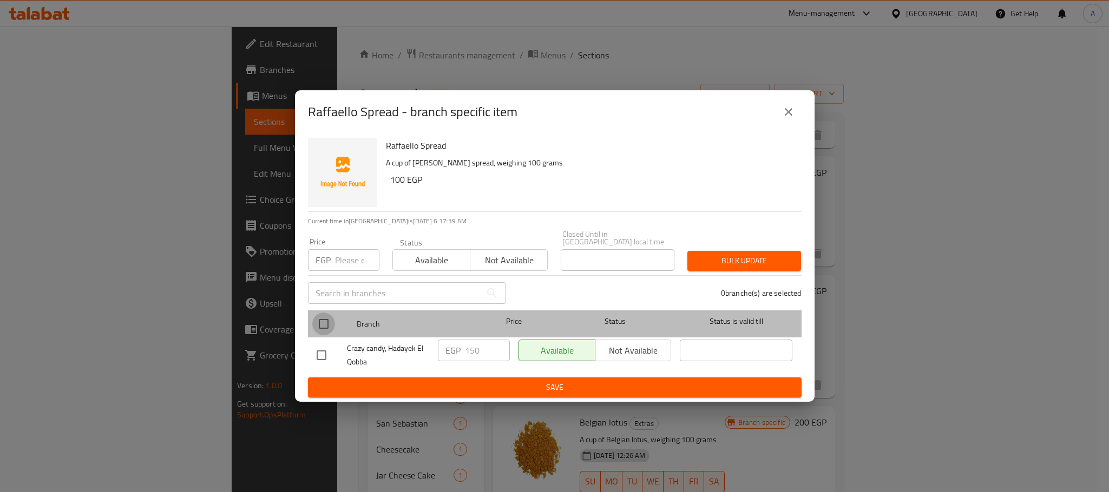
click at [321, 325] on input "checkbox" at bounding box center [323, 324] width 23 height 23
checkbox input "true"
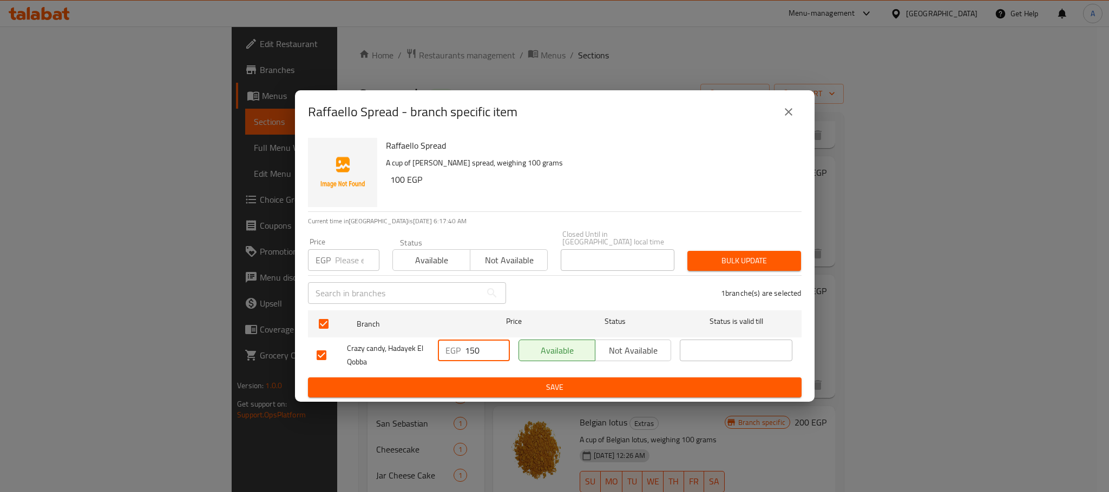
drag, startPoint x: 481, startPoint y: 345, endPoint x: 454, endPoint y: 350, distance: 28.0
click at [454, 350] on div "EGP 150 ​" at bounding box center [474, 351] width 72 height 22
paste input "0"
type input "100"
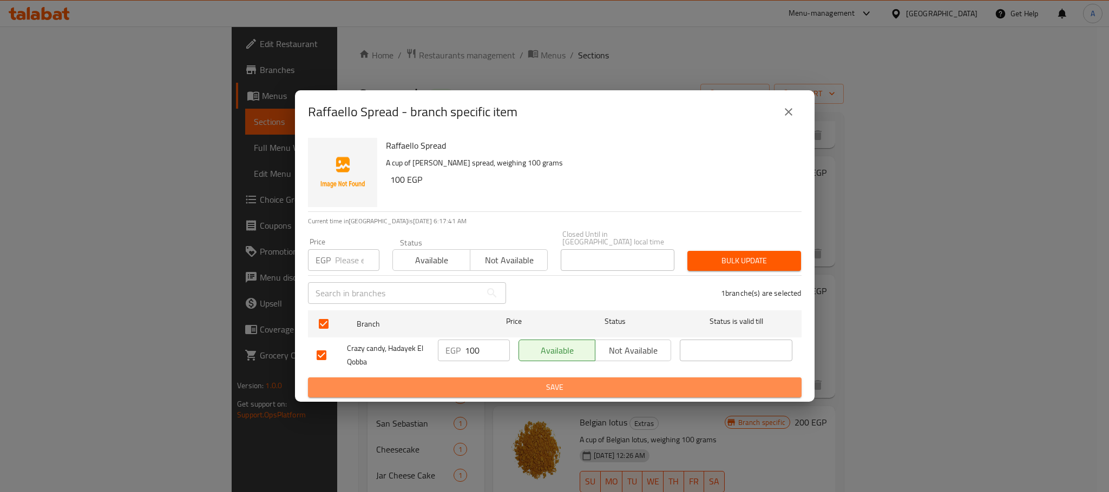
click at [471, 387] on span "Save" at bounding box center [555, 388] width 476 height 14
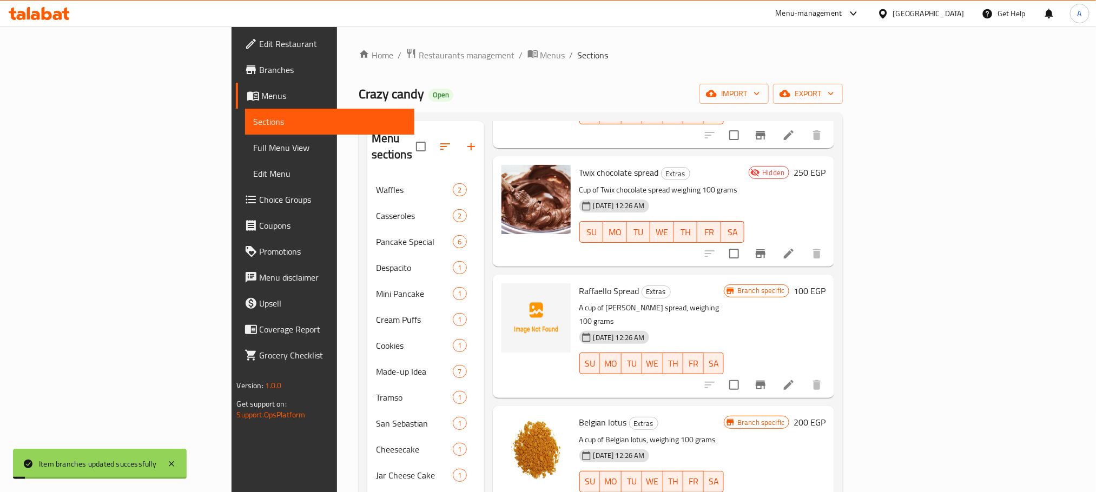
click at [826, 415] on h6 "200 EGP" at bounding box center [810, 422] width 32 height 15
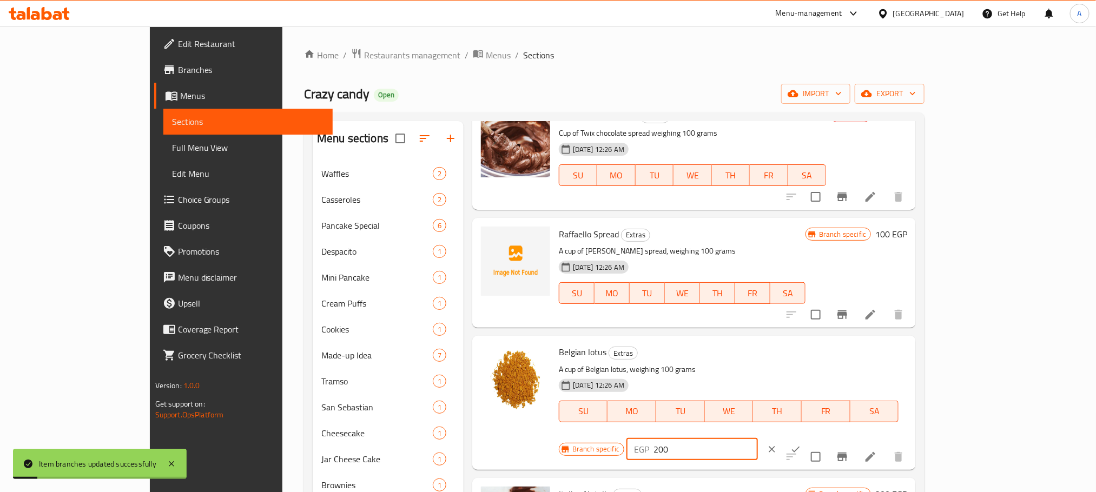
drag, startPoint x: 911, startPoint y: 356, endPoint x: 870, endPoint y: 363, distance: 41.7
click at [758, 439] on div "EGP 200 ​" at bounding box center [693, 450] width 132 height 22
paste input "1"
type input "100"
click at [800, 446] on icon "ok" at bounding box center [796, 449] width 8 height 6
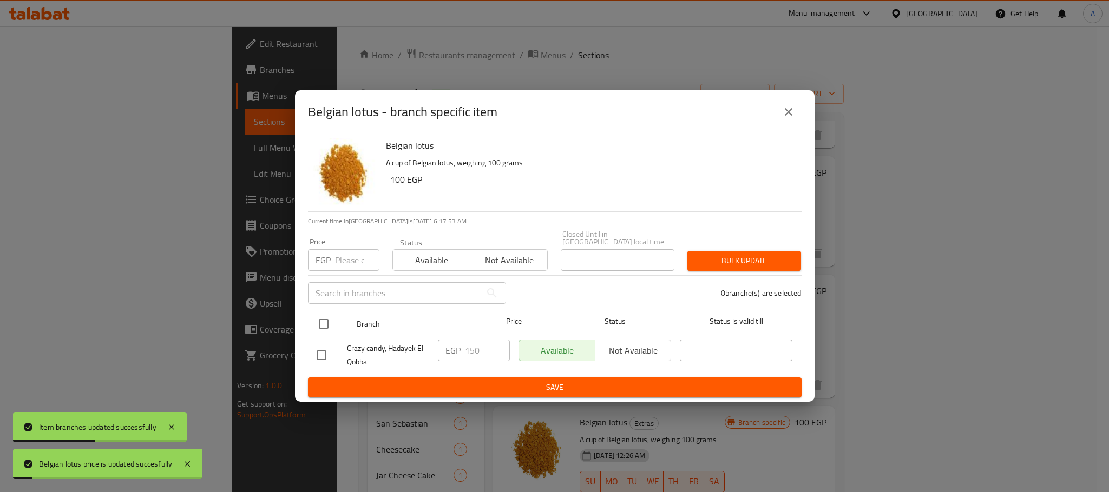
click at [325, 322] on input "checkbox" at bounding box center [323, 324] width 23 height 23
checkbox input "true"
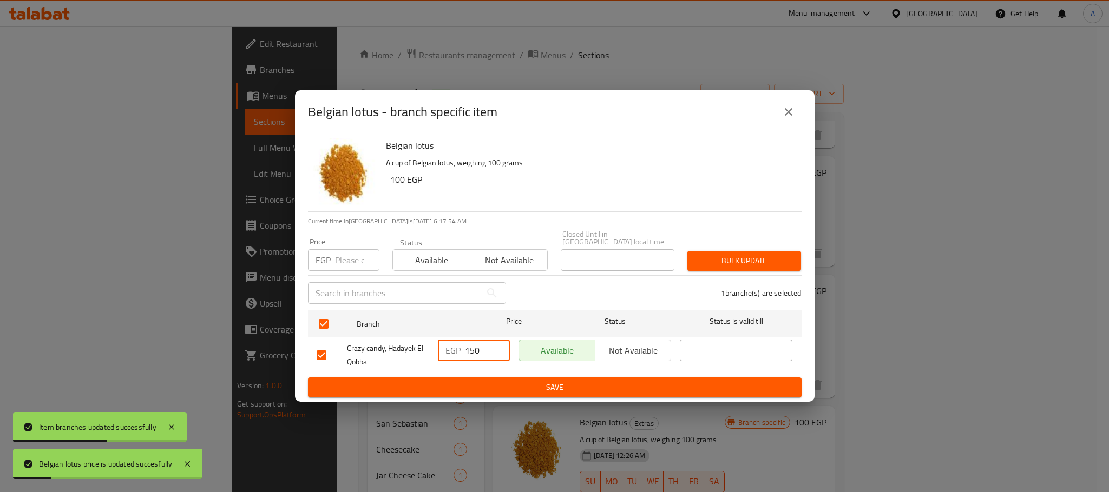
drag, startPoint x: 459, startPoint y: 349, endPoint x: 450, endPoint y: 350, distance: 9.2
click at [450, 350] on div "EGP 150 ​" at bounding box center [474, 351] width 72 height 22
paste input "0"
type input "100"
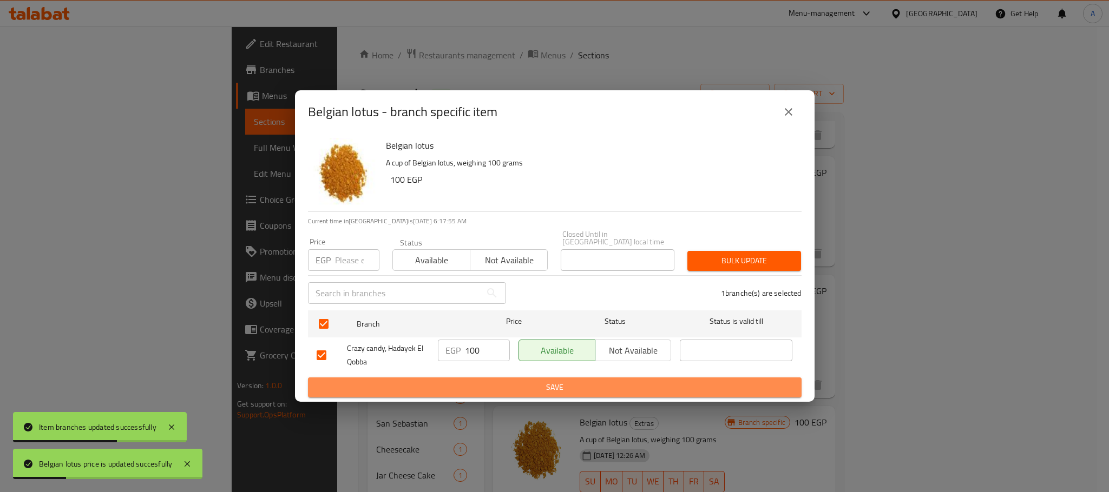
click at [474, 381] on span "Save" at bounding box center [555, 388] width 476 height 14
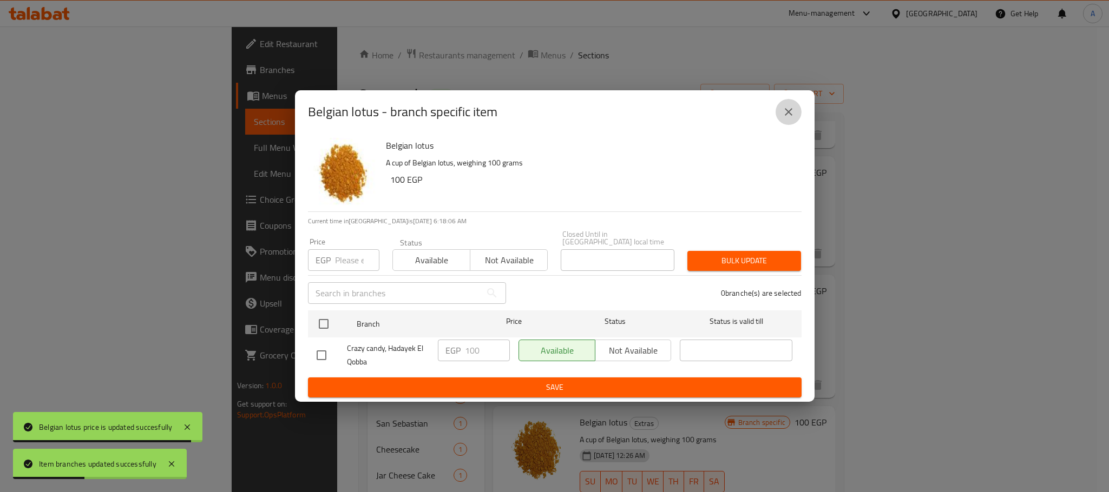
click at [785, 115] on icon "close" at bounding box center [788, 112] width 13 height 13
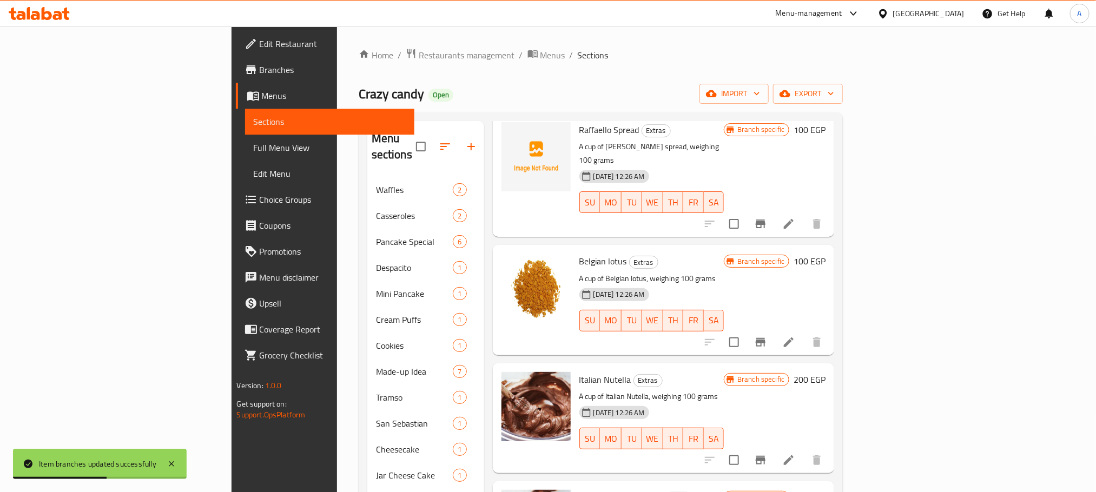
scroll to position [2111, 0]
click at [826, 371] on h6 "200 EGP" at bounding box center [810, 378] width 32 height 15
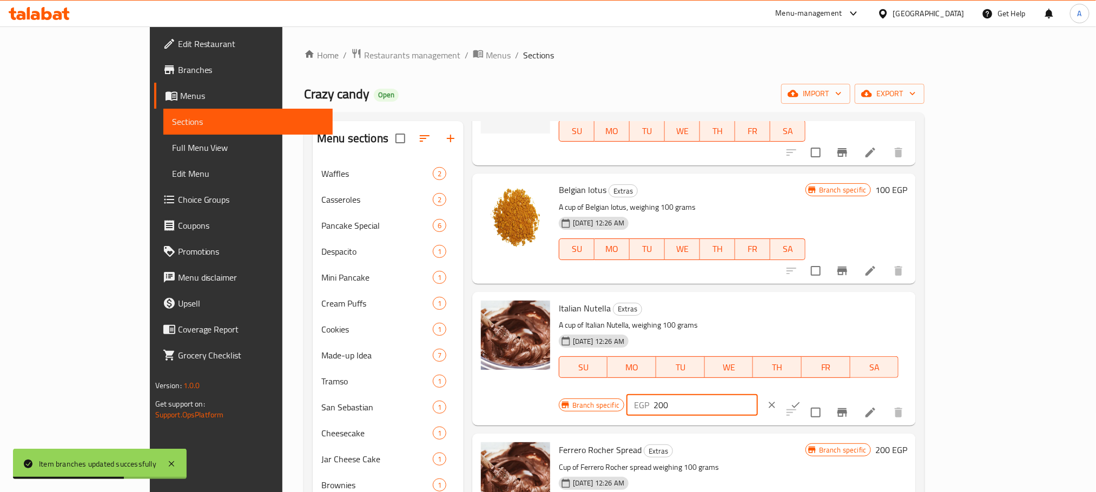
drag, startPoint x: 932, startPoint y: 309, endPoint x: 869, endPoint y: 312, distance: 63.4
click at [758, 395] on div "EGP 200 ​" at bounding box center [693, 406] width 132 height 22
paste input "1"
type input "100"
click at [808, 393] on button "ok" at bounding box center [796, 405] width 24 height 24
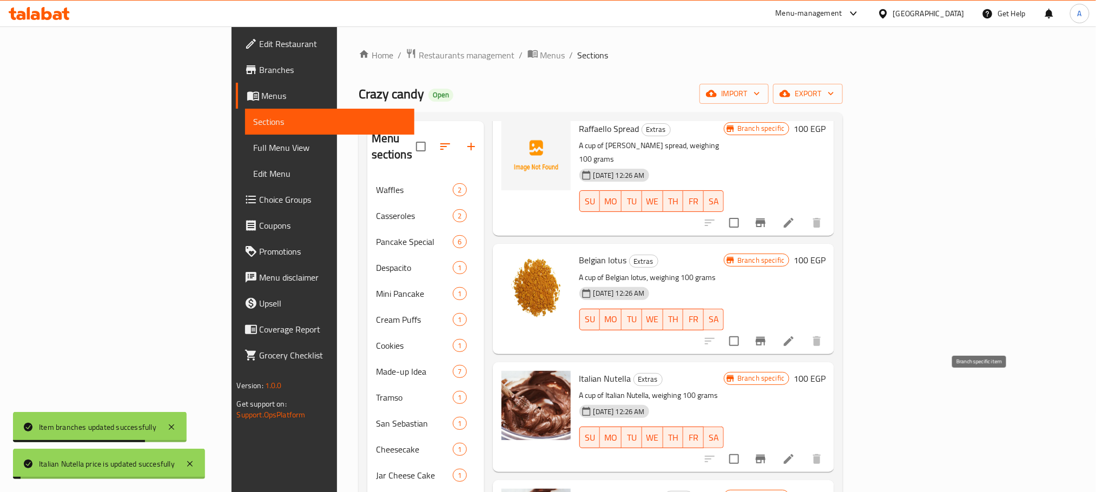
click at [767, 453] on icon "Branch-specific-item" at bounding box center [760, 459] width 13 height 13
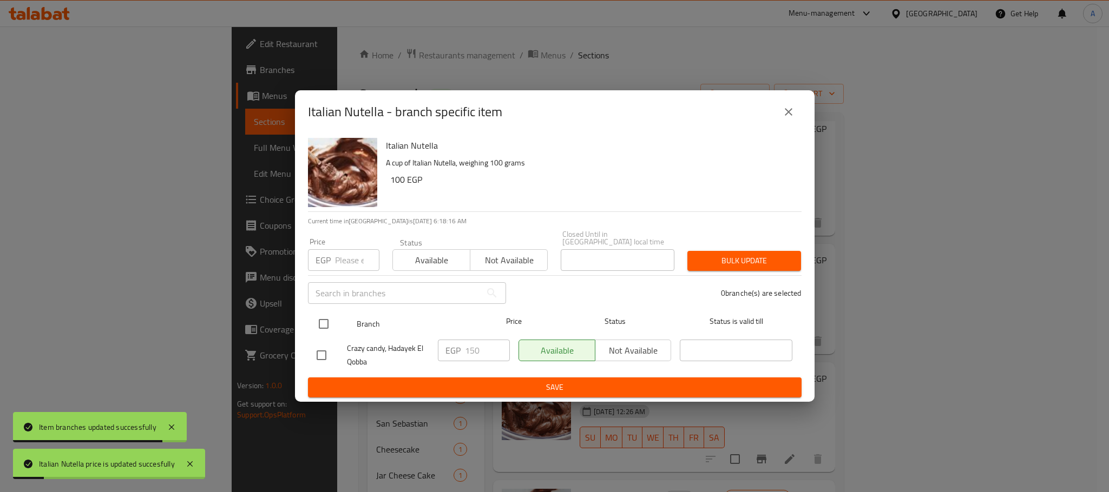
click at [321, 323] on input "checkbox" at bounding box center [323, 324] width 23 height 23
checkbox input "true"
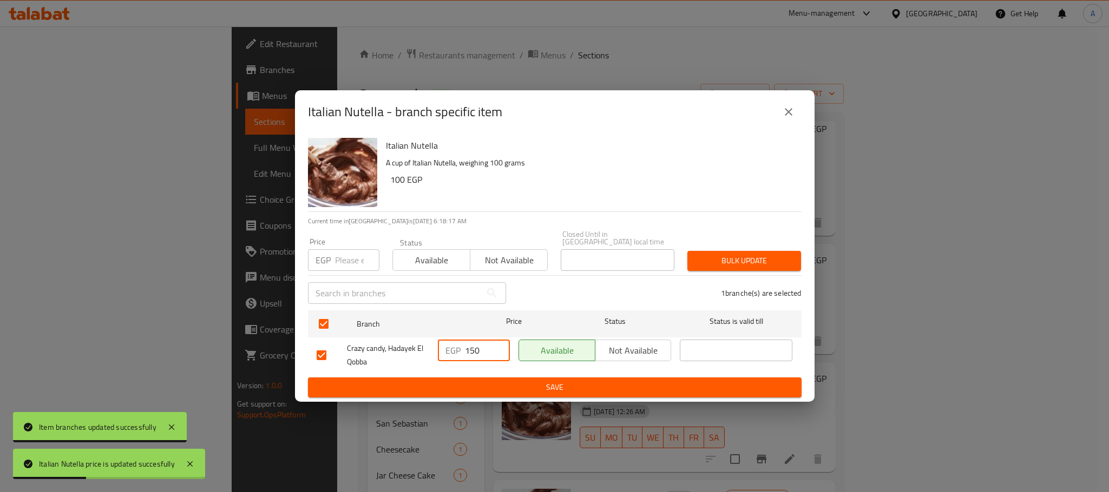
drag, startPoint x: 483, startPoint y: 351, endPoint x: 451, endPoint y: 351, distance: 31.4
click at [451, 351] on div "EGP 150 ​" at bounding box center [474, 351] width 72 height 22
paste input "0"
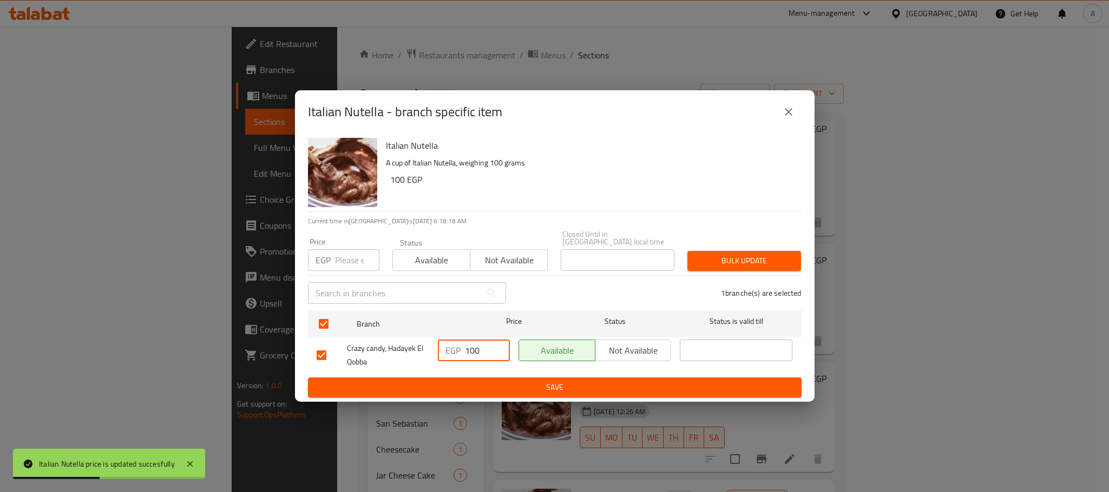
type input "100"
click at [462, 381] on span "Save" at bounding box center [555, 388] width 476 height 14
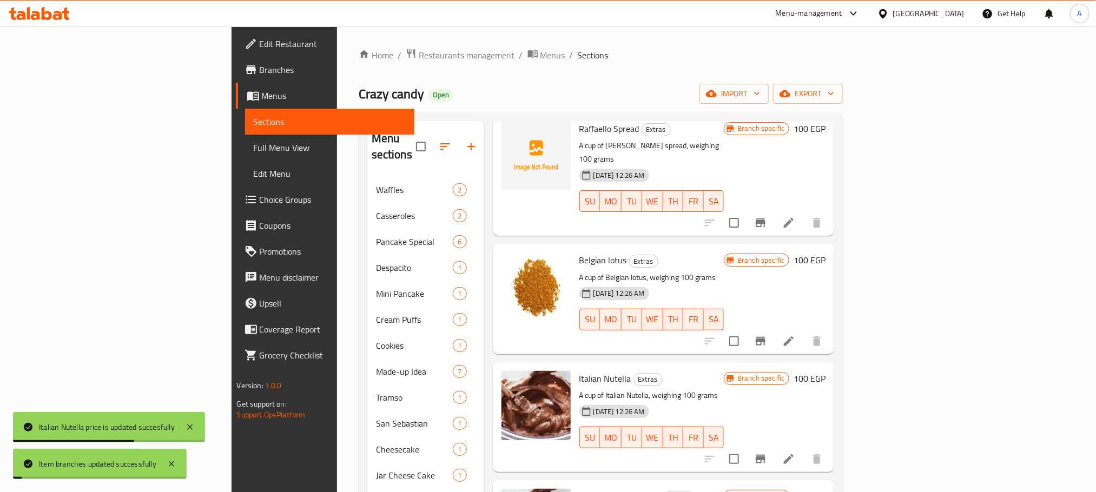
click at [826, 489] on h6 "200 EGP" at bounding box center [810, 496] width 32 height 15
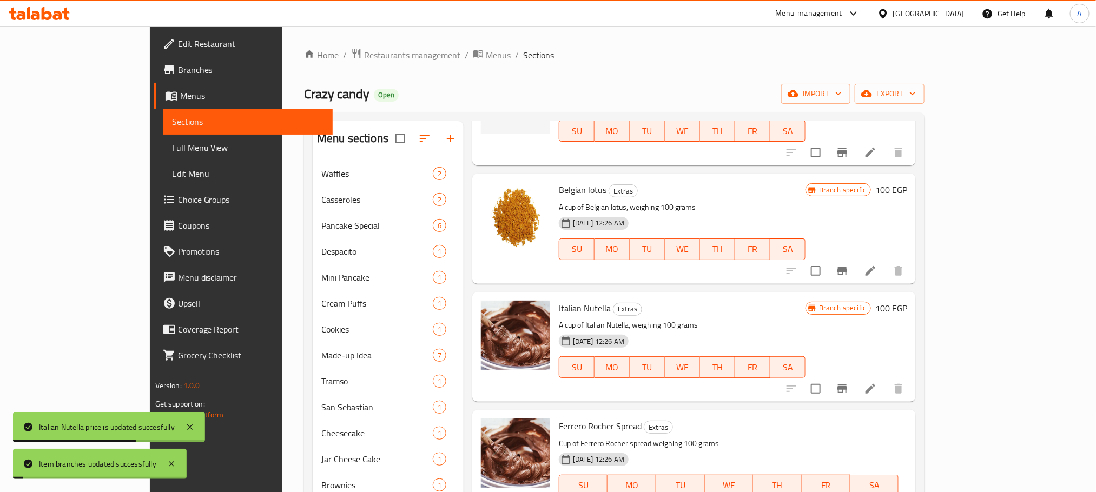
scroll to position [2192, 0]
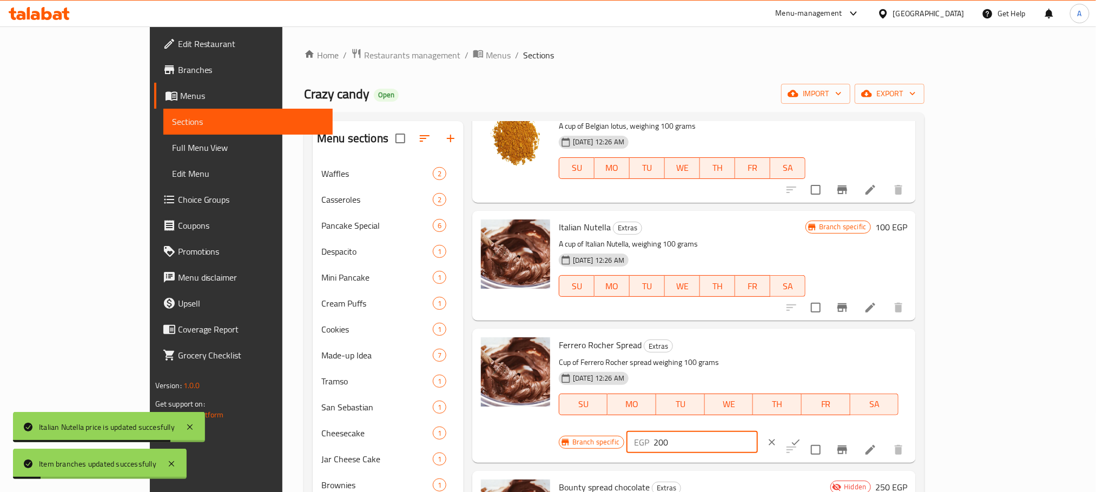
drag, startPoint x: 914, startPoint y: 348, endPoint x: 884, endPoint y: 351, distance: 30.5
click at [758, 432] on div "EGP 200 ​" at bounding box center [693, 443] width 132 height 22
paste input "1"
type input "100"
click at [801, 437] on icon "ok" at bounding box center [796, 442] width 11 height 11
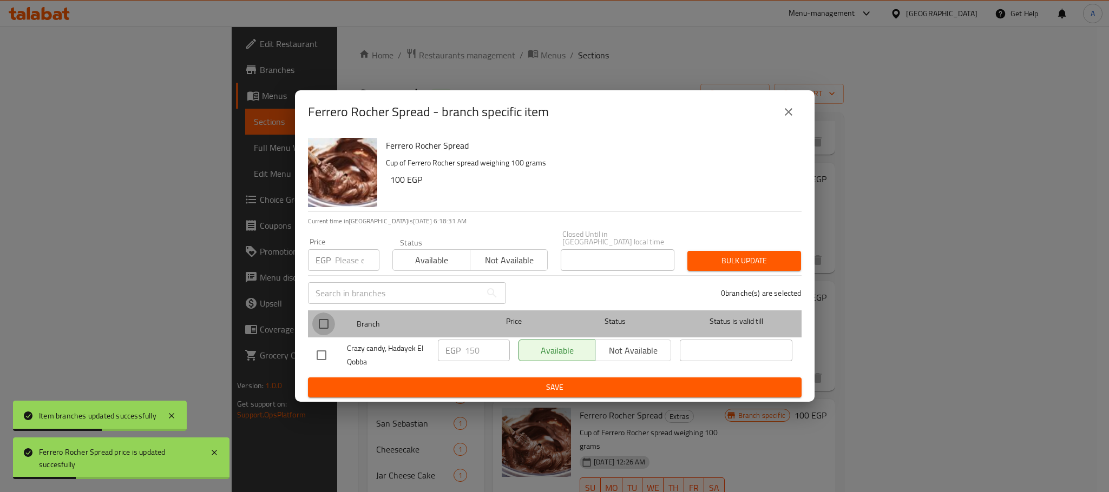
click at [327, 321] on input "checkbox" at bounding box center [323, 324] width 23 height 23
checkbox input "true"
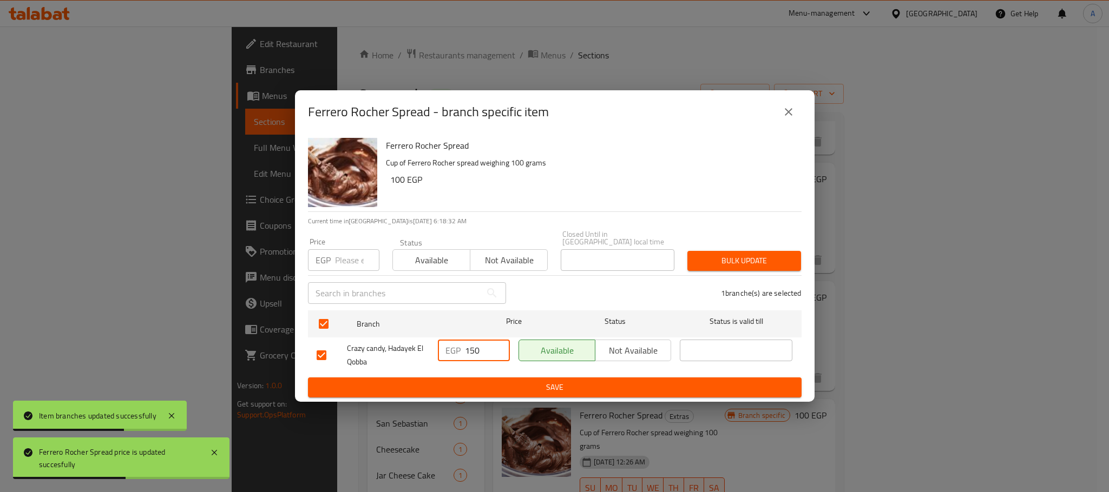
drag, startPoint x: 486, startPoint y: 346, endPoint x: 442, endPoint y: 348, distance: 44.4
click at [442, 348] on div "EGP 150 ​" at bounding box center [474, 351] width 72 height 22
paste input "0"
type input "100"
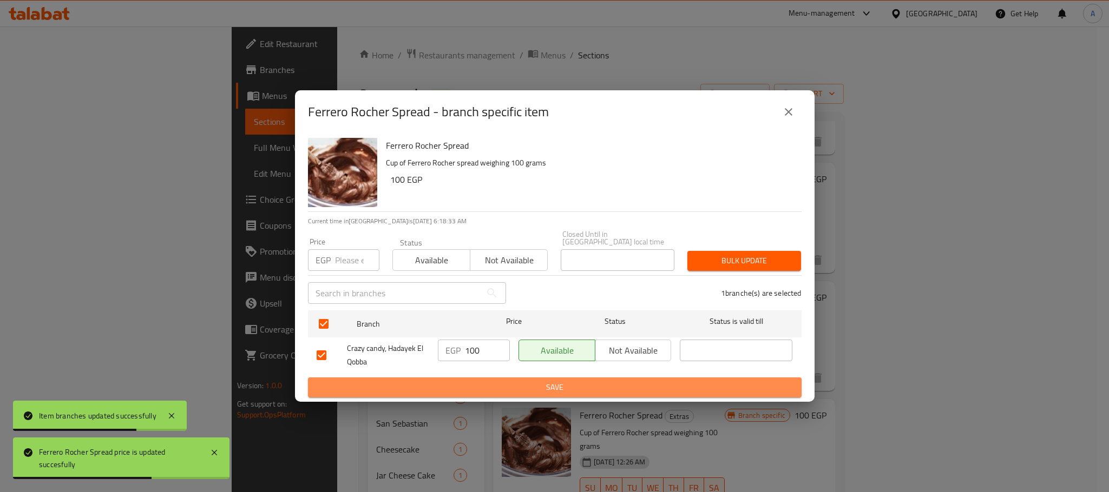
click at [471, 387] on span "Save" at bounding box center [555, 388] width 476 height 14
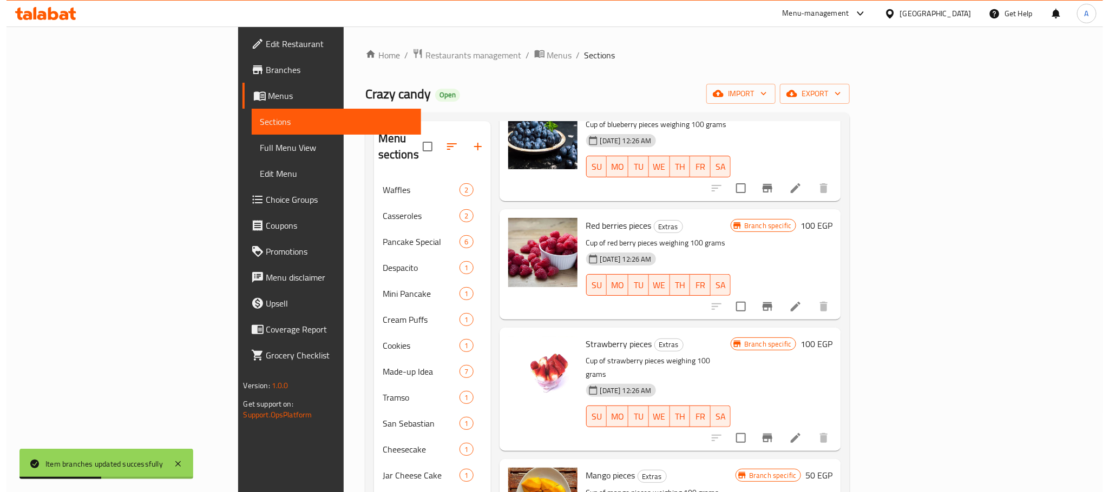
scroll to position [0, 0]
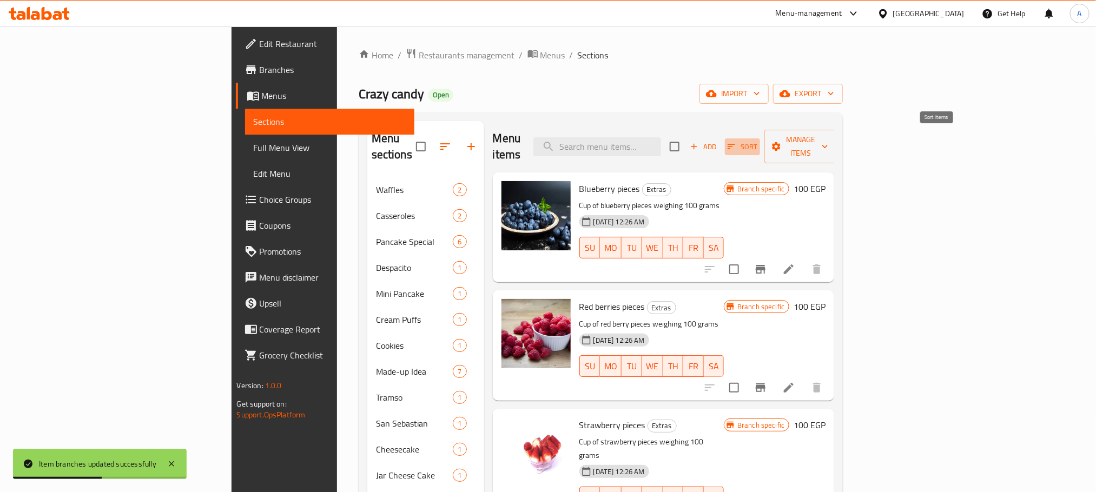
click at [758, 141] on span "Sort" at bounding box center [743, 147] width 30 height 12
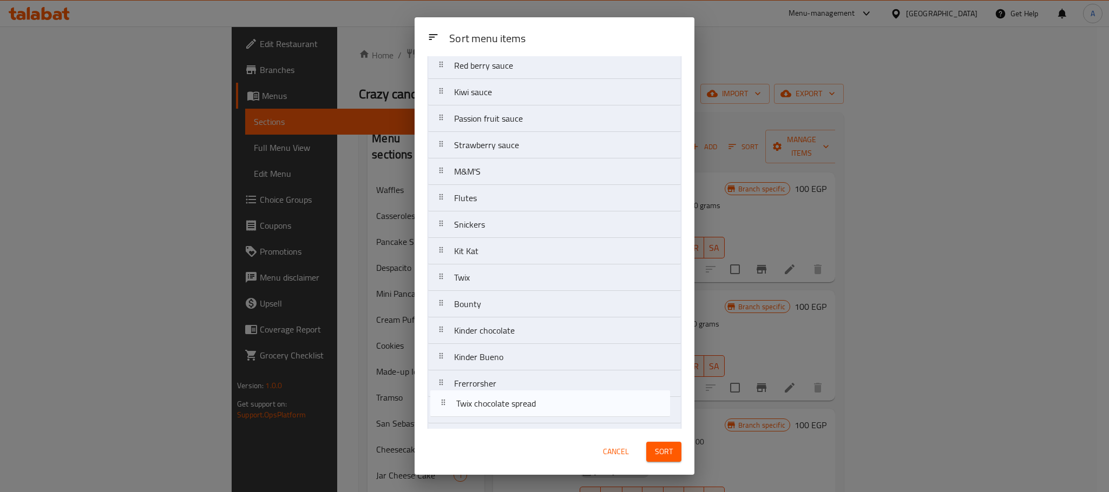
scroll to position [841, 0]
drag, startPoint x: 567, startPoint y: 297, endPoint x: 568, endPoint y: 420, distance: 123.4
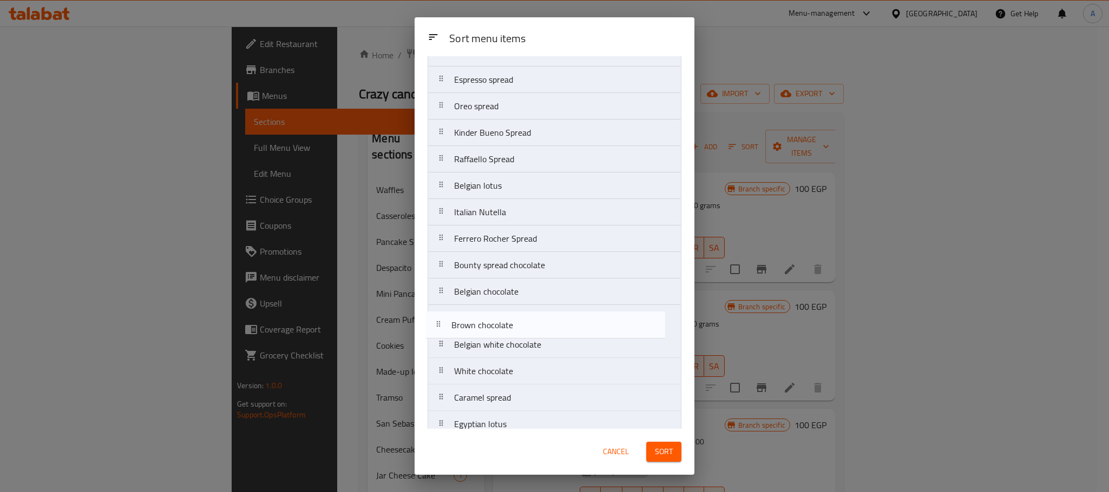
scroll to position [367, 0]
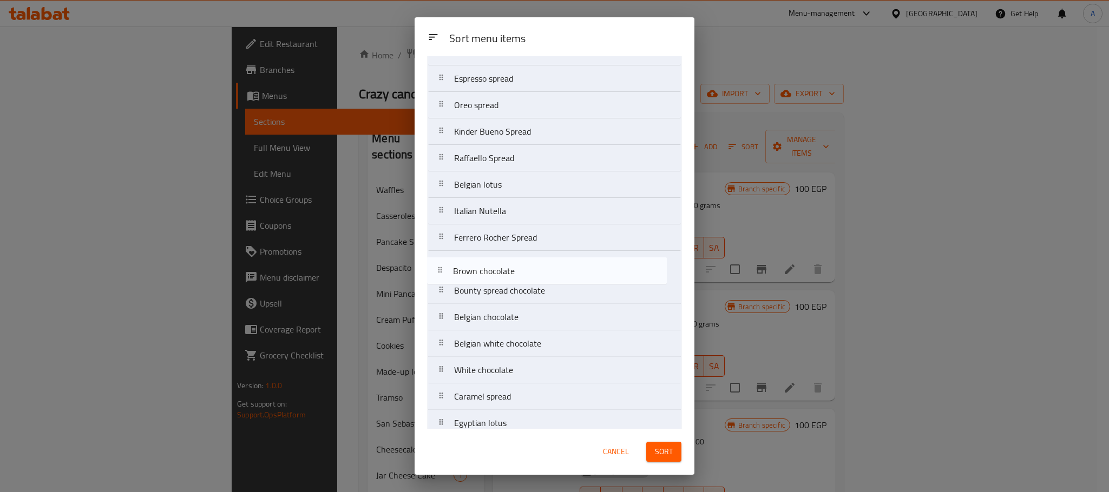
drag, startPoint x: 536, startPoint y: 350, endPoint x: 534, endPoint y: 266, distance: 83.4
click at [534, 266] on nav "Blueberry pieces Red berries pieces Strawberry pieces Mango pieces Banana piece…" at bounding box center [555, 304] width 254 height 1168
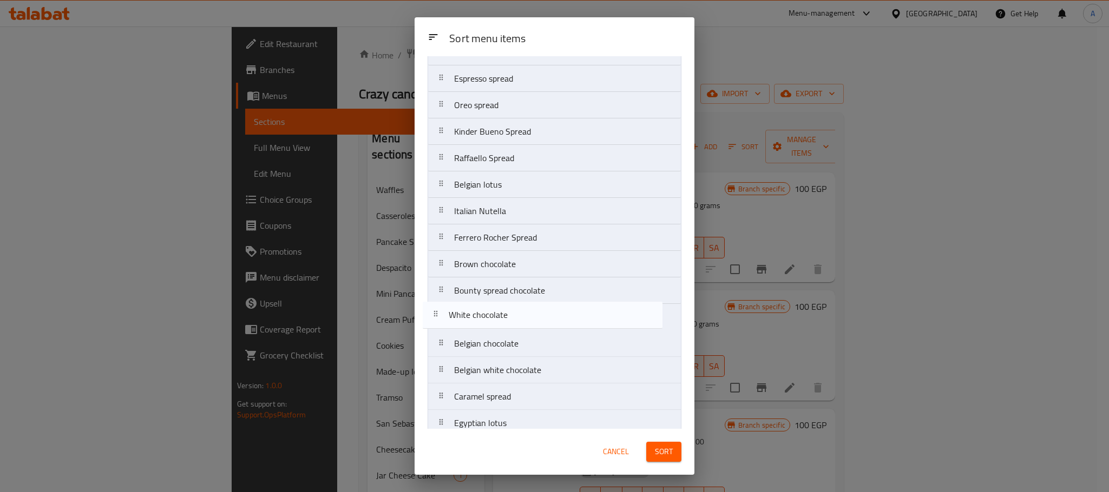
scroll to position [367, 0]
drag, startPoint x: 494, startPoint y: 377, endPoint x: 489, endPoint y: 286, distance: 91.0
click at [489, 286] on nav "Blueberry pieces Red berries pieces Strawberry pieces Mango pieces Banana piece…" at bounding box center [555, 304] width 254 height 1168
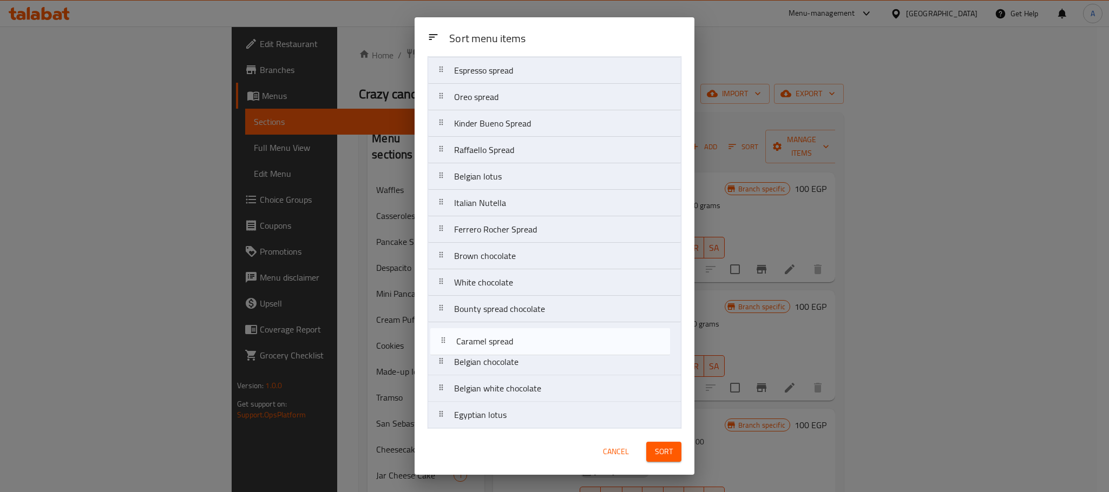
scroll to position [380, 0]
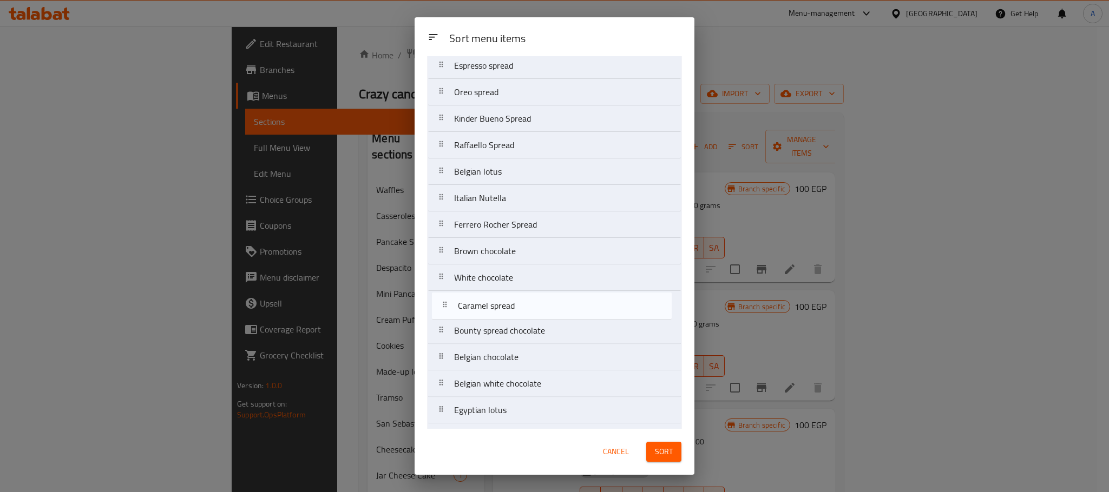
drag, startPoint x: 497, startPoint y: 409, endPoint x: 501, endPoint y: 307, distance: 102.4
click at [501, 307] on nav "Blueberry pieces Red berries pieces Strawberry pieces Mango pieces Banana piece…" at bounding box center [555, 291] width 254 height 1168
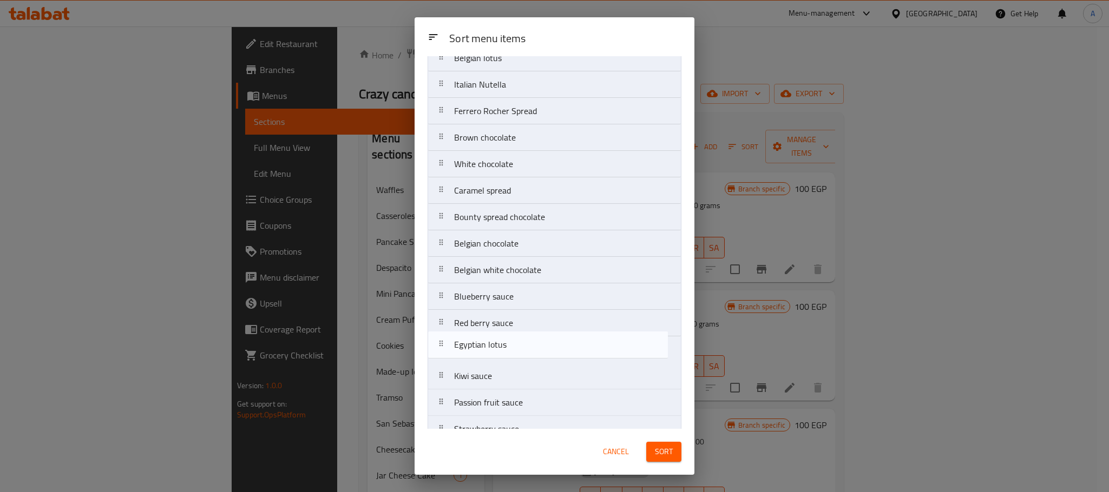
scroll to position [494, 0]
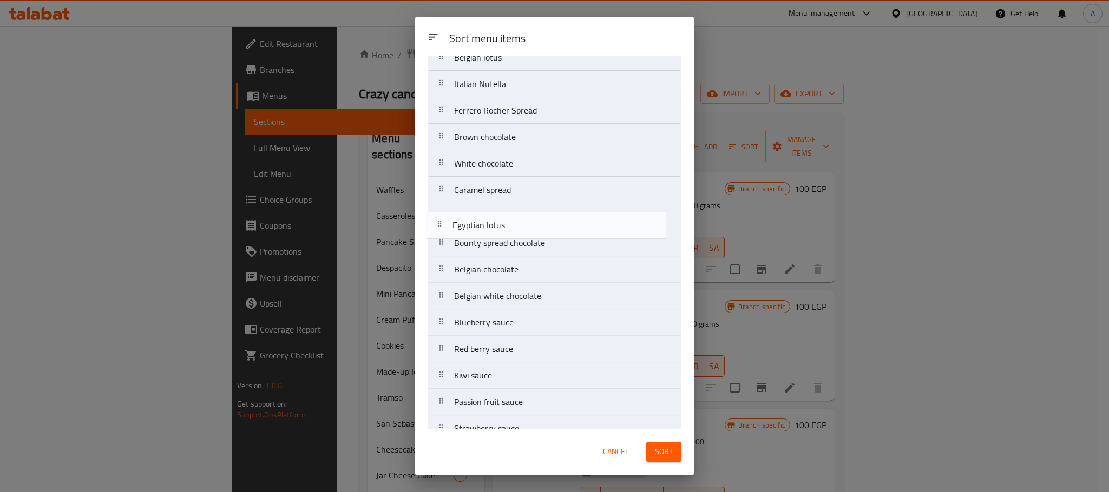
drag, startPoint x: 504, startPoint y: 419, endPoint x: 500, endPoint y: 223, distance: 195.9
click at [500, 223] on nav "Blueberry pieces Red berries pieces Strawberry pieces Mango pieces Banana piece…" at bounding box center [555, 177] width 254 height 1168
drag, startPoint x: 500, startPoint y: 328, endPoint x: 502, endPoint y: 242, distance: 86.6
click at [502, 242] on nav "Blueberry pieces Red berries pieces Strawberry pieces Mango pieces Banana piece…" at bounding box center [555, 177] width 254 height 1168
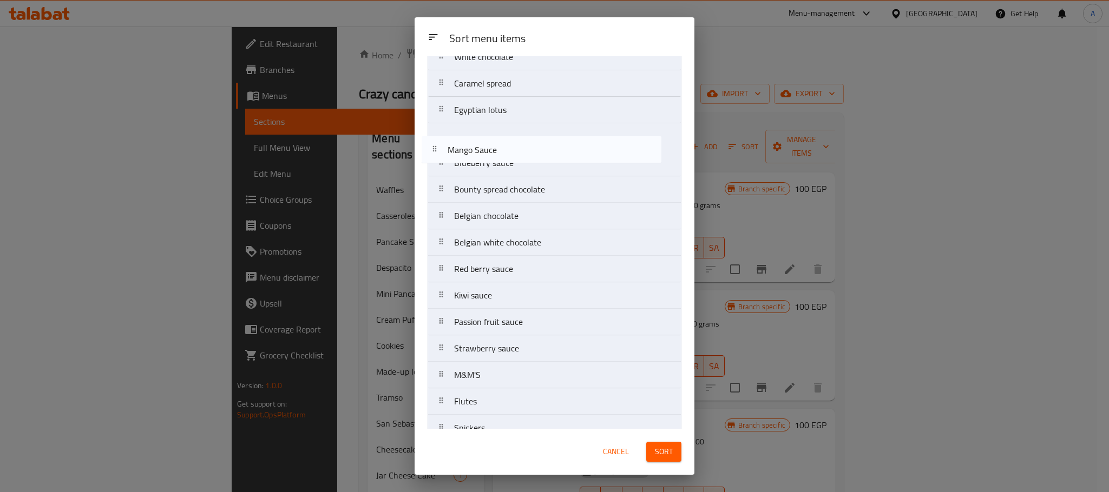
scroll to position [597, 0]
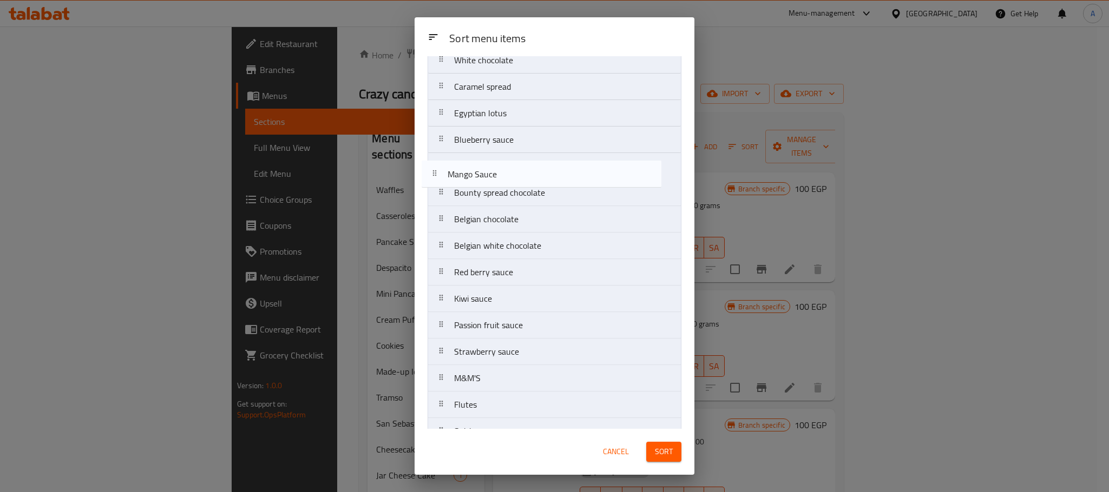
drag, startPoint x: 514, startPoint y: 387, endPoint x: 507, endPoint y: 174, distance: 213.3
click at [507, 174] on nav "Blueberry pieces Red berries pieces Strawberry pieces Mango pieces Banana piece…" at bounding box center [555, 74] width 254 height 1168
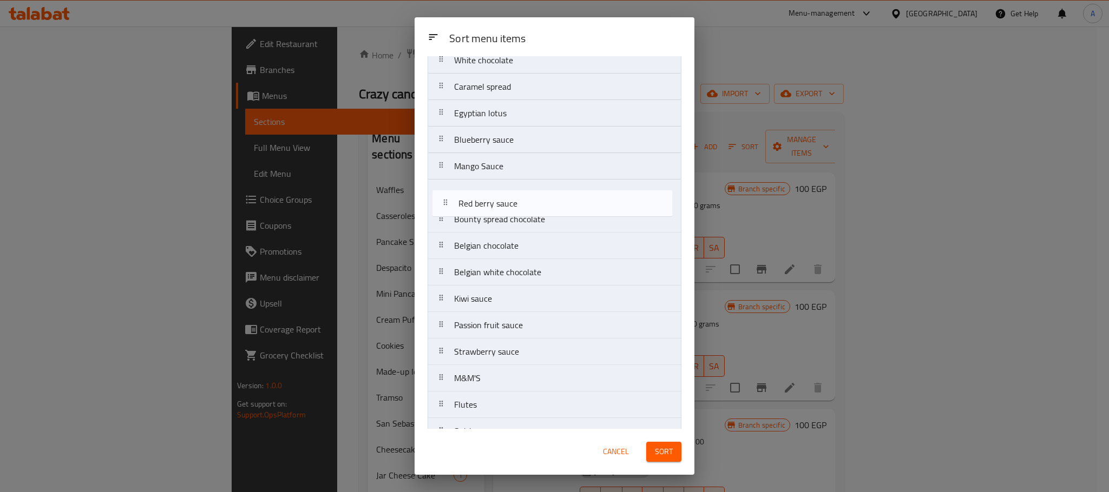
drag, startPoint x: 516, startPoint y: 281, endPoint x: 520, endPoint y: 200, distance: 81.3
click at [520, 200] on nav "Blueberry pieces Red berries pieces Strawberry pieces Mango pieces Banana piece…" at bounding box center [555, 74] width 254 height 1168
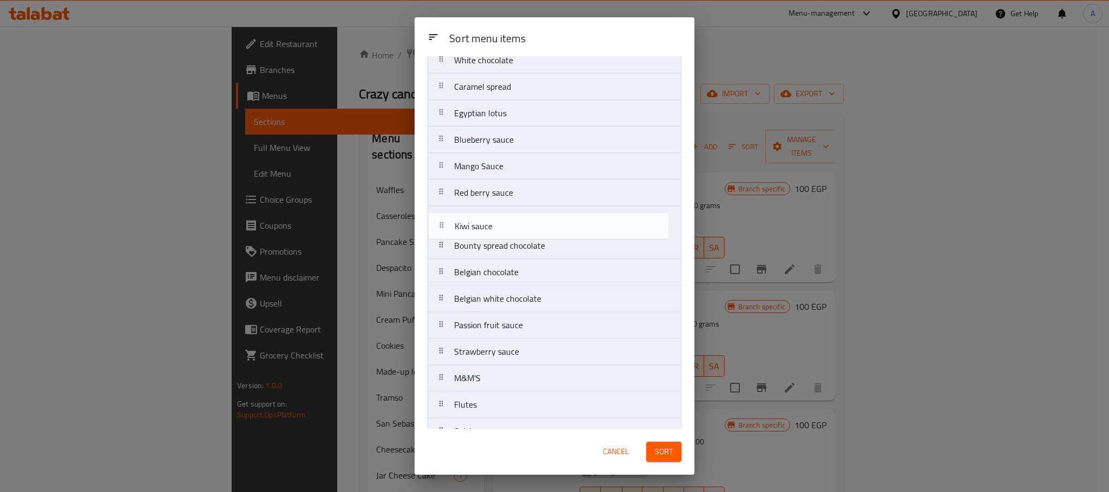
drag, startPoint x: 497, startPoint y: 307, endPoint x: 497, endPoint y: 222, distance: 84.4
click at [497, 222] on nav "Blueberry pieces Red berries pieces Strawberry pieces Mango pieces Banana piece…" at bounding box center [555, 74] width 254 height 1168
drag, startPoint x: 511, startPoint y: 333, endPoint x: 505, endPoint y: 241, distance: 92.8
click at [505, 241] on nav "Blueberry pieces Red berries pieces Strawberry pieces Mango pieces Banana piece…" at bounding box center [555, 74] width 254 height 1168
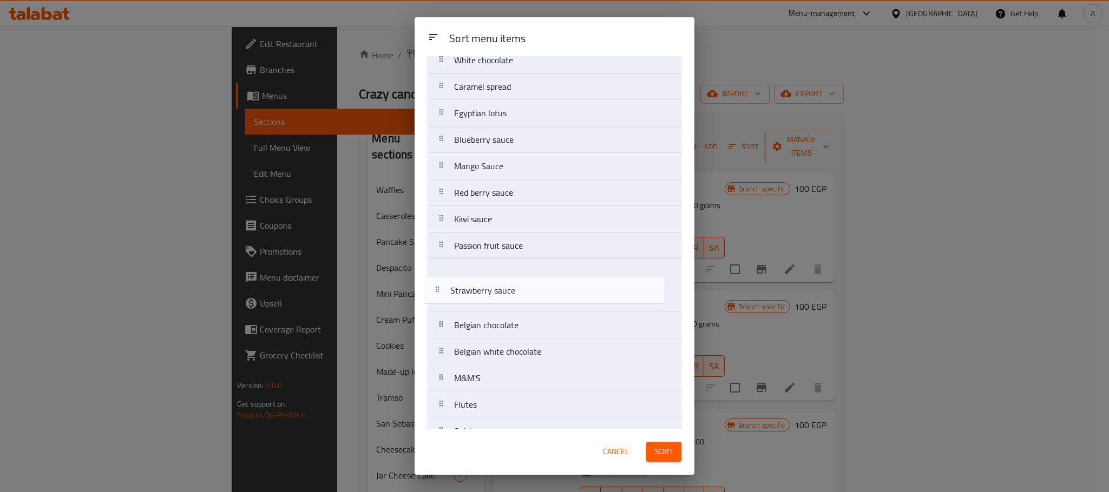
scroll to position [598, 0]
drag, startPoint x: 512, startPoint y: 361, endPoint x: 505, endPoint y: 260, distance: 101.4
click at [505, 260] on nav "Blueberry pieces Red berries pieces Strawberry pieces Mango pieces Banana piece…" at bounding box center [555, 73] width 254 height 1168
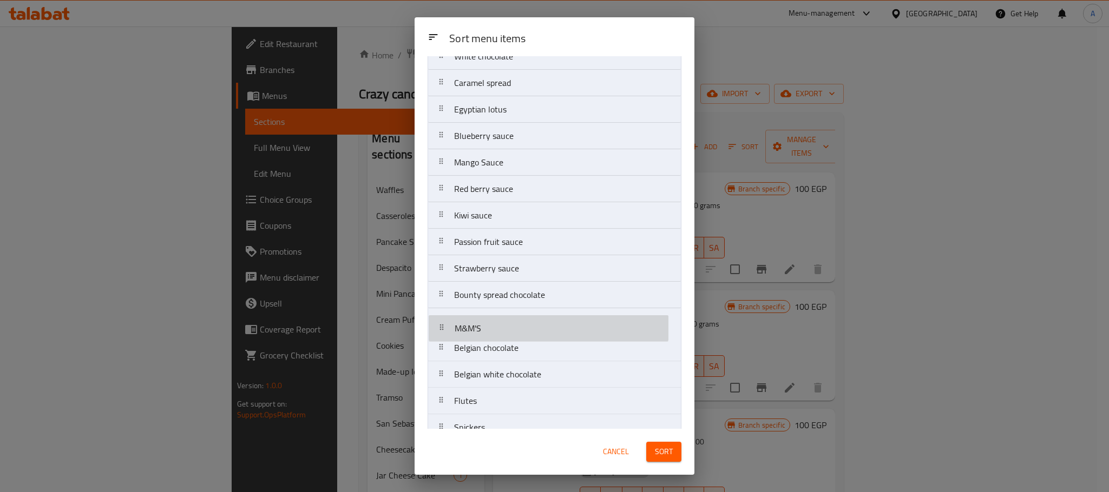
scroll to position [604, 0]
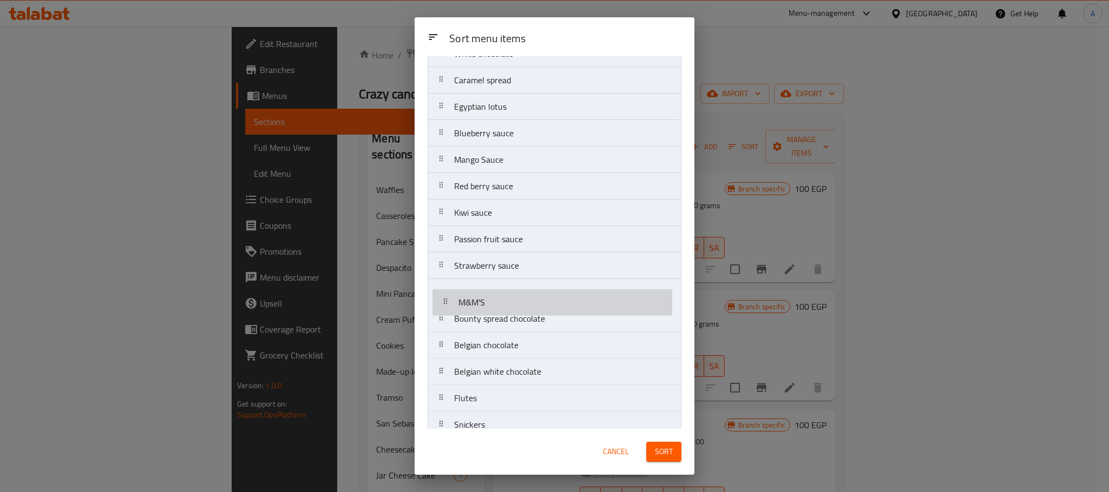
drag, startPoint x: 527, startPoint y: 384, endPoint x: 530, endPoint y: 292, distance: 91.5
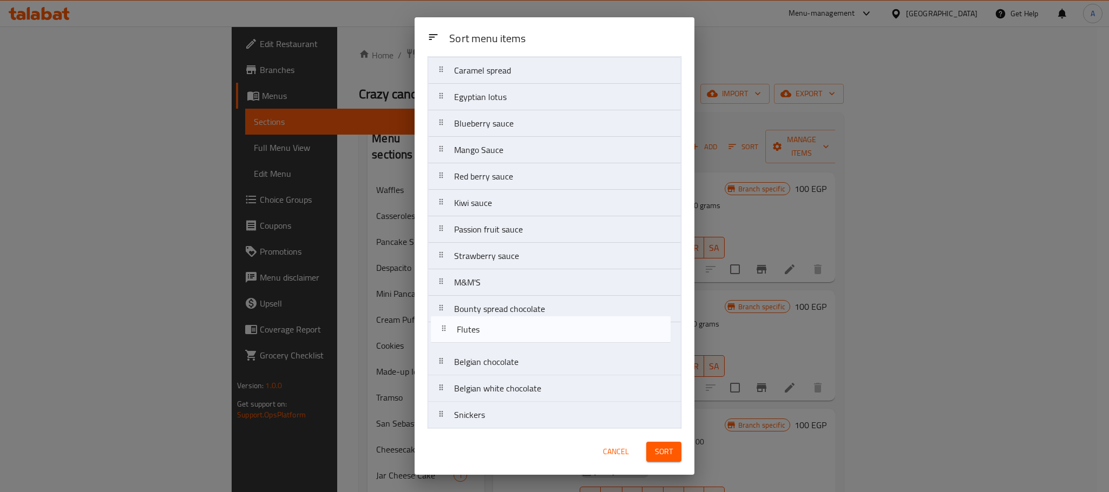
scroll to position [615, 0]
drag, startPoint x: 478, startPoint y: 408, endPoint x: 481, endPoint y: 313, distance: 94.8
click at [481, 313] on nav "Blueberry pieces Red berries pieces Strawberry pieces Mango pieces Banana piece…" at bounding box center [555, 56] width 254 height 1168
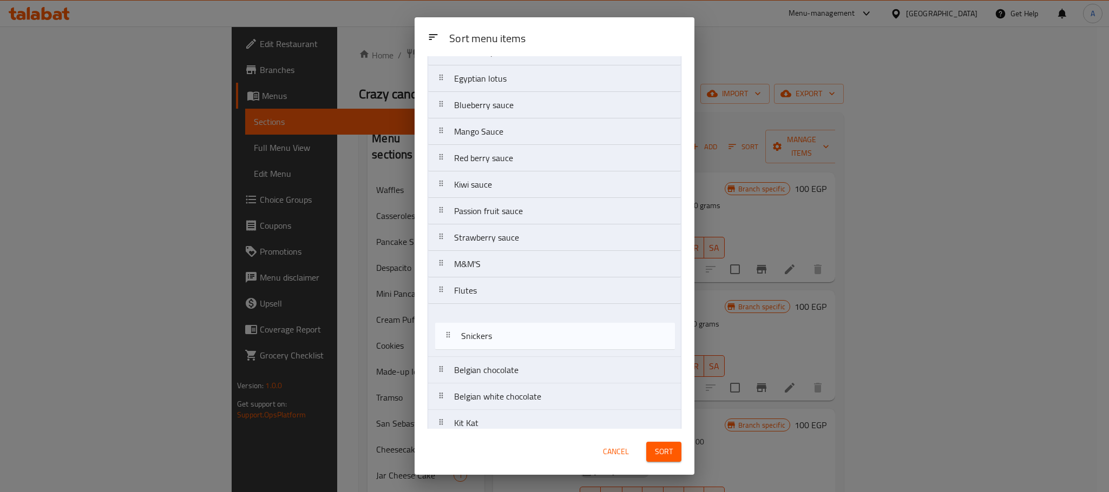
scroll to position [633, 0]
drag, startPoint x: 494, startPoint y: 425, endPoint x: 500, endPoint y: 316, distance: 110.0
click at [500, 316] on nav "Blueberry pieces Red berries pieces Strawberry pieces Mango pieces Banana piece…" at bounding box center [555, 38] width 254 height 1168
drag, startPoint x: 481, startPoint y: 419, endPoint x: 486, endPoint y: 308, distance: 110.5
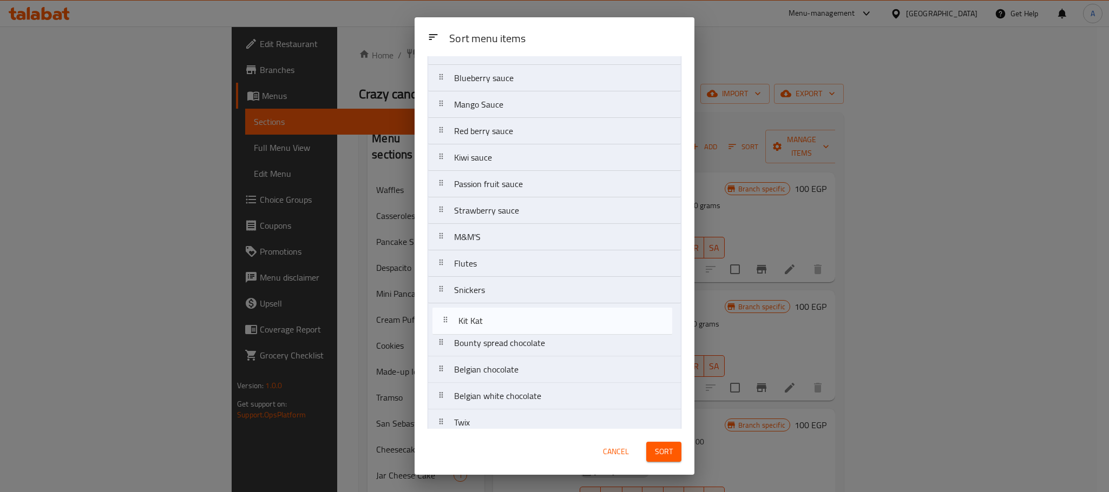
click at [486, 308] on nav "Blueberry pieces Red berries pieces Strawberry pieces Mango pieces Banana piece…" at bounding box center [555, 12] width 254 height 1168
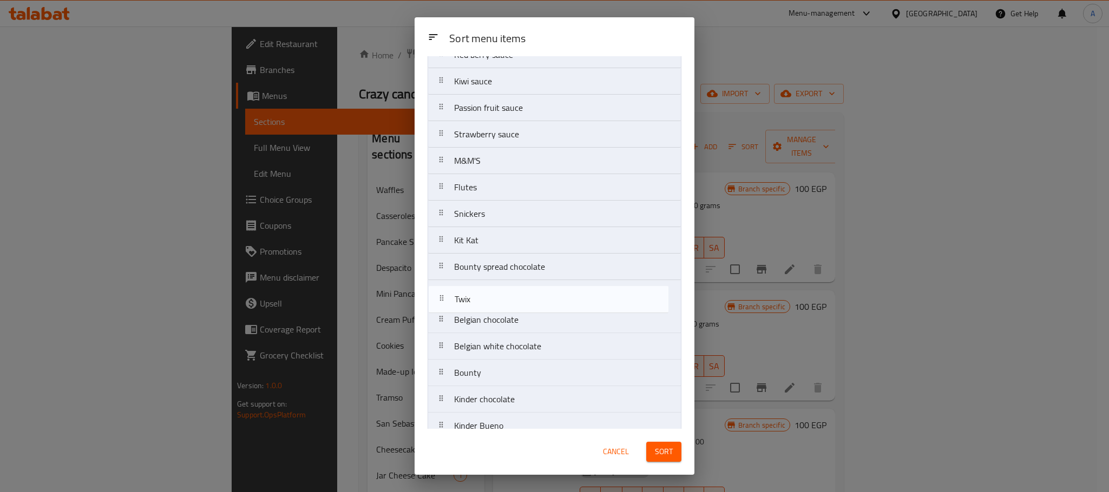
scroll to position [735, 0]
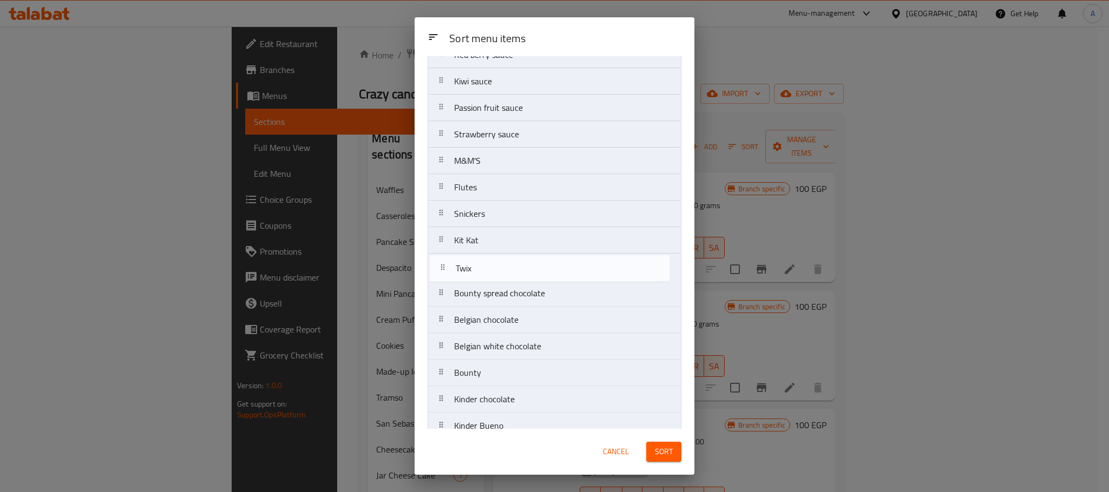
drag, startPoint x: 505, startPoint y: 370, endPoint x: 507, endPoint y: 262, distance: 108.2
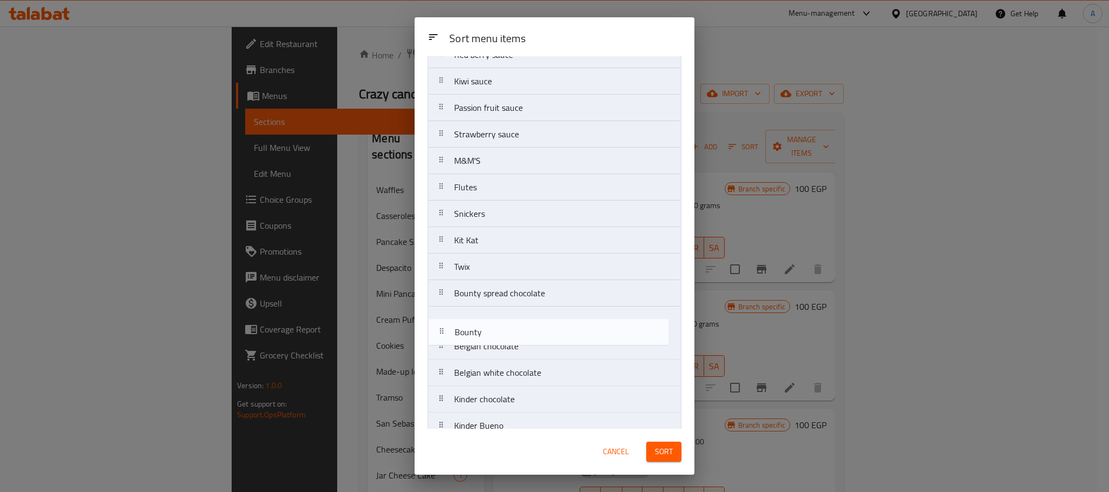
scroll to position [736, 0]
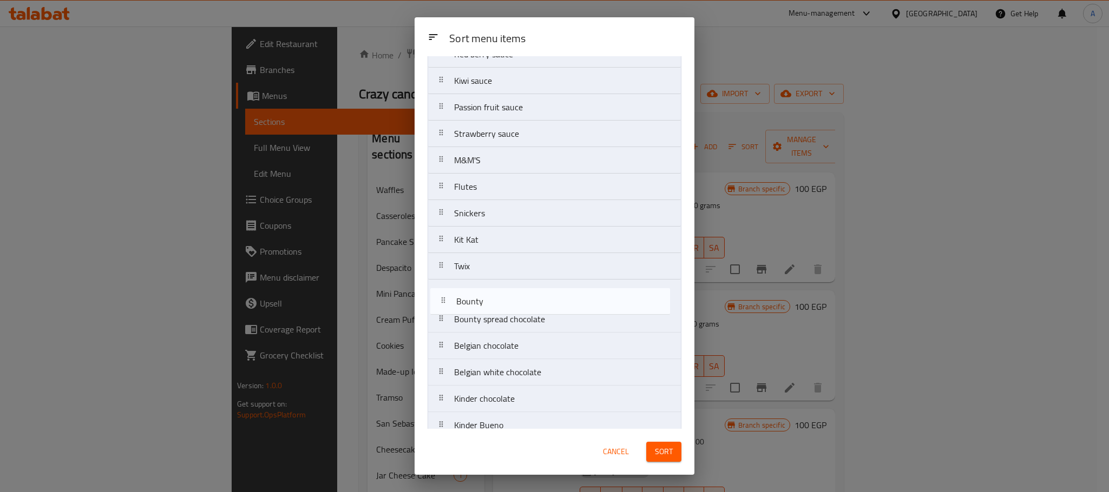
drag, startPoint x: 484, startPoint y: 382, endPoint x: 485, endPoint y: 298, distance: 84.4
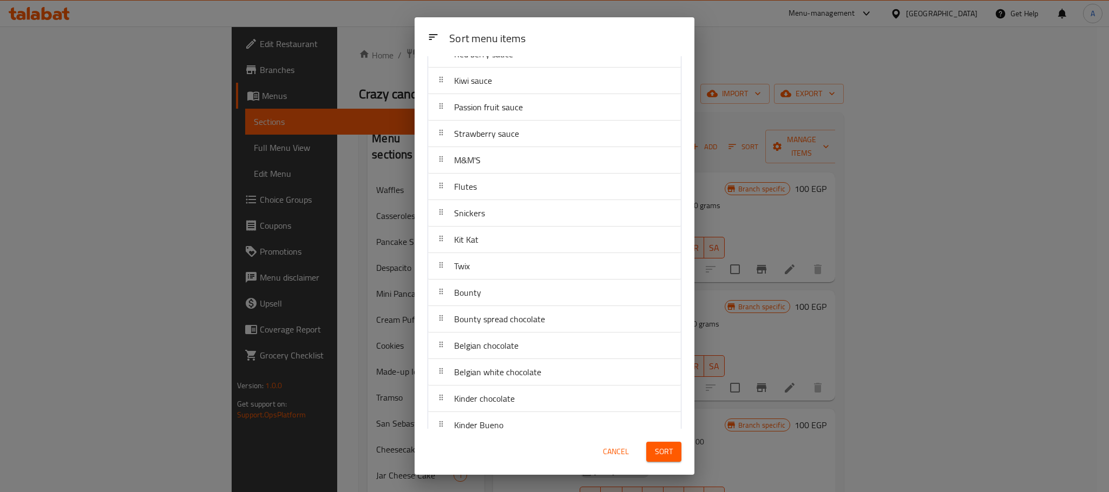
scroll to position [817, 0]
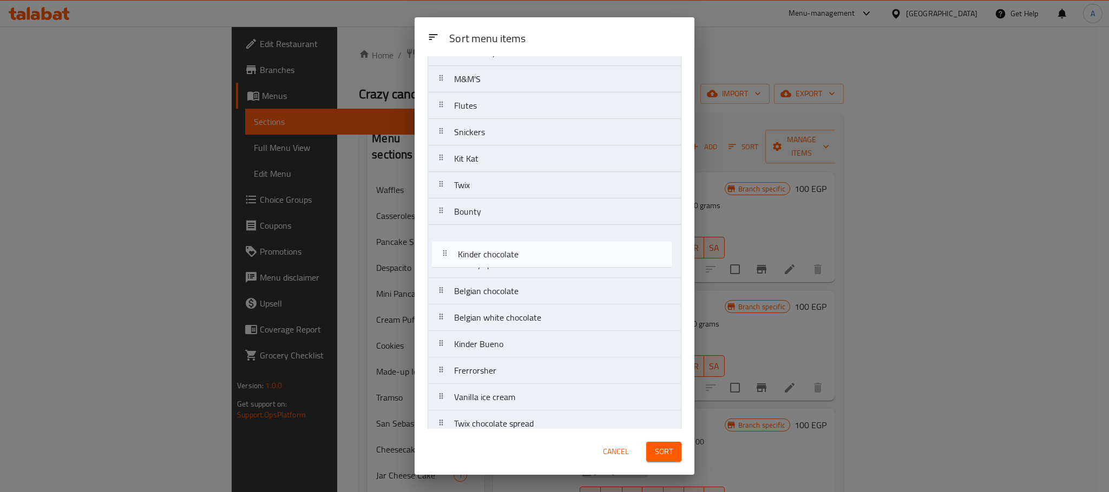
drag, startPoint x: 518, startPoint y: 324, endPoint x: 525, endPoint y: 247, distance: 77.1
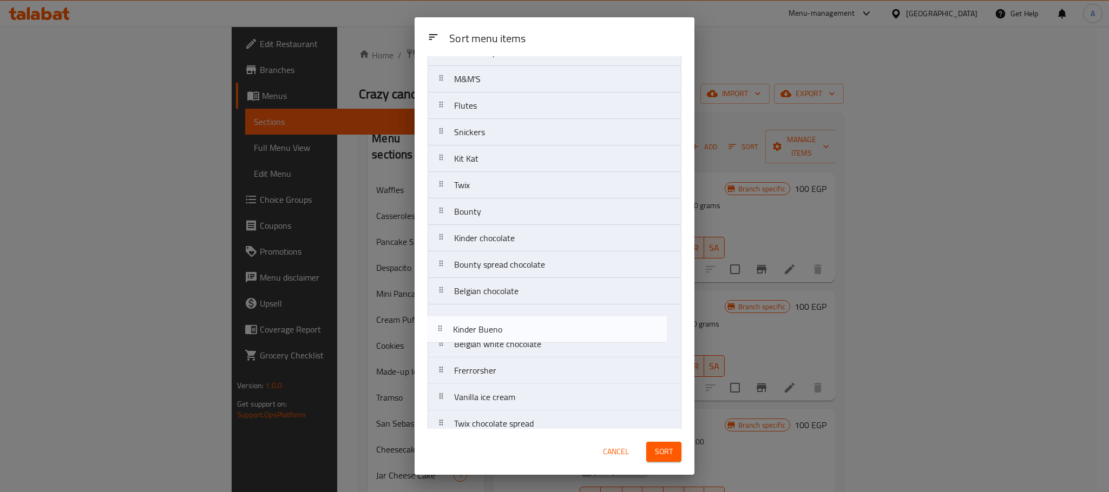
scroll to position [818, 0]
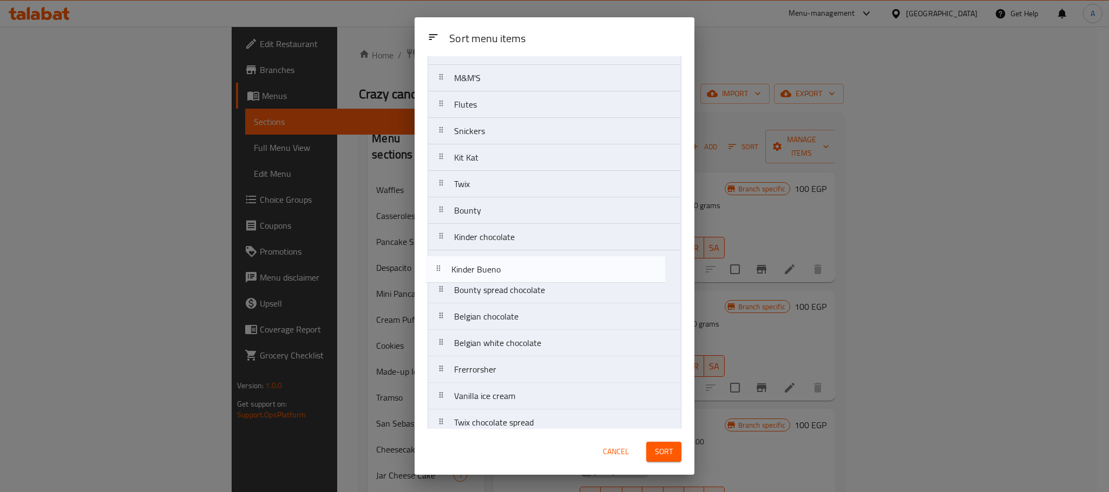
drag, startPoint x: 491, startPoint y: 358, endPoint x: 486, endPoint y: 268, distance: 90.0
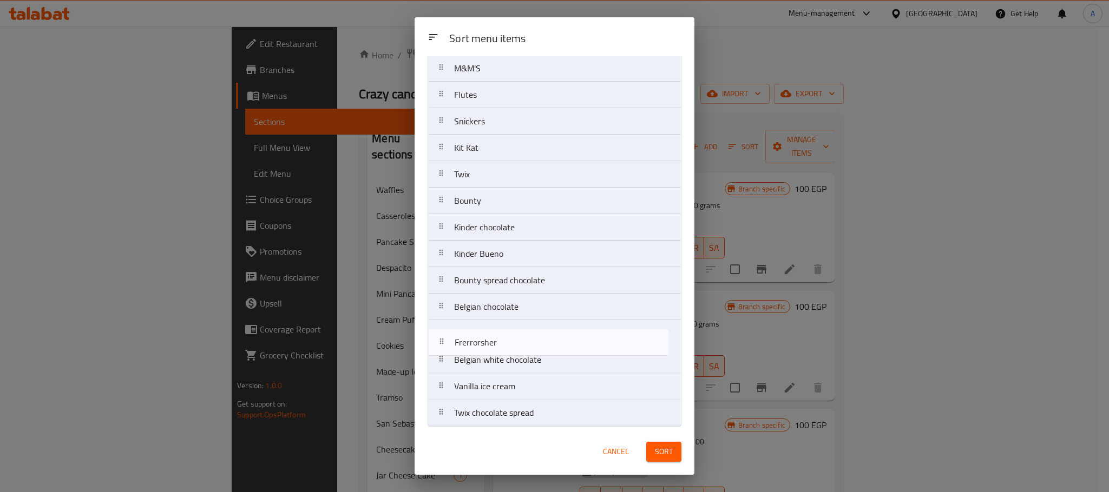
scroll to position [832, 0]
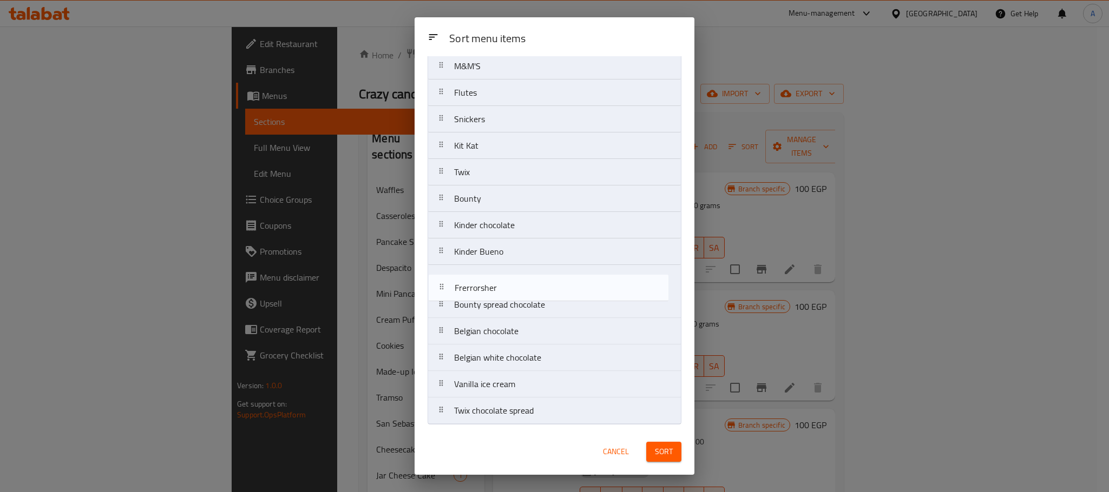
drag, startPoint x: 515, startPoint y: 382, endPoint x: 515, endPoint y: 286, distance: 95.8
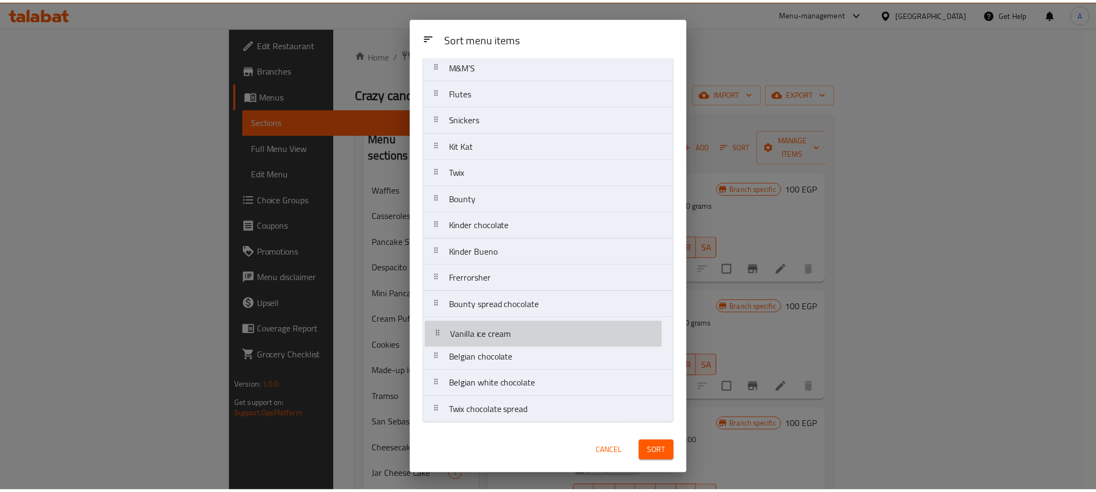
scroll to position [835, 0]
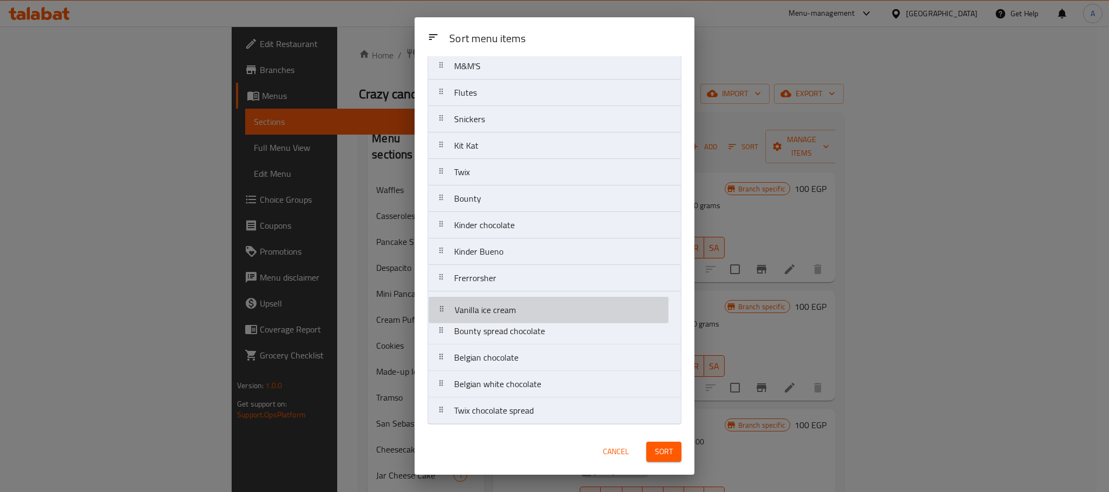
drag, startPoint x: 501, startPoint y: 385, endPoint x: 501, endPoint y: 302, distance: 82.8
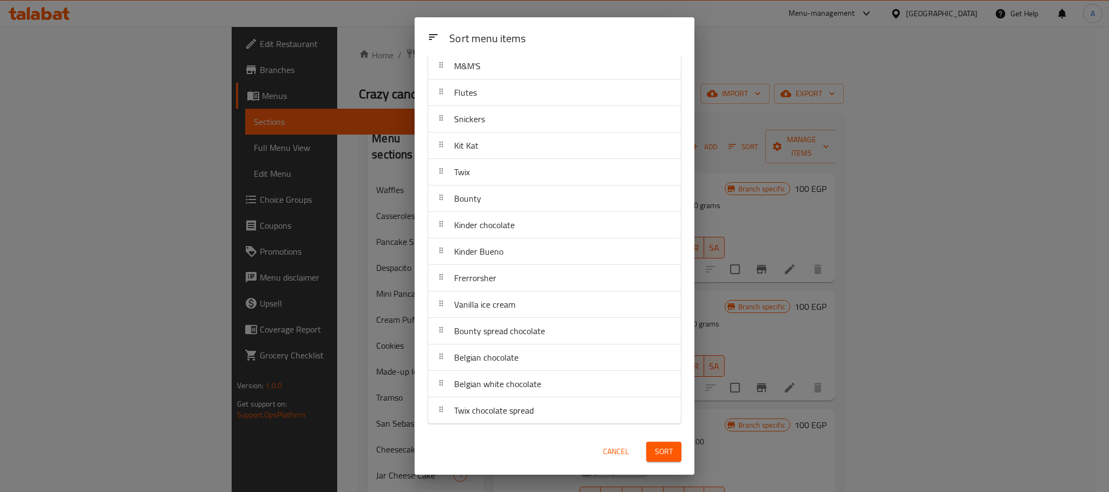
click at [663, 450] on span "Sort" at bounding box center [664, 452] width 18 height 14
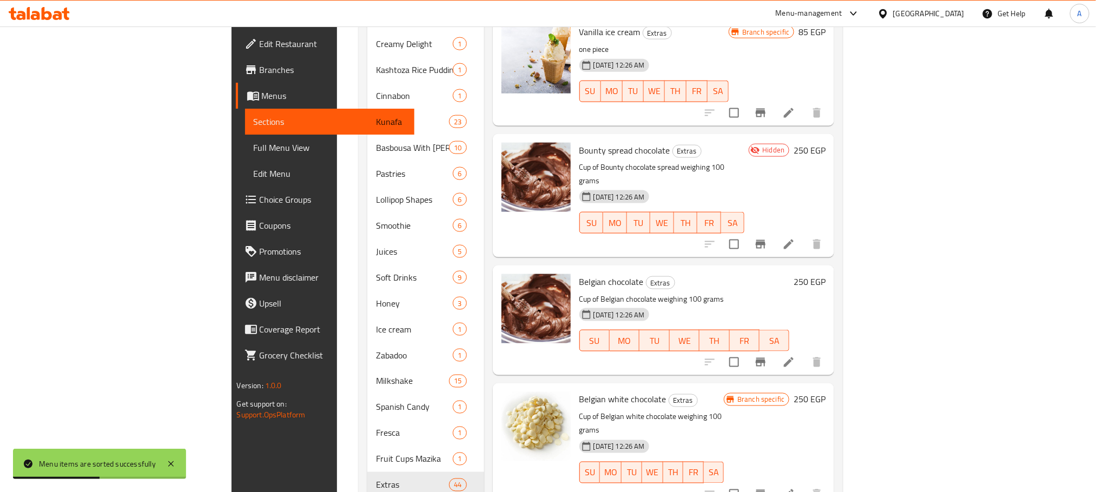
scroll to position [741, 0]
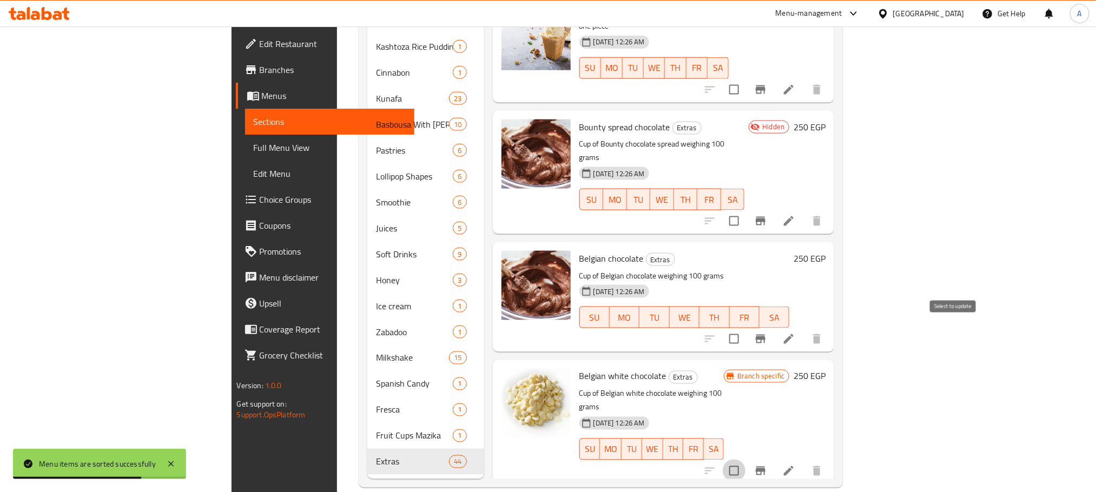
click at [746, 460] on input "checkbox" at bounding box center [734, 471] width 23 height 23
checkbox input "true"
click at [746, 328] on input "checkbox" at bounding box center [734, 339] width 23 height 23
checkbox input "true"
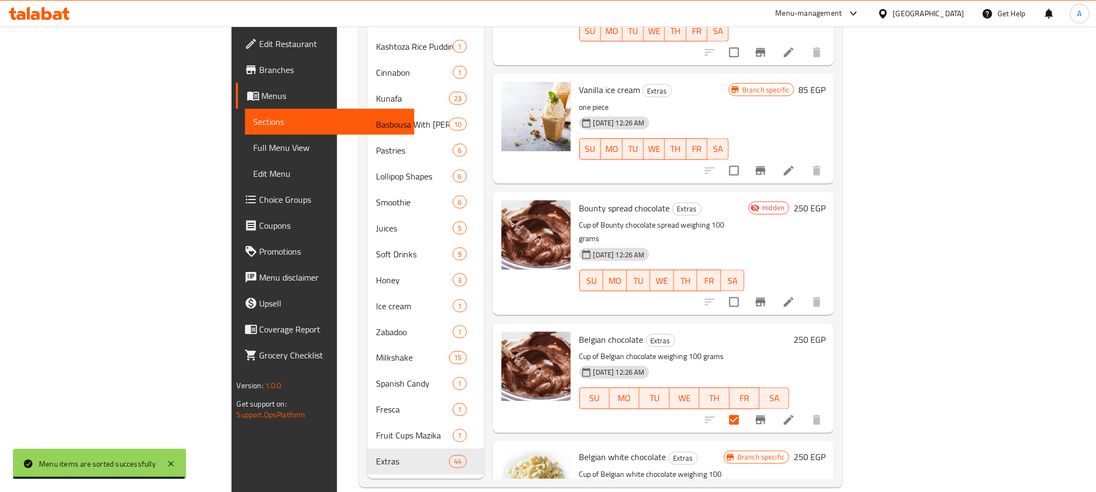
click at [746, 291] on input "checkbox" at bounding box center [734, 302] width 23 height 23
checkbox input "true"
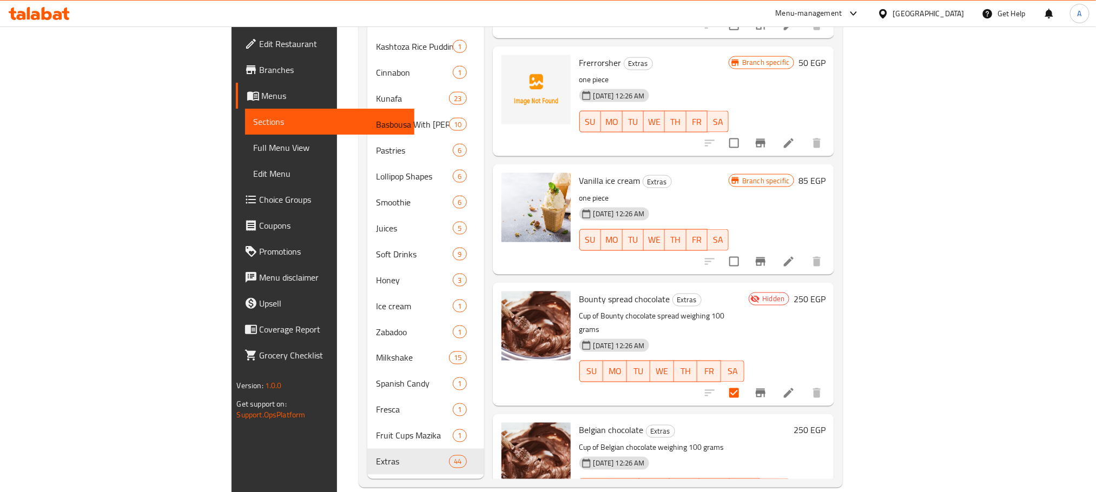
scroll to position [3901, 0]
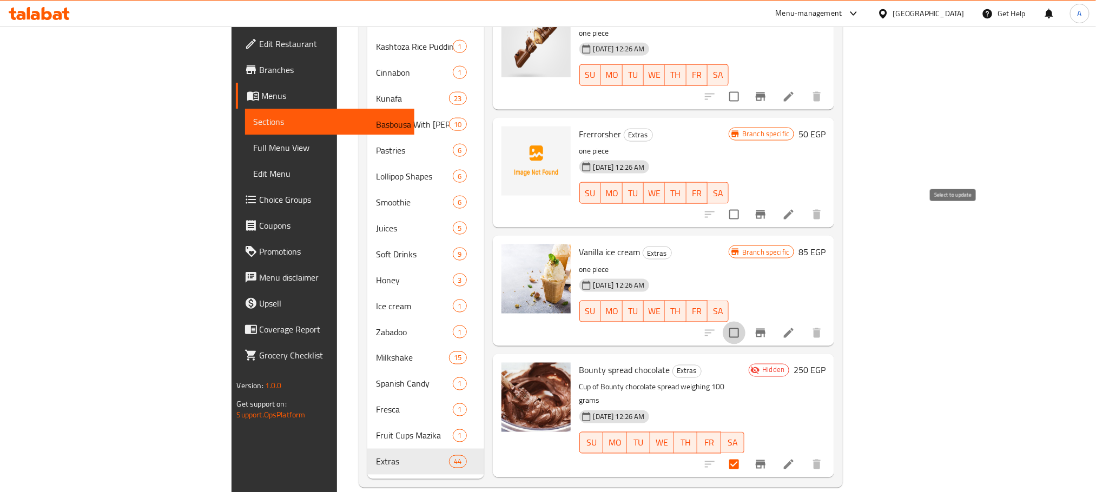
click at [746, 322] on input "checkbox" at bounding box center [734, 333] width 23 height 23
checkbox input "false"
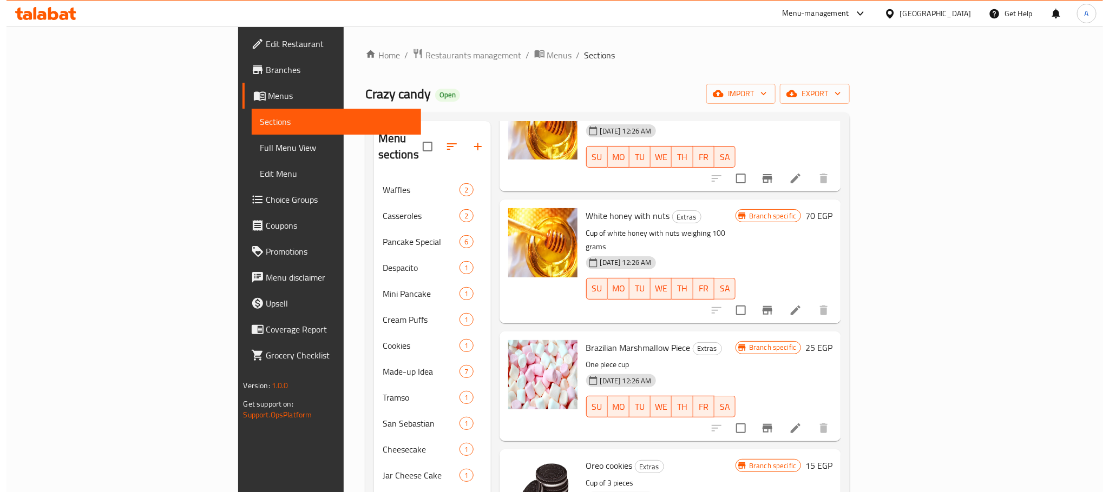
scroll to position [0, 0]
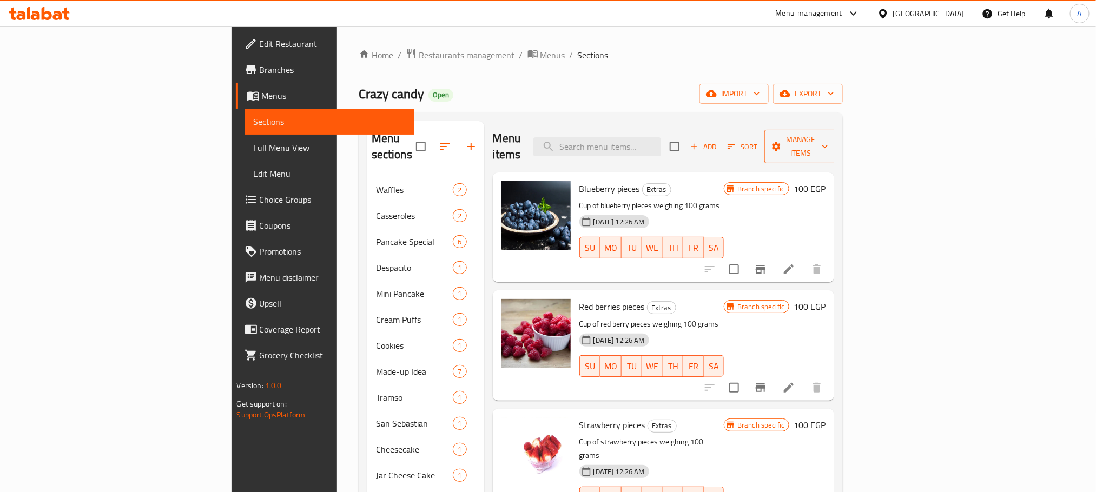
click at [829, 145] on span "Manage items" at bounding box center [800, 146] width 55 height 27
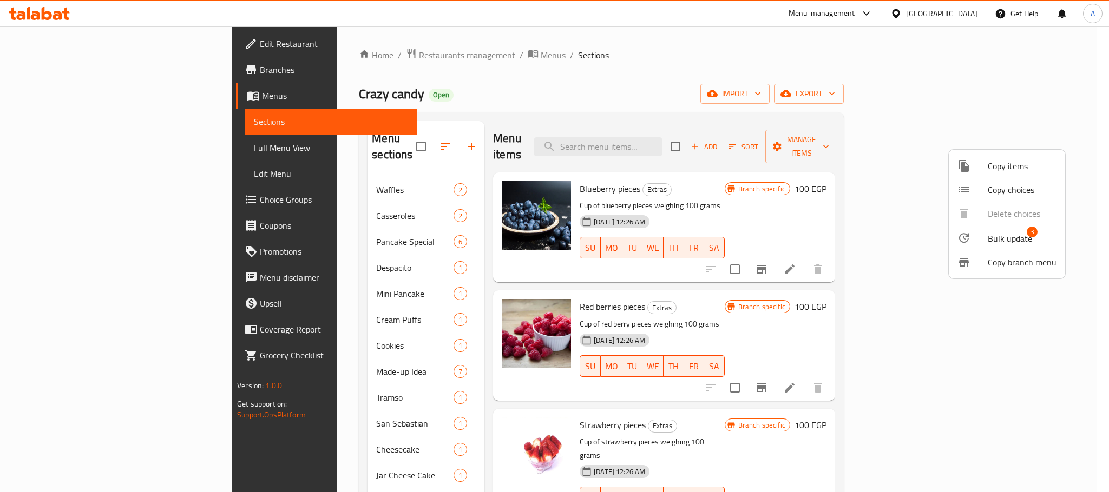
click at [1004, 235] on span "Bulk update" at bounding box center [1010, 238] width 44 height 13
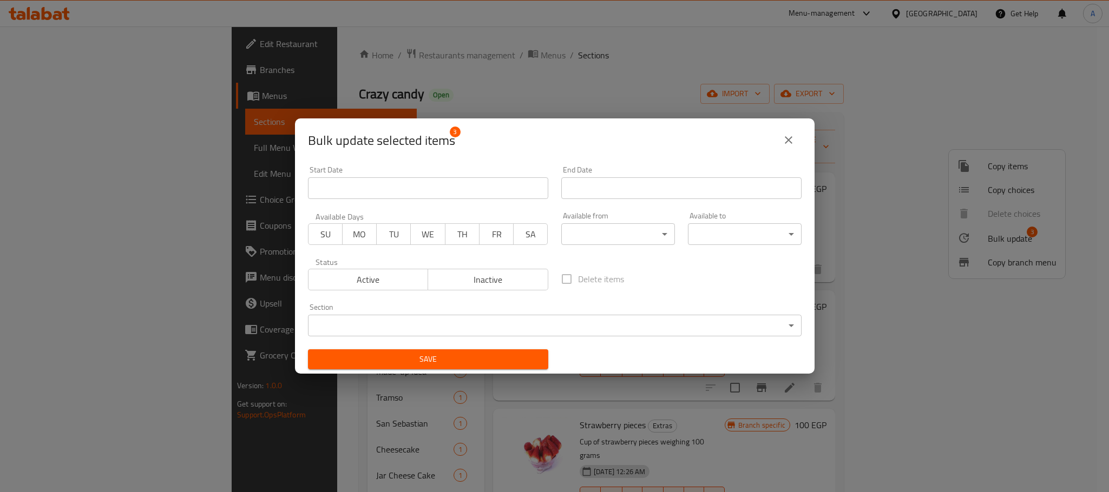
click at [446, 281] on span "Inactive" at bounding box center [487, 280] width 111 height 16
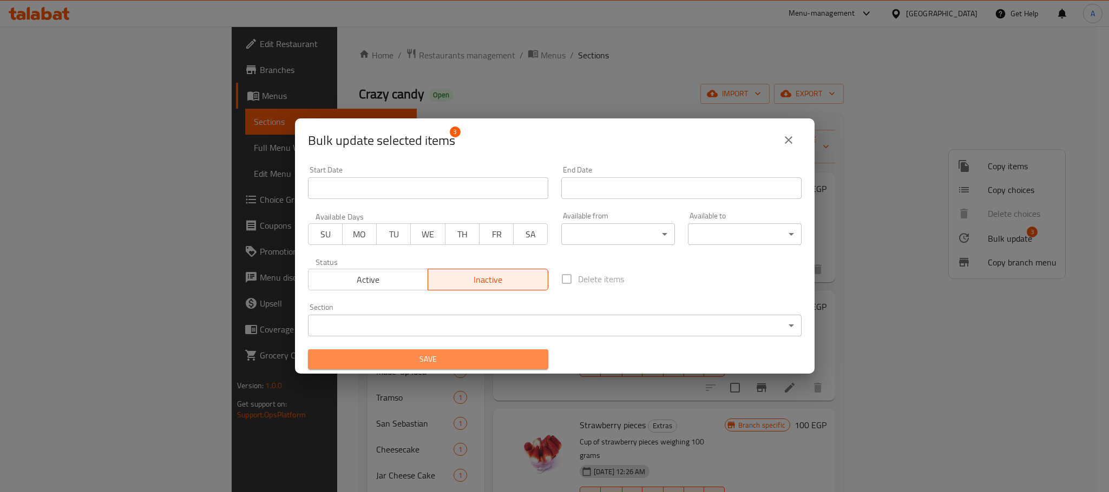
click at [459, 353] on span "Save" at bounding box center [428, 360] width 223 height 14
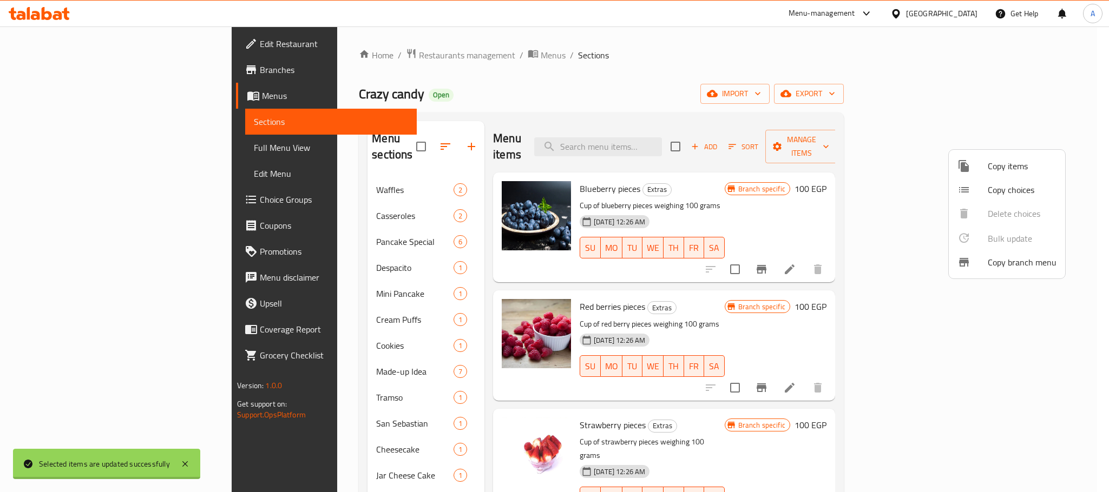
checkbox input "false"
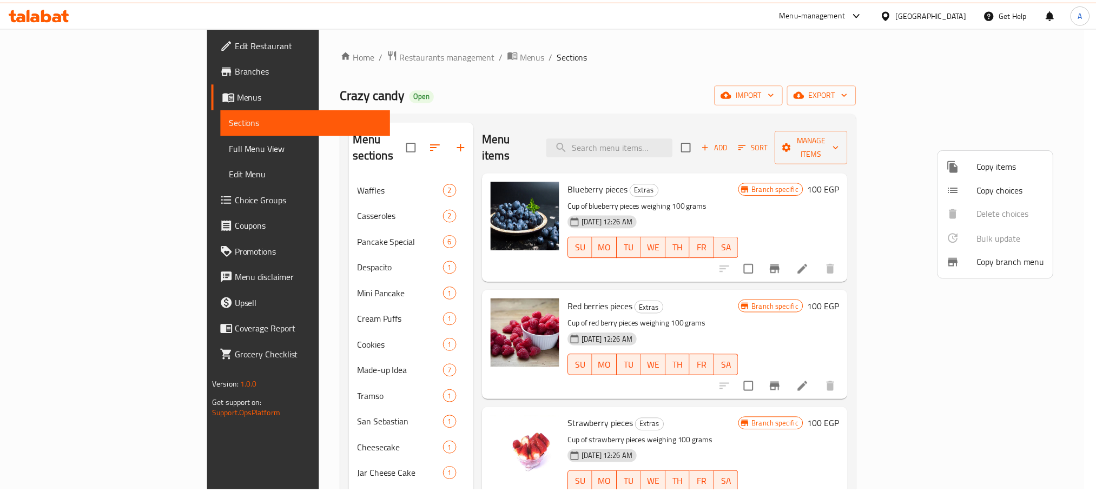
scroll to position [1874, 0]
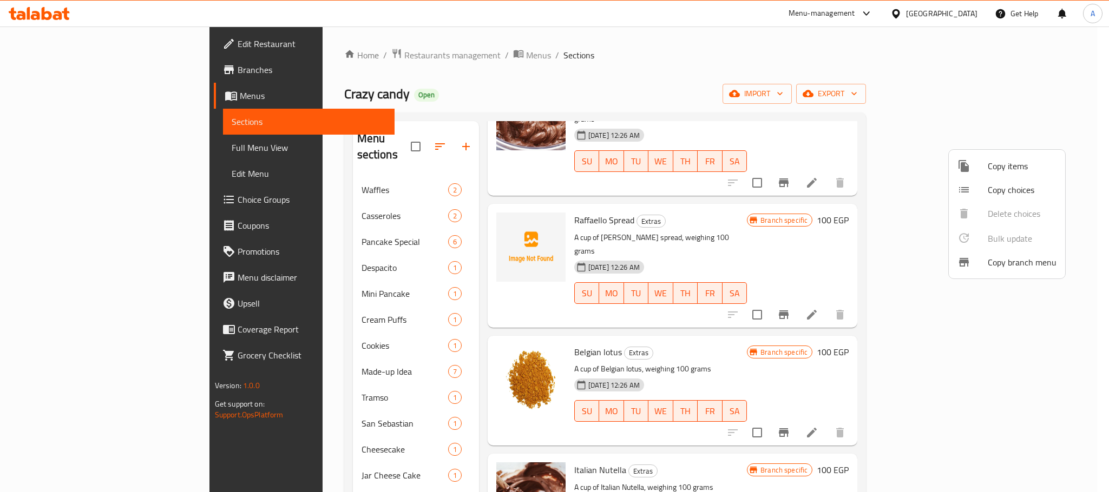
click at [833, 190] on div at bounding box center [554, 246] width 1109 height 492
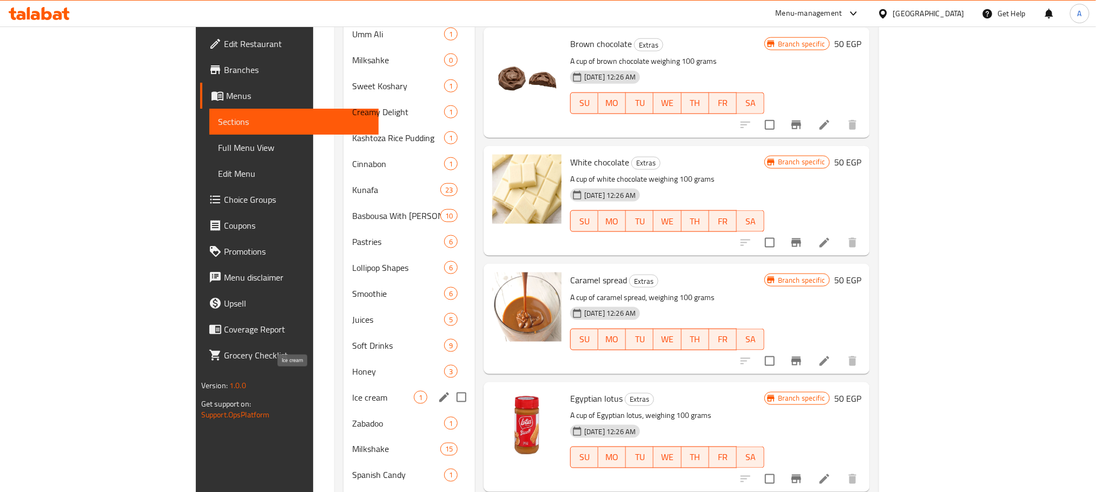
scroll to position [741, 0]
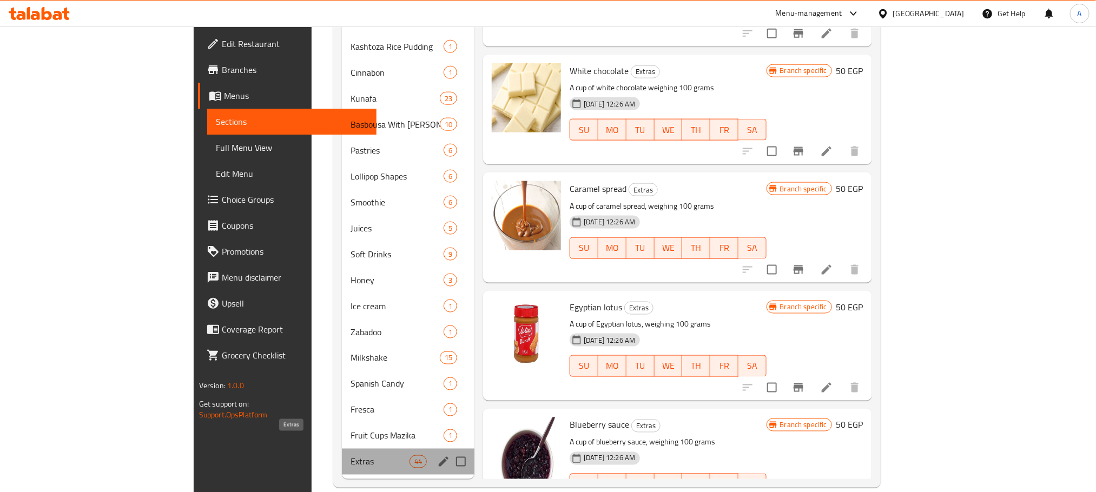
click at [351, 456] on span "Extras" at bounding box center [380, 462] width 59 height 13
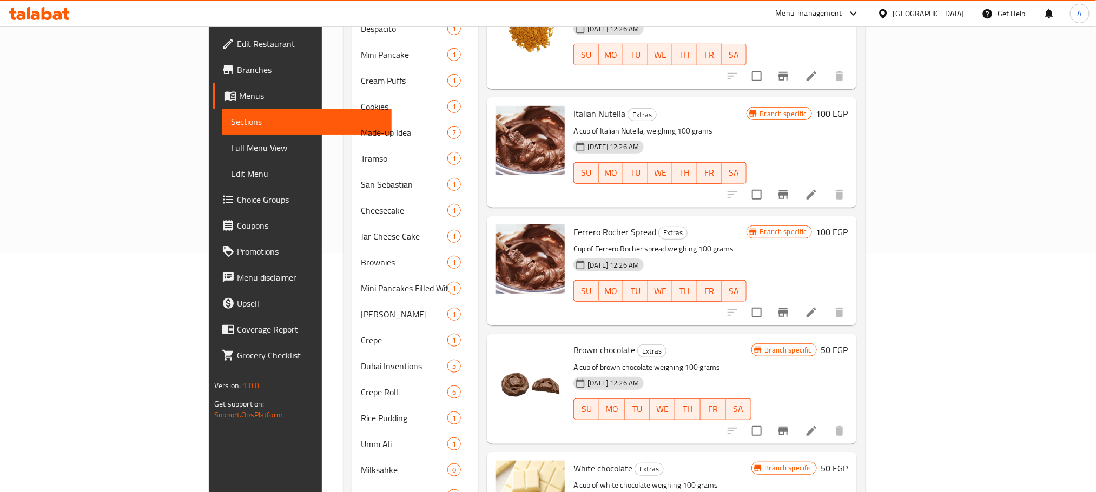
scroll to position [2036, 0]
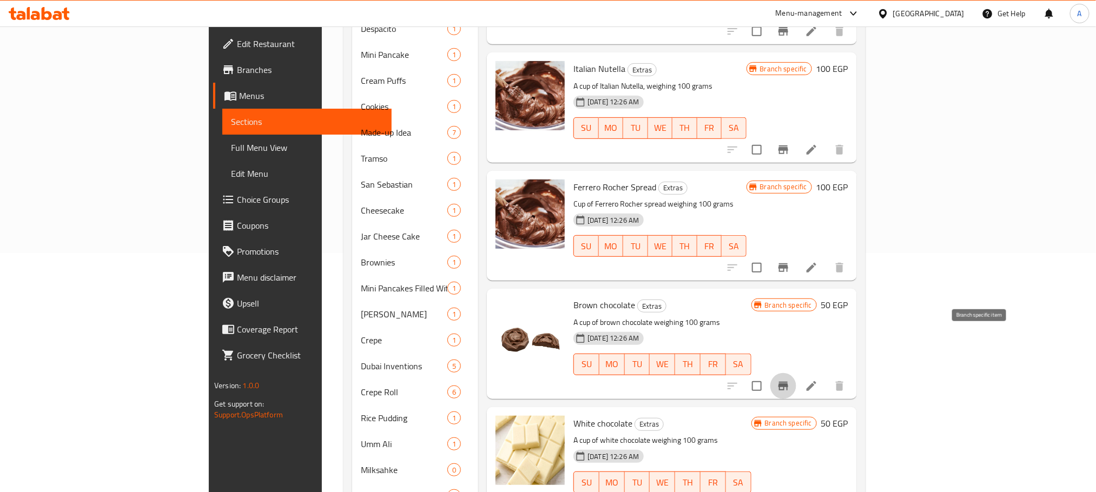
click at [790, 380] on icon "Branch-specific-item" at bounding box center [783, 386] width 13 height 13
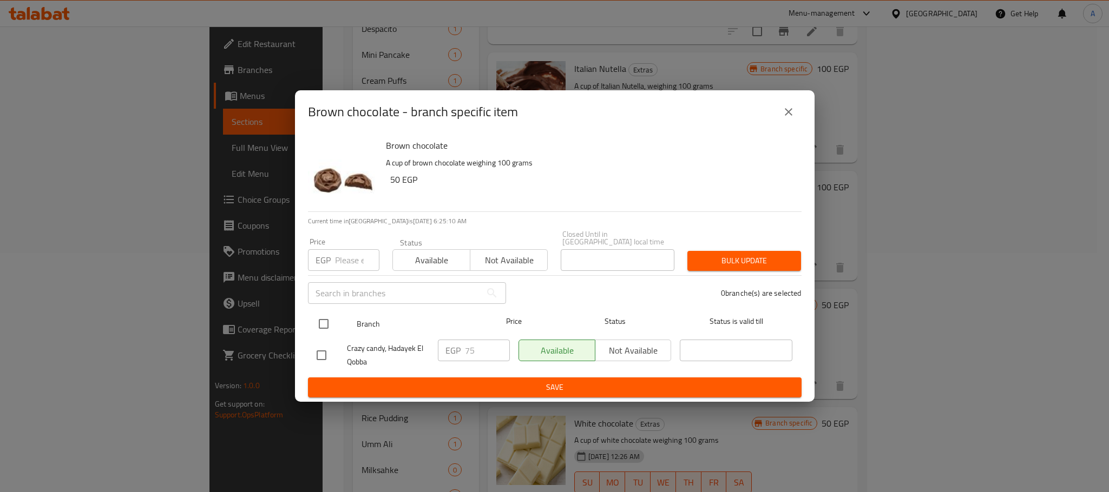
click at [325, 323] on input "checkbox" at bounding box center [323, 324] width 23 height 23
checkbox input "true"
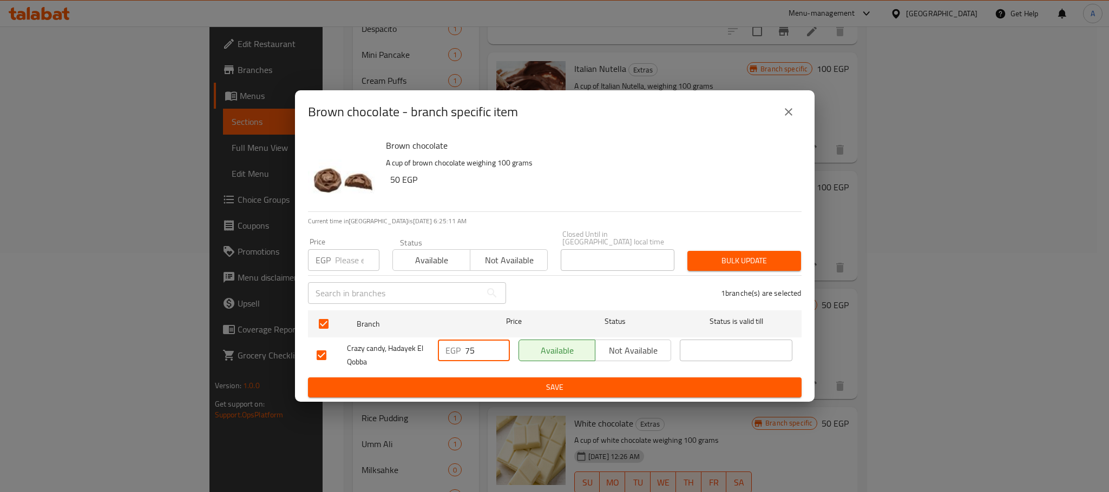
drag, startPoint x: 476, startPoint y: 345, endPoint x: 453, endPoint y: 347, distance: 23.4
click at [453, 347] on div "EGP 75 ​" at bounding box center [474, 351] width 72 height 22
drag, startPoint x: 481, startPoint y: 348, endPoint x: 448, endPoint y: 346, distance: 33.1
click at [448, 346] on div "EGP 50 ​" at bounding box center [474, 351] width 72 height 22
type input "50"
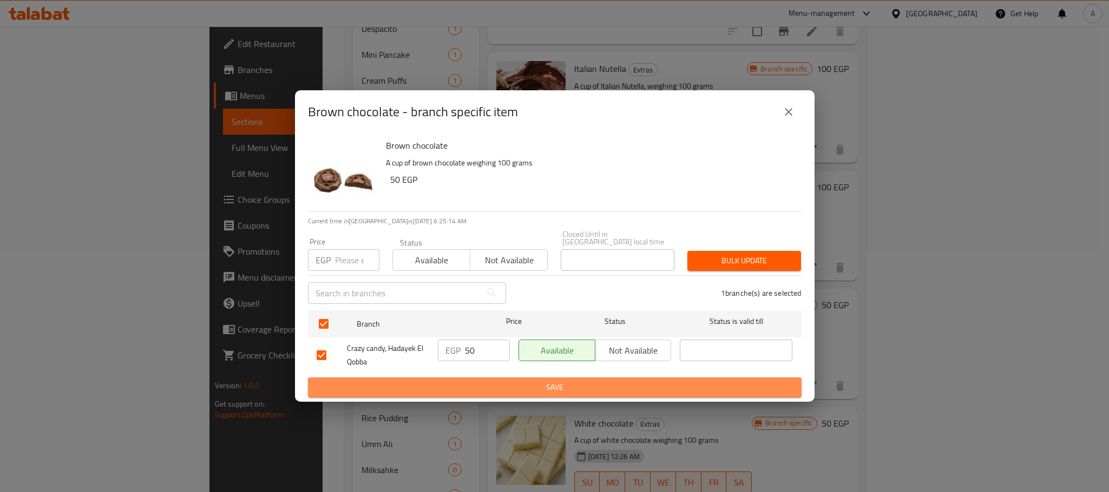
click at [468, 382] on span "Save" at bounding box center [555, 388] width 476 height 14
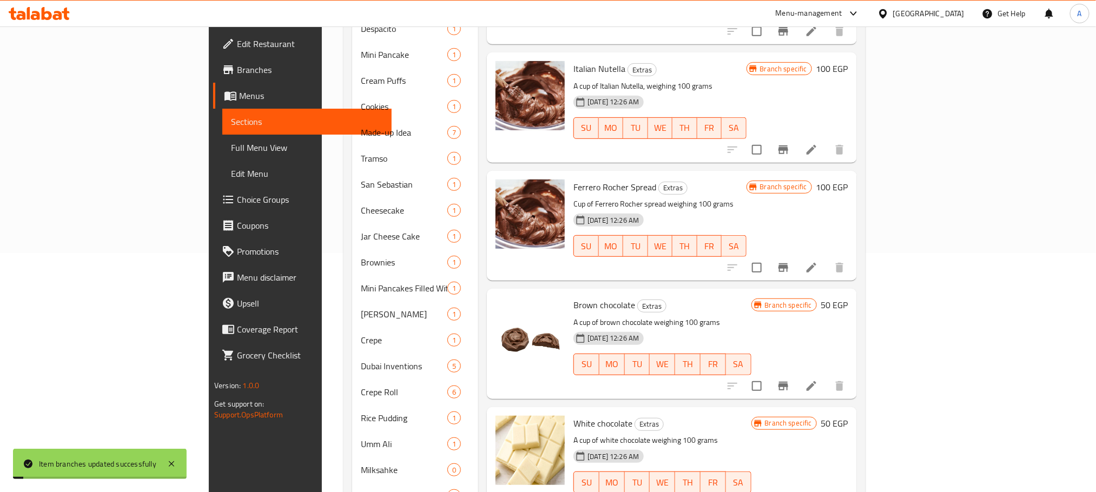
click at [789, 382] on icon "Branch-specific-item" at bounding box center [784, 386] width 10 height 9
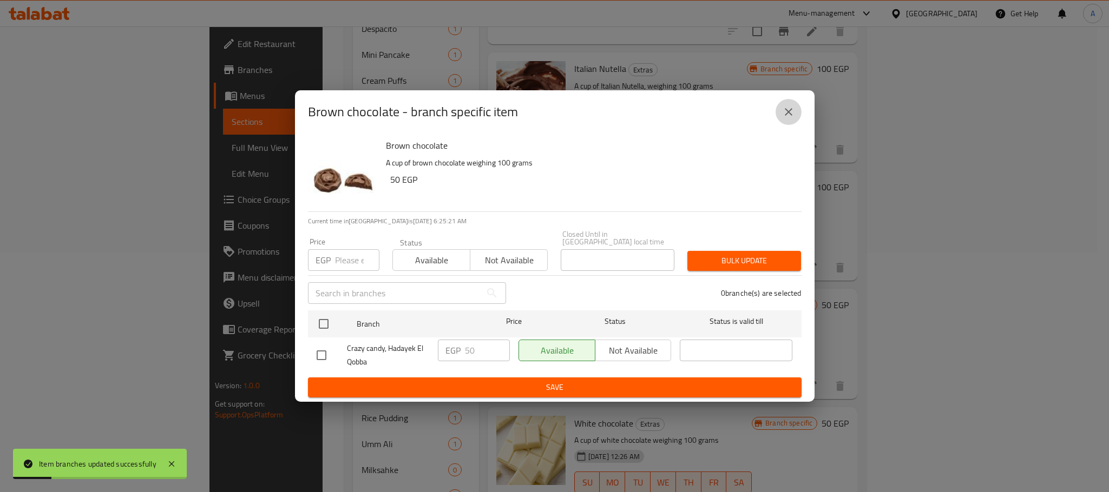
click at [785, 114] on icon "close" at bounding box center [788, 112] width 13 height 13
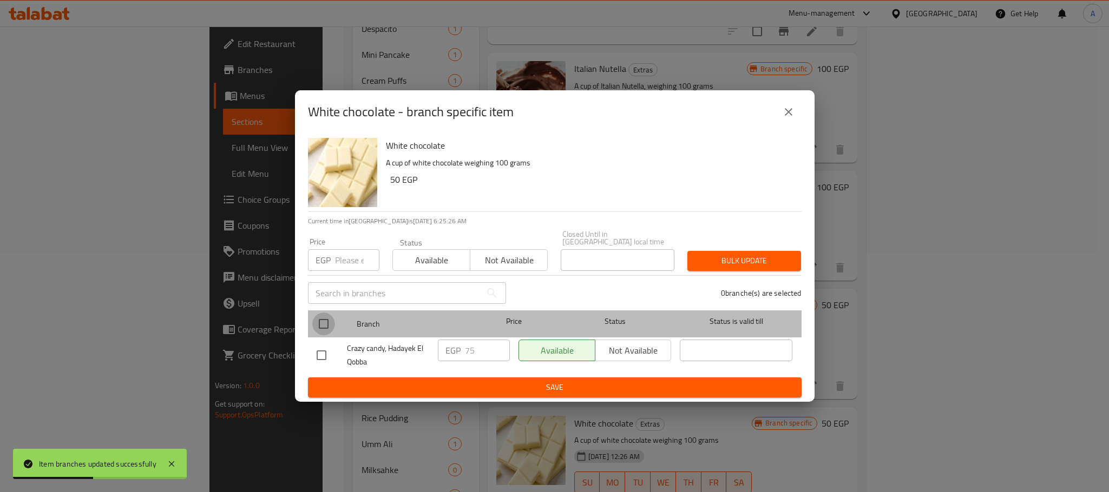
click at [323, 321] on input "checkbox" at bounding box center [323, 324] width 23 height 23
checkbox input "true"
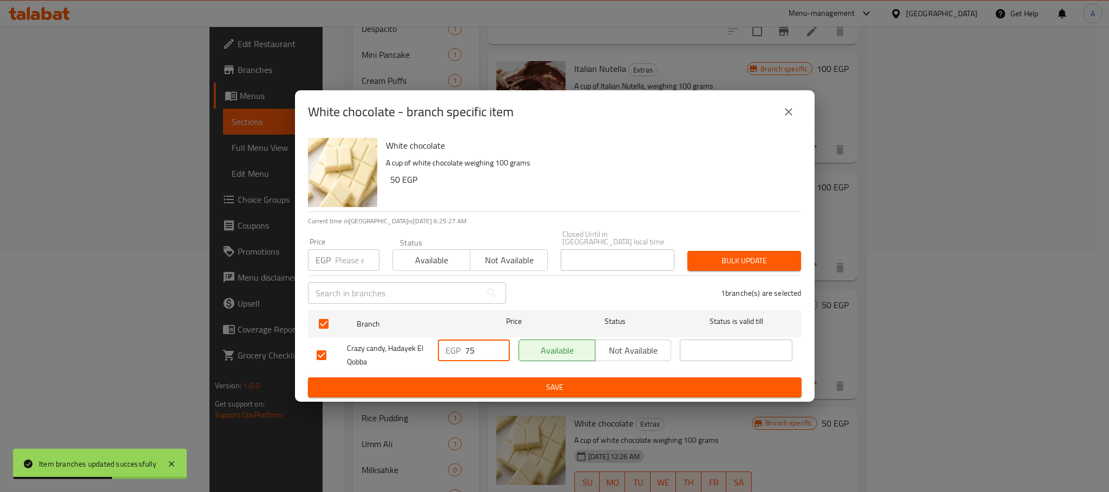
drag, startPoint x: 479, startPoint y: 347, endPoint x: 453, endPoint y: 365, distance: 32.0
click at [451, 346] on div "EGP 75 ​" at bounding box center [474, 351] width 72 height 22
paste input "50"
type input "50"
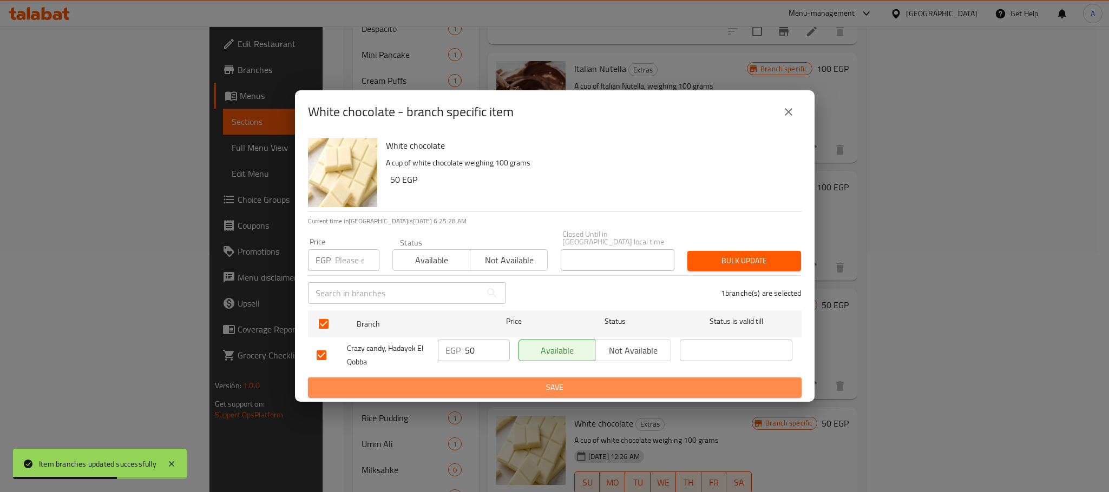
click at [462, 385] on span "Save" at bounding box center [555, 388] width 476 height 14
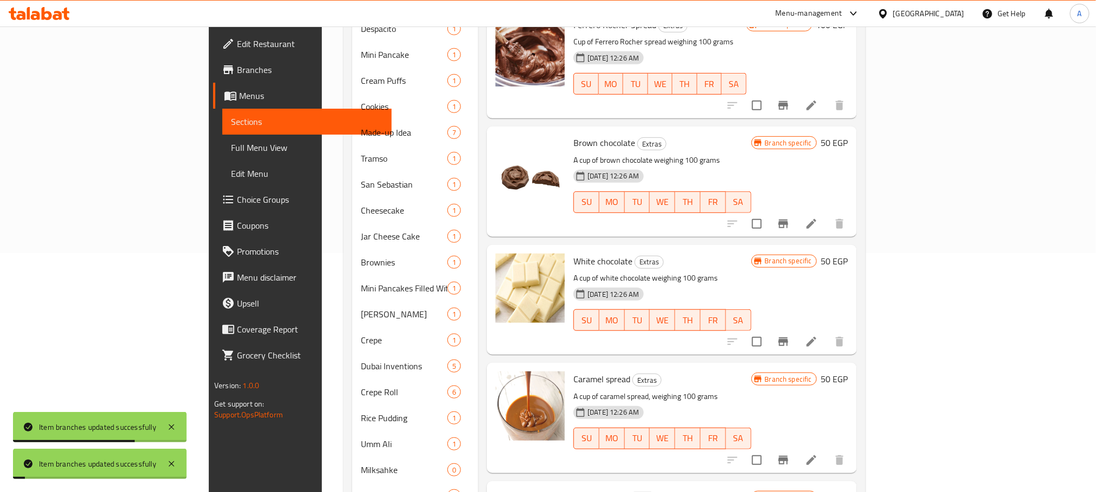
scroll to position [2279, 0]
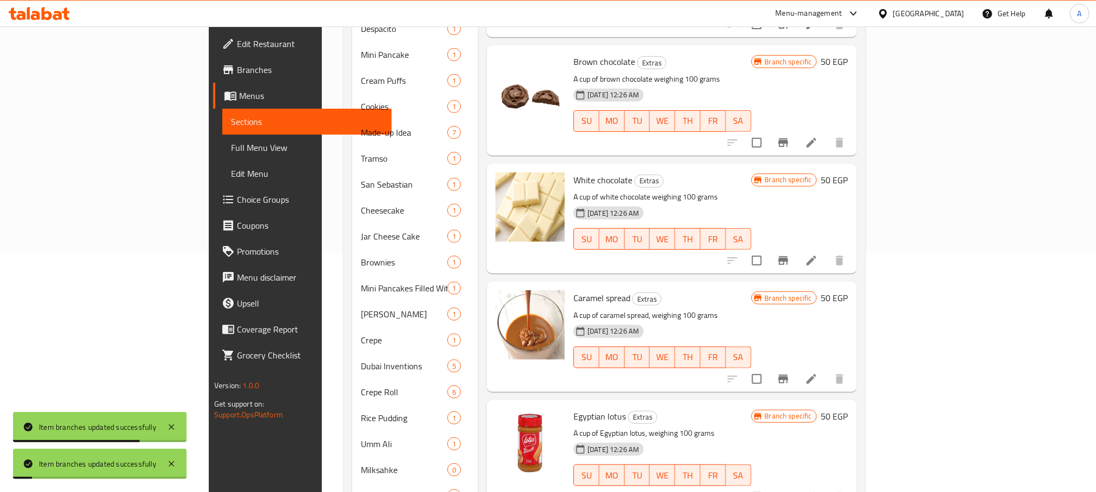
click at [790, 373] on icon "Branch-specific-item" at bounding box center [783, 379] width 13 height 13
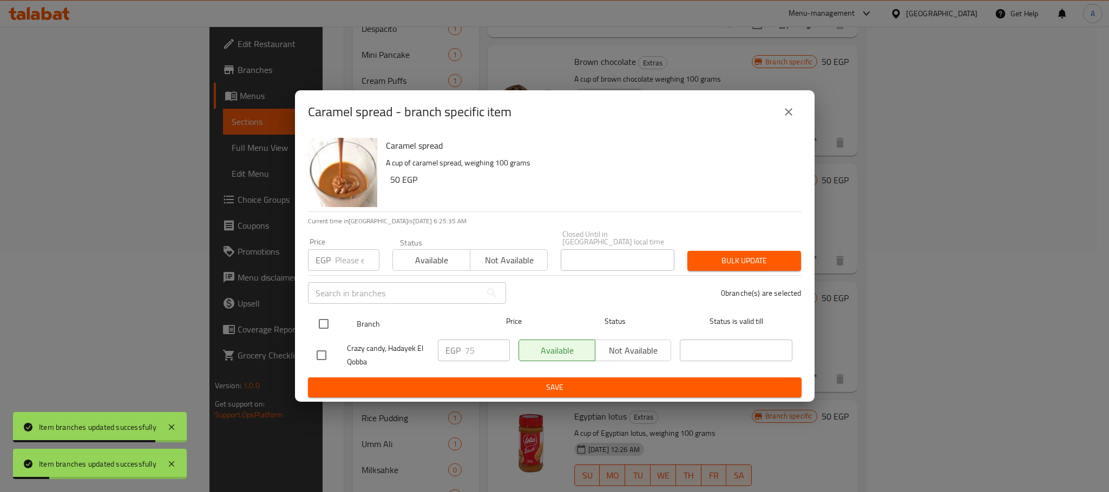
click at [326, 317] on input "checkbox" at bounding box center [323, 324] width 23 height 23
checkbox input "true"
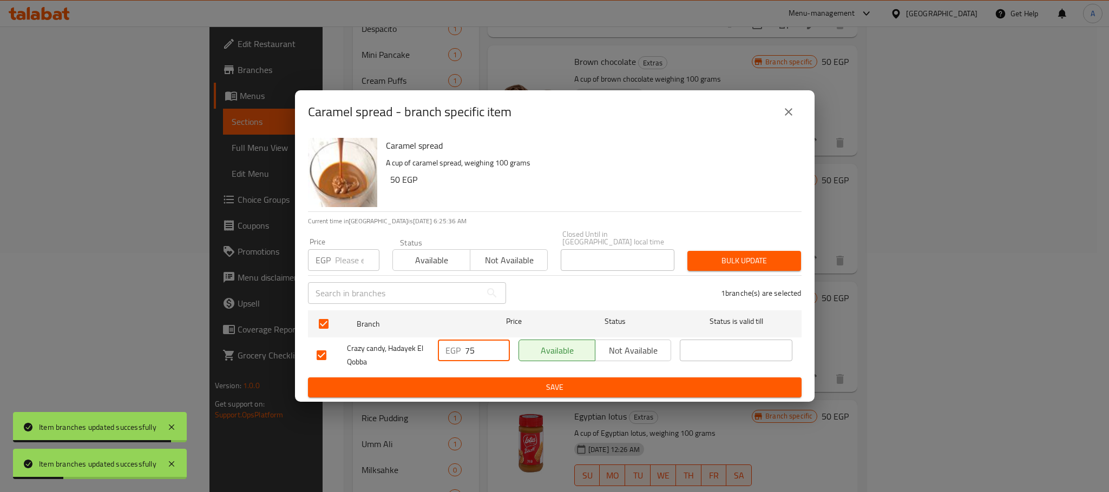
drag, startPoint x: 479, startPoint y: 346, endPoint x: 437, endPoint y: 346, distance: 42.2
click at [438, 346] on div "EGP 75 ​" at bounding box center [474, 351] width 72 height 22
paste input "50"
type input "50"
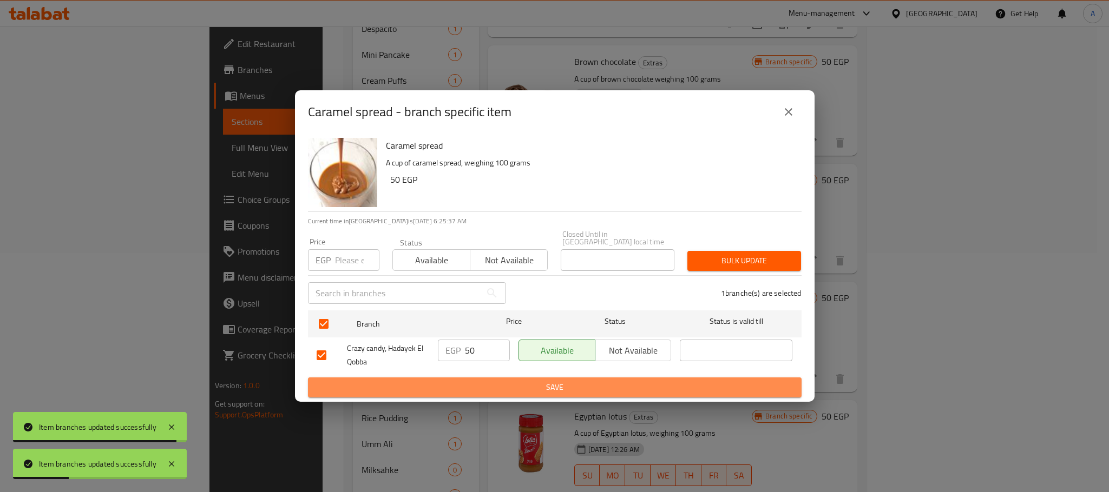
click at [453, 385] on span "Save" at bounding box center [555, 388] width 476 height 14
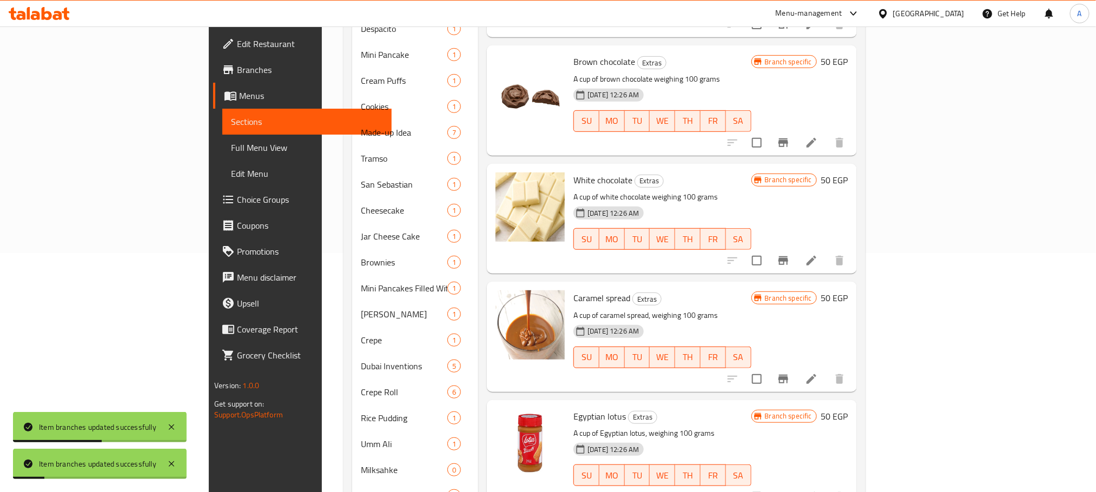
click at [790, 491] on icon "Branch-specific-item" at bounding box center [783, 497] width 13 height 13
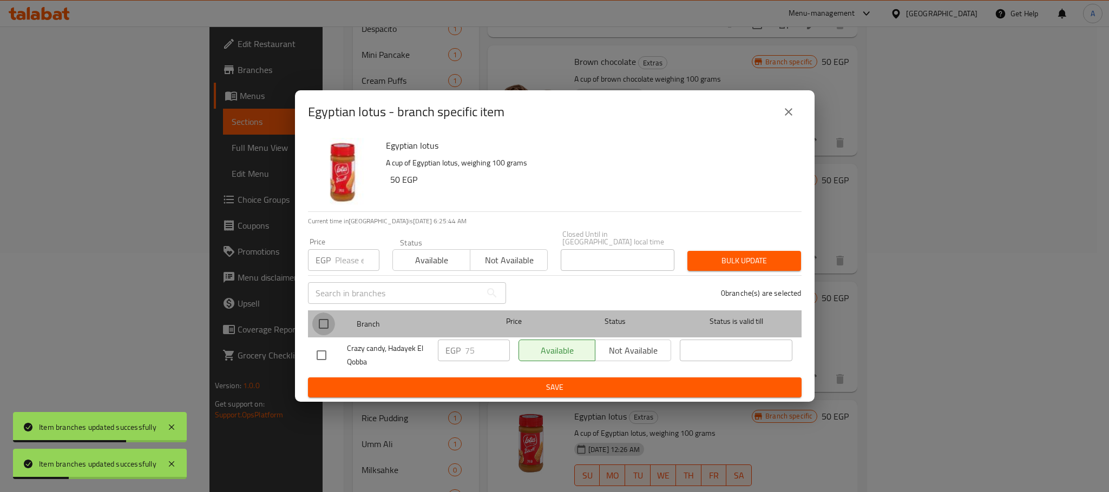
click at [325, 319] on input "checkbox" at bounding box center [323, 324] width 23 height 23
checkbox input "true"
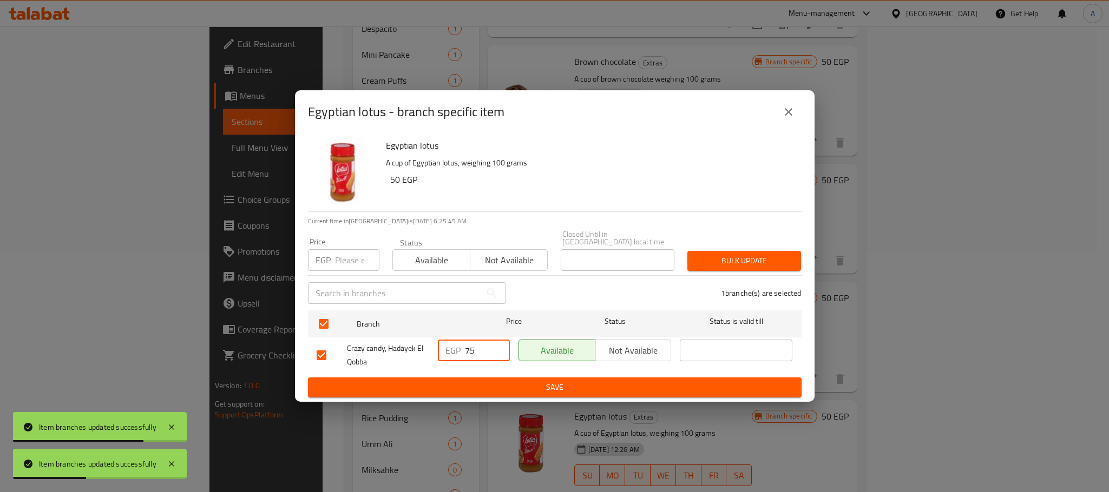
drag, startPoint x: 474, startPoint y: 347, endPoint x: 442, endPoint y: 347, distance: 32.5
click at [442, 347] on div "EGP 75 ​" at bounding box center [474, 351] width 72 height 22
paste input "50"
type input "50"
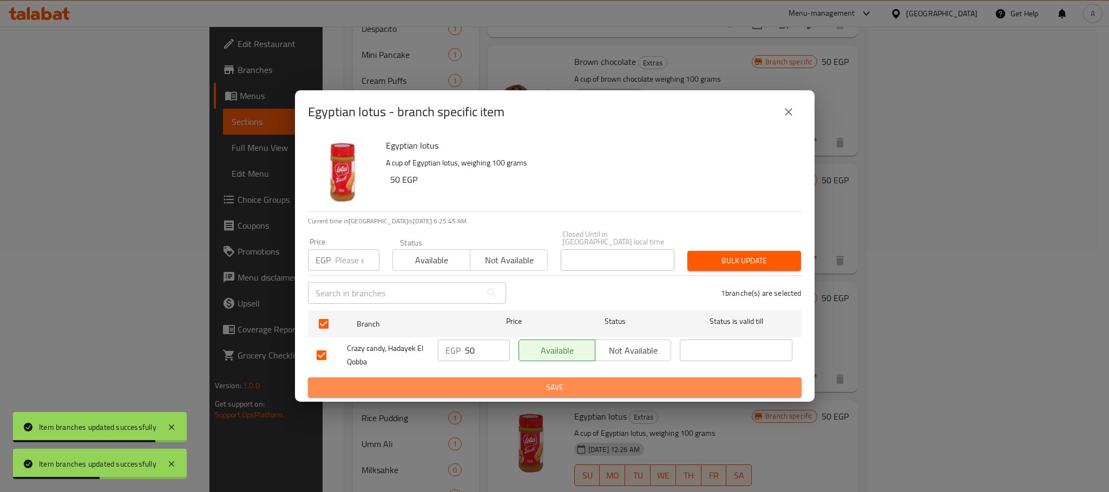
click at [449, 385] on span "Save" at bounding box center [555, 388] width 476 height 14
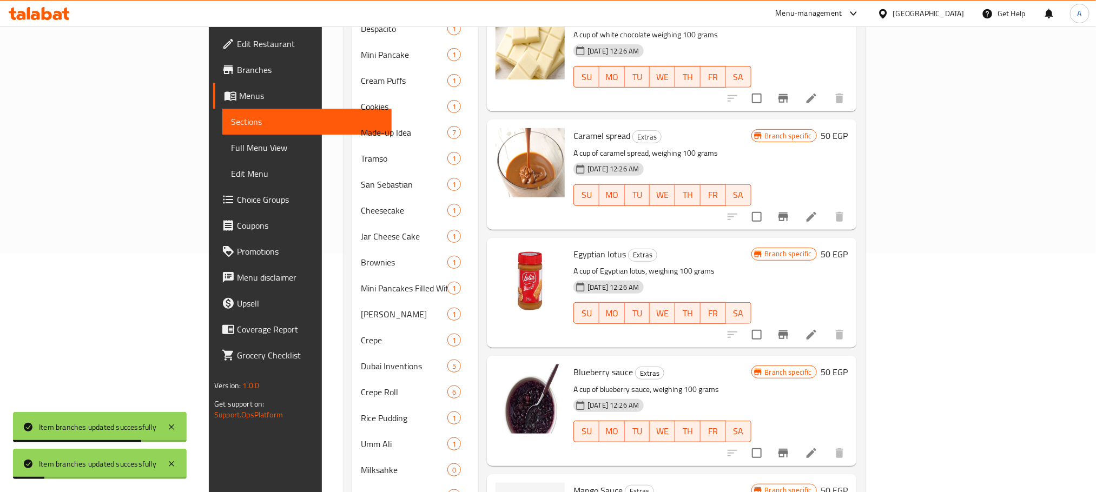
scroll to position [2523, 0]
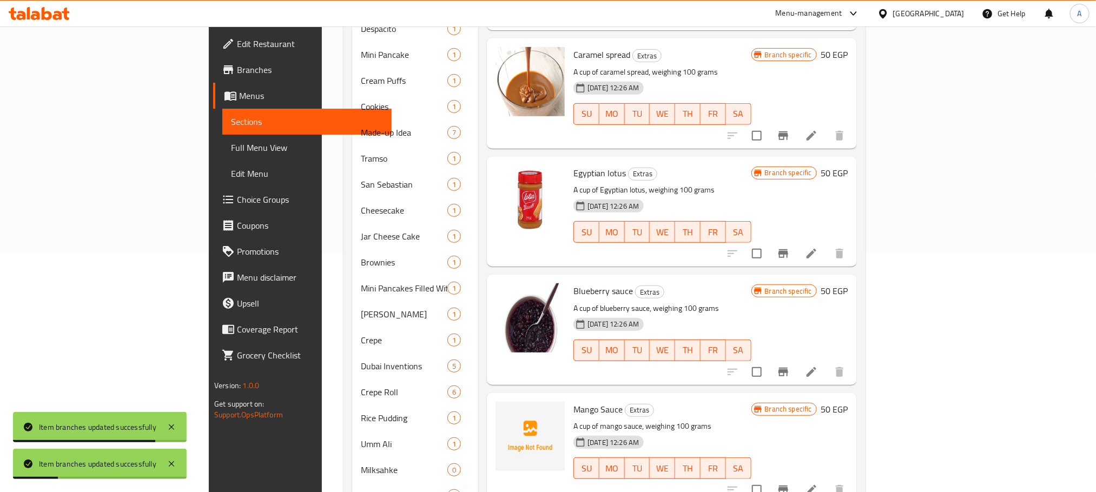
click at [790, 366] on icon "Branch-specific-item" at bounding box center [783, 372] width 13 height 13
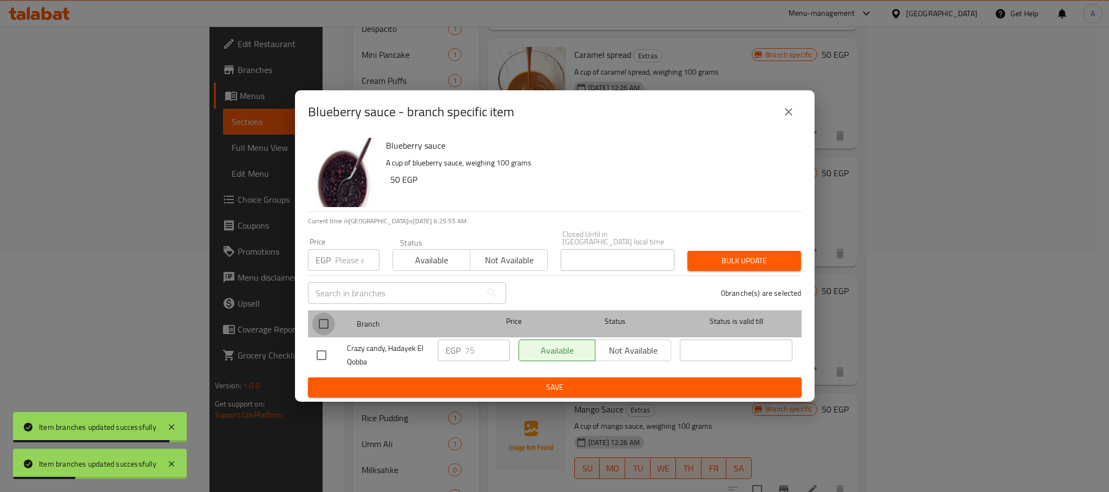
click at [325, 322] on input "checkbox" at bounding box center [323, 324] width 23 height 23
checkbox input "true"
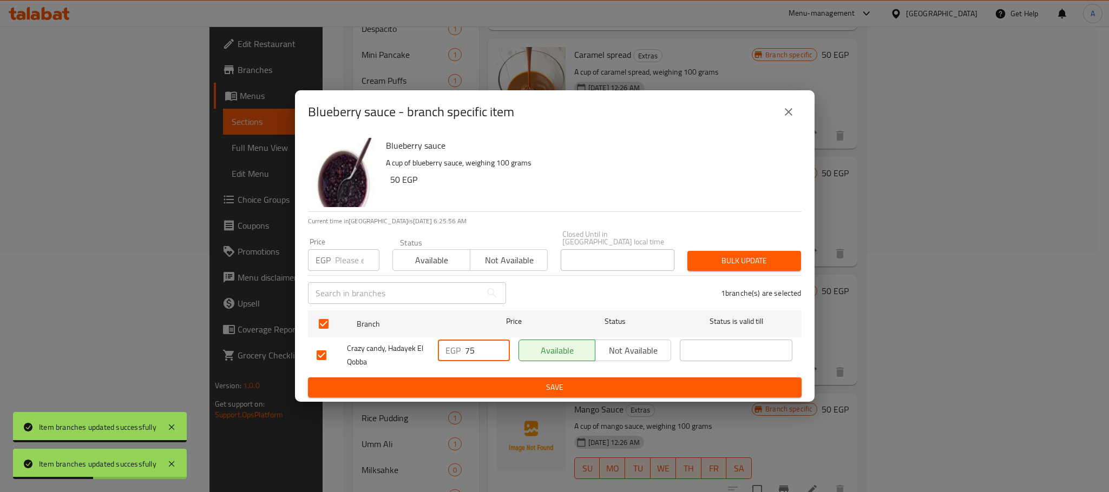
drag, startPoint x: 476, startPoint y: 343, endPoint x: 440, endPoint y: 346, distance: 35.9
click at [440, 346] on div "EGP 75 ​" at bounding box center [474, 351] width 72 height 22
paste input "50"
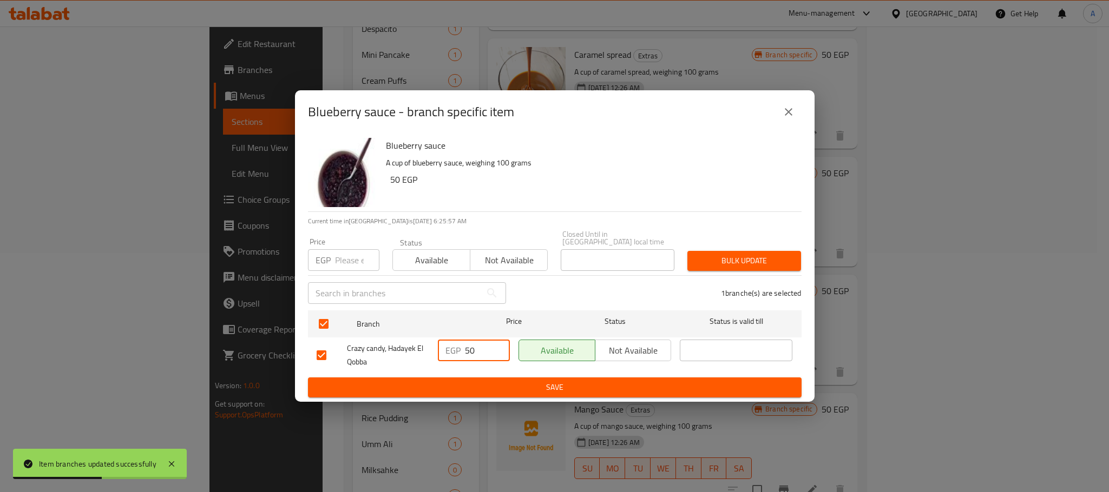
type input "50"
click at [458, 383] on span "Save" at bounding box center [555, 388] width 476 height 14
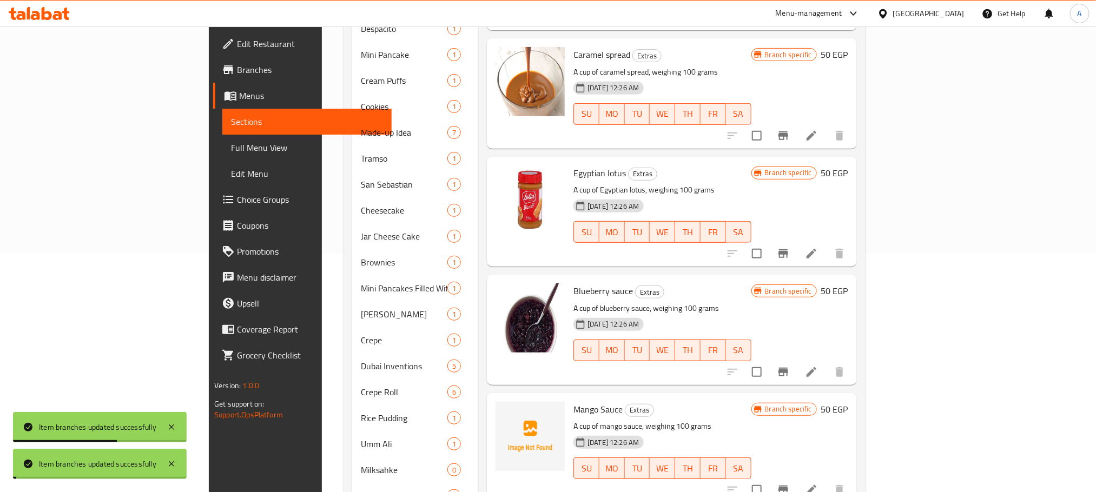
click at [797, 477] on button "Branch-specific-item" at bounding box center [784, 490] width 26 height 26
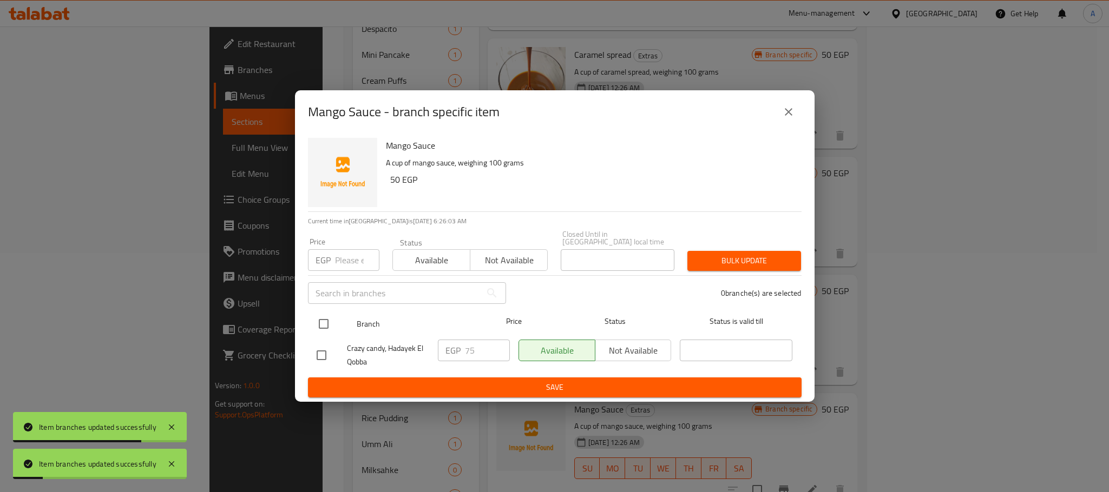
click at [326, 324] on input "checkbox" at bounding box center [323, 324] width 23 height 23
checkbox input "true"
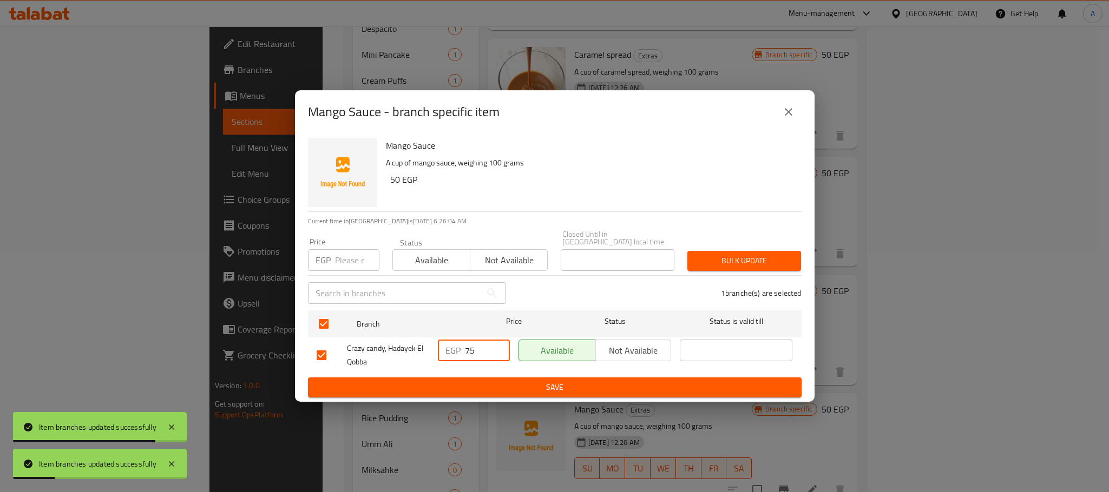
drag, startPoint x: 479, startPoint y: 341, endPoint x: 449, endPoint y: 346, distance: 30.7
click at [449, 346] on div "EGP 75 ​" at bounding box center [474, 351] width 72 height 22
paste input "50"
type input "50"
click at [458, 372] on ul "Branch Price Status Status is valid till Crazy candy, Hadayek El Qobba EGP 50 ​…" at bounding box center [555, 341] width 494 height 71
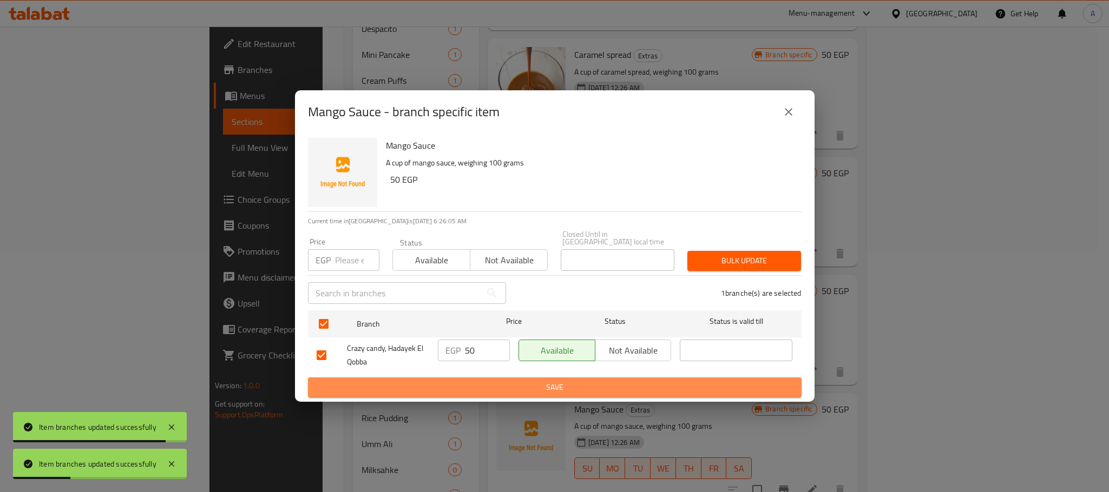
click at [458, 381] on span "Save" at bounding box center [555, 388] width 476 height 14
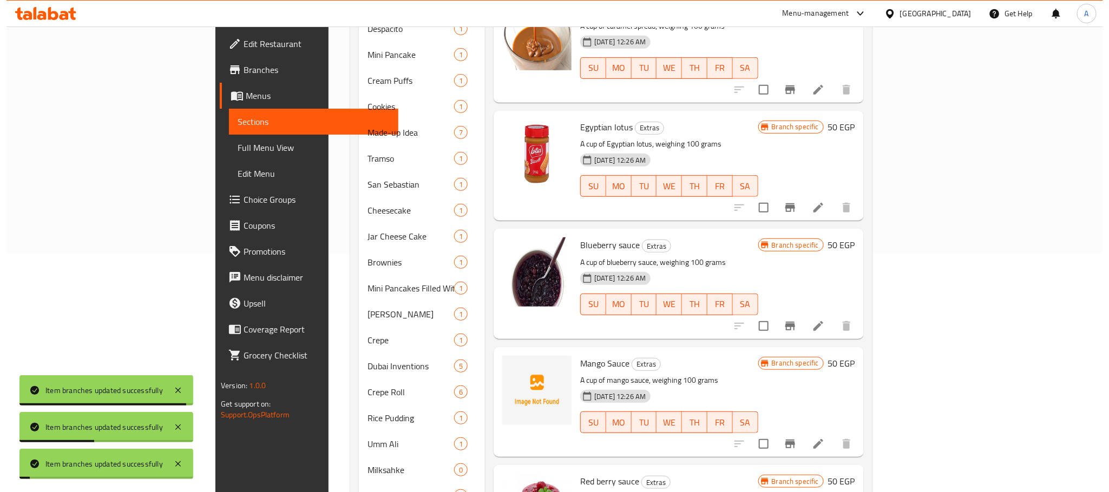
scroll to position [2685, 0]
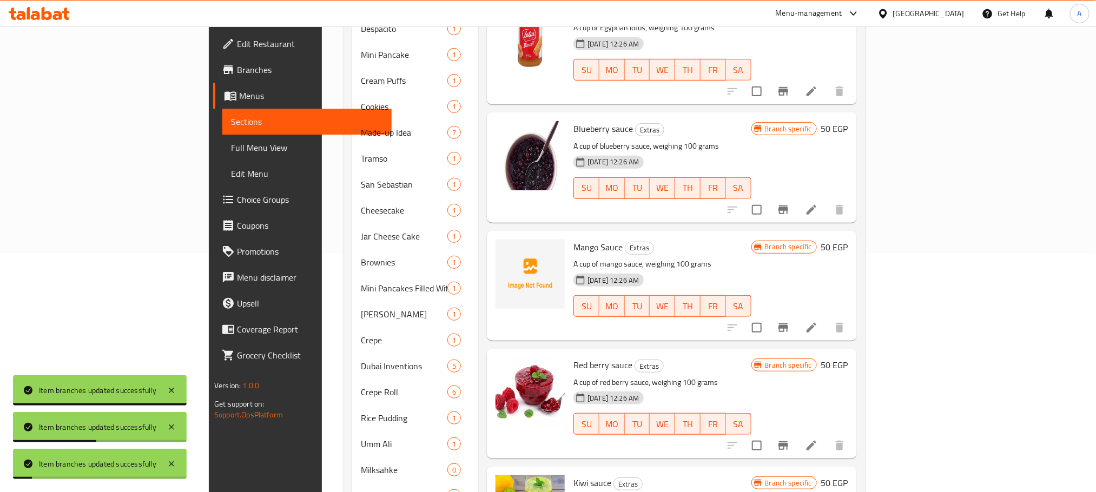
click at [789, 442] on icon "Branch-specific-item" at bounding box center [784, 446] width 10 height 9
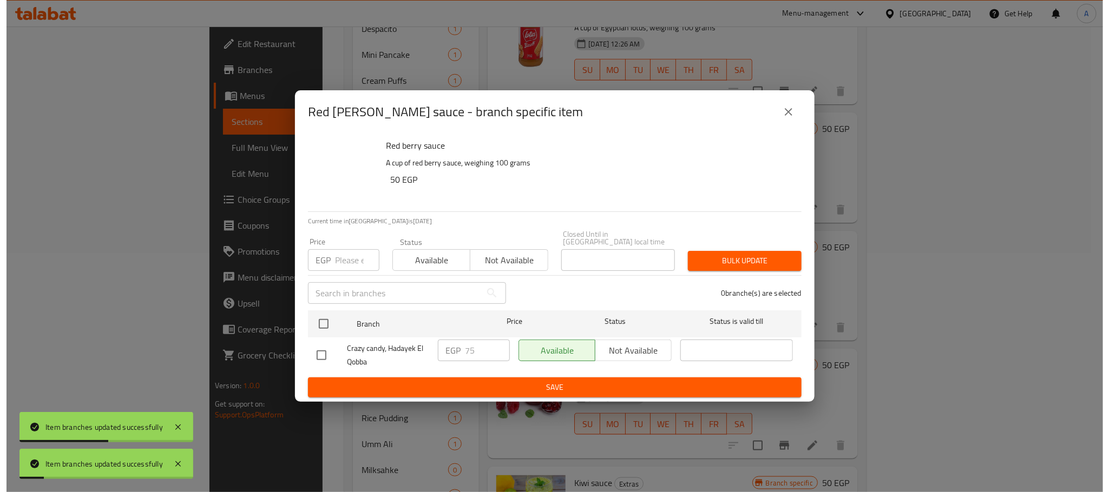
scroll to position [2767, 0]
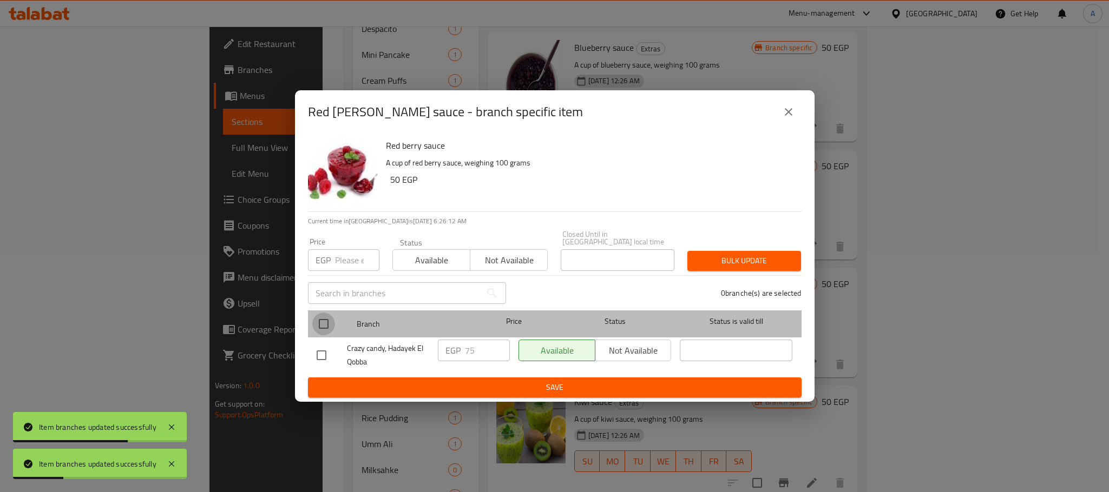
drag, startPoint x: 328, startPoint y: 320, endPoint x: 403, endPoint y: 323, distance: 74.7
click at [326, 320] on input "checkbox" at bounding box center [323, 324] width 23 height 23
checkbox input "true"
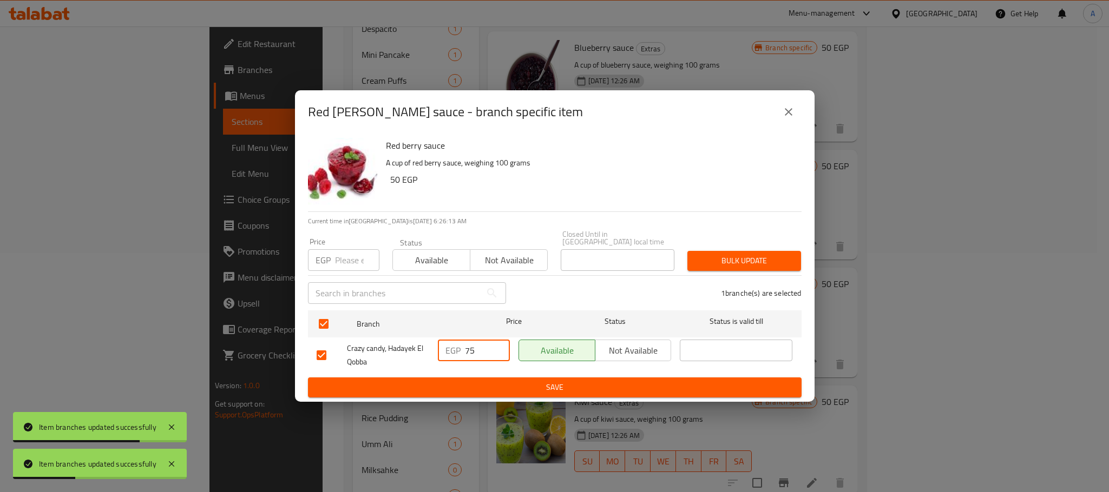
drag, startPoint x: 478, startPoint y: 341, endPoint x: 427, endPoint y: 343, distance: 50.9
click at [427, 343] on div "Crazy candy, Hadayek El Qobba EGP 75 ​ Available Not available ​" at bounding box center [554, 356] width 485 height 40
paste input "50"
type input "50"
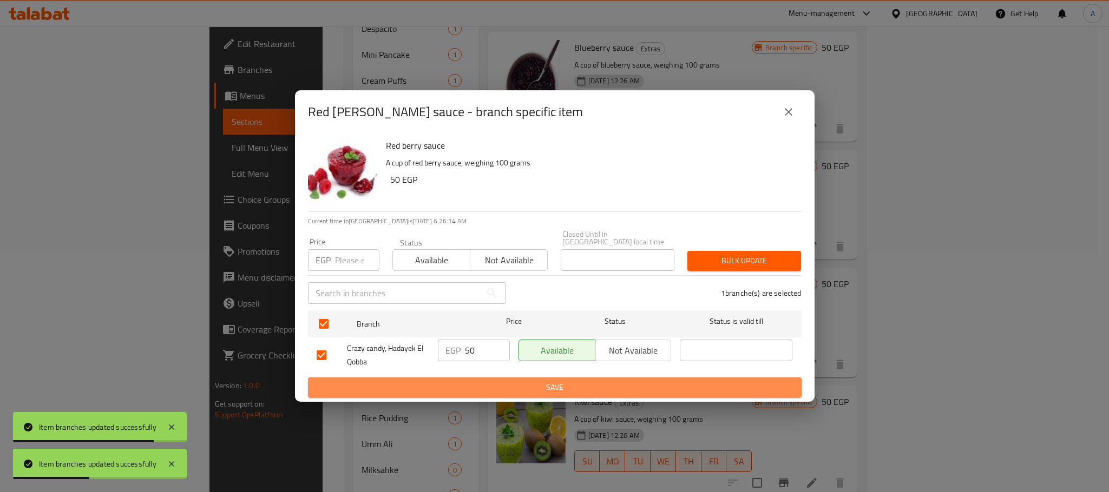
click at [433, 386] on span "Save" at bounding box center [555, 388] width 476 height 14
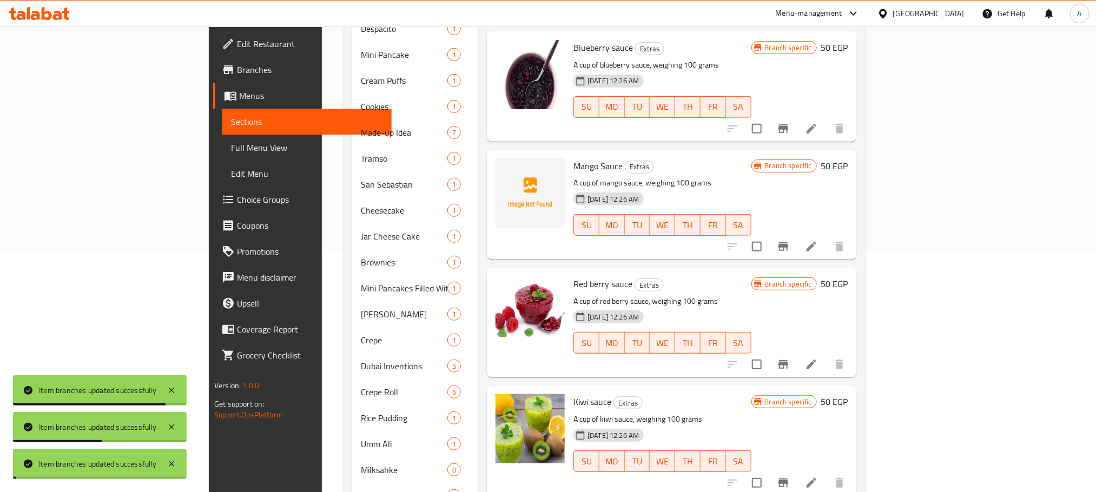
click at [790, 477] on icon "Branch-specific-item" at bounding box center [783, 483] width 13 height 13
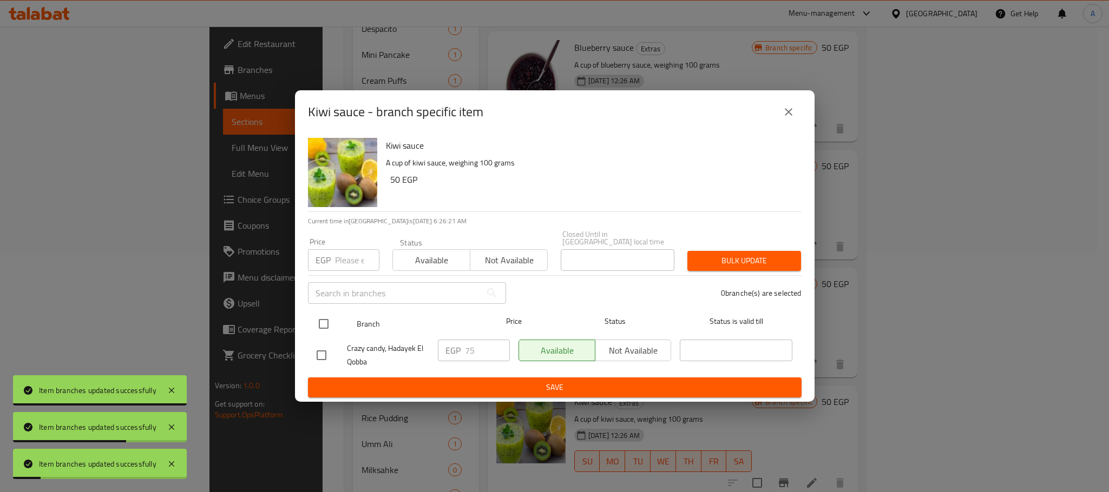
click at [325, 321] on input "checkbox" at bounding box center [323, 324] width 23 height 23
checkbox input "true"
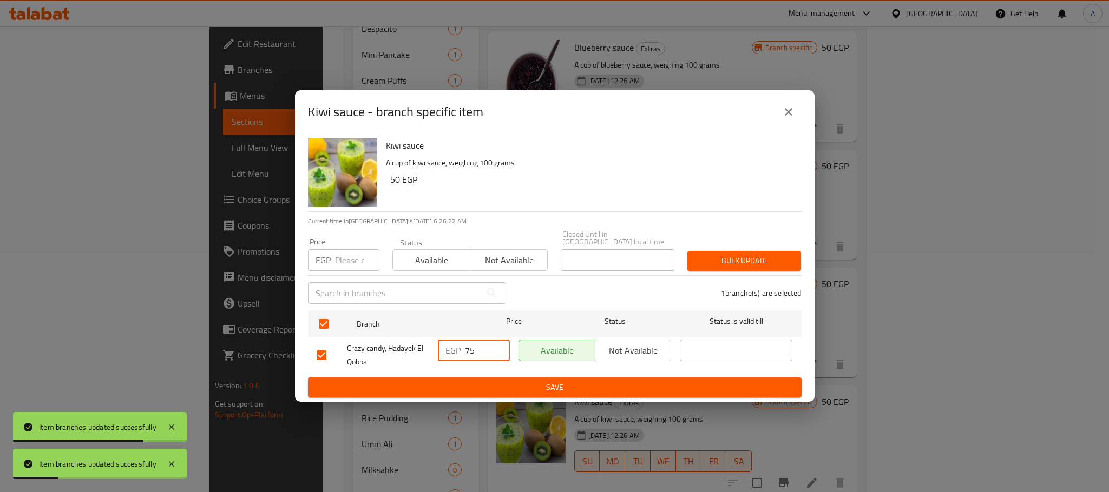
drag, startPoint x: 478, startPoint y: 345, endPoint x: 440, endPoint y: 346, distance: 37.9
click at [440, 346] on div "EGP 75 ​" at bounding box center [474, 351] width 72 height 22
paste input "50"
type input "50"
click at [450, 384] on span "Save" at bounding box center [555, 388] width 476 height 14
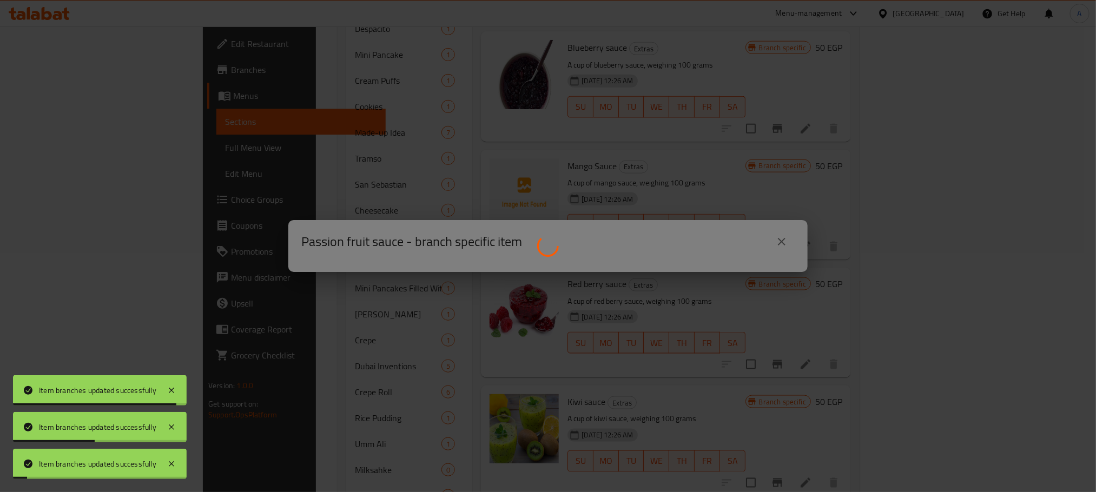
scroll to position [2929, 0]
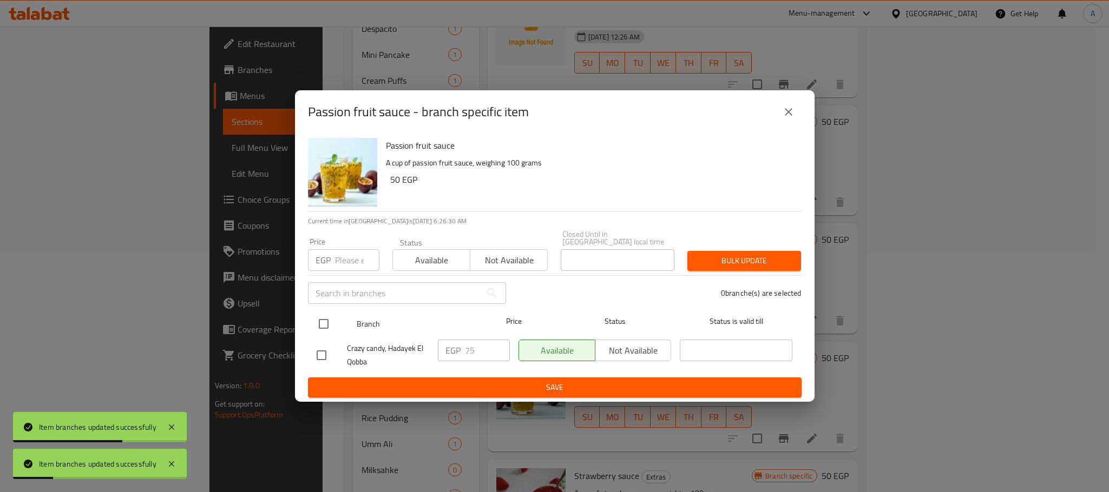
click at [318, 322] on input "checkbox" at bounding box center [323, 324] width 23 height 23
checkbox input "true"
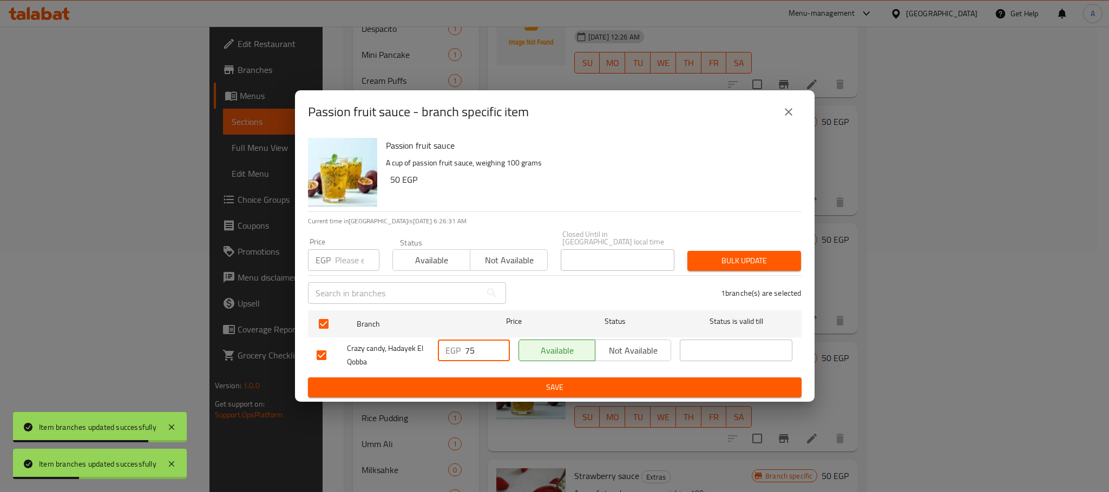
drag, startPoint x: 479, startPoint y: 346, endPoint x: 450, endPoint y: 376, distance: 41.7
click at [454, 348] on div "EGP 75 ​" at bounding box center [474, 351] width 72 height 22
paste input "50"
type input "50"
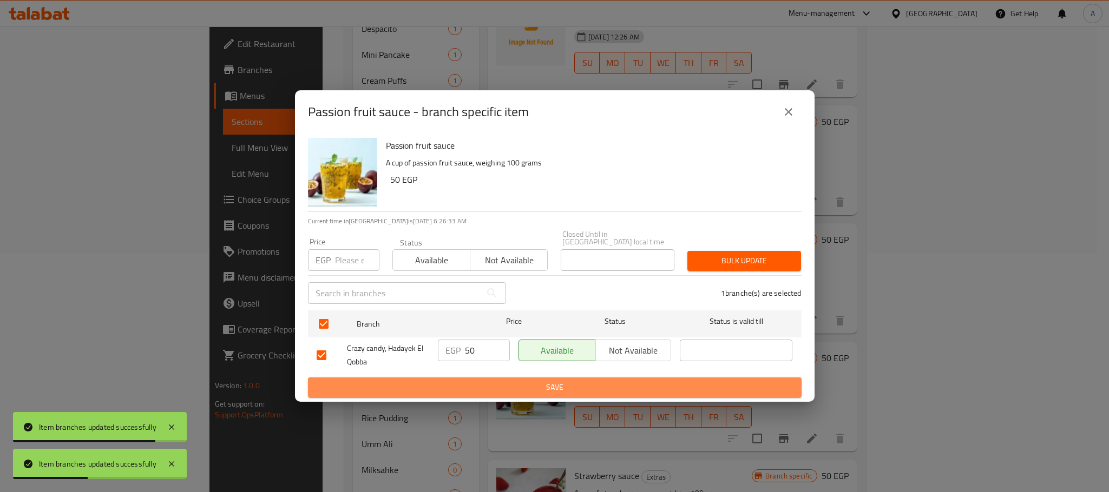
click at [453, 382] on span "Save" at bounding box center [555, 388] width 476 height 14
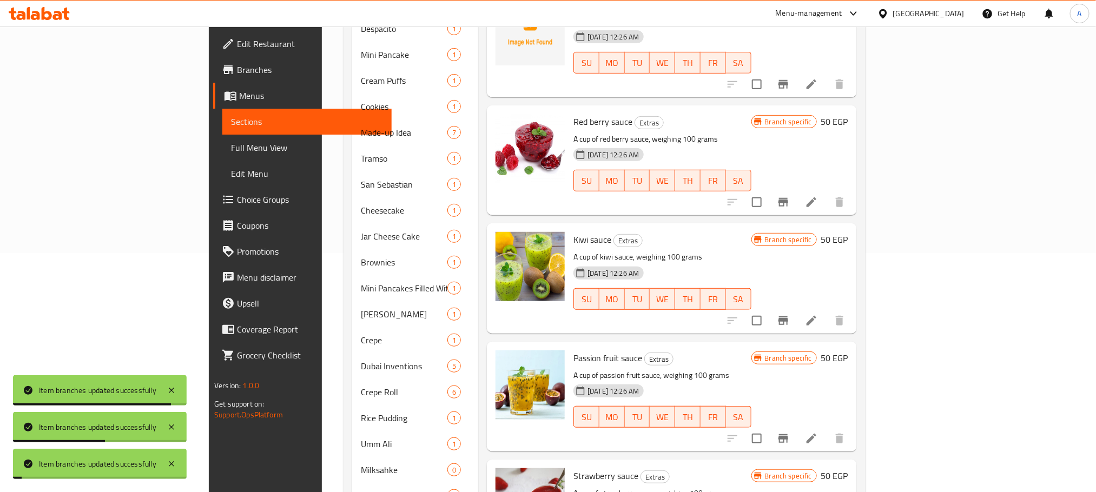
scroll to position [3010, 0]
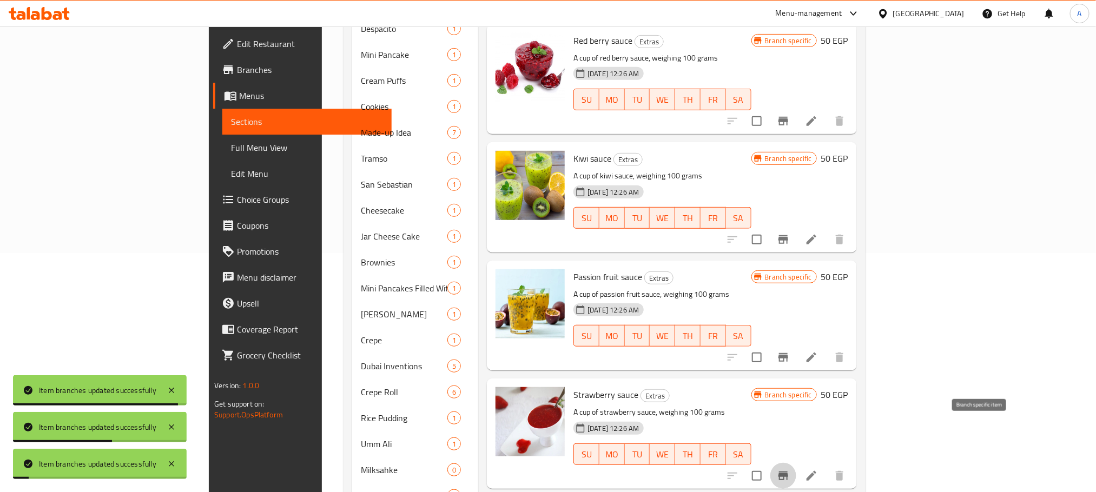
click at [790, 470] on icon "Branch-specific-item" at bounding box center [783, 476] width 13 height 13
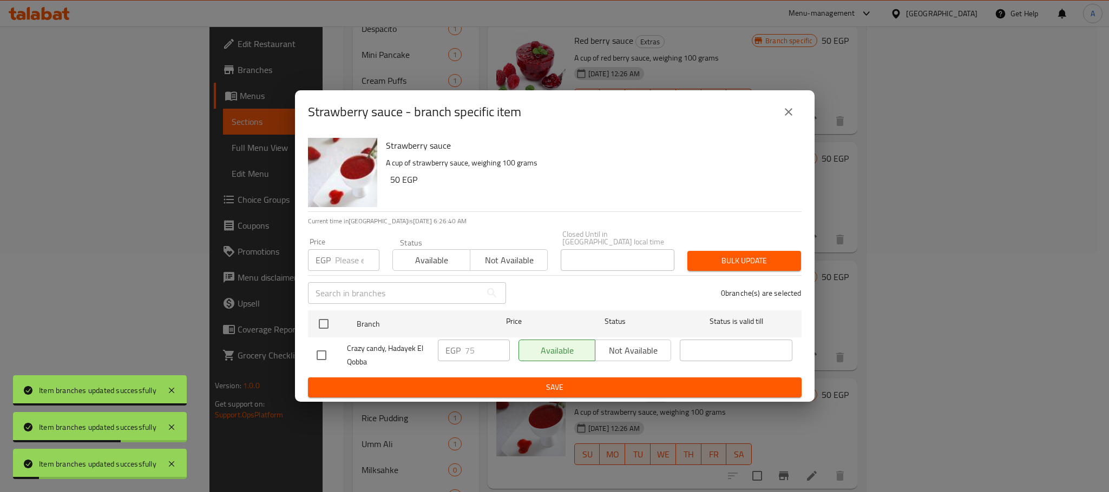
click at [320, 315] on input "checkbox" at bounding box center [323, 324] width 23 height 23
checkbox input "true"
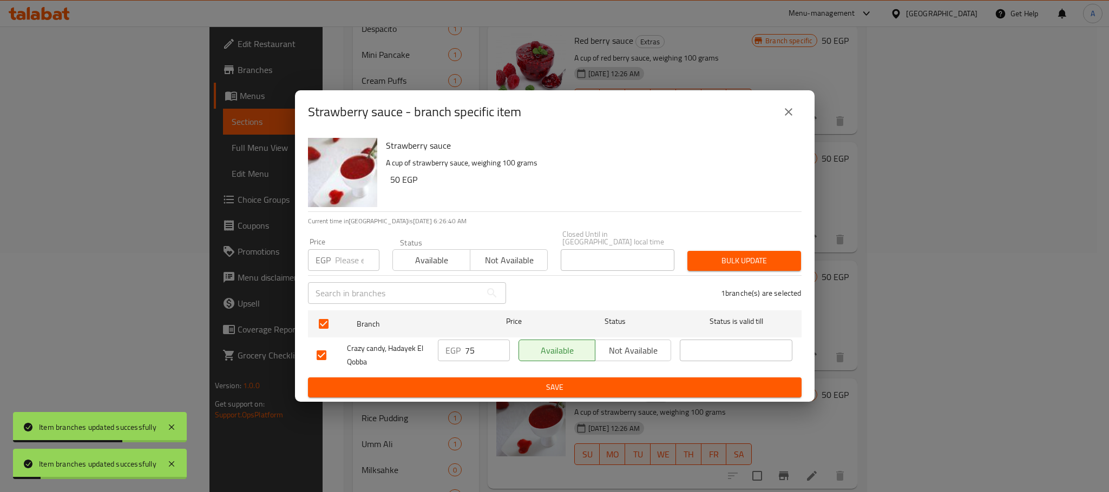
checkbox input "true"
drag, startPoint x: 479, startPoint y: 347, endPoint x: 440, endPoint y: 347, distance: 39.5
click at [441, 347] on div "EGP 75 ​" at bounding box center [474, 351] width 72 height 22
paste input "50"
type input "50"
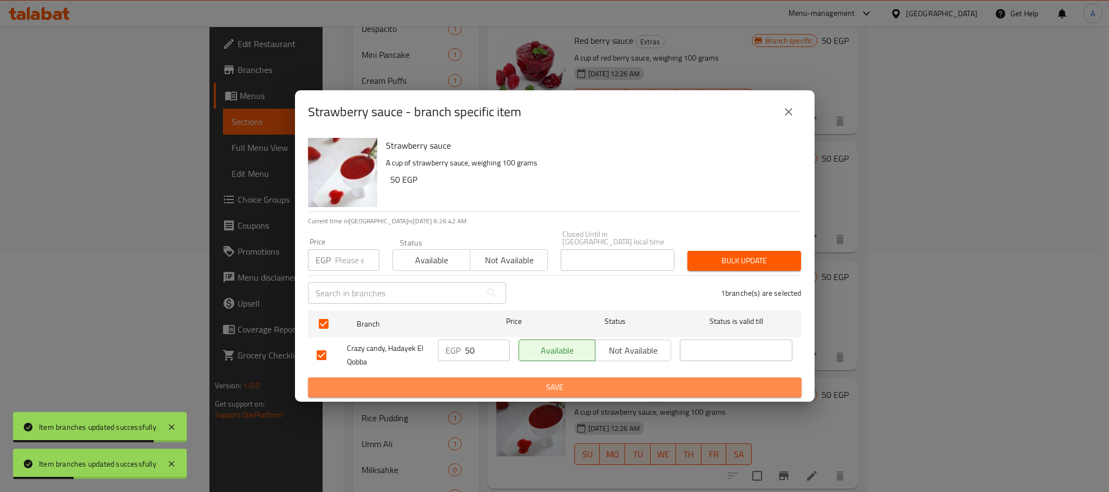
click at [446, 382] on span "Save" at bounding box center [555, 388] width 476 height 14
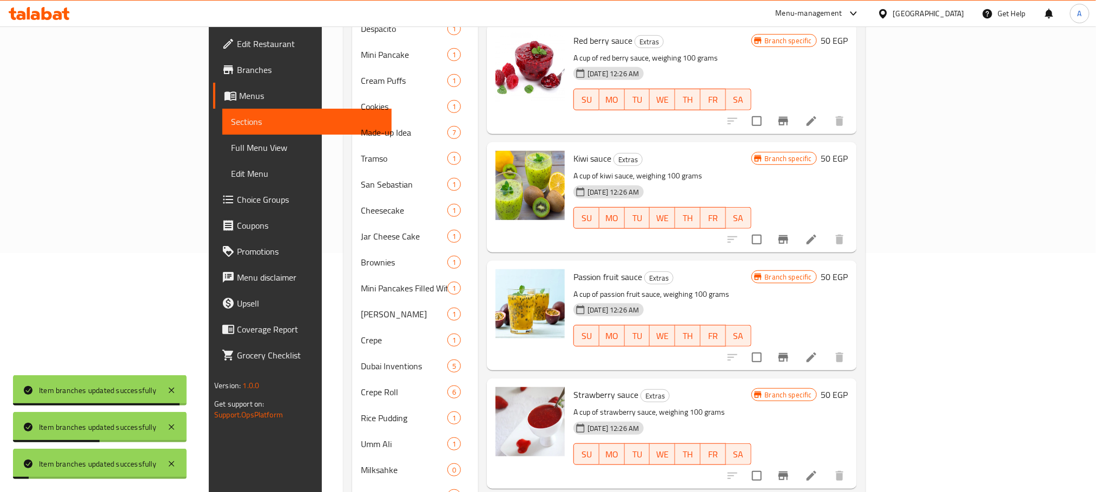
scroll to position [3172, 0]
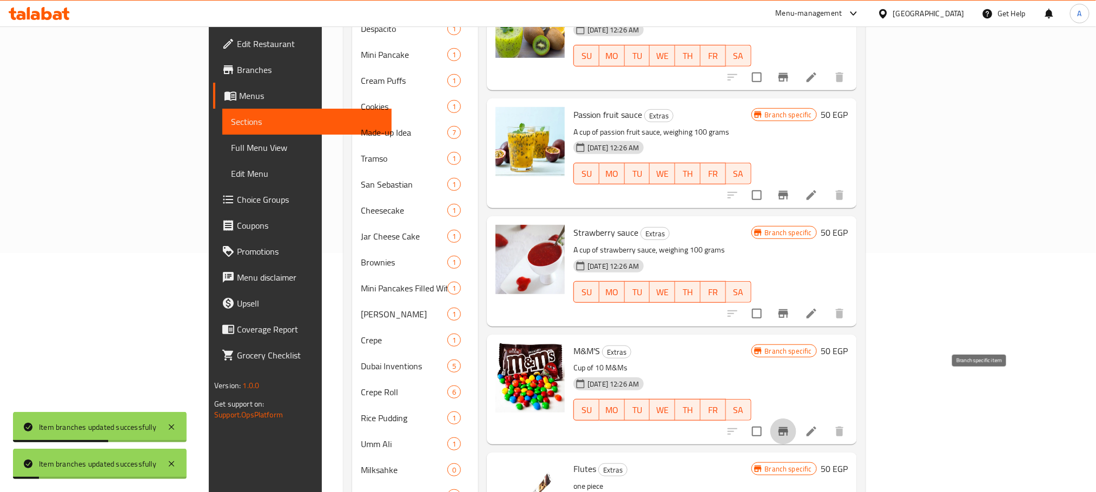
click at [789, 428] on icon "Branch-specific-item" at bounding box center [784, 432] width 10 height 9
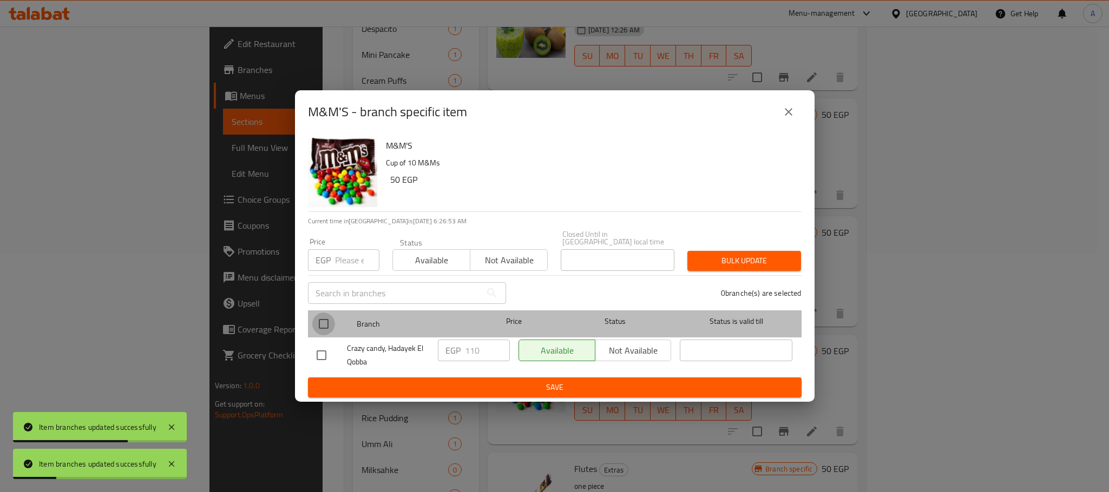
click at [322, 322] on input "checkbox" at bounding box center [323, 324] width 23 height 23
checkbox input "true"
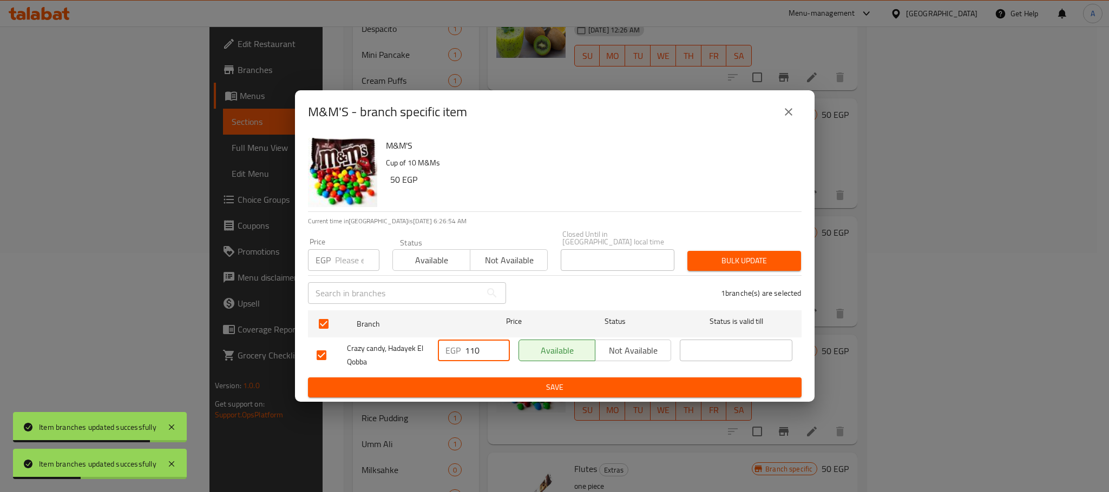
drag, startPoint x: 475, startPoint y: 346, endPoint x: 450, endPoint y: 346, distance: 24.9
click at [450, 346] on div "EGP 110 ​" at bounding box center [474, 351] width 72 height 22
paste input "5"
type input "50"
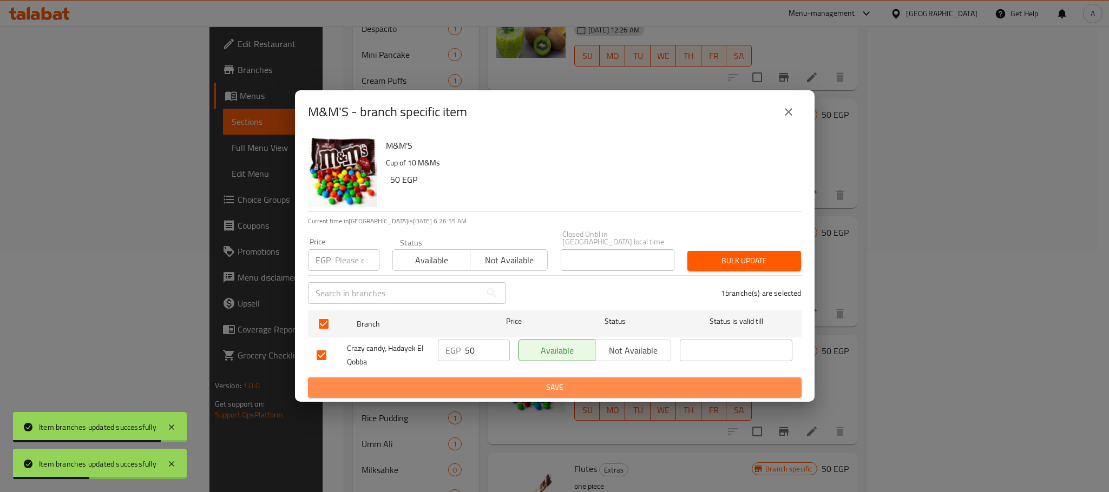
click at [452, 390] on span "Save" at bounding box center [555, 388] width 476 height 14
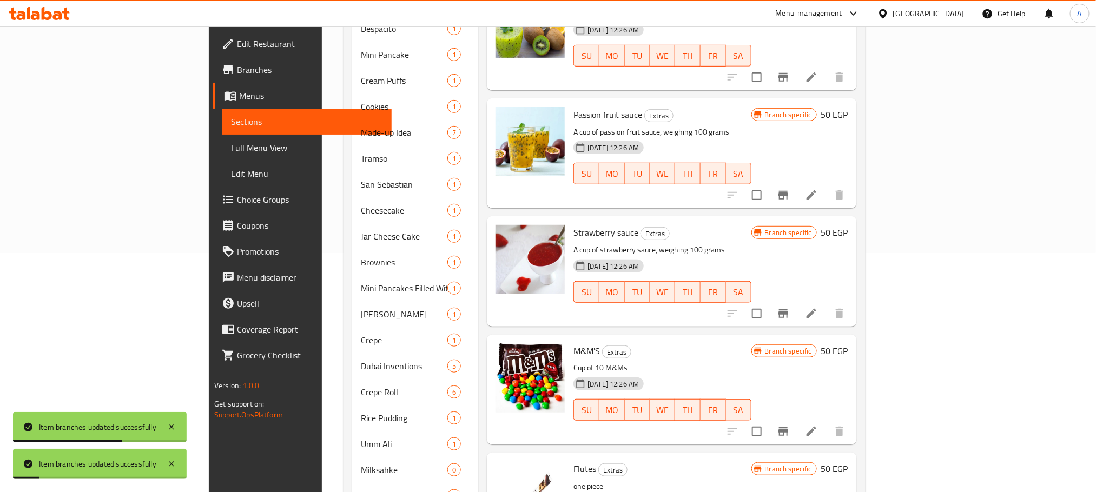
scroll to position [3335, 0]
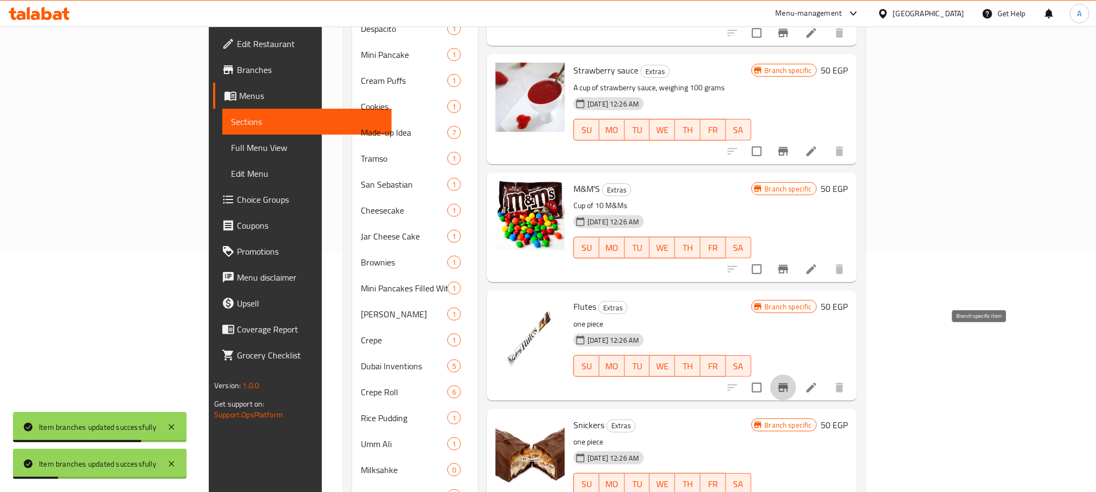
click at [789, 384] on icon "Branch-specific-item" at bounding box center [784, 388] width 10 height 9
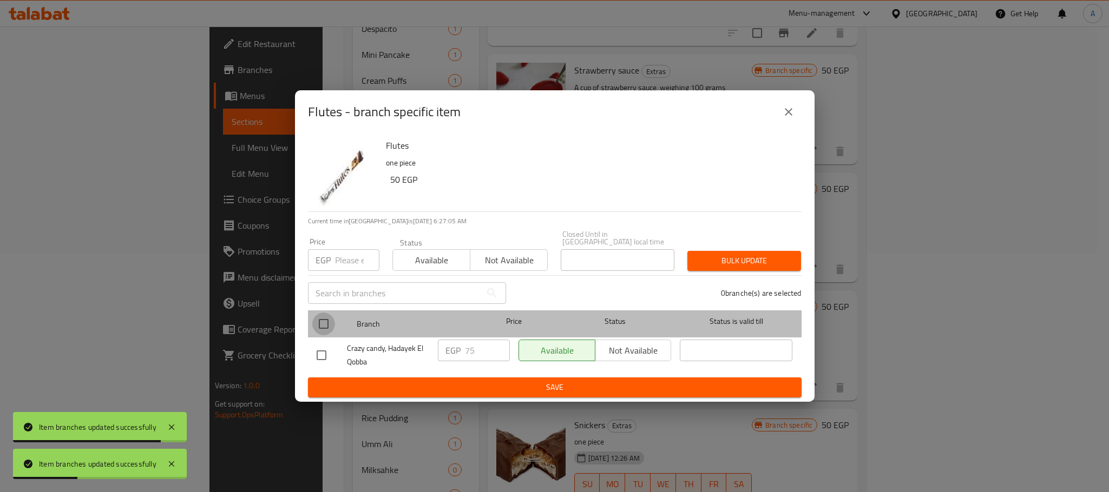
click at [325, 317] on input "checkbox" at bounding box center [323, 324] width 23 height 23
checkbox input "true"
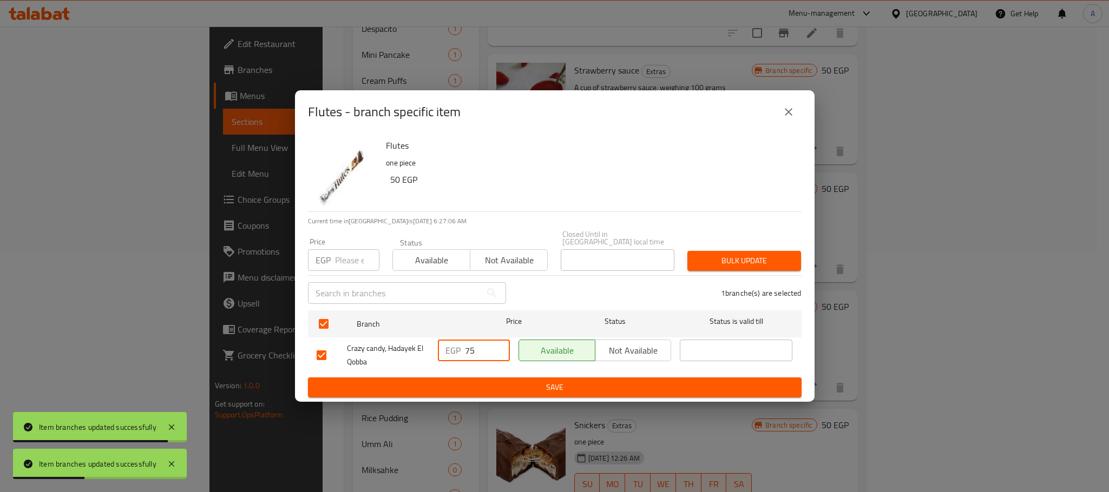
drag, startPoint x: 482, startPoint y: 346, endPoint x: 443, endPoint y: 346, distance: 39.0
click at [443, 346] on div "EGP 75 ​" at bounding box center [474, 351] width 72 height 22
paste input "50"
type input "50"
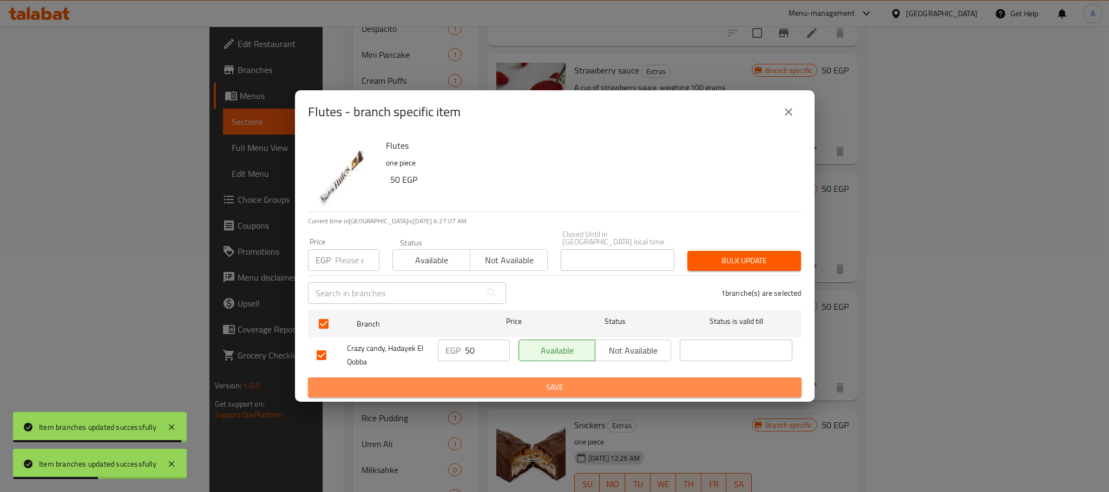
click at [461, 385] on span "Save" at bounding box center [555, 388] width 476 height 14
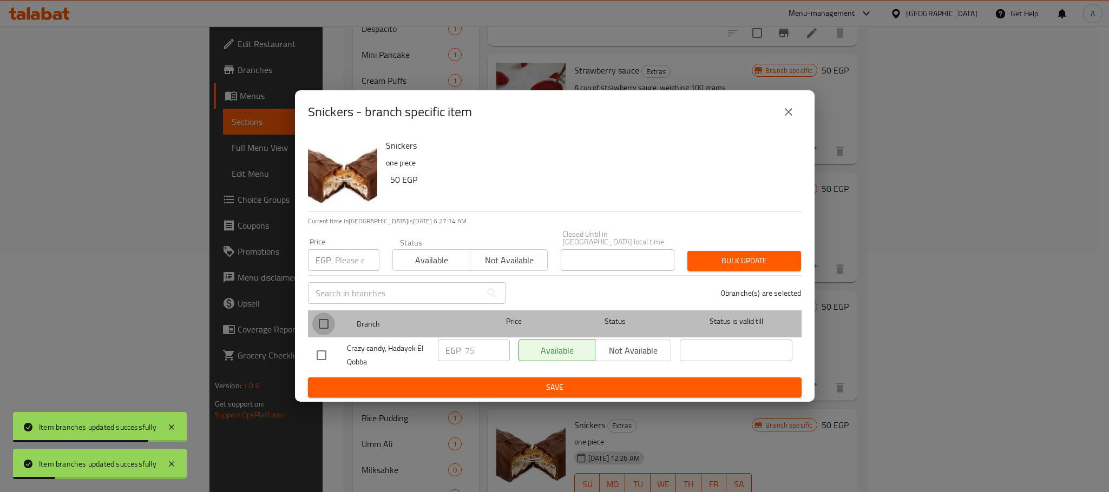
click at [320, 320] on input "checkbox" at bounding box center [323, 324] width 23 height 23
checkbox input "true"
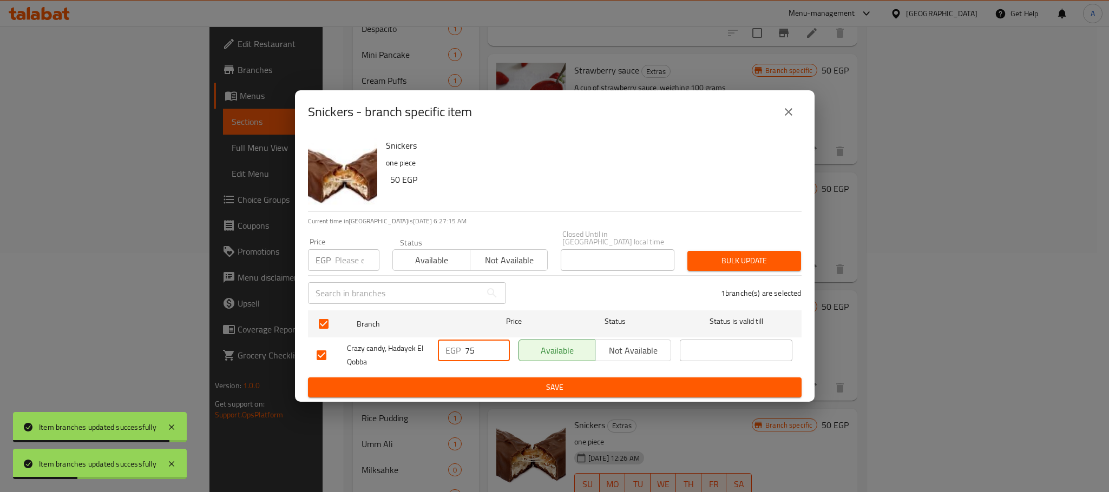
drag, startPoint x: 481, startPoint y: 346, endPoint x: 446, endPoint y: 346, distance: 34.1
click at [447, 346] on div "EGP 75 ​" at bounding box center [474, 351] width 72 height 22
paste input "50"
type input "50"
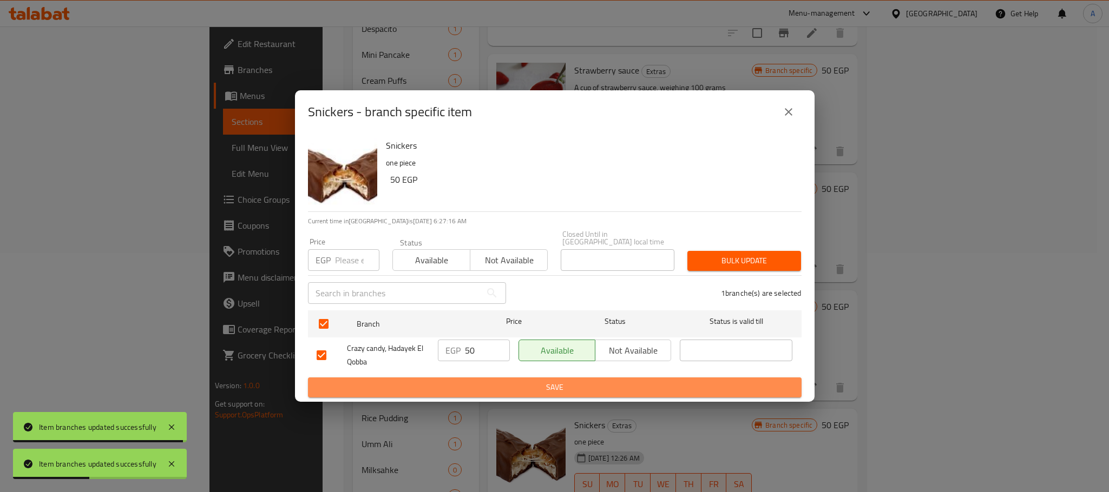
click at [457, 382] on span "Save" at bounding box center [555, 388] width 476 height 14
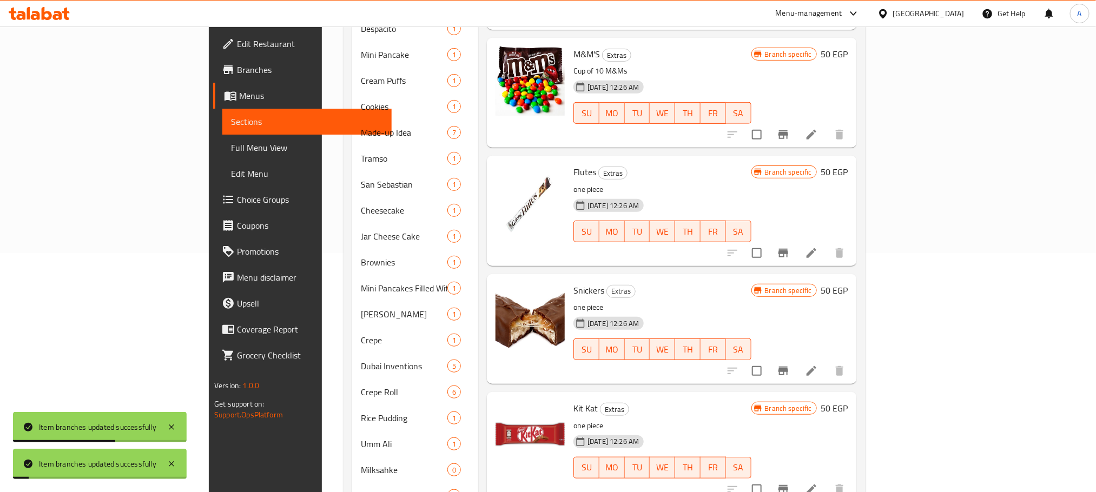
scroll to position [3578, 0]
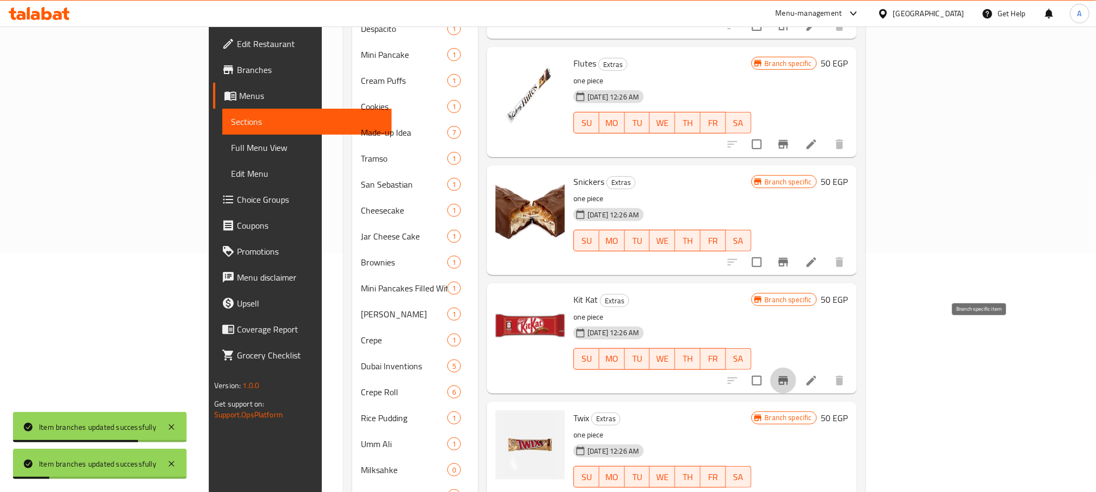
click at [790, 374] on icon "Branch-specific-item" at bounding box center [783, 380] width 13 height 13
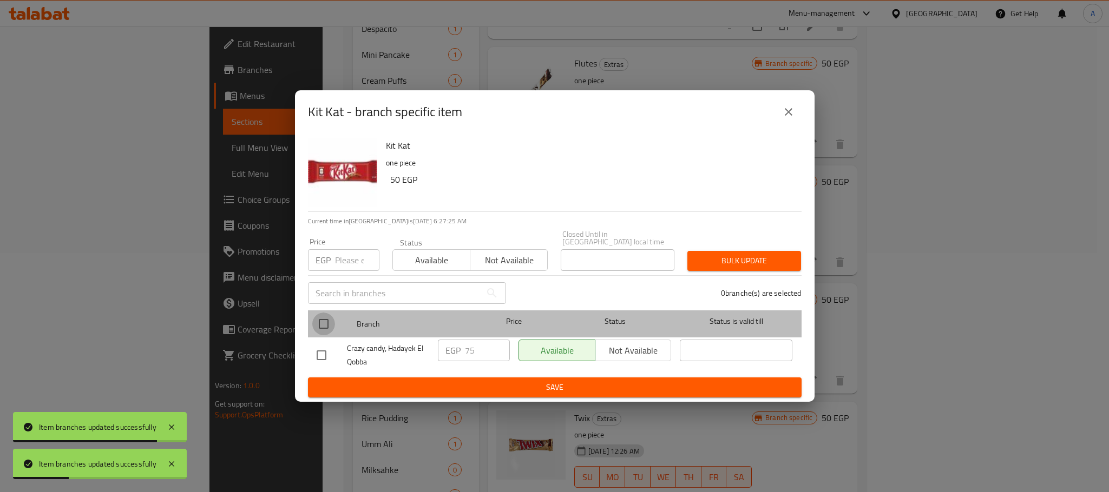
click at [323, 325] on input "checkbox" at bounding box center [323, 324] width 23 height 23
checkbox input "true"
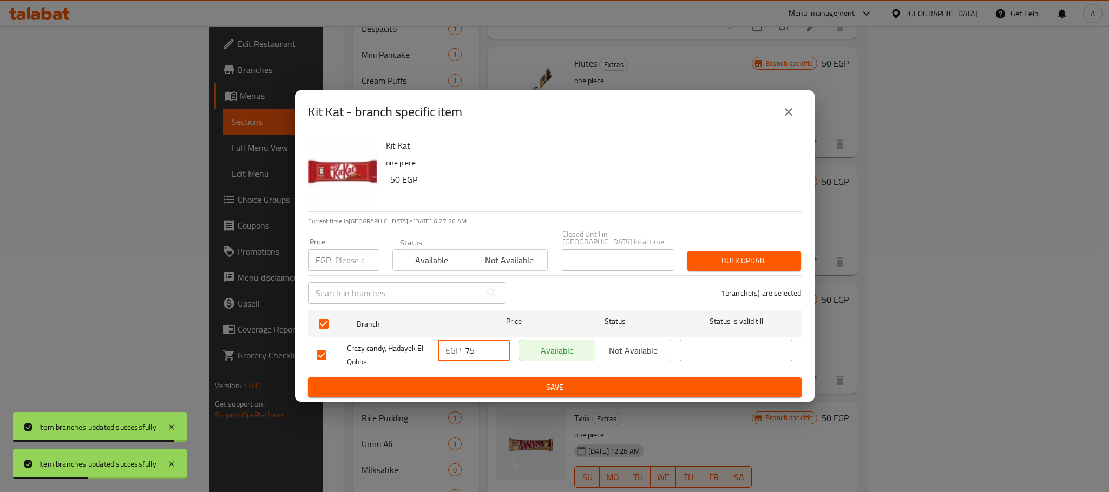
drag, startPoint x: 479, startPoint y: 353, endPoint x: 434, endPoint y: 350, distance: 45.0
click at [434, 350] on div "EGP 75 ​" at bounding box center [473, 356] width 81 height 40
paste input "50"
type input "50"
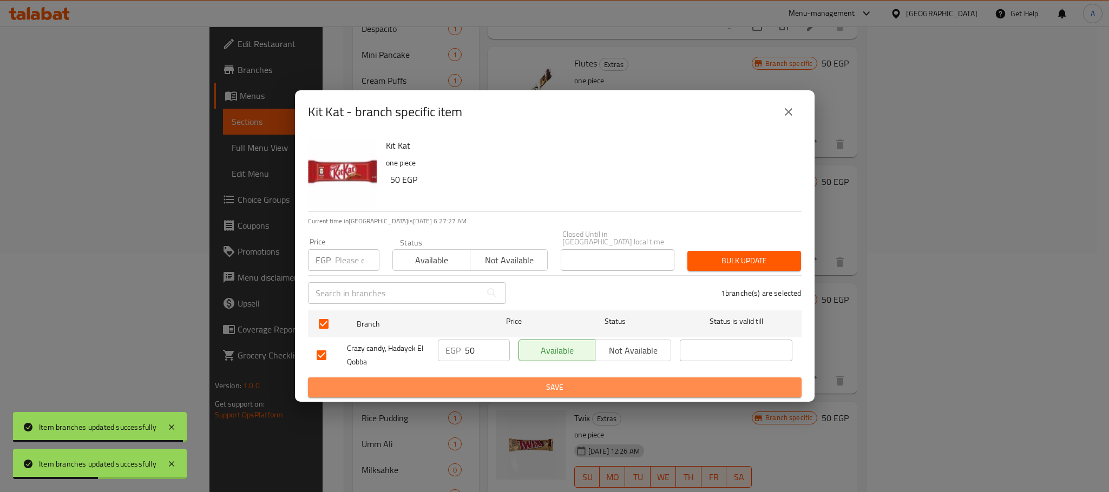
click at [452, 385] on span "Save" at bounding box center [555, 388] width 476 height 14
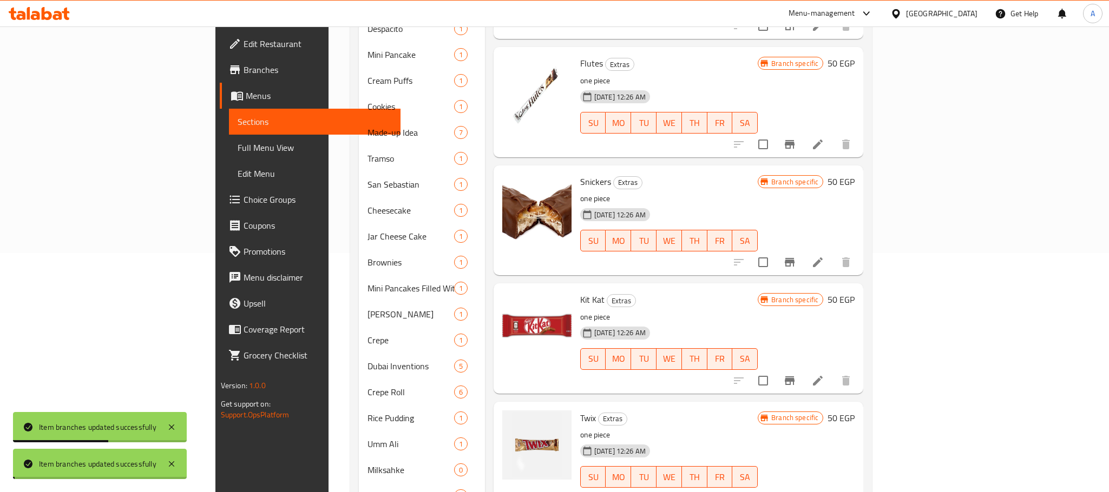
click at [794, 492] on icon "Branch-specific-item" at bounding box center [790, 499] width 10 height 9
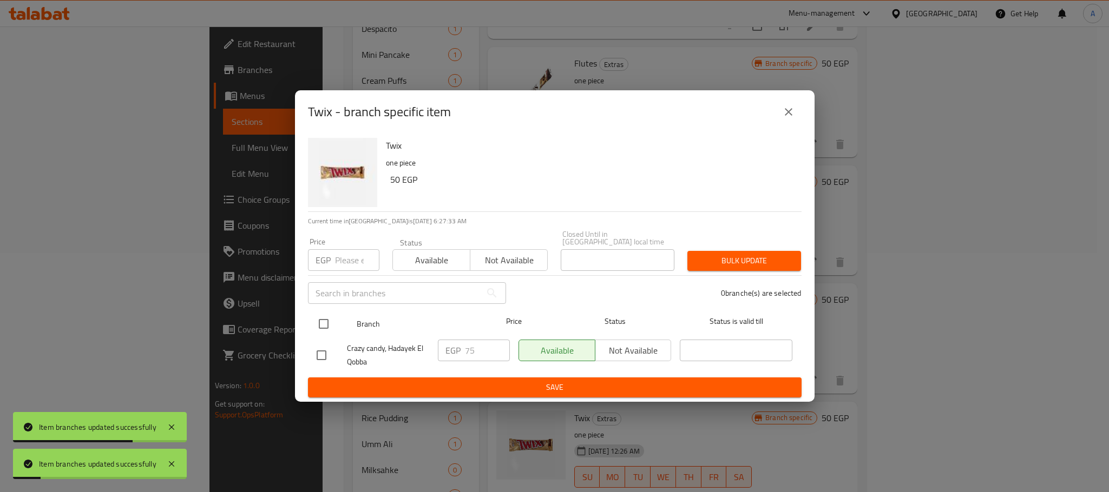
click at [321, 322] on input "checkbox" at bounding box center [323, 324] width 23 height 23
checkbox input "true"
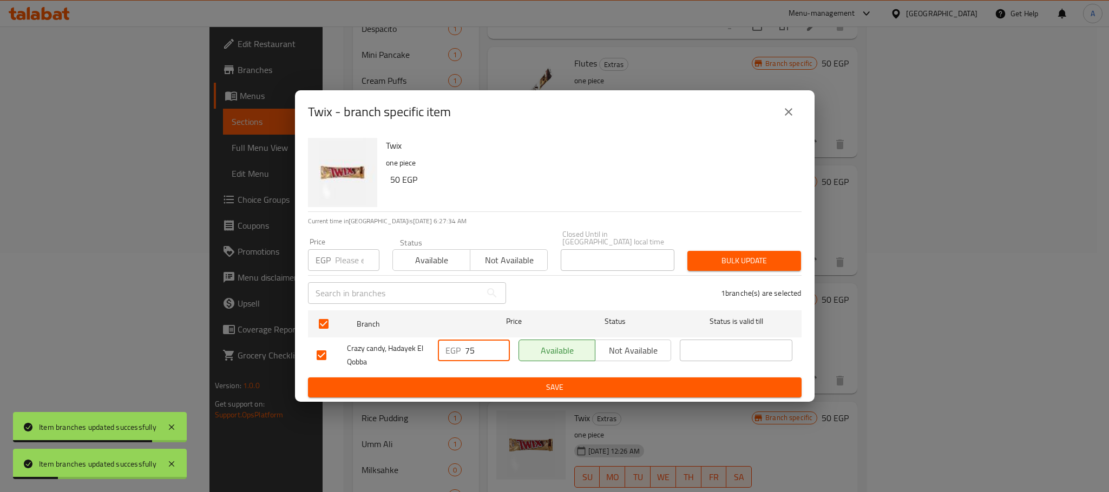
drag, startPoint x: 481, startPoint y: 348, endPoint x: 437, endPoint y: 346, distance: 43.9
click at [438, 346] on div "EGP 75 ​" at bounding box center [474, 351] width 72 height 22
paste input "50"
type input "50"
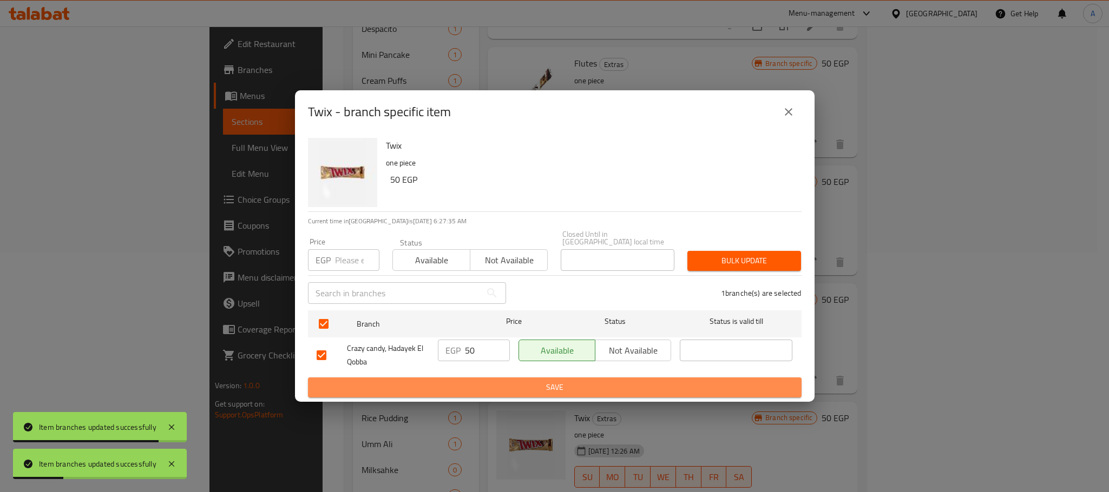
click at [460, 383] on span "Save" at bounding box center [555, 388] width 476 height 14
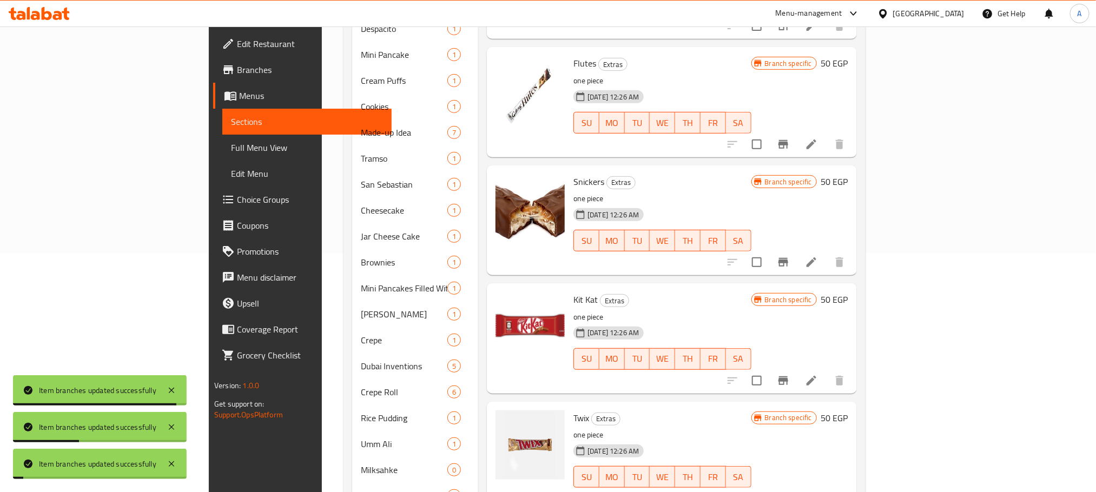
scroll to position [3822, 0]
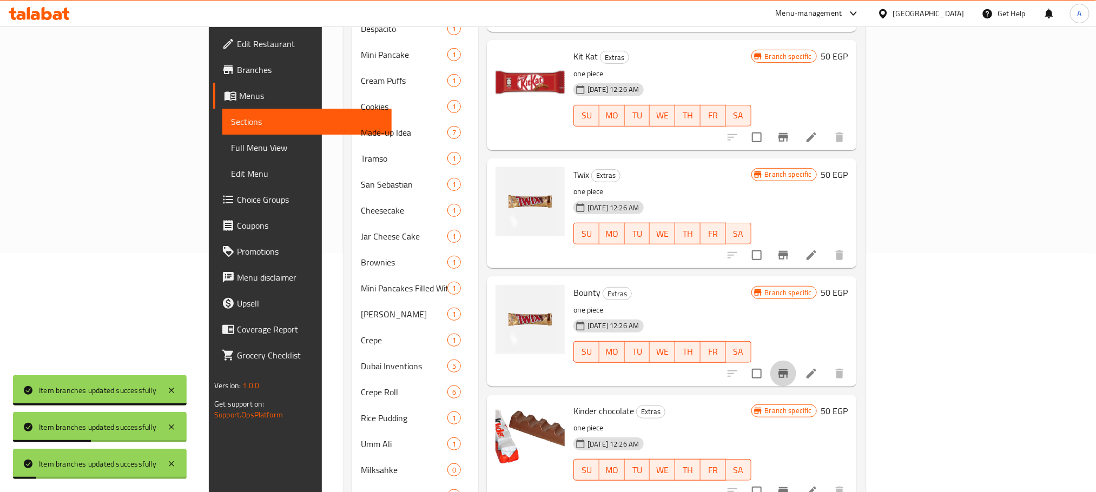
click at [790, 367] on icon "Branch-specific-item" at bounding box center [783, 373] width 13 height 13
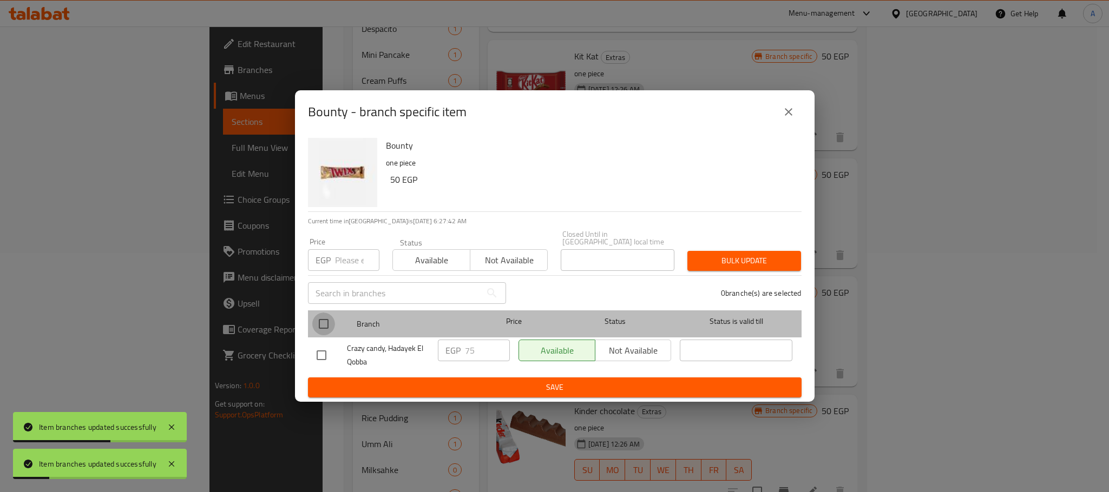
click at [318, 320] on input "checkbox" at bounding box center [323, 324] width 23 height 23
checkbox input "true"
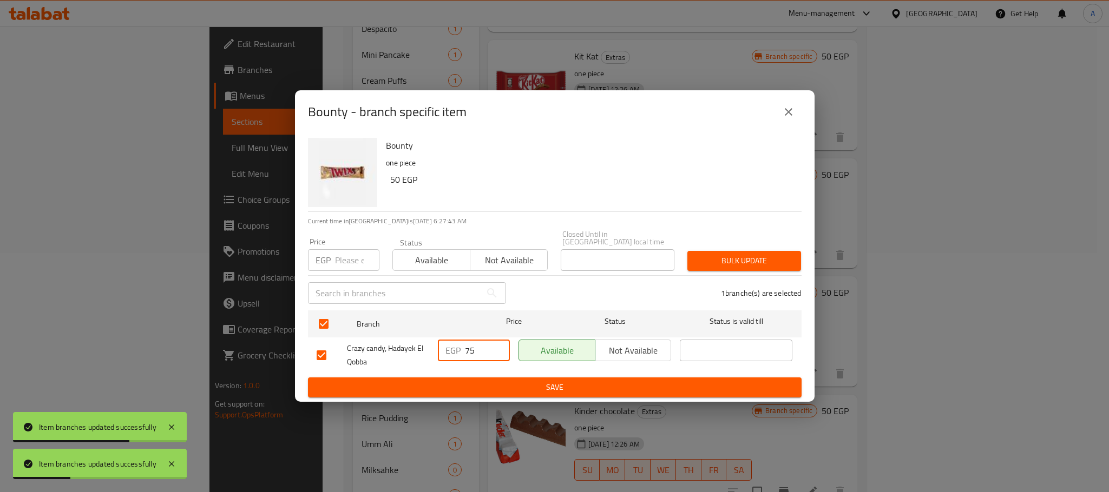
drag, startPoint x: 476, startPoint y: 346, endPoint x: 456, endPoint y: 348, distance: 20.1
click at [456, 348] on div "EGP 75 ​" at bounding box center [474, 351] width 72 height 22
paste input "50"
type input "50"
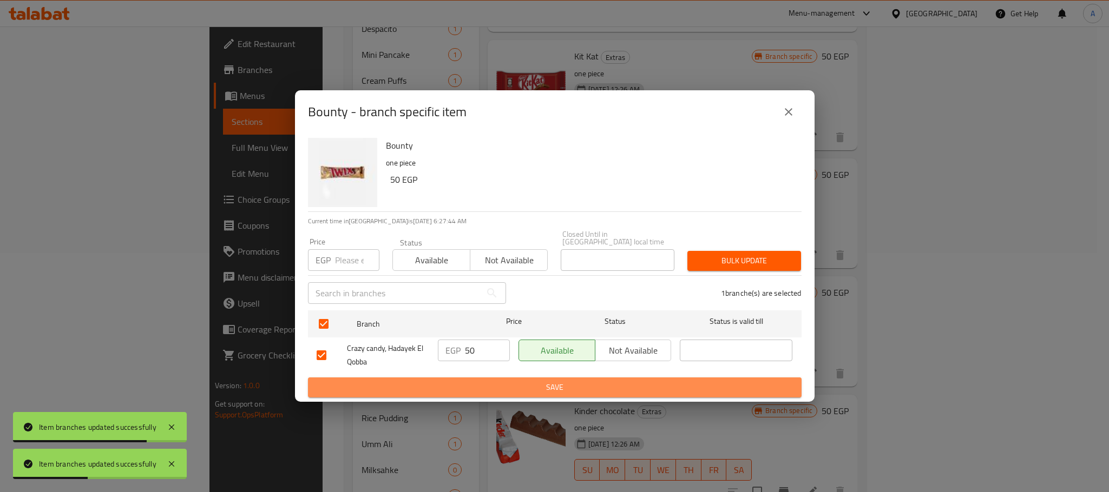
click at [451, 387] on span "Save" at bounding box center [555, 388] width 476 height 14
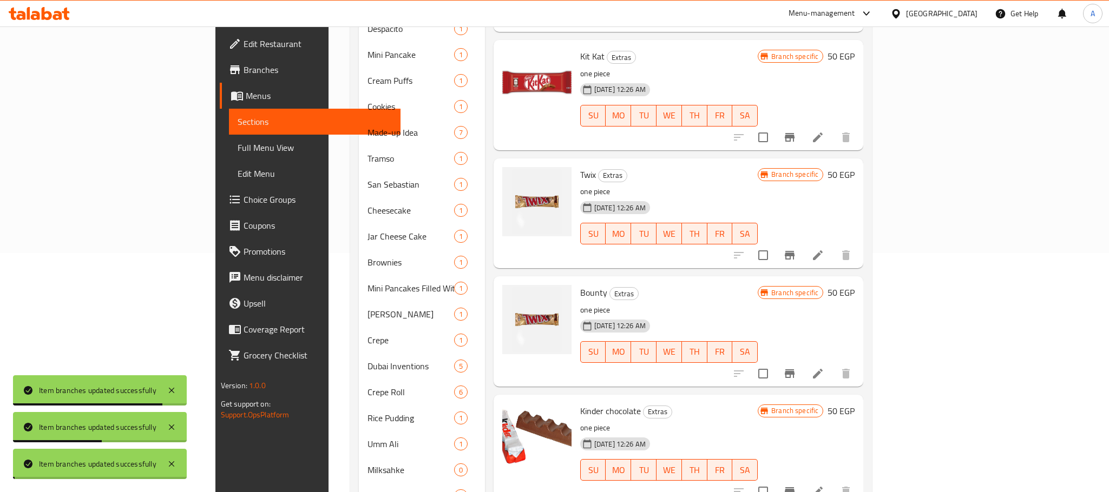
click at [794, 488] on icon "Branch-specific-item" at bounding box center [790, 492] width 10 height 9
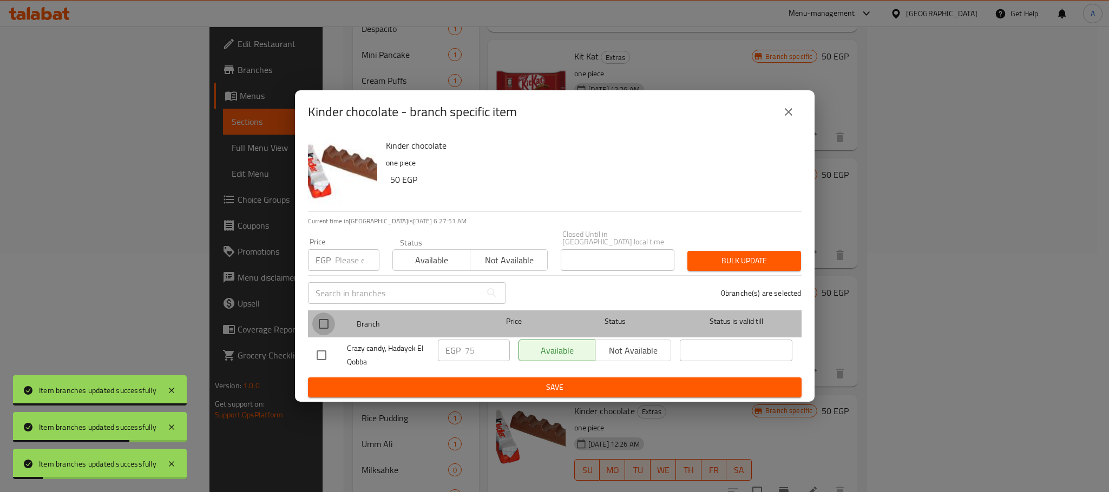
click at [325, 321] on input "checkbox" at bounding box center [323, 324] width 23 height 23
checkbox input "true"
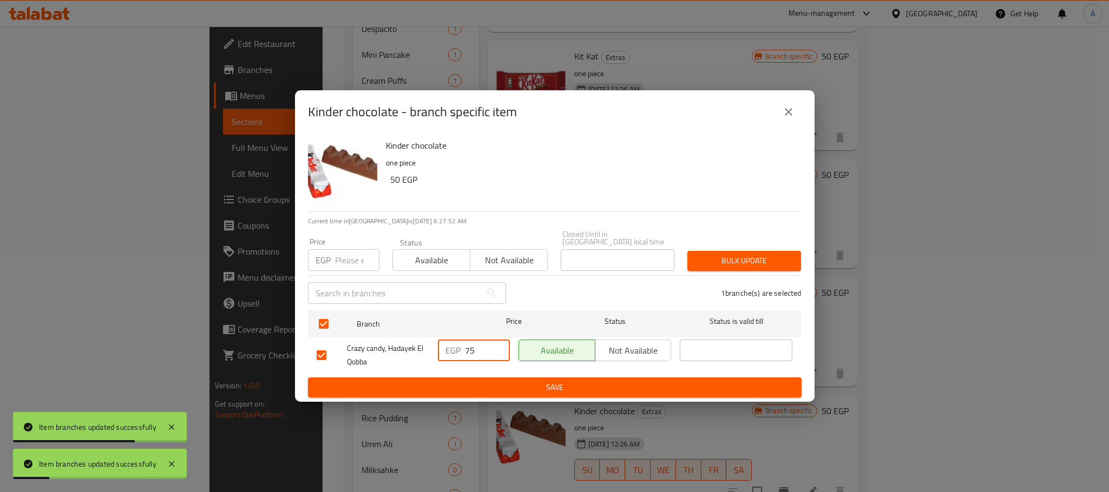
click at [445, 347] on div "EGP 75 ​" at bounding box center [474, 351] width 72 height 22
paste input "50"
type input "50"
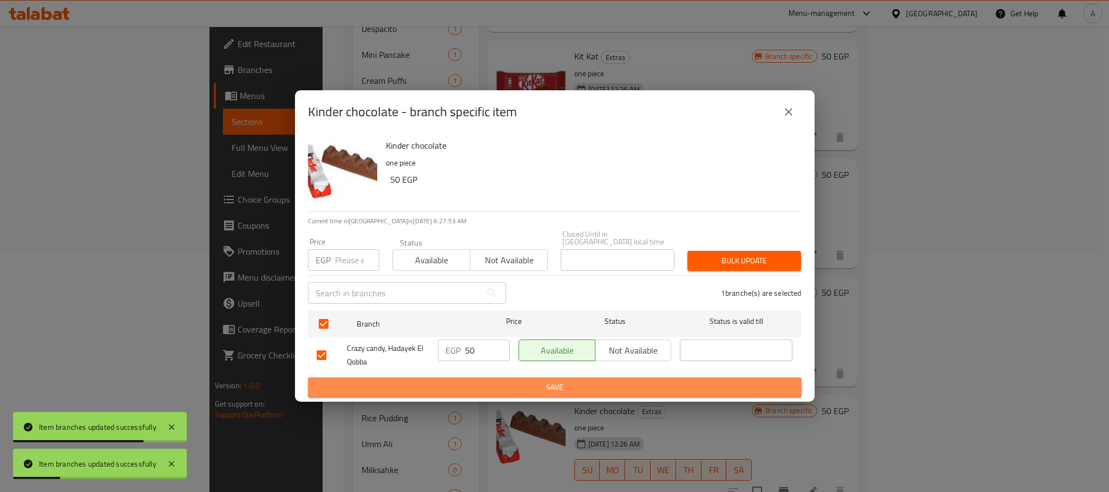
click at [448, 391] on button "Save" at bounding box center [555, 388] width 494 height 20
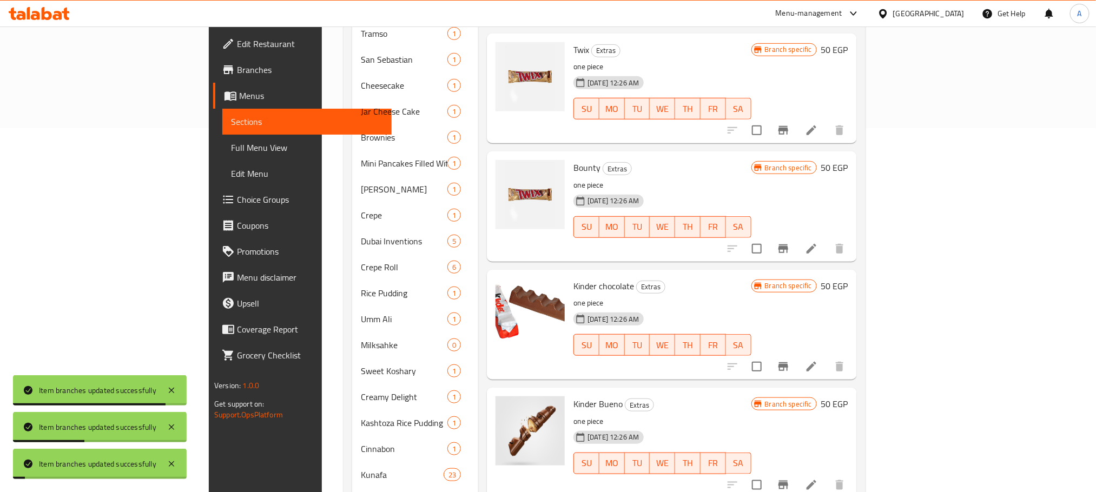
scroll to position [483, 0]
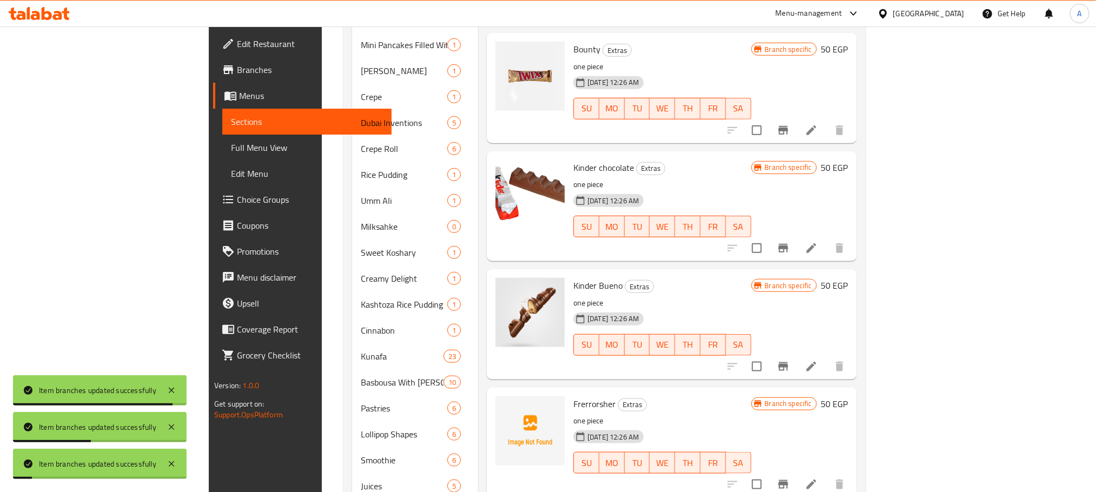
click at [789, 363] on icon "Branch-specific-item" at bounding box center [784, 367] width 10 height 9
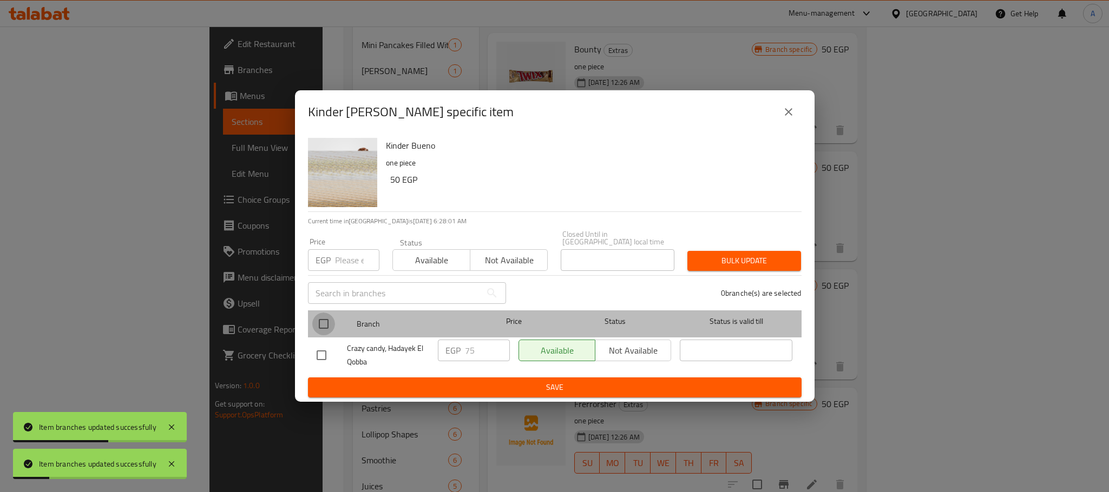
click at [324, 323] on input "checkbox" at bounding box center [323, 324] width 23 height 23
checkbox input "true"
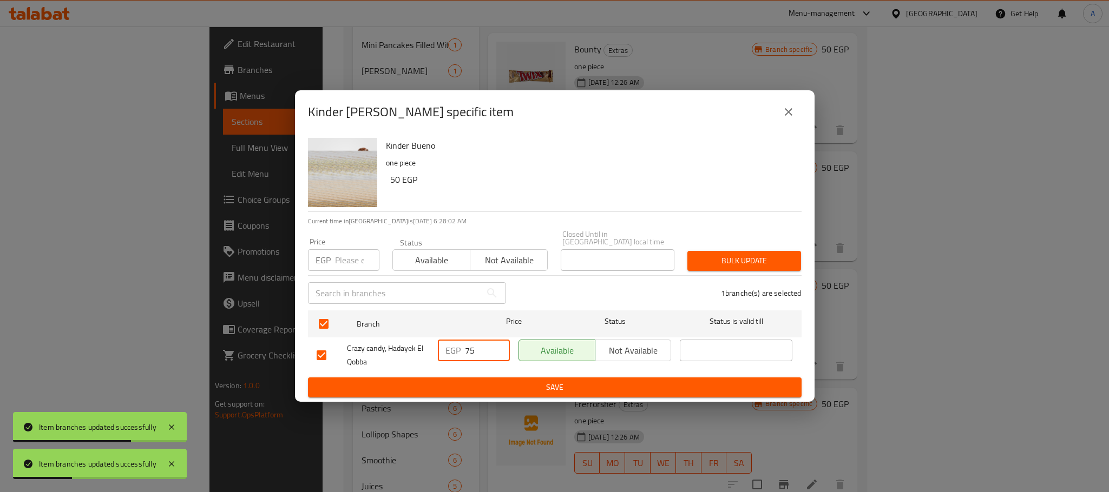
drag, startPoint x: 476, startPoint y: 346, endPoint x: 453, endPoint y: 347, distance: 23.3
click at [453, 347] on div "EGP 75 ​" at bounding box center [474, 351] width 72 height 22
paste input "50"
type input "50"
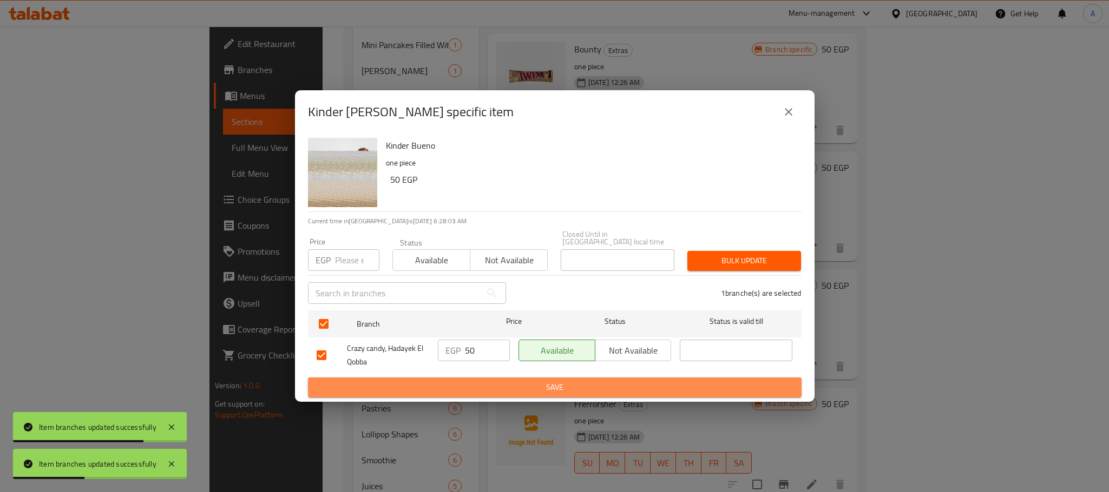
click at [464, 387] on span "Save" at bounding box center [555, 388] width 476 height 14
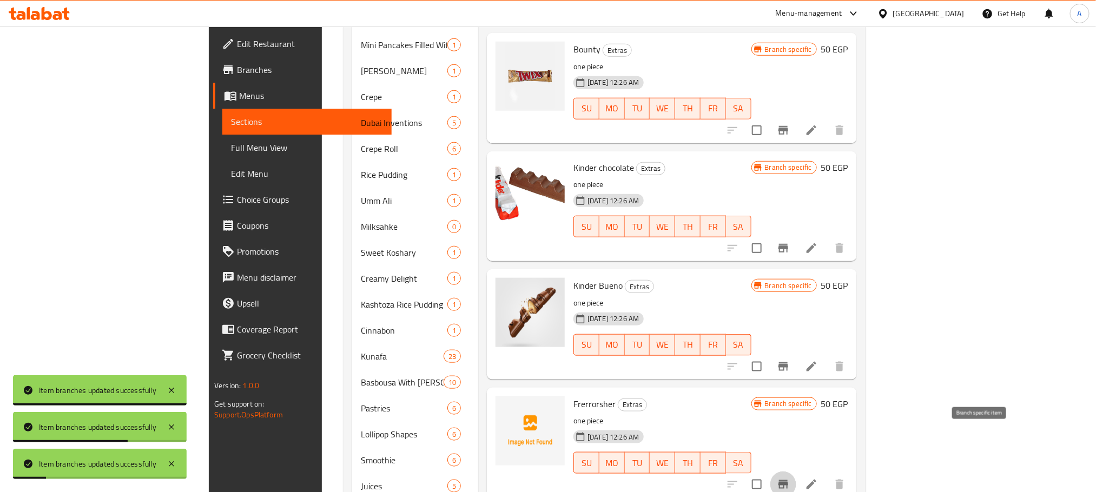
click at [789, 481] on icon "Branch-specific-item" at bounding box center [784, 485] width 10 height 9
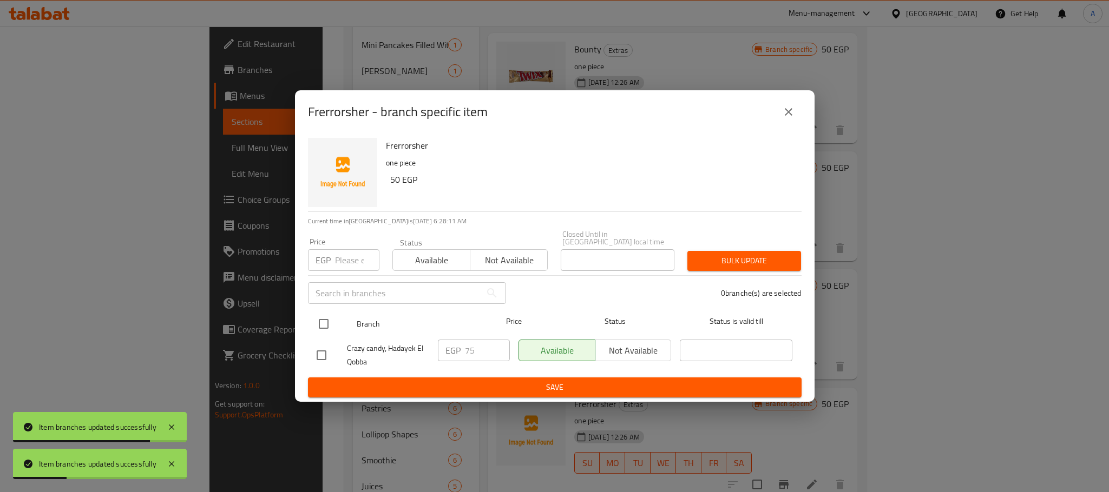
click at [328, 318] on input "checkbox" at bounding box center [323, 324] width 23 height 23
checkbox input "true"
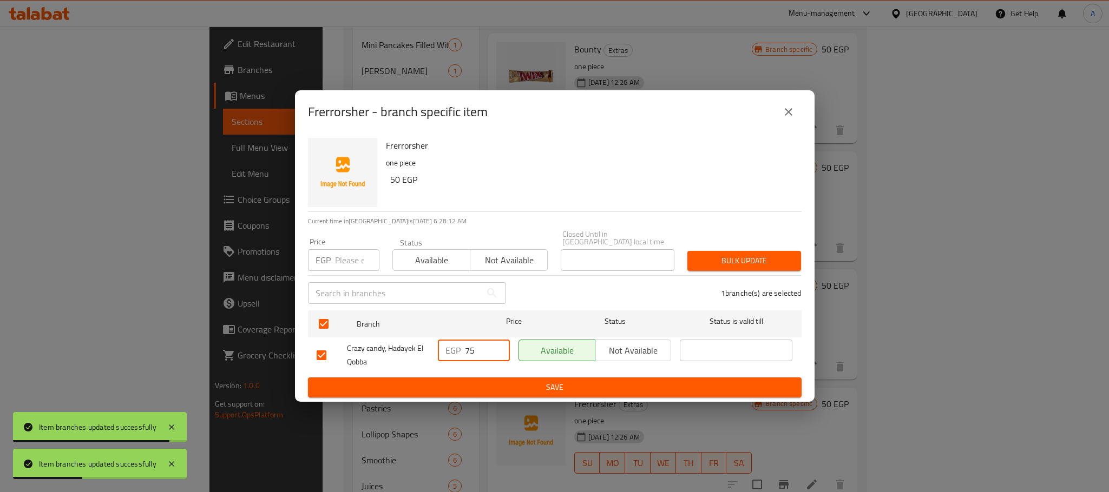
drag, startPoint x: 483, startPoint y: 348, endPoint x: 442, endPoint y: 348, distance: 40.6
click at [442, 348] on div "EGP 75 ​" at bounding box center [474, 351] width 72 height 22
paste input "50"
type input "50"
click at [463, 382] on span "Save" at bounding box center [555, 388] width 476 height 14
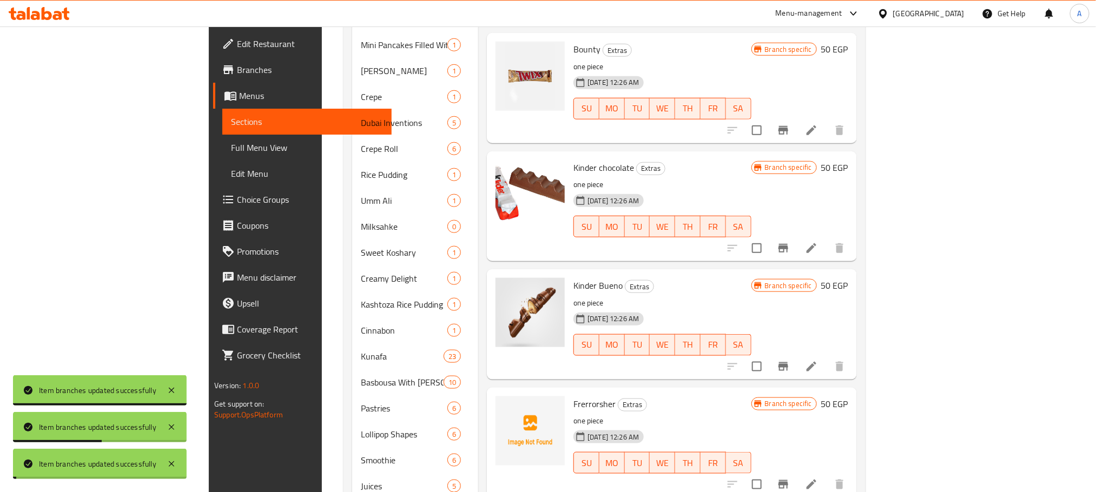
click at [818, 478] on icon at bounding box center [811, 484] width 13 height 13
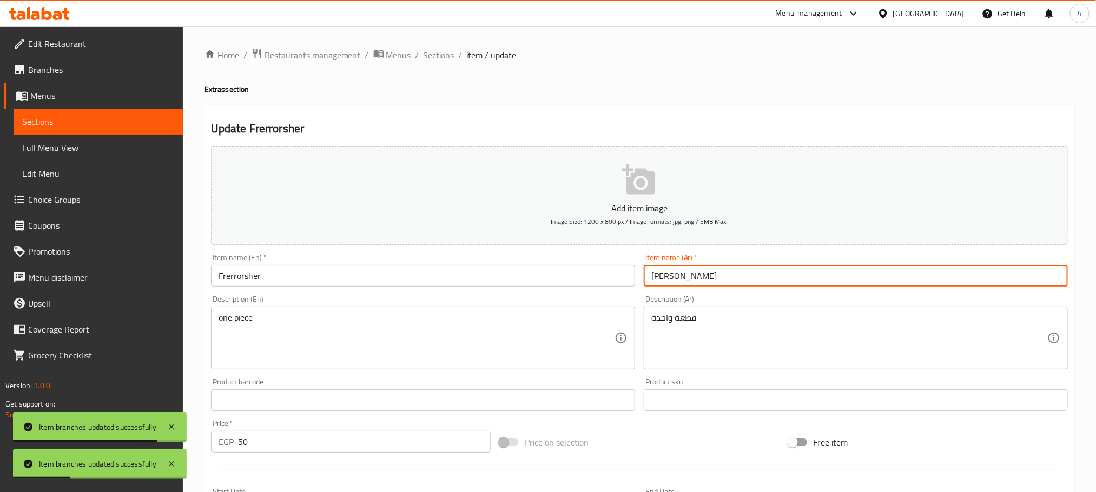
click at [666, 270] on input "[PERSON_NAME]" at bounding box center [856, 276] width 424 height 22
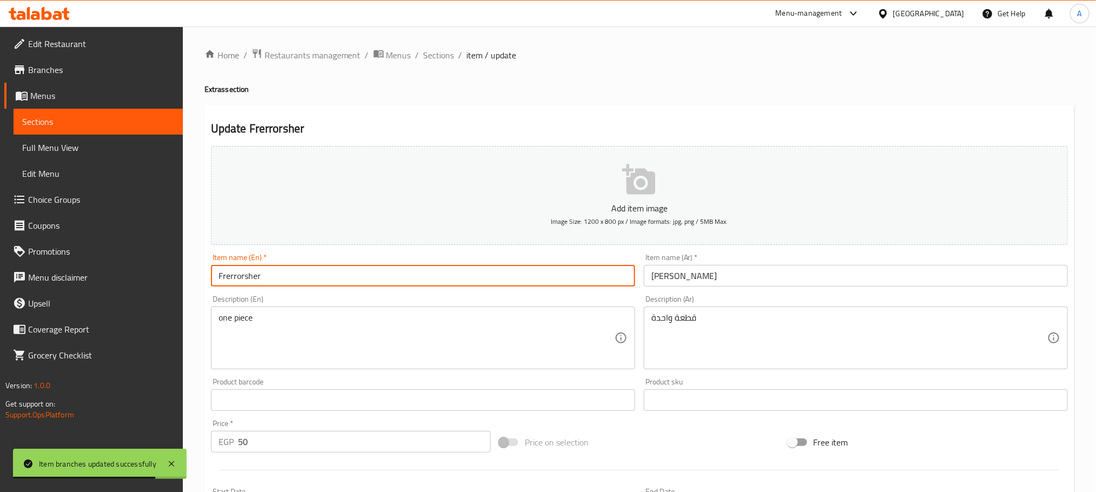
drag, startPoint x: 268, startPoint y: 278, endPoint x: 103, endPoint y: 266, distance: 166.0
click at [103, 266] on div "Edit Restaurant Branches Menus Sections Full Menu View Edit Menu Choice Groups …" at bounding box center [548, 396] width 1096 height 738
paste input "errero Rocher Chocolate"
click at [294, 273] on input "Ferrero Rocher Chocolate" at bounding box center [423, 276] width 424 height 22
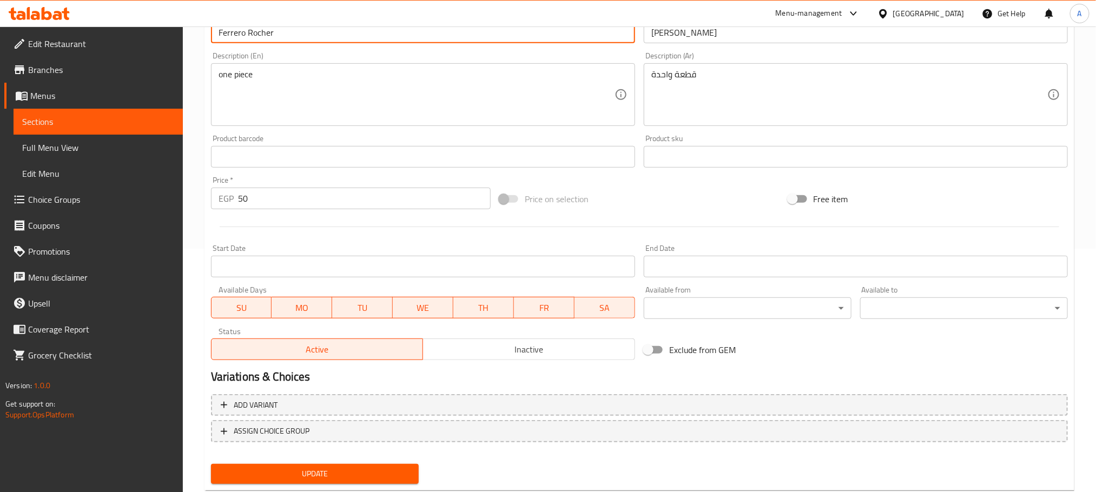
scroll to position [271, 0]
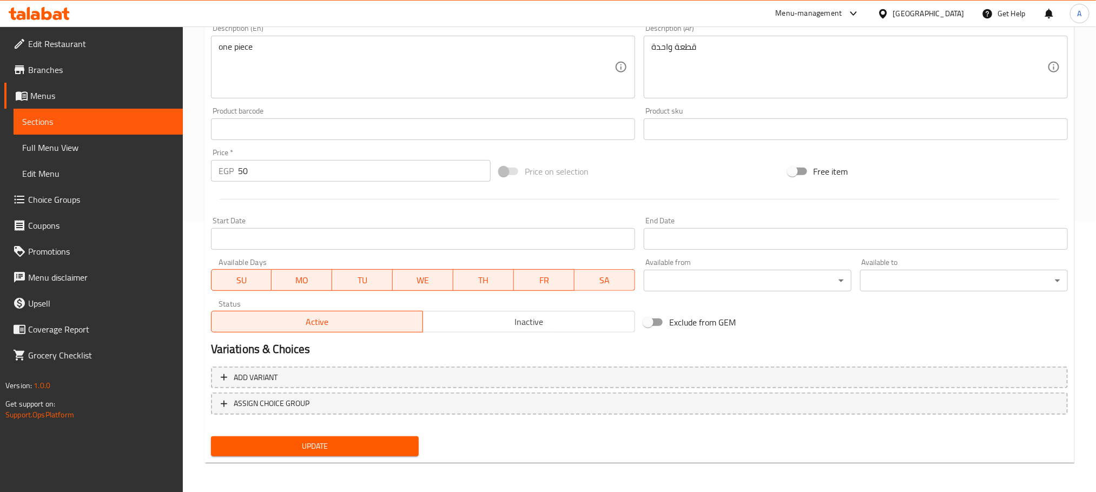
type input "Ferrero Rocher"
click at [332, 450] on span "Update" at bounding box center [315, 447] width 190 height 14
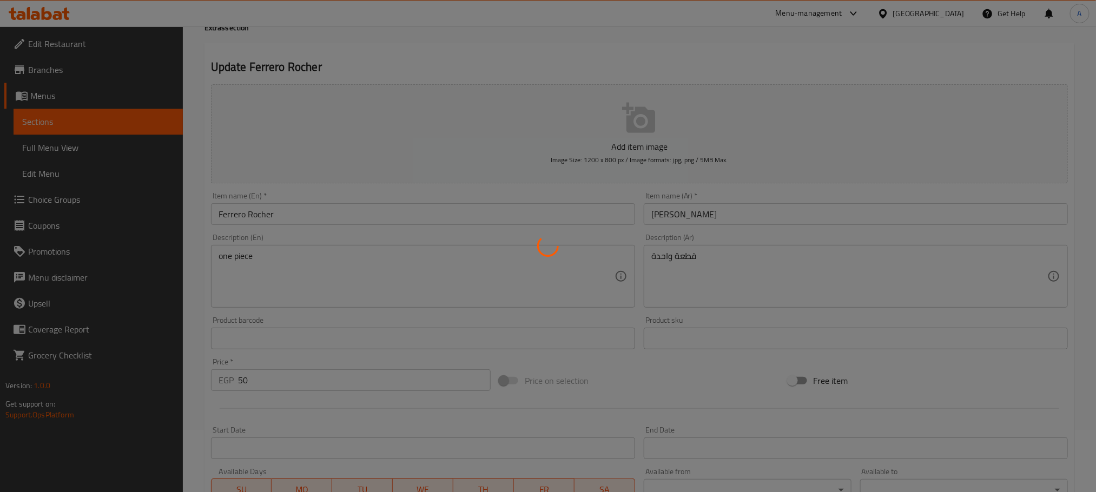
scroll to position [81, 0]
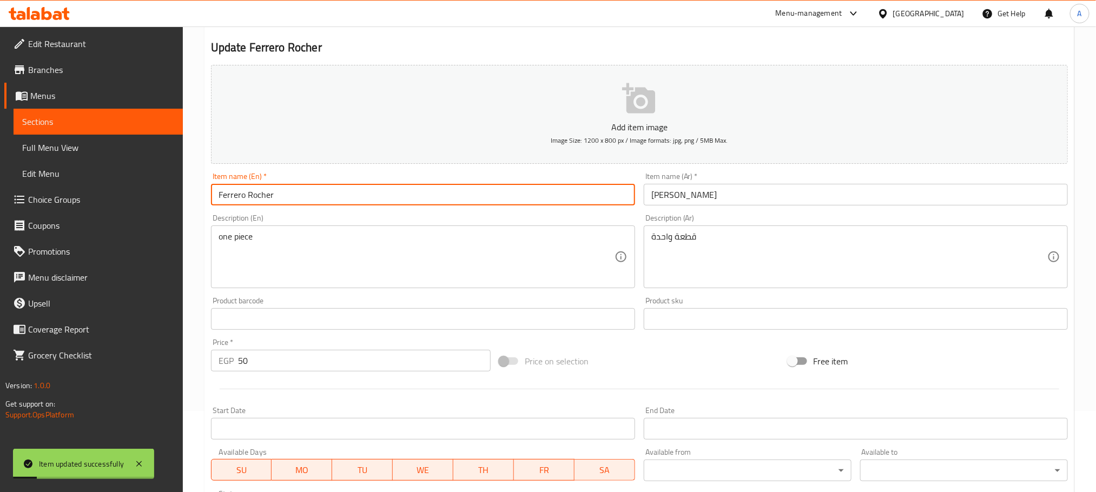
drag, startPoint x: 286, startPoint y: 193, endPoint x: 193, endPoint y: 194, distance: 93.1
click at [193, 194] on div "Home / Restaurants management / Menus / Sections / item / update Extras section…" at bounding box center [640, 314] width 914 height 738
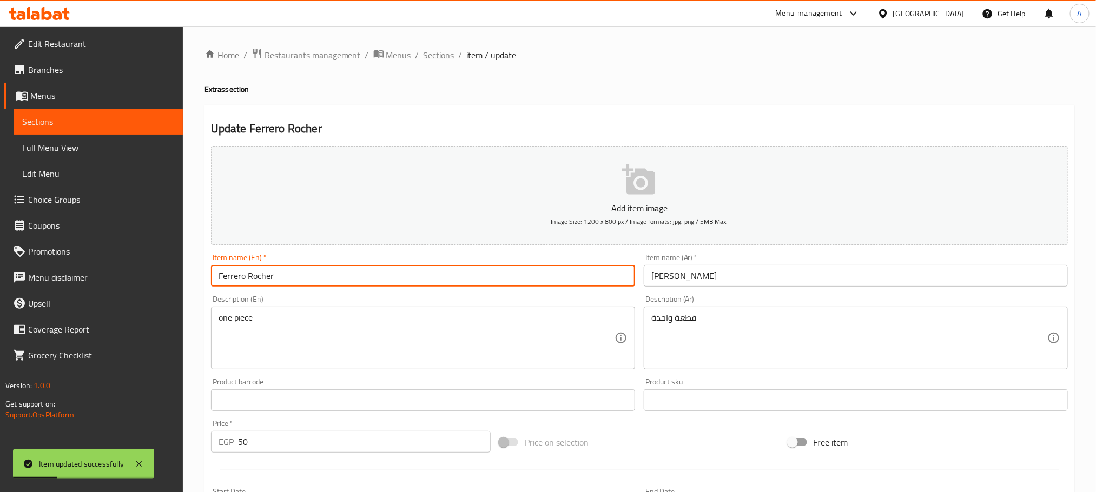
click at [427, 54] on span "Sections" at bounding box center [439, 55] width 31 height 13
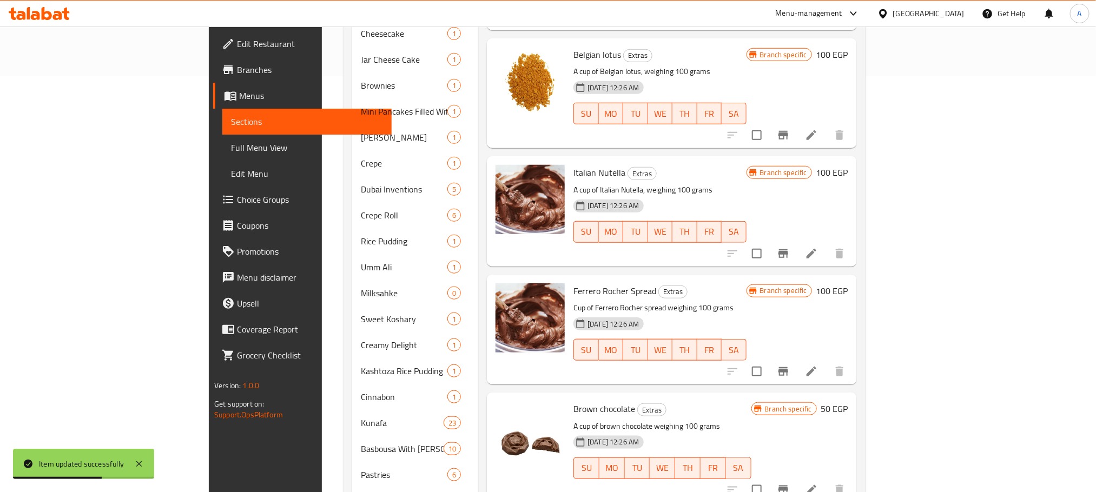
scroll to position [4000, 0]
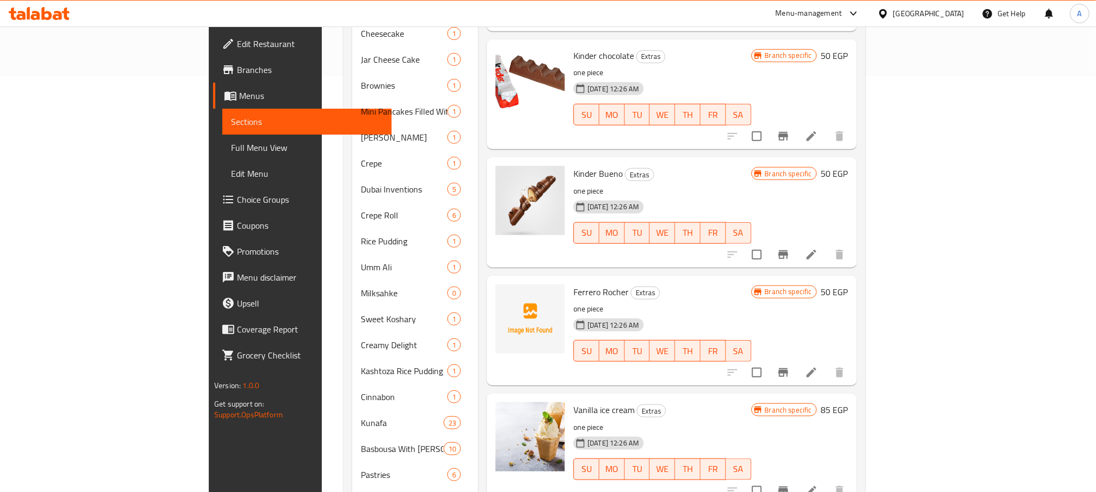
click at [849, 403] on h6 "85 EGP" at bounding box center [835, 410] width 27 height 15
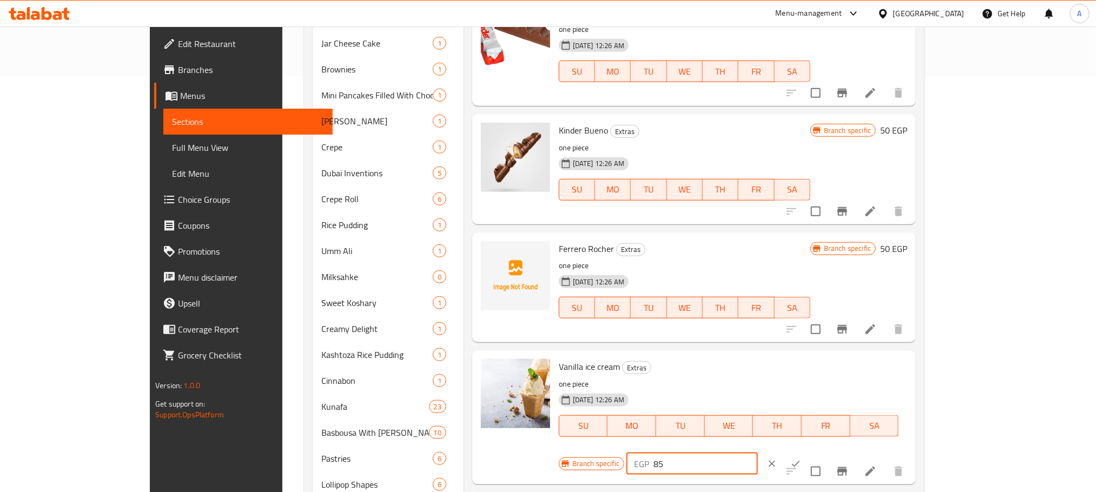
drag, startPoint x: 910, startPoint y: 371, endPoint x: 872, endPoint y: 372, distance: 37.4
click at [758, 454] on div "EGP 85 ​" at bounding box center [693, 465] width 132 height 22
drag, startPoint x: 908, startPoint y: 367, endPoint x: 881, endPoint y: 371, distance: 27.3
click at [758, 454] on div "EGP 50 ​" at bounding box center [693, 465] width 132 height 22
type input "50"
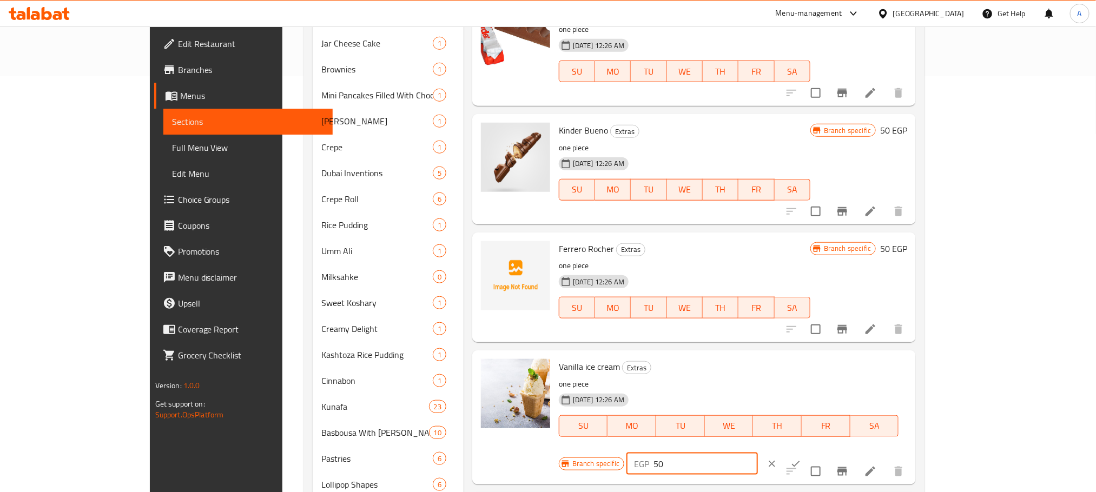
click at [801, 459] on icon "ok" at bounding box center [796, 464] width 11 height 11
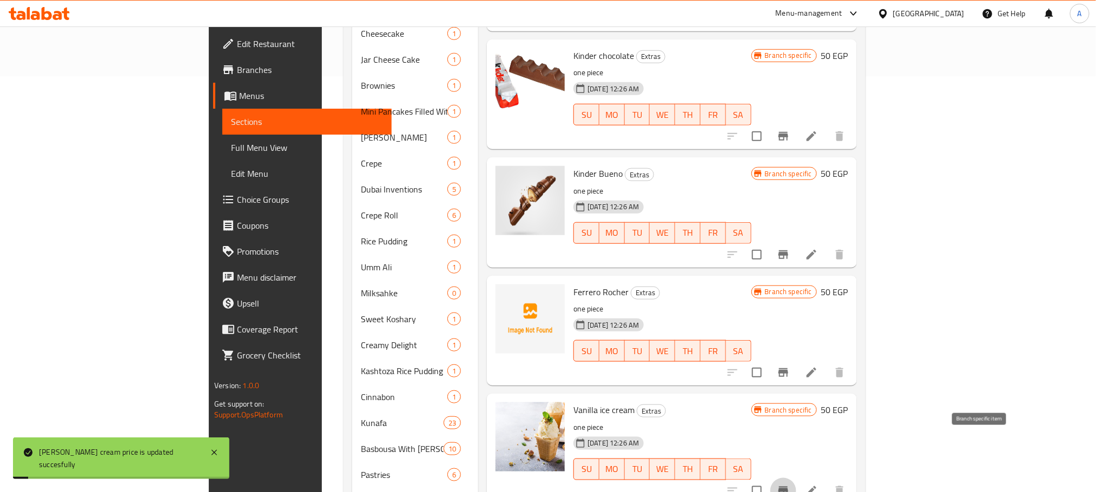
click at [789, 487] on icon "Branch-specific-item" at bounding box center [784, 491] width 10 height 9
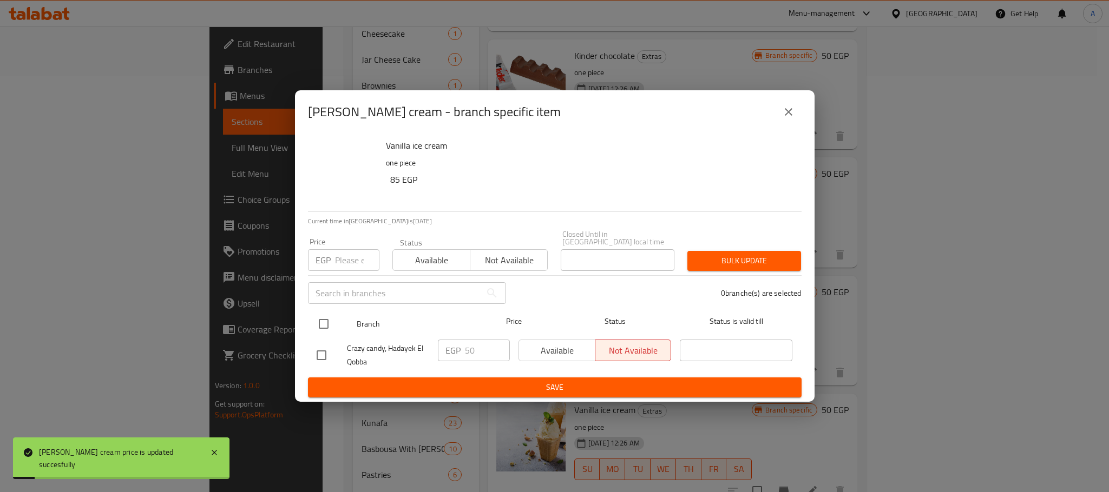
click at [330, 320] on input "checkbox" at bounding box center [323, 324] width 23 height 23
checkbox input "true"
click at [323, 320] on input "checkbox" at bounding box center [323, 324] width 23 height 23
checkbox input "false"
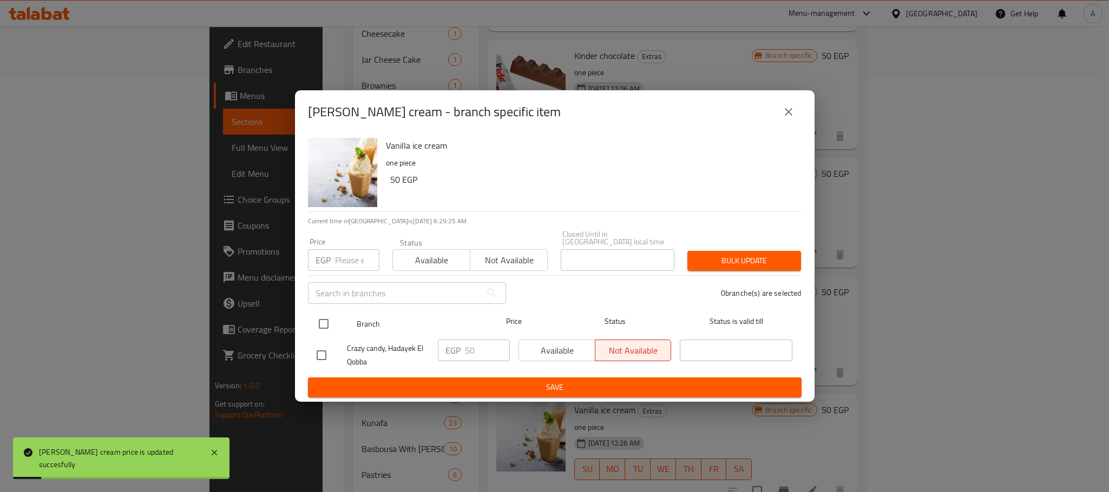
checkbox input "false"
click at [323, 320] on input "checkbox" at bounding box center [323, 324] width 23 height 23
checkbox input "true"
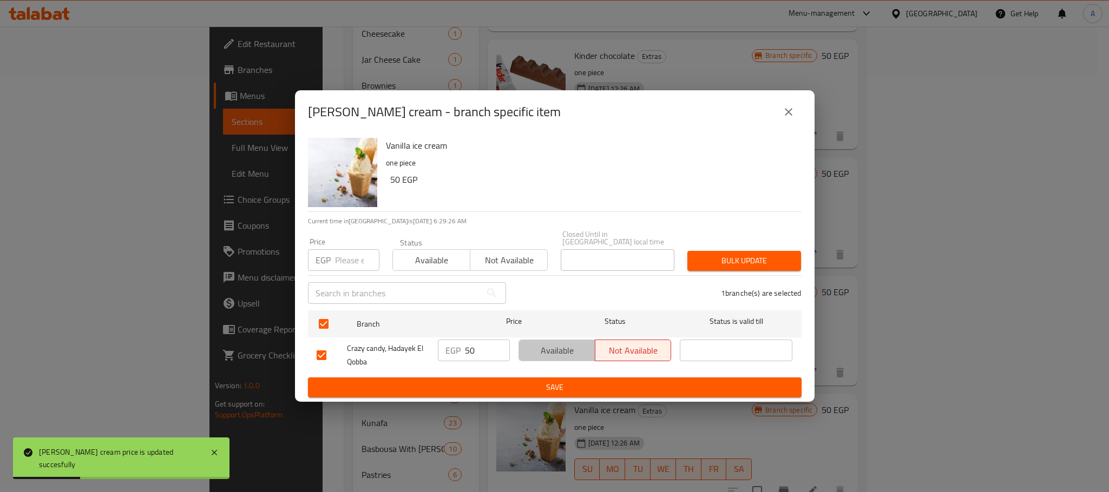
click at [570, 353] on span "Available" at bounding box center [557, 351] width 68 height 16
click at [560, 391] on button "Save" at bounding box center [555, 388] width 494 height 20
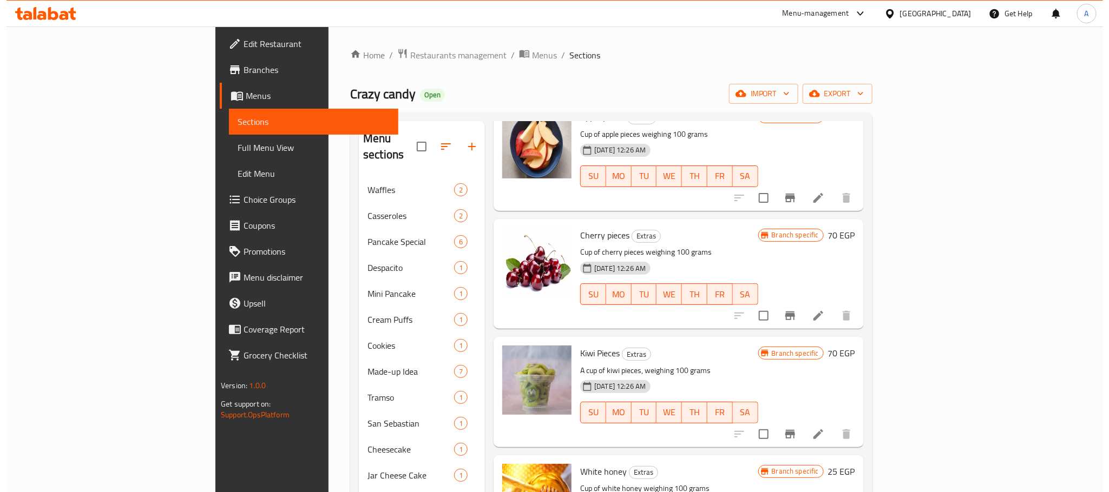
scroll to position [167, 0]
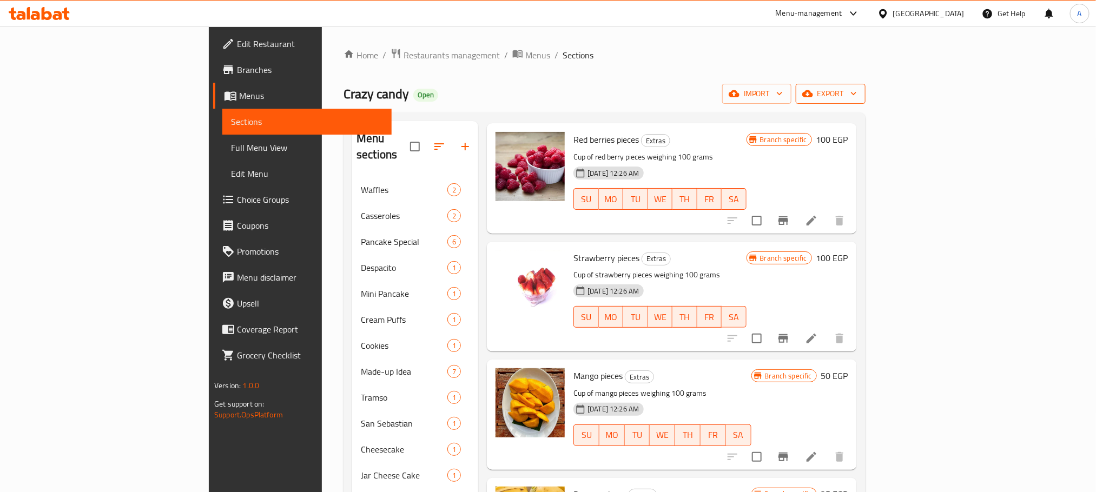
click at [857, 96] on span "export" at bounding box center [831, 94] width 52 height 14
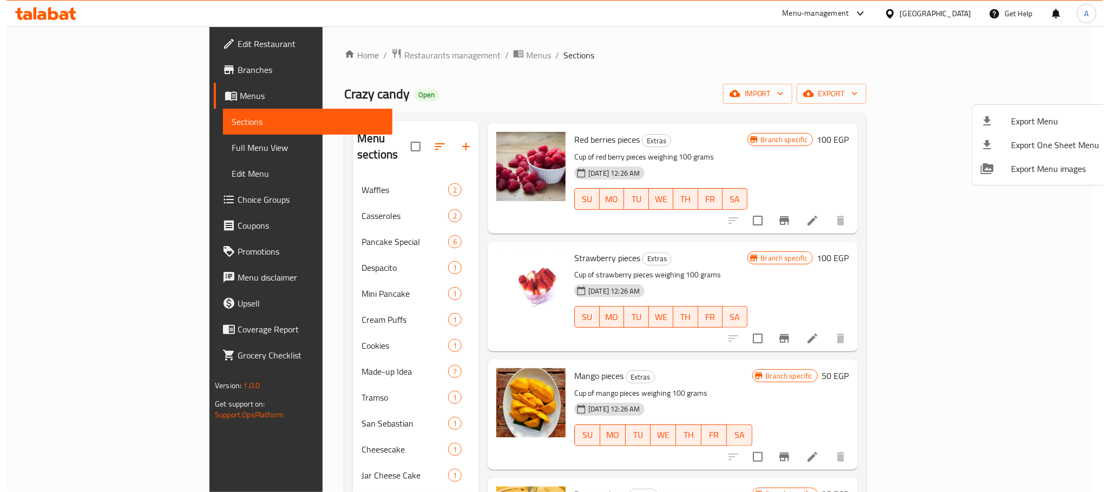
scroll to position [0, 0]
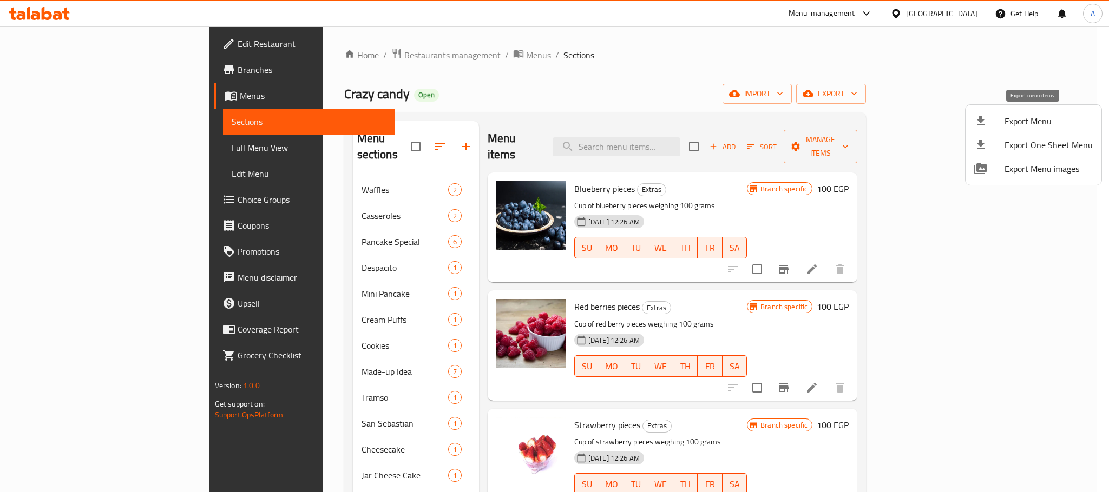
click at [1008, 126] on span "Export Menu" at bounding box center [1048, 121] width 88 height 13
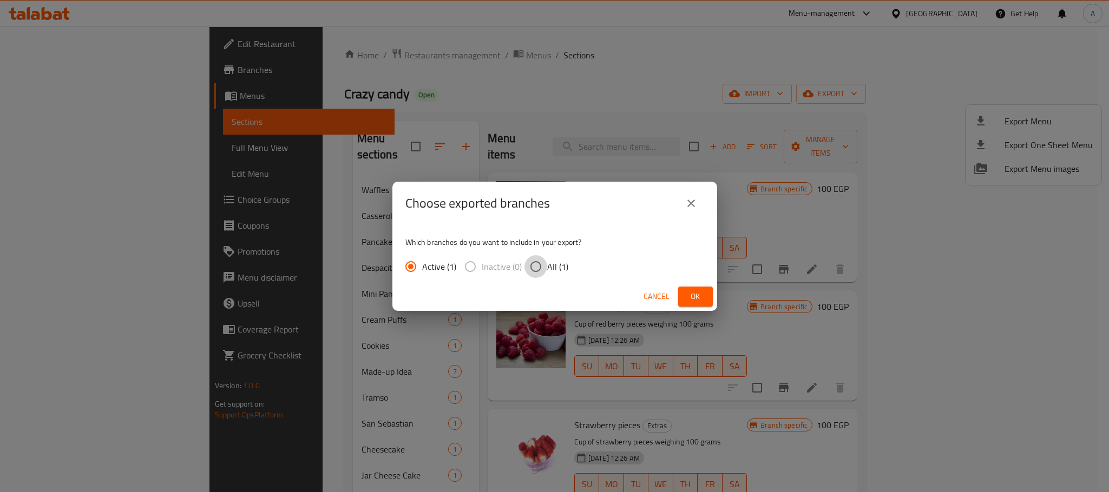
click at [531, 265] on input "All (1)" at bounding box center [535, 266] width 23 height 23
radio input "true"
click at [699, 288] on button "Ok" at bounding box center [695, 297] width 35 height 20
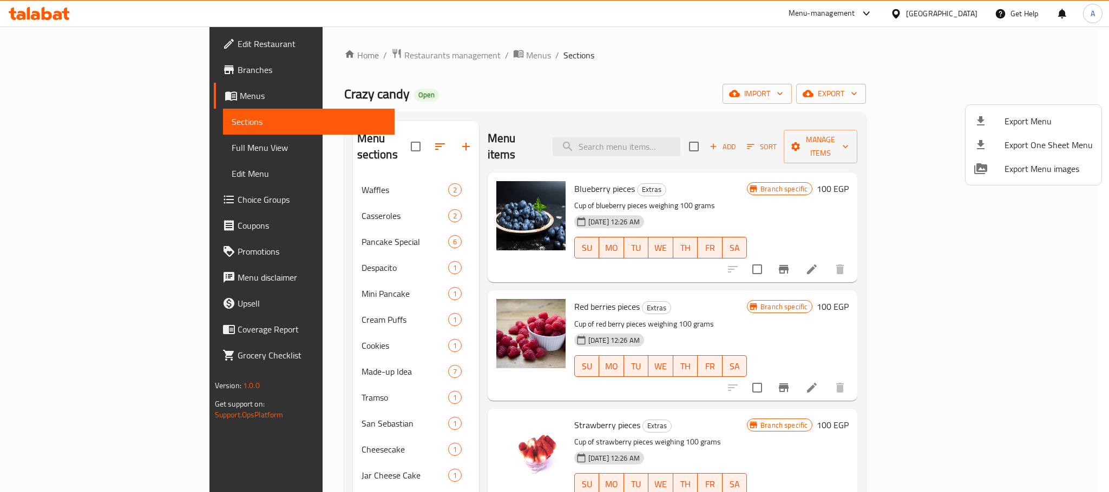
click at [1014, 115] on span "Export Menu" at bounding box center [1048, 121] width 88 height 13
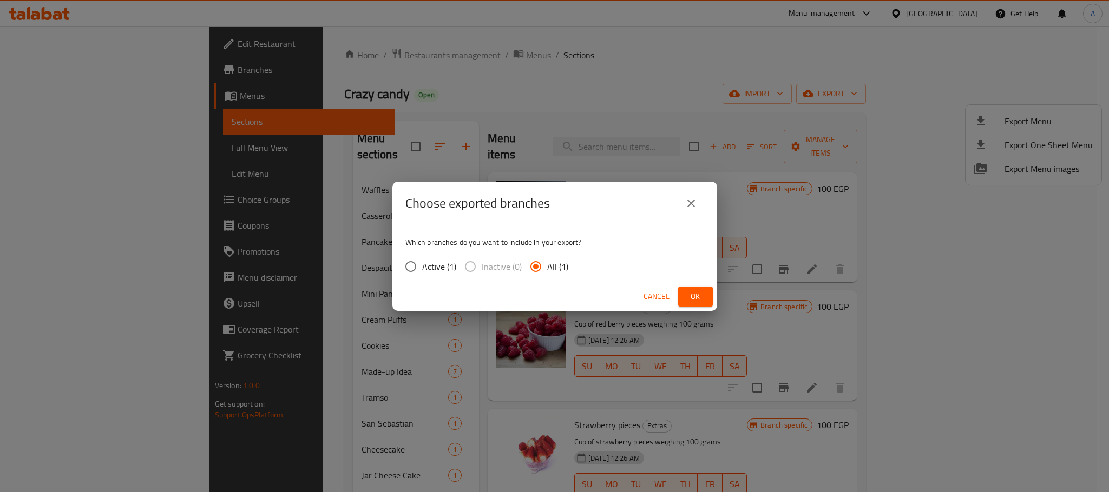
click at [682, 293] on button "Ok" at bounding box center [695, 297] width 35 height 20
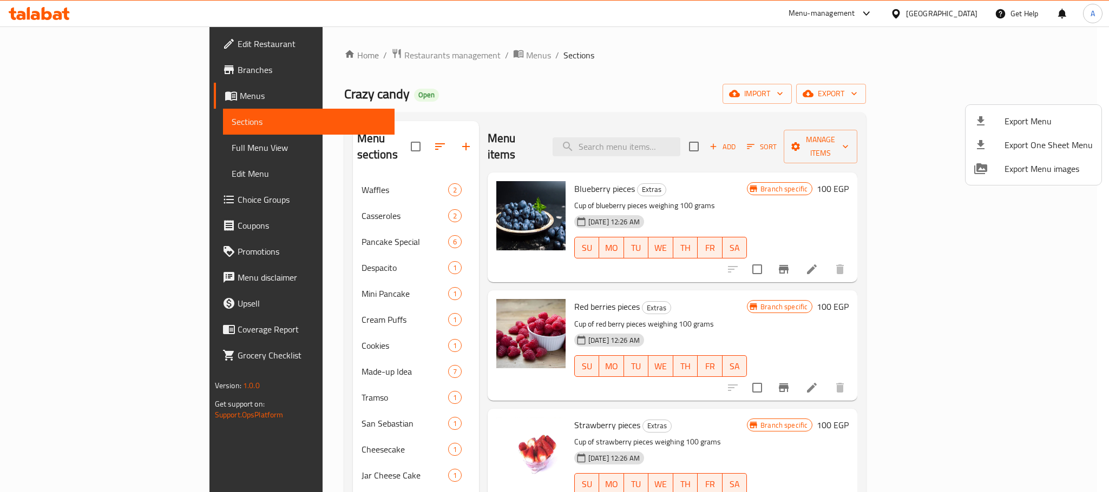
click at [398, 54] on div at bounding box center [554, 246] width 1109 height 492
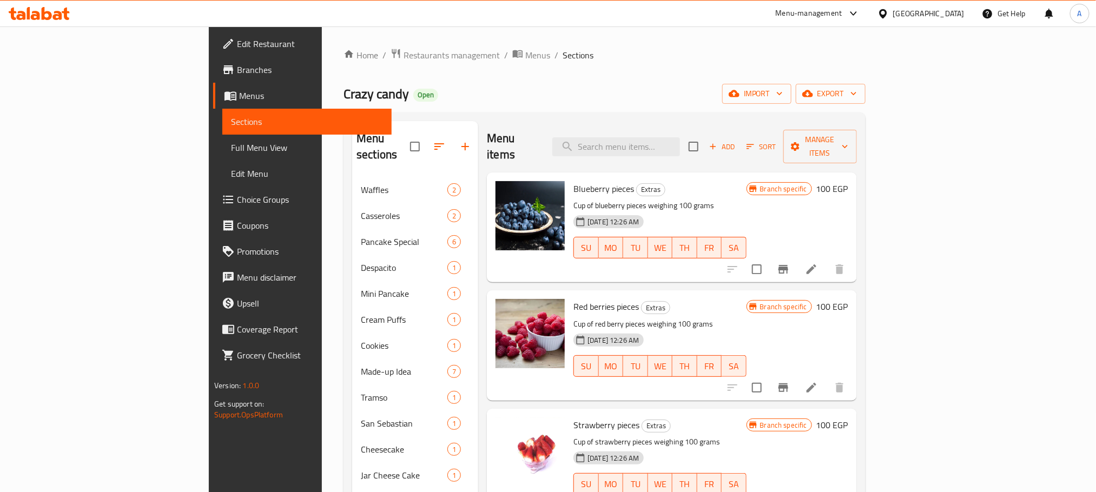
click at [525, 54] on span "Menus" at bounding box center [537, 55] width 25 height 13
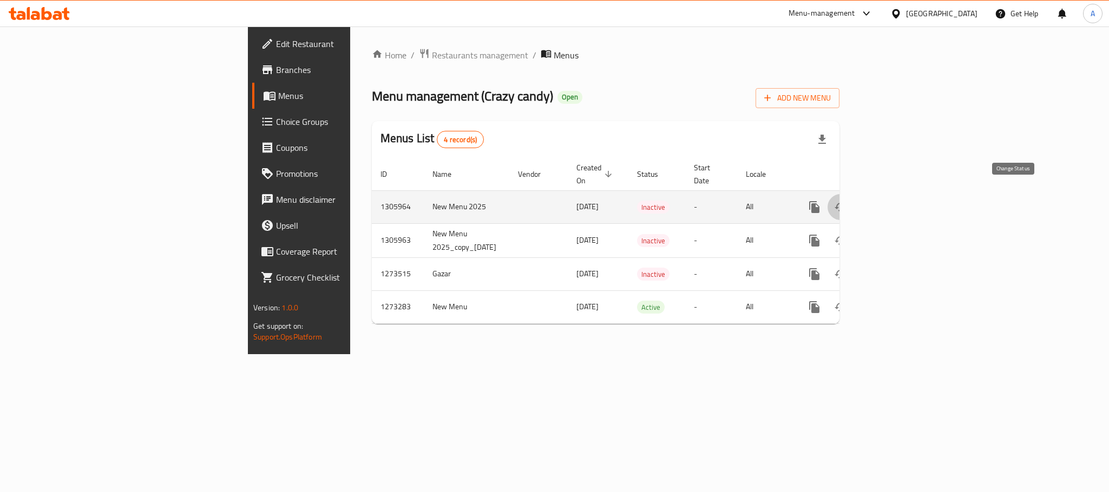
click at [847, 201] on icon "enhanced table" at bounding box center [840, 207] width 13 height 13
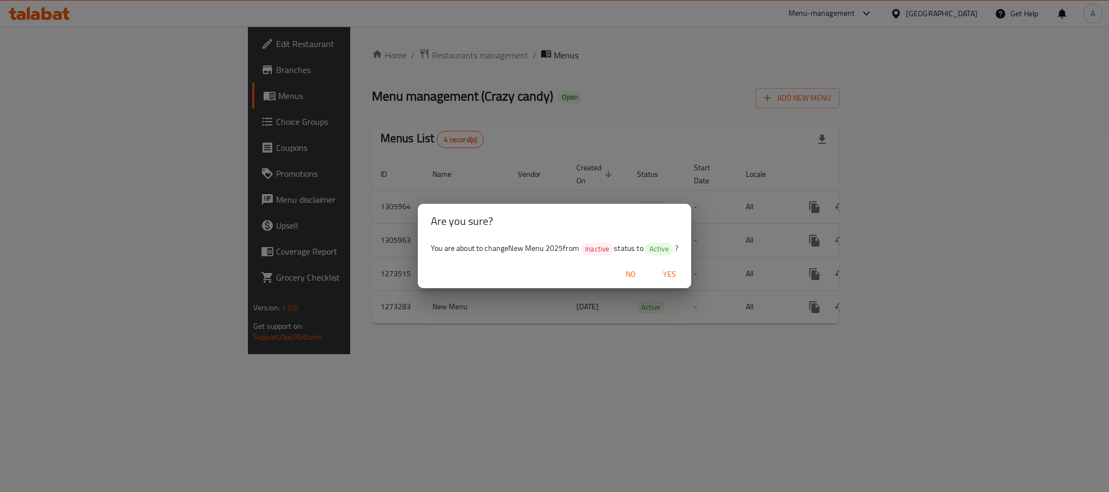
click at [666, 273] on span "Yes" at bounding box center [669, 275] width 26 height 14
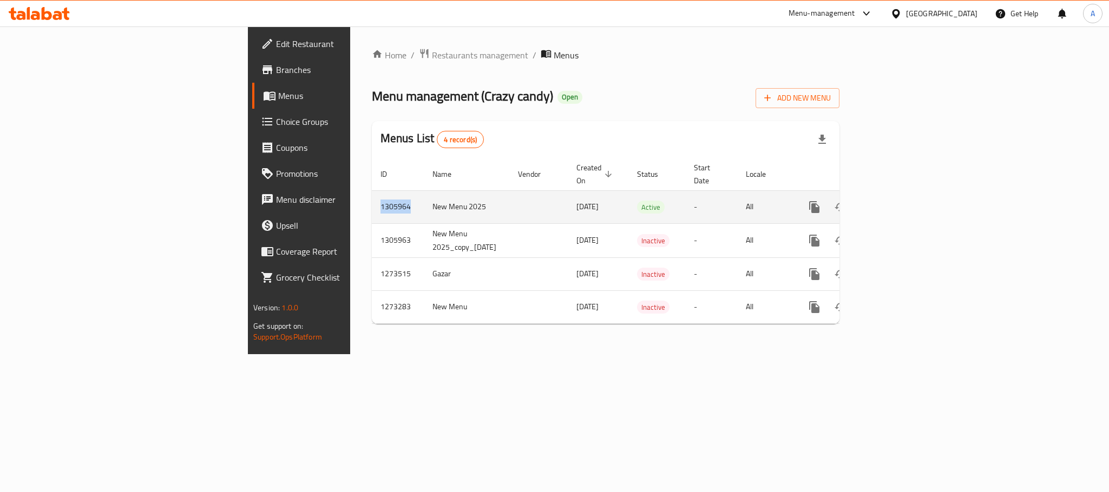
drag, startPoint x: 249, startPoint y: 195, endPoint x: 213, endPoint y: 192, distance: 36.4
click at [372, 192] on td "1305964" at bounding box center [398, 206] width 52 height 33
copy td "1305964"
